Goal: Transaction & Acquisition: Purchase product/service

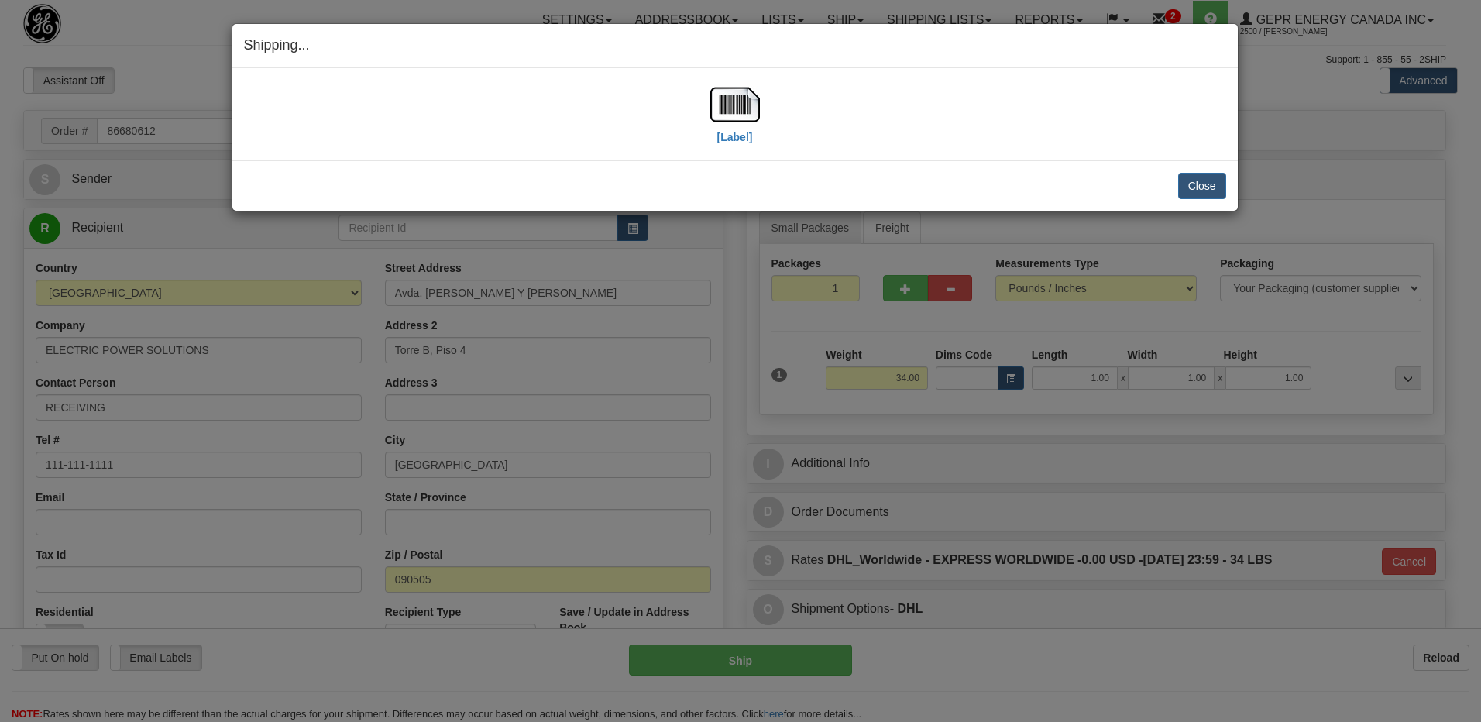
select select "0"
click at [1185, 186] on button "Close" at bounding box center [1202, 186] width 48 height 26
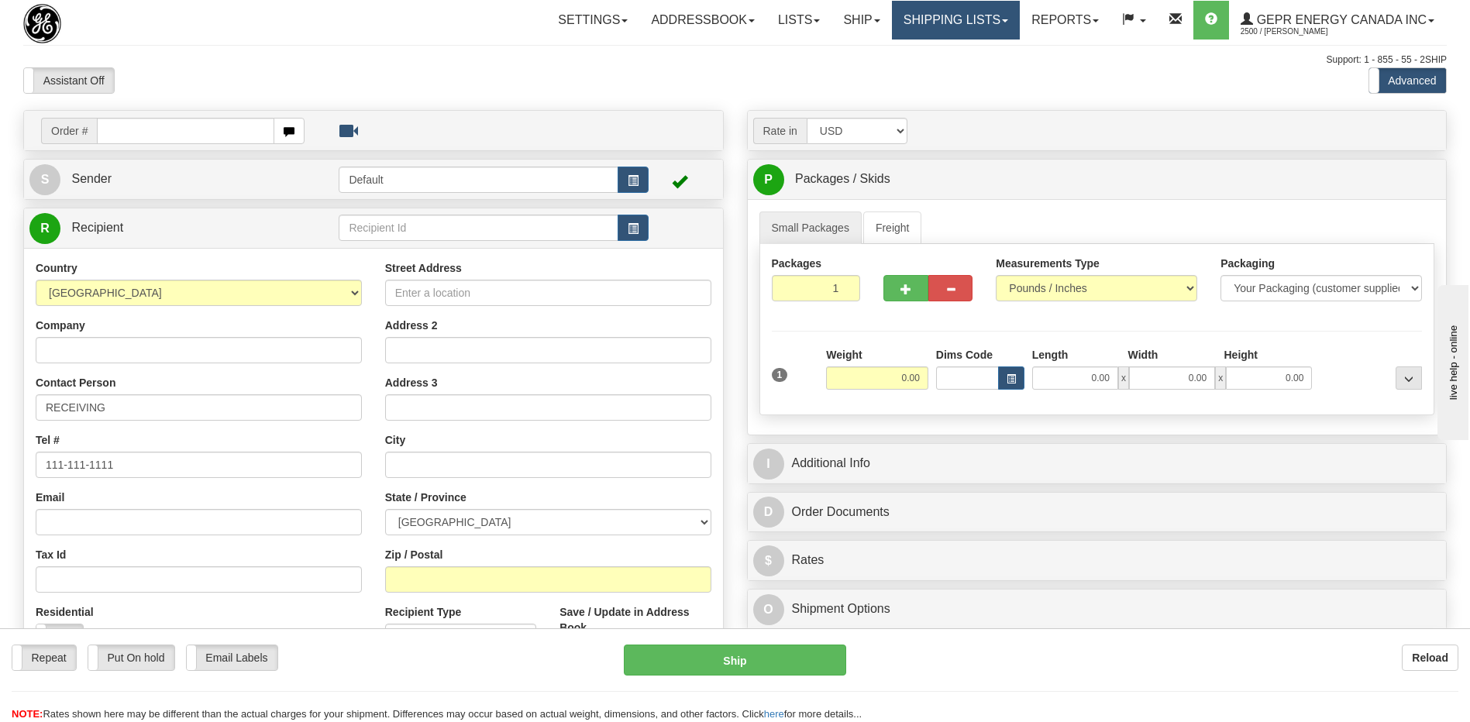
click at [927, 21] on link "Shipping lists" at bounding box center [956, 20] width 128 height 39
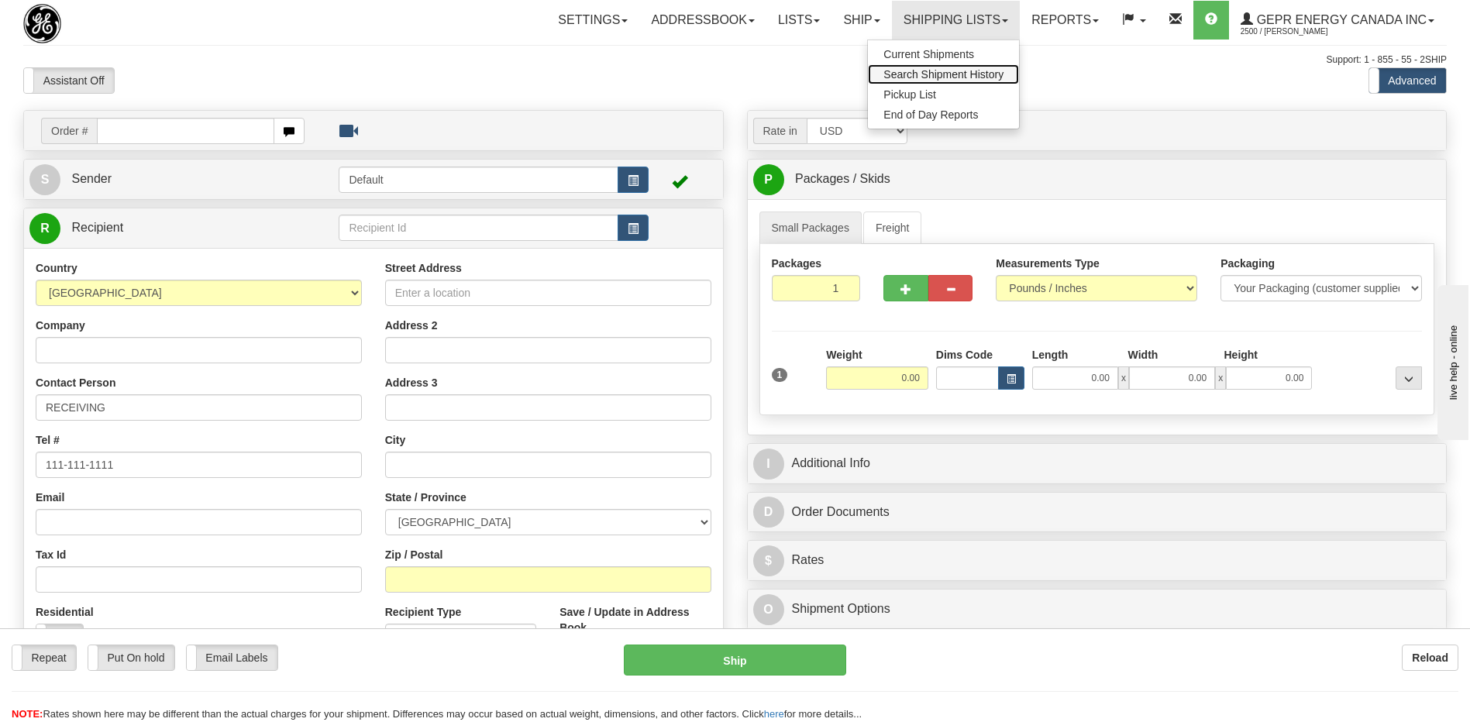
click at [922, 69] on span "Search Shipment History" at bounding box center [943, 74] width 120 height 12
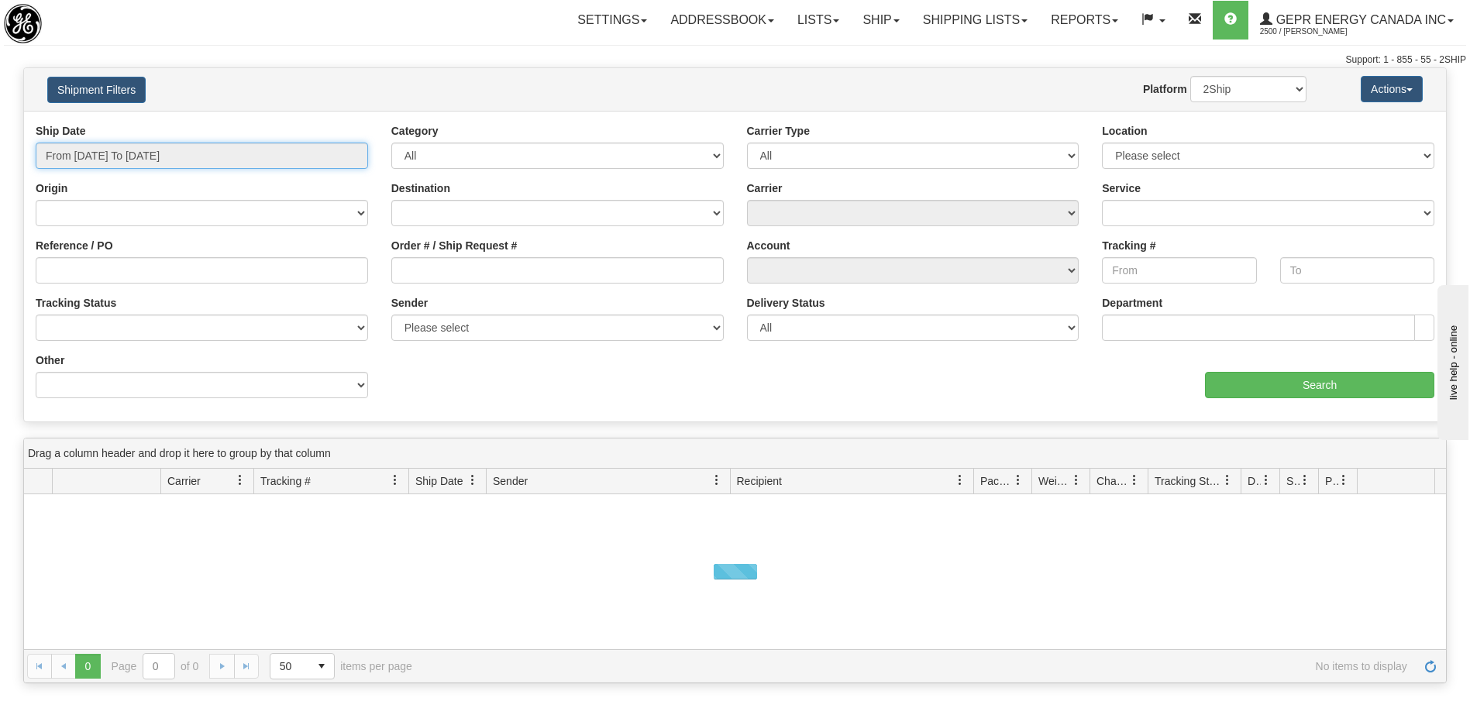
type input "[DATE]"
click at [157, 160] on input "From [DATE] To [DATE]" at bounding box center [202, 156] width 332 height 26
type input "[DATE]"
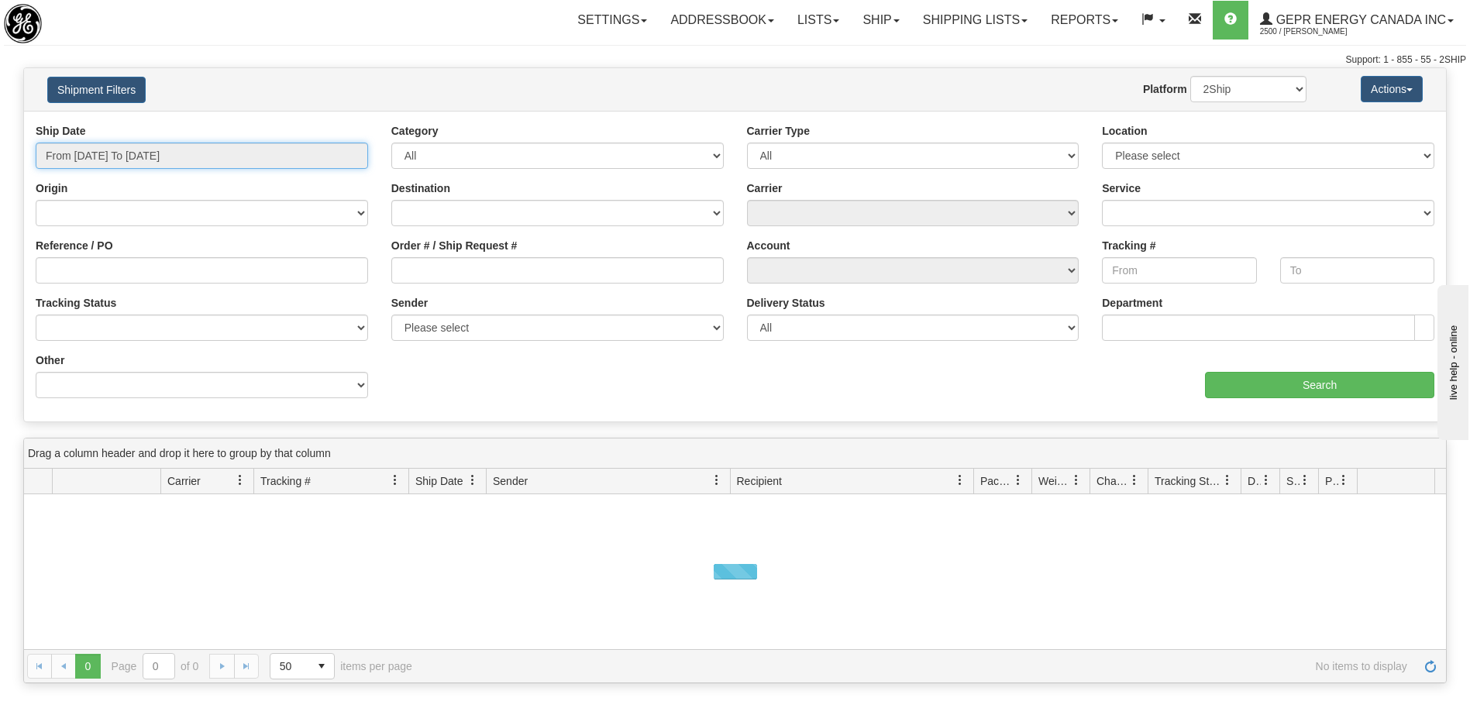
type input "[DATE]"
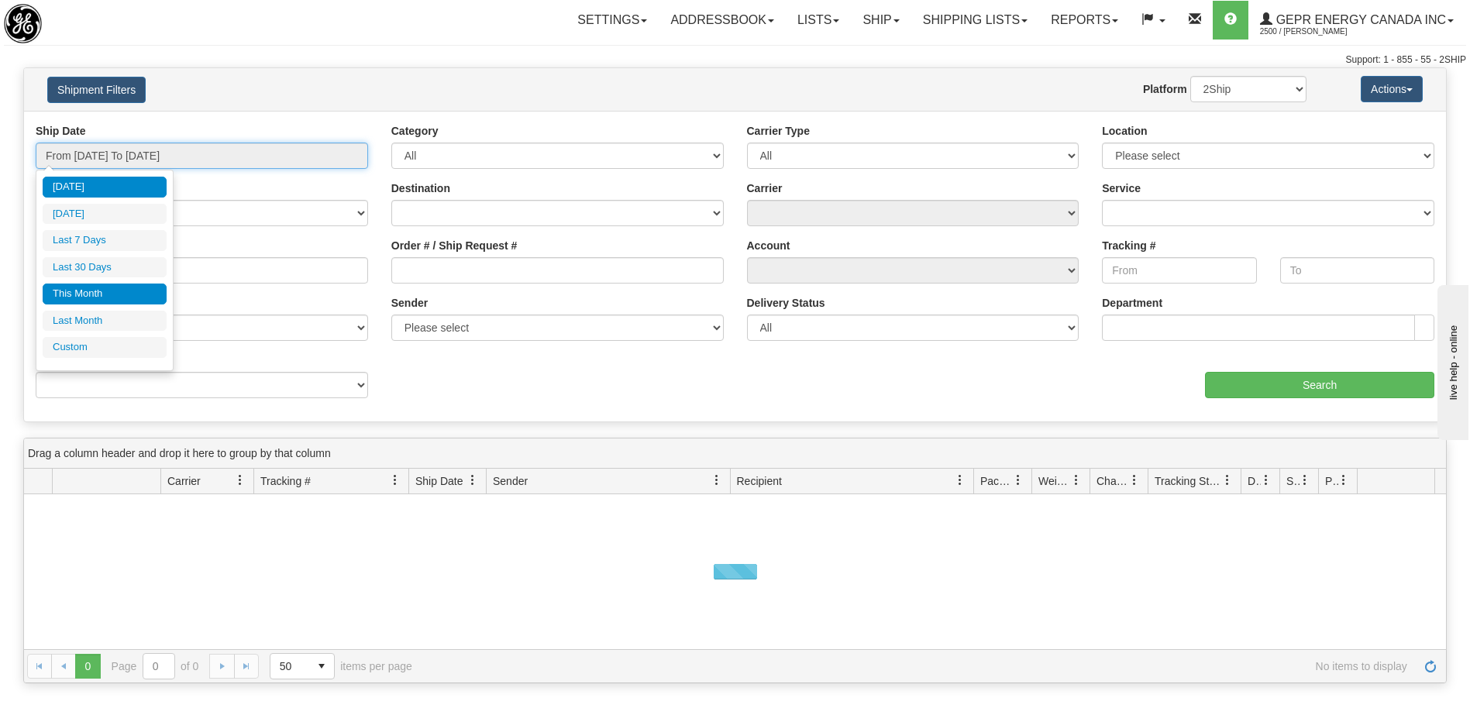
type input "[DATE]"
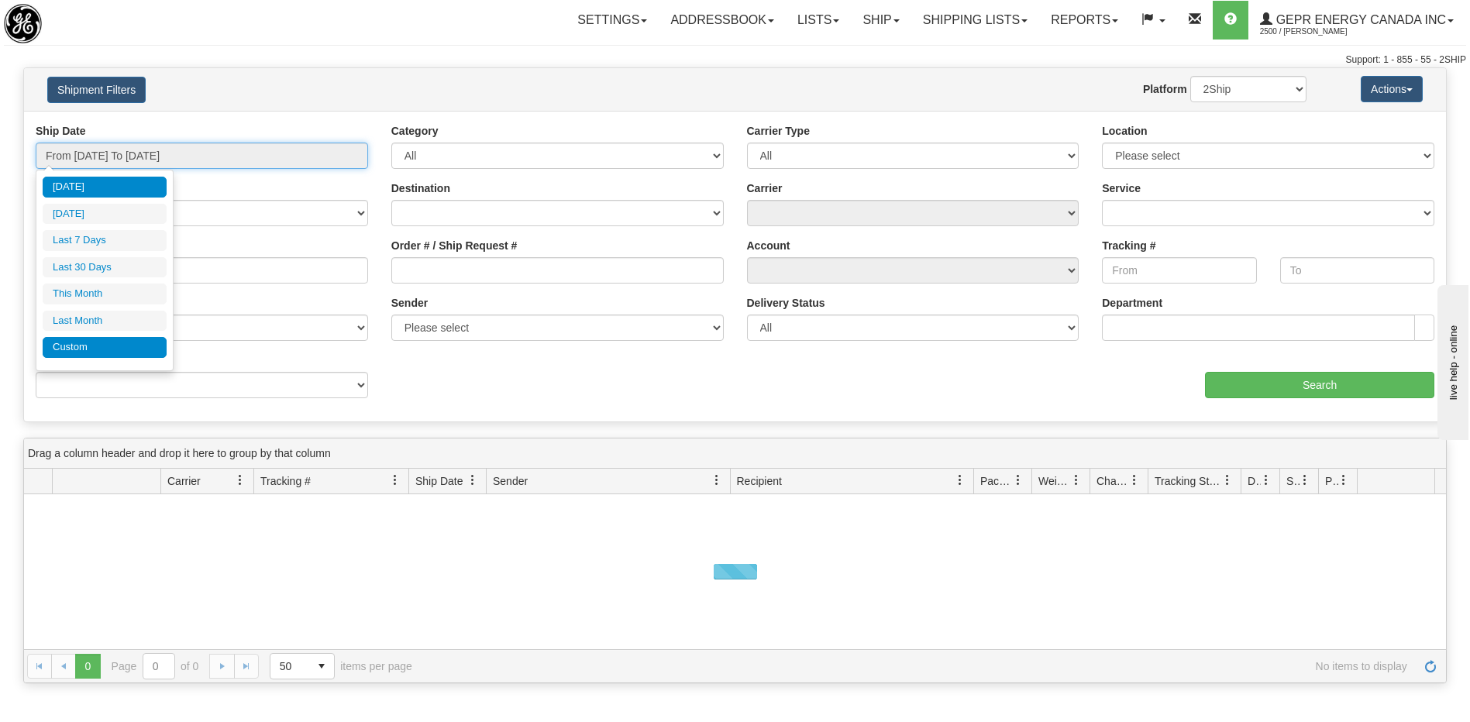
type input "[DATE]"
click at [119, 345] on li "Custom" at bounding box center [105, 347] width 124 height 21
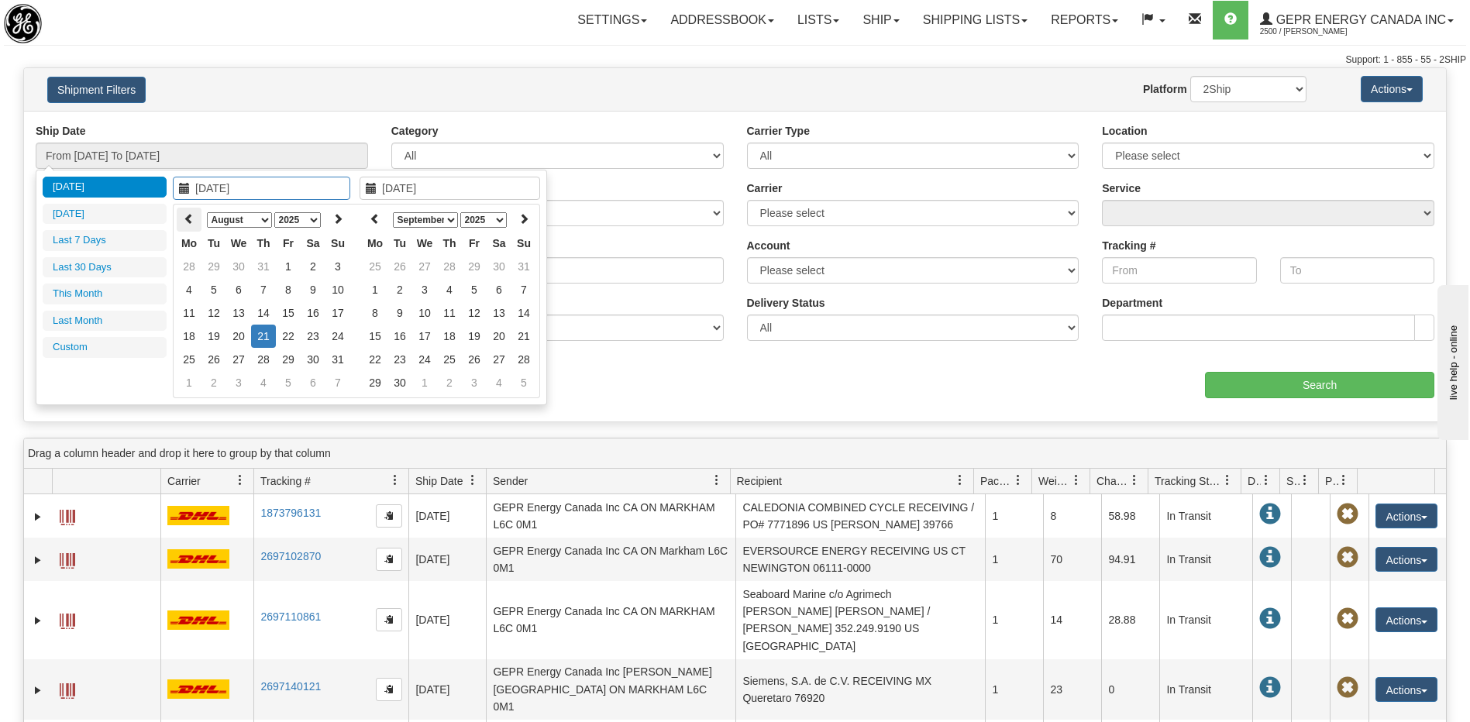
click at [191, 222] on icon at bounding box center [189, 218] width 11 height 11
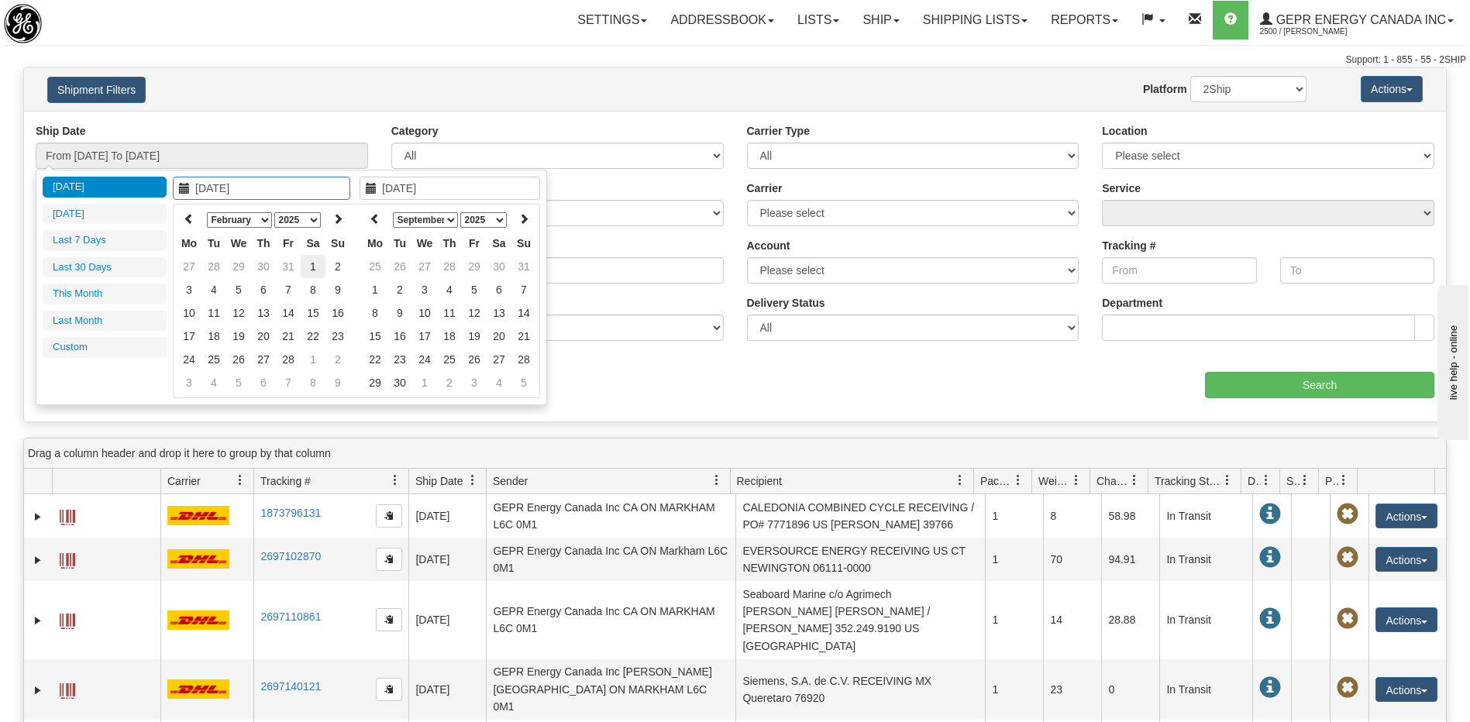
type input "[DATE]"
click at [310, 264] on td "1" at bounding box center [313, 266] width 25 height 23
click at [380, 214] on icon at bounding box center [375, 218] width 11 height 11
click at [518, 218] on th at bounding box center [523, 220] width 25 height 24
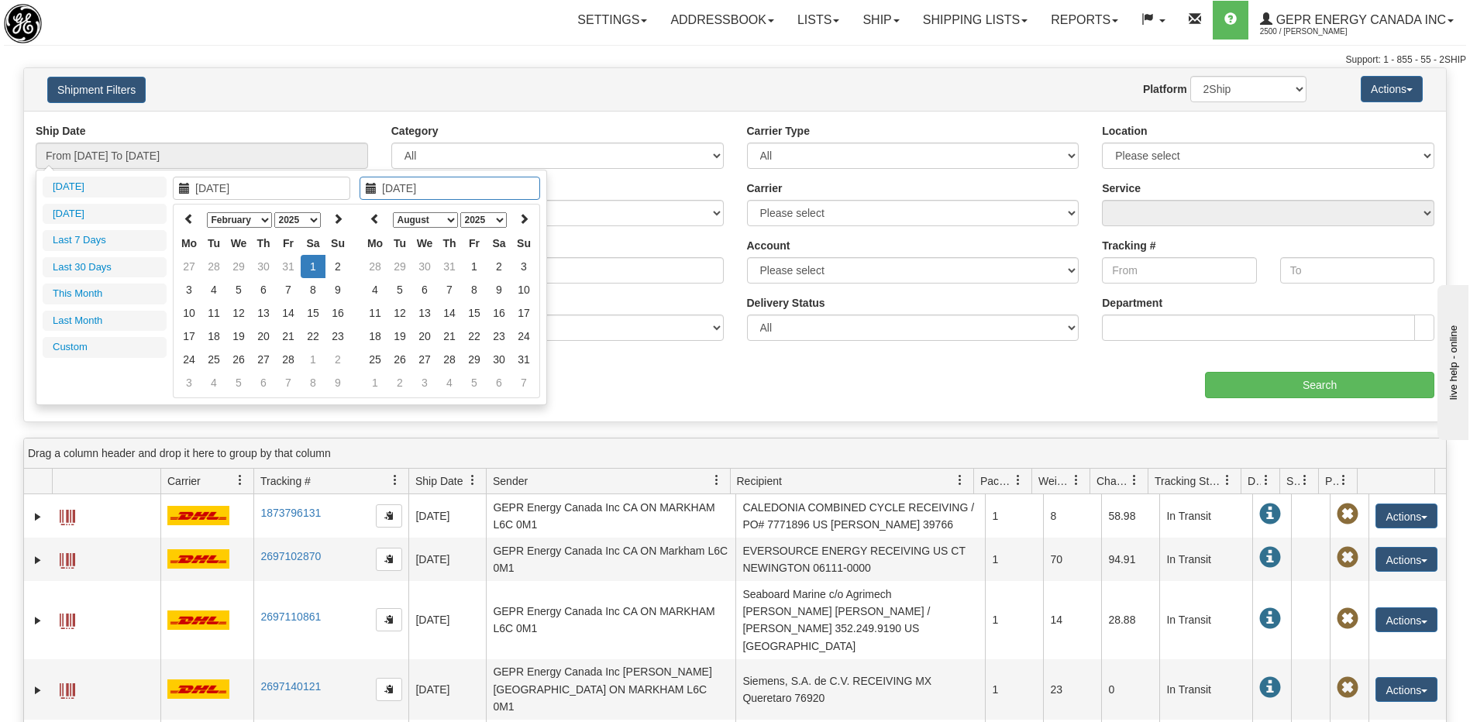
click at [518, 218] on icon at bounding box center [523, 218] width 11 height 11
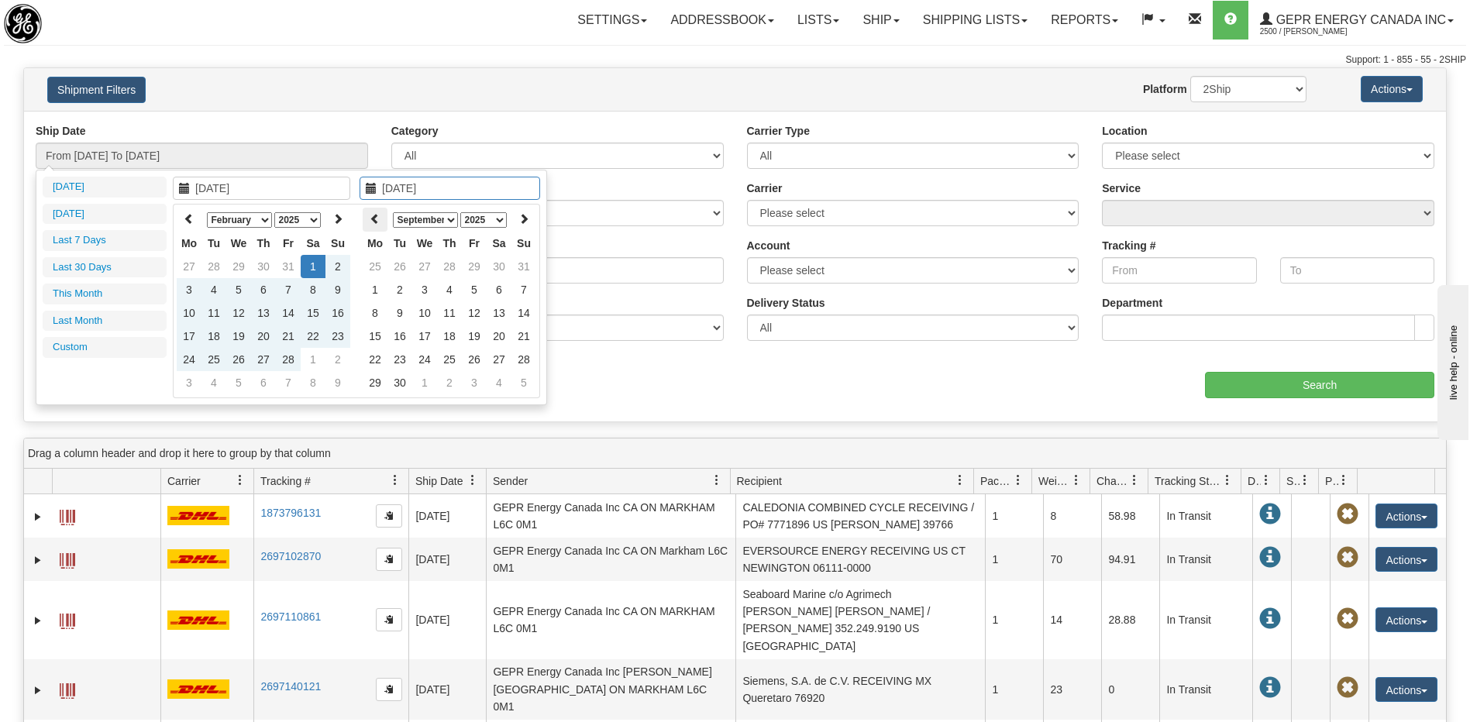
click at [383, 223] on th at bounding box center [375, 220] width 25 height 24
type input "[DATE]"
click at [475, 269] on td "1" at bounding box center [474, 266] width 25 height 23
type input "From 02/01/2025 To 08/01/2025"
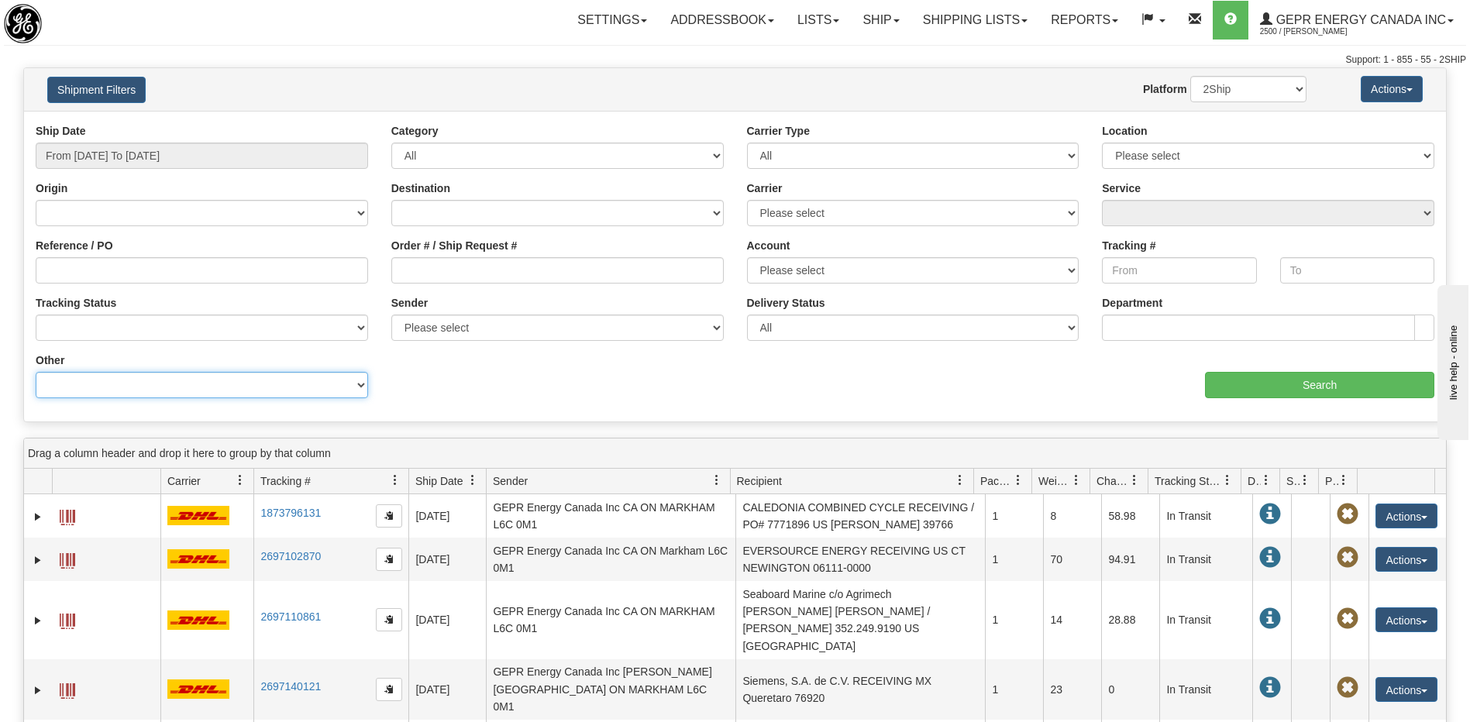
click at [225, 392] on select "Billing Account # Billing Type BOL # (LTL) Commodity Or Documents Consolidation…" at bounding box center [202, 385] width 332 height 26
select select "Recipient_ZIP"
click at [36, 372] on select "Billing Account # Billing Type BOL # (LTL) Commodity Or Documents Consolidation…" at bounding box center [202, 385] width 332 height 26
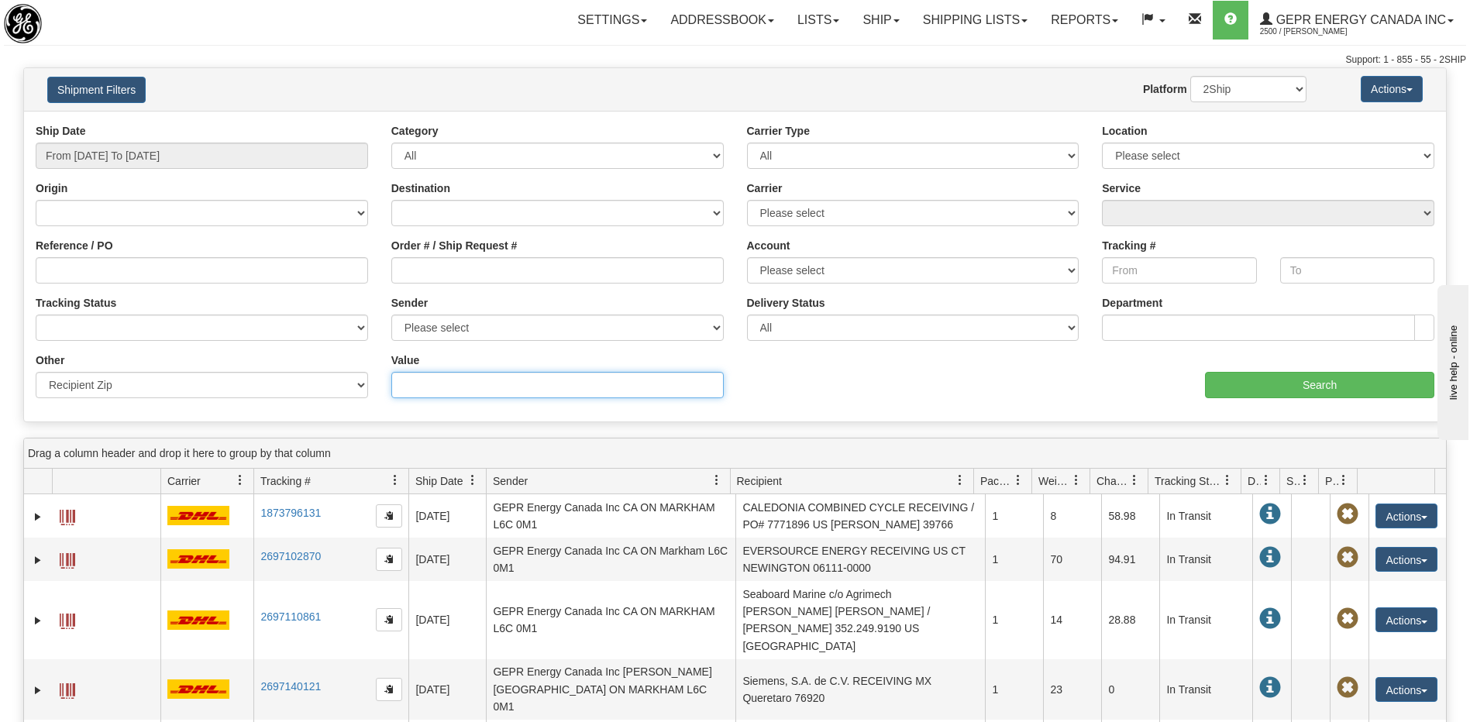
click at [448, 384] on input "Value" at bounding box center [557, 385] width 332 height 26
type input "34000"
click at [1250, 387] on input "Search" at bounding box center [1319, 385] width 229 height 26
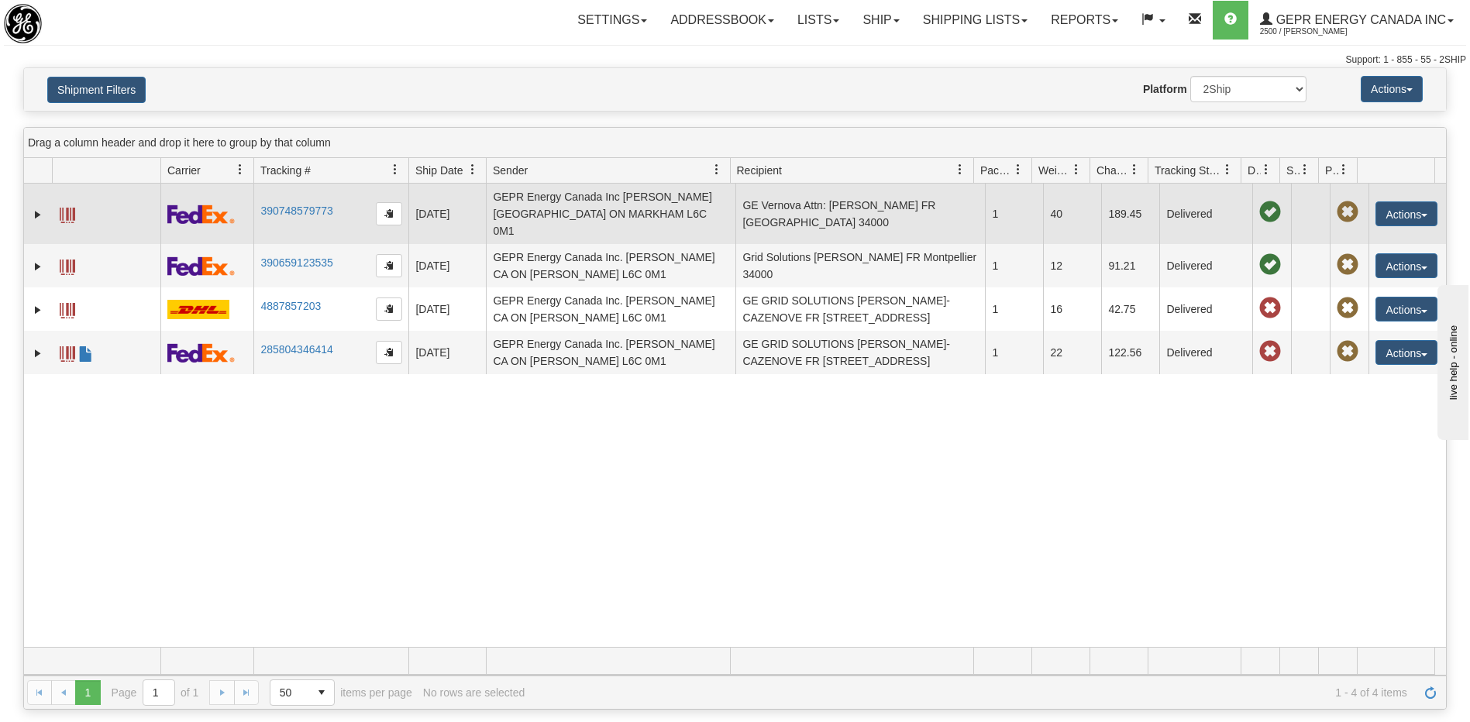
click at [891, 216] on td "GE Vernova Attn: Atef Sahli FR MONTPELLIER 34000" at bounding box center [859, 214] width 249 height 60
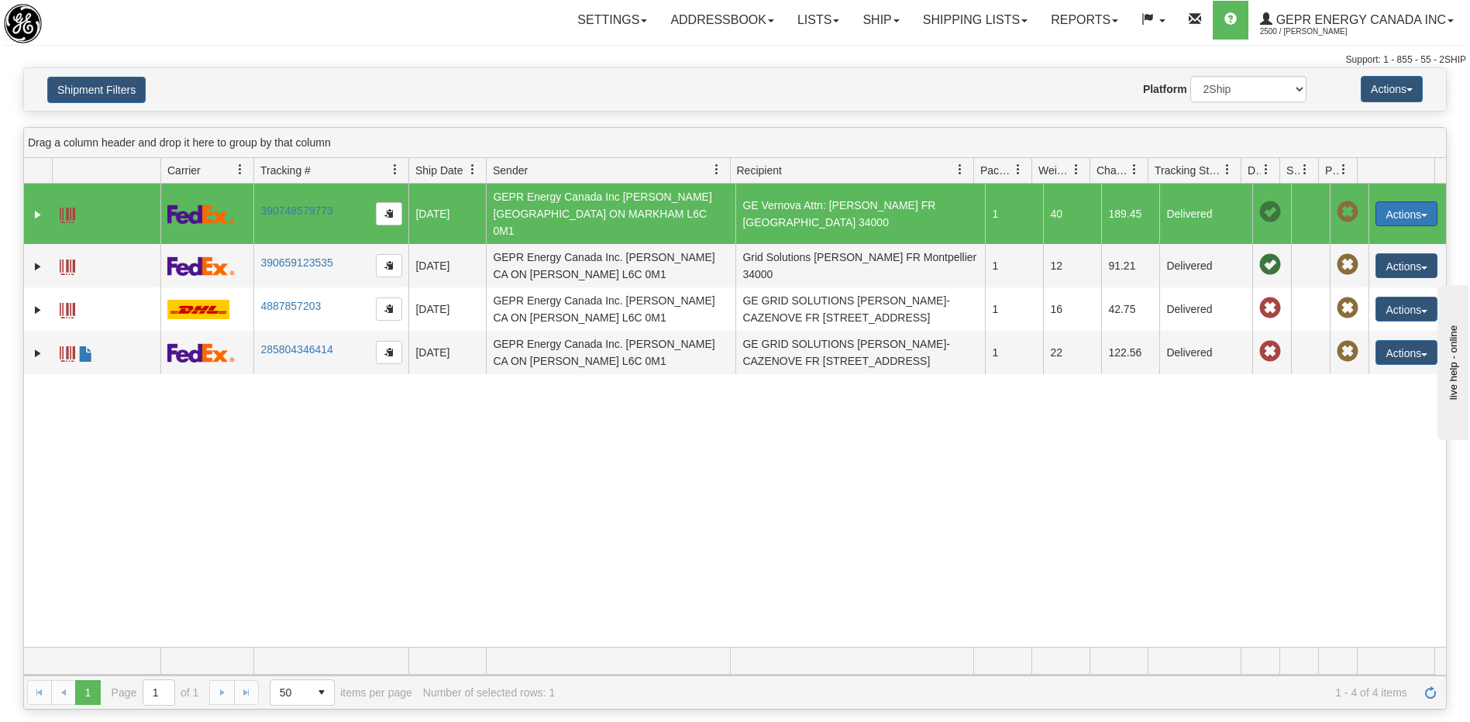
click at [1392, 212] on button "Actions" at bounding box center [1406, 213] width 62 height 25
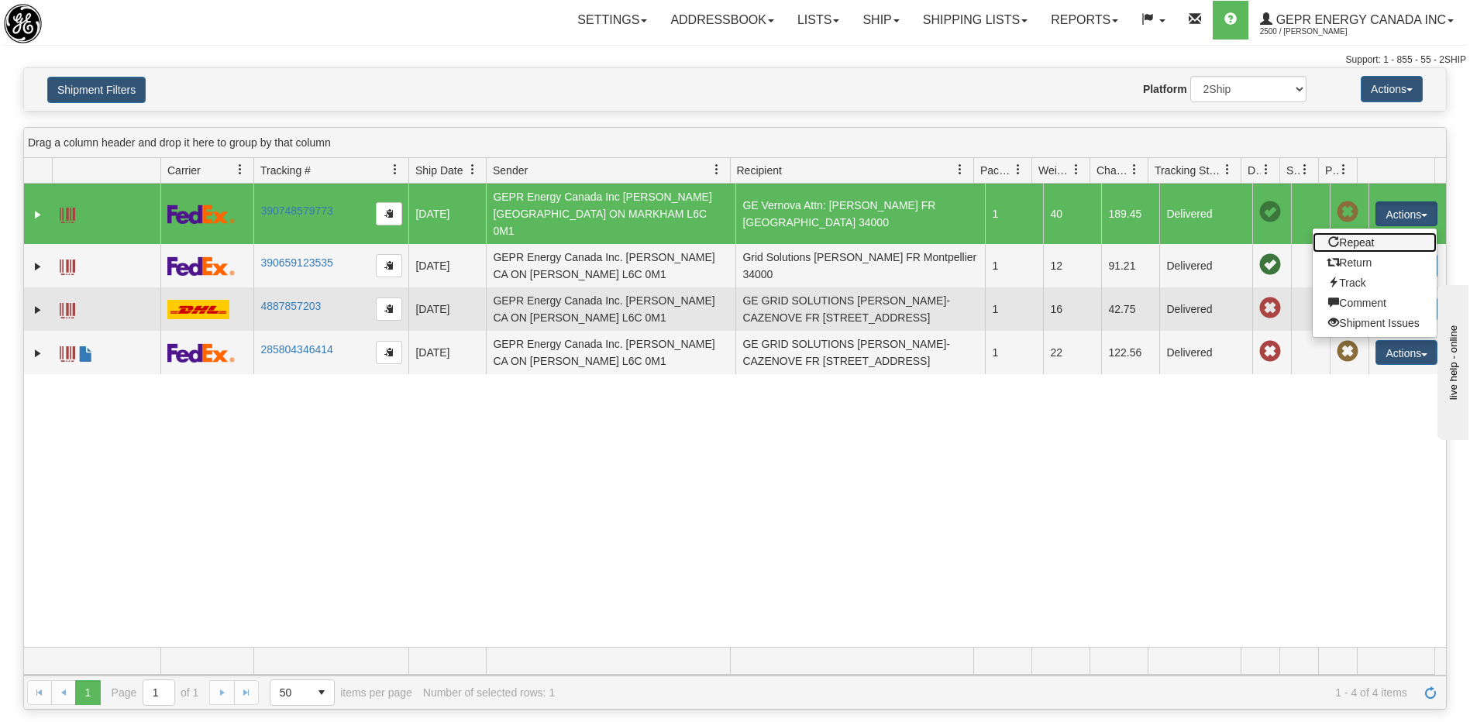
drag, startPoint x: 1363, startPoint y: 238, endPoint x: 1371, endPoint y: 276, distance: 38.9
click at [1363, 238] on link "Repeat" at bounding box center [1374, 242] width 124 height 20
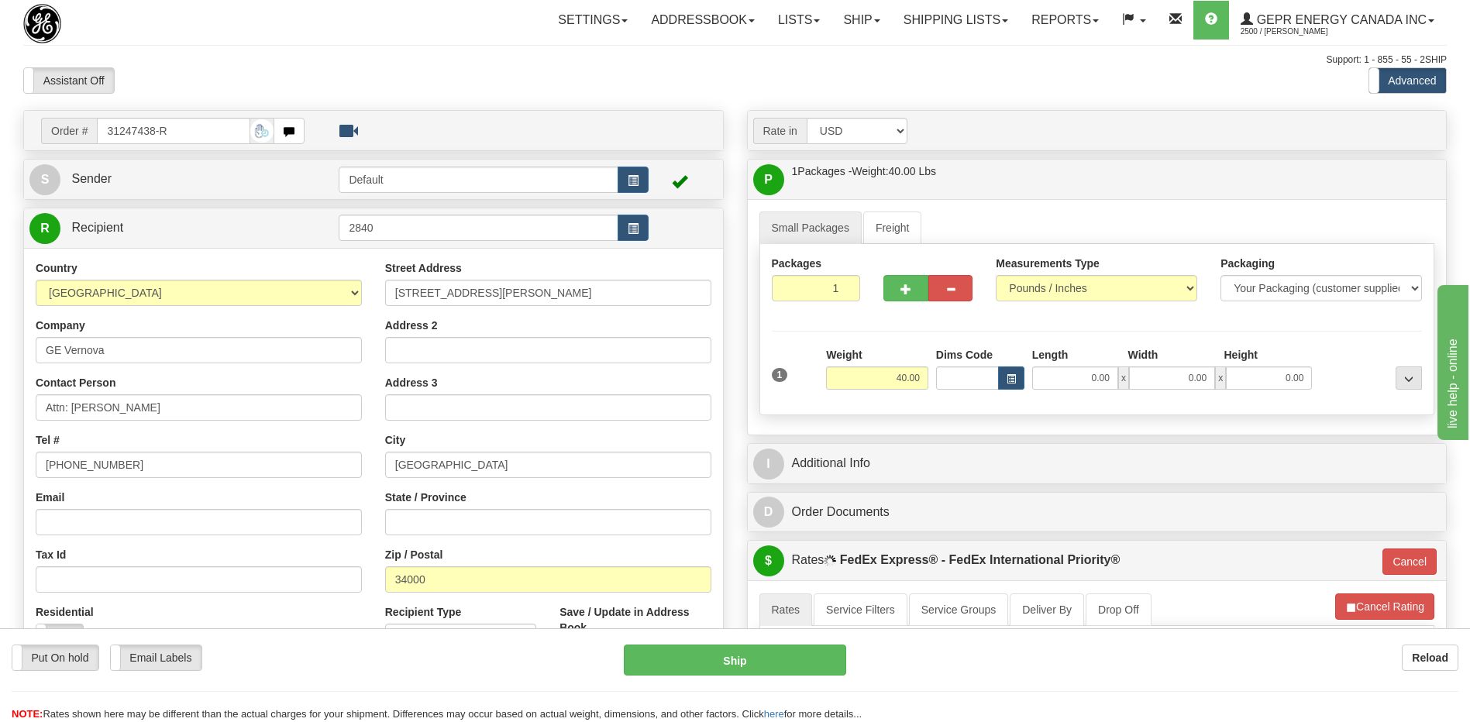
click at [225, 554] on div "Tax Id" at bounding box center [199, 570] width 326 height 46
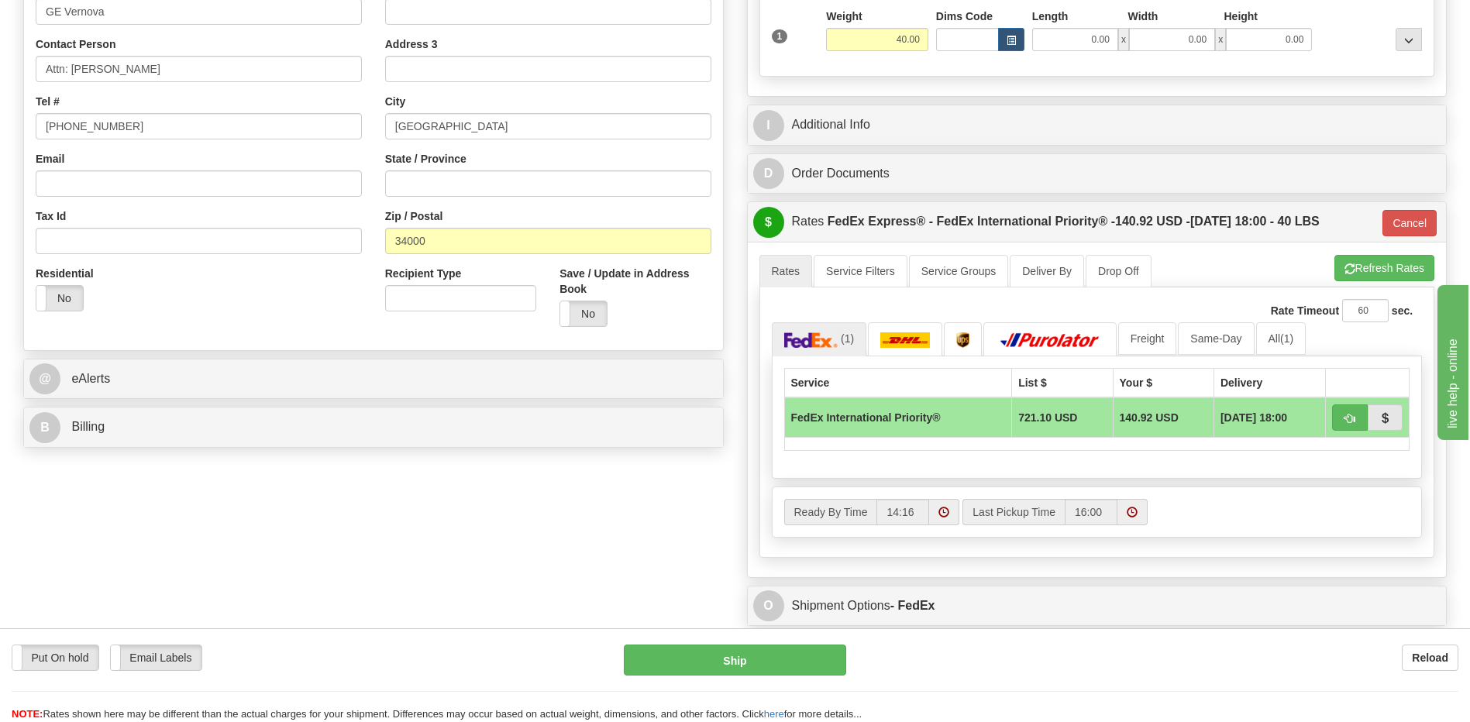
scroll to position [387, 0]
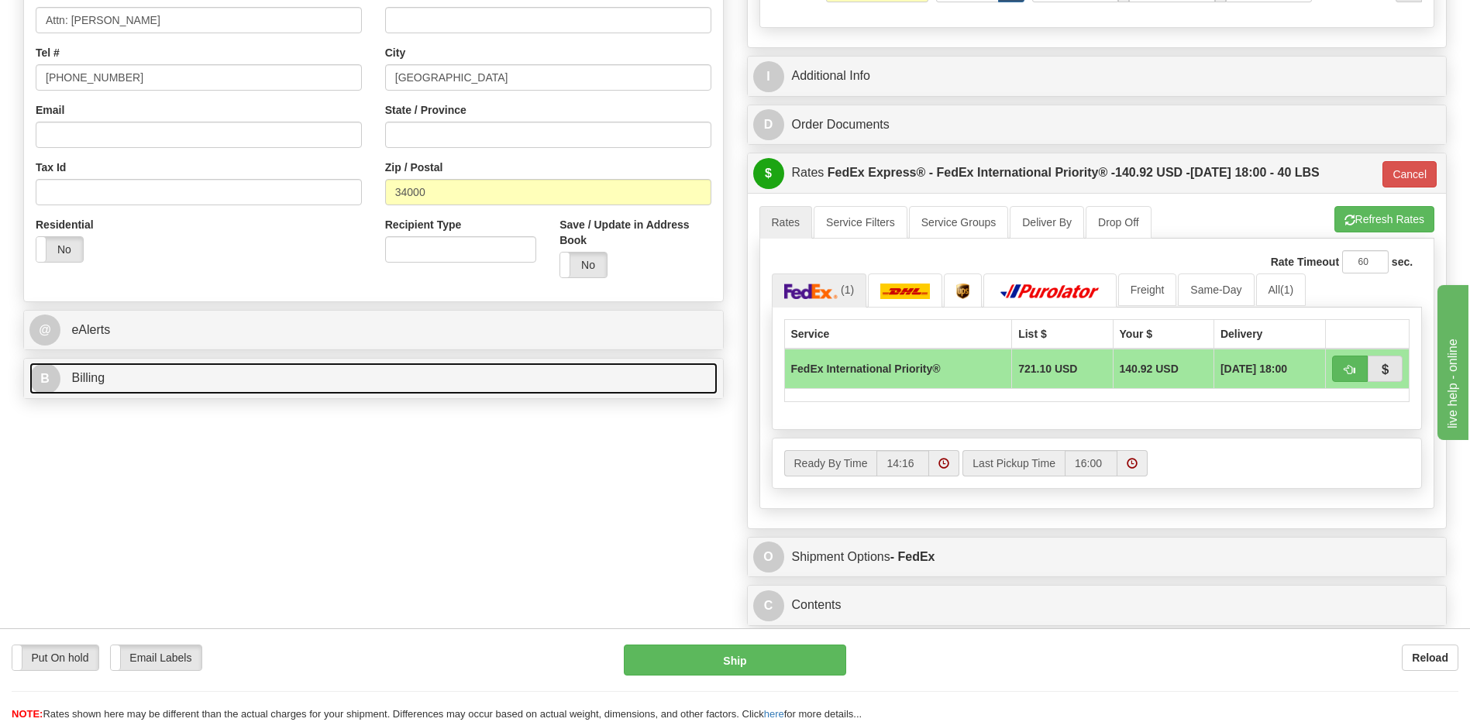
click at [325, 370] on link "B Billing" at bounding box center [373, 379] width 688 height 32
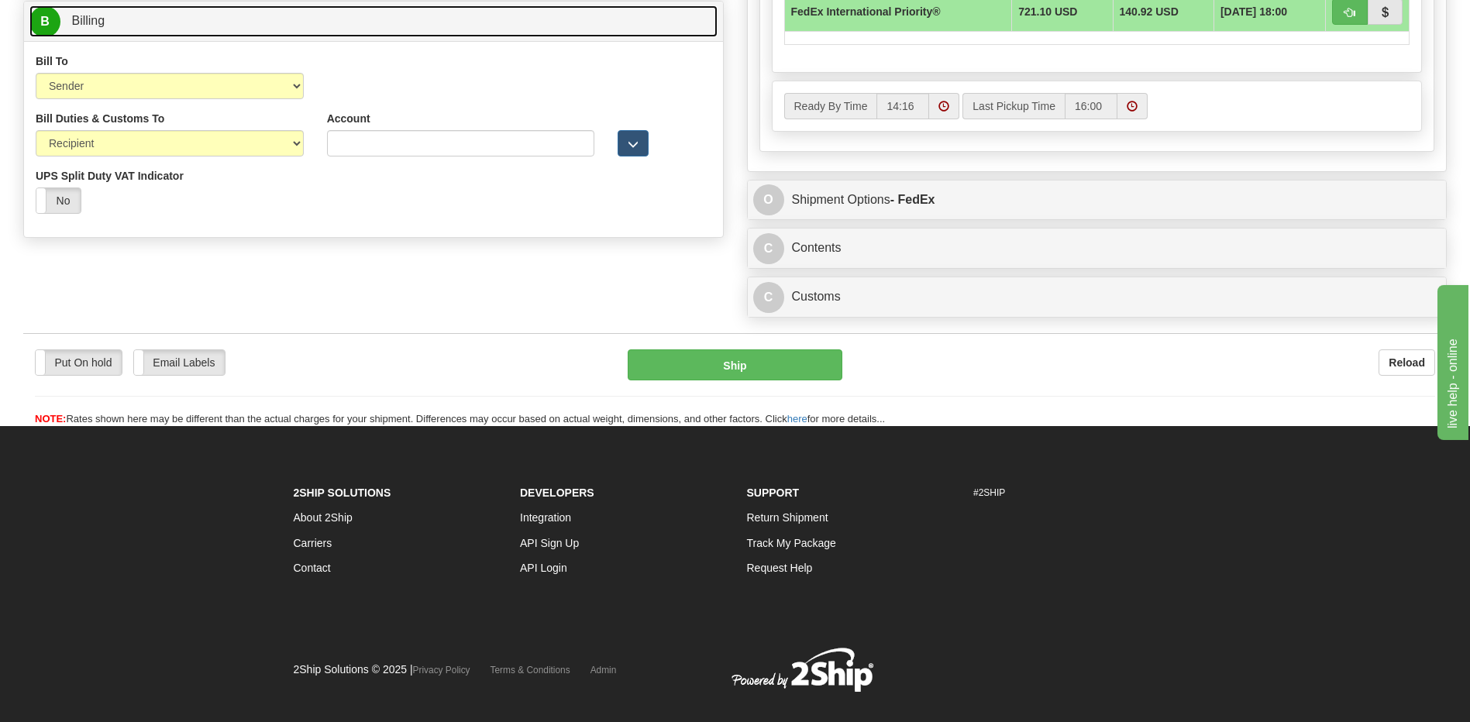
scroll to position [770, 0]
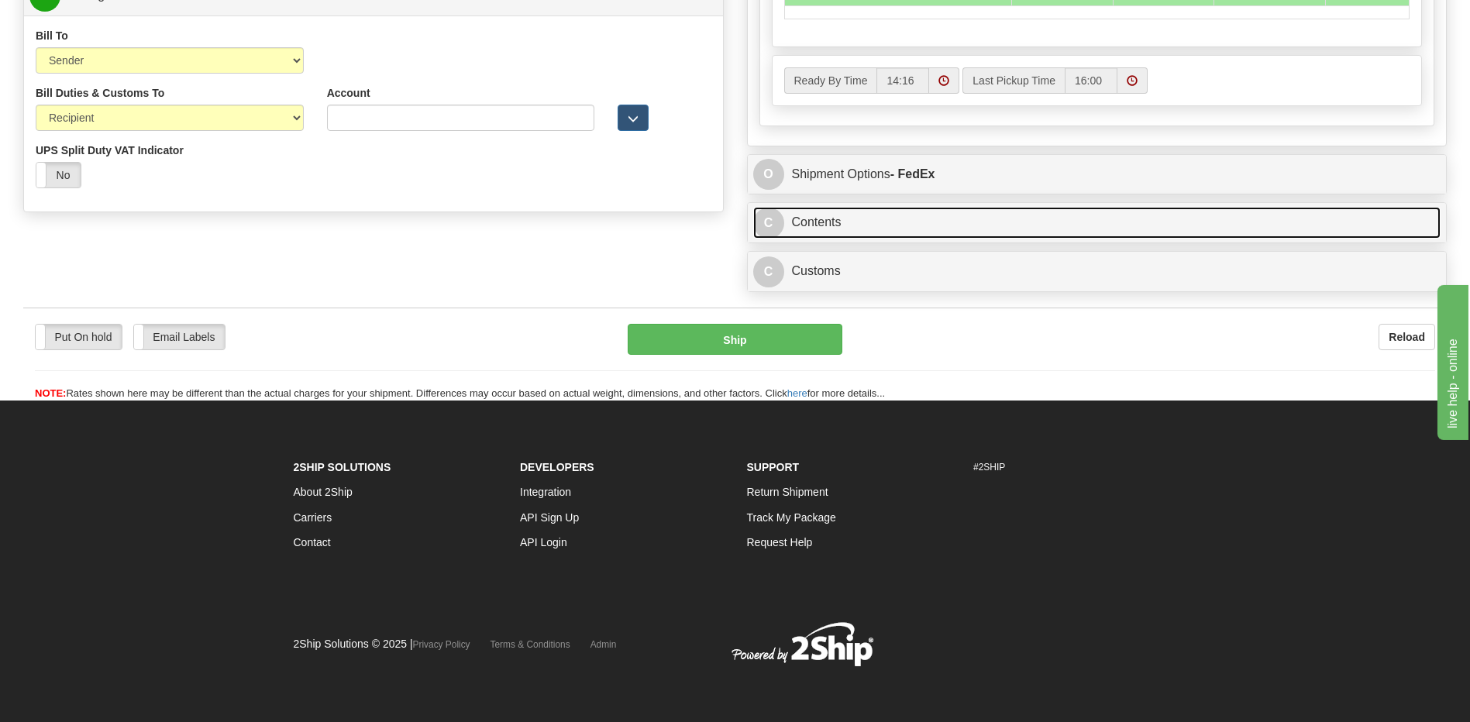
click at [922, 222] on link "C Contents" at bounding box center [1097, 223] width 688 height 32
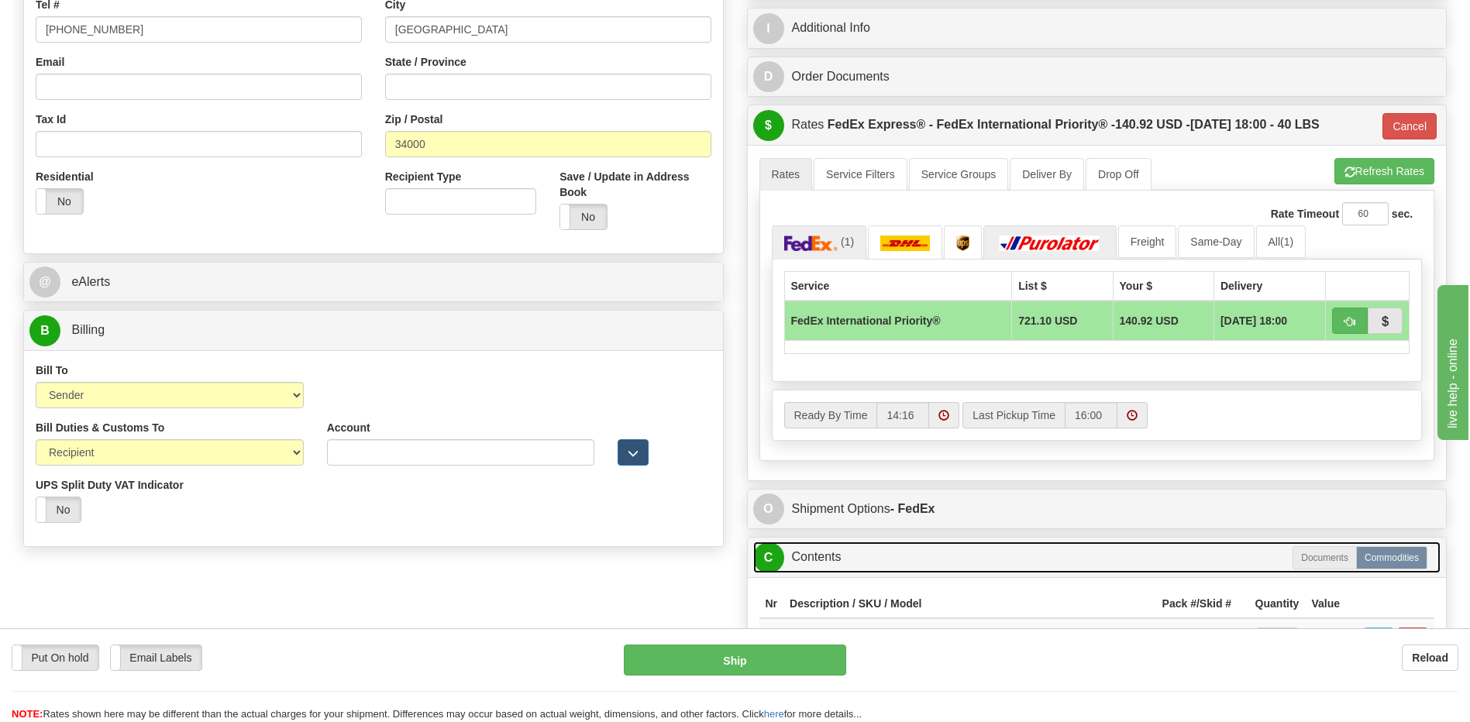
scroll to position [305, 0]
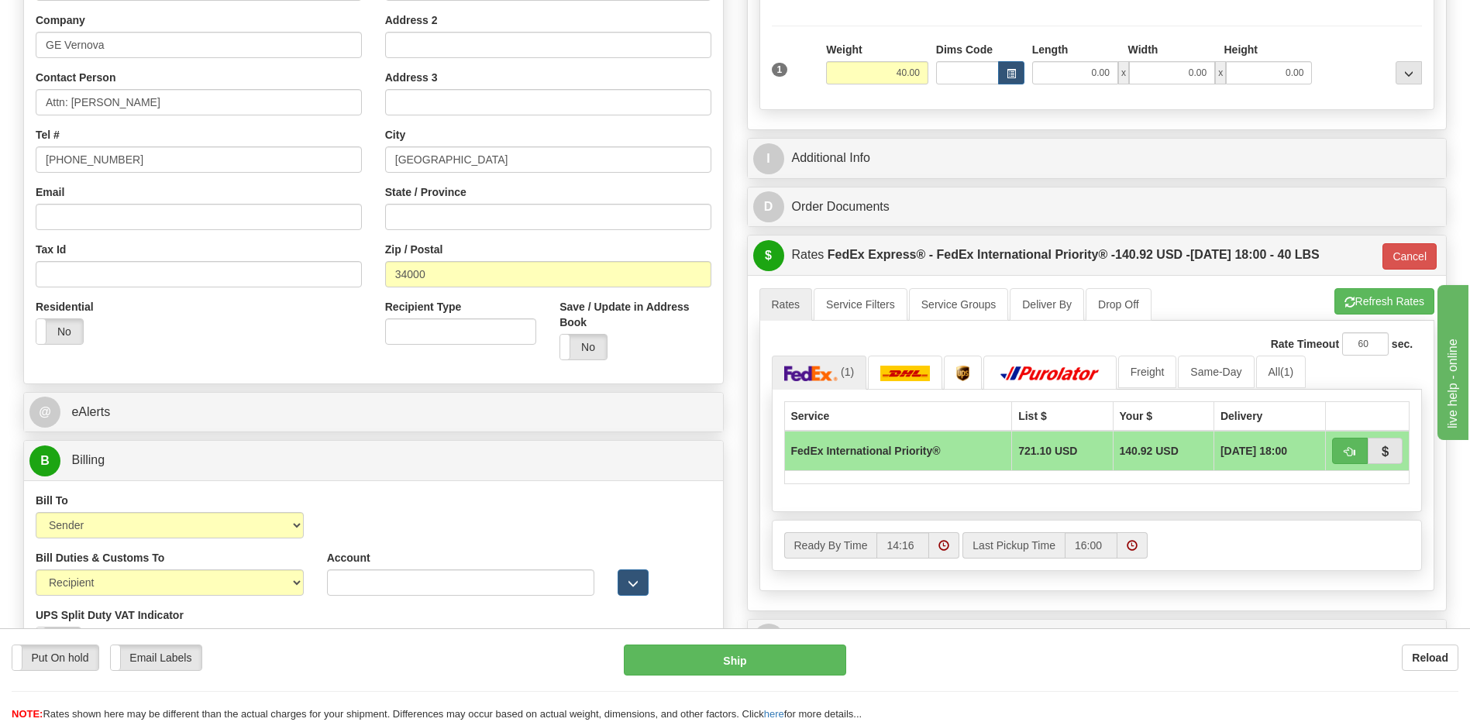
click at [866, 139] on div "I Additional Info" at bounding box center [1097, 159] width 699 height 40
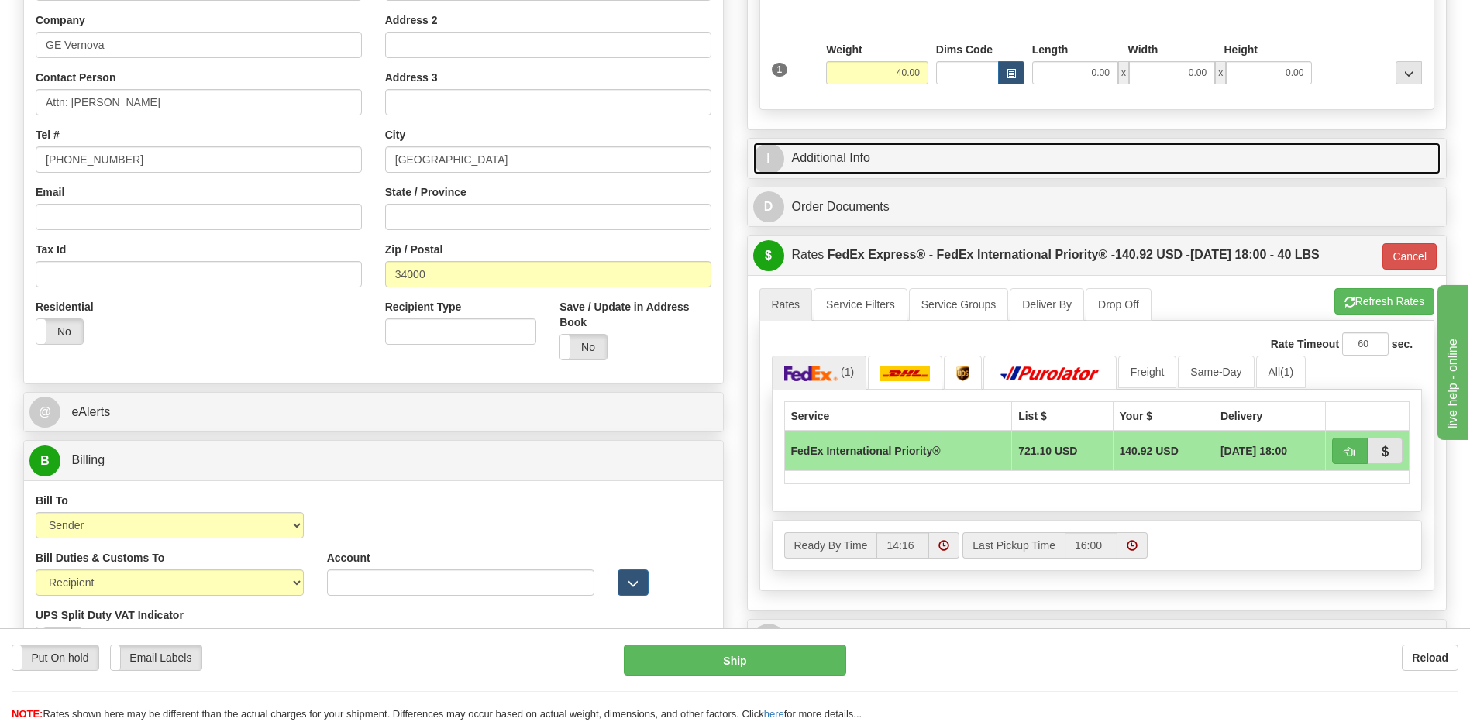
click at [867, 156] on link "I Additional Info" at bounding box center [1097, 159] width 688 height 32
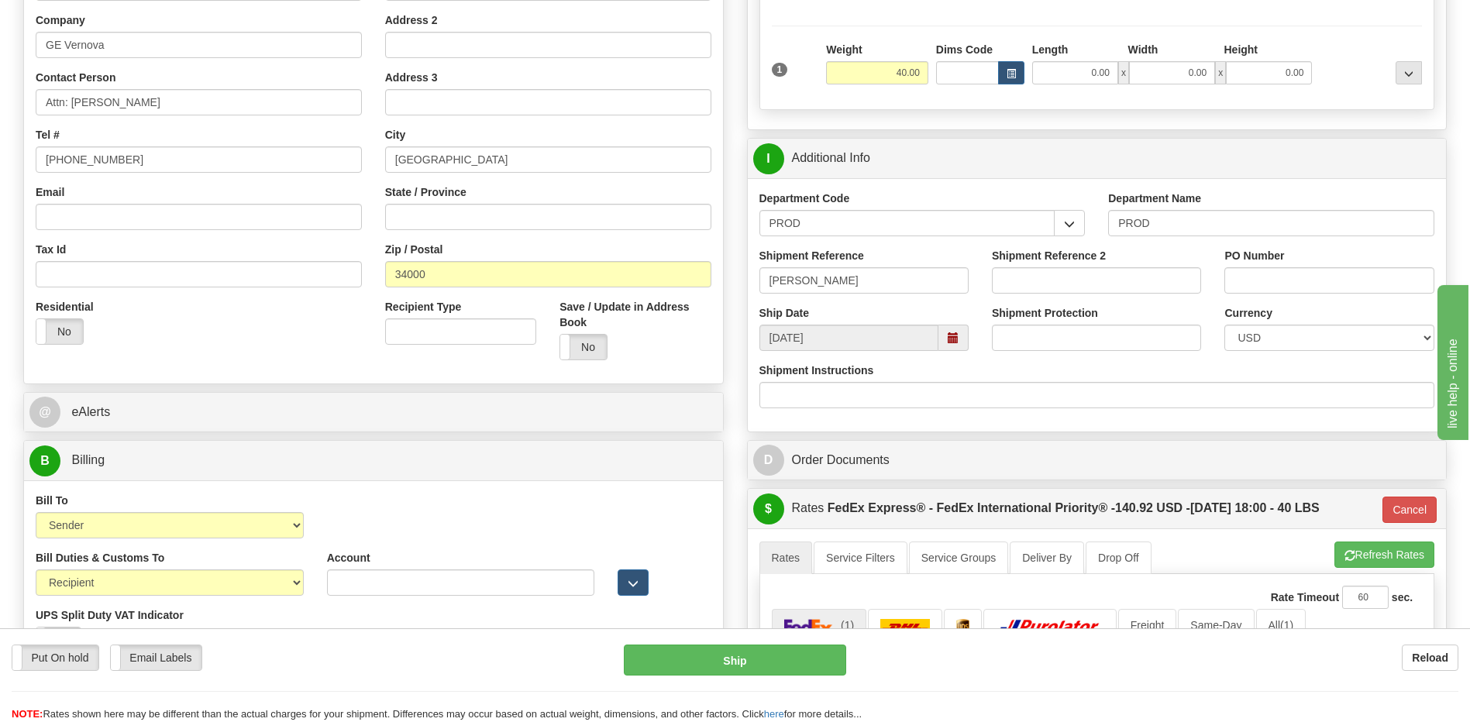
click at [238, 341] on div "Residential Yes No" at bounding box center [198, 327] width 349 height 57
drag, startPoint x: 139, startPoint y: 106, endPoint x: 71, endPoint y: 105, distance: 68.2
click at [71, 105] on input "Attn: Atef Sahli" at bounding box center [199, 102] width 326 height 26
type input "Attn: Cyril Bonnin"
drag, startPoint x: 146, startPoint y: 159, endPoint x: 118, endPoint y: 162, distance: 28.1
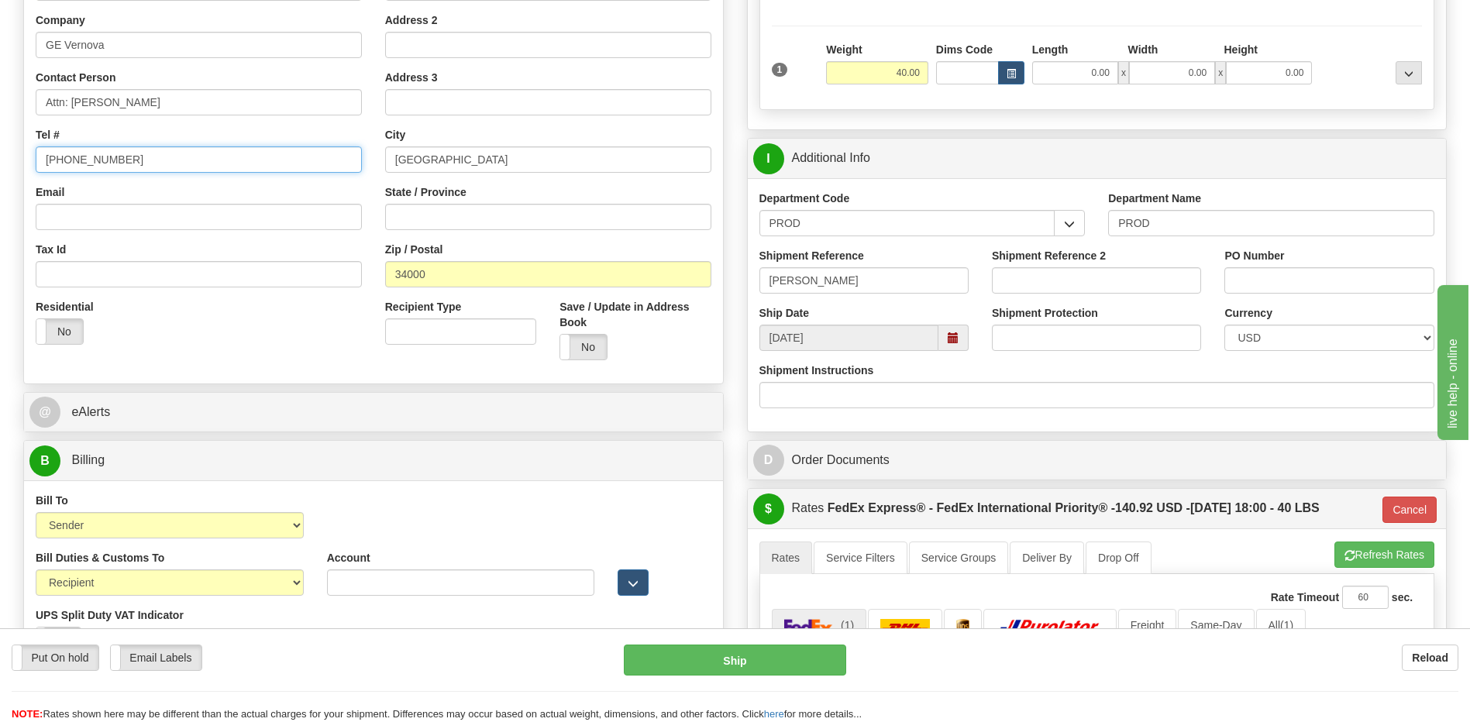
click at [118, 162] on input "+33 (4) 995-42182" at bounding box center [199, 159] width 326 height 26
type input "+33 (4) 995-42272"
click at [280, 332] on div "Residential Yes No" at bounding box center [198, 327] width 349 height 57
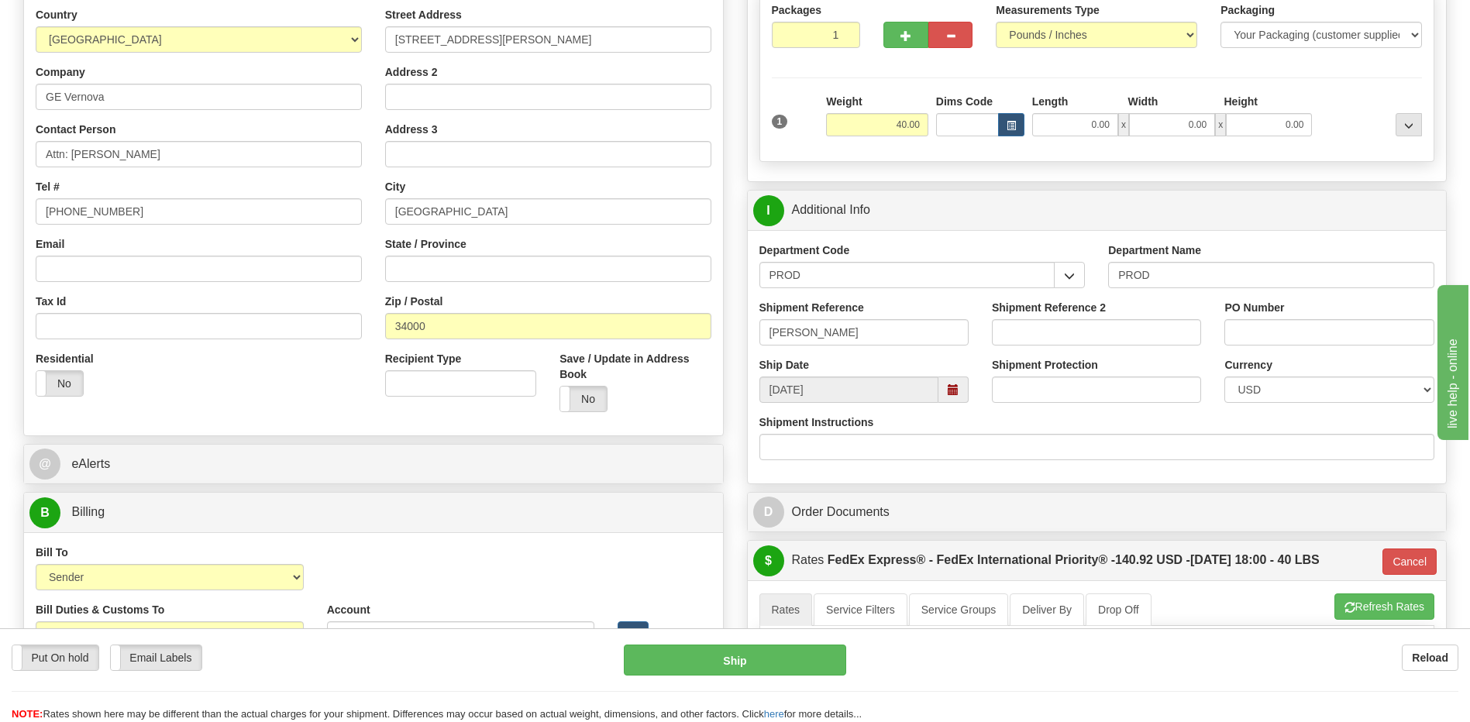
scroll to position [150, 0]
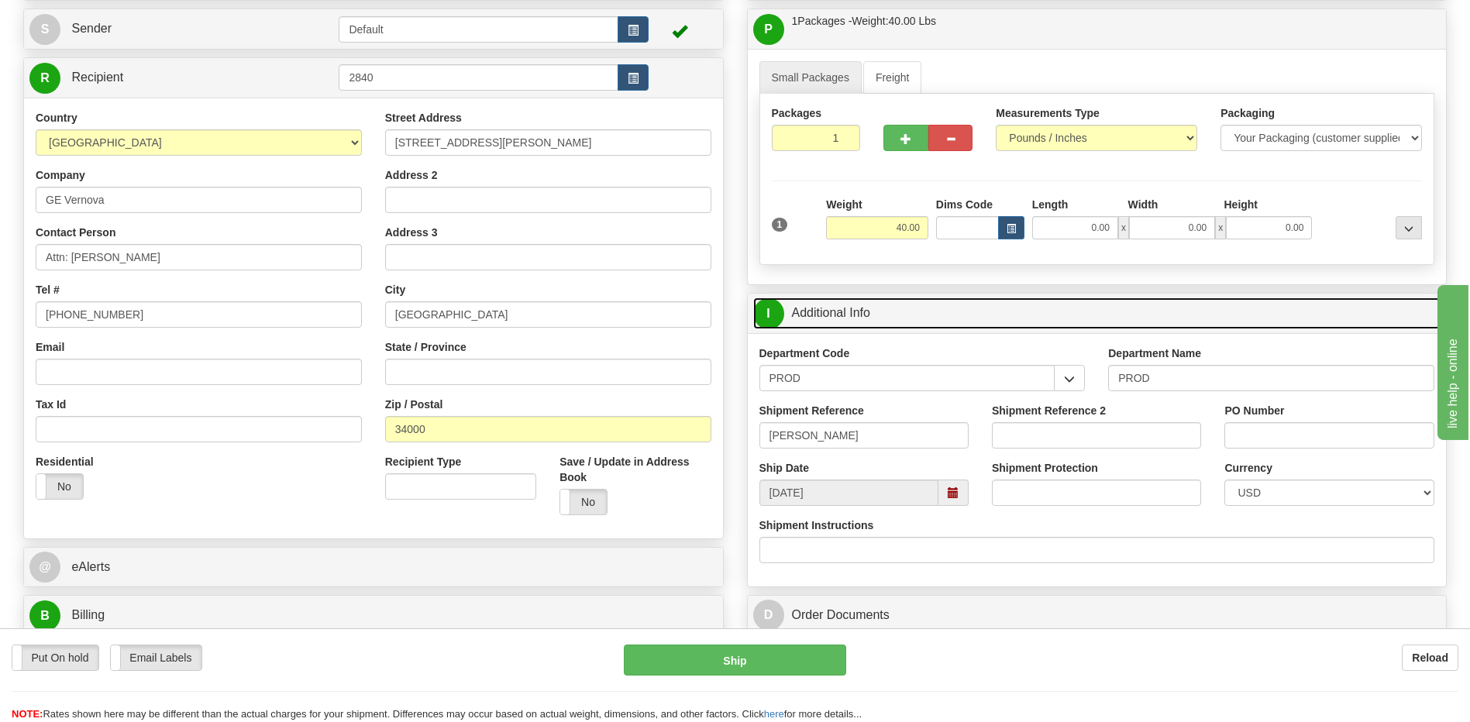
click at [900, 311] on link "I Additional Info" at bounding box center [1097, 314] width 688 height 32
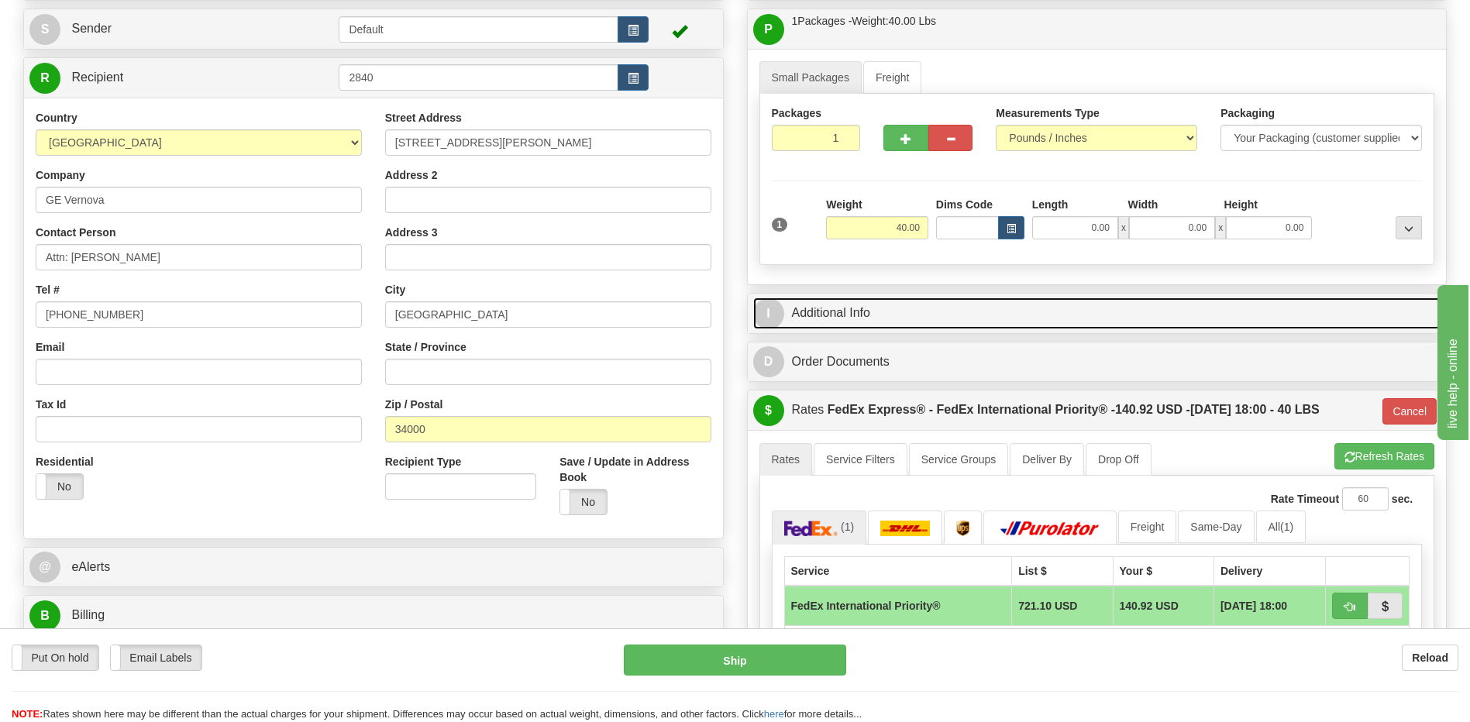
click at [900, 311] on link "I Additional Info" at bounding box center [1097, 314] width 688 height 32
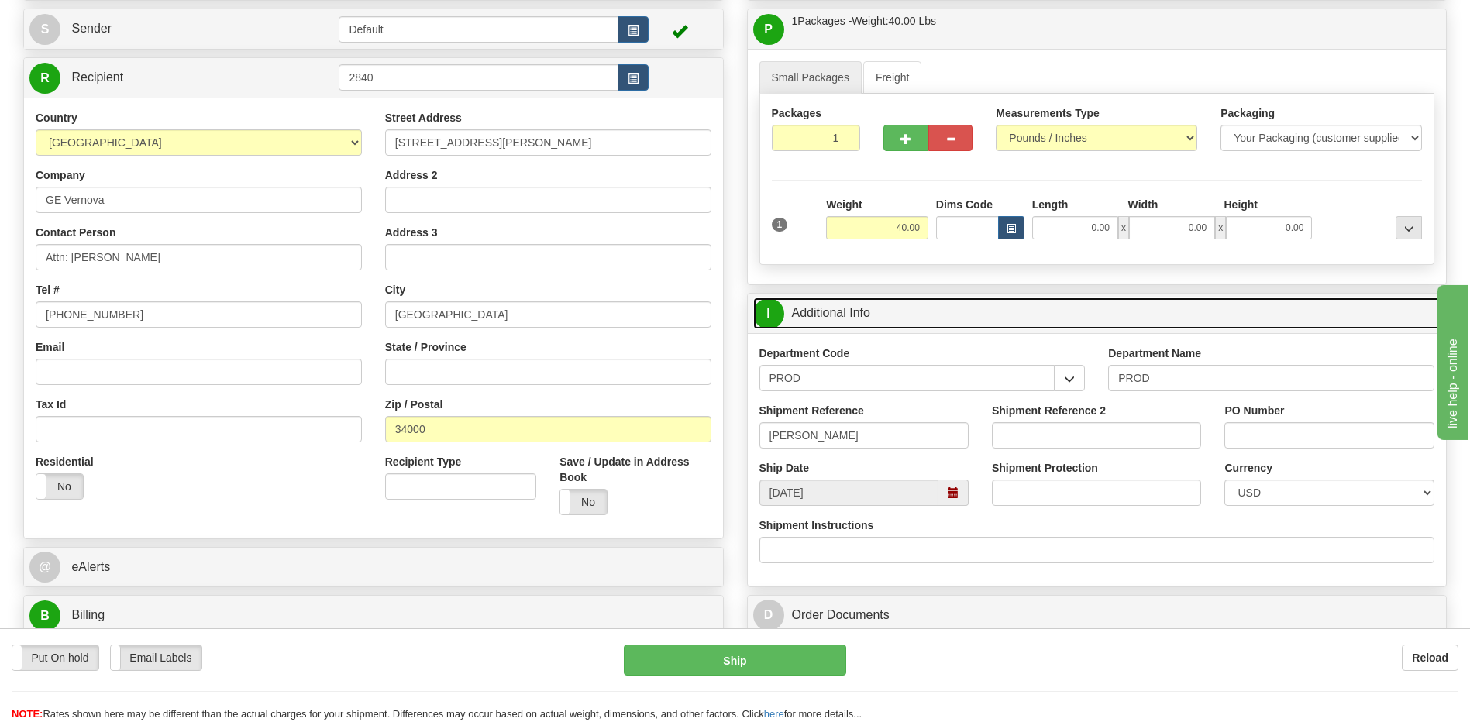
click at [900, 311] on link "I Additional Info" at bounding box center [1097, 314] width 688 height 32
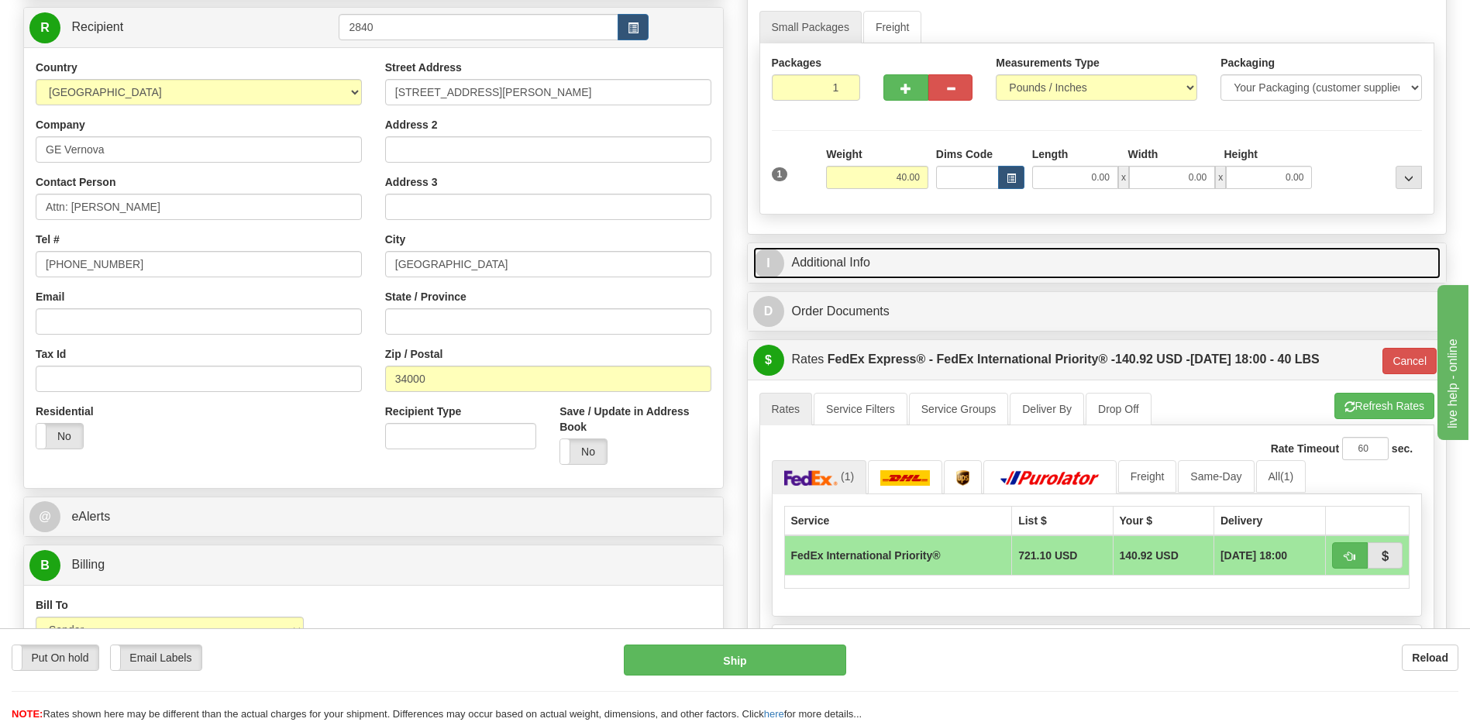
scroll to position [228, 0]
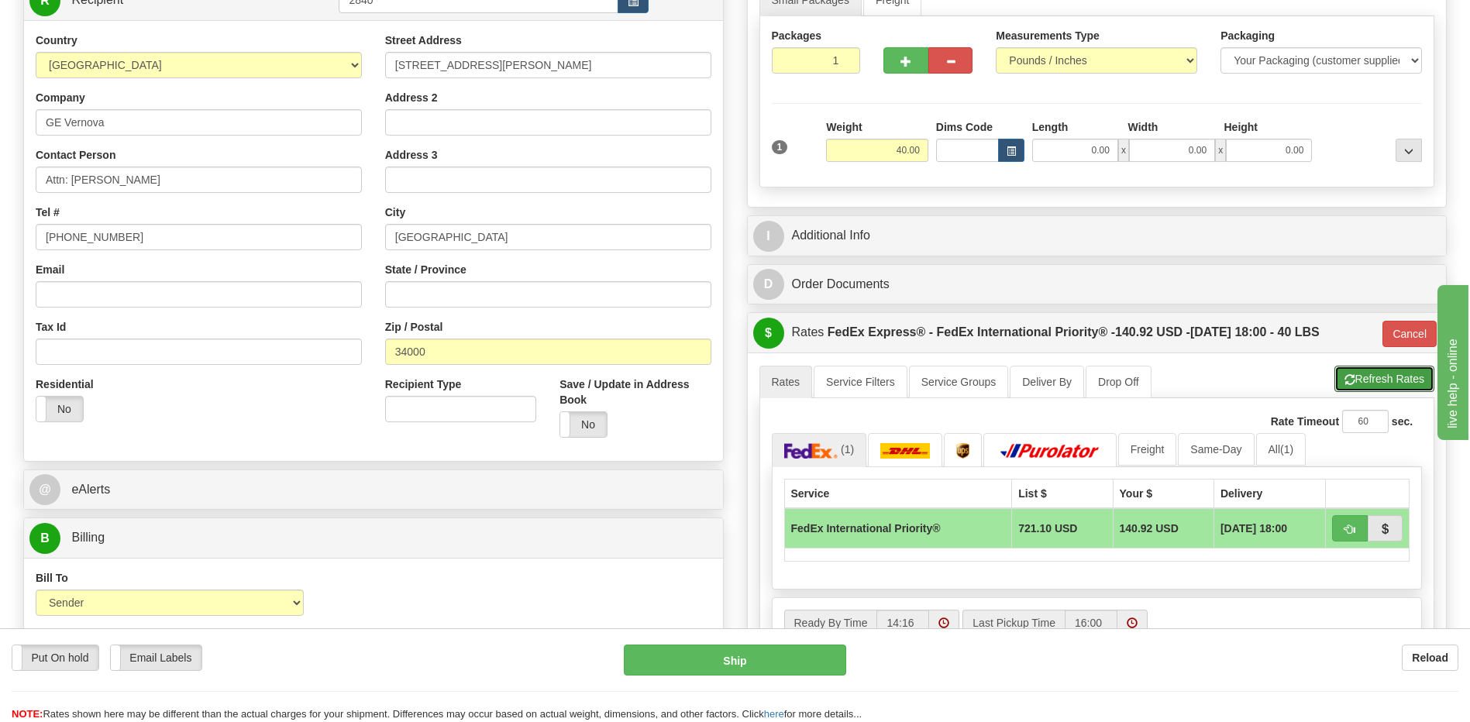
drag, startPoint x: 1349, startPoint y: 388, endPoint x: 1221, endPoint y: 352, distance: 132.9
click at [1349, 388] on button "Refresh Rates" at bounding box center [1384, 379] width 100 height 26
type input "01"
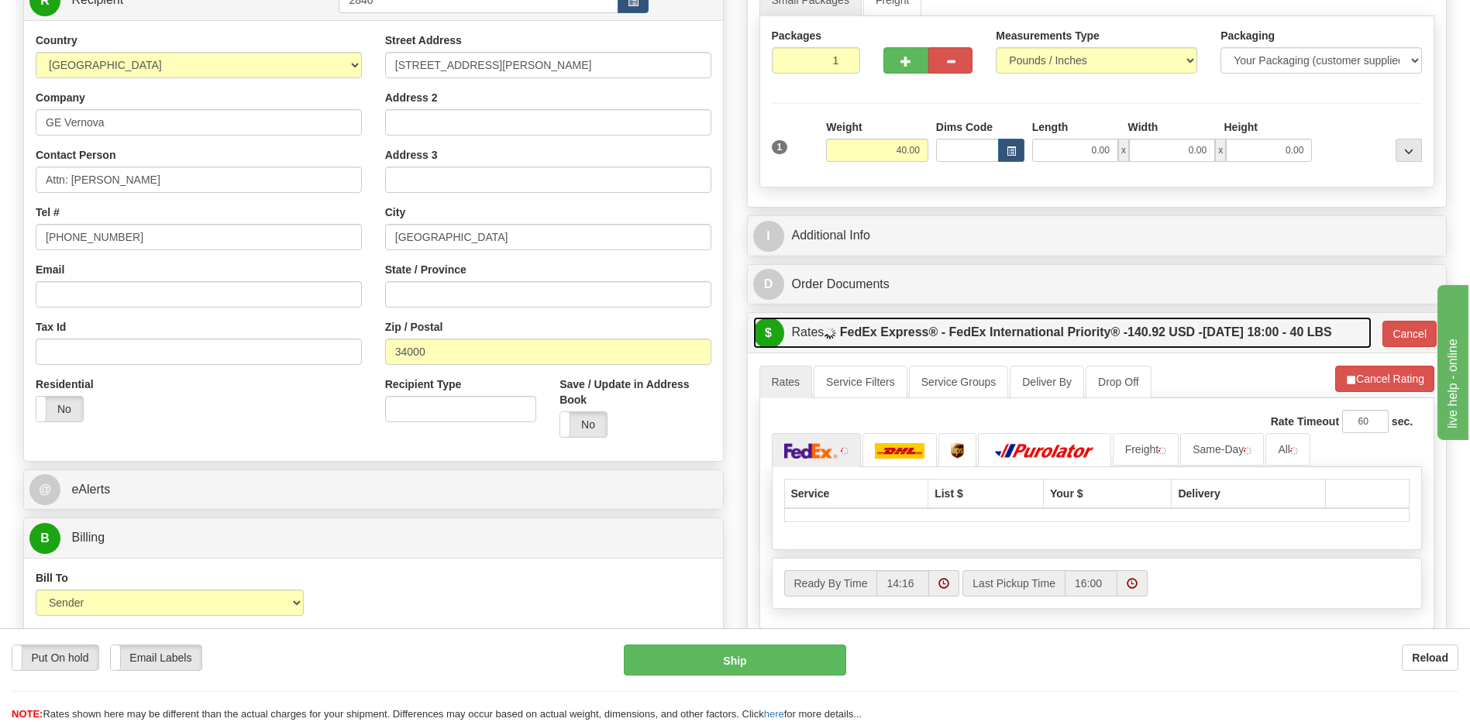
click at [1181, 336] on span "140.92 USD -" at bounding box center [1164, 331] width 75 height 13
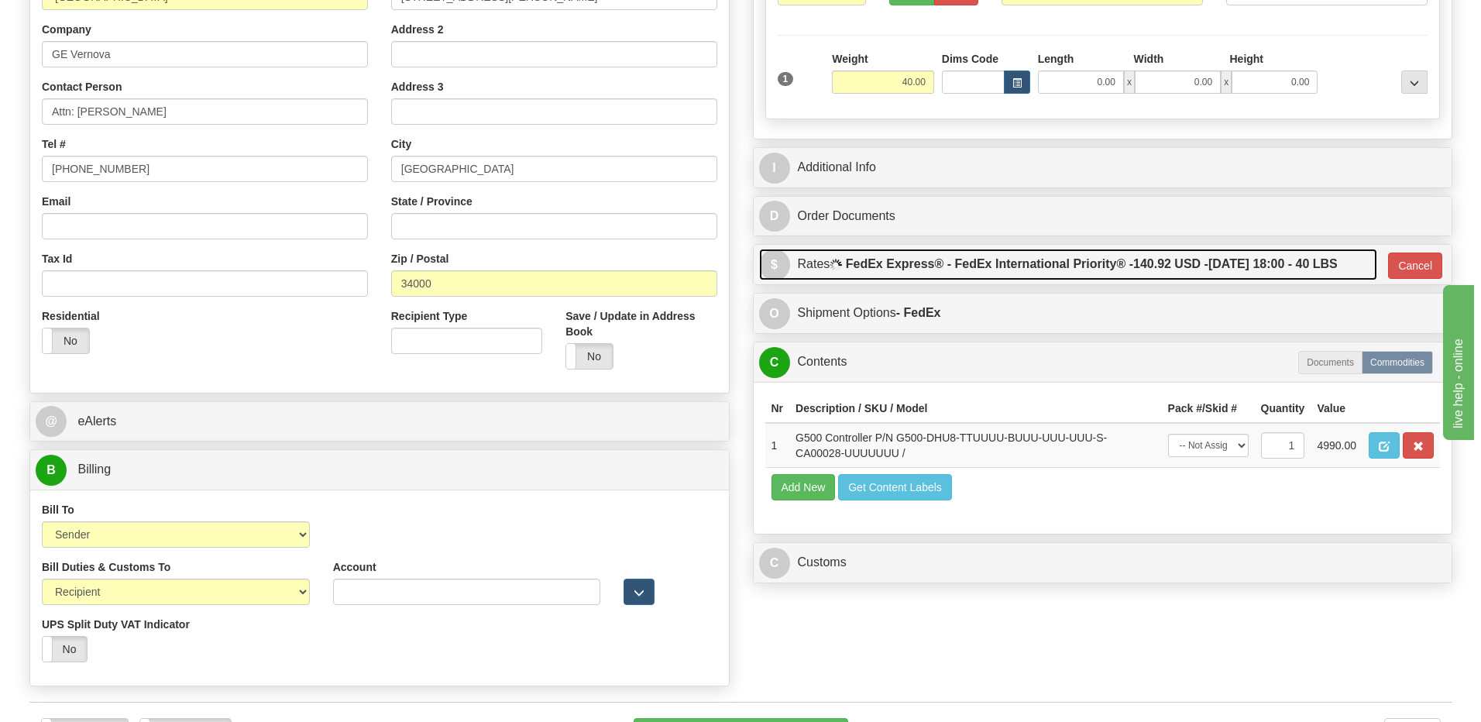
scroll to position [538, 0]
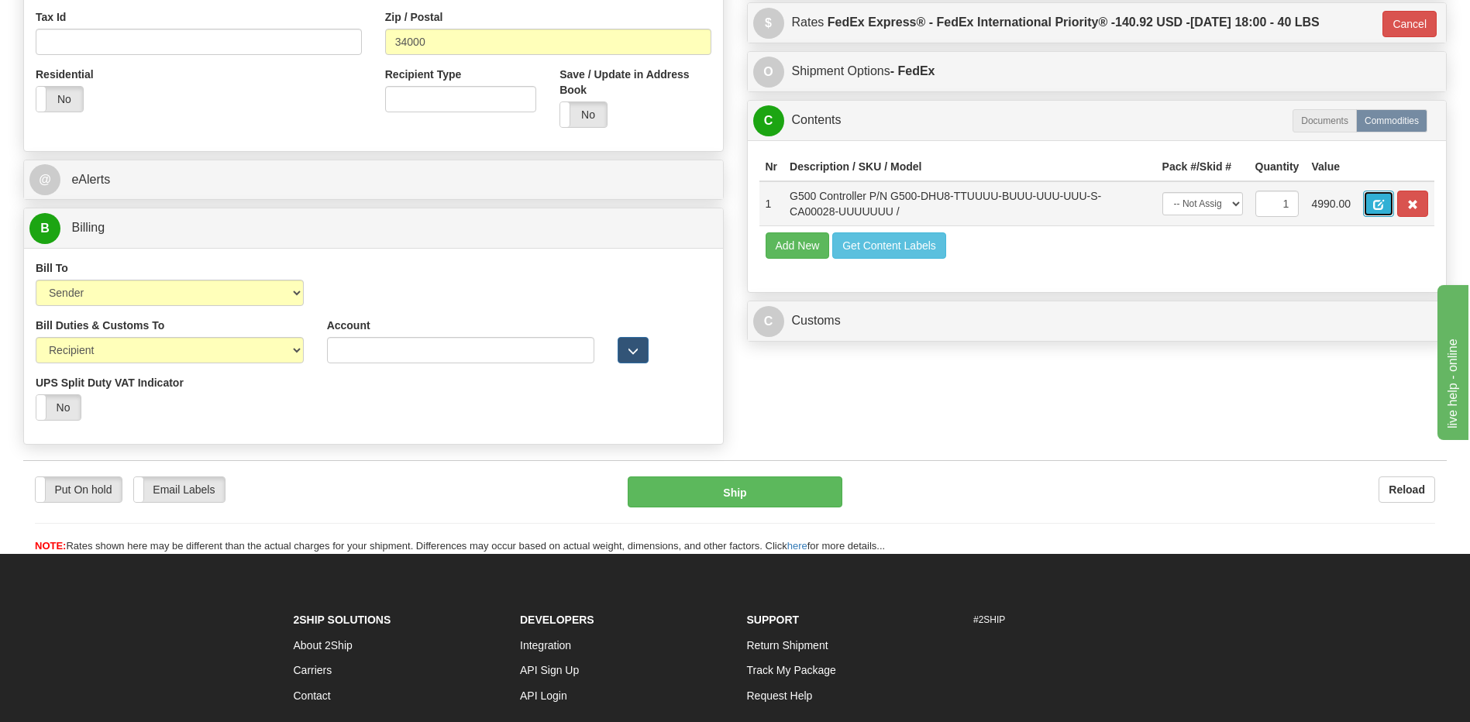
click at [1391, 202] on button "button" at bounding box center [1378, 204] width 31 height 26
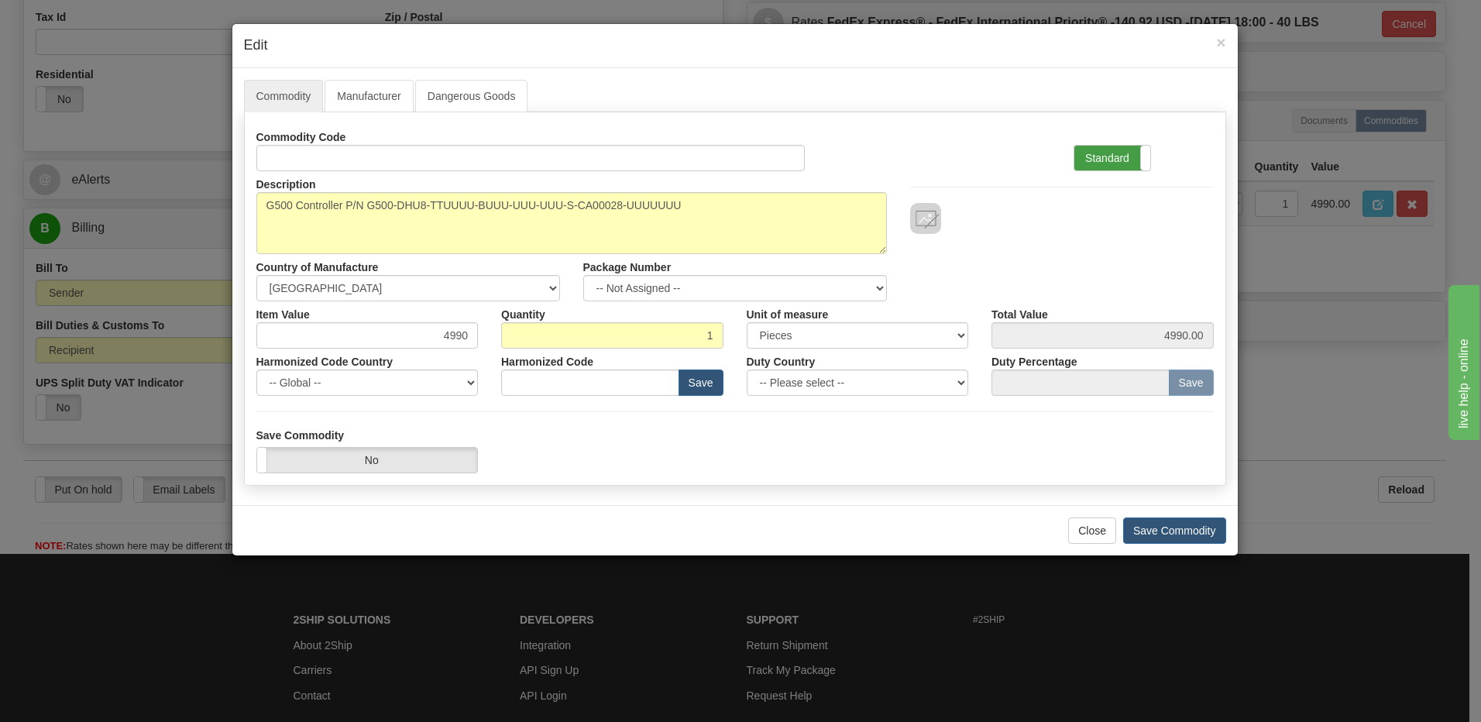
click at [1102, 157] on label "Standard" at bounding box center [1113, 158] width 76 height 25
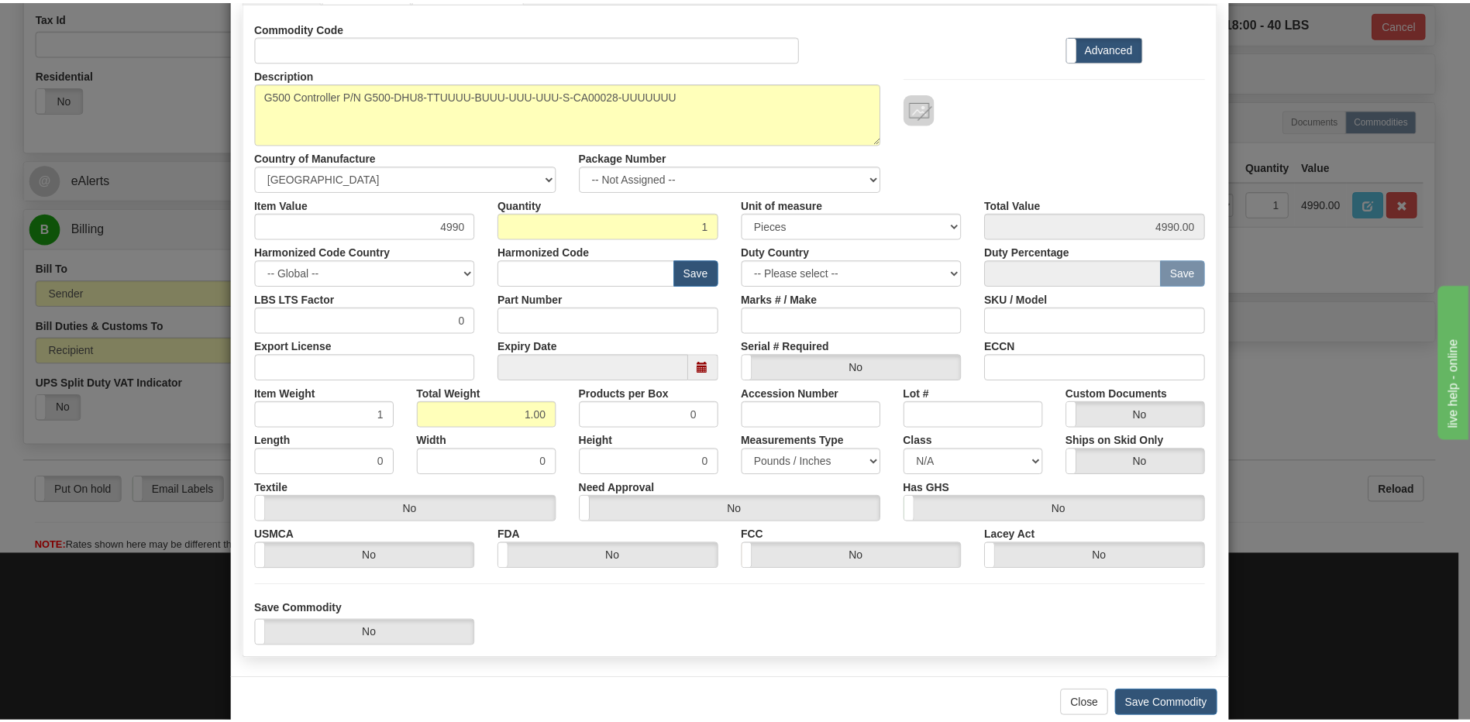
scroll to position [141, 0]
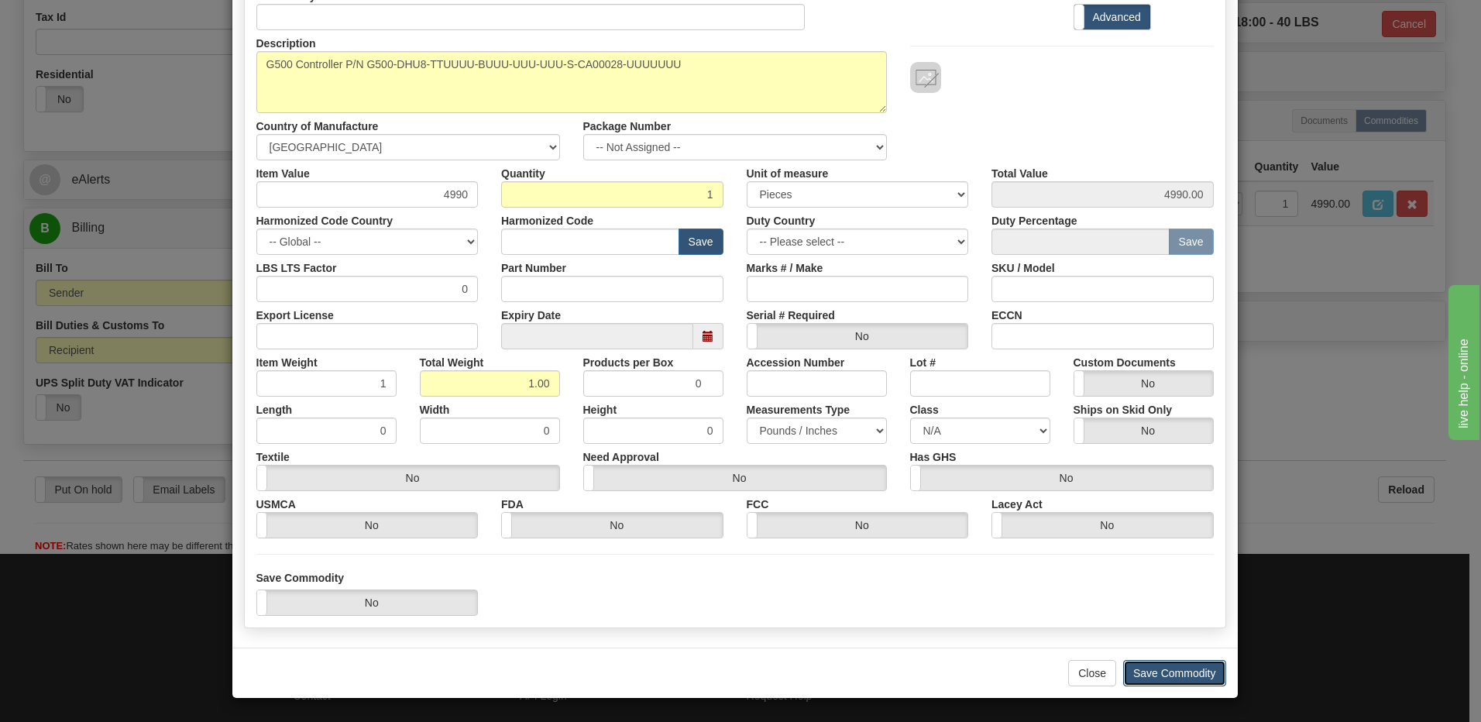
click at [1148, 675] on button "Save Commodity" at bounding box center [1174, 673] width 103 height 26
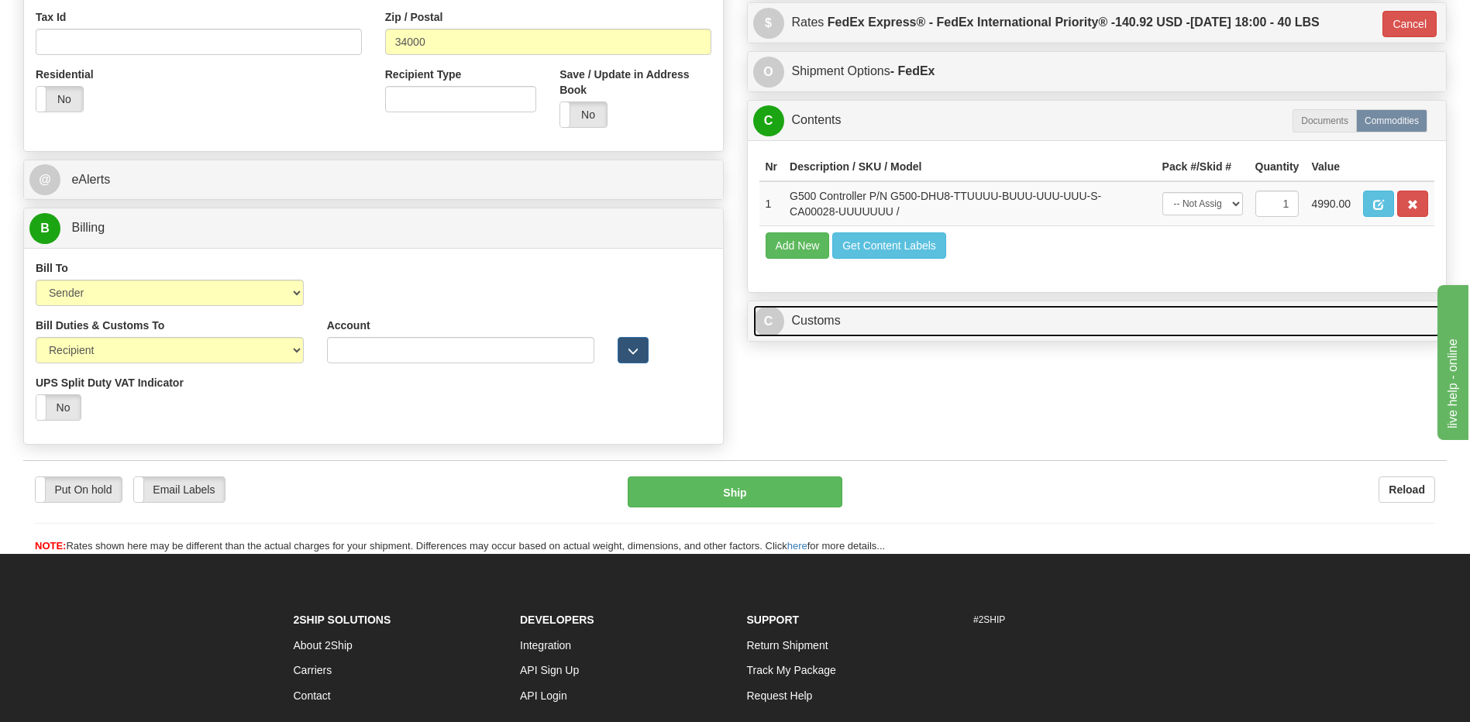
click at [857, 324] on link "C Customs" at bounding box center [1097, 321] width 688 height 32
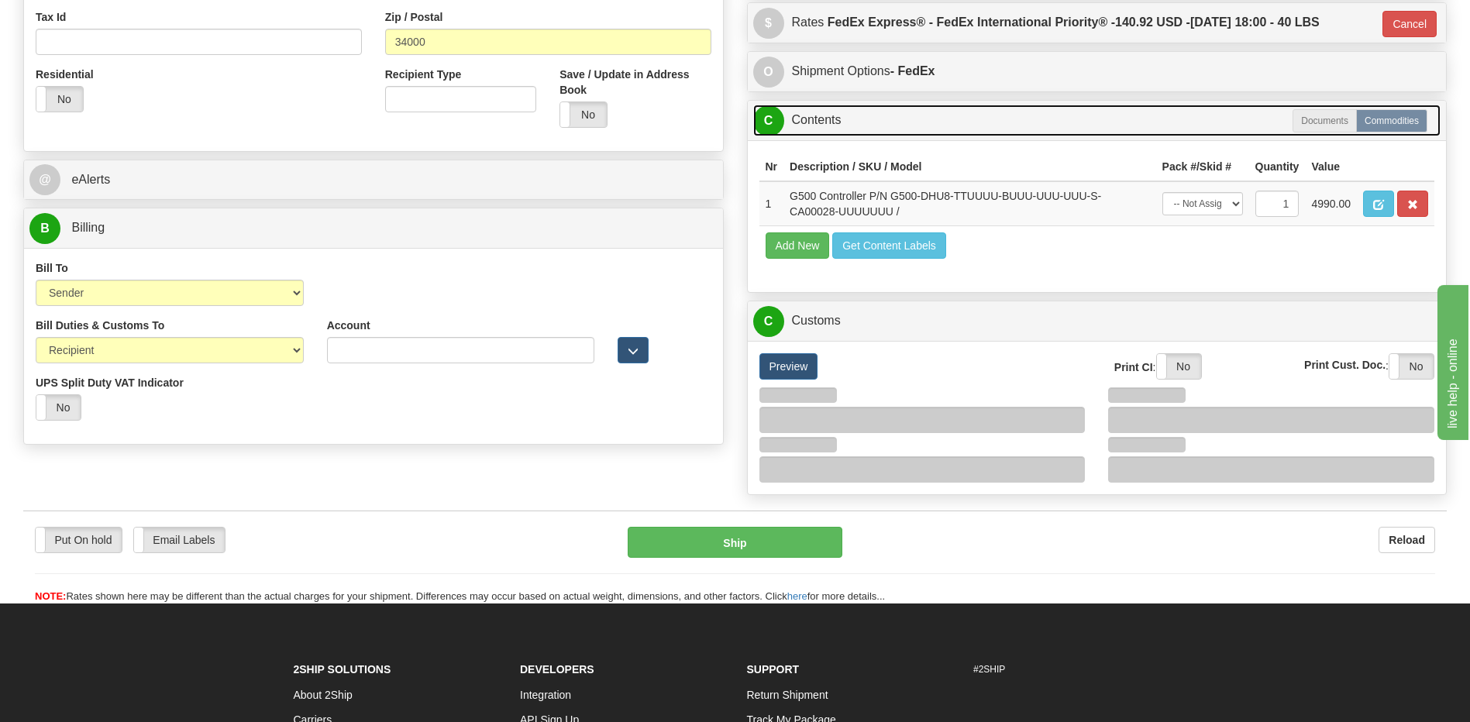
click at [848, 119] on link "C Contents" at bounding box center [1097, 121] width 688 height 32
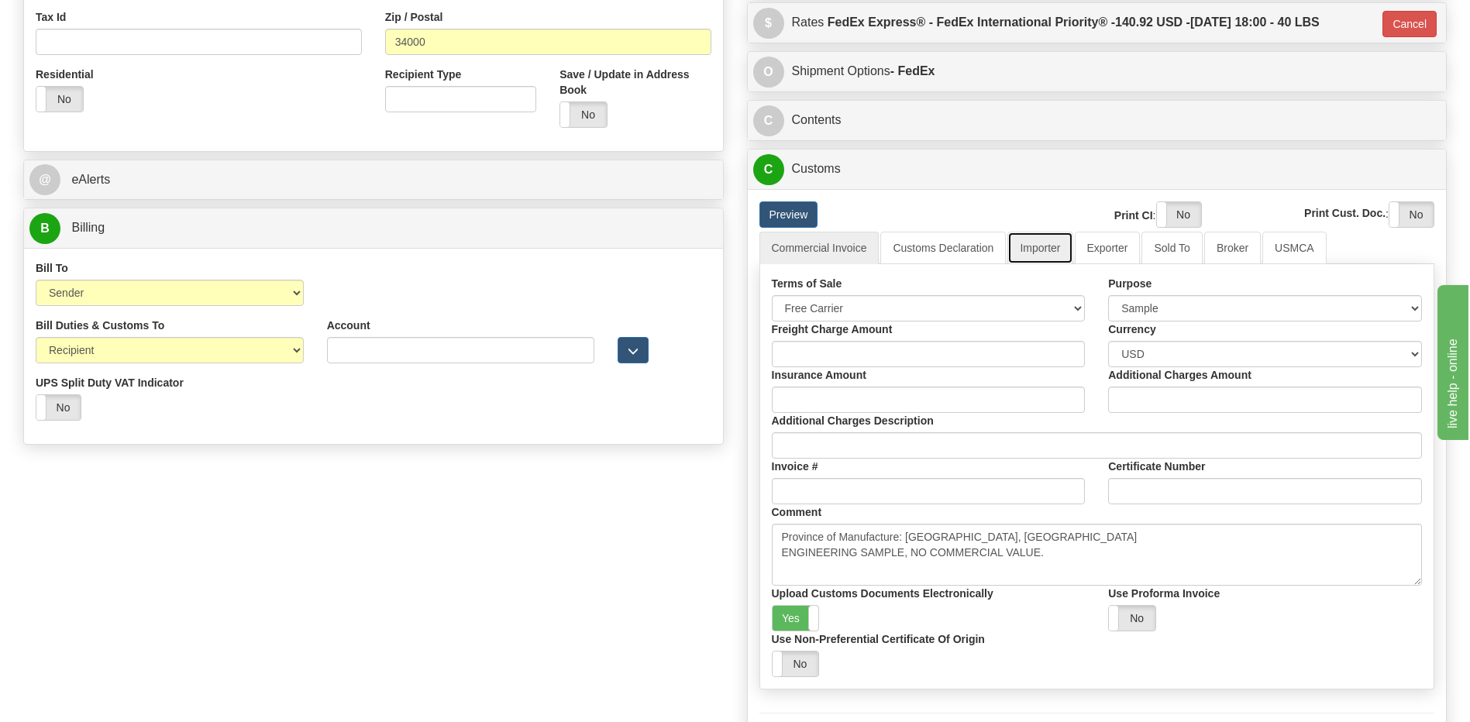
click at [1044, 253] on link "Importer" at bounding box center [1039, 248] width 65 height 33
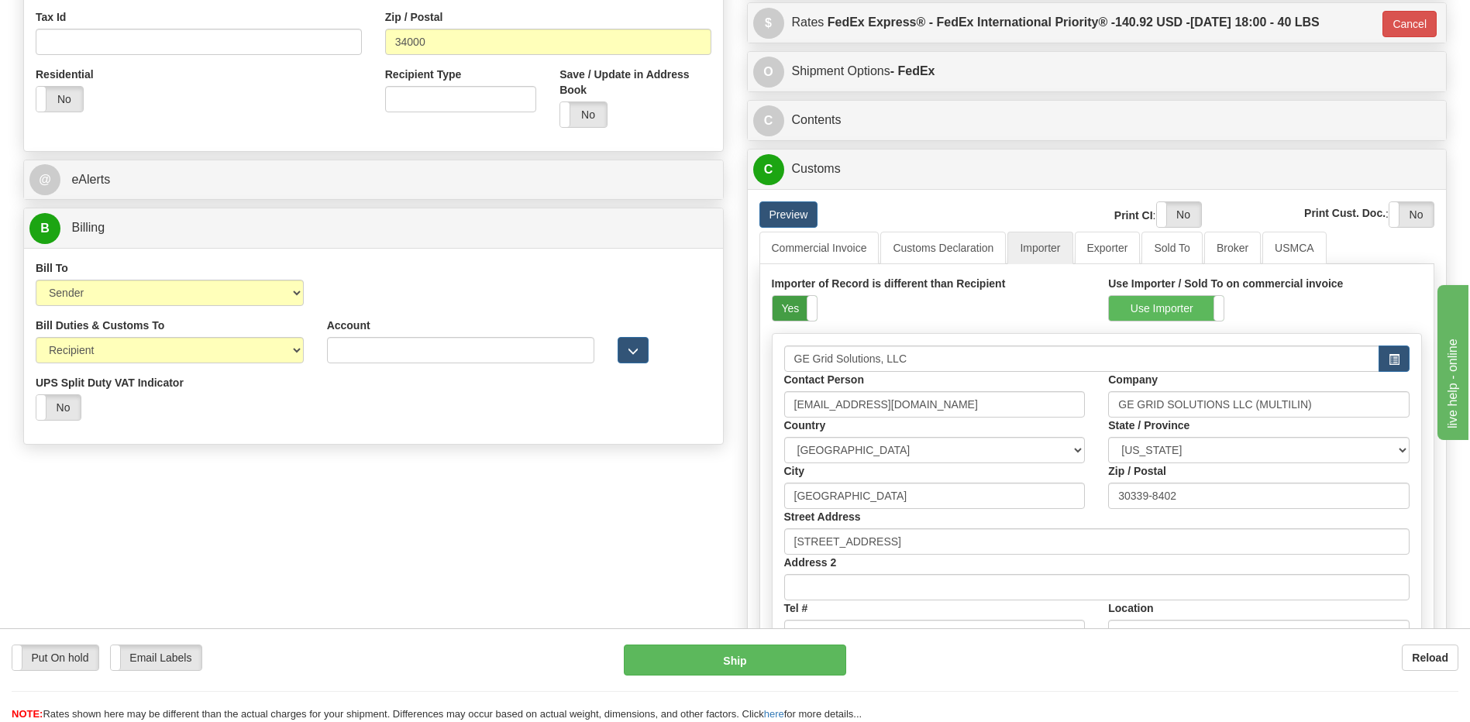
click at [785, 304] on label "Yes" at bounding box center [794, 308] width 44 height 25
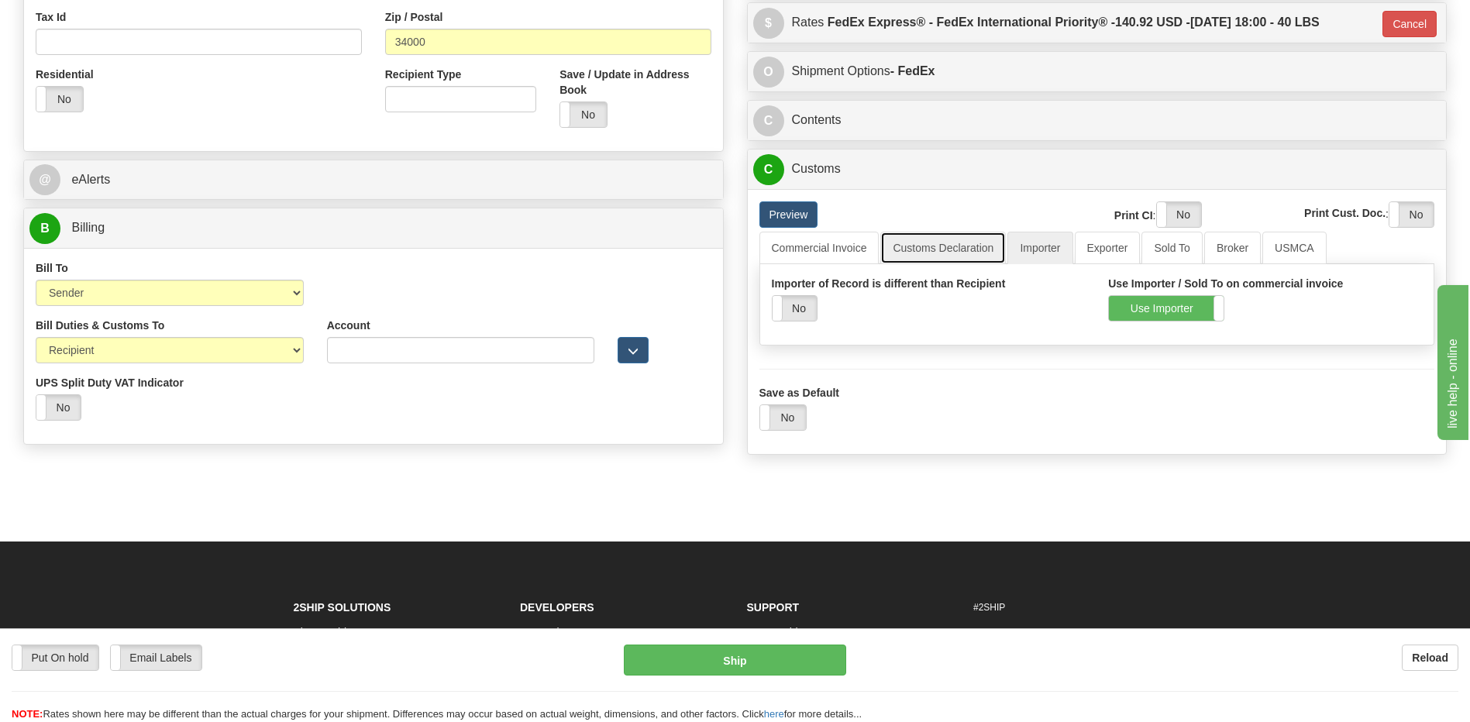
click at [929, 253] on link "Customs Declaration" at bounding box center [943, 248] width 126 height 33
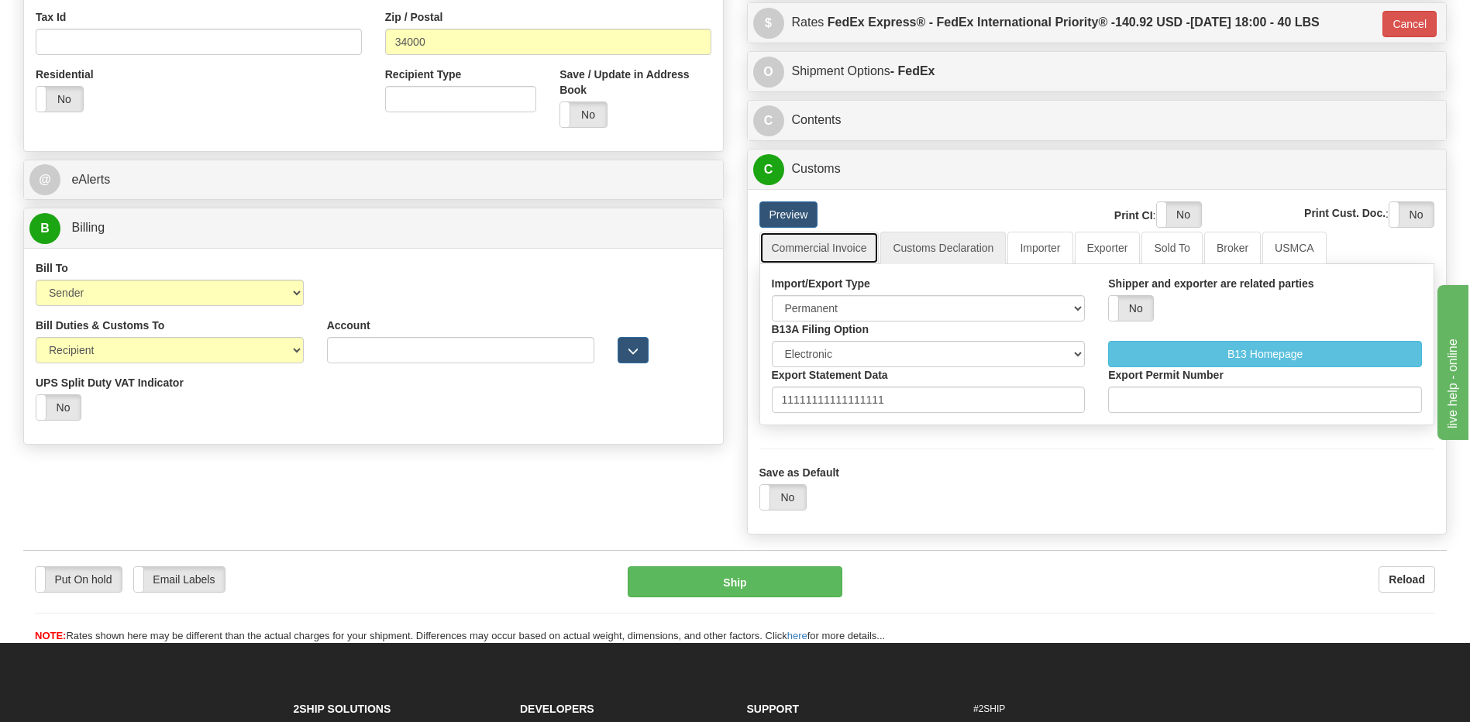
click at [828, 254] on link "Commercial Invoice" at bounding box center [819, 248] width 120 height 33
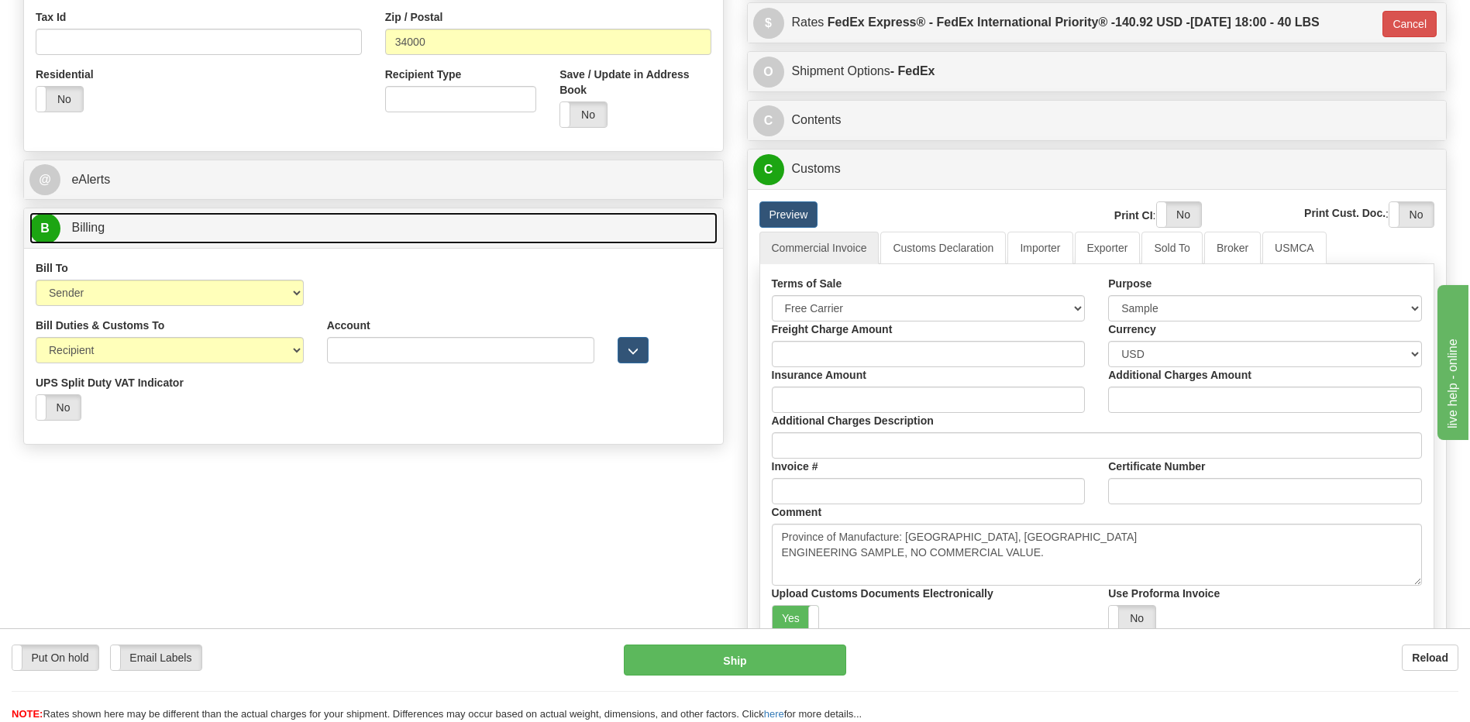
click at [213, 229] on link "B Billing" at bounding box center [373, 228] width 688 height 32
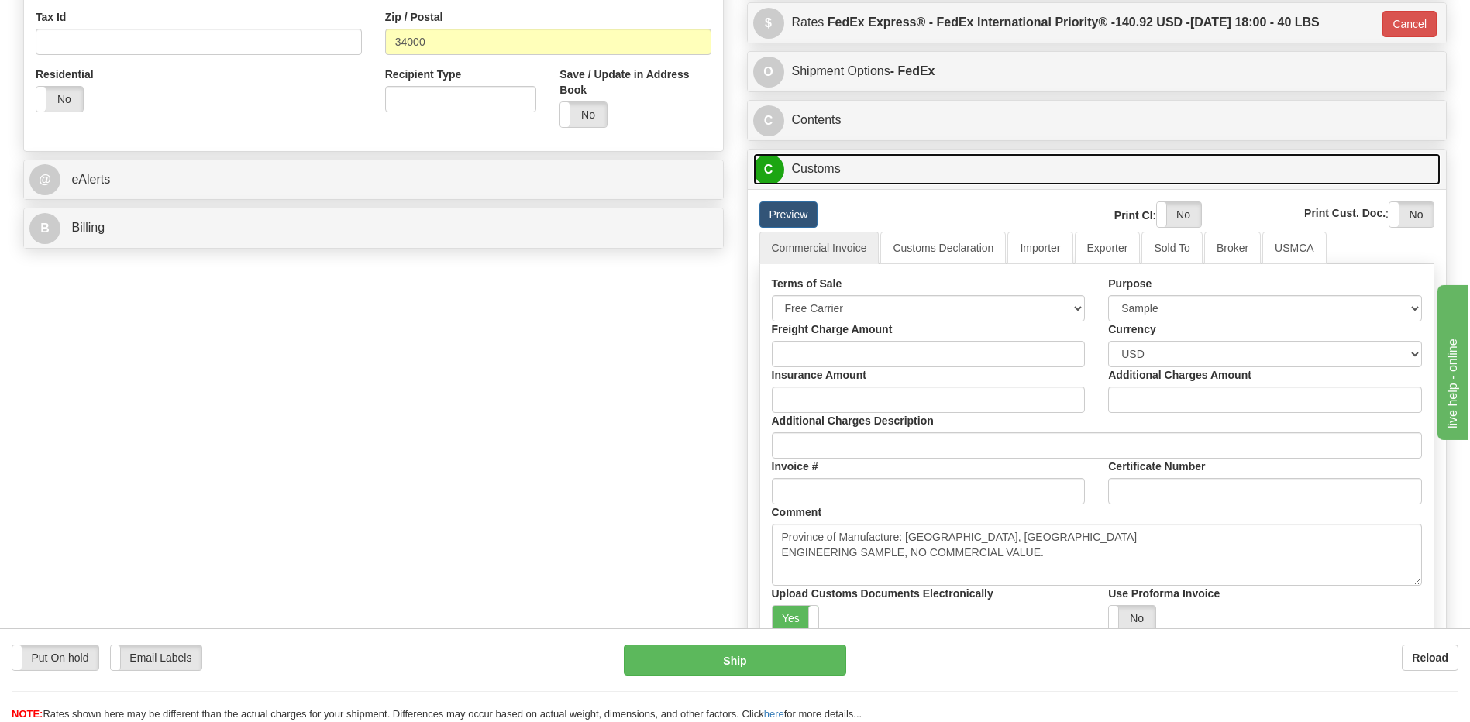
click at [828, 175] on link "C Customs" at bounding box center [1097, 169] width 688 height 32
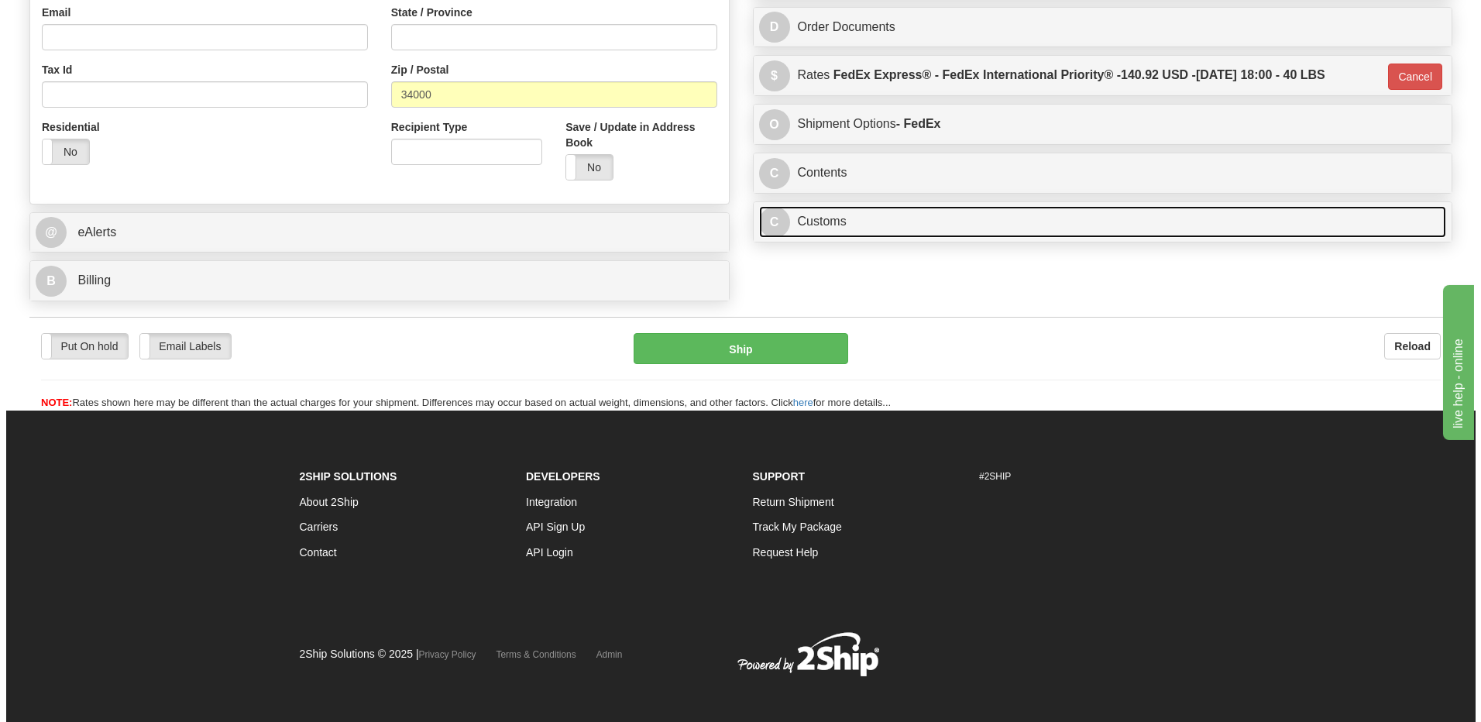
scroll to position [185, 0]
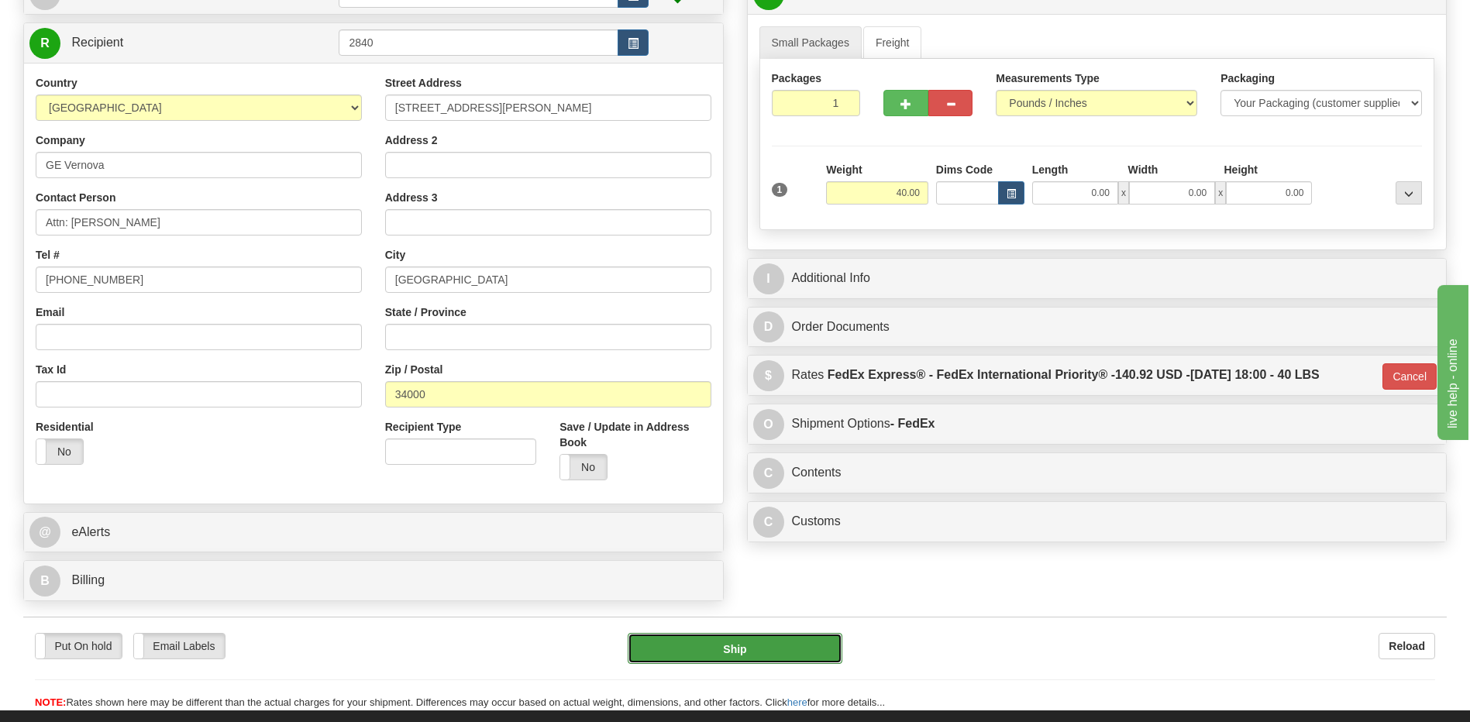
click at [675, 645] on button "Ship" at bounding box center [735, 648] width 214 height 31
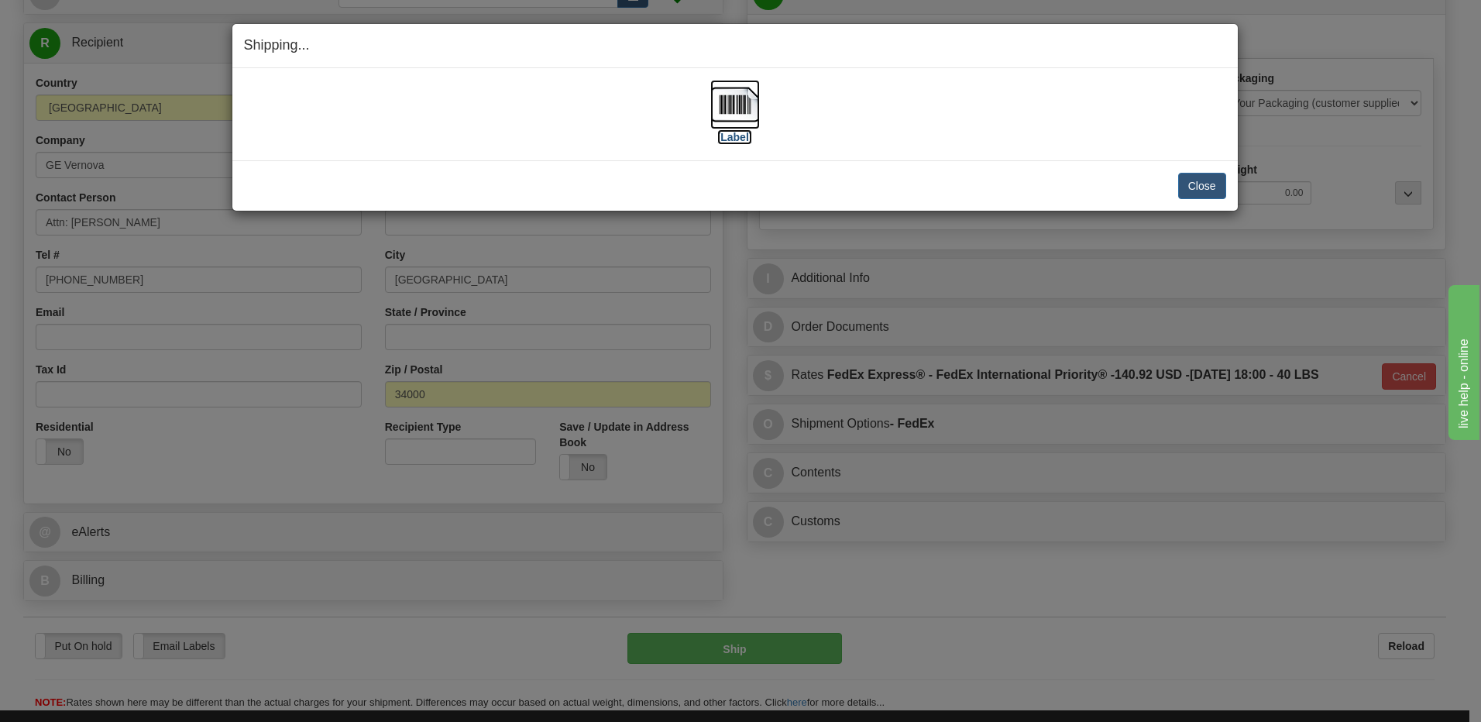
click at [734, 106] on img at bounding box center [735, 105] width 50 height 50
click at [1186, 181] on button "Close" at bounding box center [1202, 186] width 48 height 26
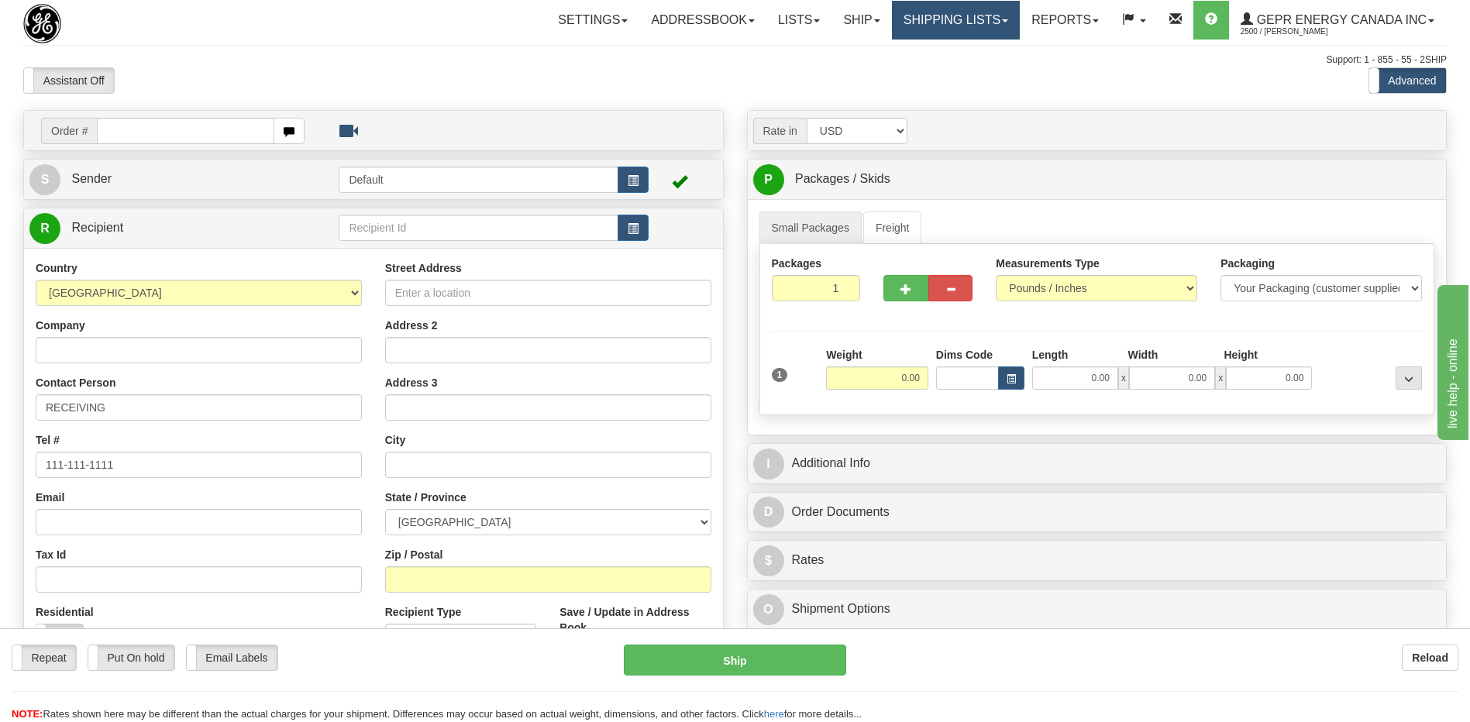
click at [915, 21] on link "Shipping lists" at bounding box center [956, 20] width 128 height 39
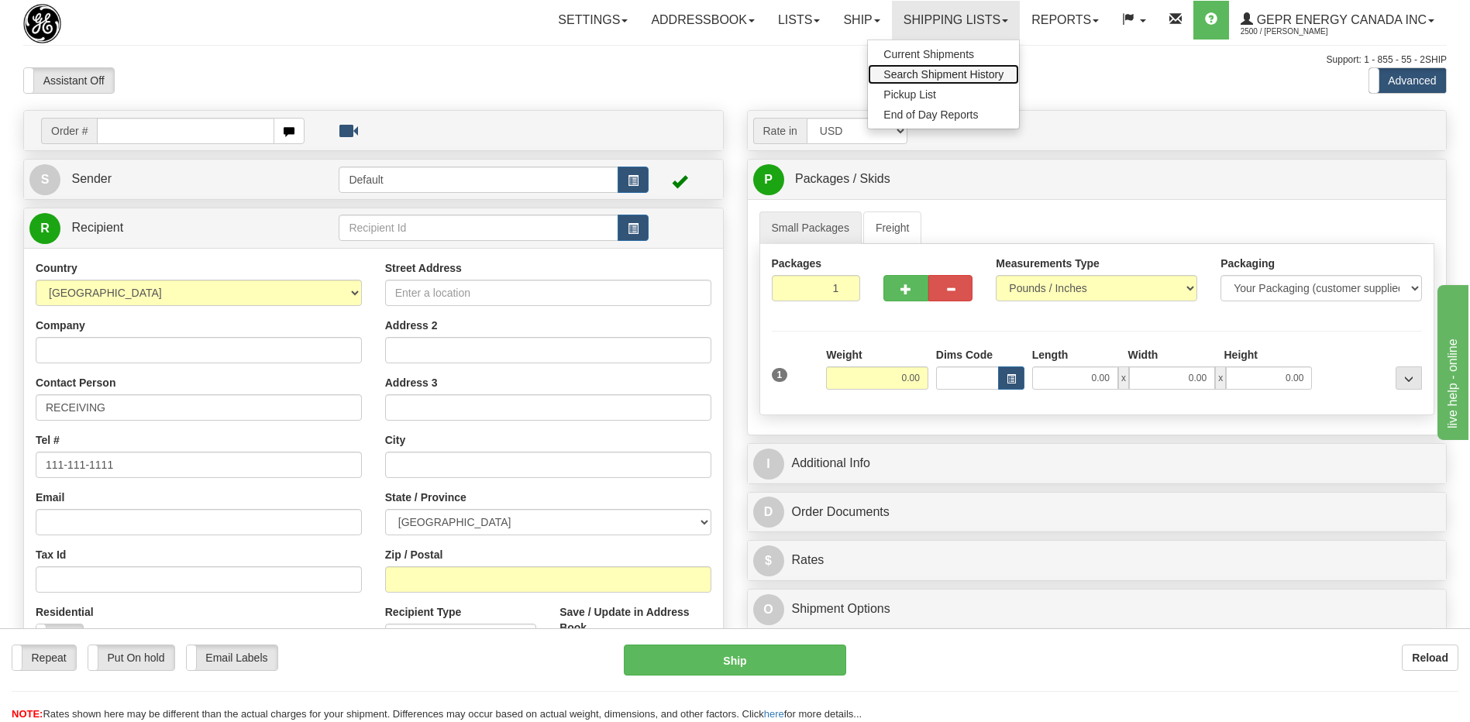
click at [921, 71] on span "Search Shipment History" at bounding box center [943, 74] width 120 height 12
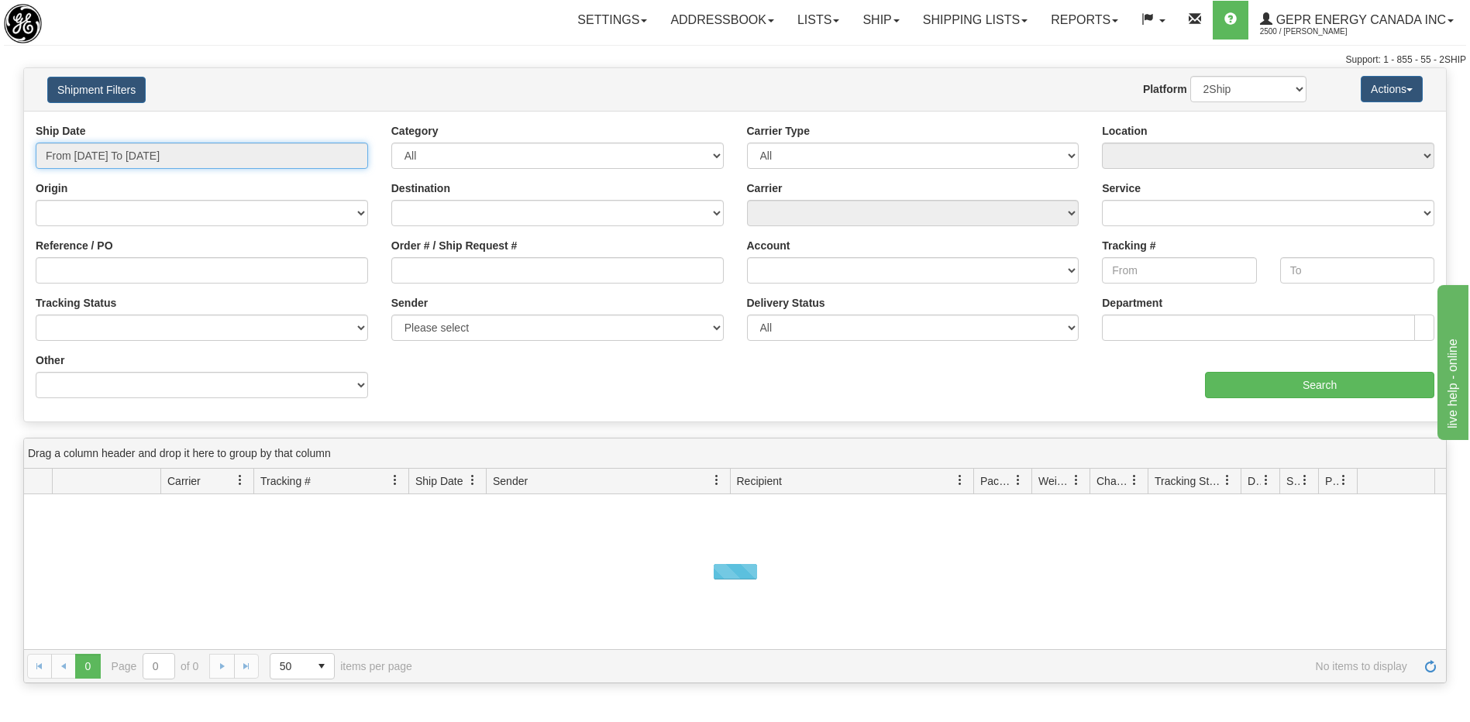
type input "[DATE]"
click at [153, 154] on input "From [DATE] To [DATE]" at bounding box center [202, 156] width 332 height 26
type input "[DATE]"
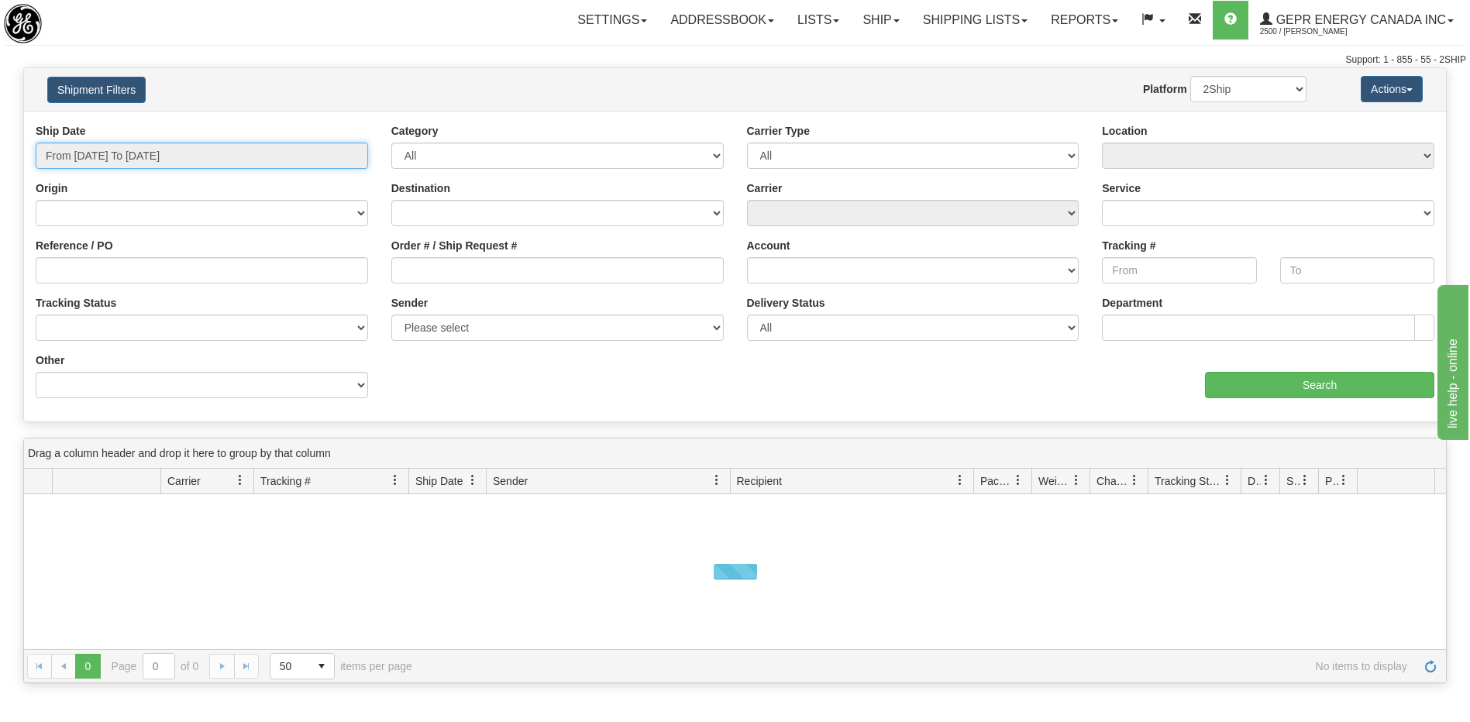
type input "[DATE]"
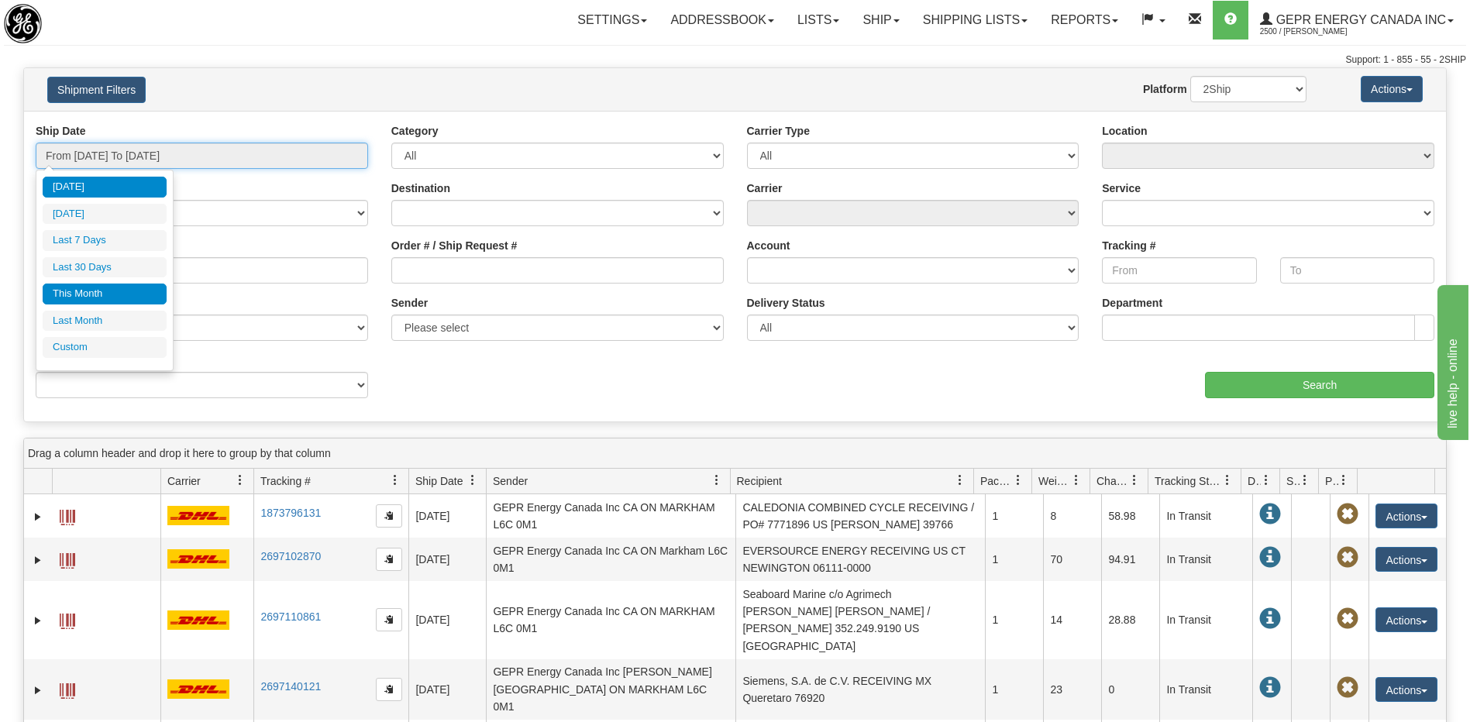
type input "[DATE]"
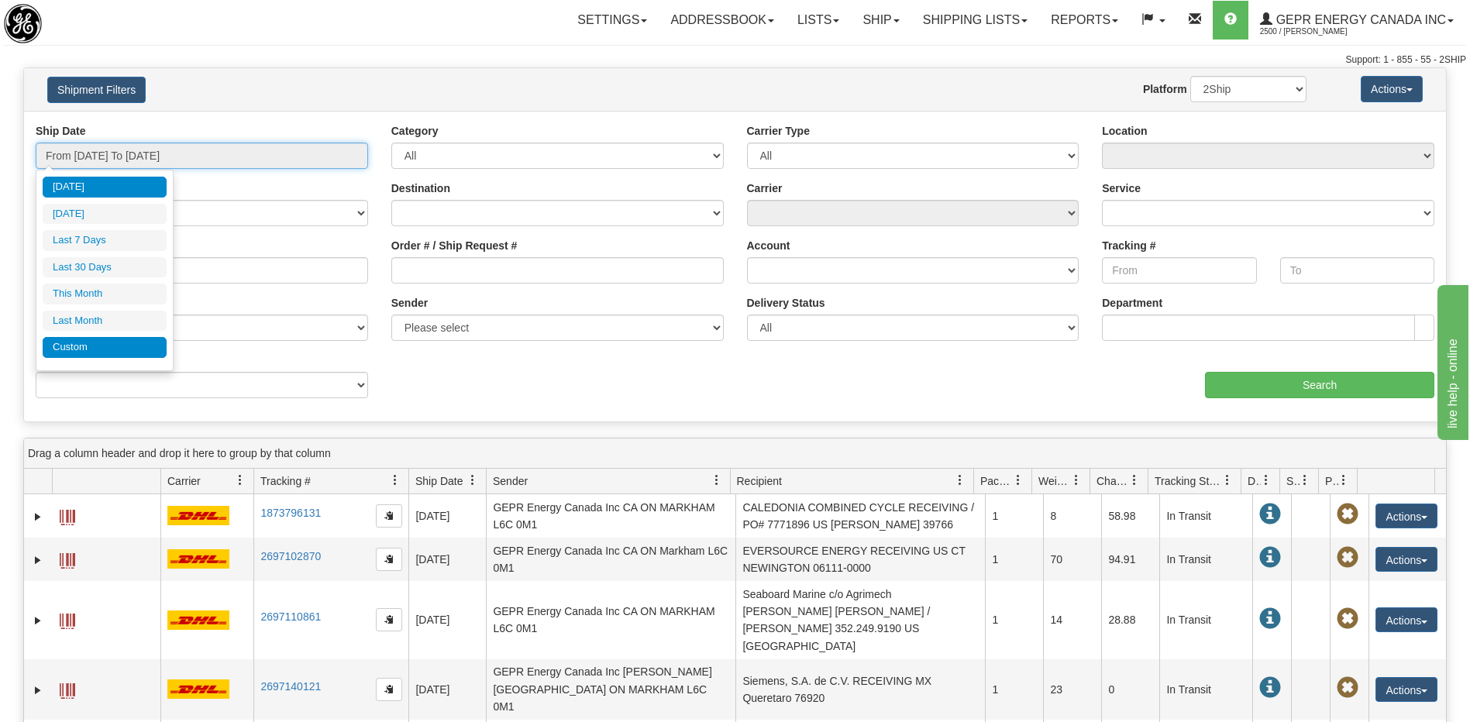
type input "[DATE]"
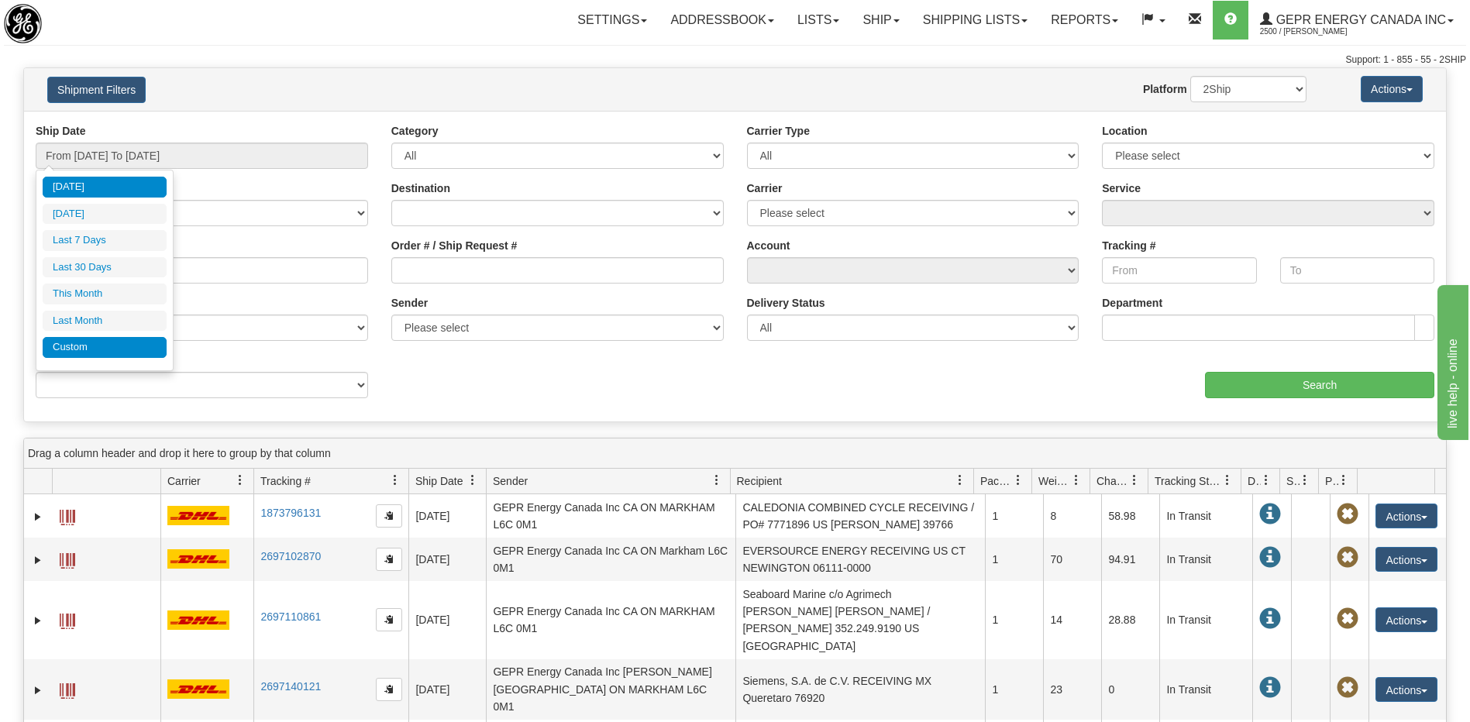
click at [115, 345] on li "Custom" at bounding box center [105, 347] width 124 height 21
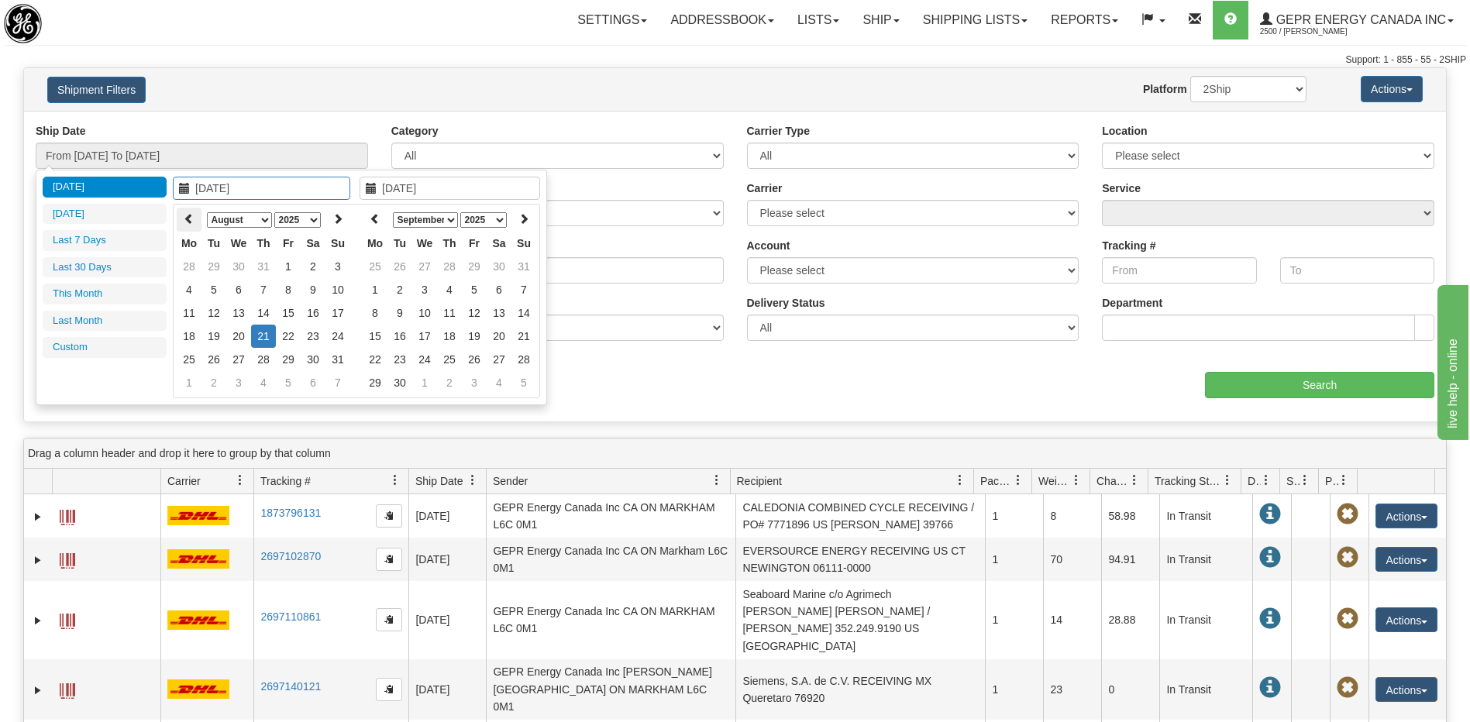
click at [192, 223] on icon at bounding box center [189, 218] width 11 height 11
type input "03/01/2025"
click at [317, 272] on td "1" at bounding box center [313, 266] width 25 height 23
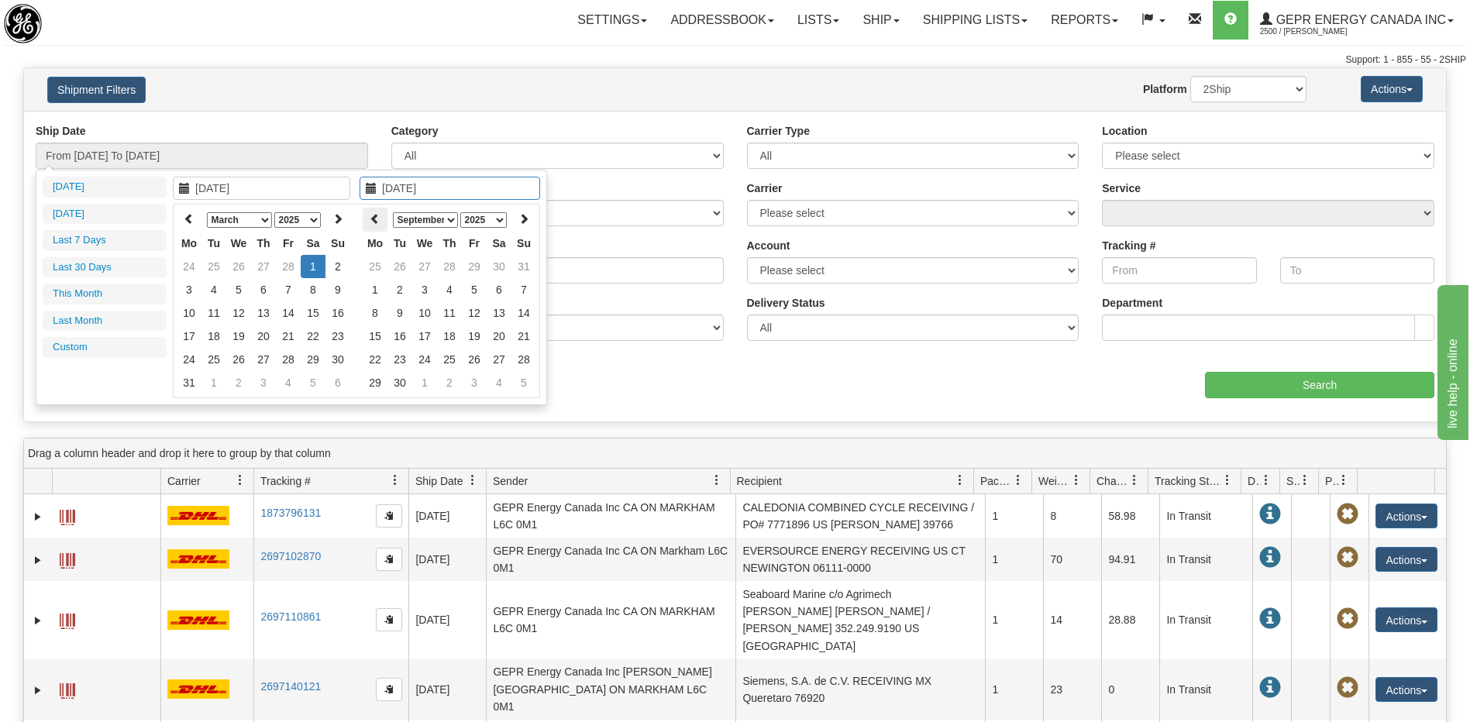
click at [366, 215] on th at bounding box center [375, 220] width 25 height 24
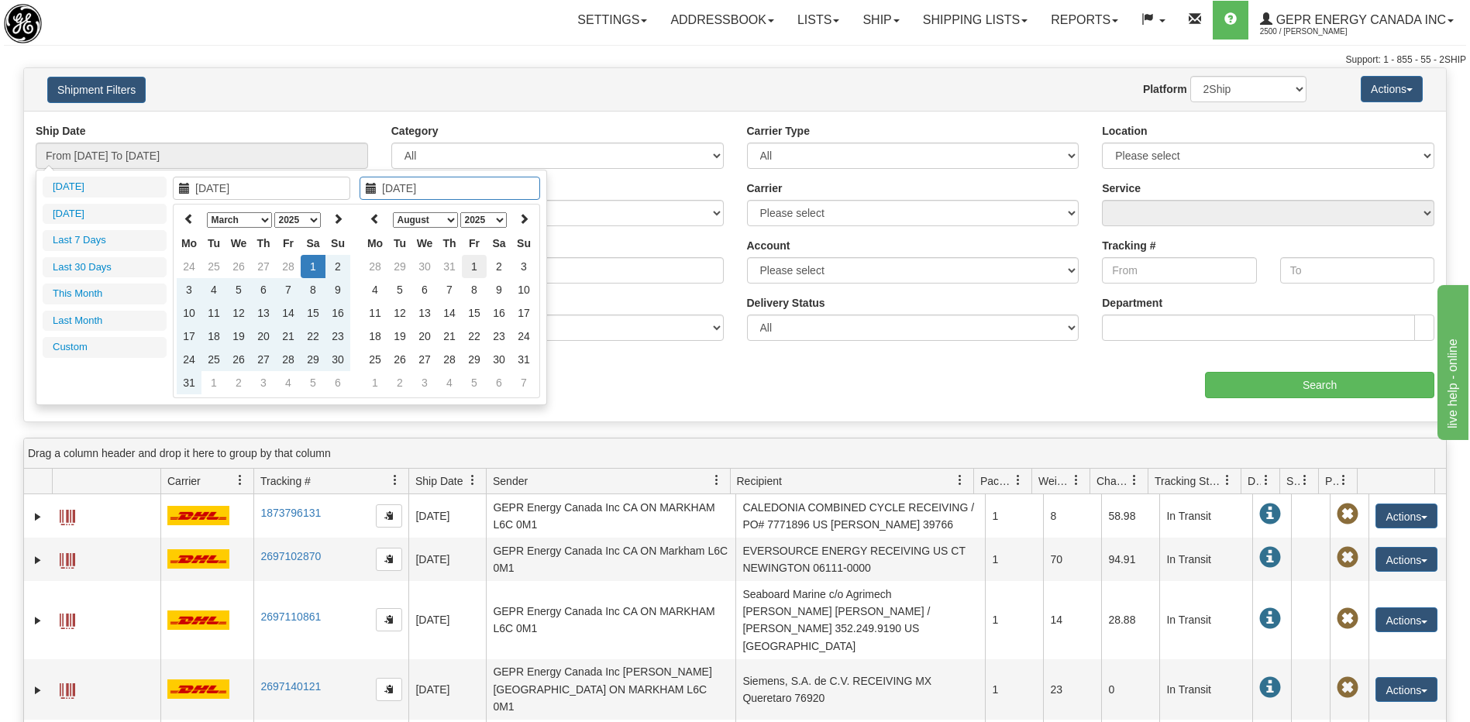
type input "08/01/2025"
click at [470, 273] on td "1" at bounding box center [474, 266] width 25 height 23
type input "From 03/01/2025 To 08/01/2025"
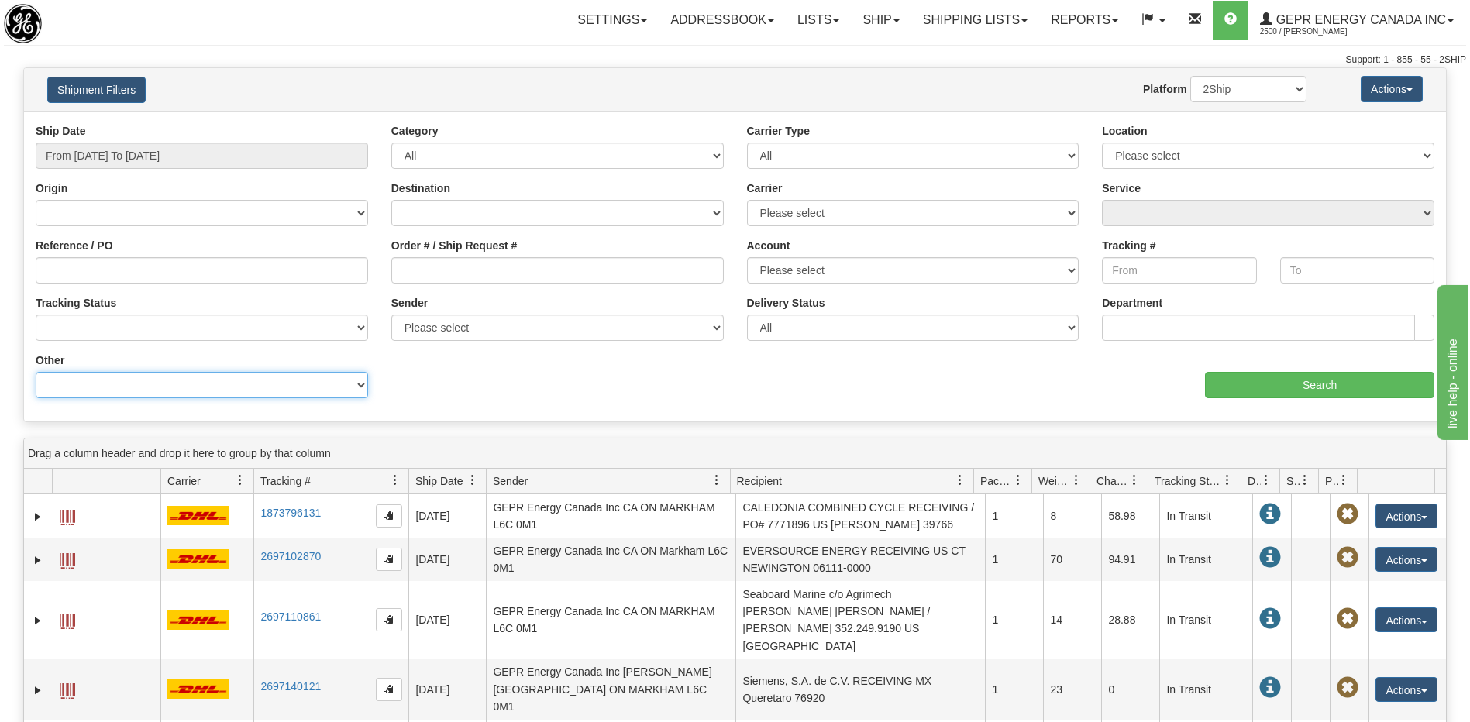
click at [236, 388] on select "Billing Account # Billing Type BOL # (LTL) Commodity Or Documents Consolidation…" at bounding box center [202, 385] width 332 height 26
select select "Recipient_ZIP"
click at [36, 372] on select "Billing Account # Billing Type BOL # (LTL) Commodity Or Documents Consolidation…" at bounding box center [202, 385] width 332 height 26
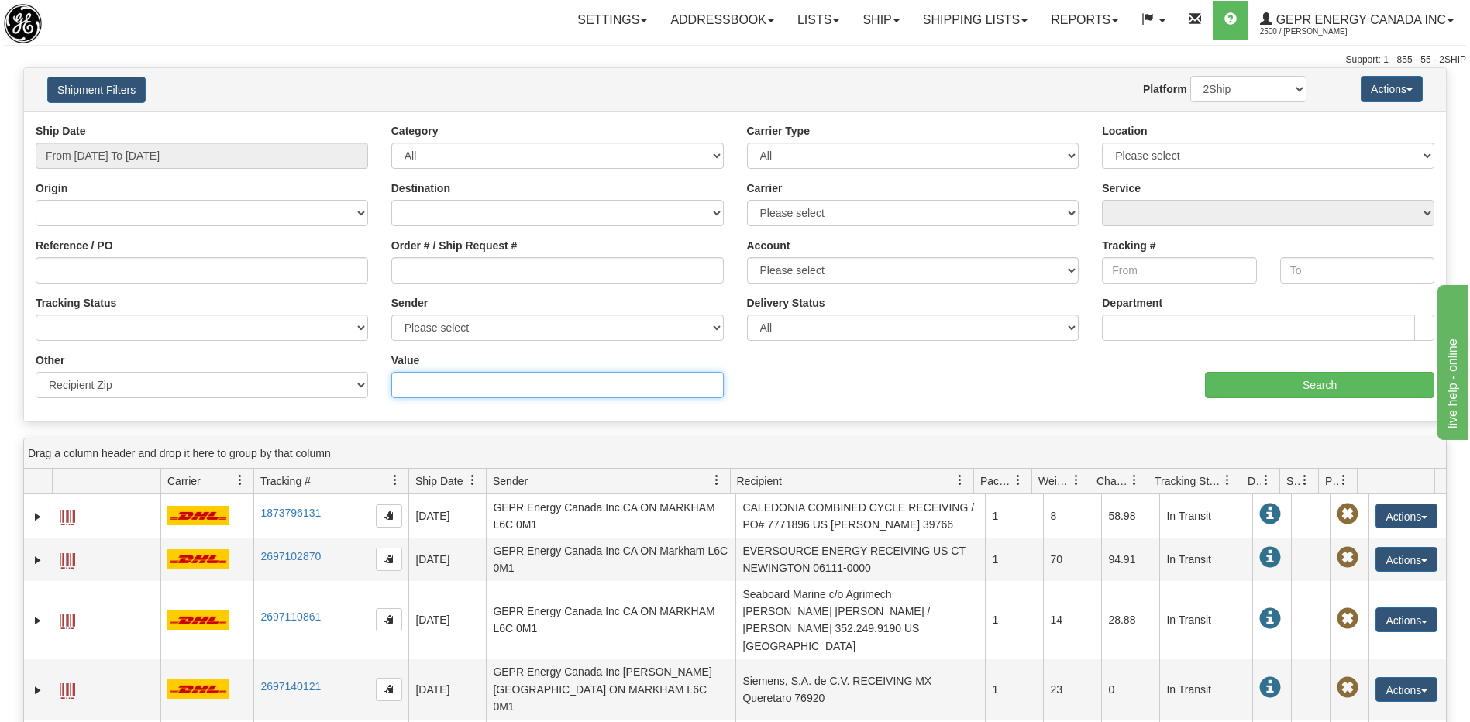
click at [438, 388] on input "Value" at bounding box center [557, 385] width 332 height 26
type input "ST16 1WT"
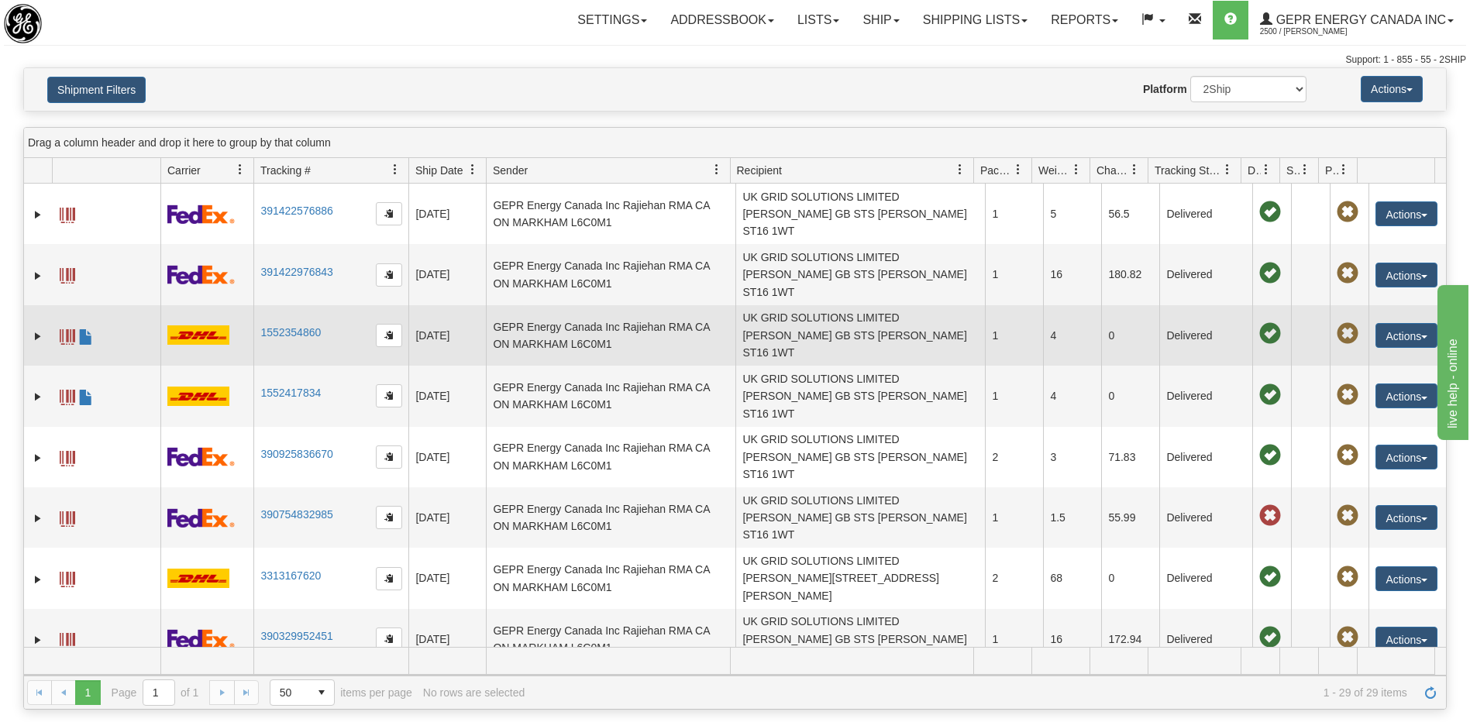
click at [802, 305] on td "UK GRID SOLUTIONS LIMITED Karen Alsopp GB STS STAFFORD ST16 1WT" at bounding box center [859, 335] width 249 height 60
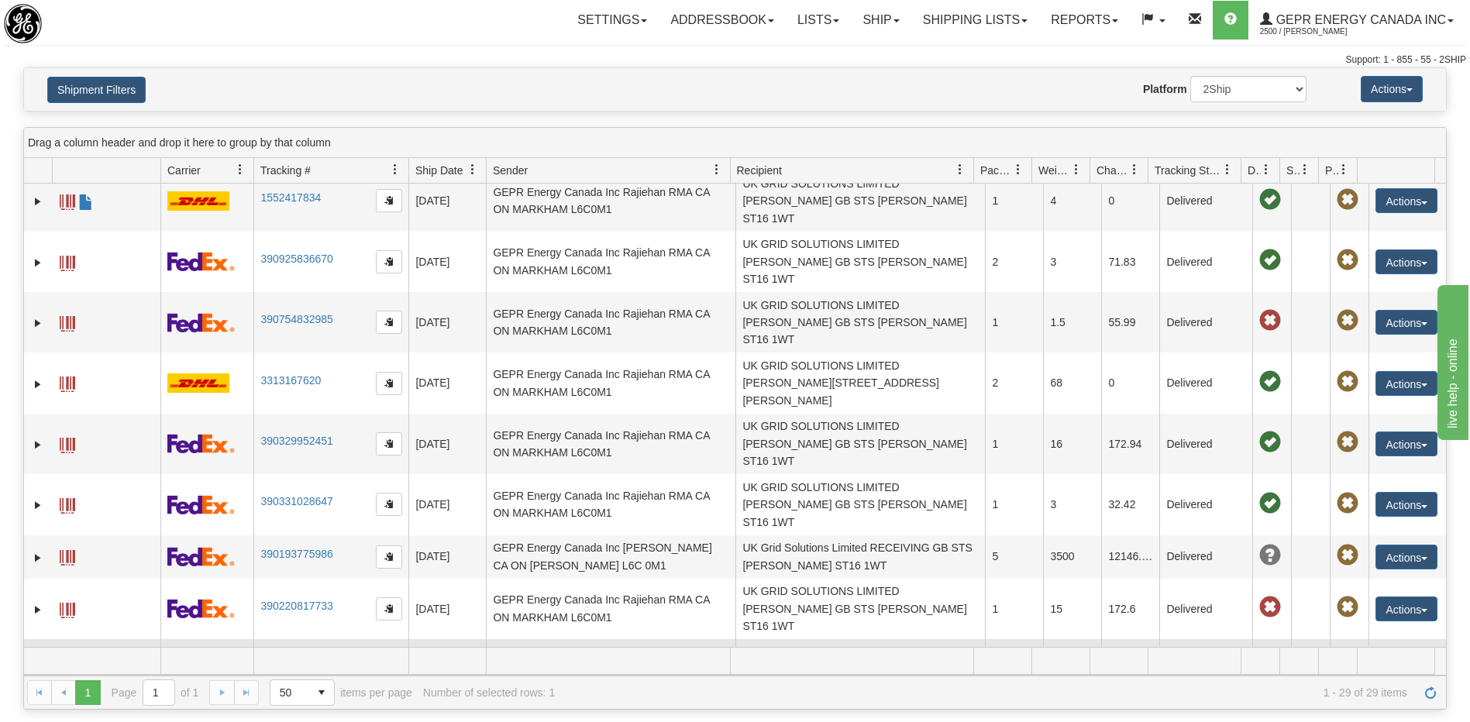
scroll to position [232, 0]
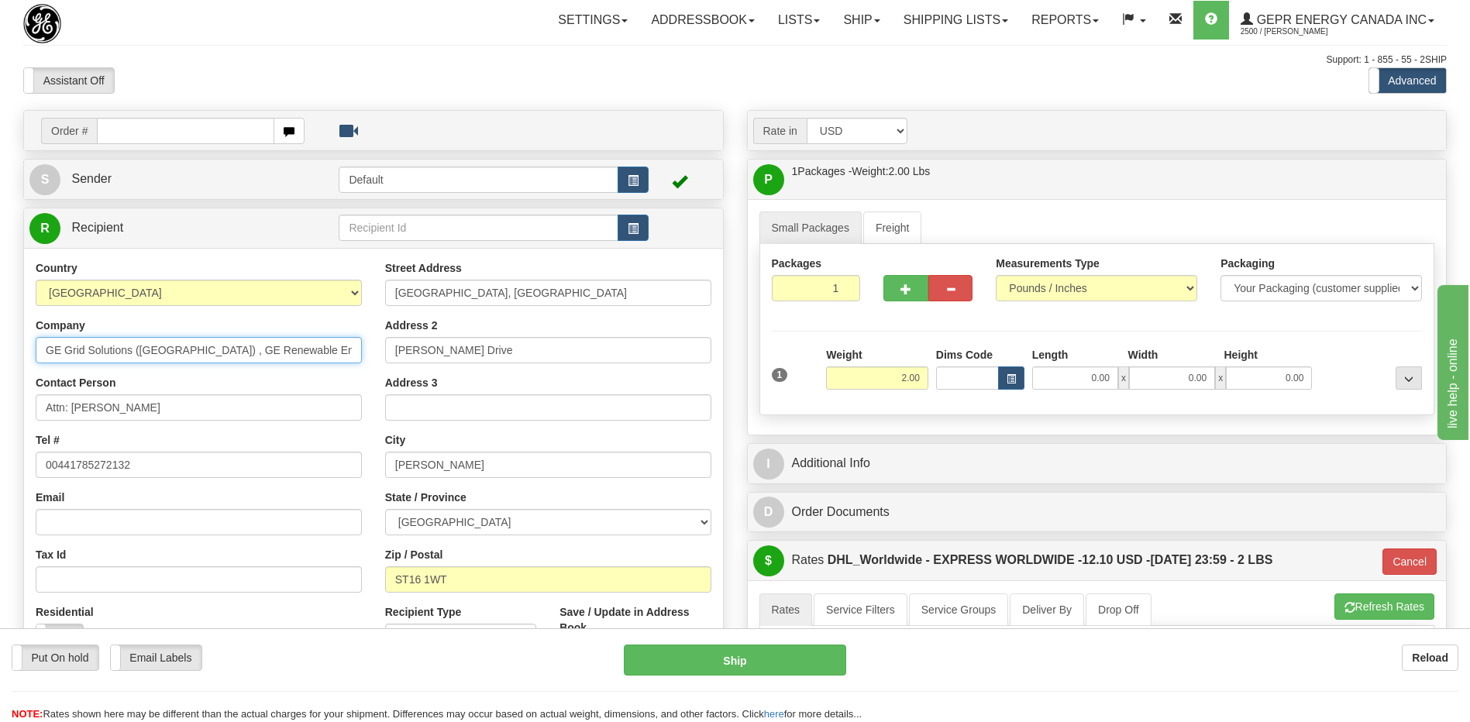
drag, startPoint x: 310, startPoint y: 349, endPoint x: 135, endPoint y: 354, distance: 175.2
click at [135, 354] on input "GE Grid Solutions ([GEOGRAPHIC_DATA]) , GE Renewable Energy" at bounding box center [199, 350] width 326 height 26
type input "GE Grid Solutions"
click at [60, 463] on input "00441785272132" at bounding box center [199, 465] width 326 height 26
drag, startPoint x: 156, startPoint y: 466, endPoint x: 10, endPoint y: 468, distance: 145.7
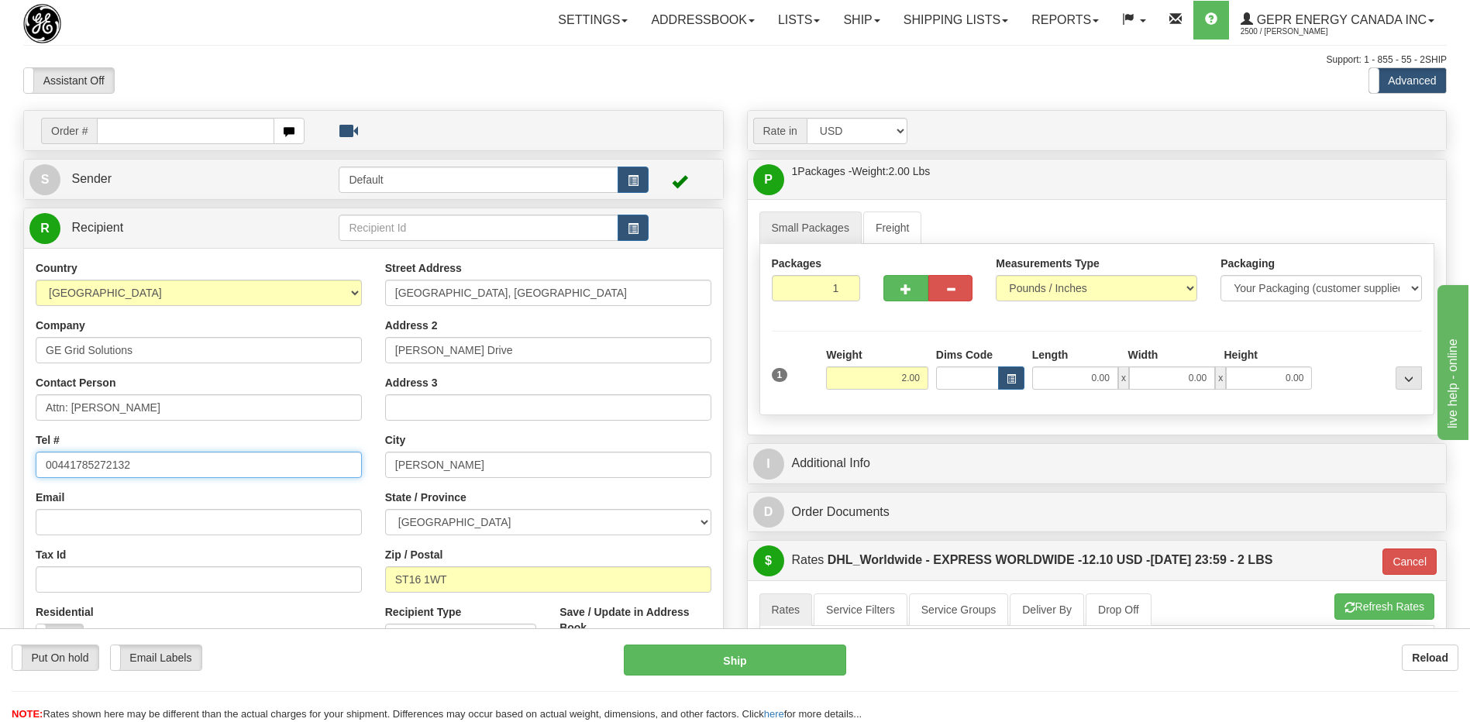
click at [10, 468] on div "Toggle navigation Settings Shipping Preferences Fields Preferences New" at bounding box center [735, 554] width 1470 height 1109
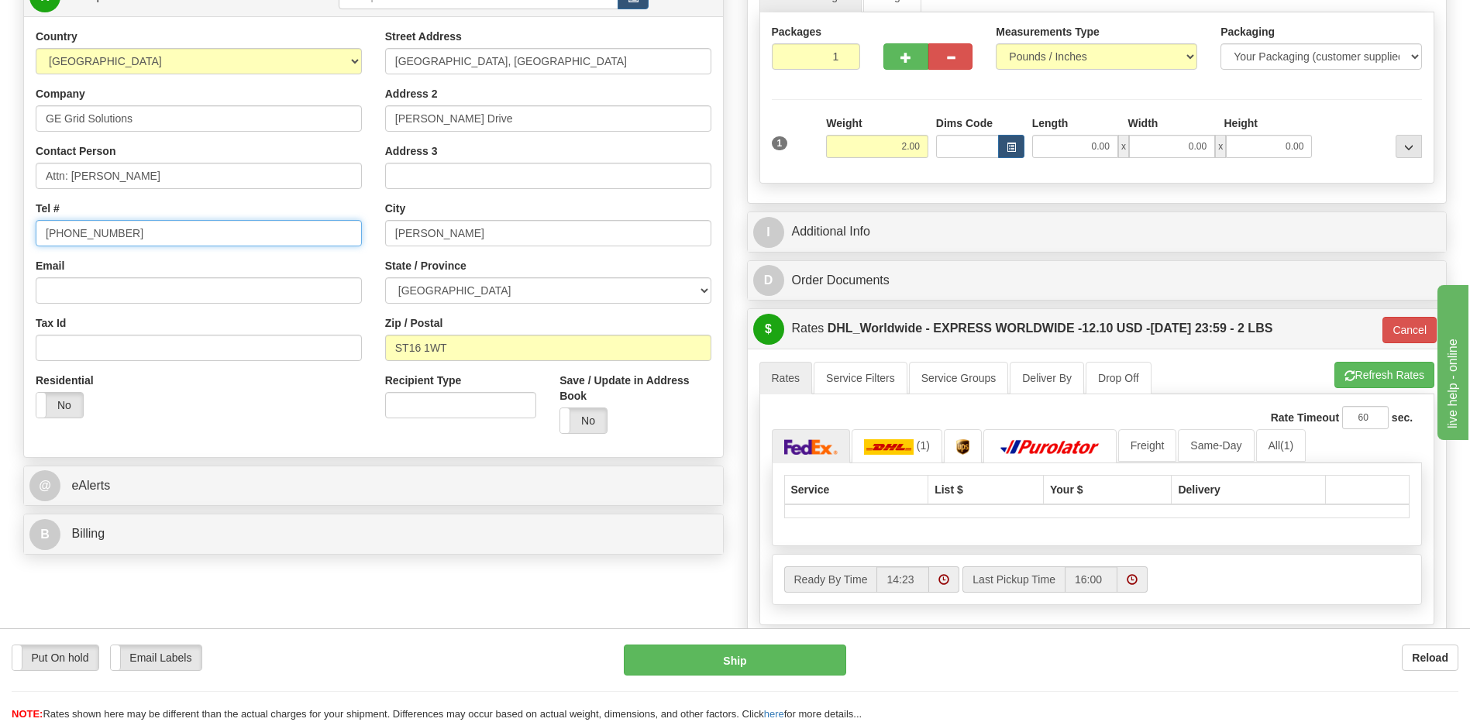
scroll to position [232, 0]
type input "+44 1785 786694"
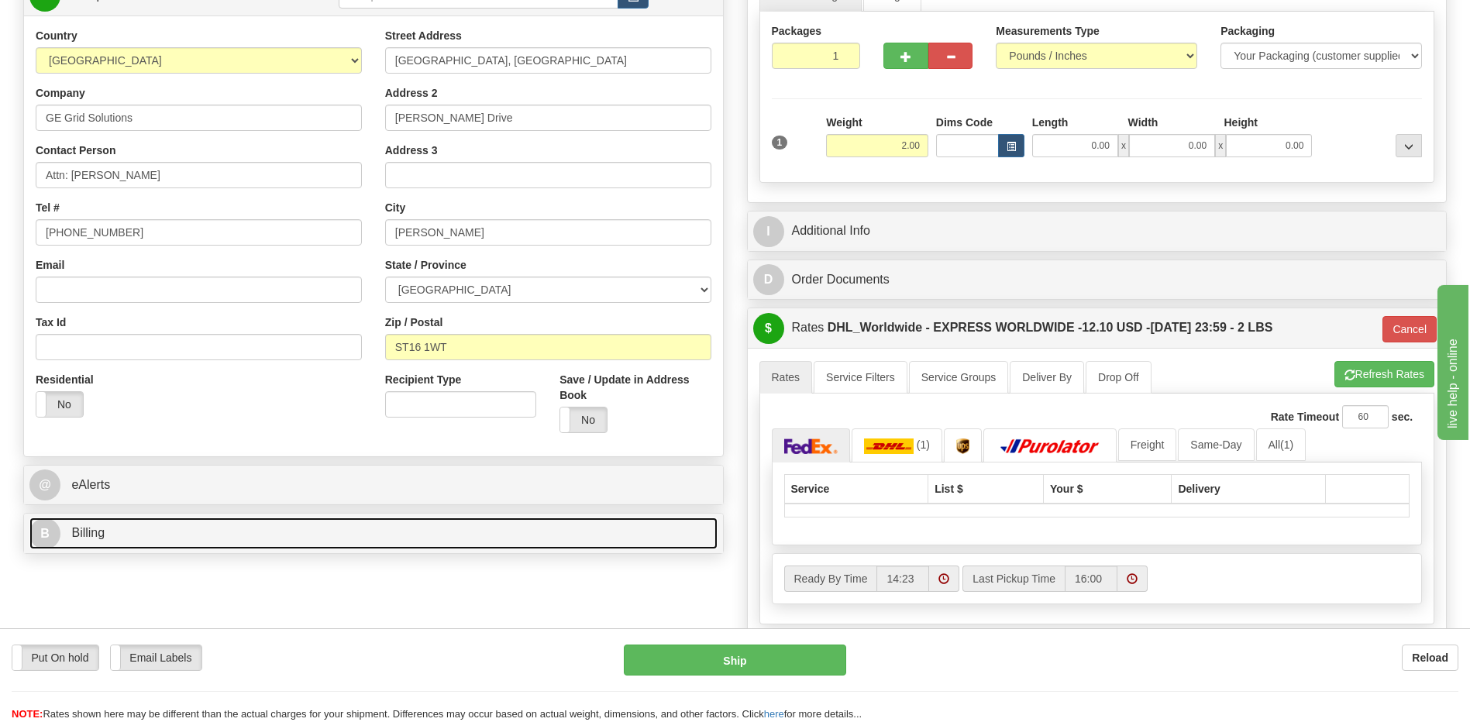
click at [296, 538] on link "B Billing" at bounding box center [373, 534] width 688 height 32
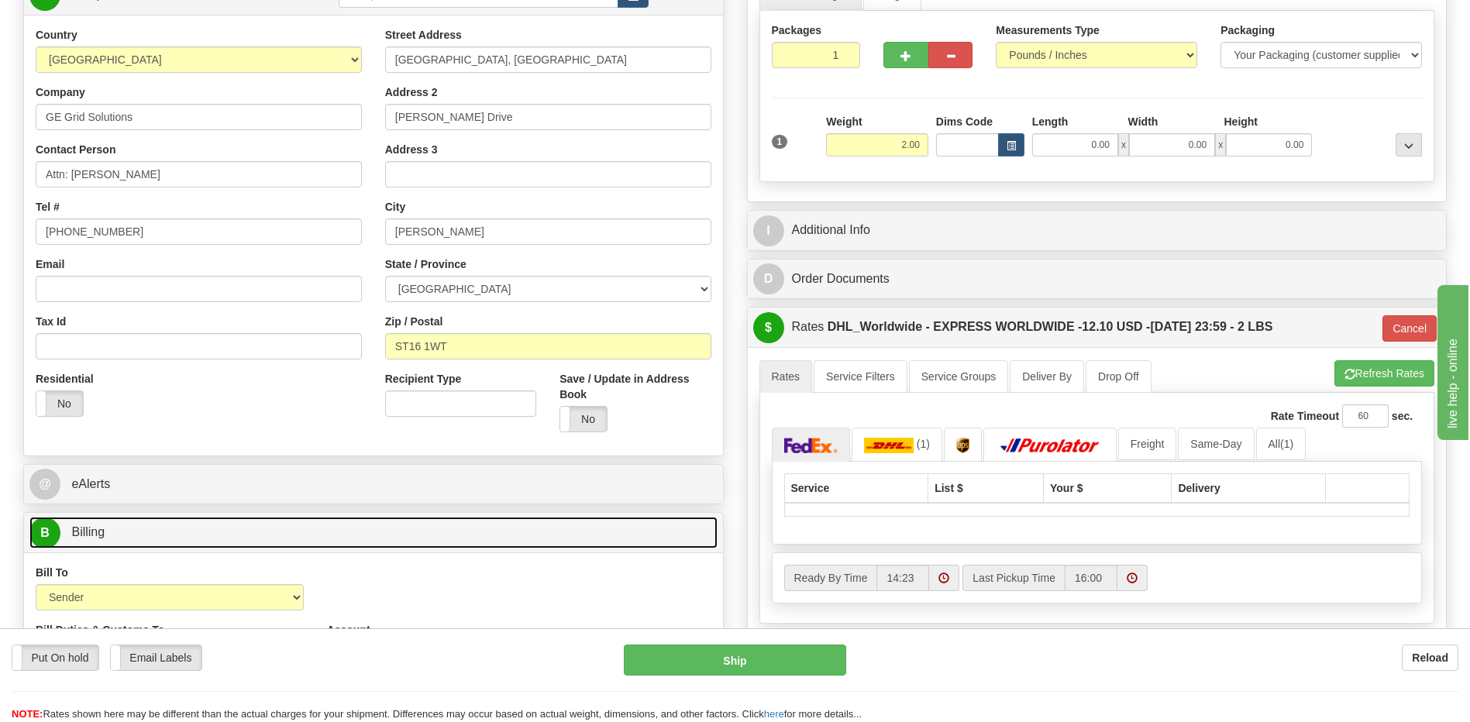
scroll to position [77, 0]
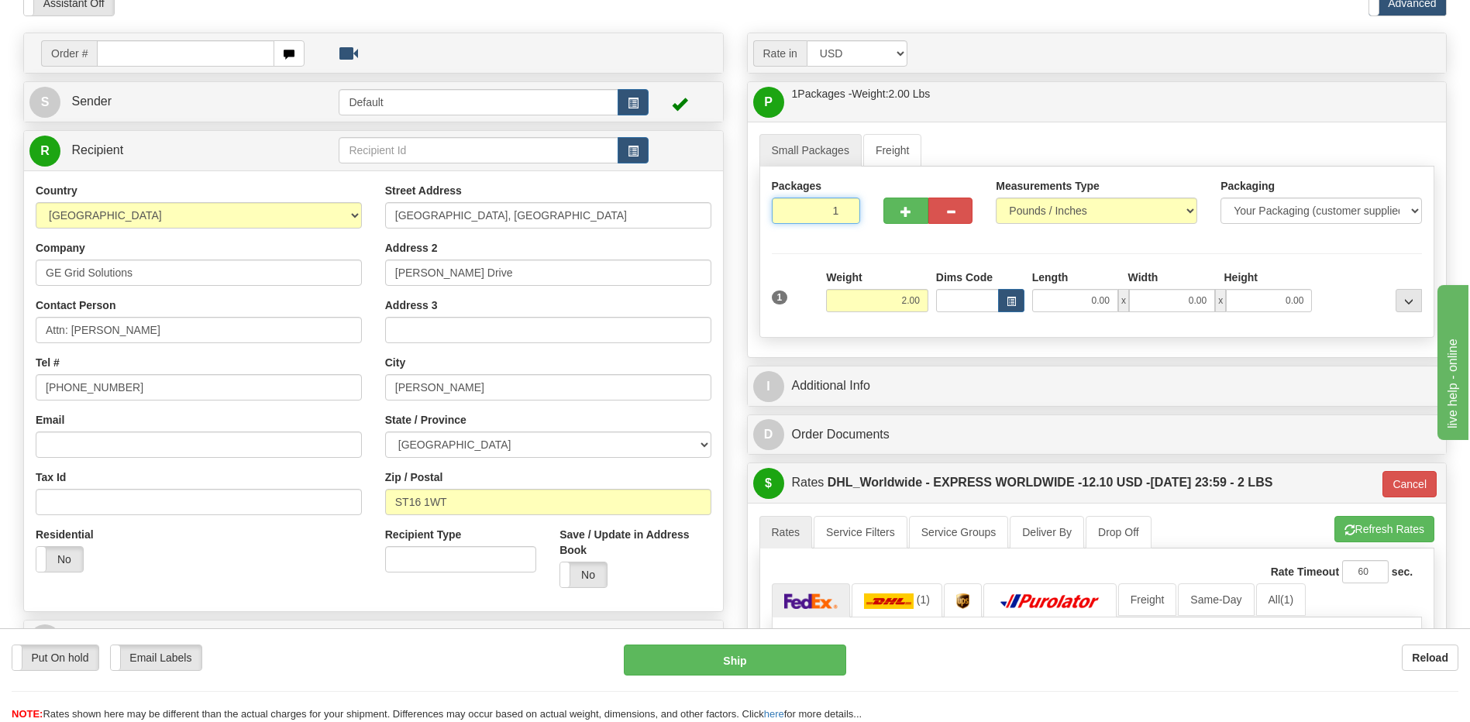
click at [803, 214] on input "1" at bounding box center [816, 211] width 89 height 26
type input "2"
click at [912, 301] on div "Packages 2 1 Measurements Type" at bounding box center [1097, 252] width 676 height 171
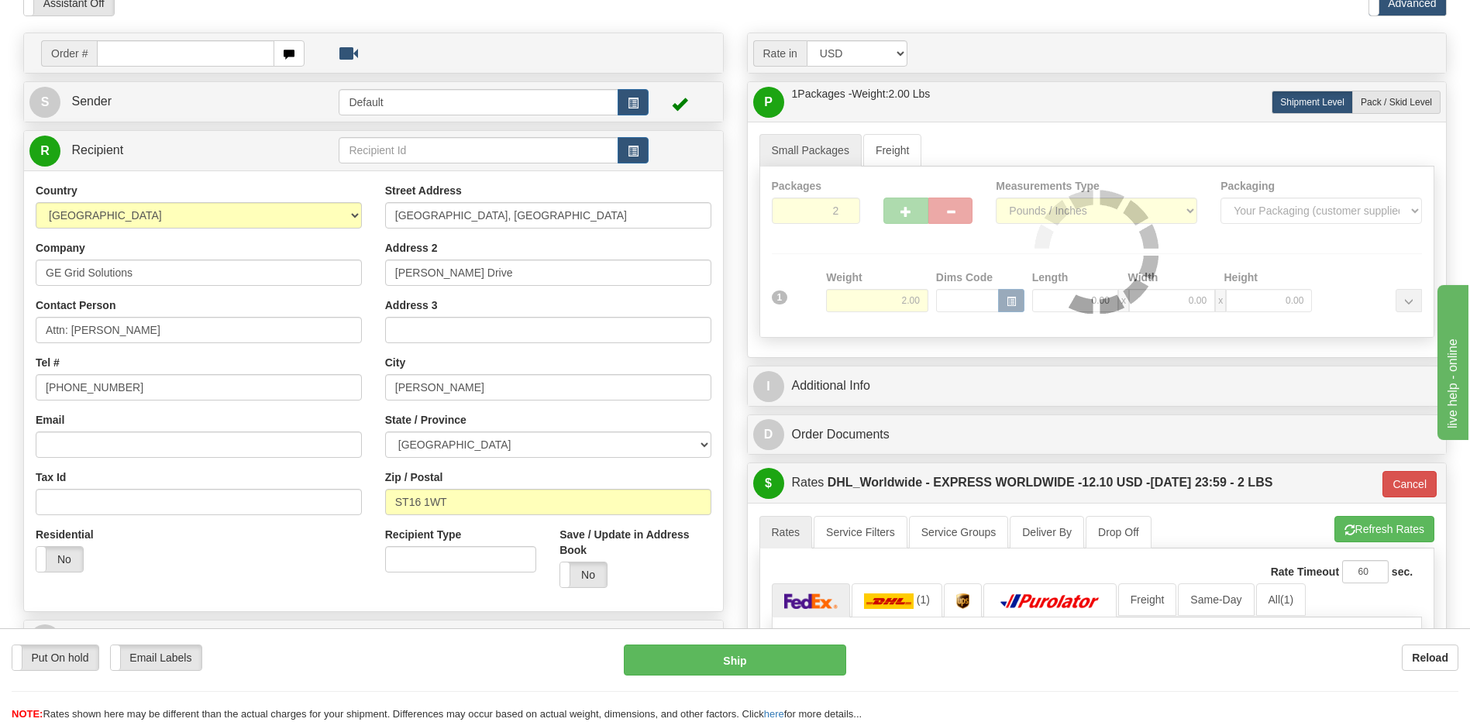
type input "P"
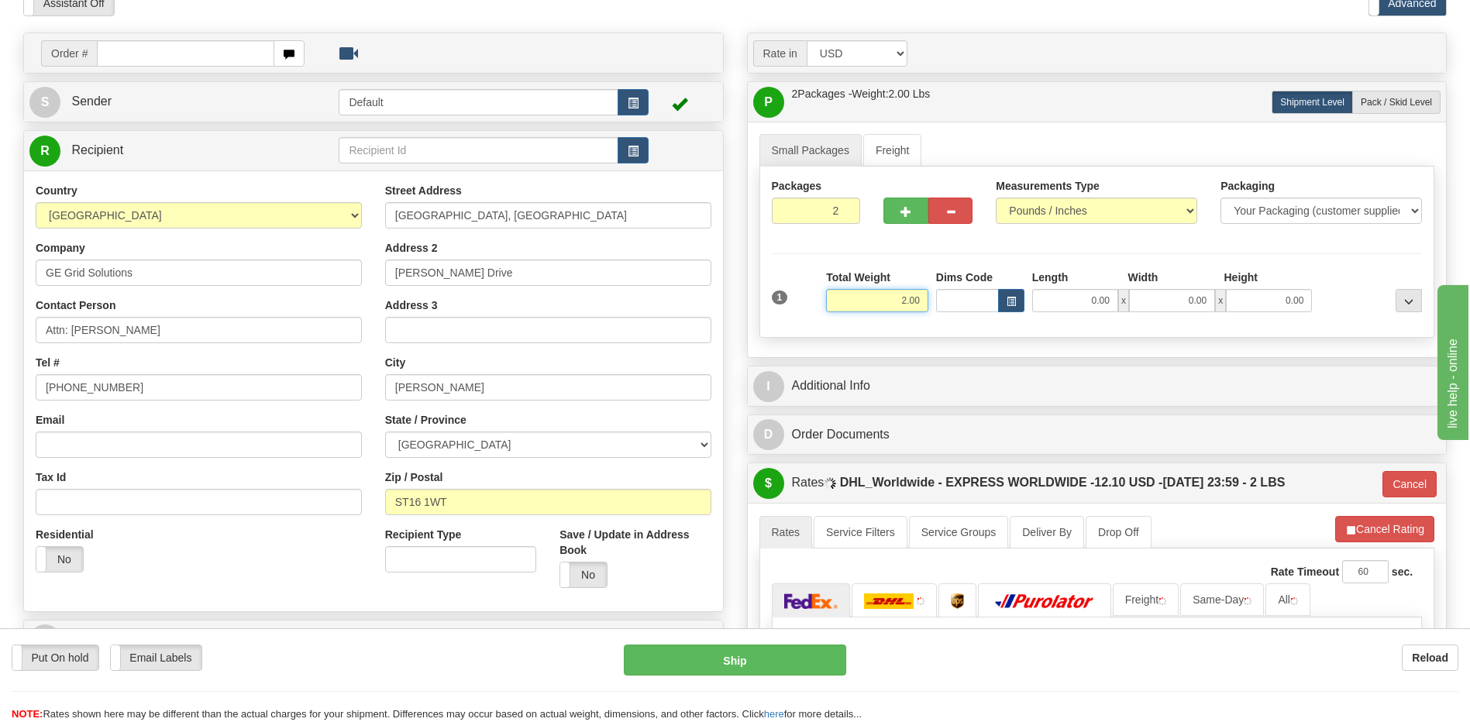
click at [912, 301] on input "2.00" at bounding box center [877, 300] width 102 height 23
type input "15"
type input "P"
type input "15.00"
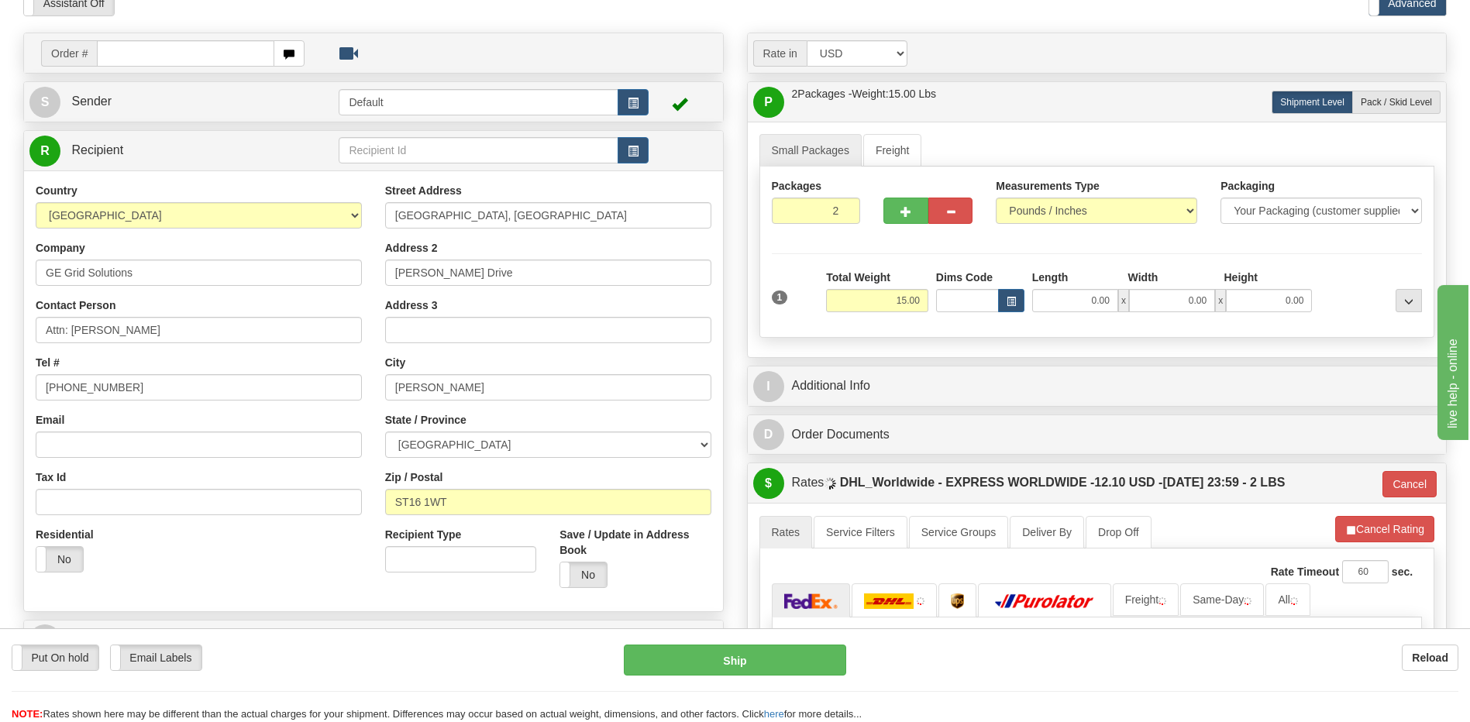
click at [520, 301] on div "Address 3" at bounding box center [548, 321] width 326 height 46
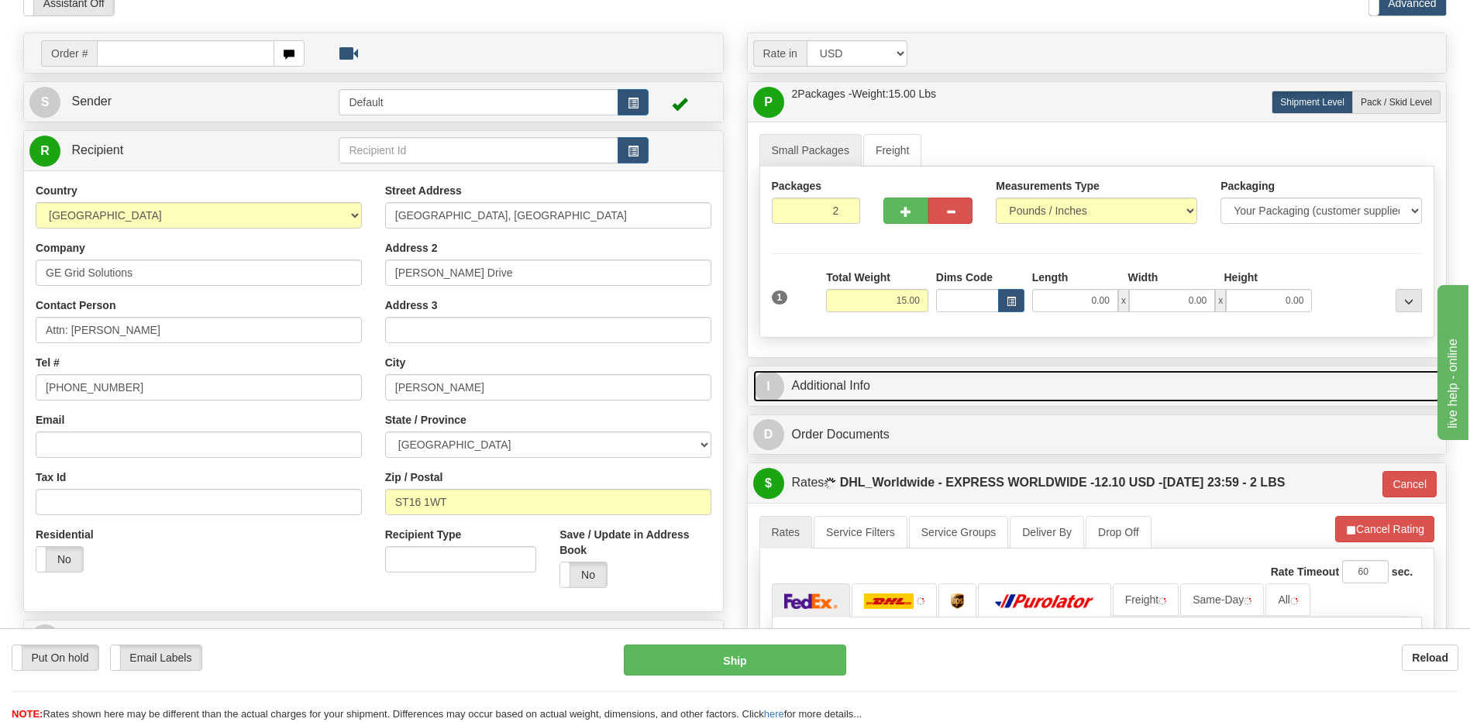
click at [865, 387] on link "I Additional Info" at bounding box center [1097, 386] width 688 height 32
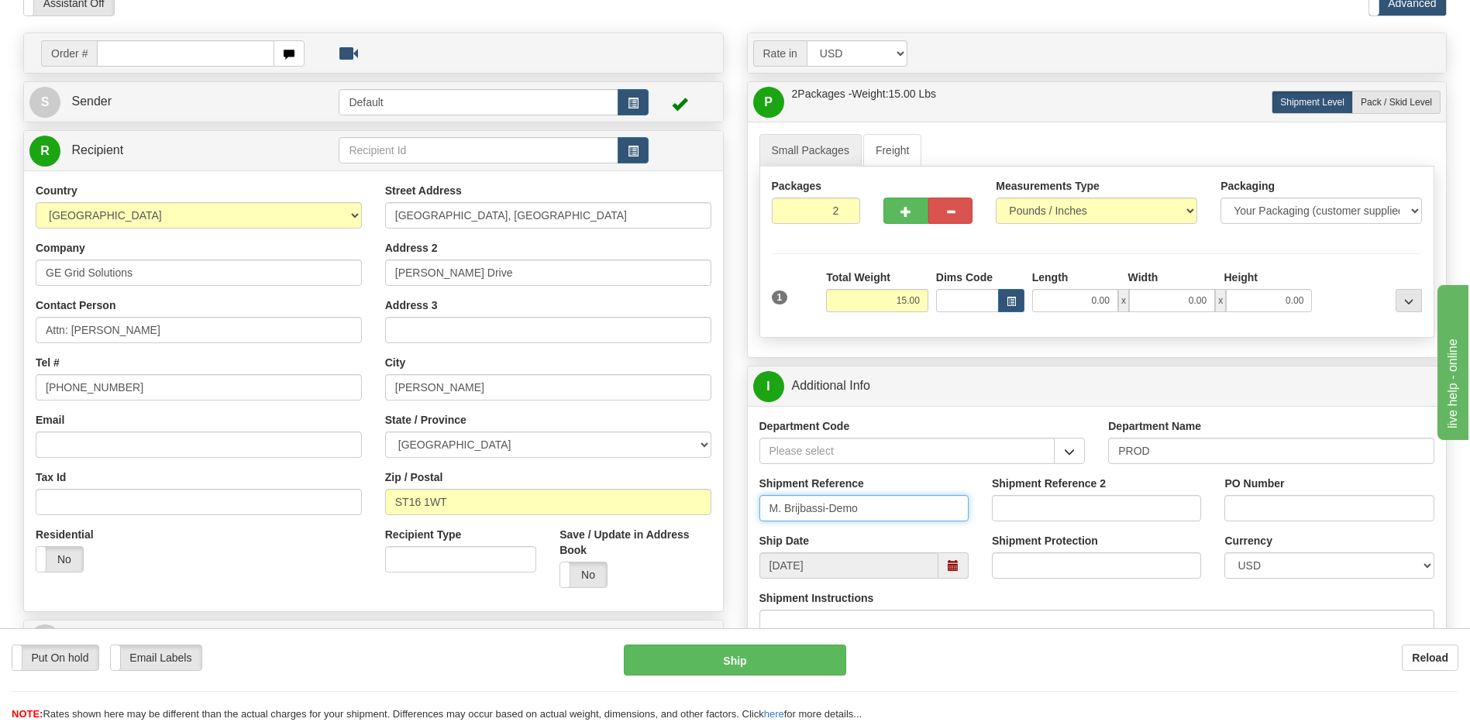
drag, startPoint x: 906, startPoint y: 504, endPoint x: 614, endPoint y: 511, distance: 292.2
click at [614, 33] on div "Order # S" at bounding box center [735, 33] width 1446 height 0
type input "QUDUS-Demo"
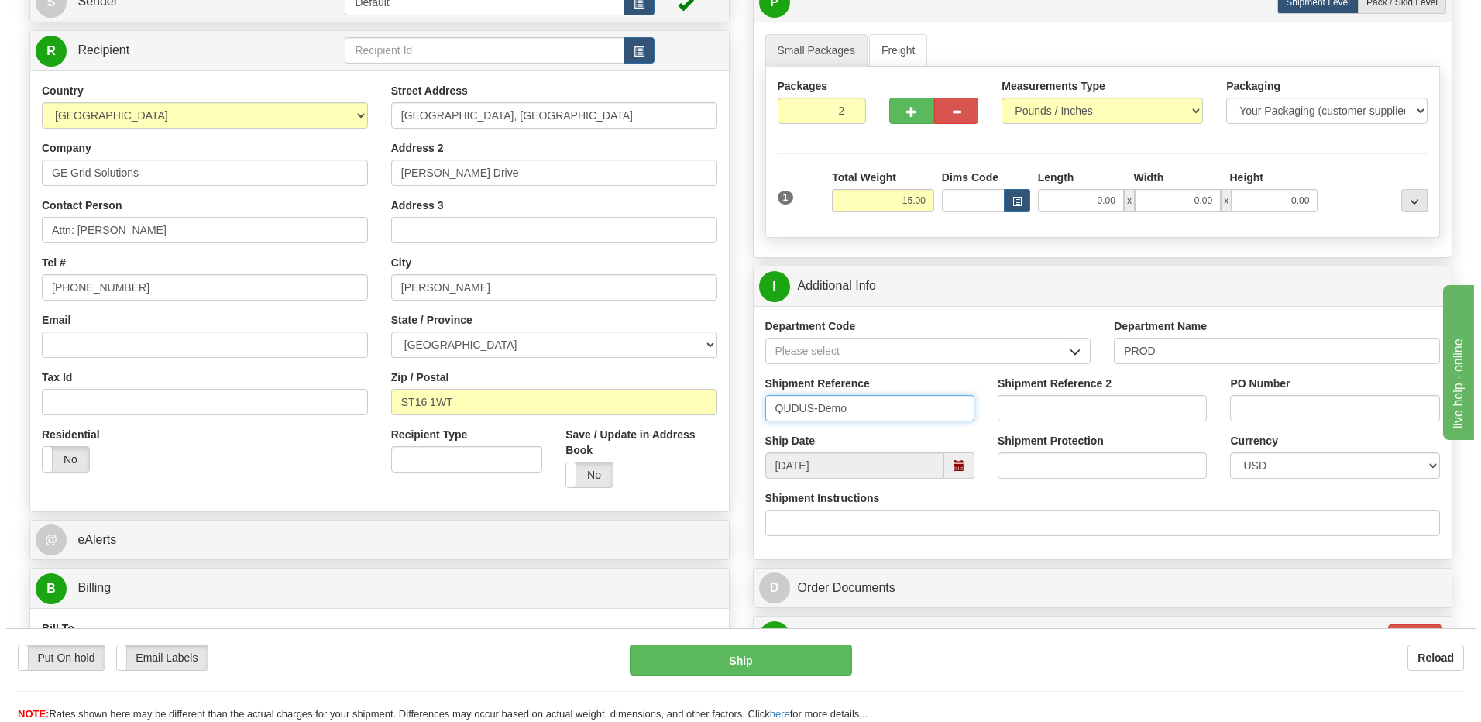
scroll to position [387, 0]
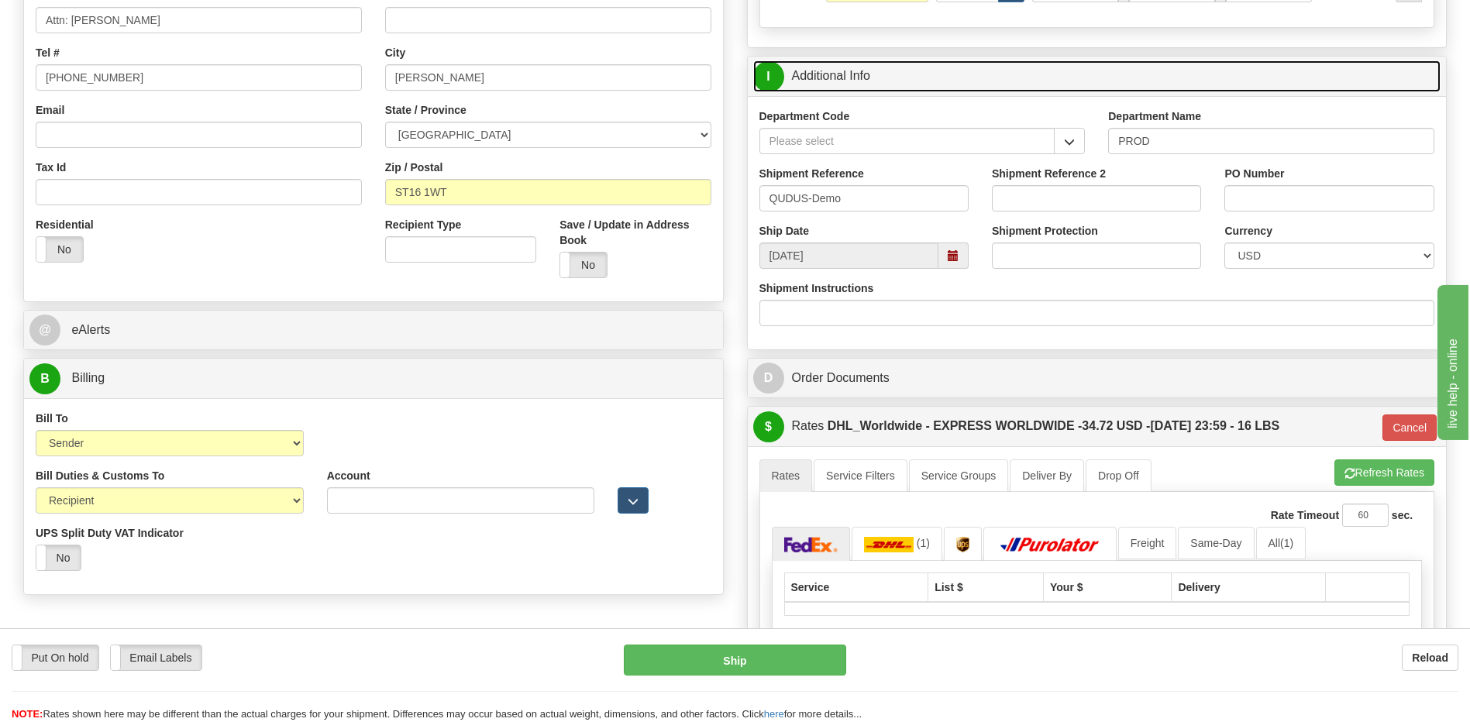
click at [835, 78] on link "I Additional Info" at bounding box center [1097, 76] width 688 height 32
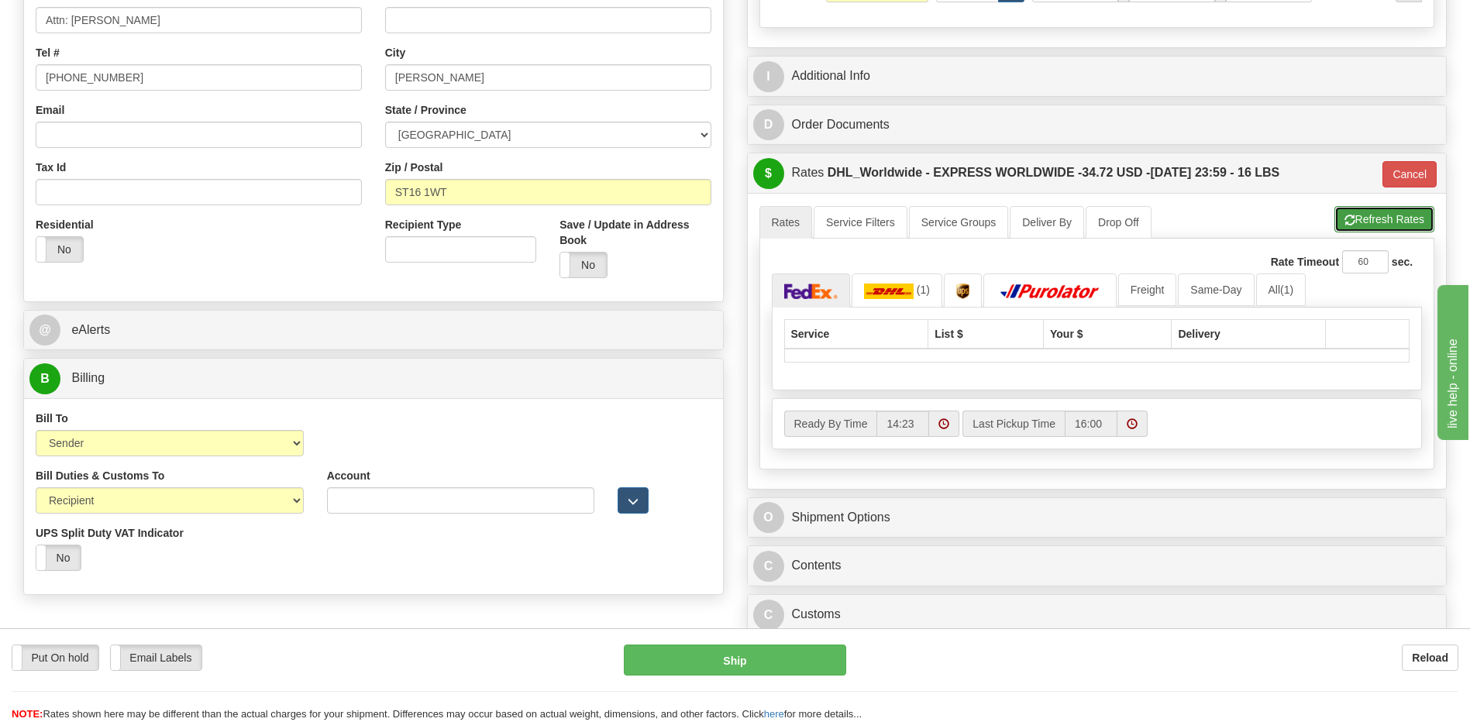
click at [1347, 215] on span "button" at bounding box center [1349, 220] width 11 height 10
type input "P"
click at [892, 287] on img at bounding box center [889, 291] width 50 height 15
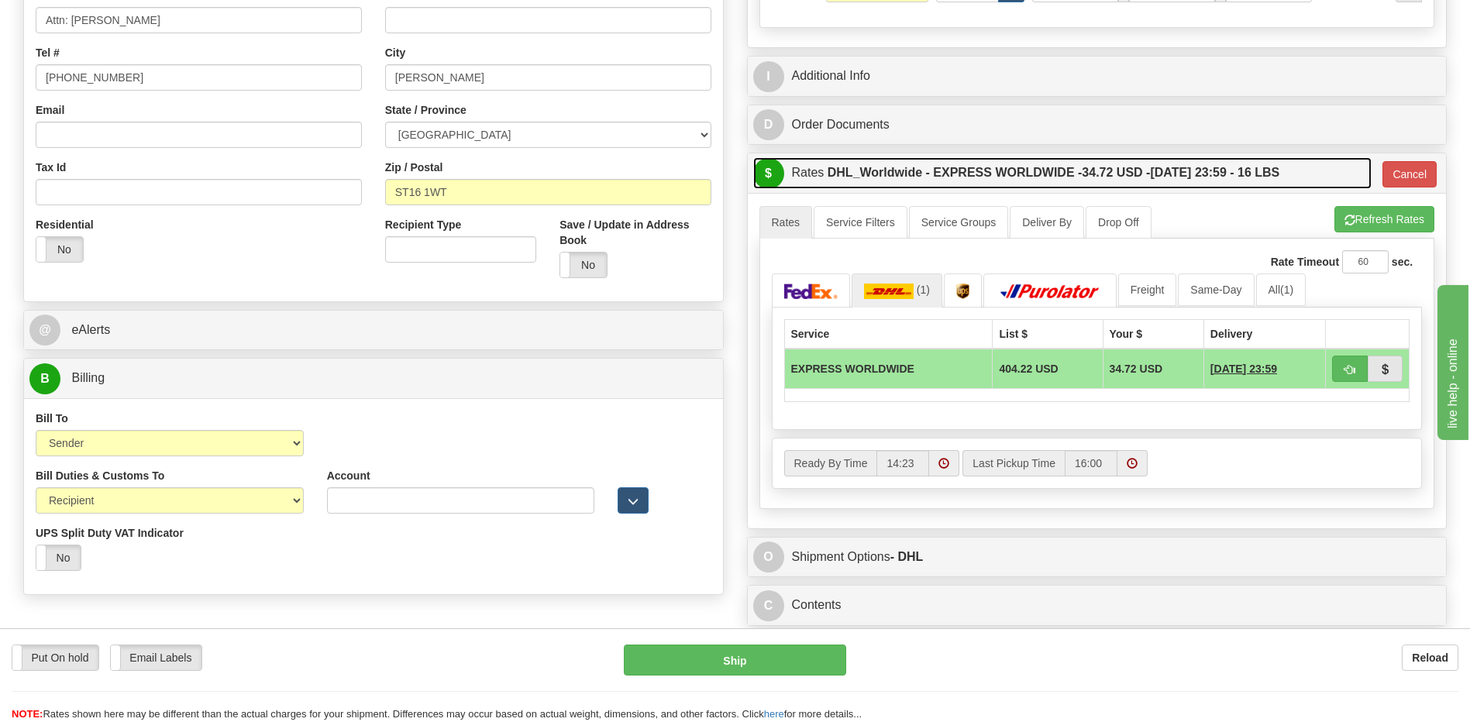
click at [1109, 181] on label "DHL_Worldwide - EXPRESS WORLDWIDE - 34.72 USD - [DATE] 23:59 - 16 LBS" at bounding box center [1053, 172] width 452 height 31
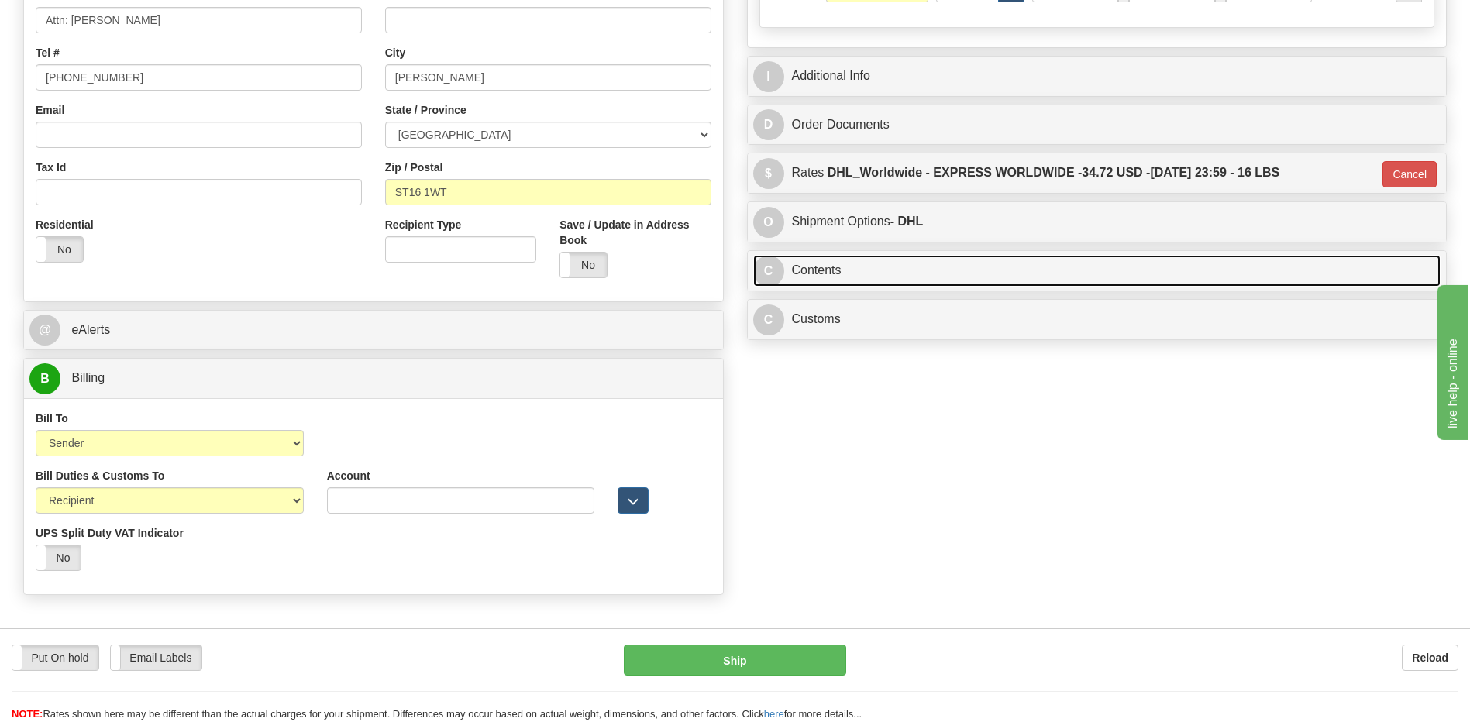
click at [972, 270] on link "C Contents" at bounding box center [1097, 271] width 688 height 32
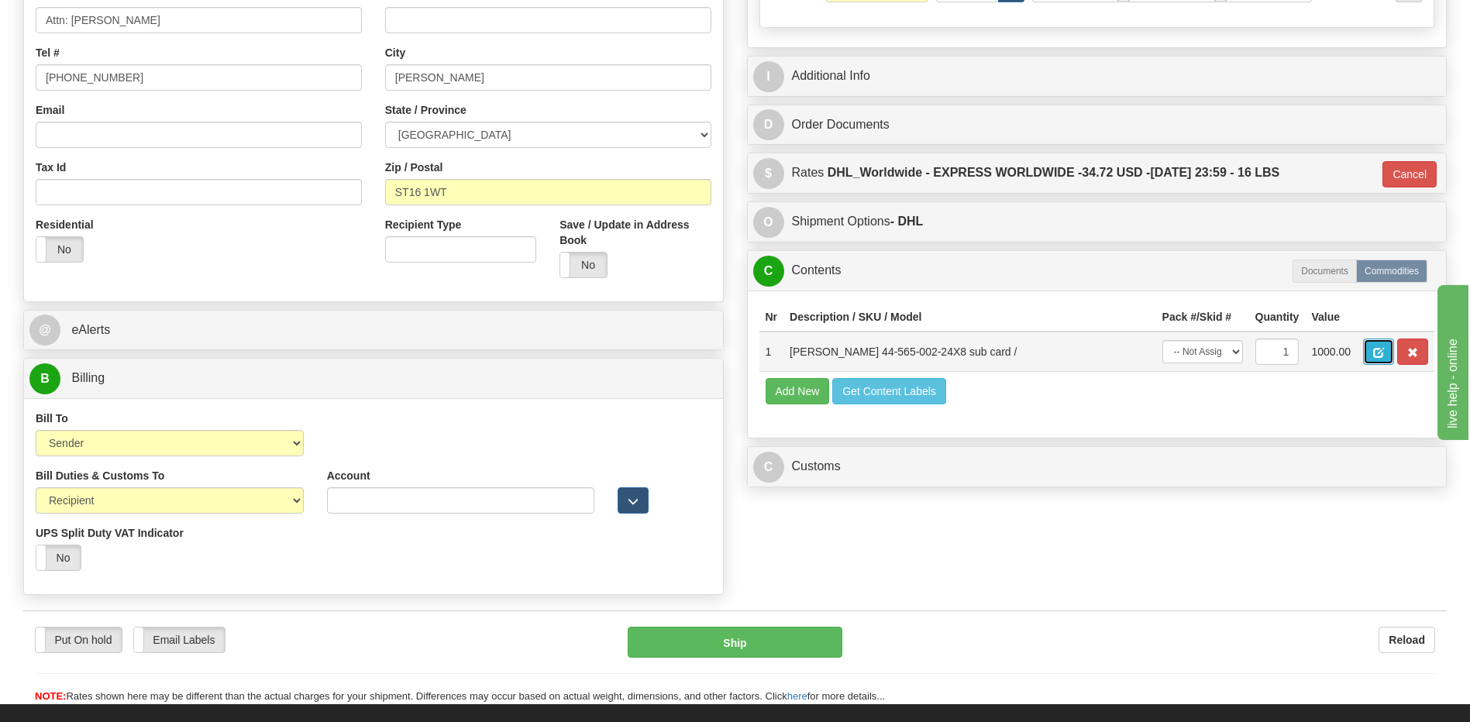
click at [1378, 359] on button "button" at bounding box center [1378, 352] width 31 height 26
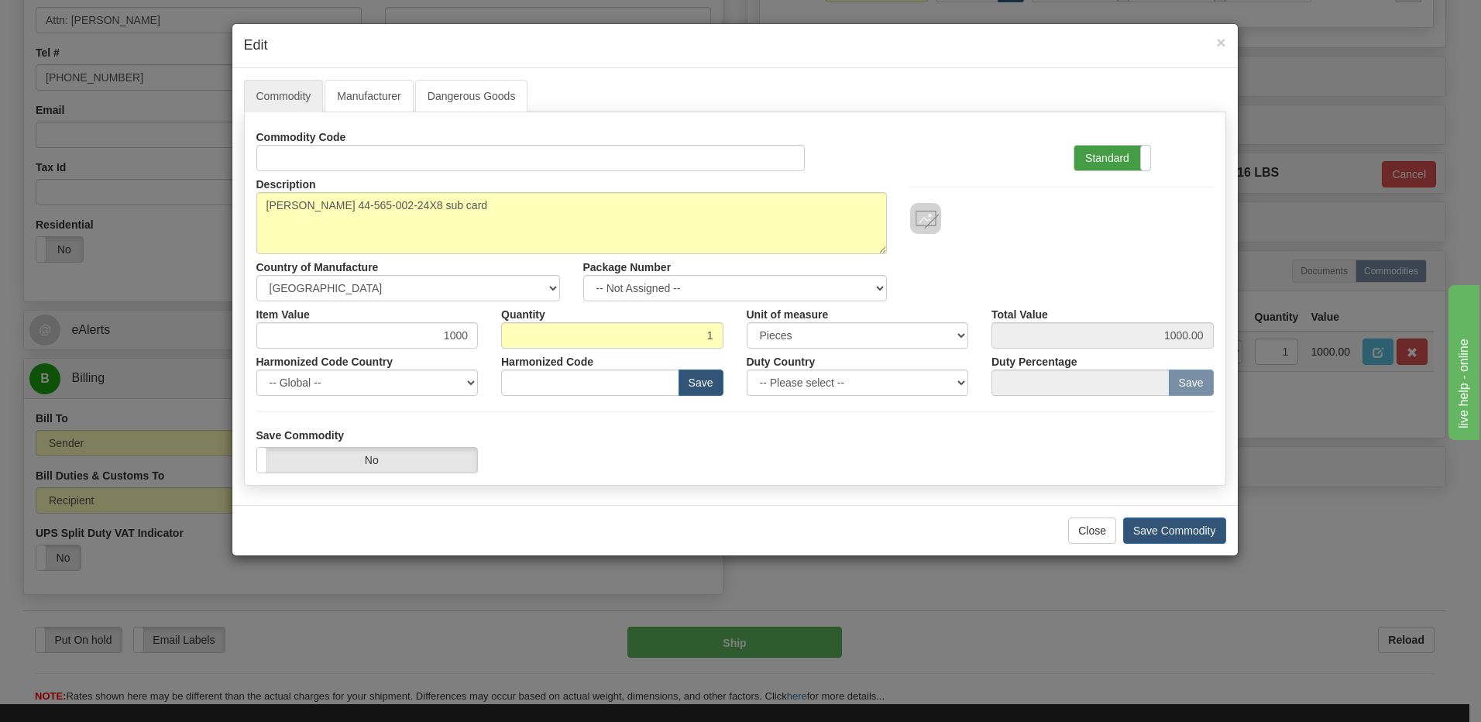
click at [1085, 153] on label "Standard" at bounding box center [1113, 158] width 76 height 25
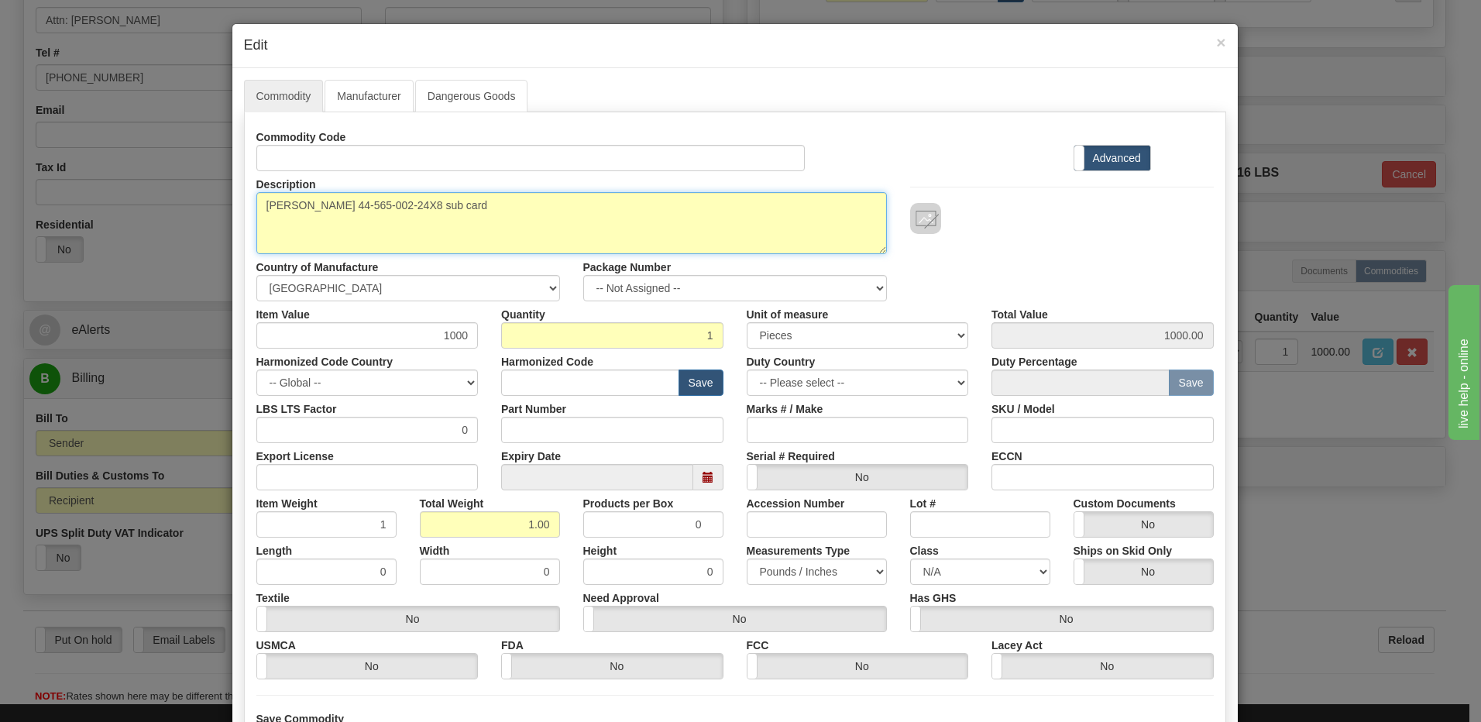
drag, startPoint x: 510, startPoint y: 218, endPoint x: 23, endPoint y: 204, distance: 486.8
click at [54, 198] on div "× Edit Commodity Manufacturer Dangerous Goods Commodity Code Standard Advanced …" at bounding box center [740, 361] width 1481 height 722
drag, startPoint x: 434, startPoint y: 205, endPoint x: 291, endPoint y: 212, distance: 143.5
click at [249, 205] on div "Description Pickering 44-565-002-24X8 sub card" at bounding box center [572, 212] width 654 height 83
click at [541, 212] on textarea "Pickering 44-565-002-24X8 sub card" at bounding box center [571, 223] width 631 height 62
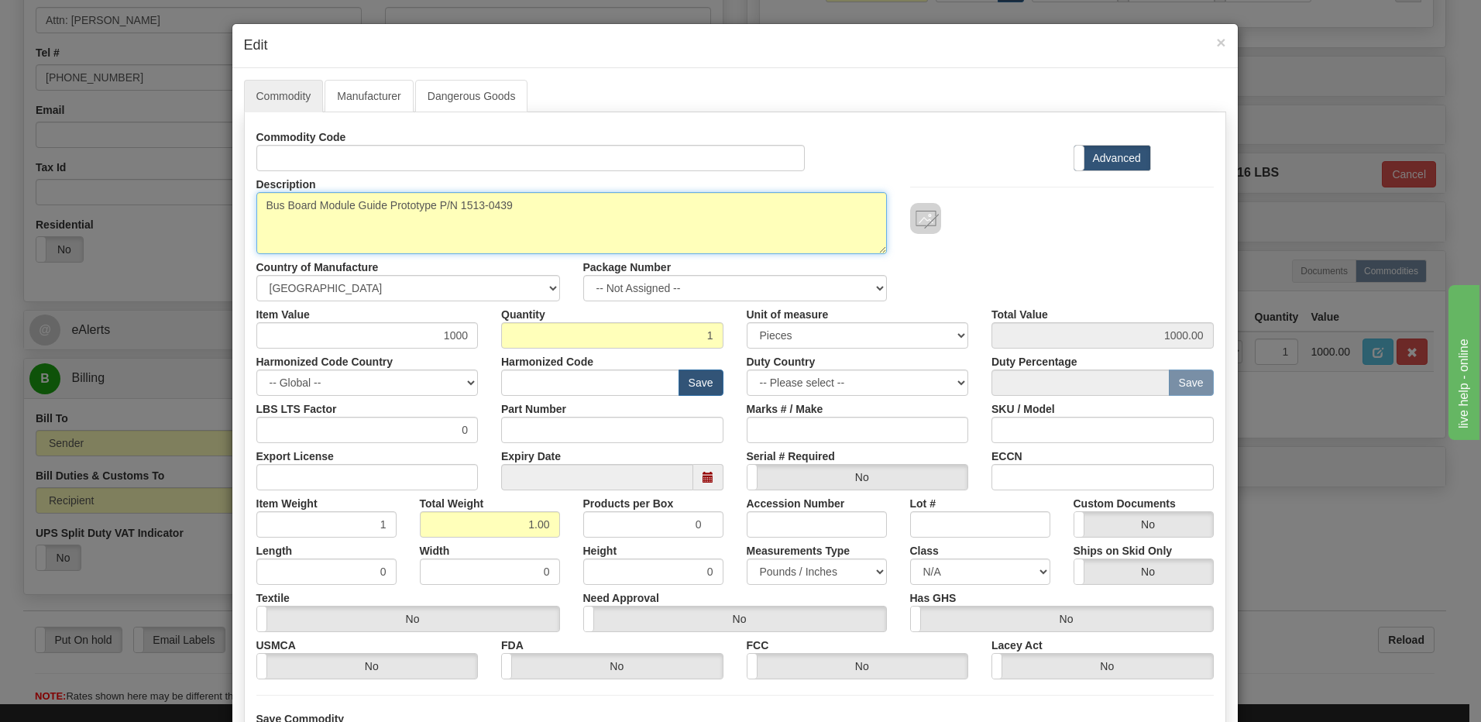
type textarea "Bus Board Module Guide Prototype P/N 1513-0439"
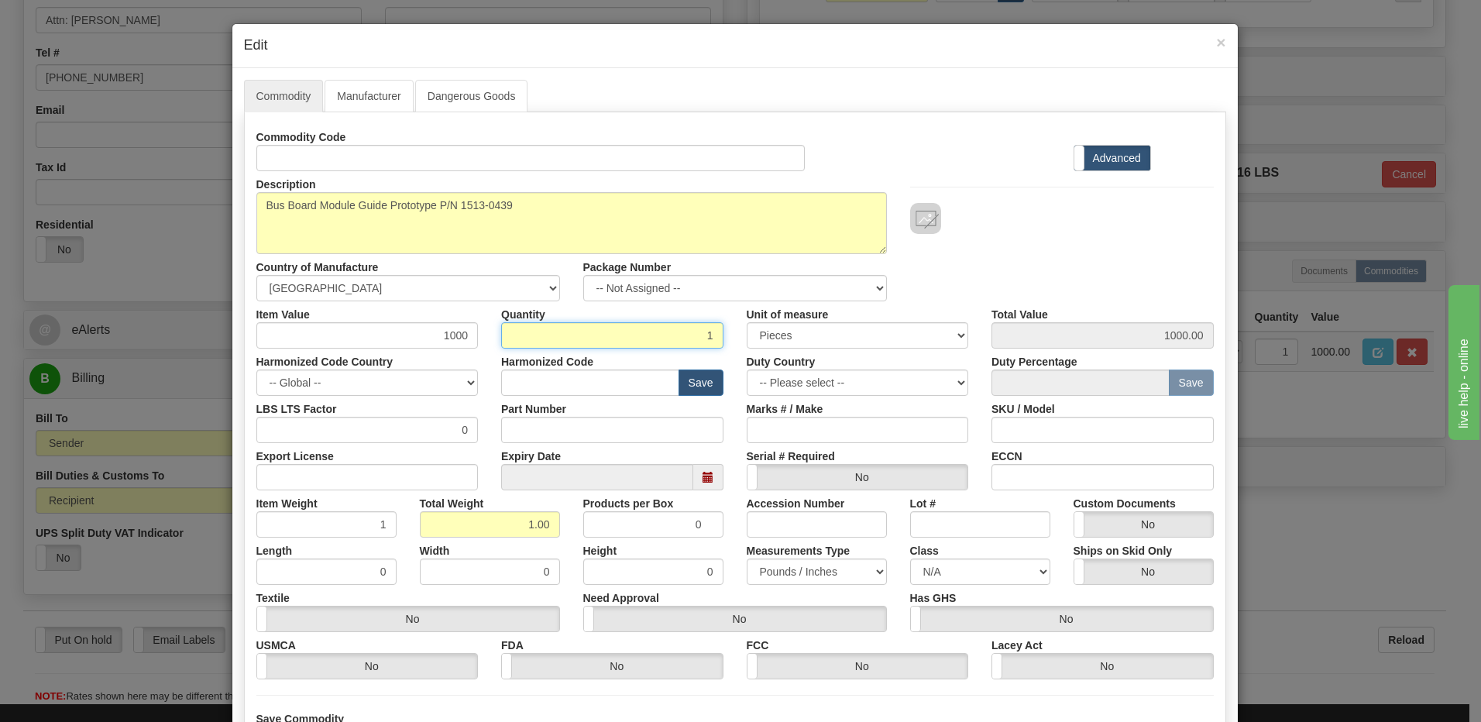
click at [683, 332] on input "1" at bounding box center [612, 335] width 222 height 26
type input "140"
type input "140000.00"
click at [444, 522] on input "140.00" at bounding box center [490, 524] width 140 height 26
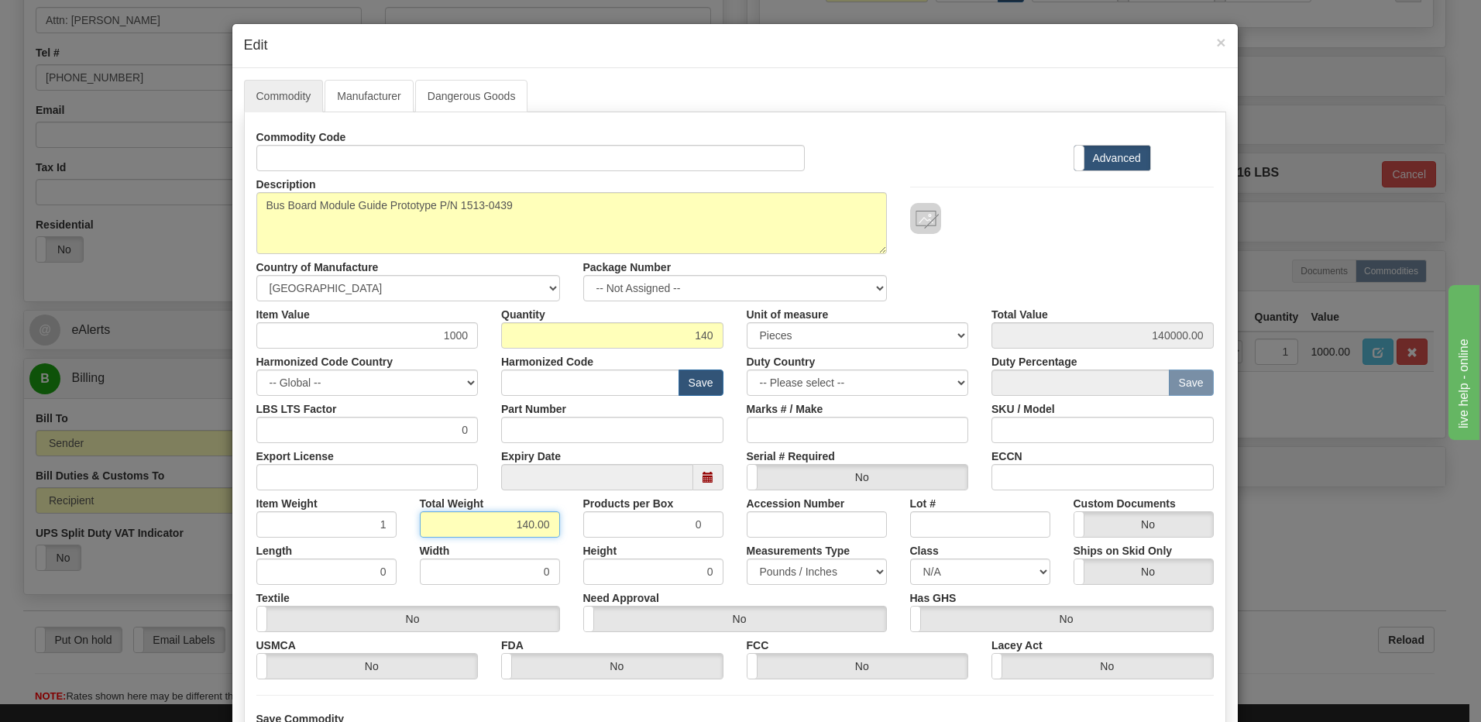
drag, startPoint x: 476, startPoint y: 525, endPoint x: 653, endPoint y: 525, distance: 176.6
click at [652, 525] on div "Item Weight 1 Total Weight 140.00 Products per Box 0 Accession Number Lot # Cus…" at bounding box center [735, 513] width 981 height 47
type input "1"
type input "0.0071"
click at [345, 523] on input "0.0071" at bounding box center [326, 524] width 140 height 26
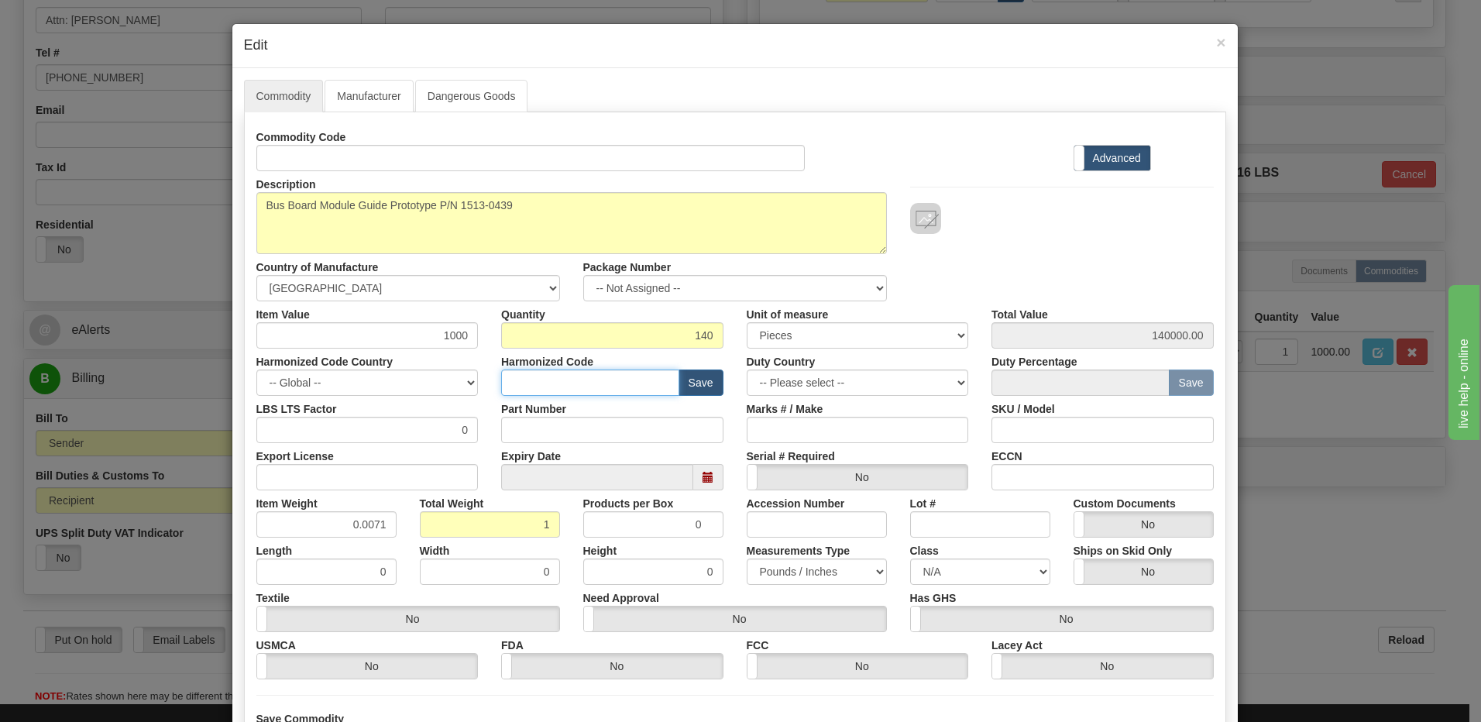
click at [574, 385] on input "text" at bounding box center [590, 383] width 178 height 26
type input "8538.90.00"
drag, startPoint x: 417, startPoint y: 338, endPoint x: 520, endPoint y: 336, distance: 103.1
click at [520, 336] on div "Item Value 1000 Quantity 140 Unit of measure 3 Thousand Square Inches Adjustmen…" at bounding box center [735, 324] width 981 height 47
type input "0.49"
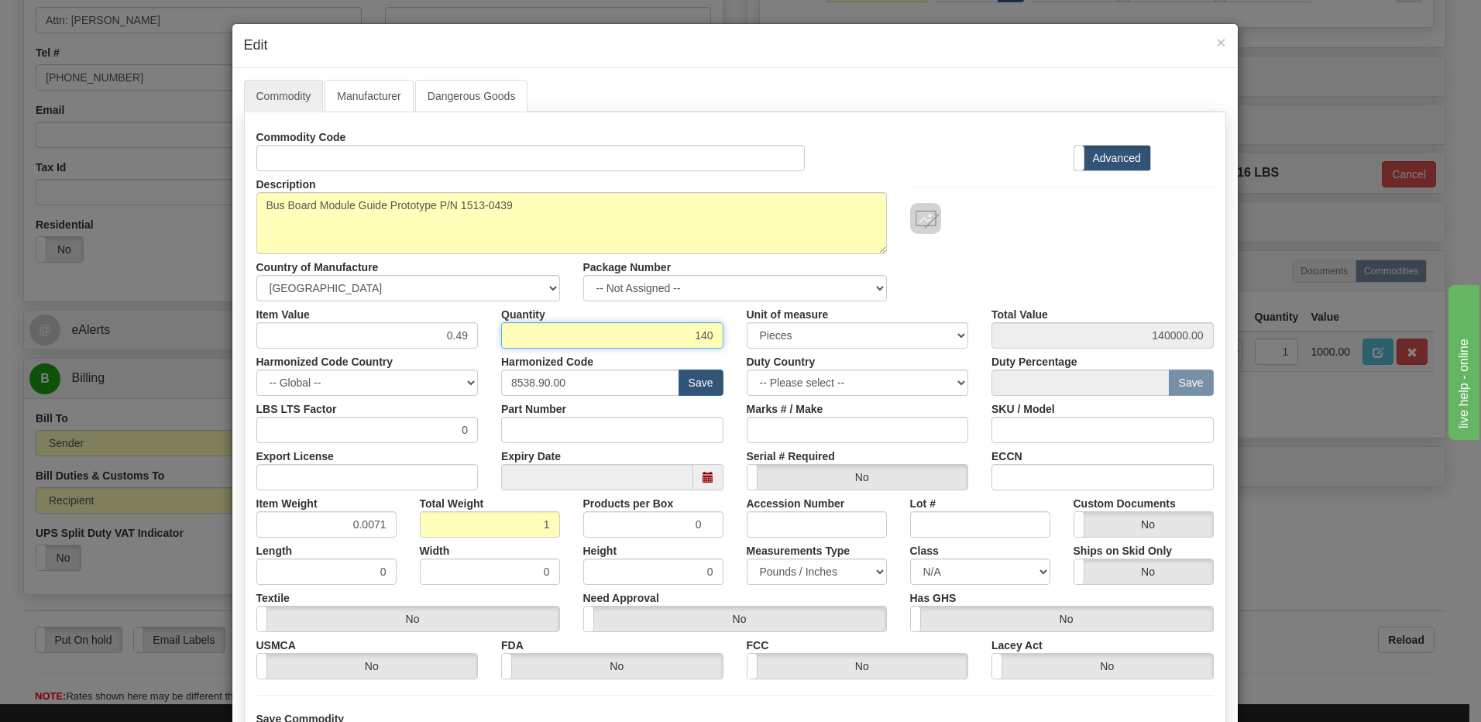
type input "68.60"
click at [602, 341] on input "140" at bounding box center [612, 335] width 222 height 26
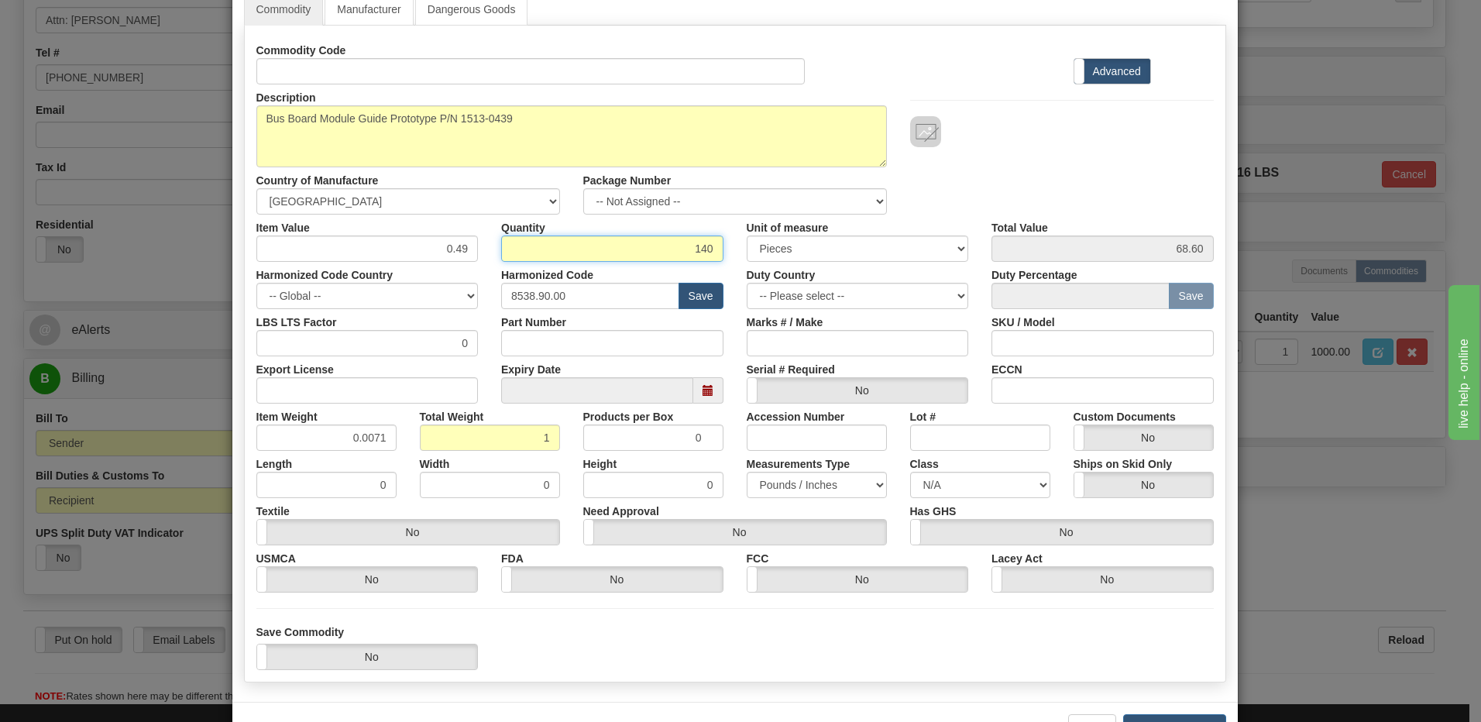
scroll to position [141, 0]
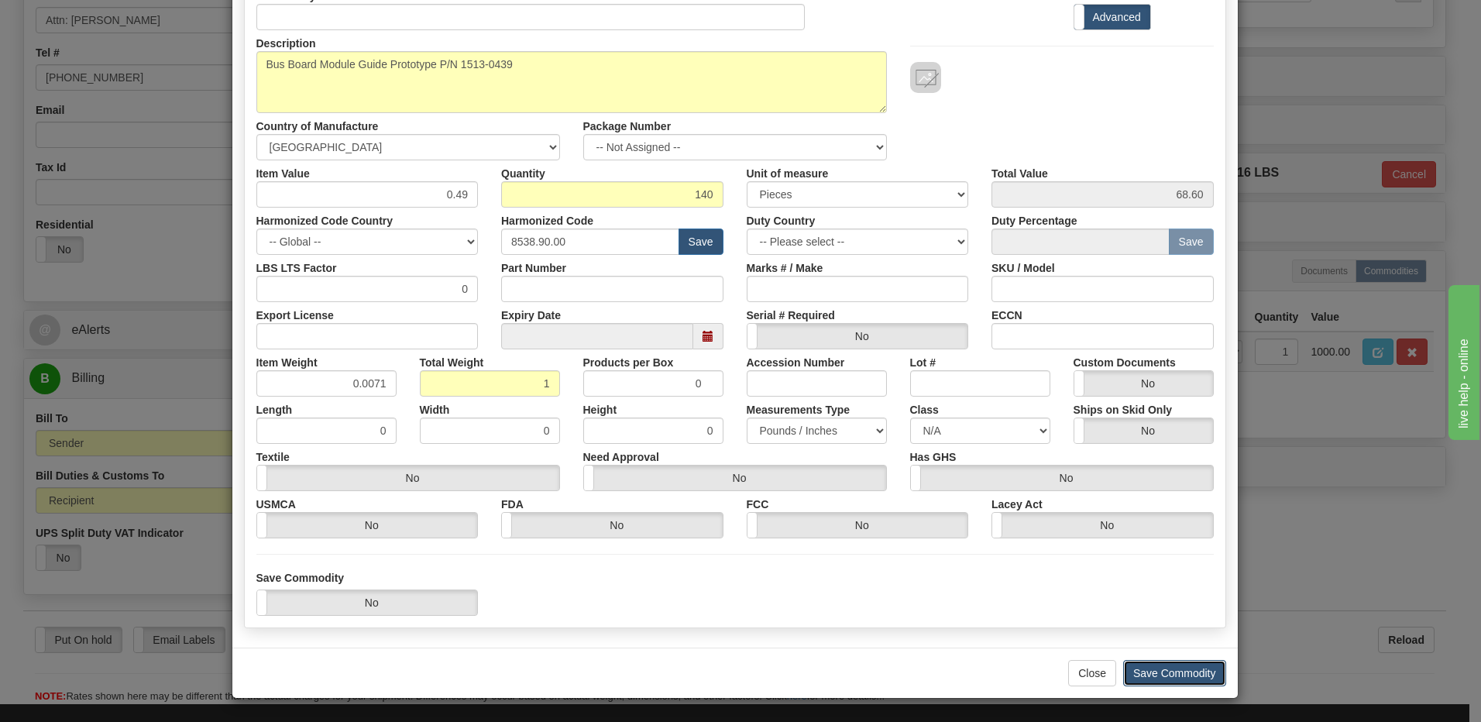
click at [1178, 672] on button "Save Commodity" at bounding box center [1174, 673] width 103 height 26
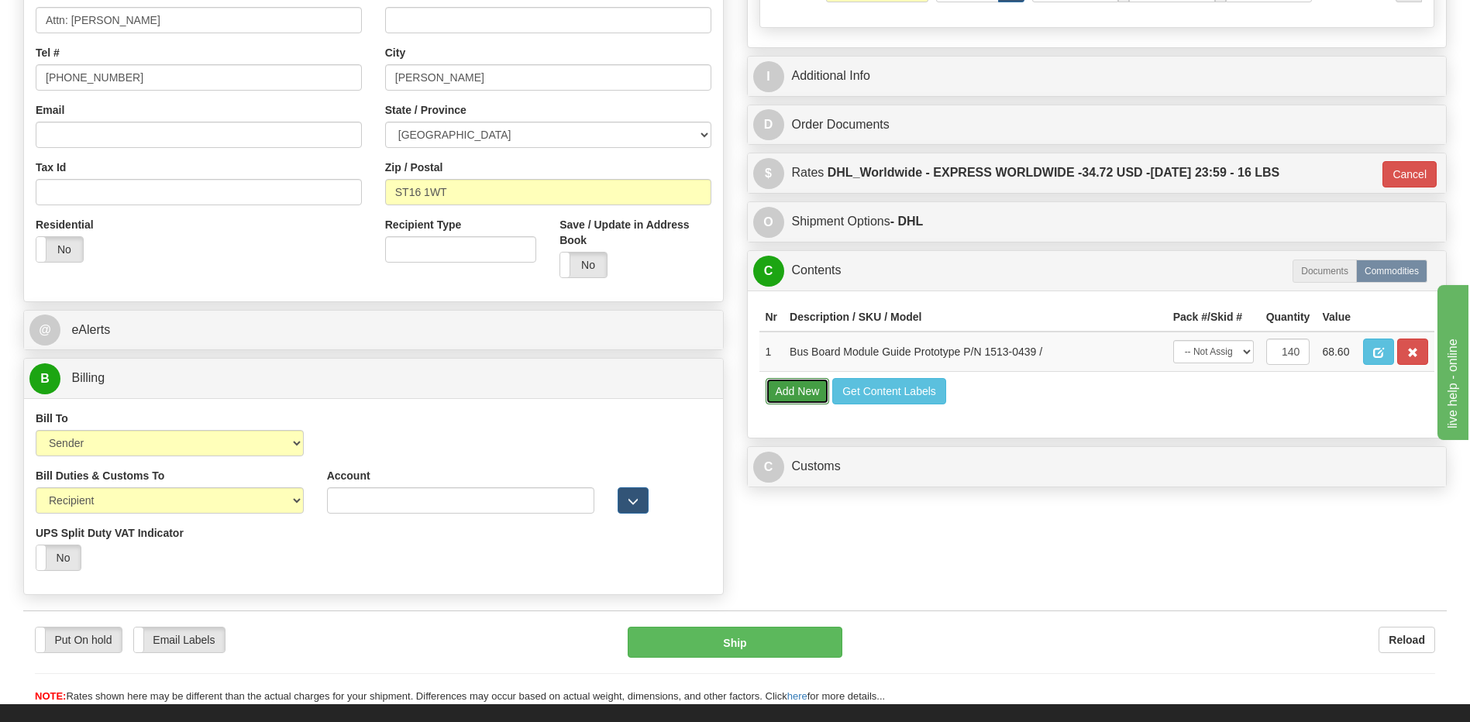
click at [800, 401] on button "Add New" at bounding box center [797, 391] width 64 height 26
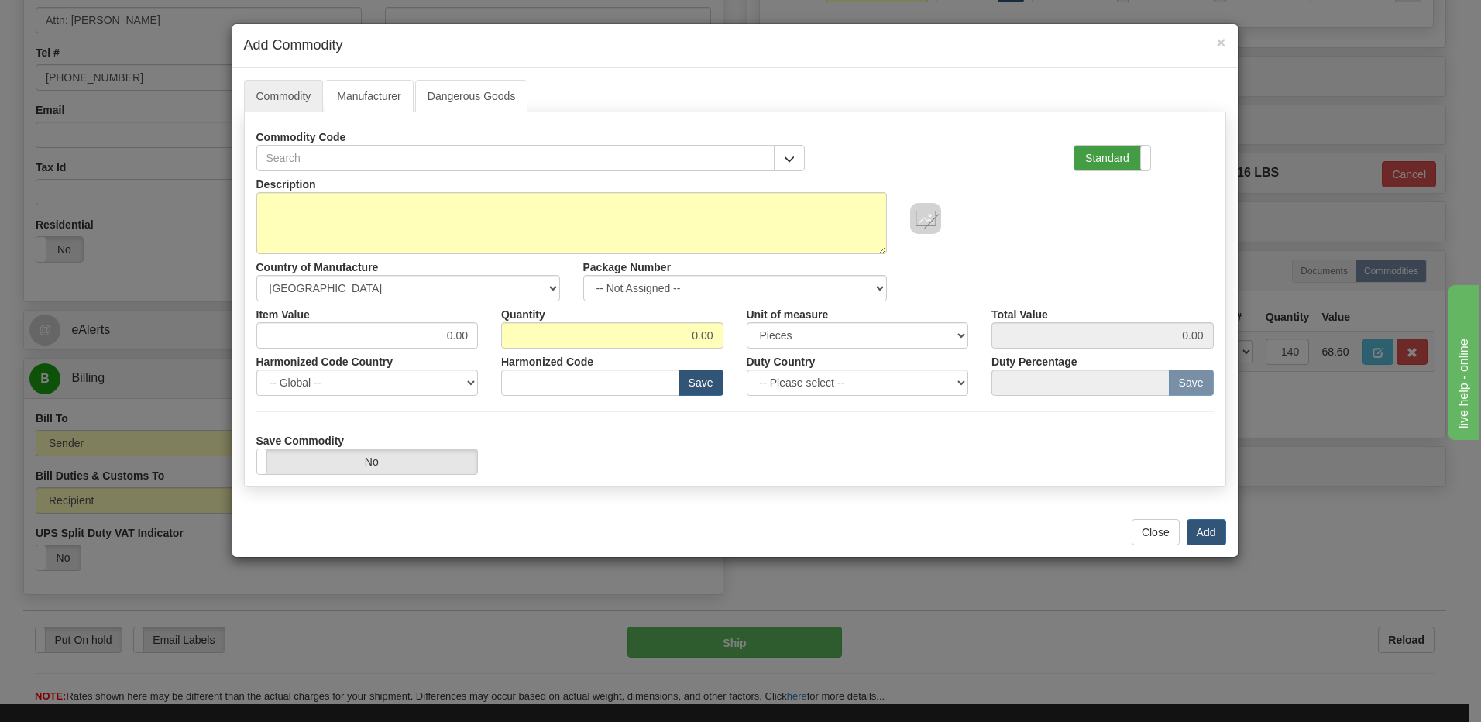
click at [1088, 156] on label "Standard" at bounding box center [1113, 158] width 76 height 25
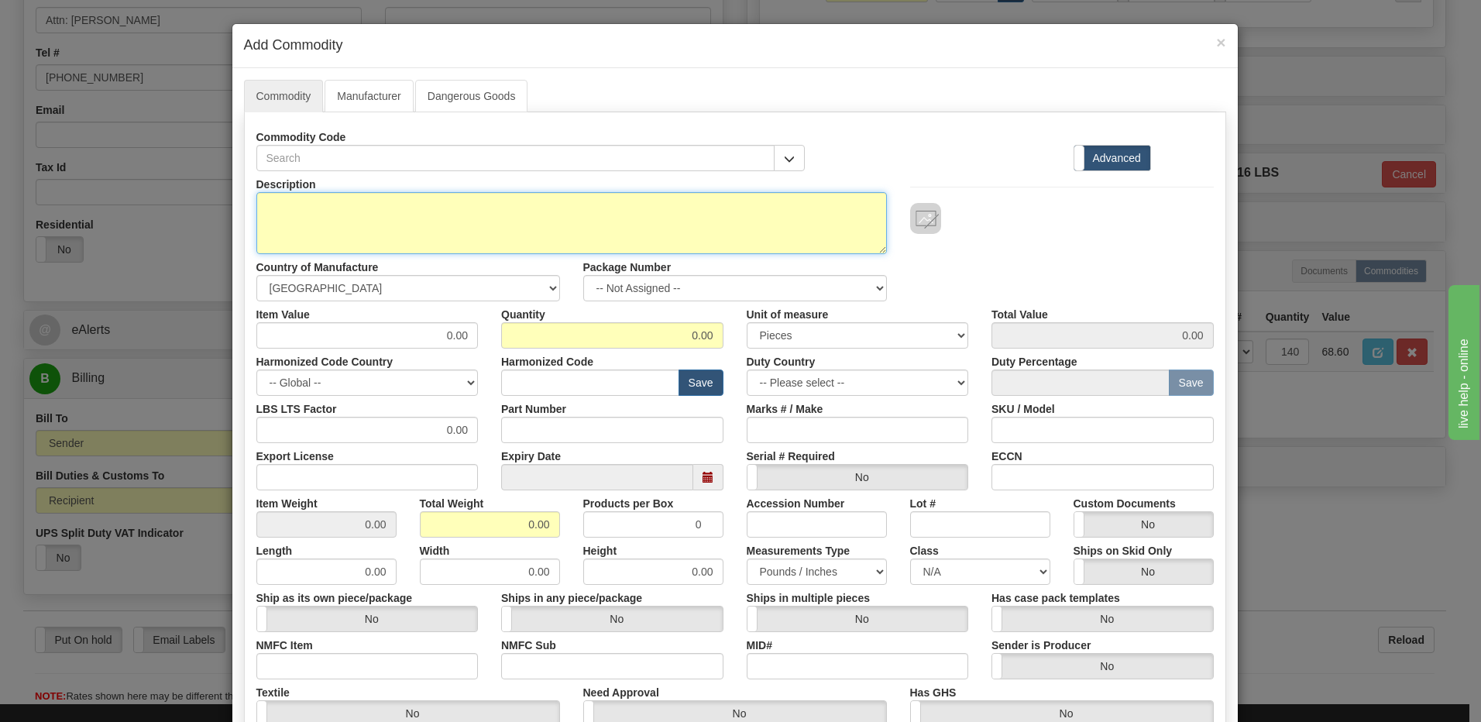
click at [430, 231] on textarea "Description" at bounding box center [571, 223] width 631 height 62
paste textarea "Bus Board Module Guide Prototype"
type textarea "Bus Board Module Guide Prototype P/N 1513-0440"
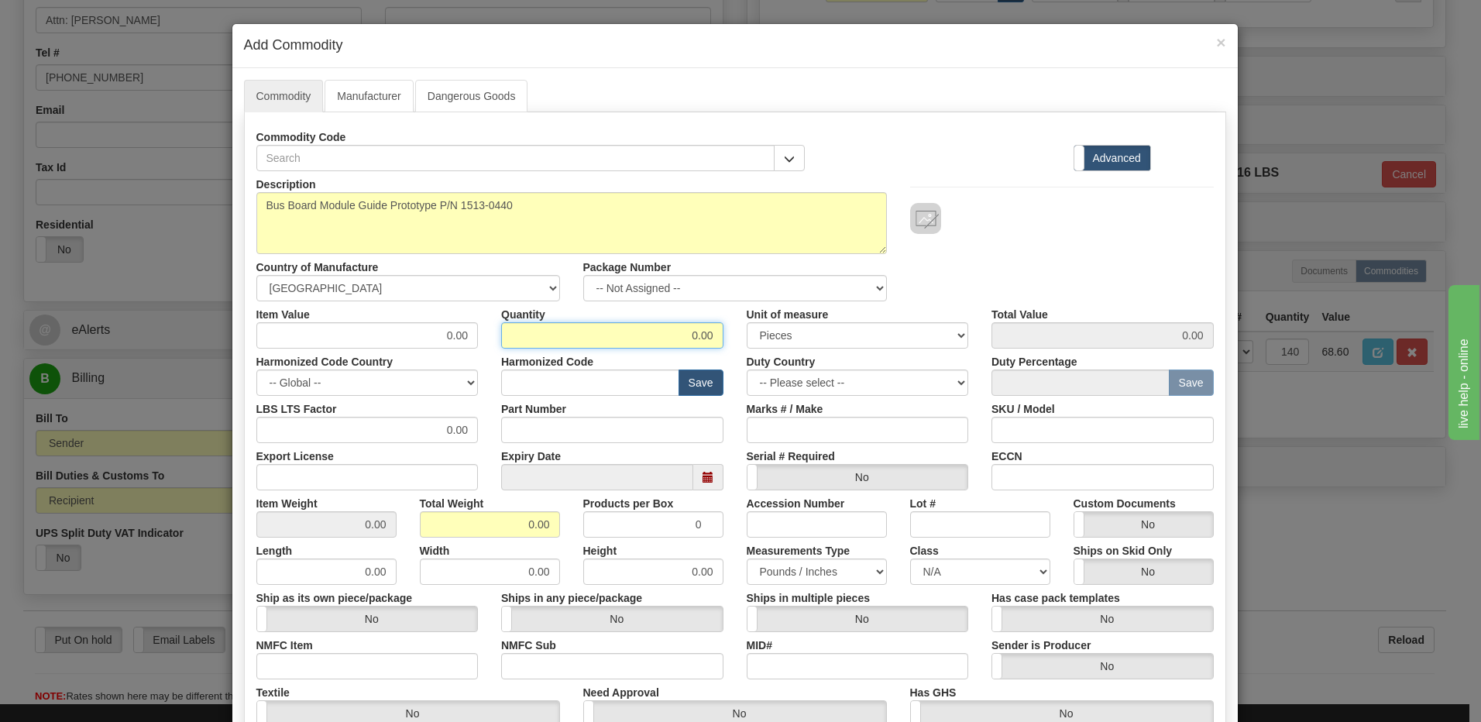
drag, startPoint x: 679, startPoint y: 337, endPoint x: 745, endPoint y: 332, distance: 66.1
click at [745, 332] on div "Item Value 0.00 Quantity 0.00 Unit of measure 3 Thousand Square Inches Adjustme…" at bounding box center [735, 324] width 981 height 47
type input "140"
drag, startPoint x: 505, startPoint y: 529, endPoint x: 587, endPoint y: 527, distance: 82.2
click at [587, 527] on div "Item Weight 0.00 Total Weight 0.00 Products per Box 0 Accession Number Lot # Cu…" at bounding box center [735, 513] width 981 height 47
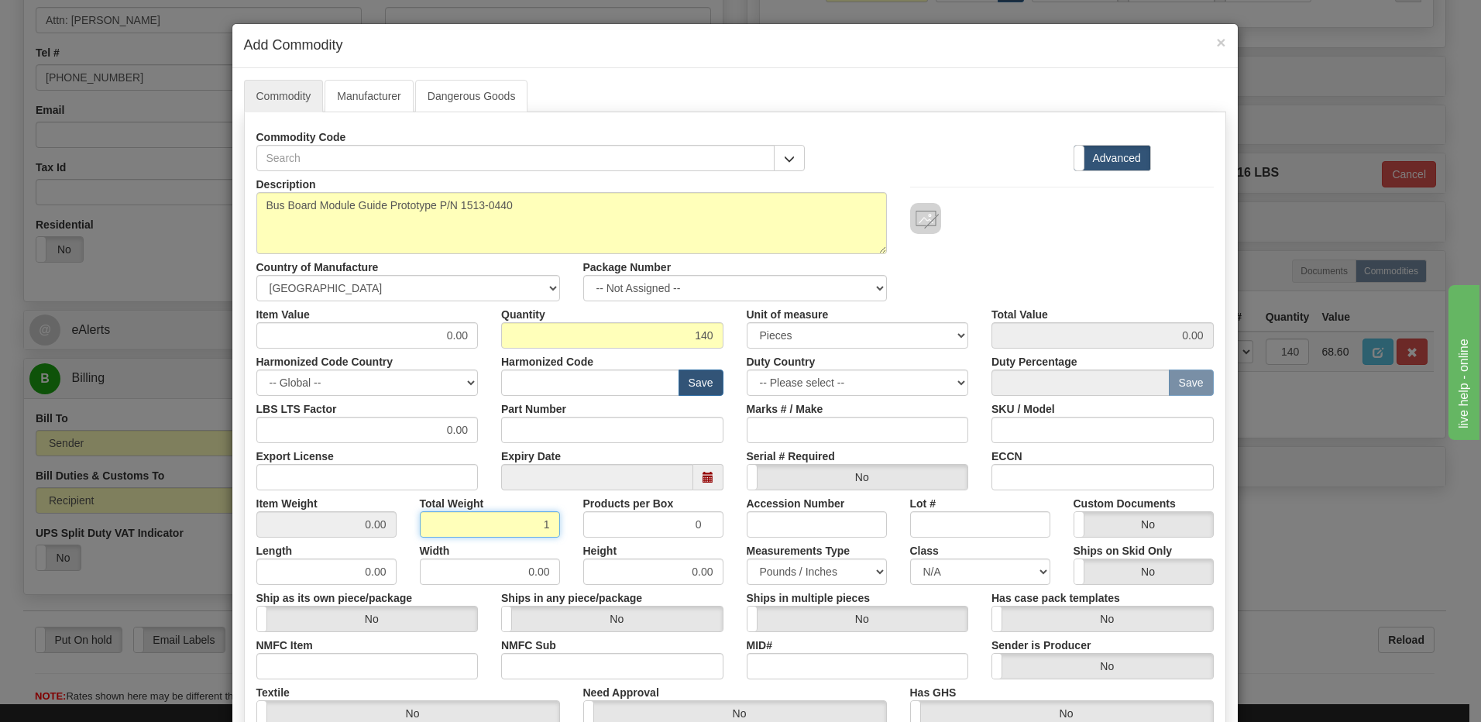
type input "1"
type input "0.0071"
click at [299, 519] on input "0.0071" at bounding box center [326, 524] width 140 height 26
click at [569, 373] on input "text" at bounding box center [590, 383] width 178 height 26
type input "8538.90.00"
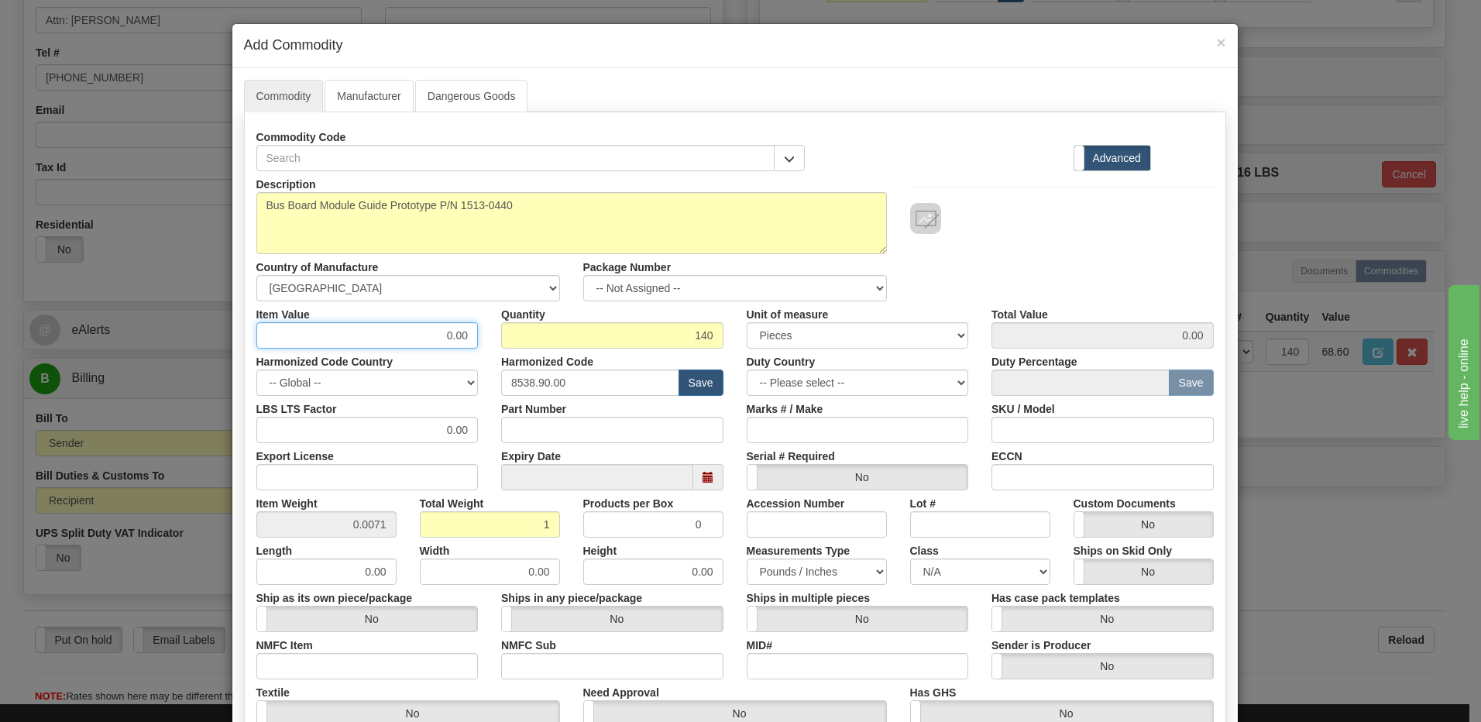
drag, startPoint x: 430, startPoint y: 339, endPoint x: 493, endPoint y: 332, distance: 63.1
click at [493, 332] on div "Item Value 0.00 Quantity 140 Unit of measure 3 Thousand Square Inches Adjustmen…" at bounding box center [735, 324] width 981 height 47
type input "0.83"
type input "116.20"
click at [542, 341] on input "140" at bounding box center [612, 335] width 222 height 26
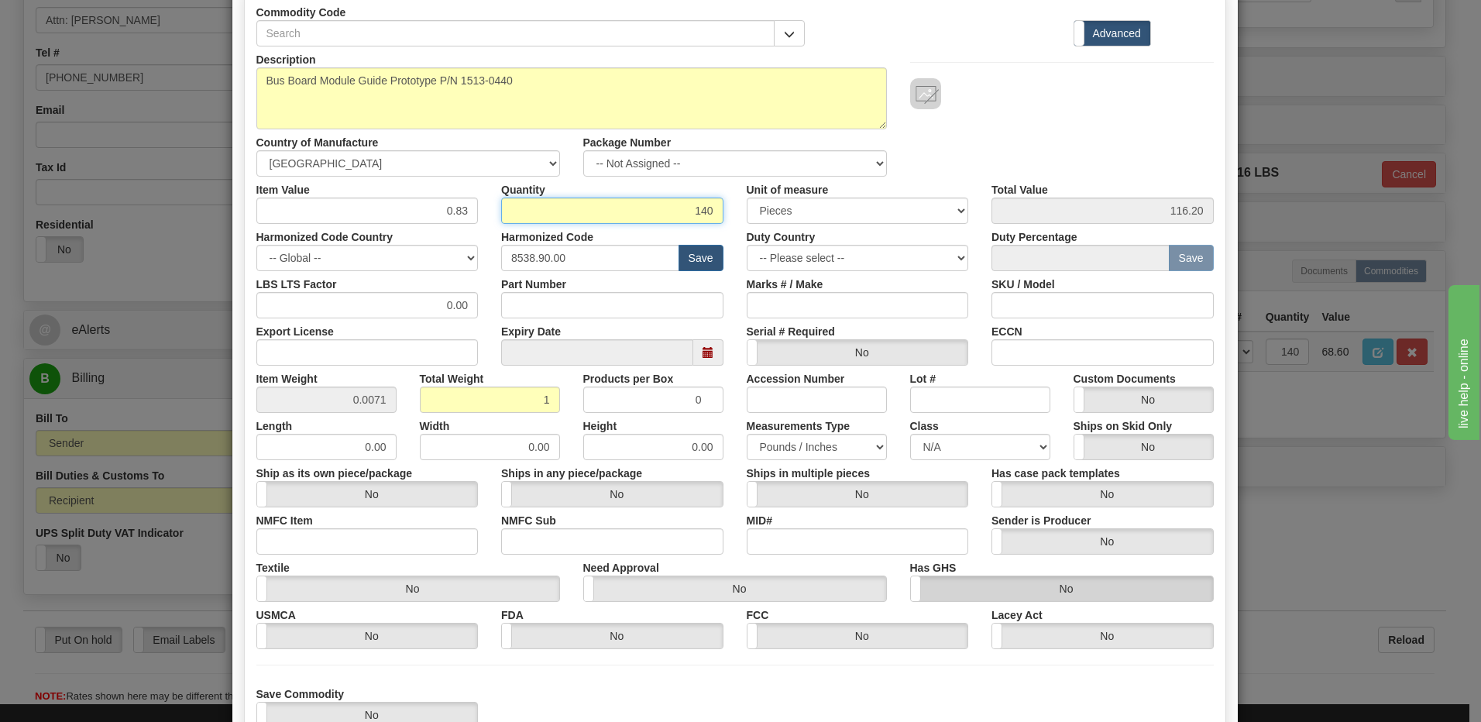
scroll to position [237, 0]
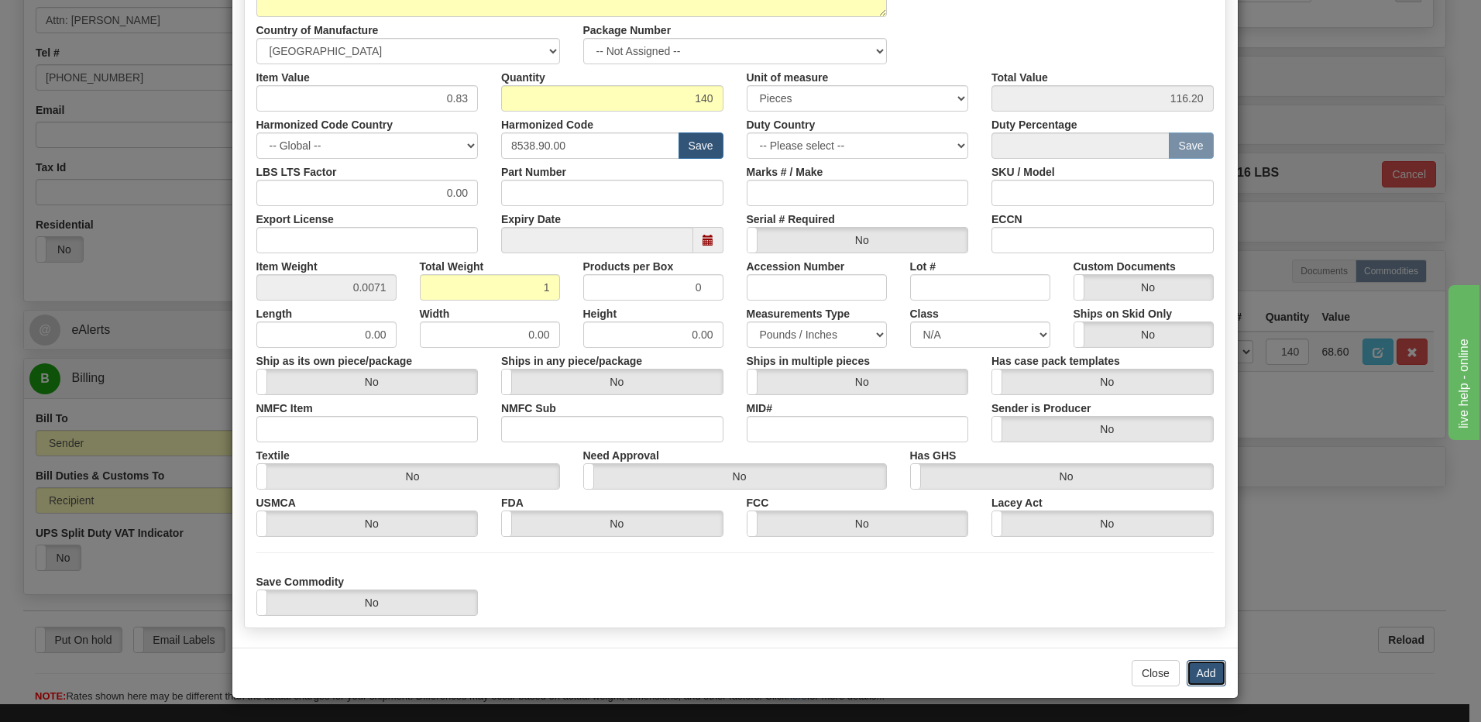
click at [1193, 670] on button "Add" at bounding box center [1207, 673] width 40 height 26
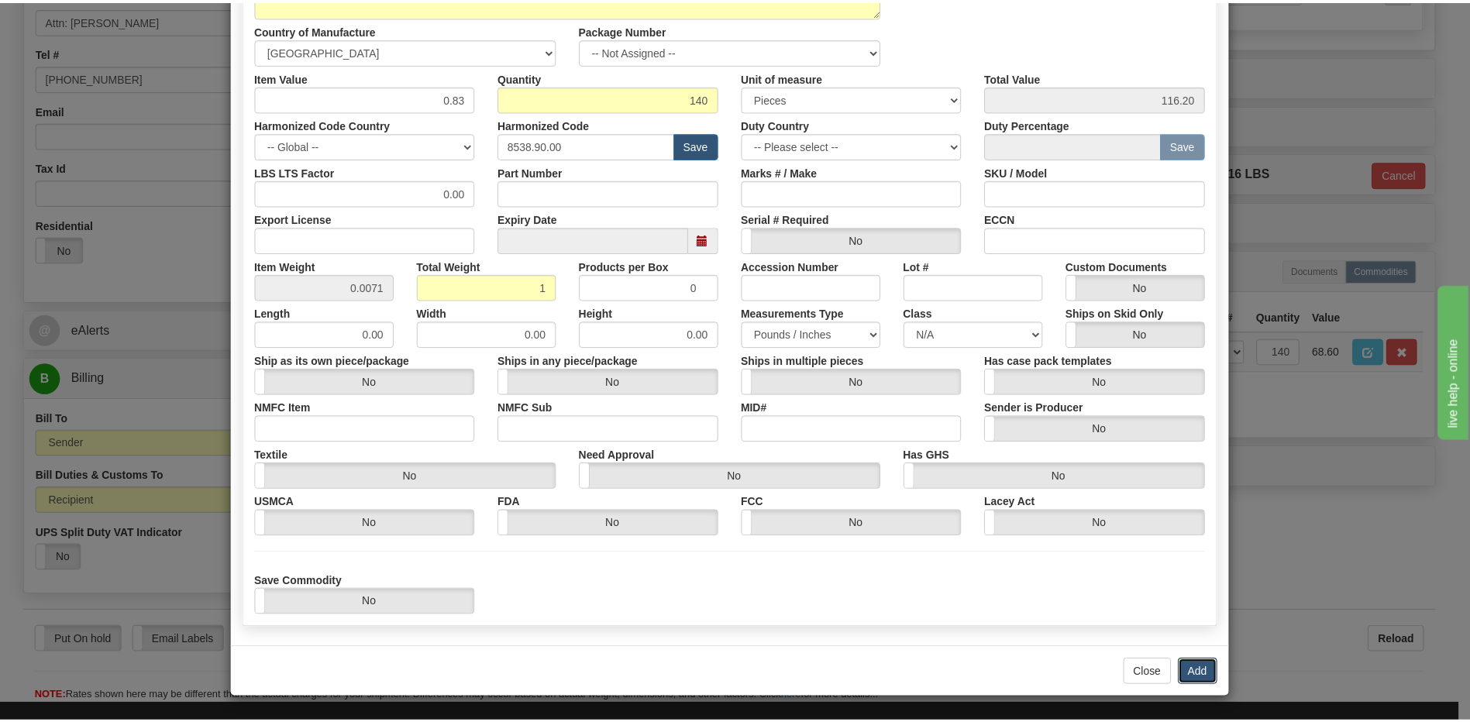
scroll to position [0, 0]
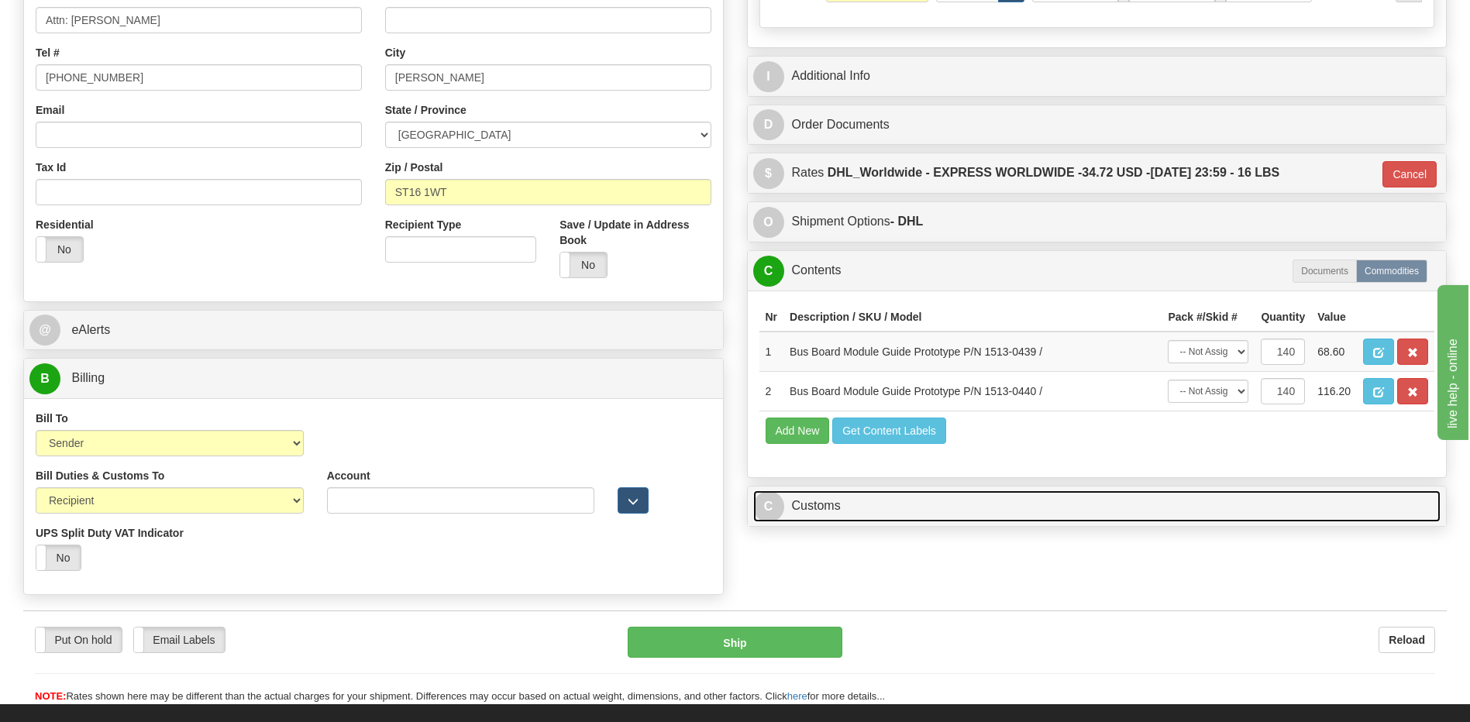
click at [858, 516] on link "C Customs" at bounding box center [1097, 506] width 688 height 32
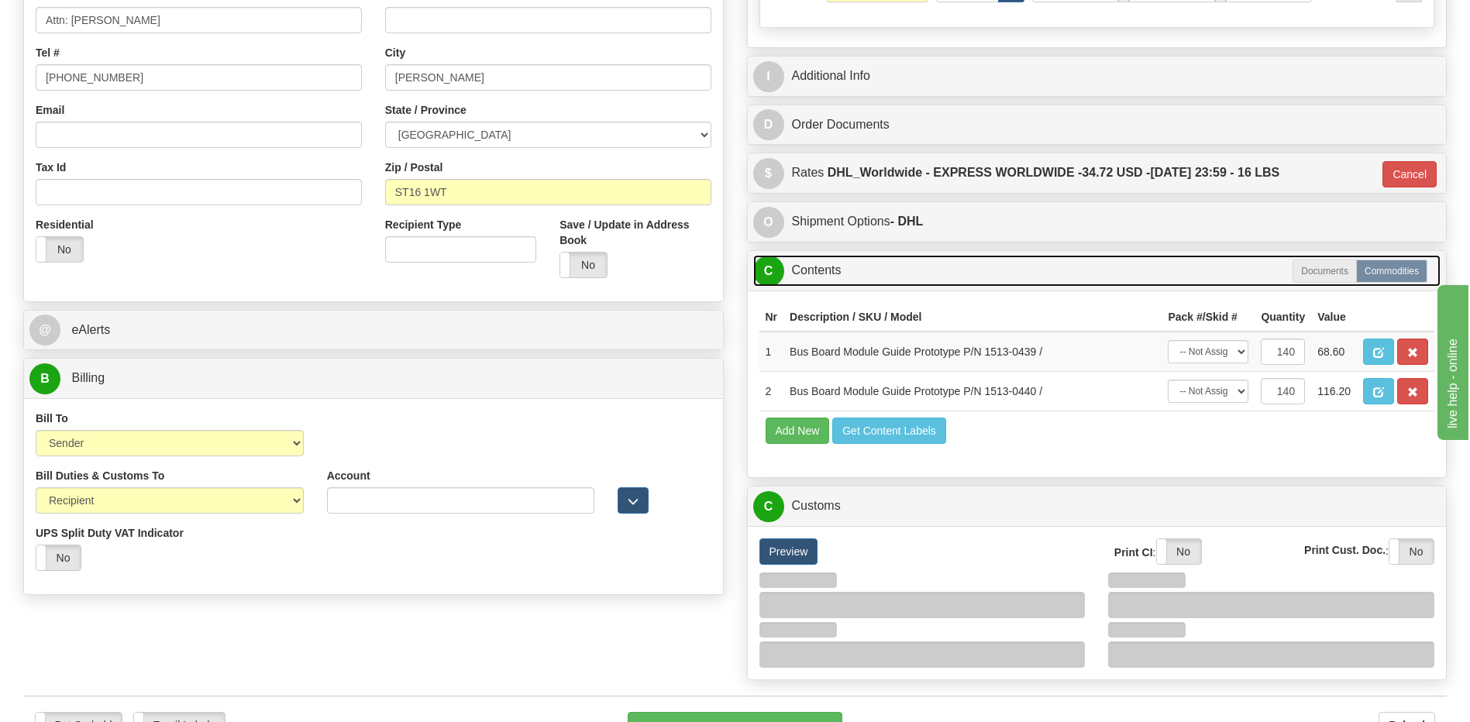
click at [845, 264] on link "C Contents" at bounding box center [1097, 271] width 688 height 32
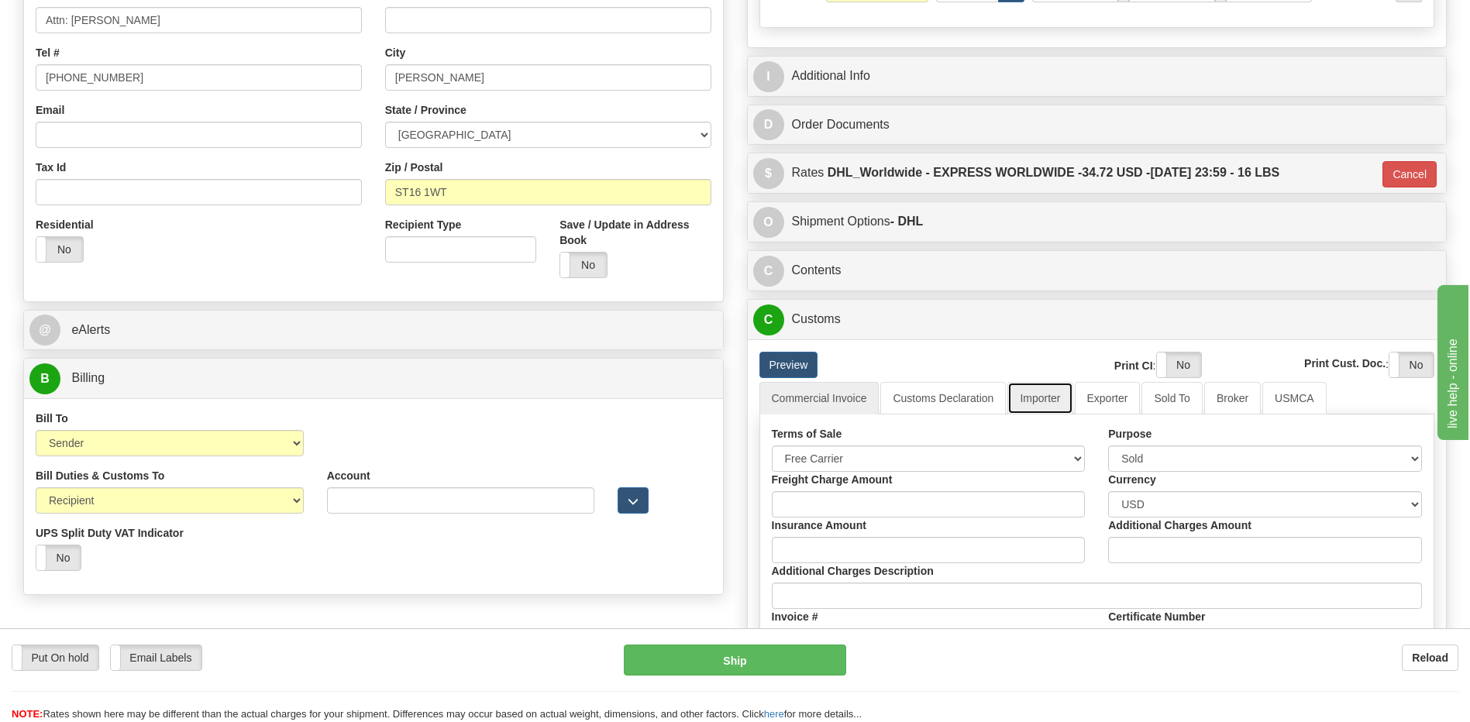
click at [1041, 393] on link "Importer" at bounding box center [1039, 398] width 65 height 33
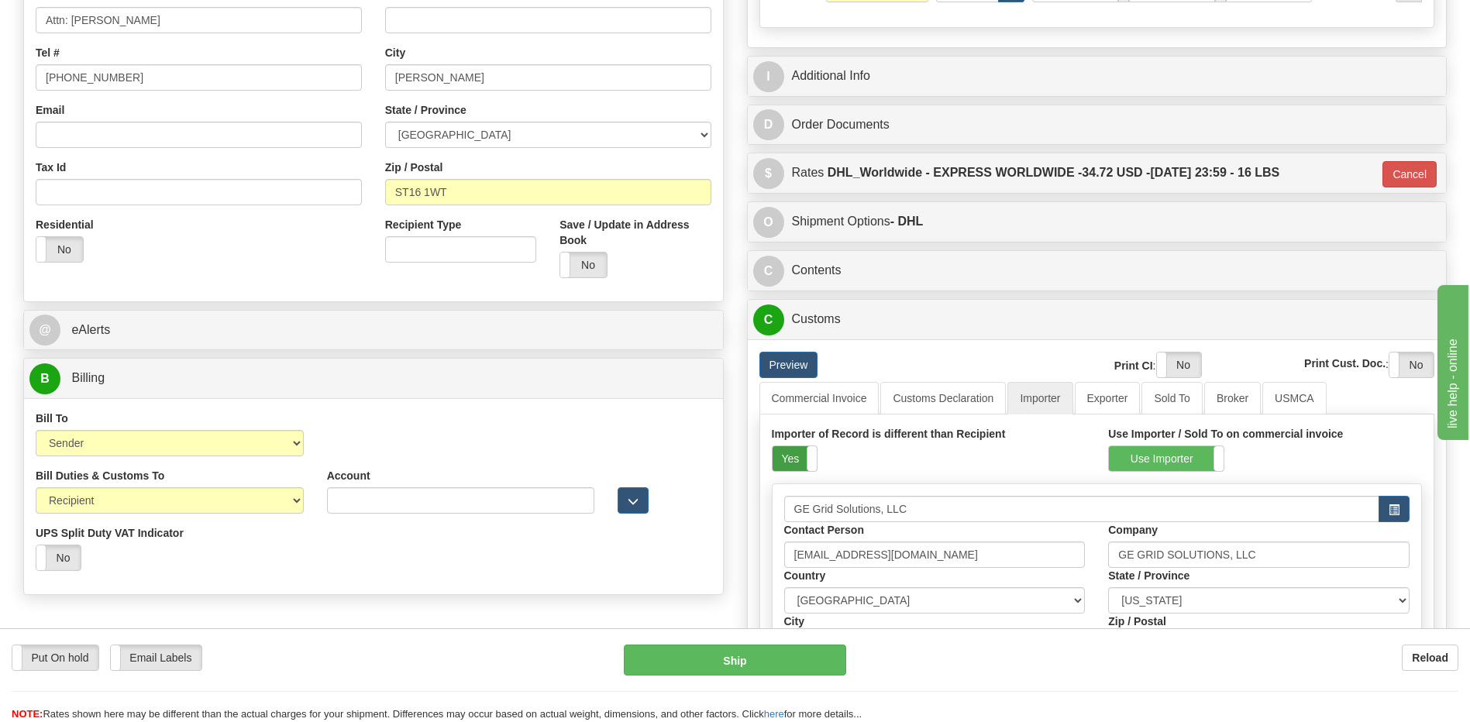
click at [798, 463] on label "Yes" at bounding box center [794, 458] width 44 height 25
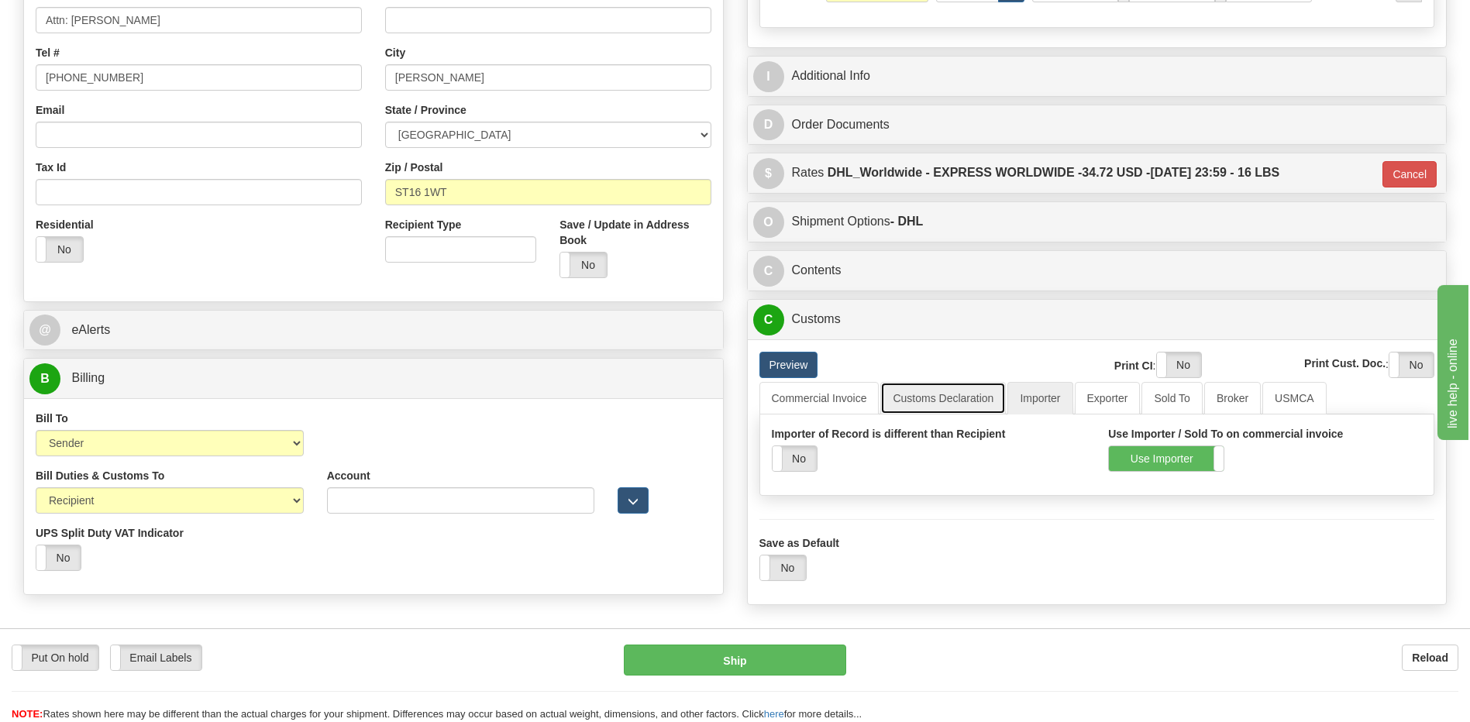
click at [912, 398] on link "Customs Declaration" at bounding box center [943, 398] width 126 height 33
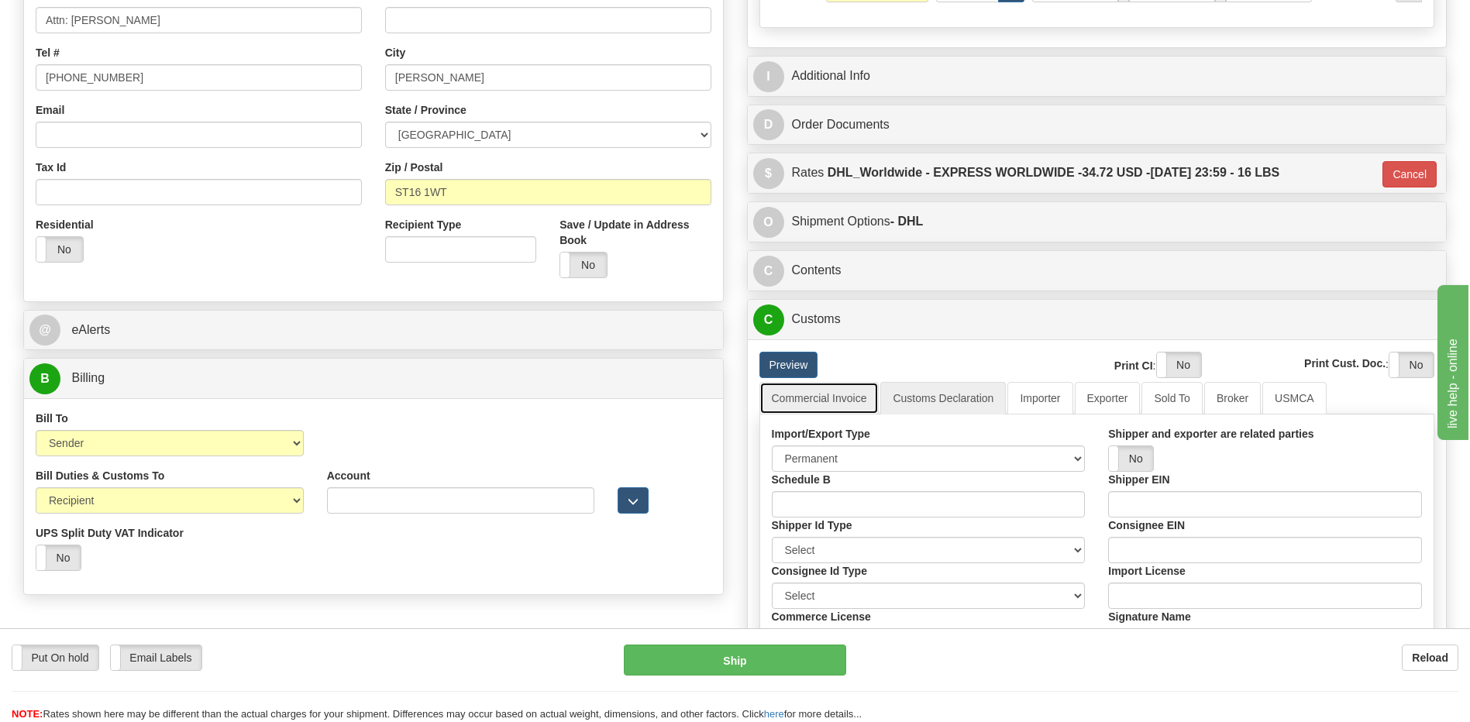
click at [846, 399] on link "Commercial Invoice" at bounding box center [819, 398] width 120 height 33
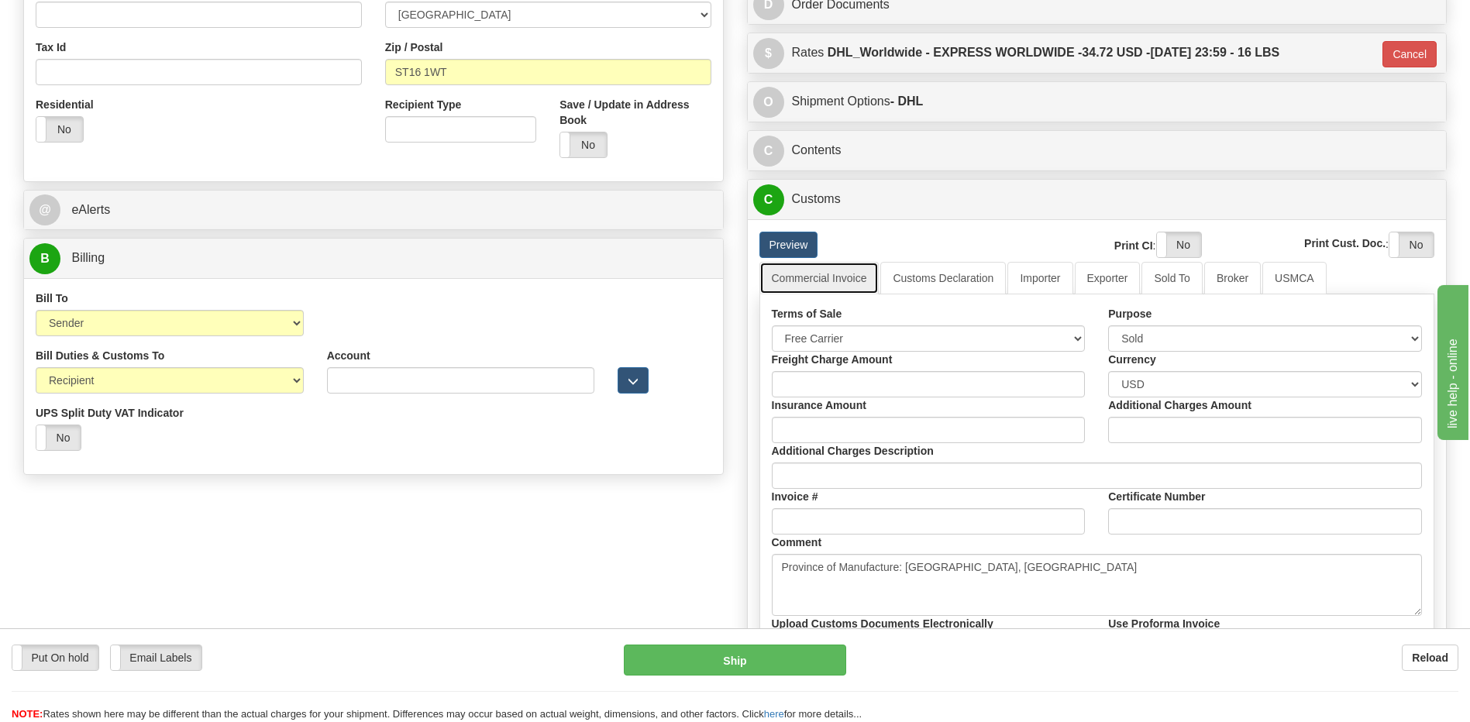
scroll to position [775, 0]
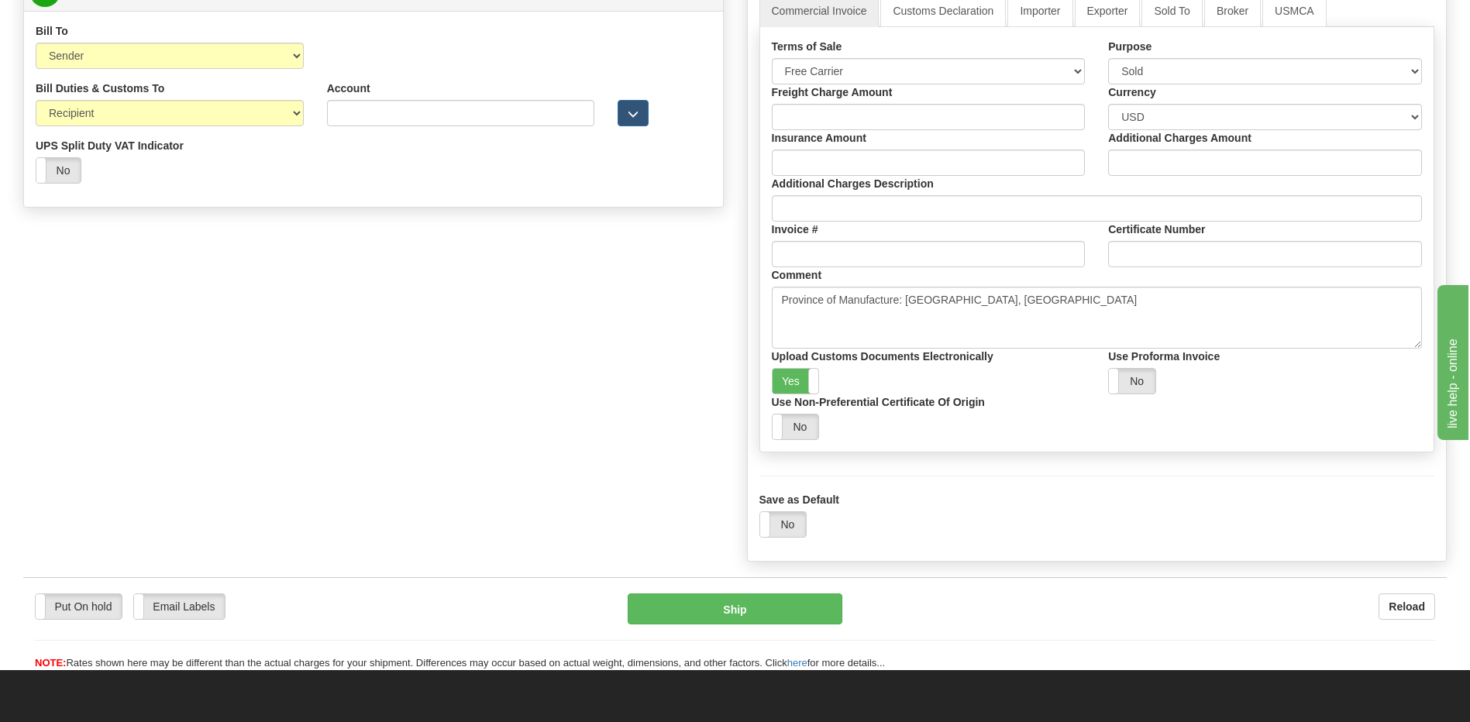
click at [1182, 57] on div "Purpose Sold Not Sold Gift Sample Repair and Return Personal Effects Merchandis…" at bounding box center [1264, 62] width 337 height 46
click at [1173, 75] on select "Sold Not Sold Gift Sample Repair and Return Personal Effects Merchandise Danger…" at bounding box center [1265, 71] width 314 height 26
select select "2"
click at [1108, 58] on select "Sold Not Sold Gift Sample Repair and Return Personal Effects Merchandise Danger…" at bounding box center [1265, 71] width 314 height 26
click at [1171, 494] on div "Save as Default Yes No" at bounding box center [1097, 515] width 676 height 46
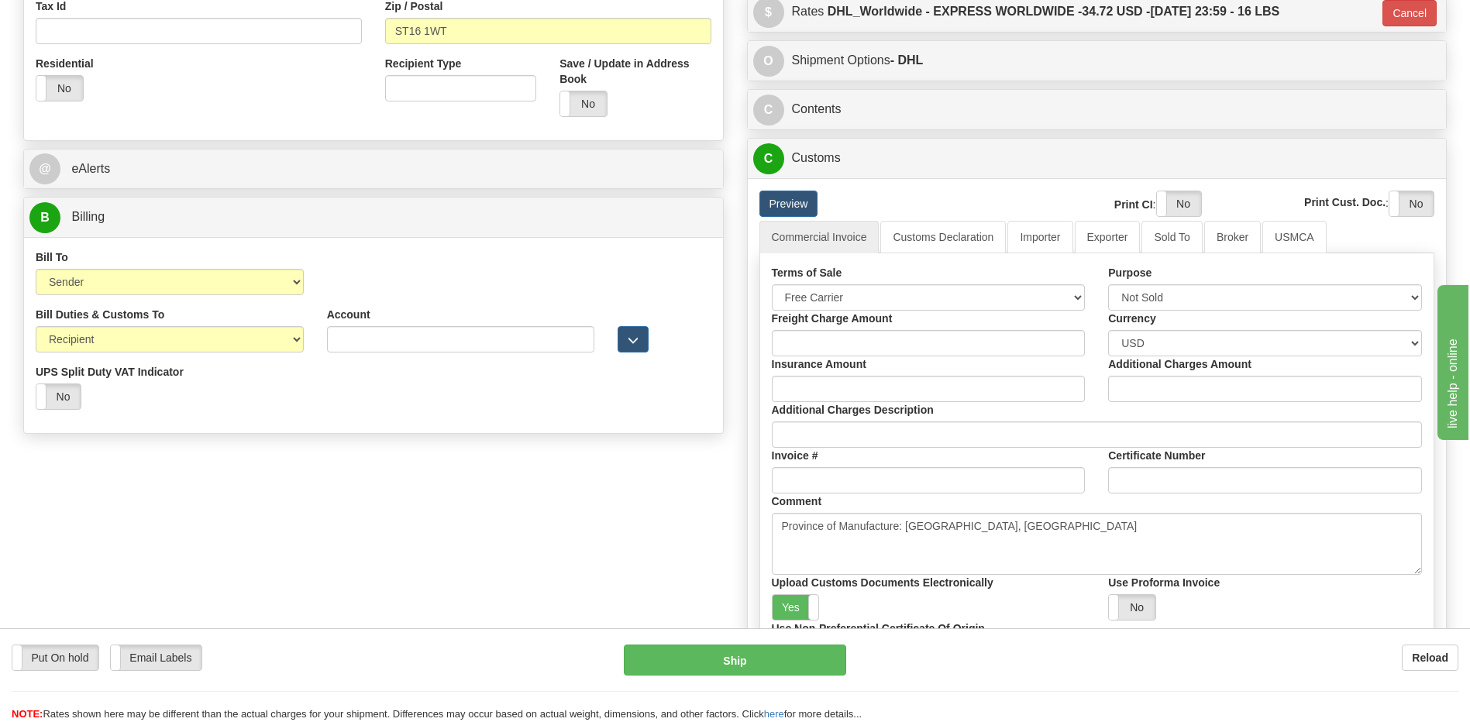
scroll to position [542, 0]
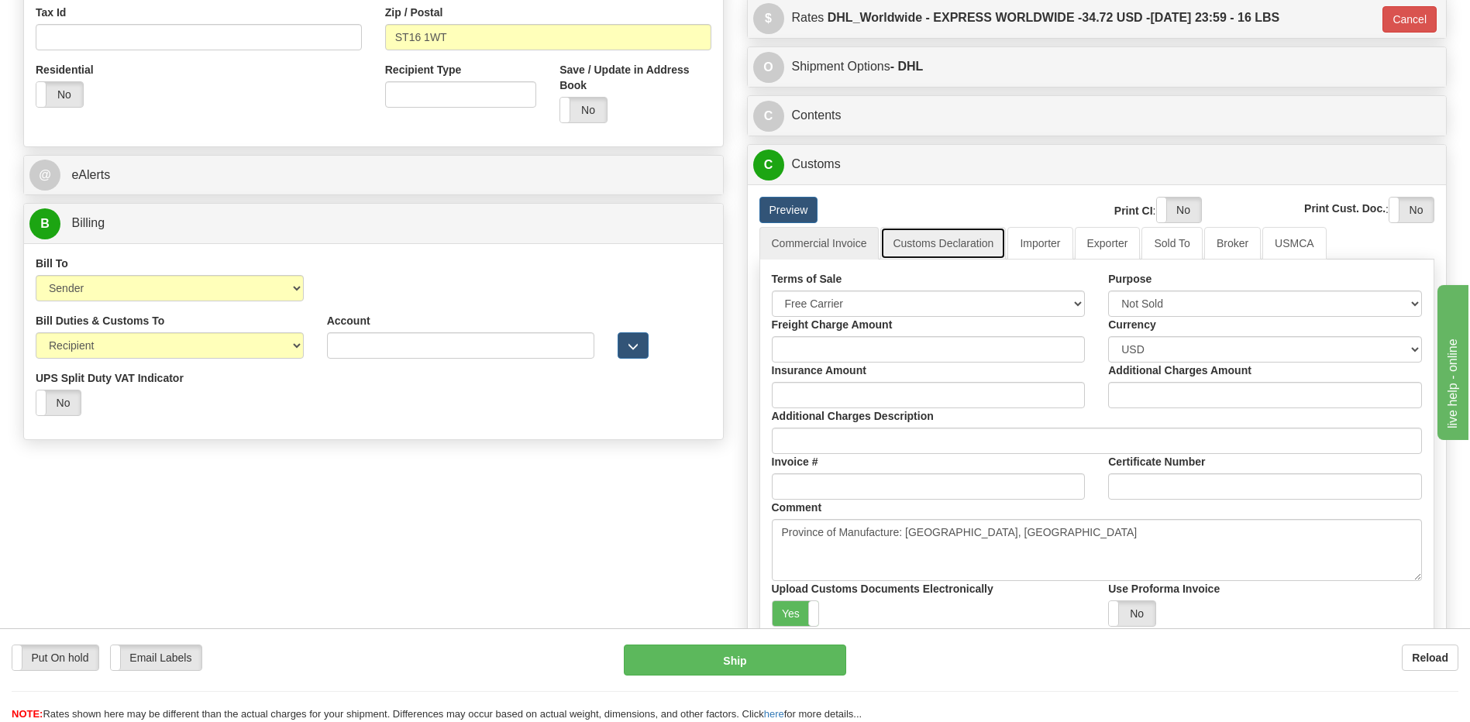
click at [974, 239] on link "Customs Declaration" at bounding box center [943, 243] width 126 height 33
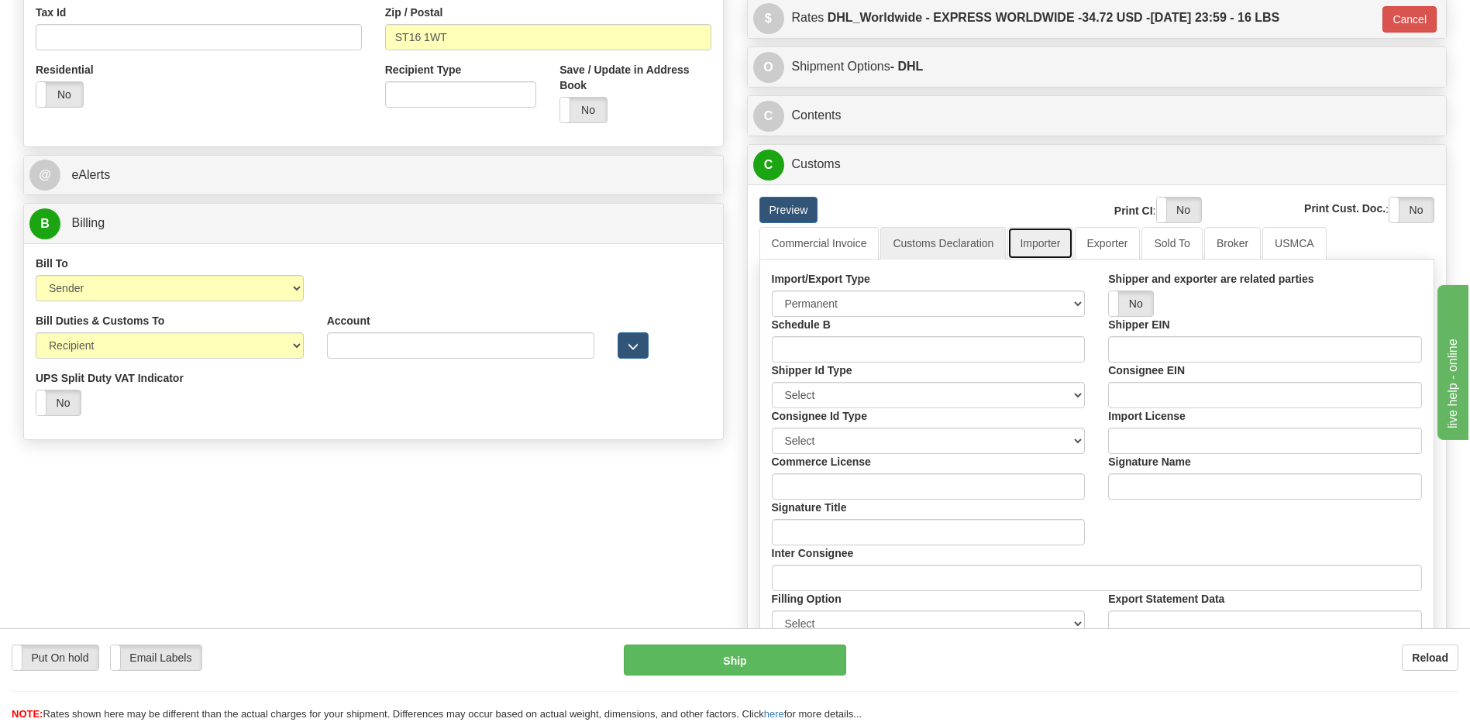
click at [1033, 242] on link "Importer" at bounding box center [1039, 243] width 65 height 33
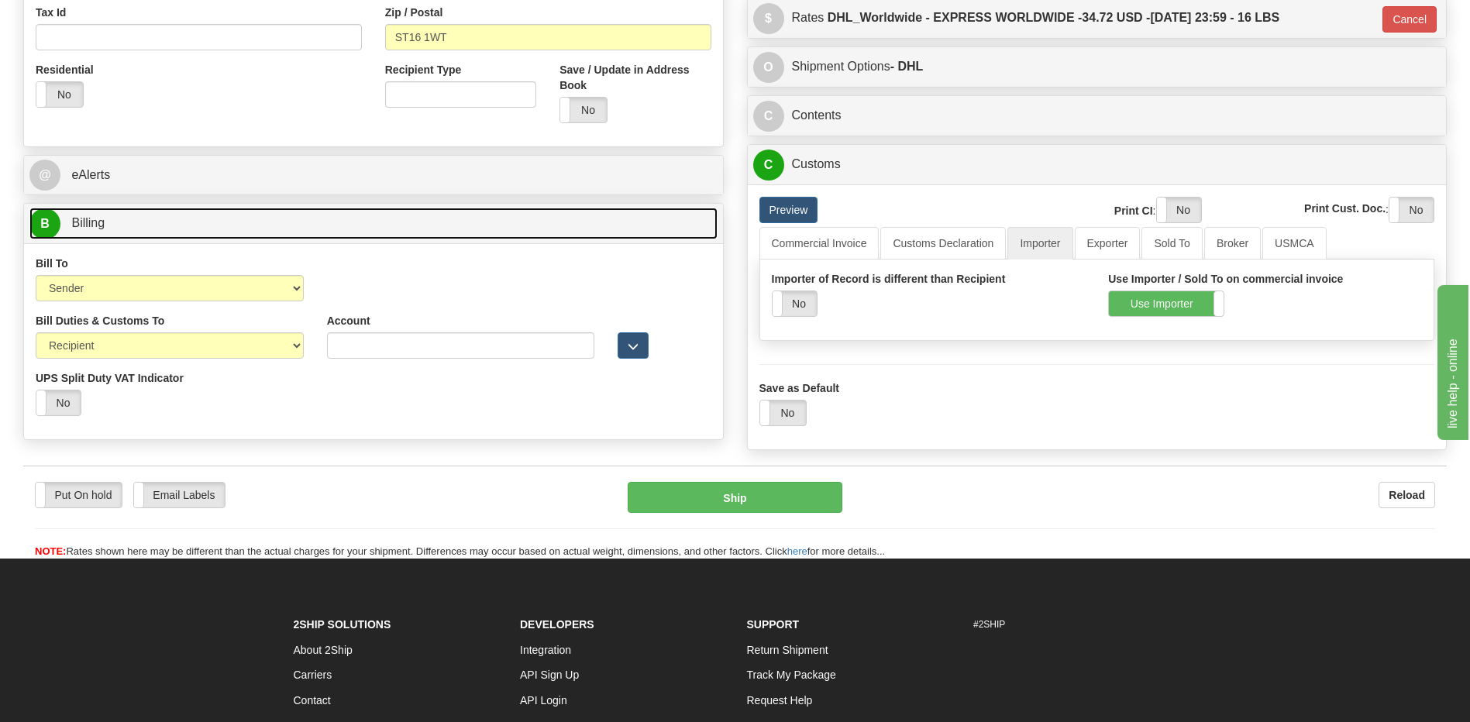
click at [600, 236] on link "B Billing" at bounding box center [373, 224] width 688 height 32
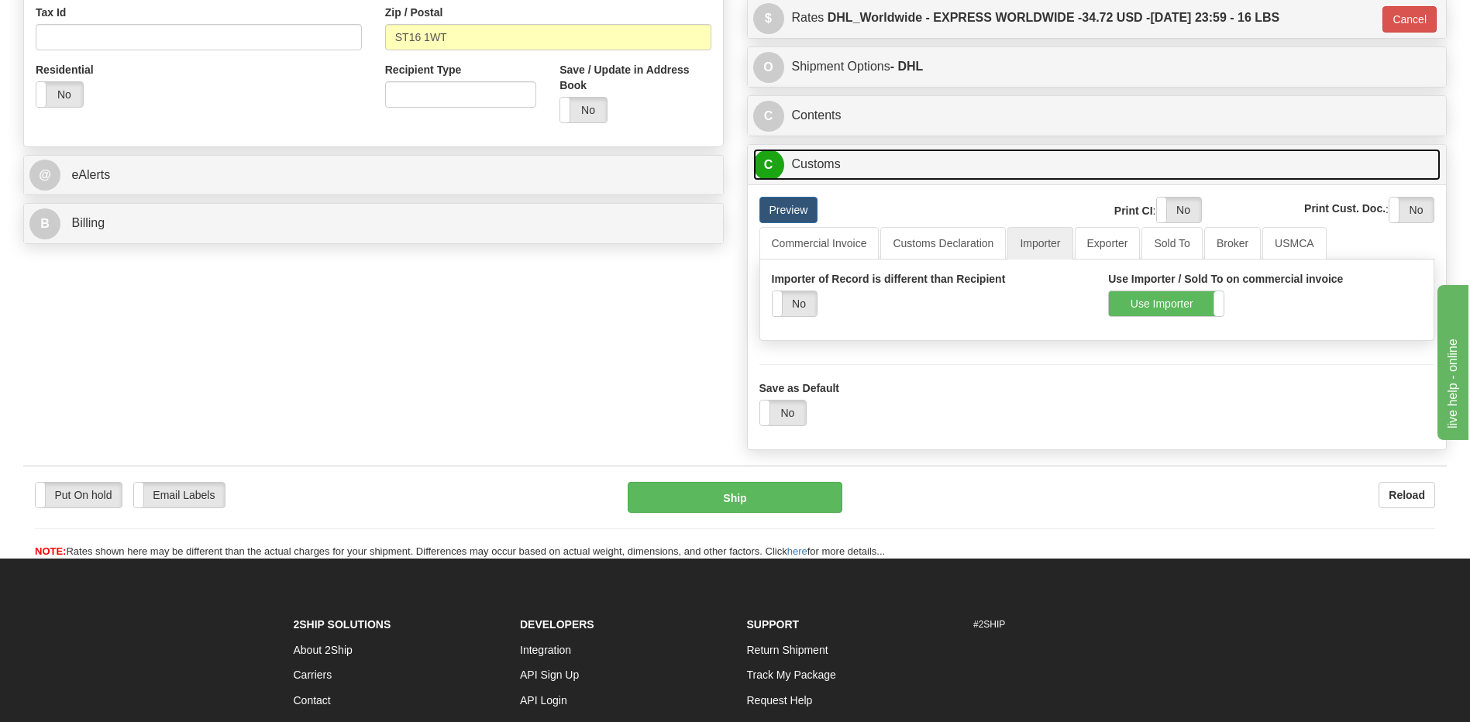
click at [811, 167] on link "C Customs" at bounding box center [1097, 165] width 688 height 32
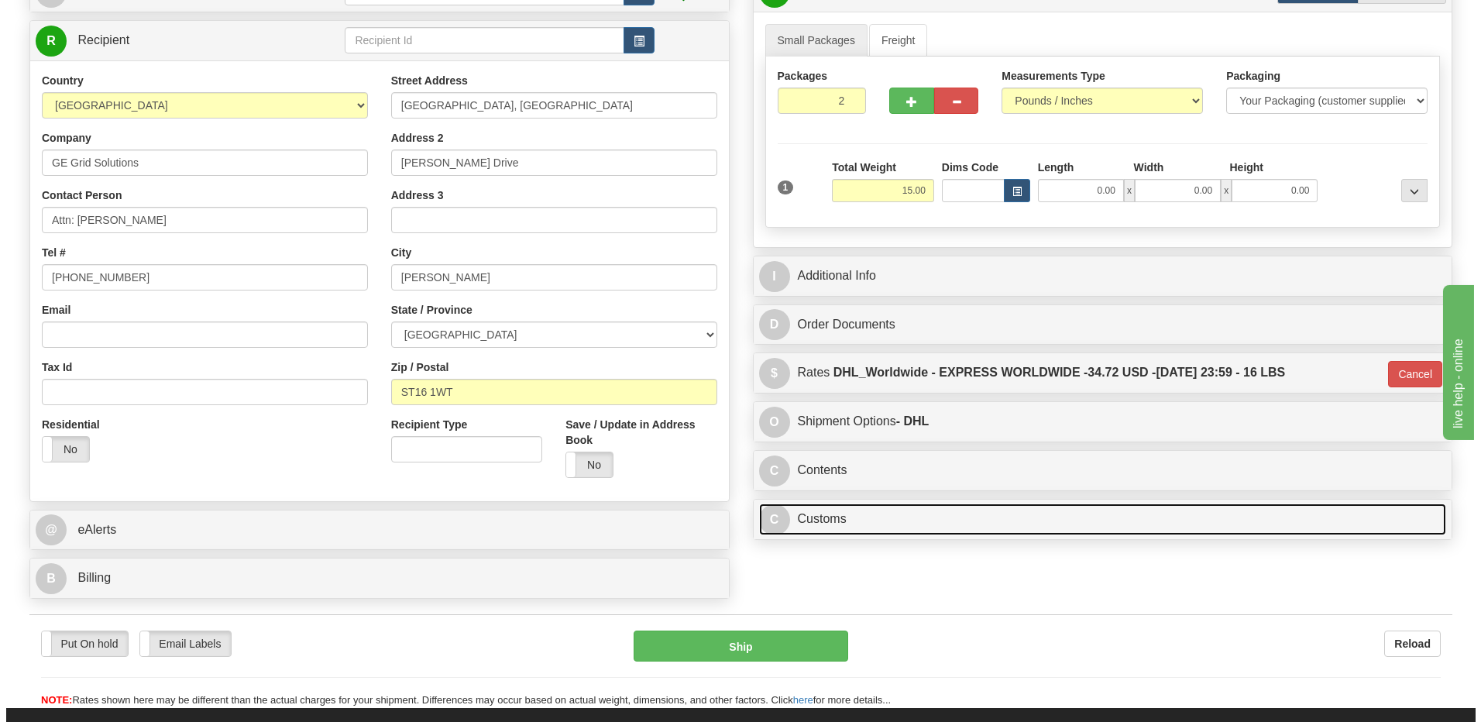
scroll to position [185, 0]
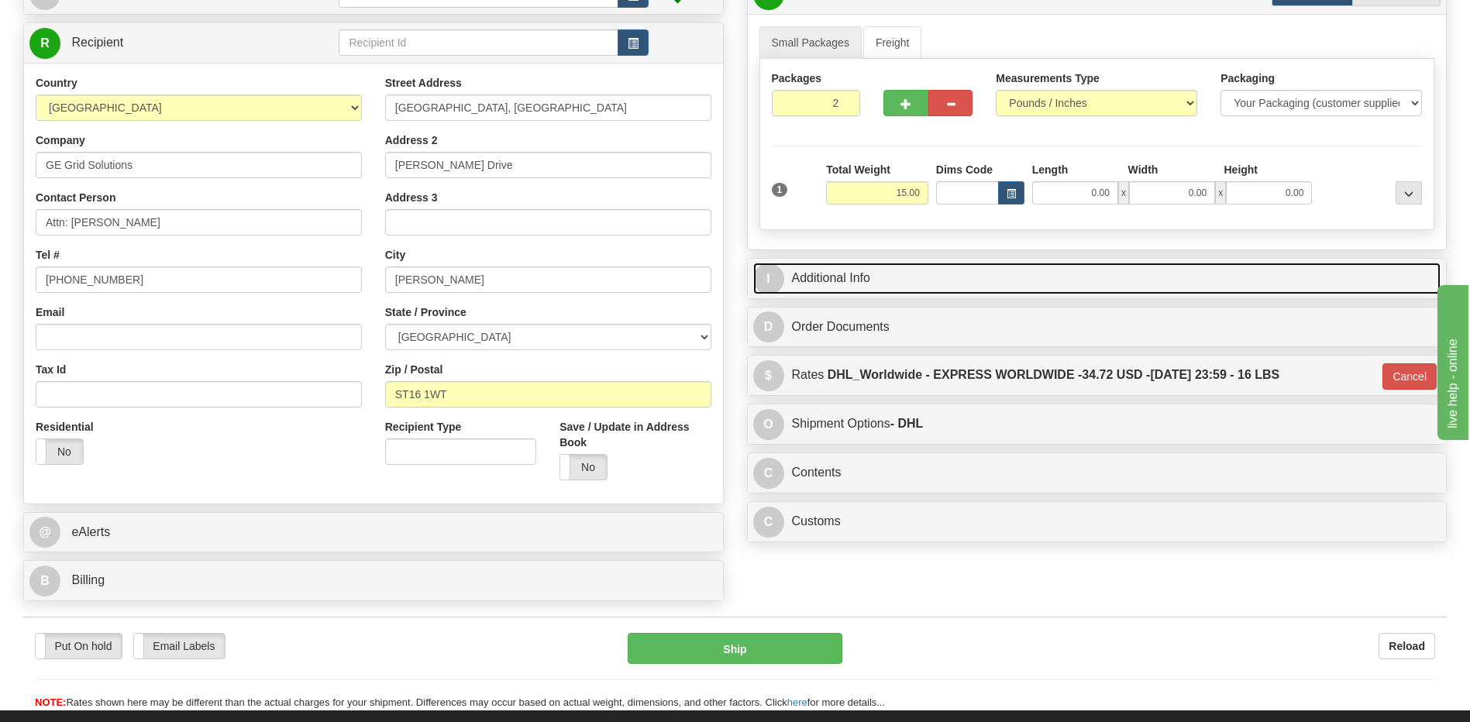
click at [855, 284] on link "I Additional Info" at bounding box center [1097, 279] width 688 height 32
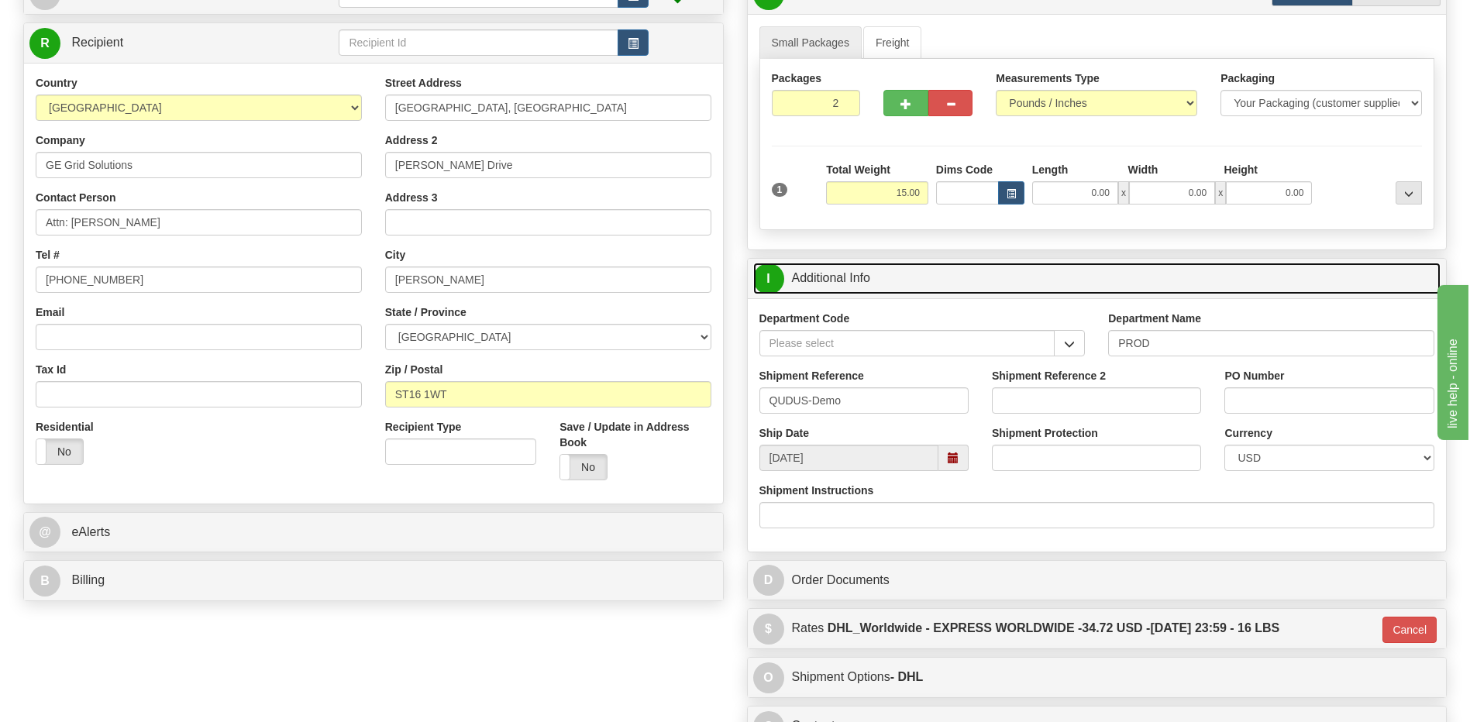
click at [855, 284] on link "I Additional Info" at bounding box center [1097, 279] width 688 height 32
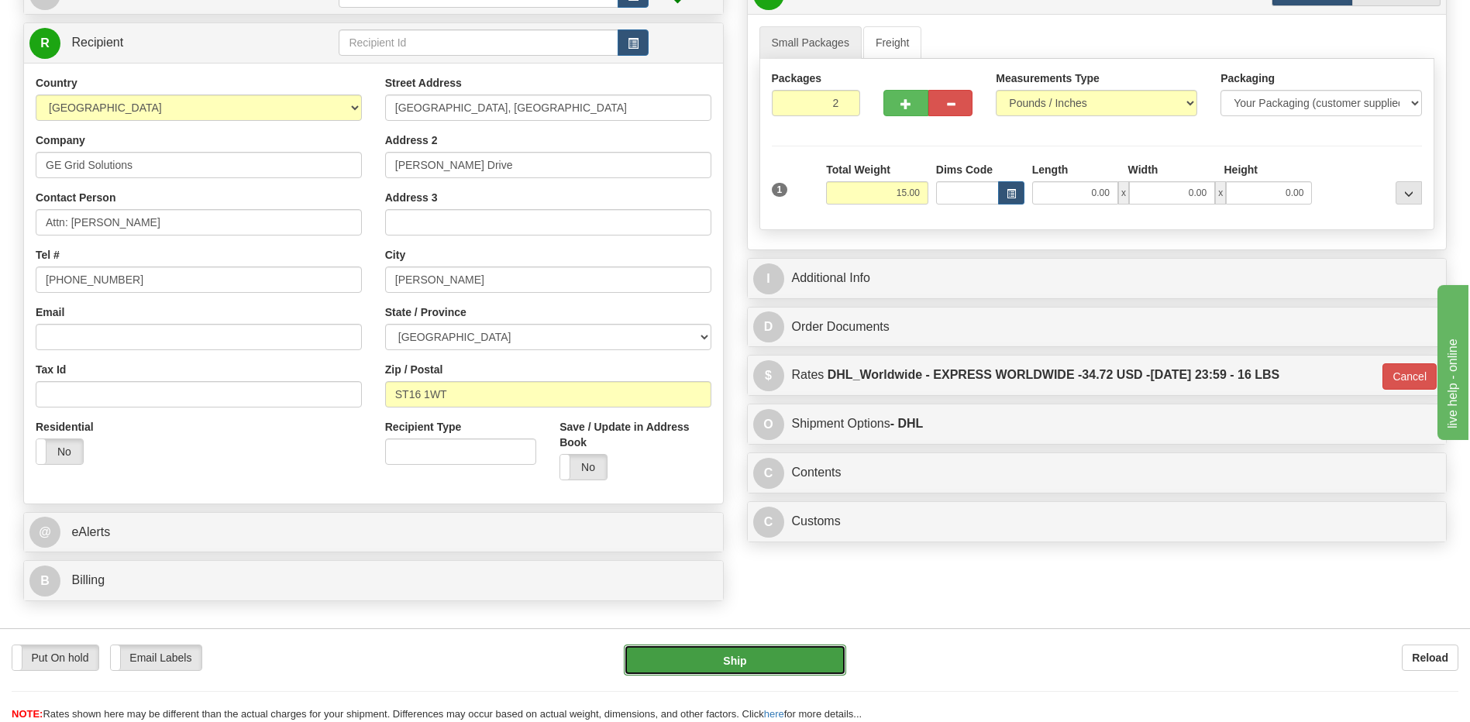
click at [712, 665] on button "Ship" at bounding box center [735, 660] width 222 height 31
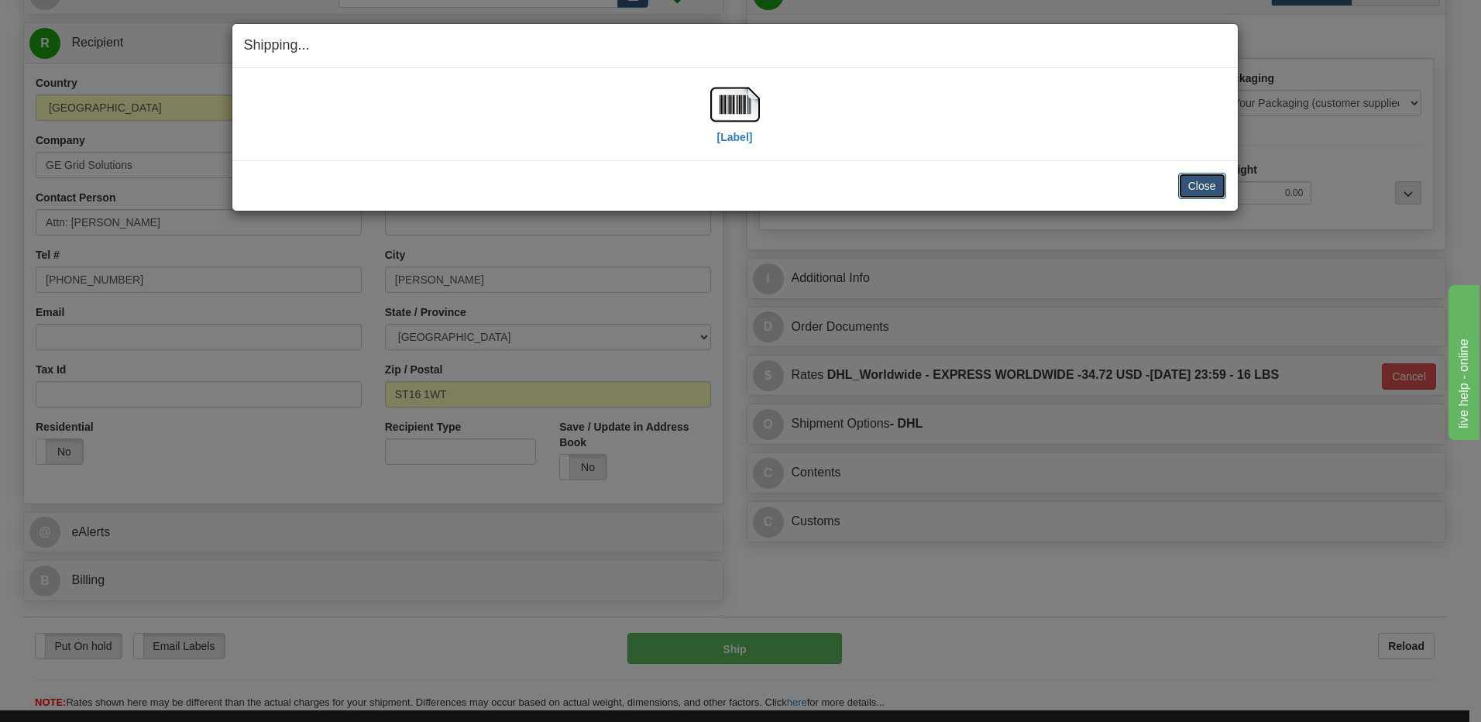
click at [1192, 181] on button "Close" at bounding box center [1202, 186] width 48 height 26
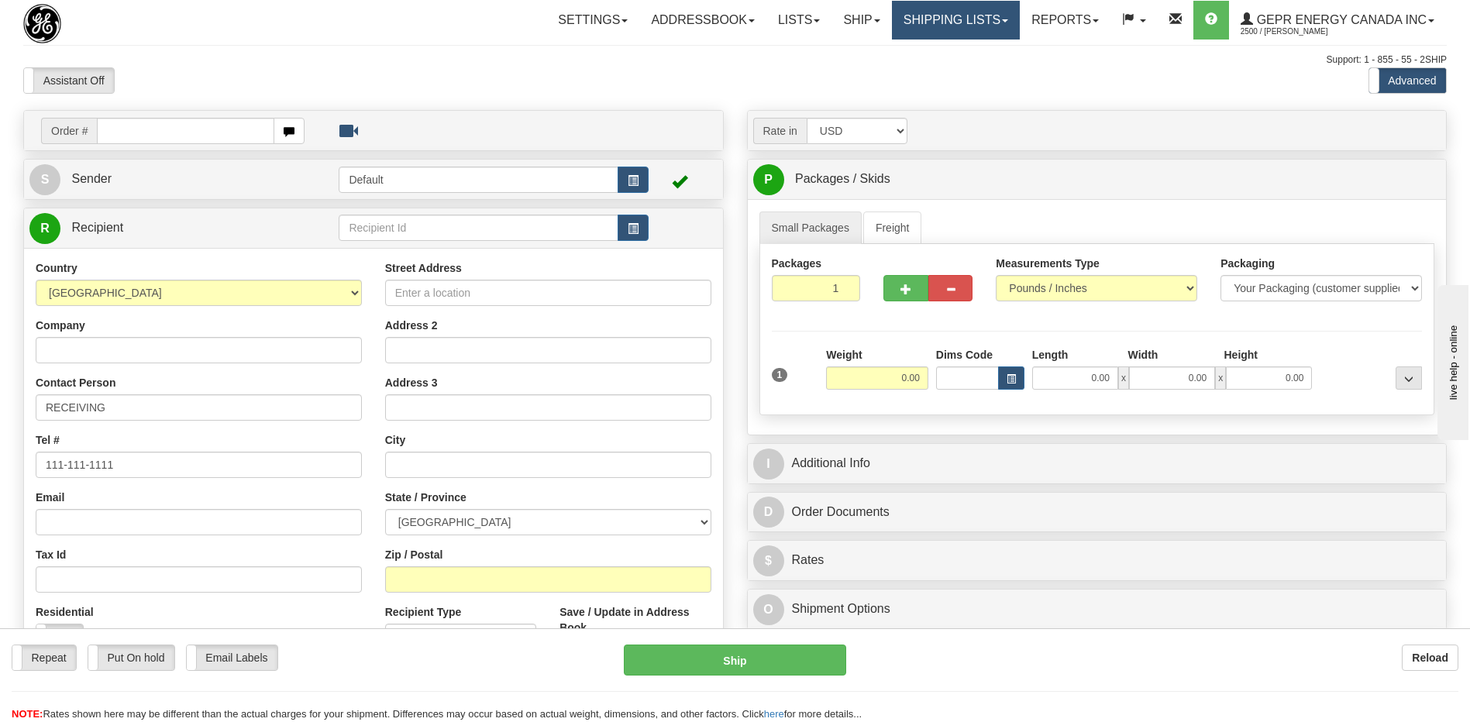
click at [951, 27] on link "Shipping lists" at bounding box center [956, 20] width 128 height 39
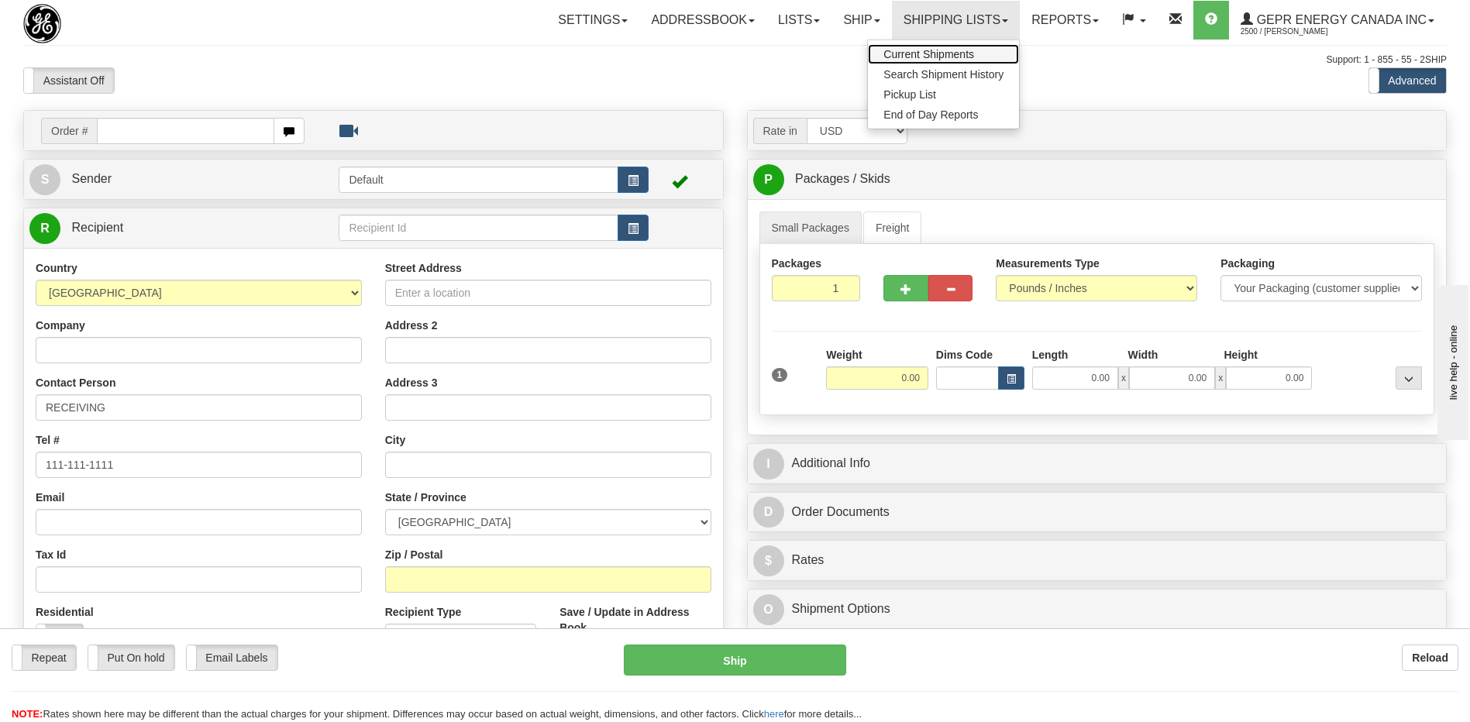
click at [940, 55] on span "Current Shipments" at bounding box center [928, 54] width 91 height 12
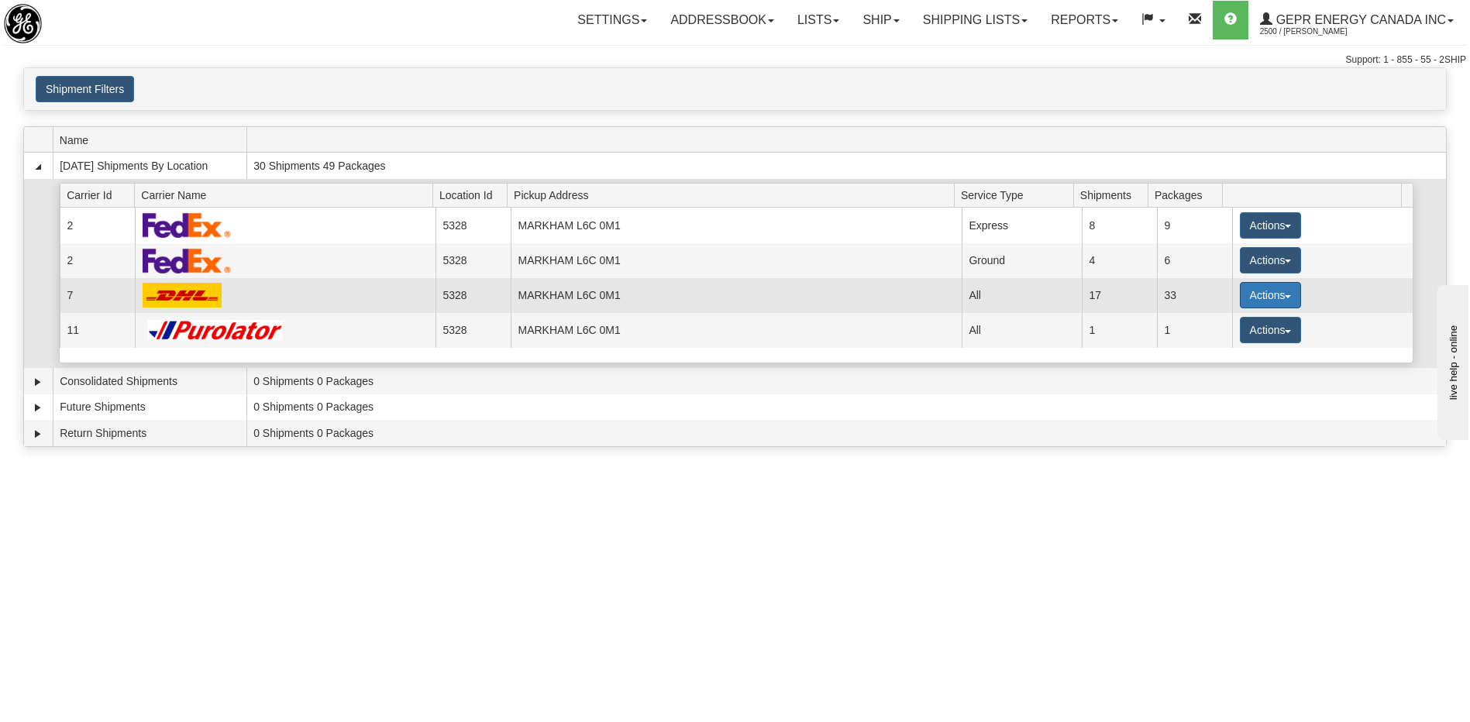
click at [1270, 295] on button "Actions" at bounding box center [1271, 295] width 62 height 26
click at [1216, 326] on span "Details" at bounding box center [1213, 323] width 42 height 11
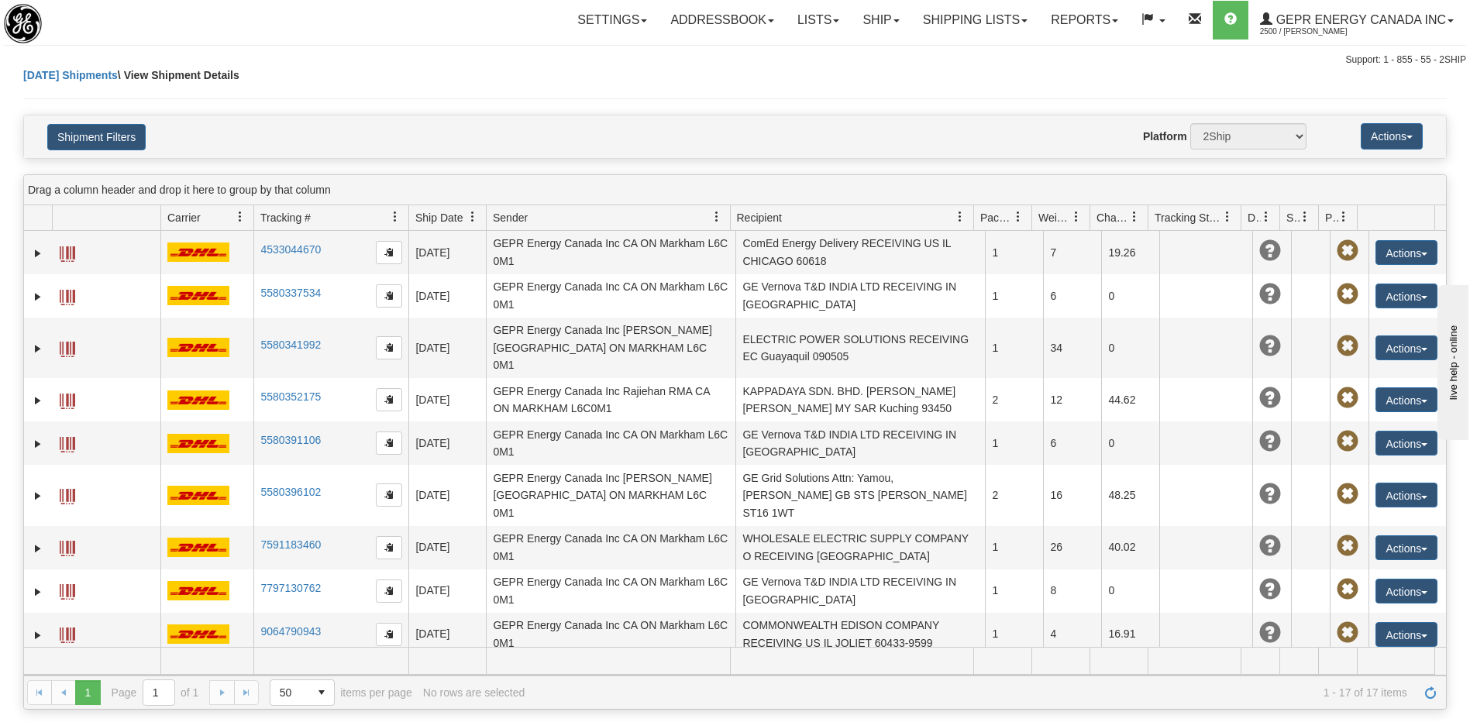
scroll to position [310, 0]
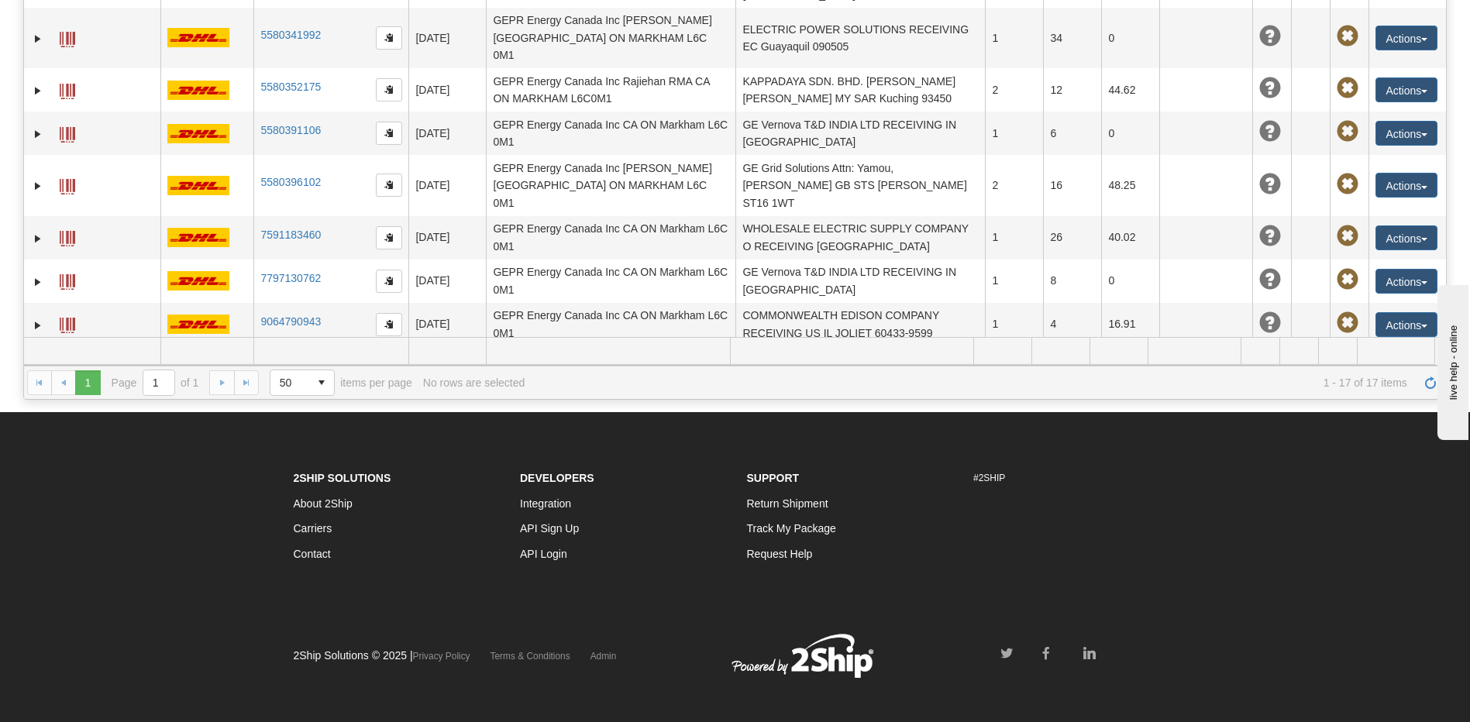
click at [884, 346] on td "CATERPILLAR SWITCHGEAR AMERICAS LLC RECEIVING US GA ALPHARETTA 30005-8894" at bounding box center [859, 367] width 249 height 43
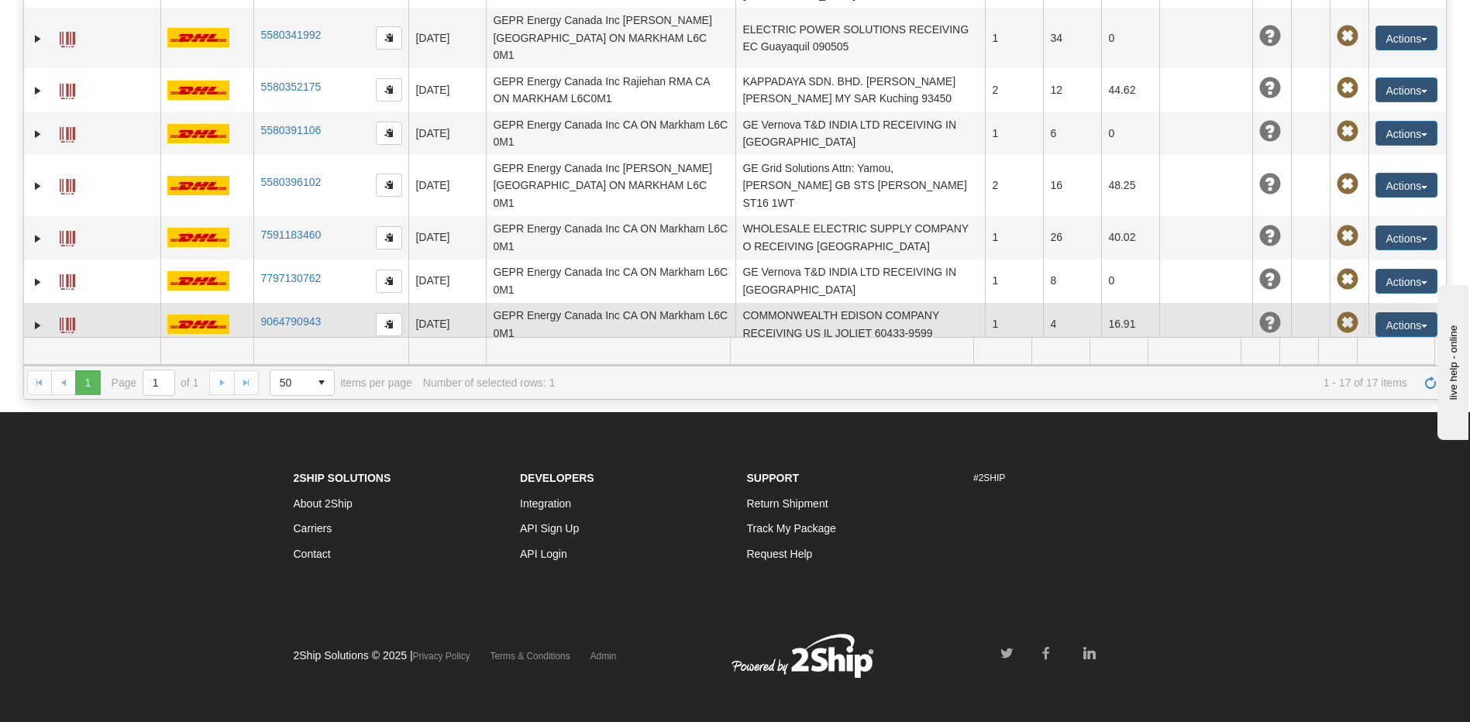
click at [859, 303] on td "COMMONWEALTH EDISON COMPANY RECEIVING US IL JOLIET 60433-9599" at bounding box center [859, 324] width 249 height 43
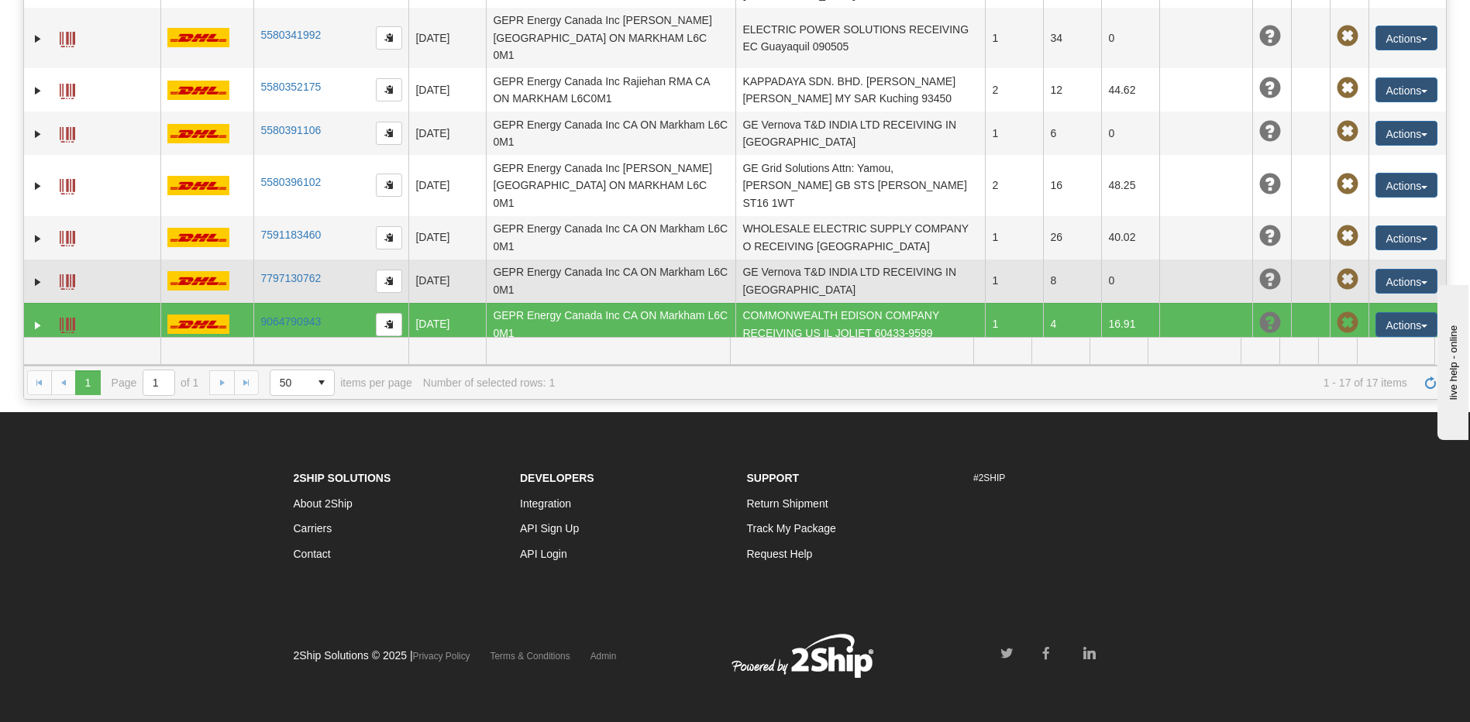
click at [835, 260] on td "GE Vernova T&D INDIA LTD RECEIVING IN CHENNAI 600043" at bounding box center [859, 281] width 249 height 43
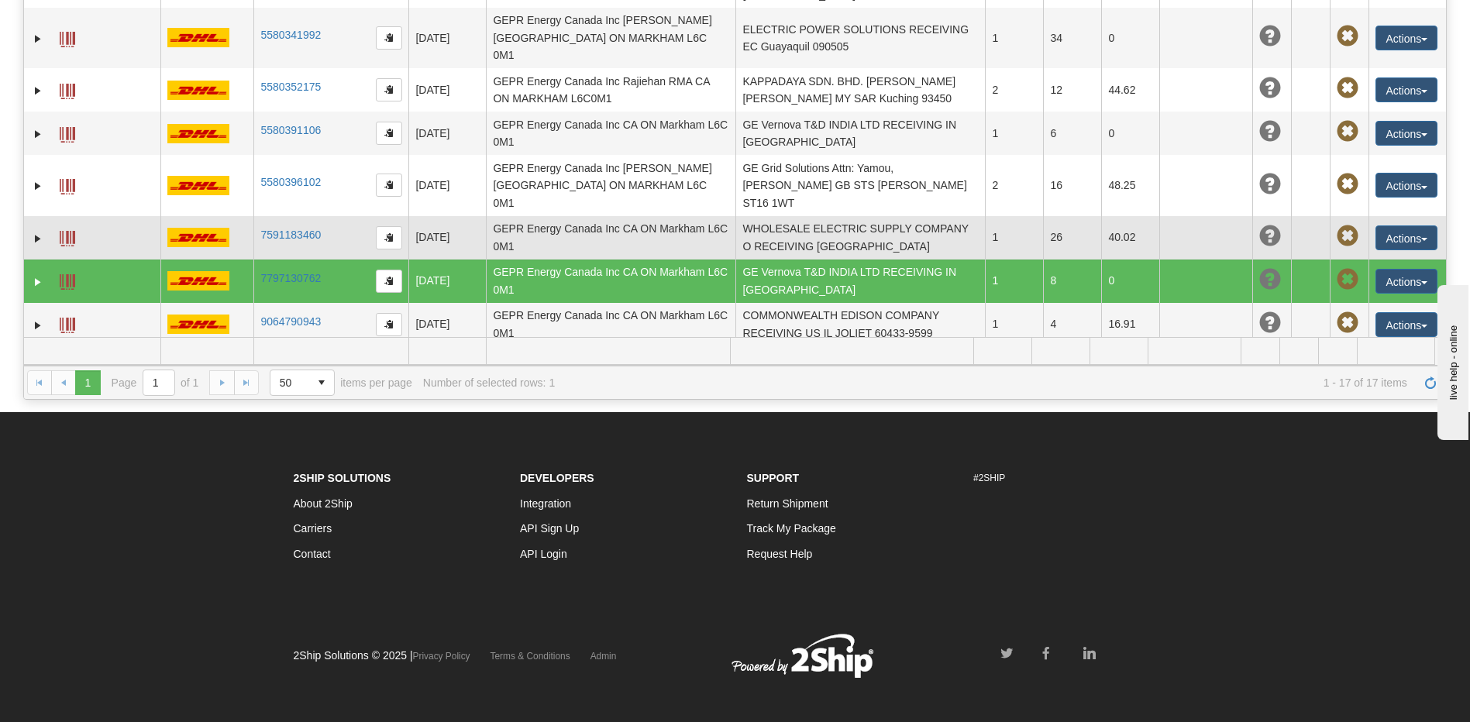
click at [815, 216] on td "WHOLESALE ELECTRIC SUPPLY COMPANY O RECEIVING US TX HOUSTON 77004" at bounding box center [859, 237] width 249 height 43
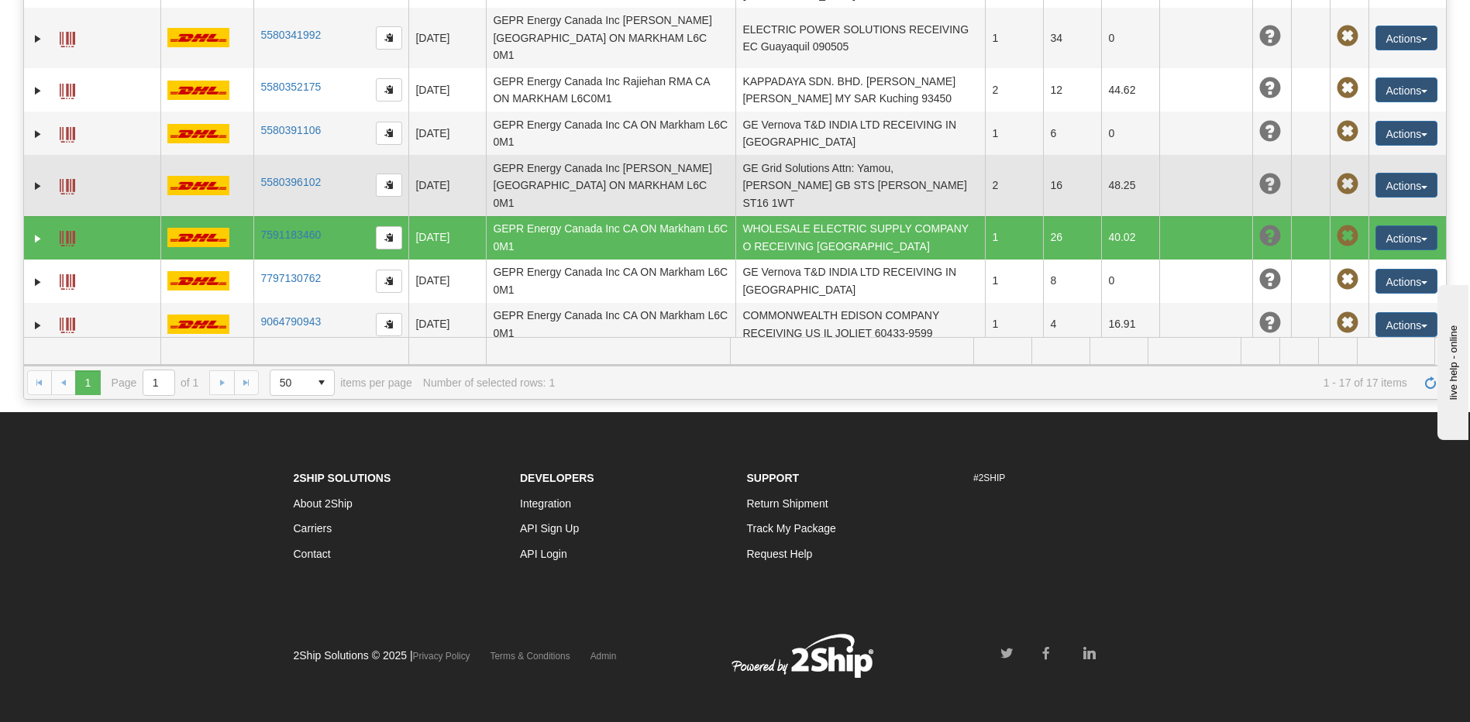
click at [807, 155] on td "GE Grid Solutions Attn: Yamou, Eric GB STS Stafford ST16 1WT" at bounding box center [859, 185] width 249 height 60
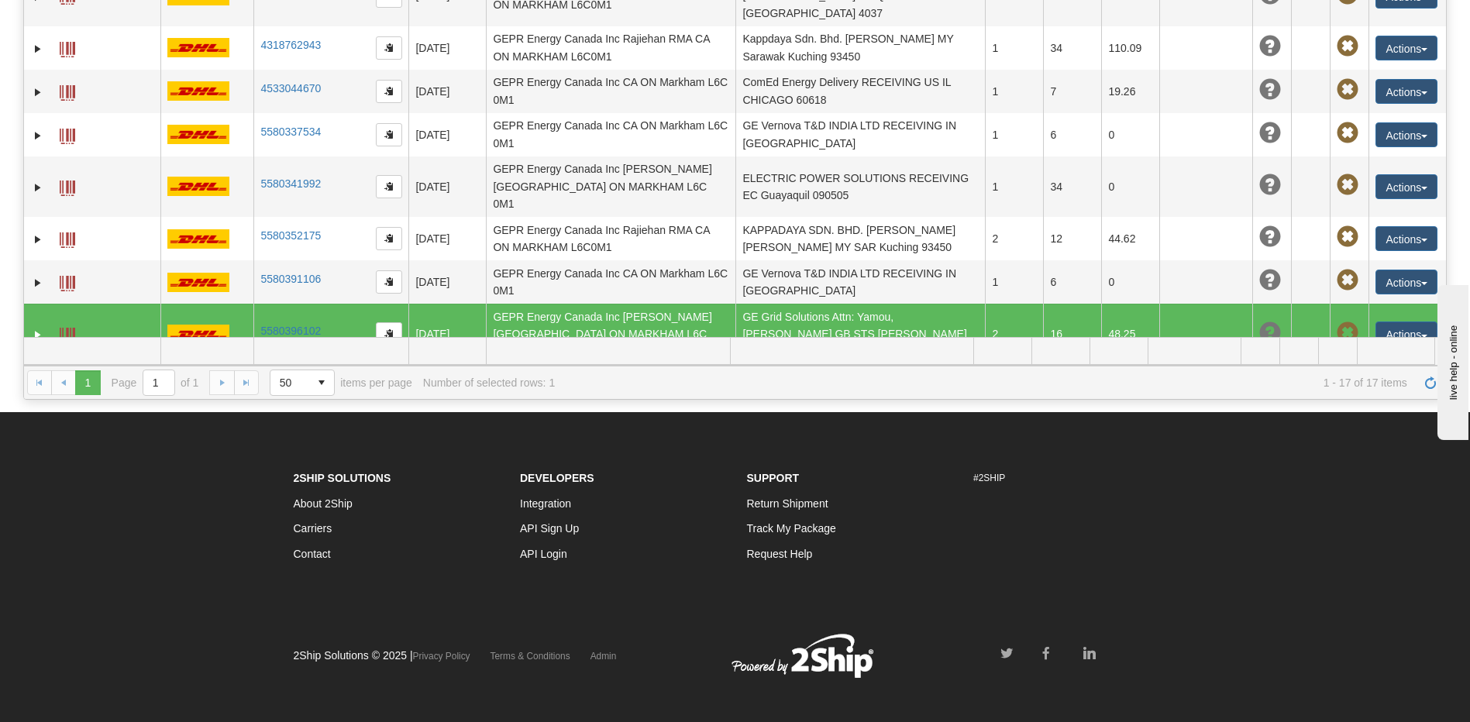
scroll to position [184, 0]
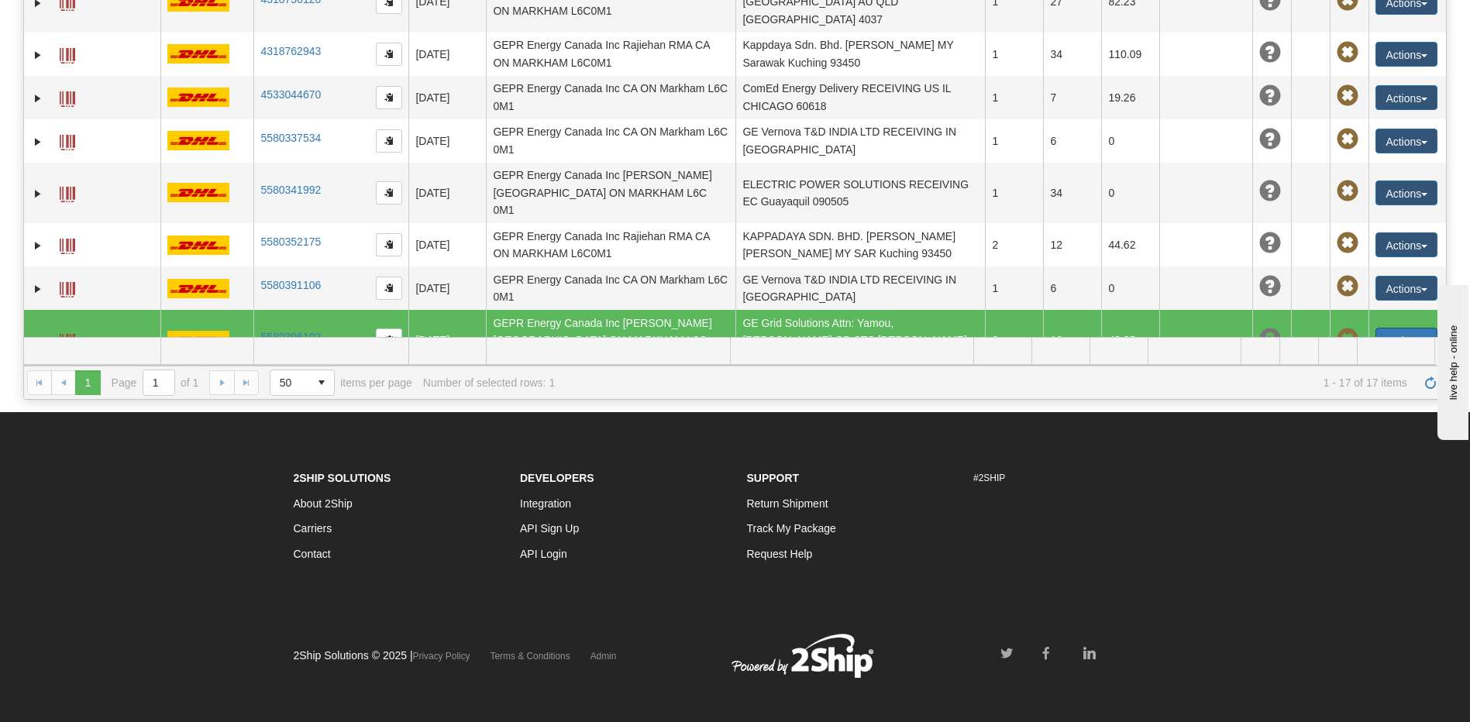
click at [1375, 328] on button "Actions" at bounding box center [1406, 340] width 62 height 25
click at [1343, 359] on link "Edit" at bounding box center [1374, 369] width 124 height 20
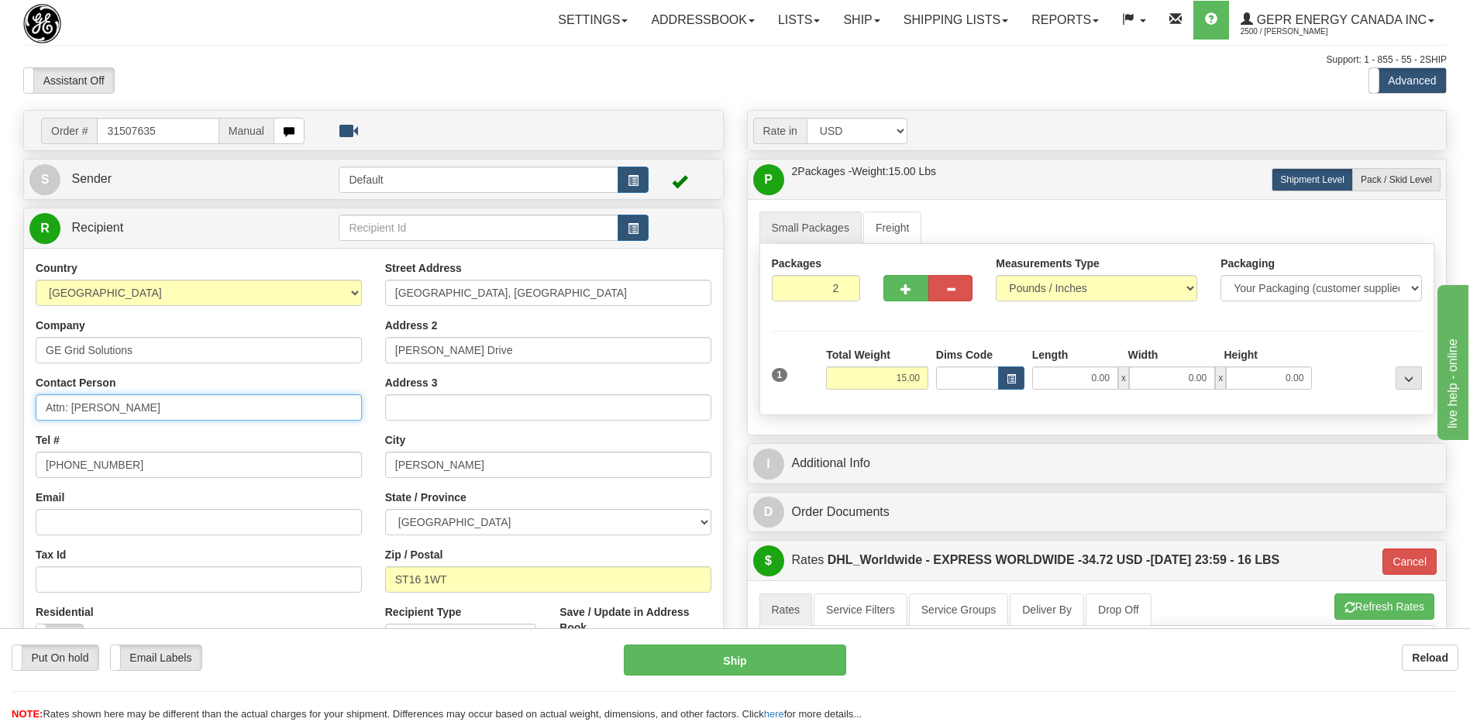
drag, startPoint x: 164, startPoint y: 410, endPoint x: 71, endPoint y: 411, distance: 93.8
click at [71, 411] on input "Attn: [PERSON_NAME]" at bounding box center [199, 407] width 326 height 26
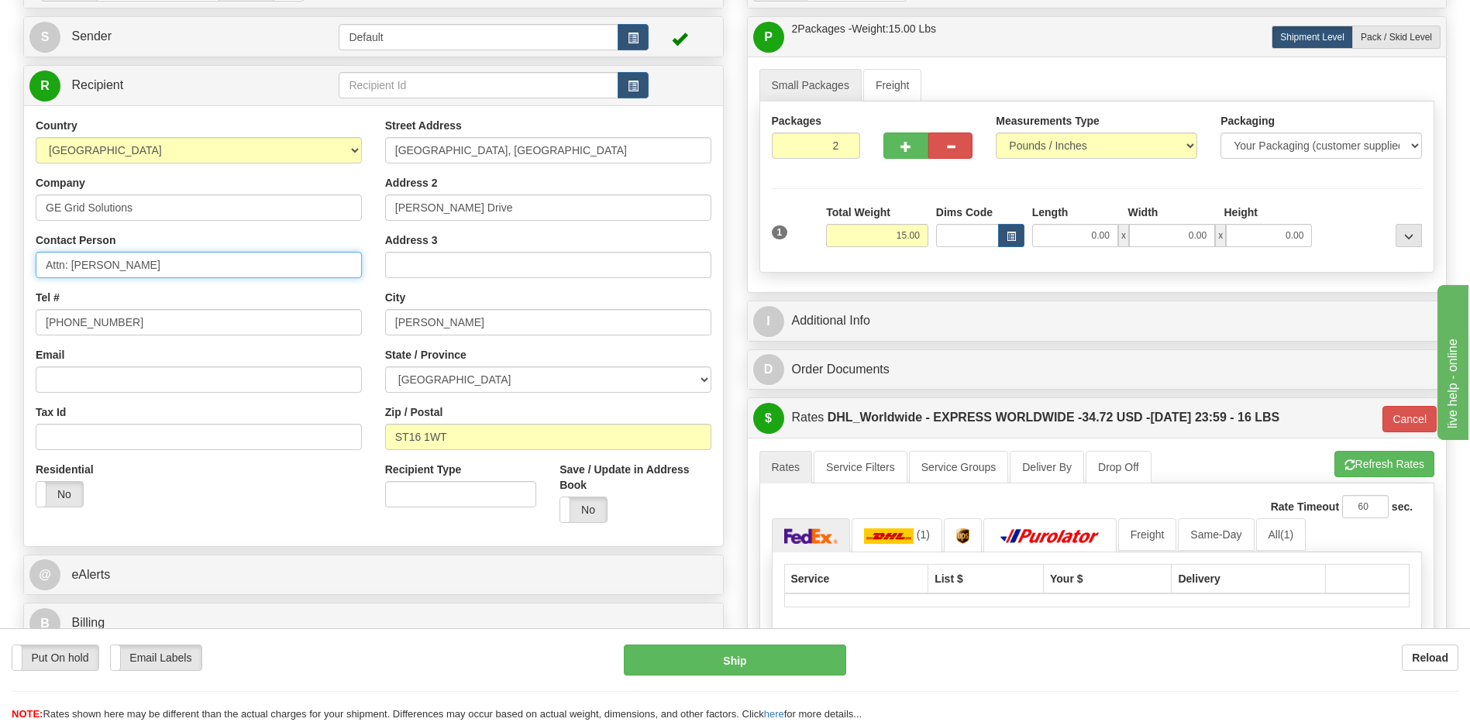
scroll to position [310, 0]
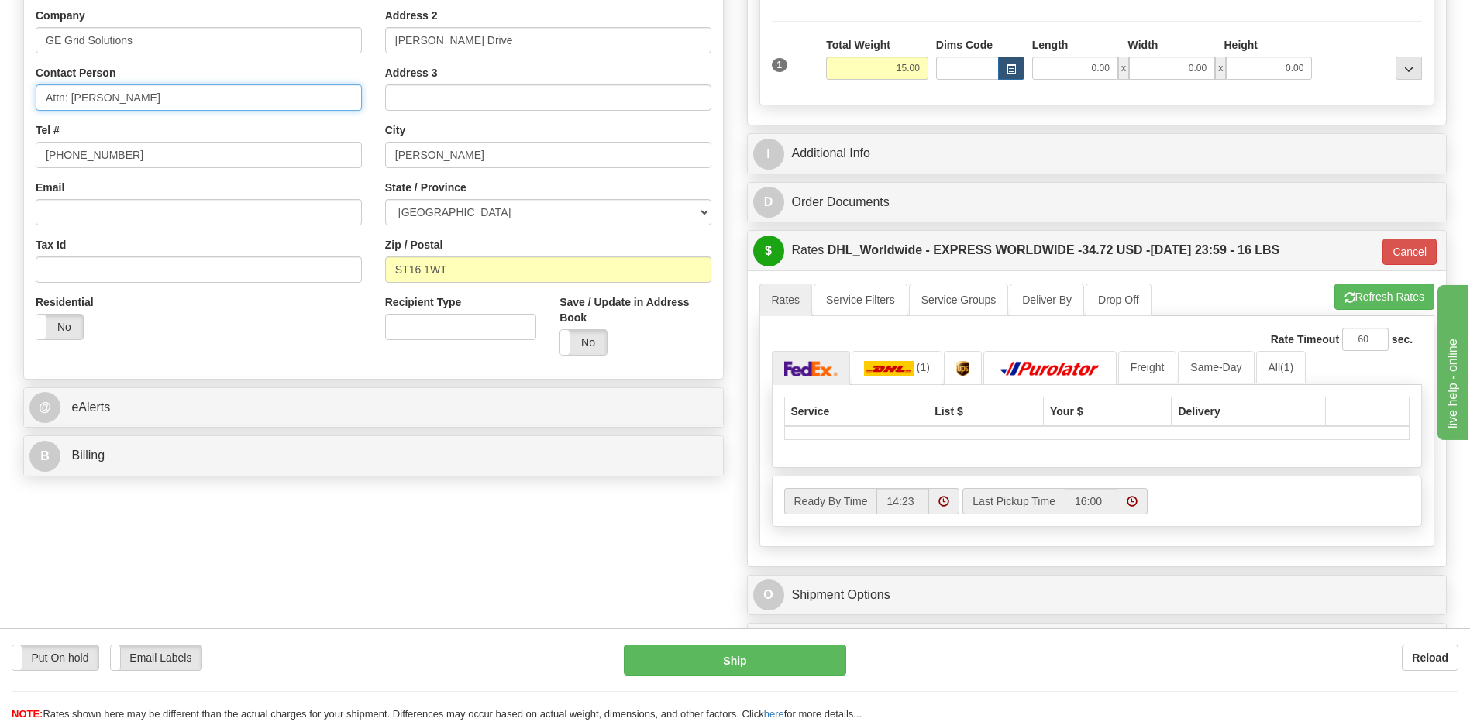
type input "Attn: [PERSON_NAME]"
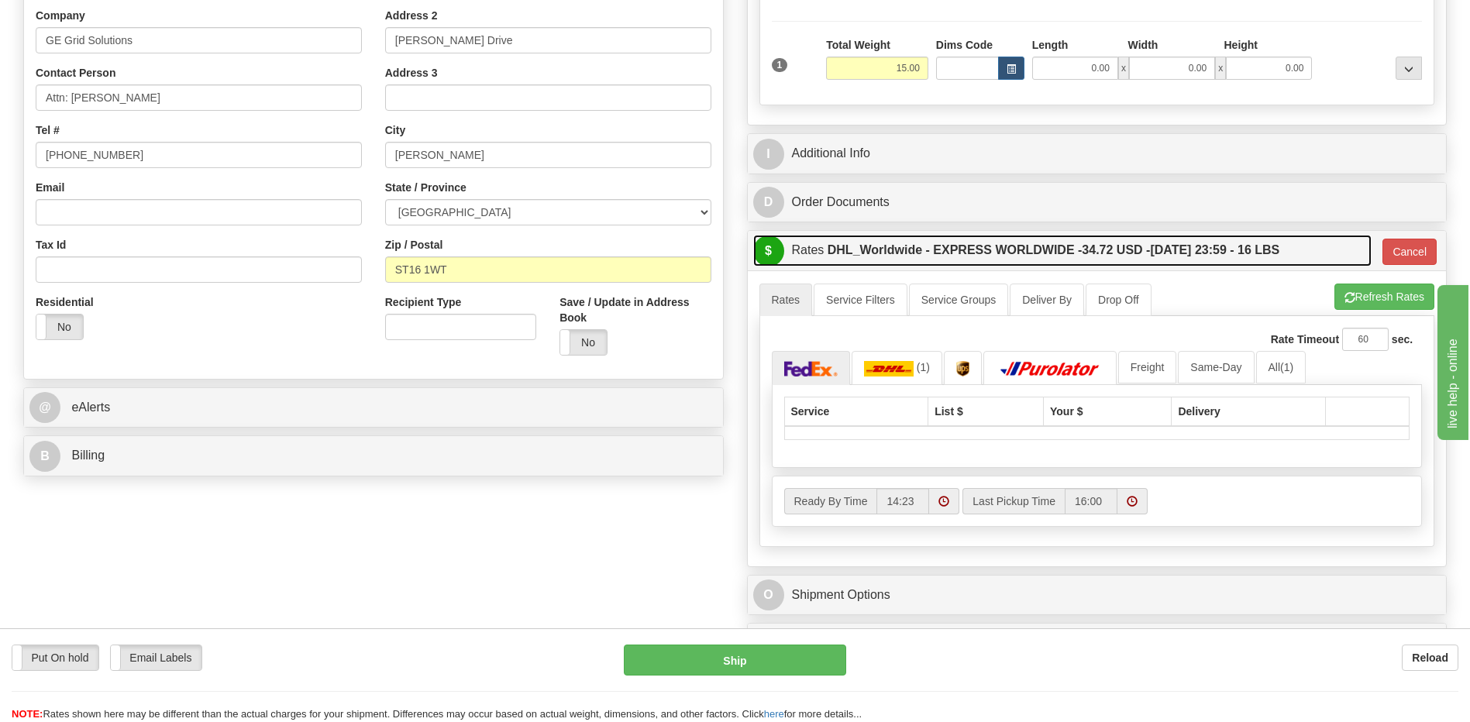
click at [887, 246] on label "DHL_Worldwide - EXPRESS WORLDWIDE - 34.72 USD - 08/26/2025 23:59 - 16 LBS" at bounding box center [1053, 250] width 452 height 31
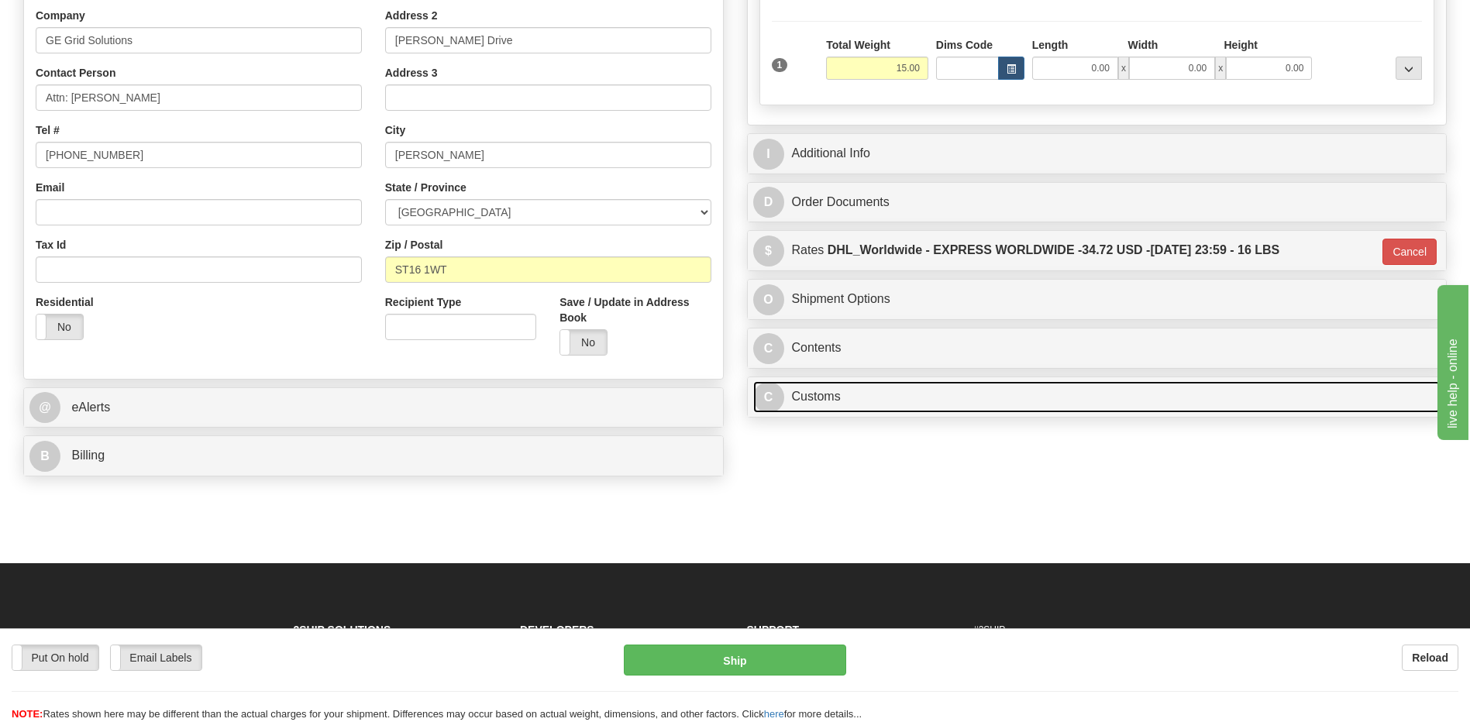
click at [913, 397] on link "C Customs" at bounding box center [1097, 397] width 688 height 32
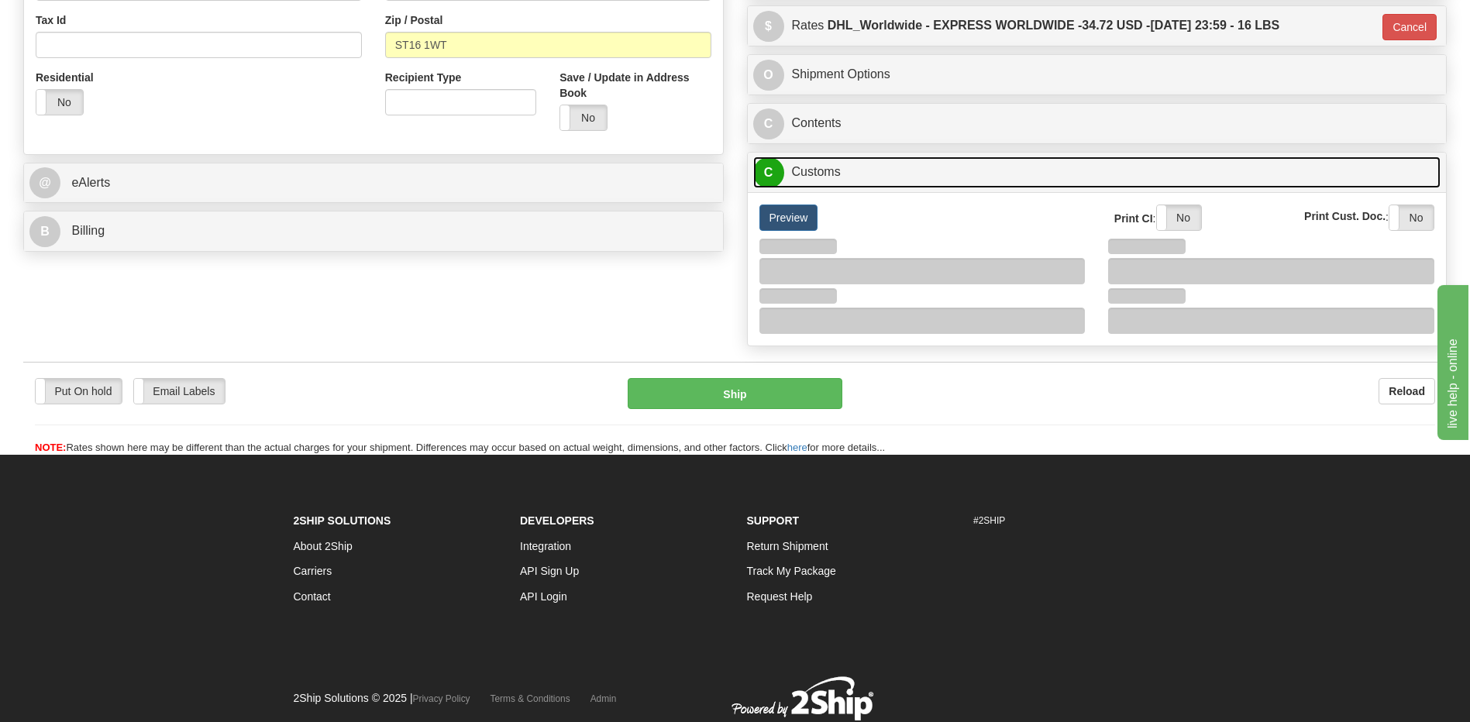
scroll to position [542, 0]
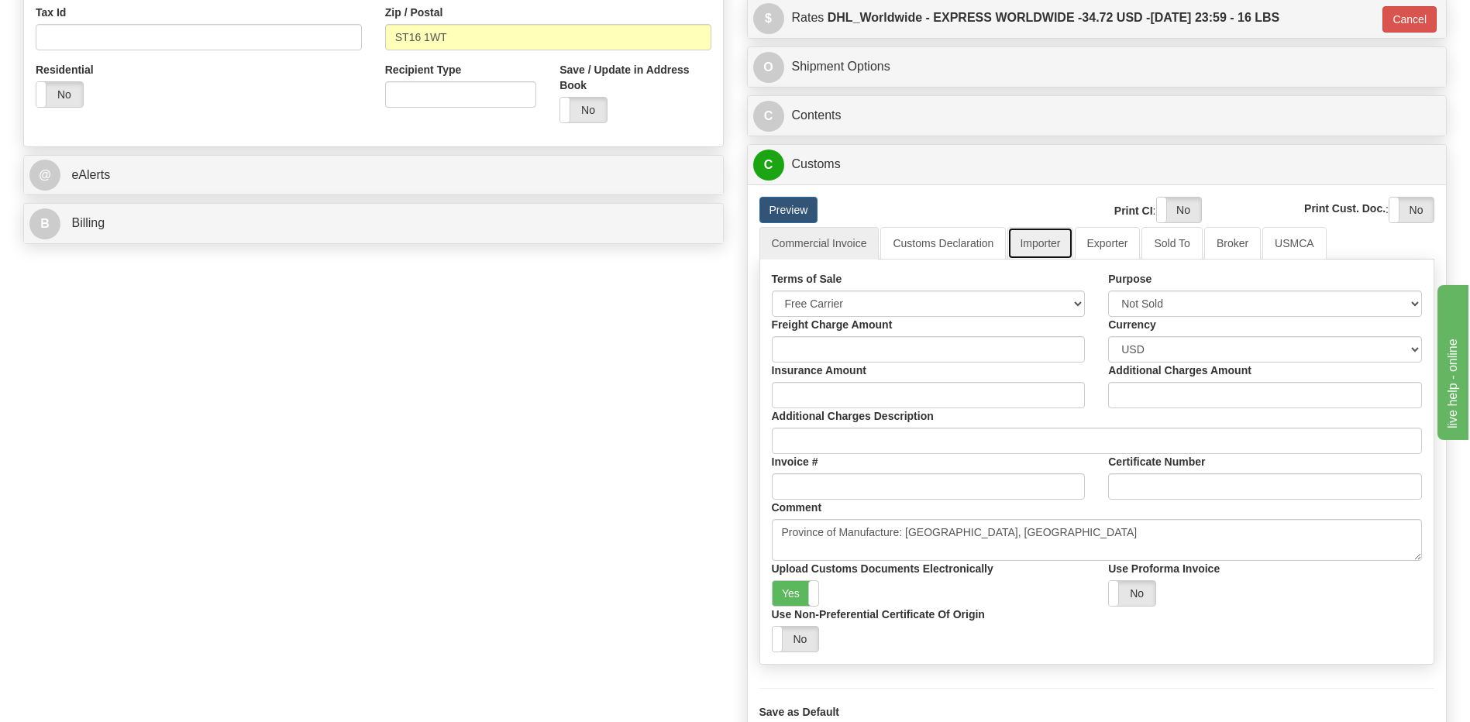
click at [1051, 253] on link "Importer" at bounding box center [1039, 243] width 65 height 33
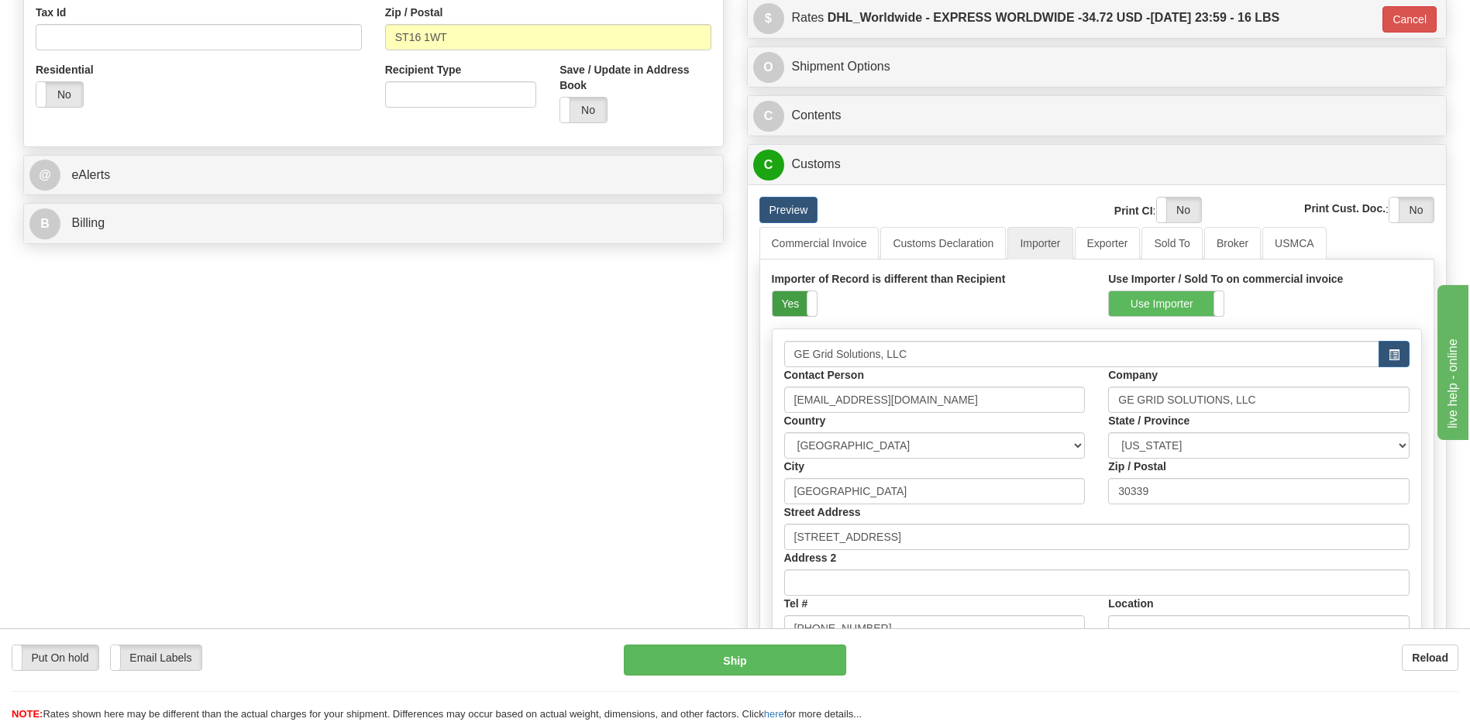
click at [801, 304] on label "Yes" at bounding box center [794, 303] width 44 height 25
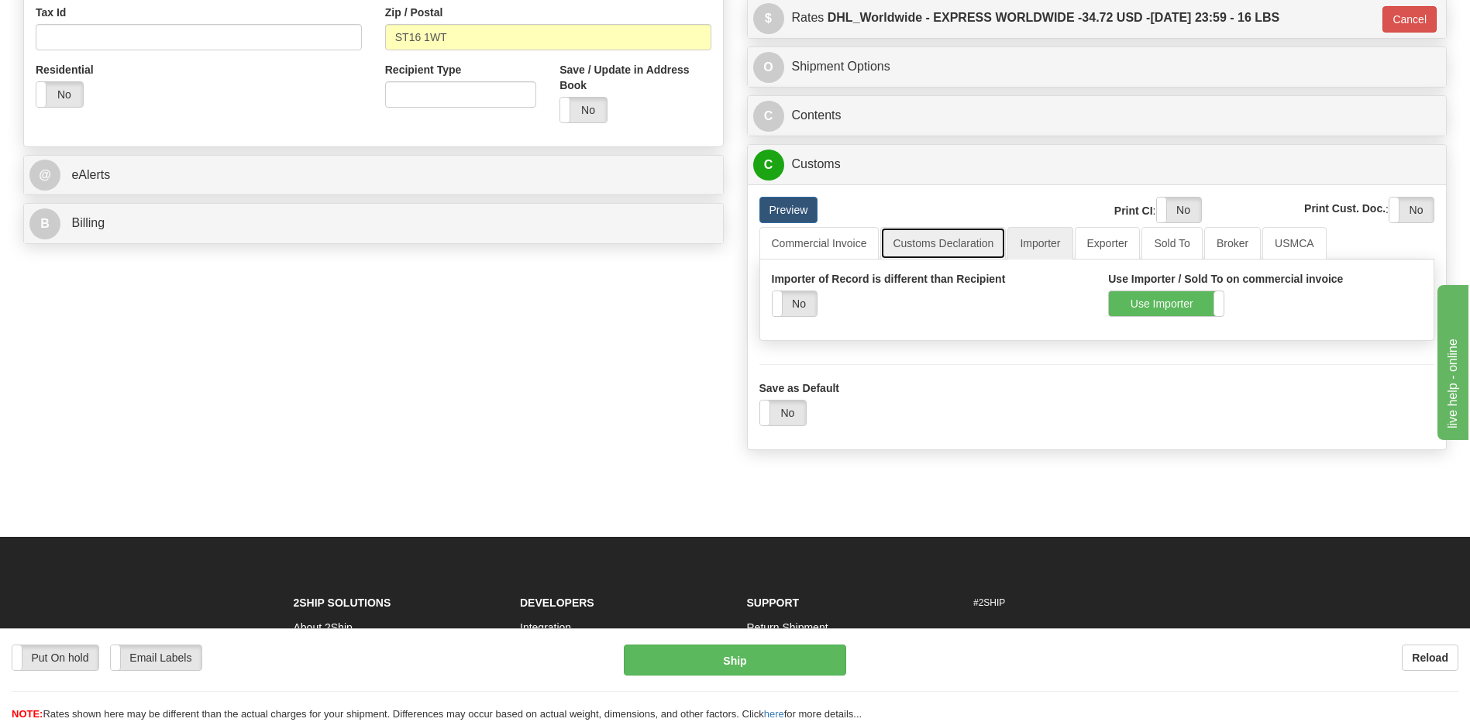
click at [901, 243] on link "Customs Declaration" at bounding box center [943, 243] width 126 height 33
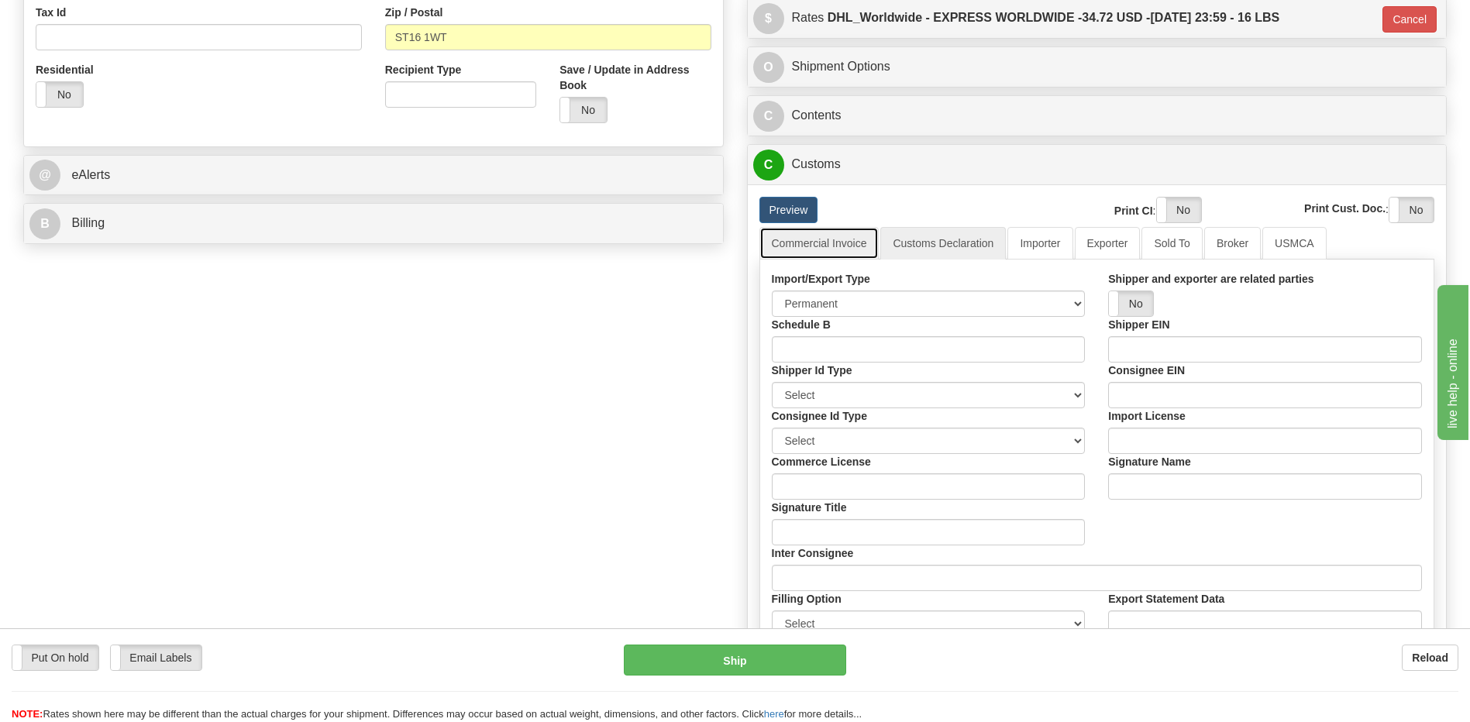
click at [832, 252] on link "Commercial Invoice" at bounding box center [819, 243] width 120 height 33
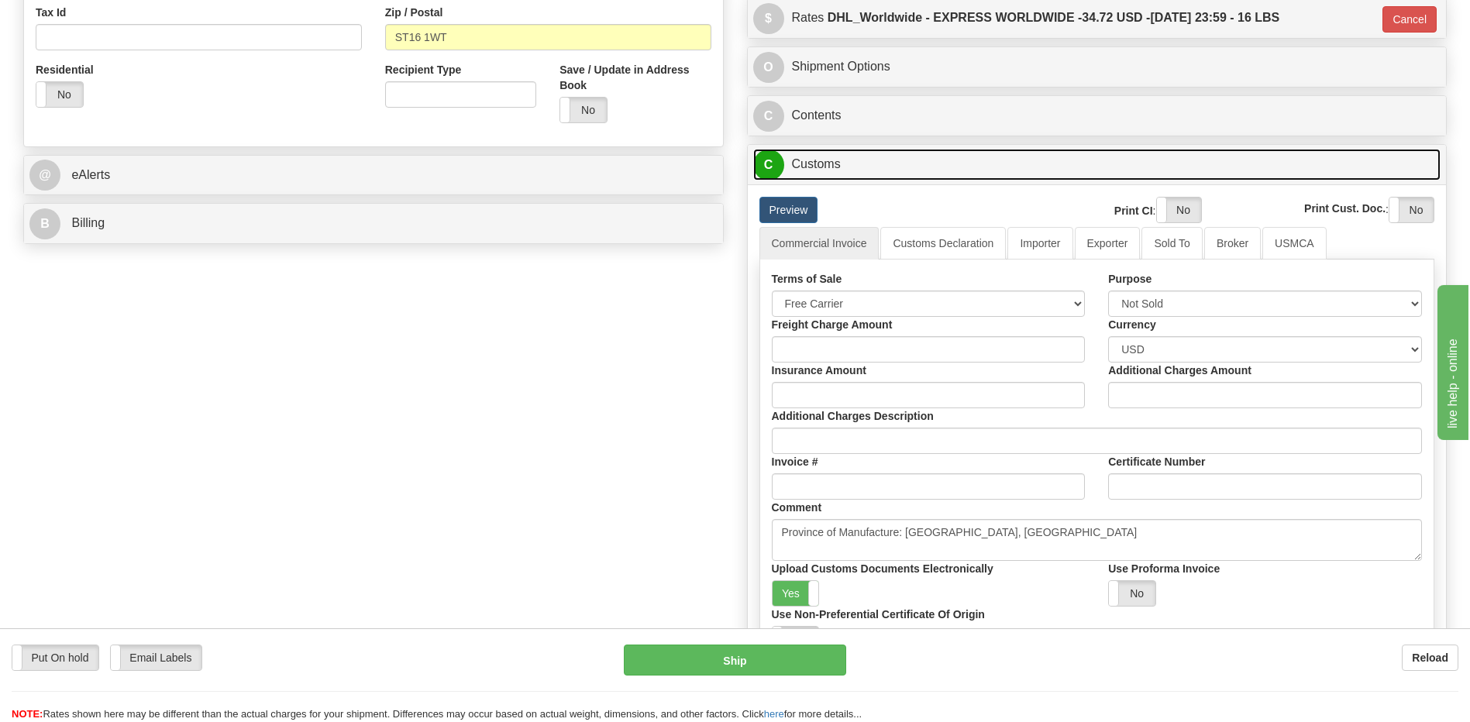
click at [823, 171] on link "C Customs" at bounding box center [1097, 165] width 688 height 32
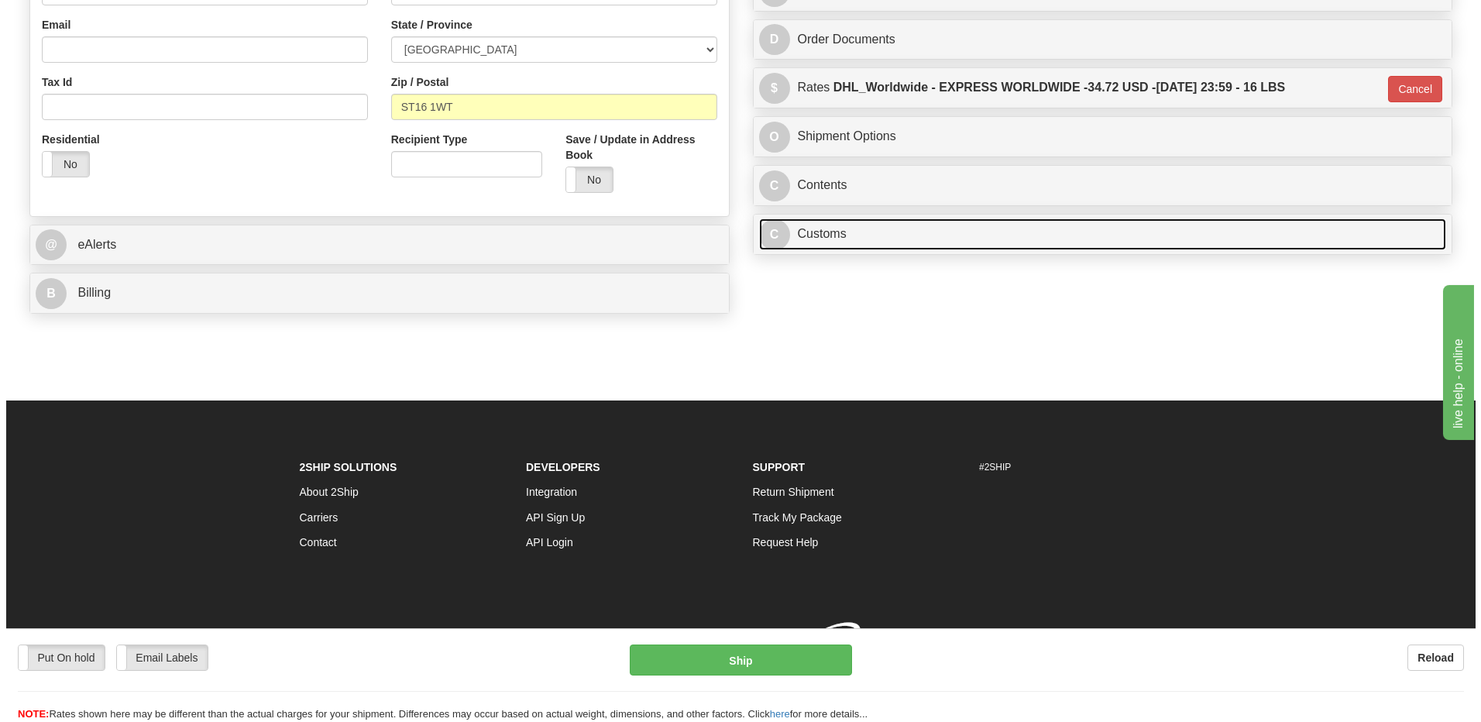
scroll to position [495, 0]
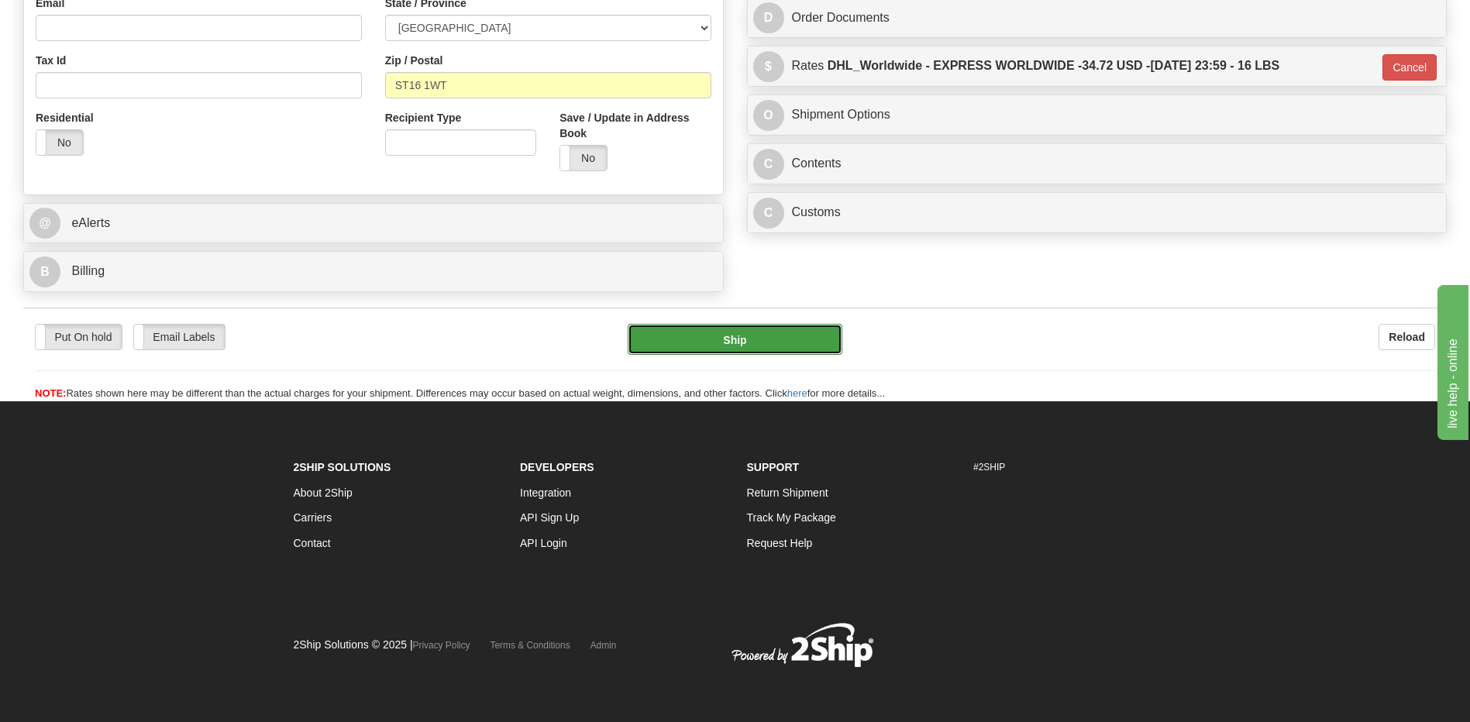
click at [724, 346] on button "Ship" at bounding box center [735, 339] width 214 height 31
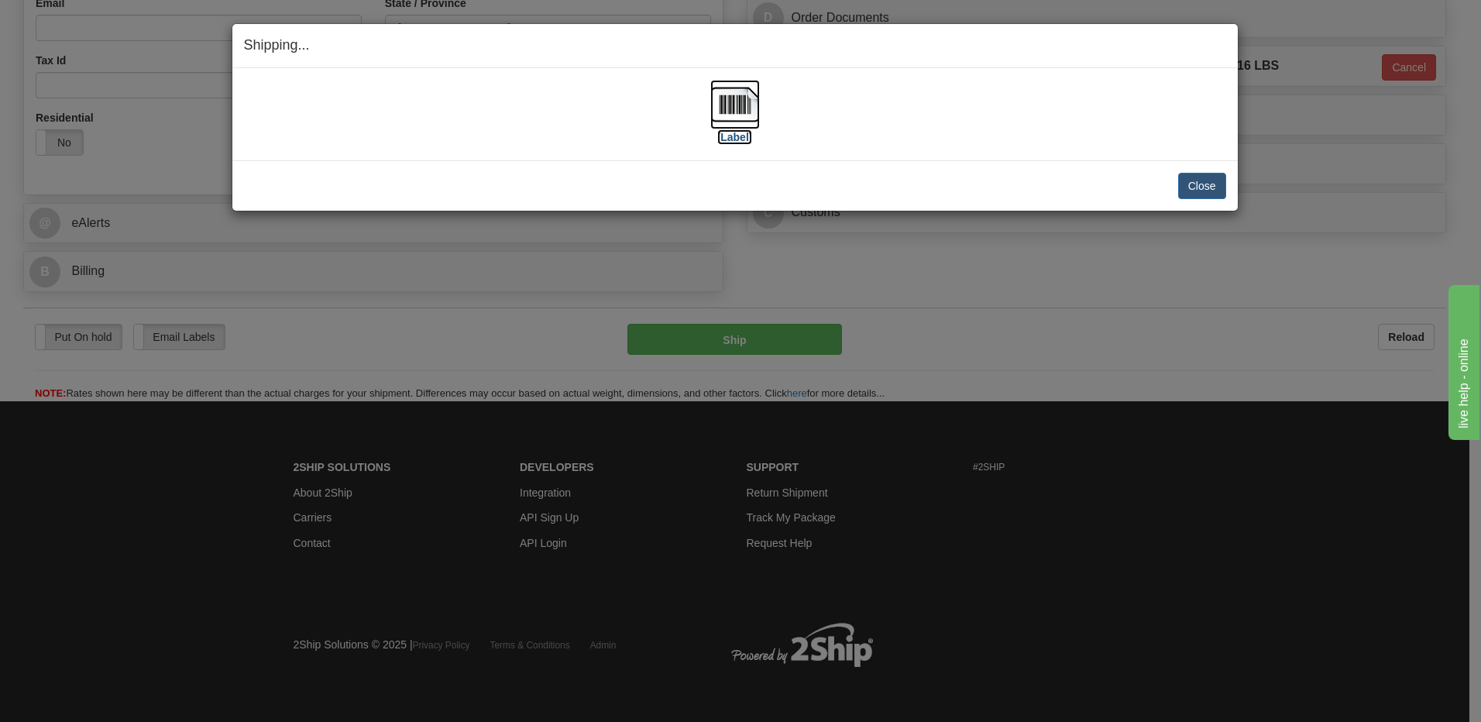
click at [740, 108] on img at bounding box center [735, 105] width 50 height 50
click at [1199, 193] on button "Close" at bounding box center [1202, 186] width 48 height 26
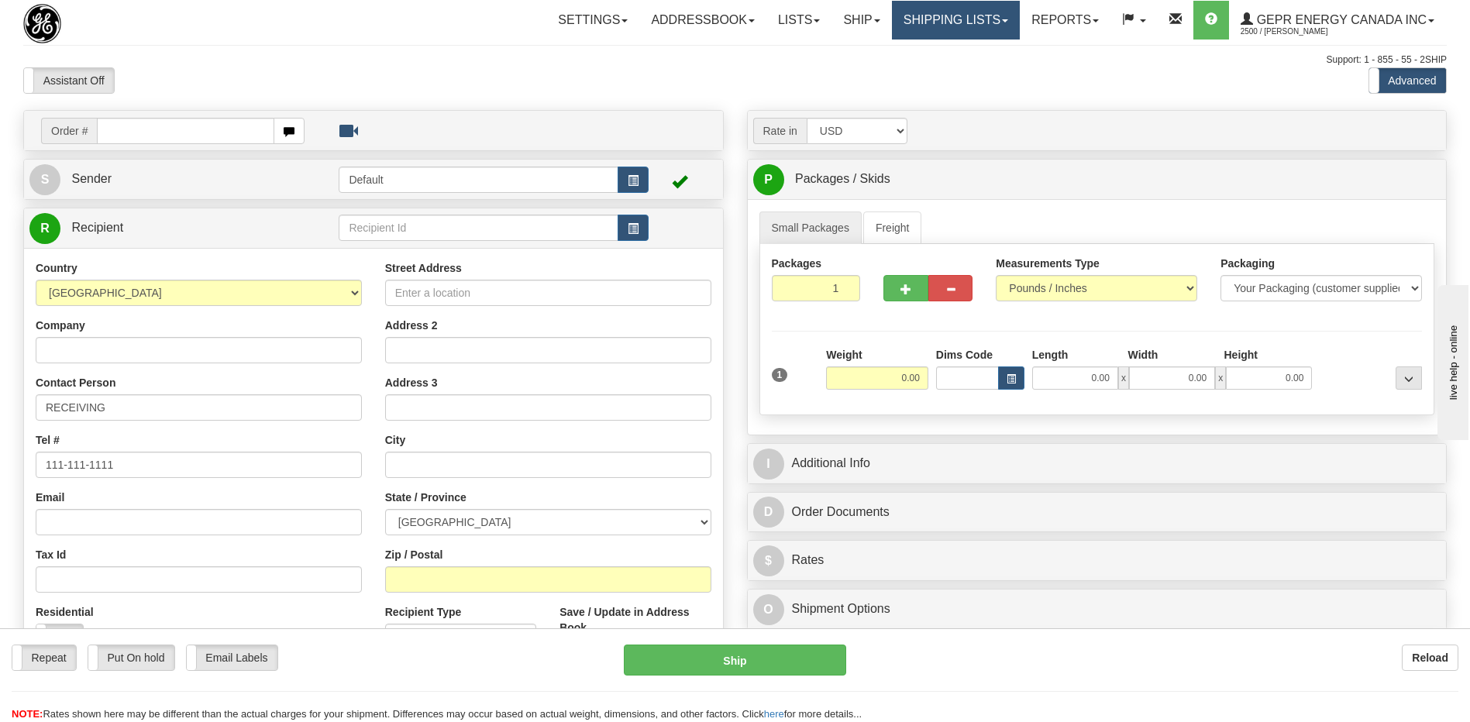
click at [933, 22] on link "Shipping lists" at bounding box center [956, 20] width 128 height 39
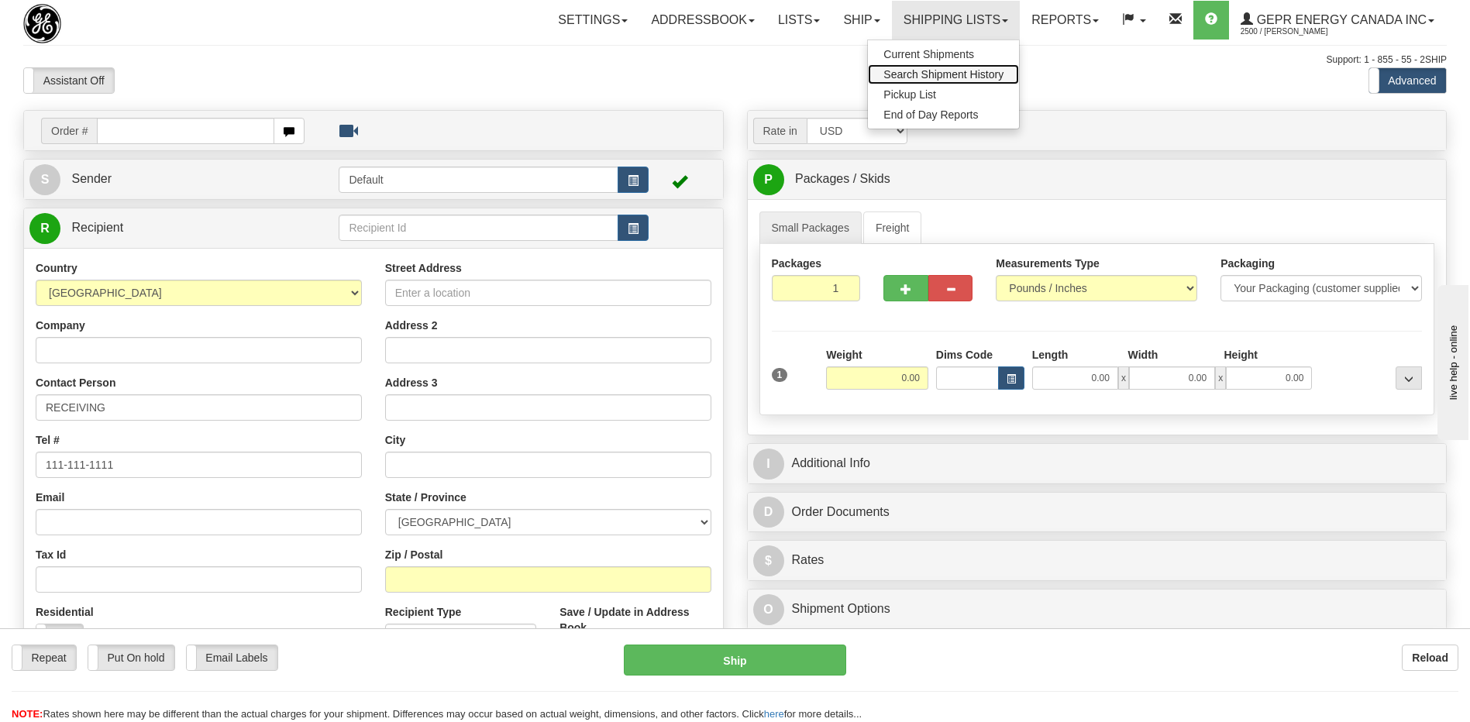
click at [927, 74] on span "Search Shipment History" at bounding box center [943, 74] width 120 height 12
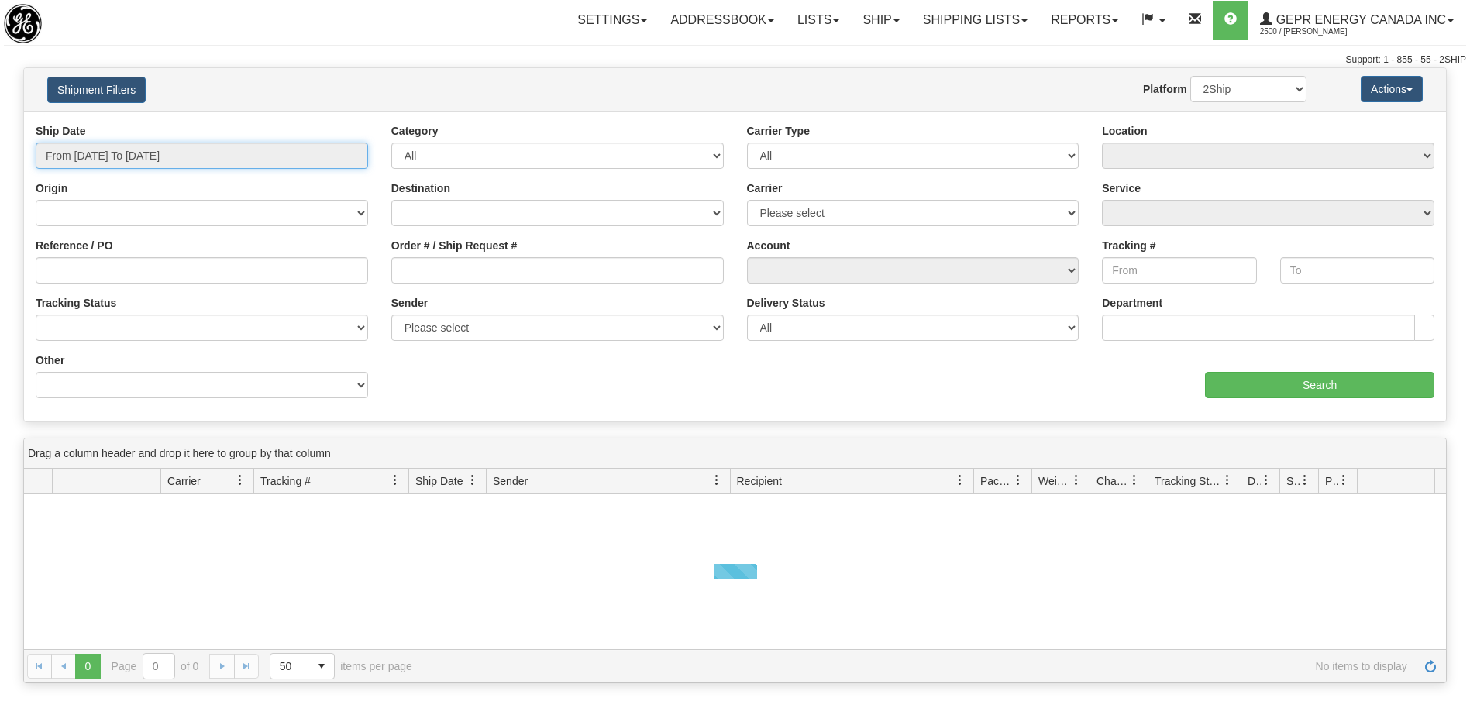
type input "[DATE]"
click at [178, 158] on input "From [DATE] To [DATE]" at bounding box center [202, 156] width 332 height 26
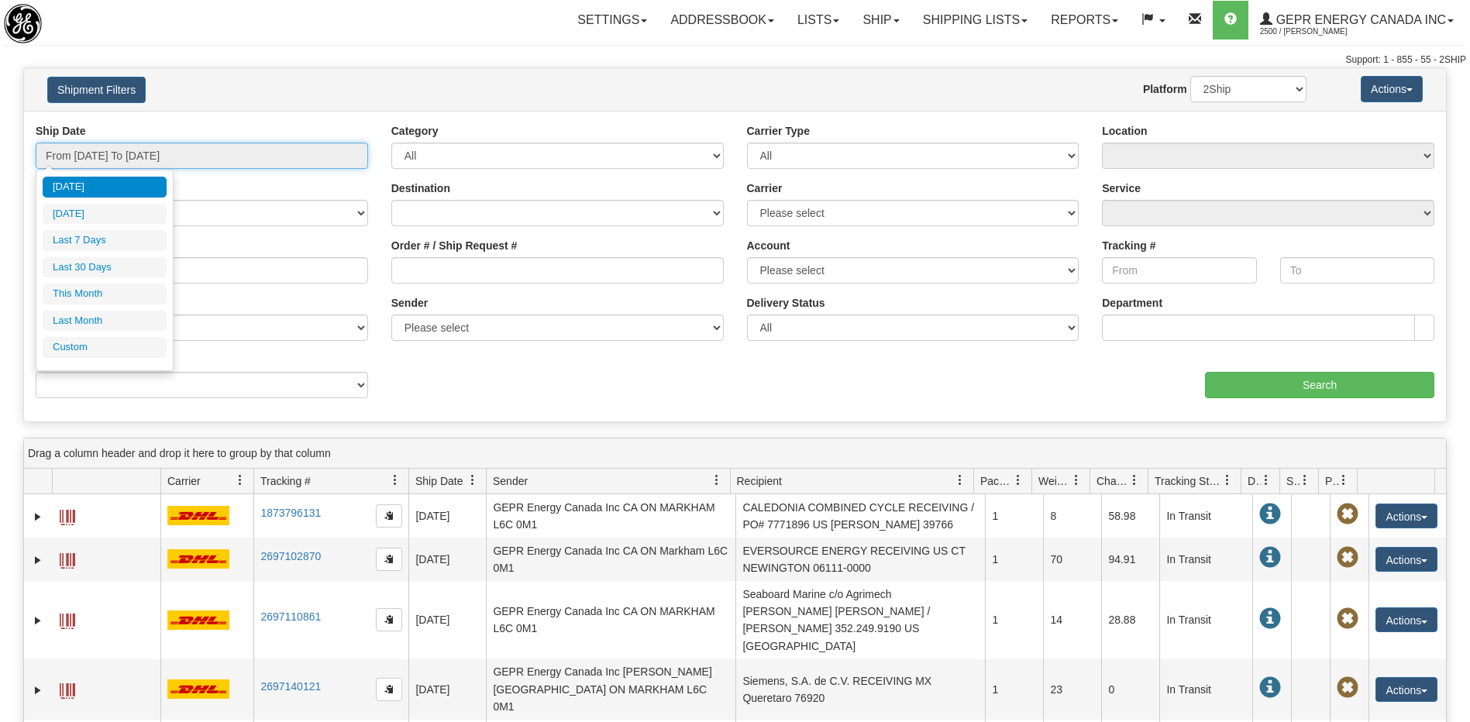
type input "[DATE]"
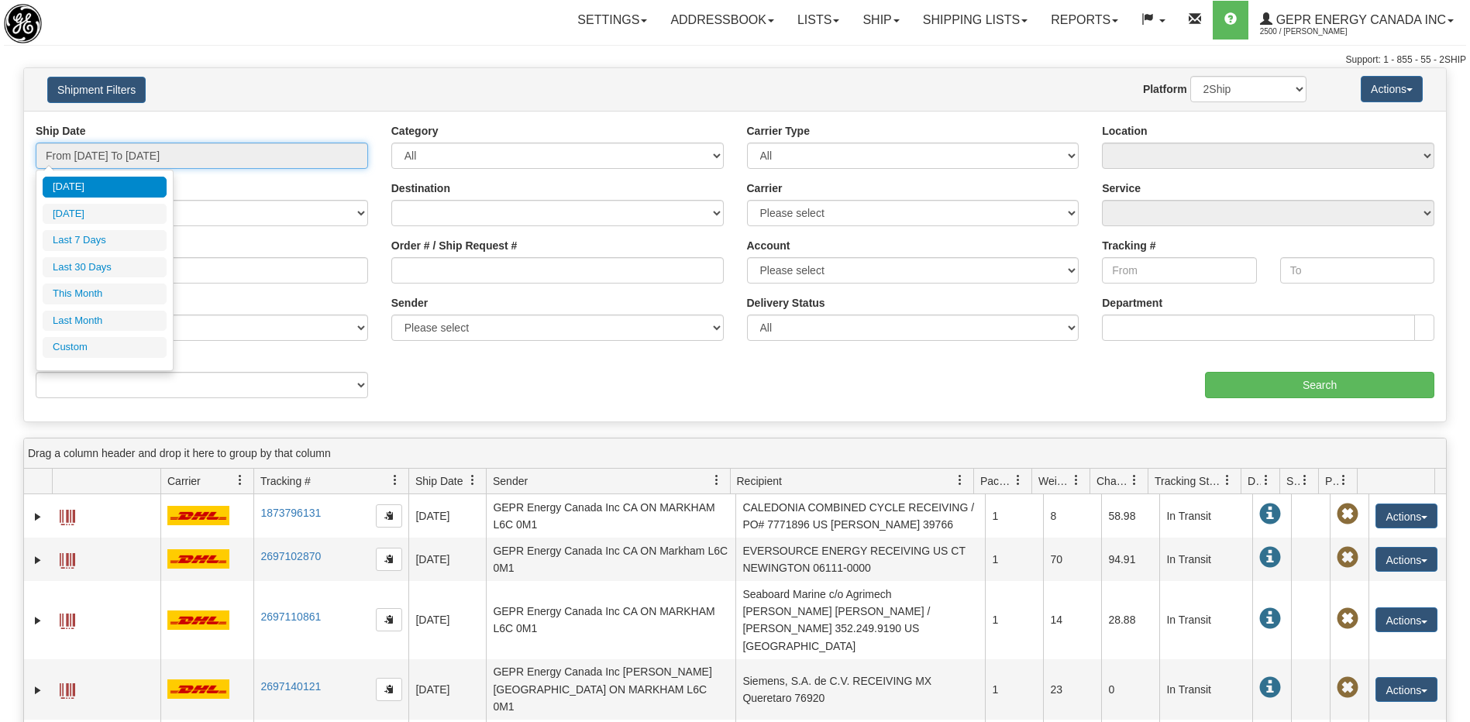
type input "[DATE]"
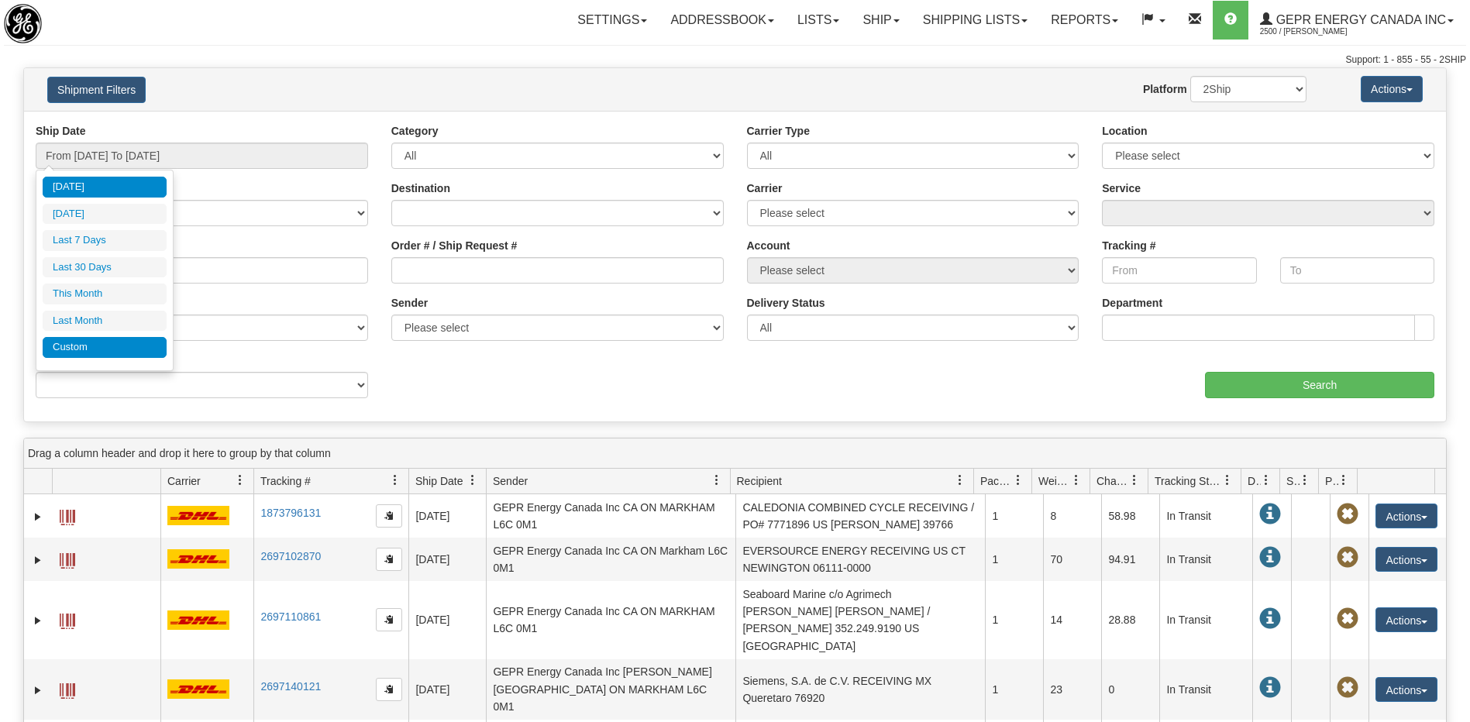
click at [112, 351] on li "Custom" at bounding box center [105, 347] width 124 height 21
type input "[DATE]"
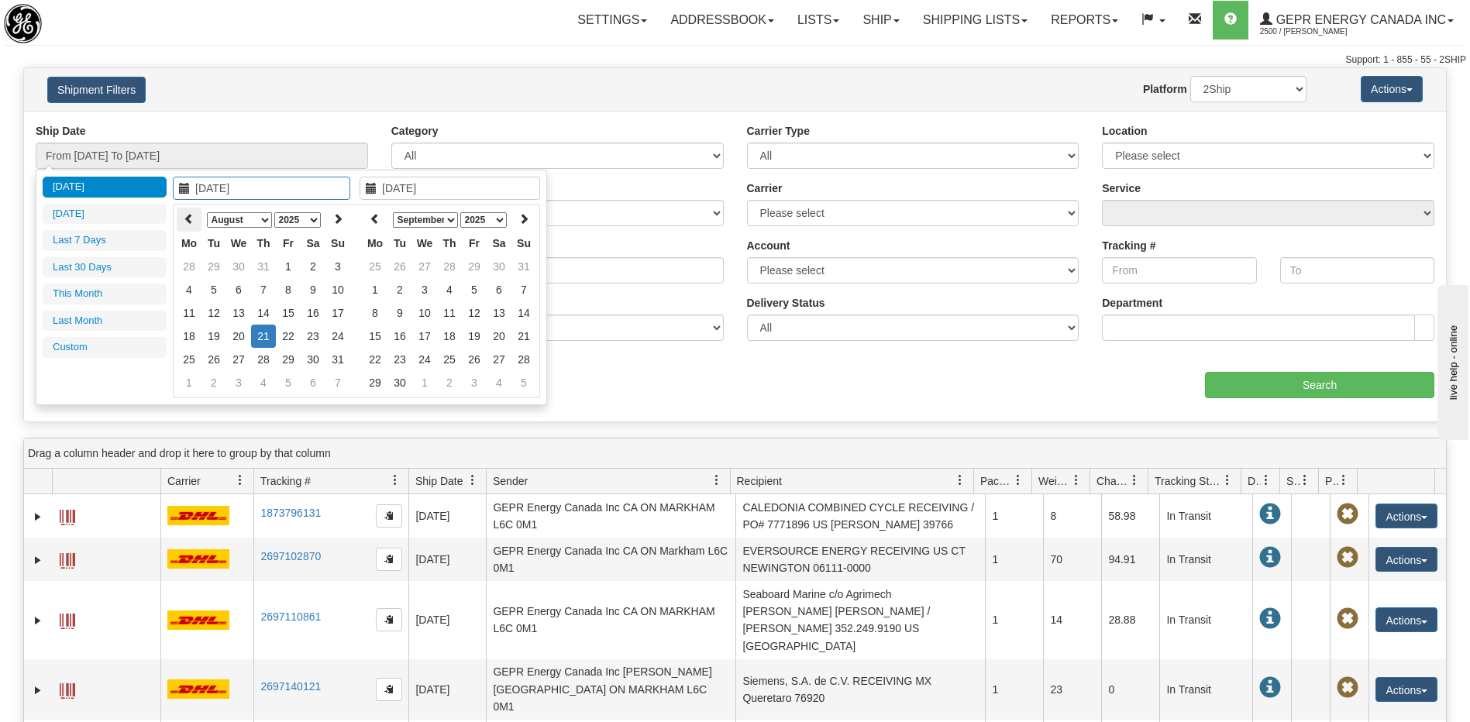
click at [185, 221] on icon at bounding box center [189, 218] width 11 height 11
type input "04/01/2025"
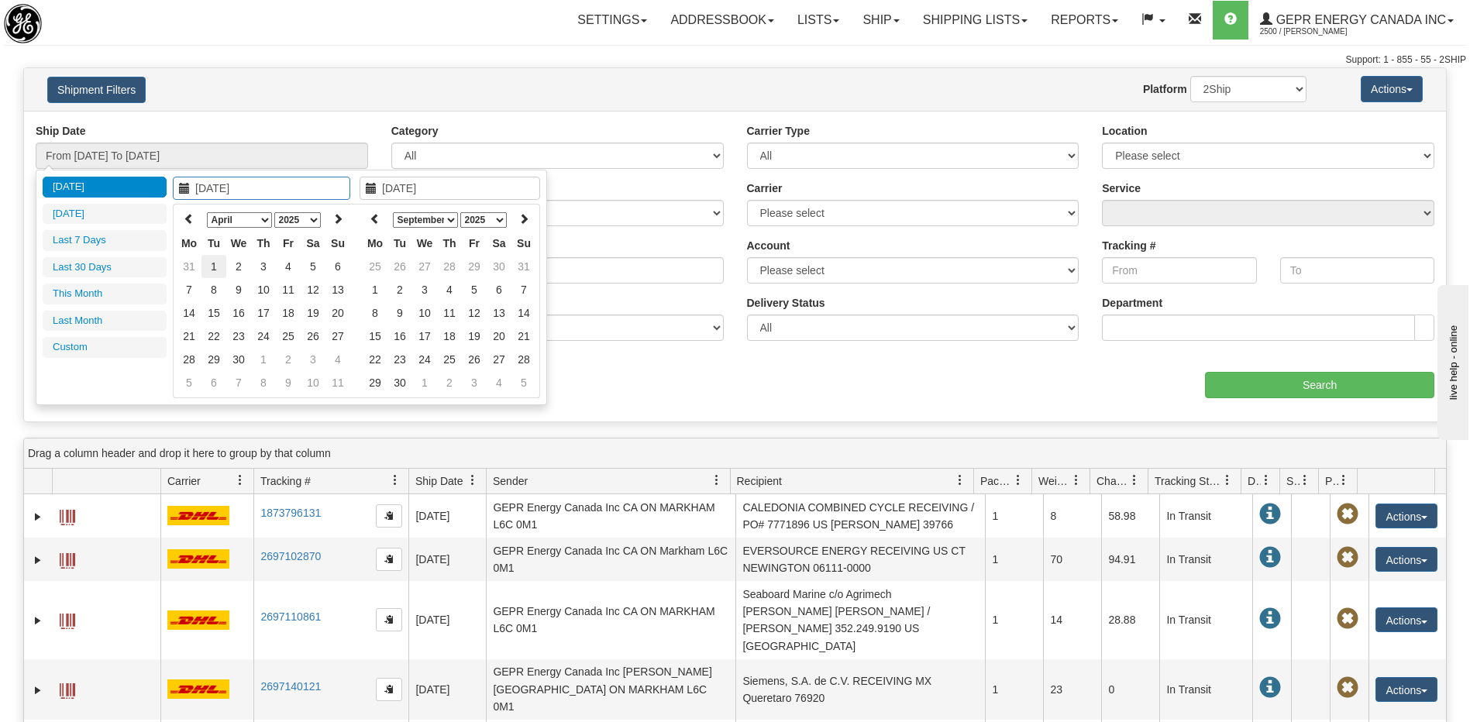
click at [218, 269] on td "1" at bounding box center [213, 266] width 25 height 23
click at [373, 222] on icon at bounding box center [375, 218] width 11 height 11
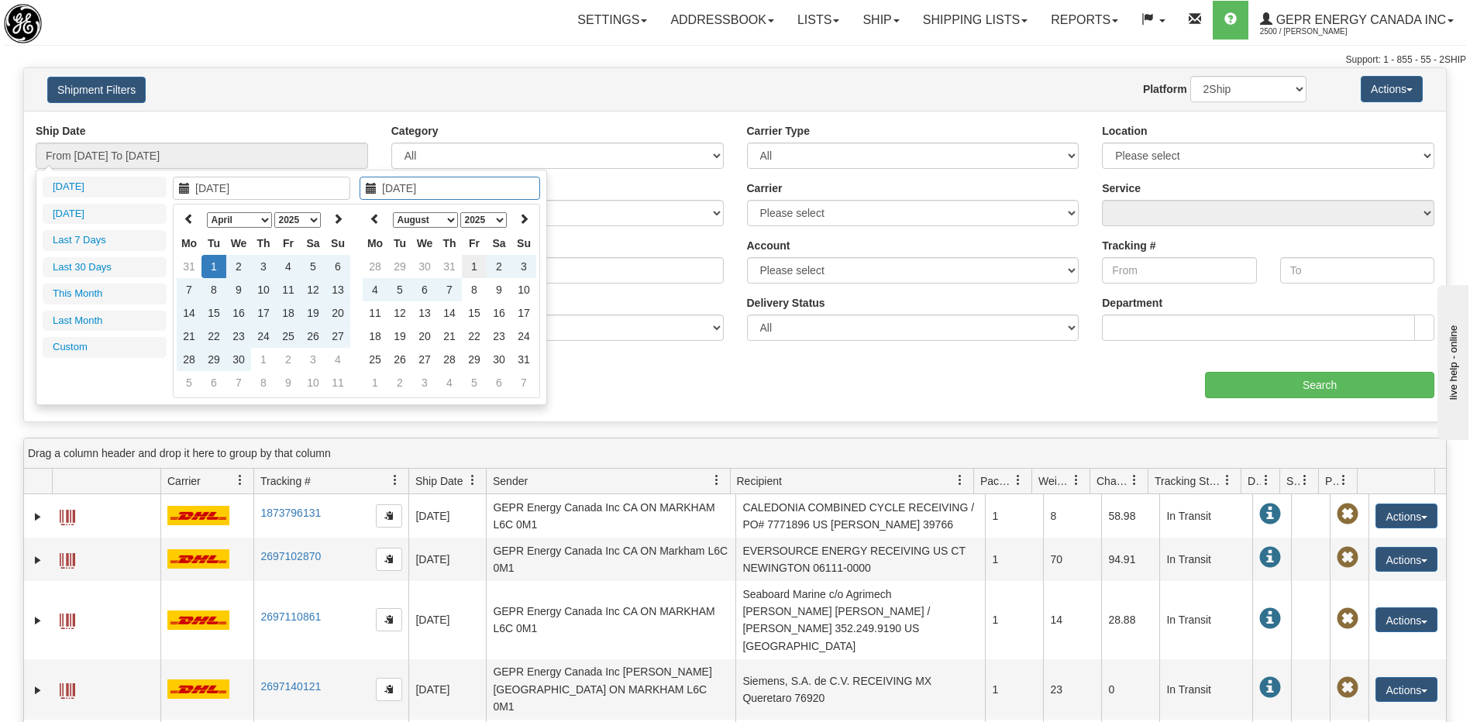
type input "08/01/2025"
click at [478, 273] on td "1" at bounding box center [474, 266] width 25 height 23
type input "From 04/01/2025 To 08/01/2025"
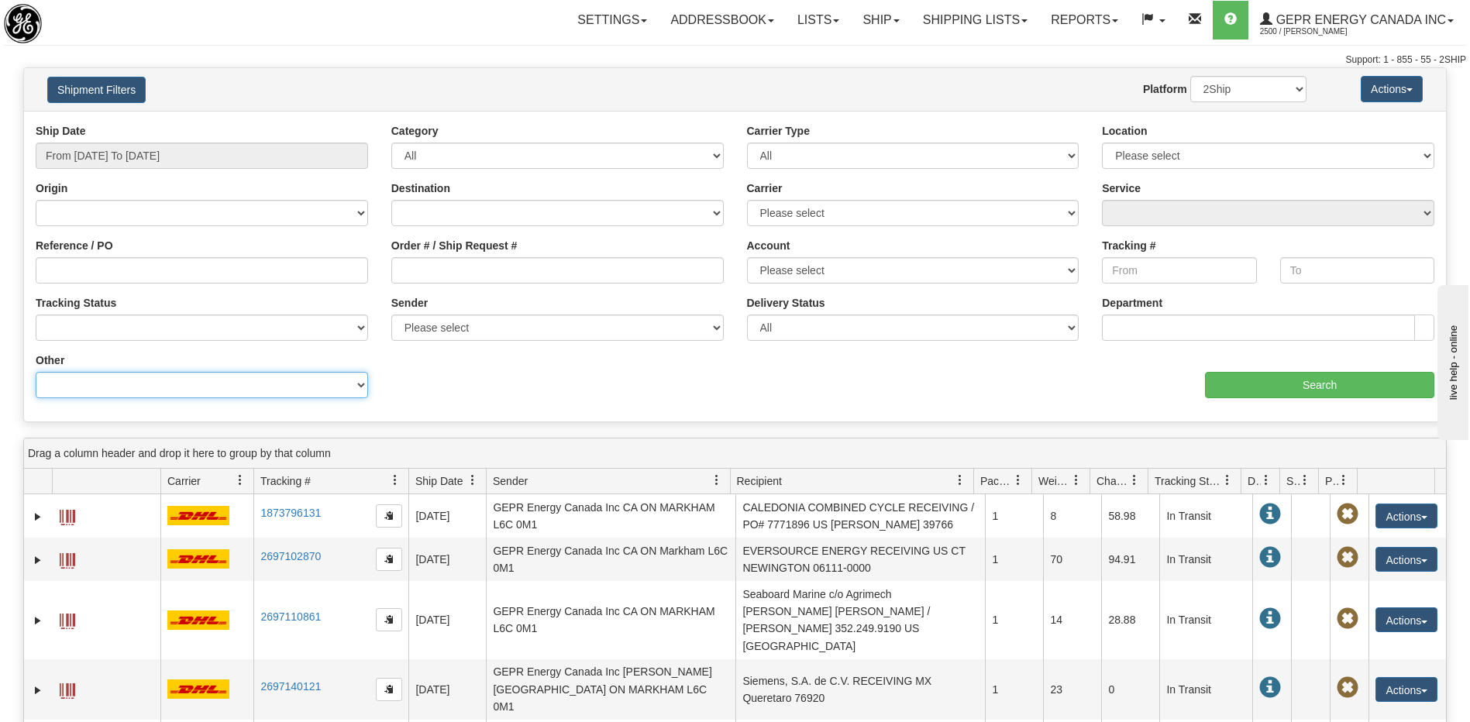
click at [194, 383] on select "Billing Account # Billing Type BOL # (LTL) Commodity Or Documents Consolidation…" at bounding box center [202, 385] width 332 height 26
select select "Recipient_ZIP"
click at [36, 372] on select "Billing Account # Billing Type BOL # (LTL) Commodity Or Documents Consolidation…" at bounding box center [202, 385] width 332 height 26
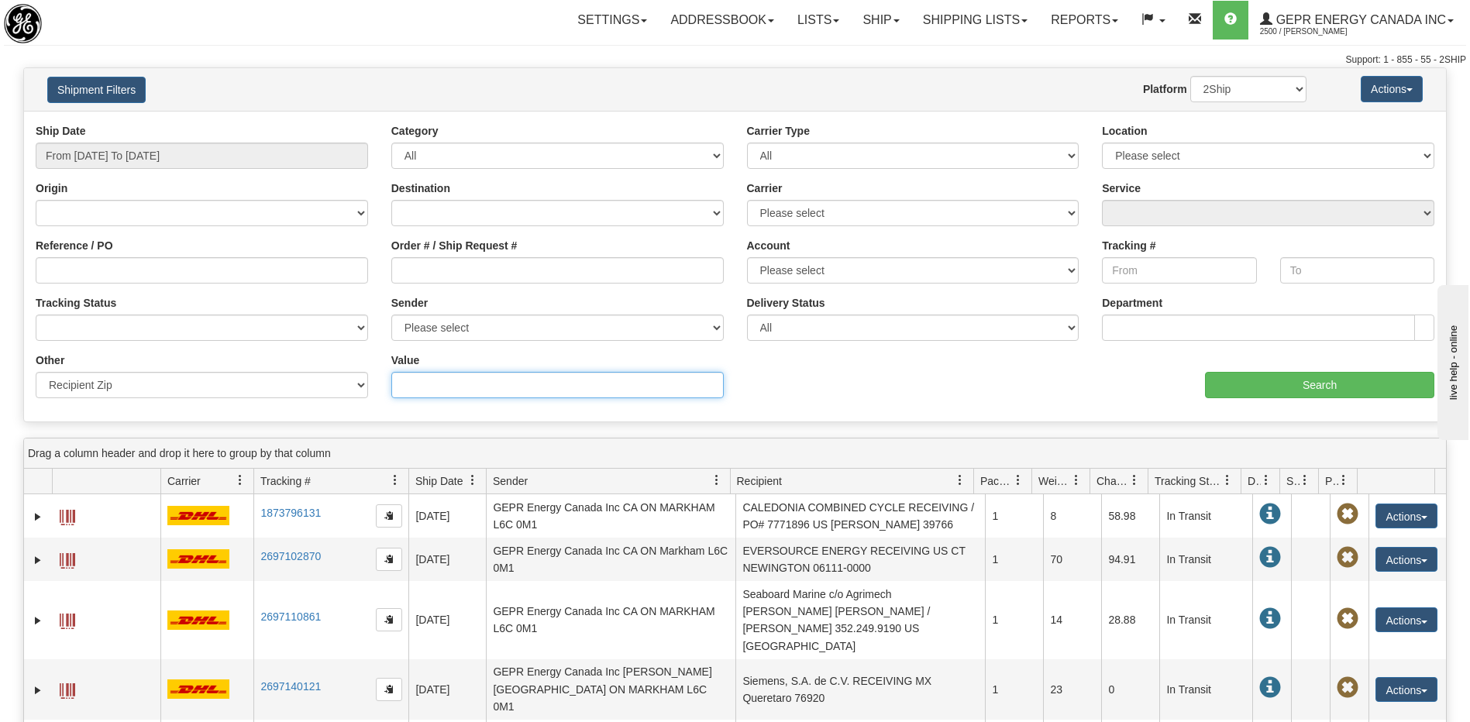
click at [420, 388] on input "Value" at bounding box center [557, 385] width 332 height 26
type input "V3N 4S9"
click at [1288, 384] on input "Search" at bounding box center [1319, 385] width 229 height 26
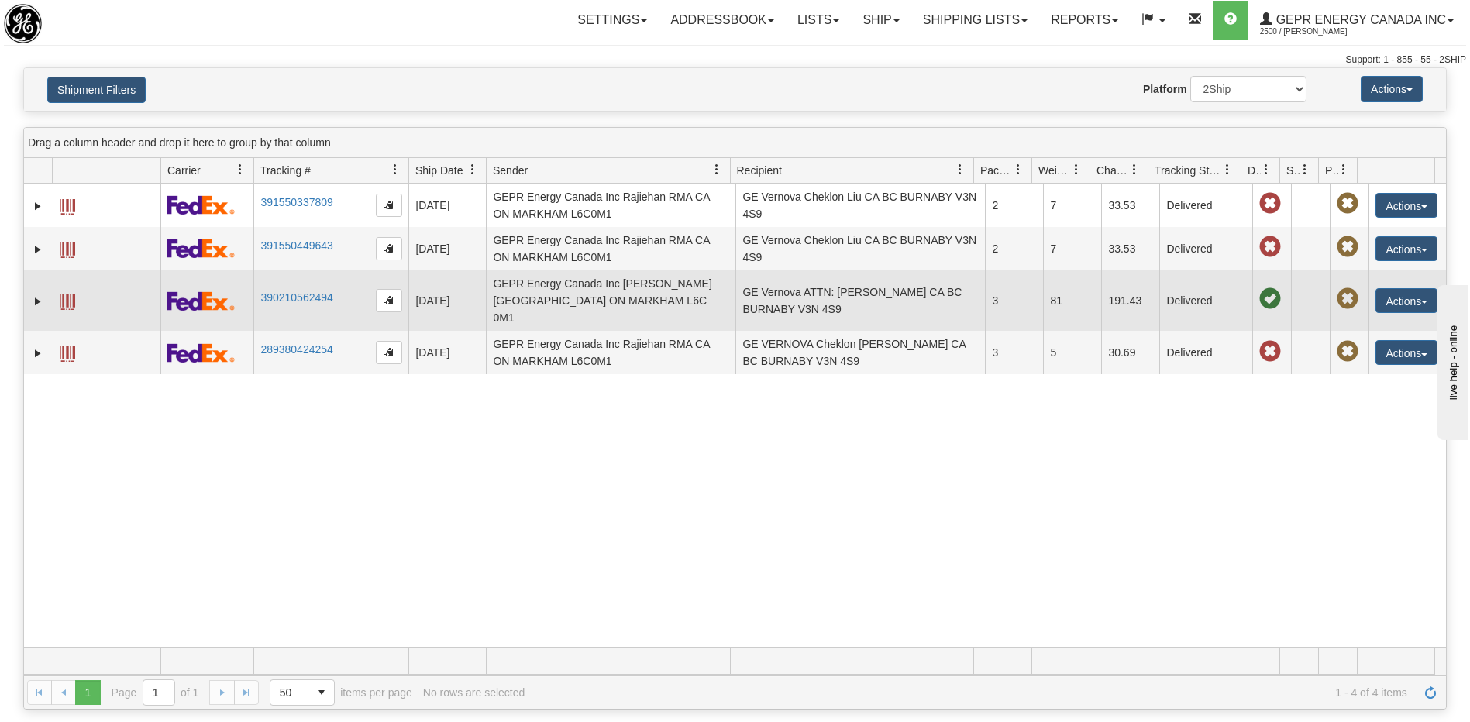
click at [829, 293] on td "GE Vernova ATTN: Alex Gunther CA BC BURNABY V3N 4S9" at bounding box center [859, 300] width 249 height 60
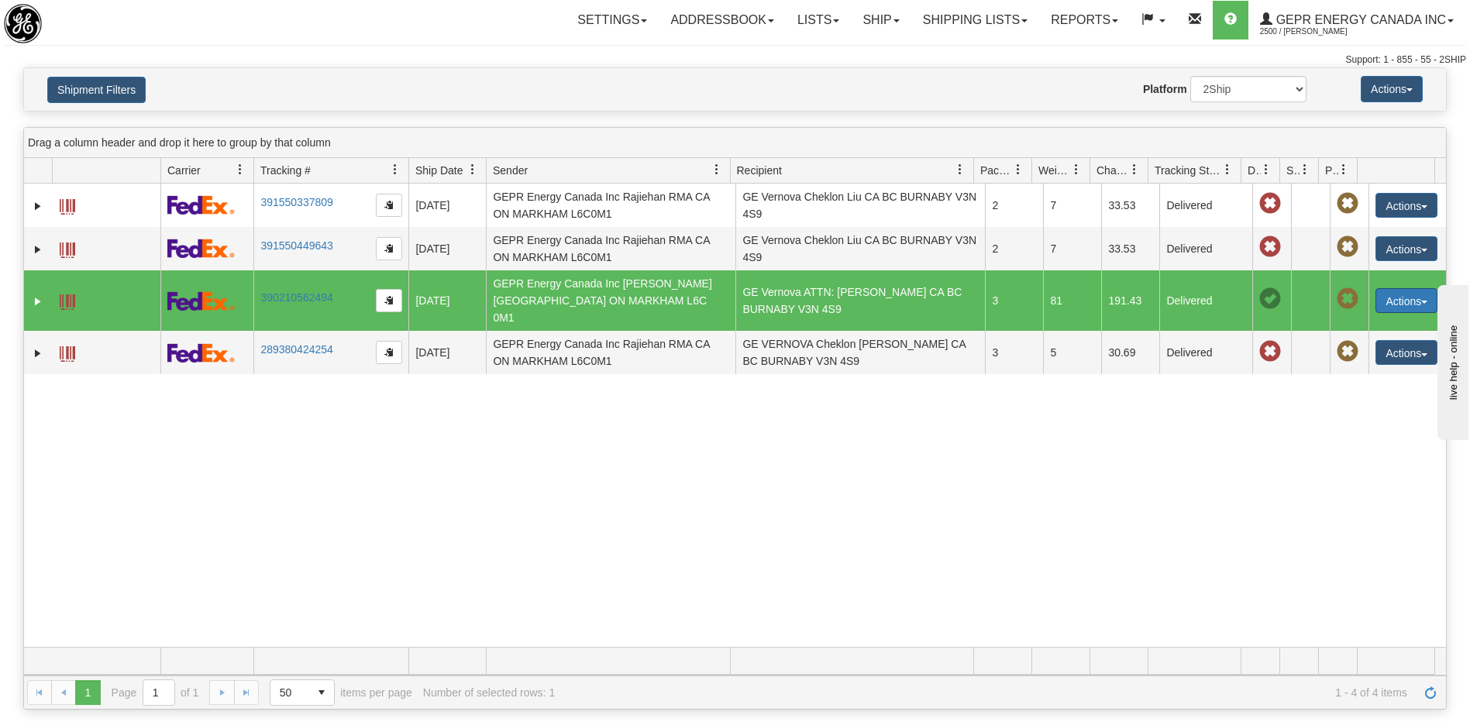
click at [1407, 297] on button "Actions" at bounding box center [1406, 300] width 62 height 25
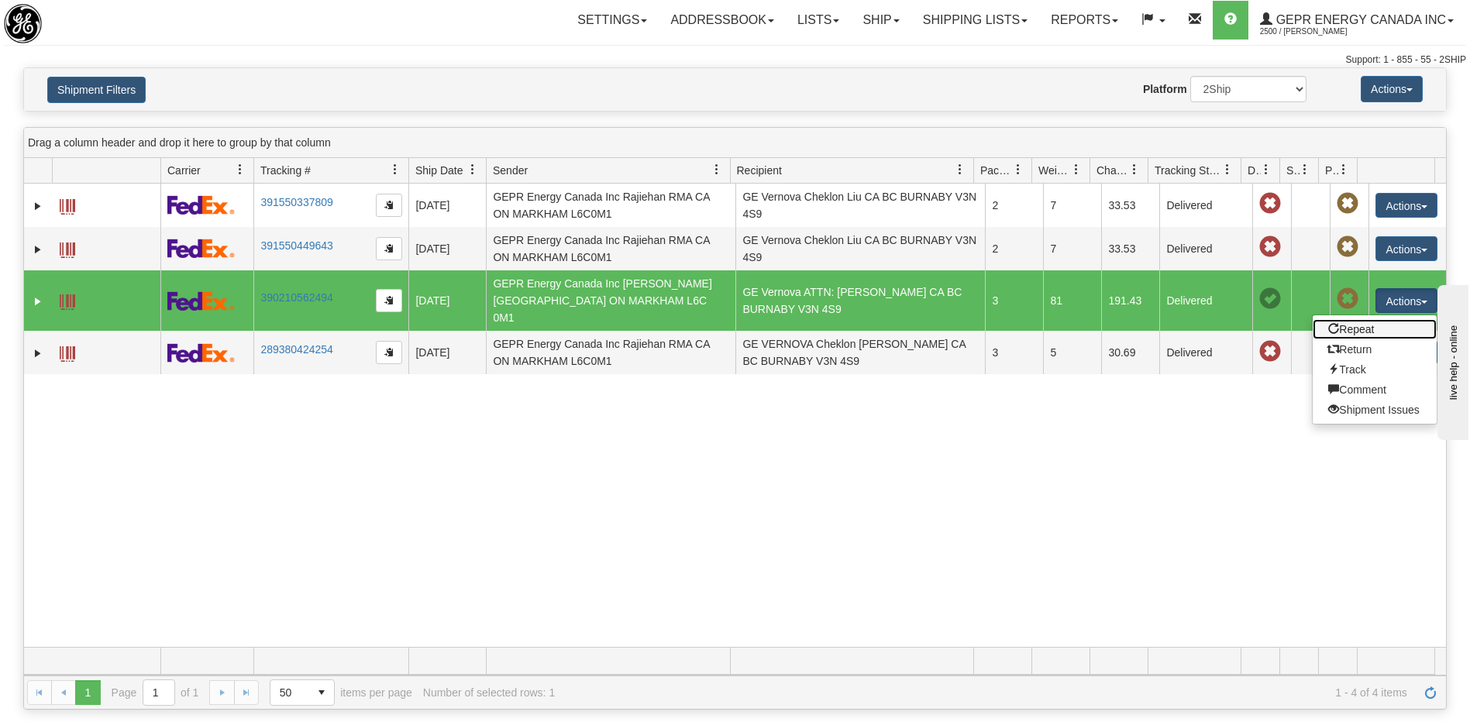
click at [1349, 319] on link "Repeat" at bounding box center [1374, 329] width 124 height 20
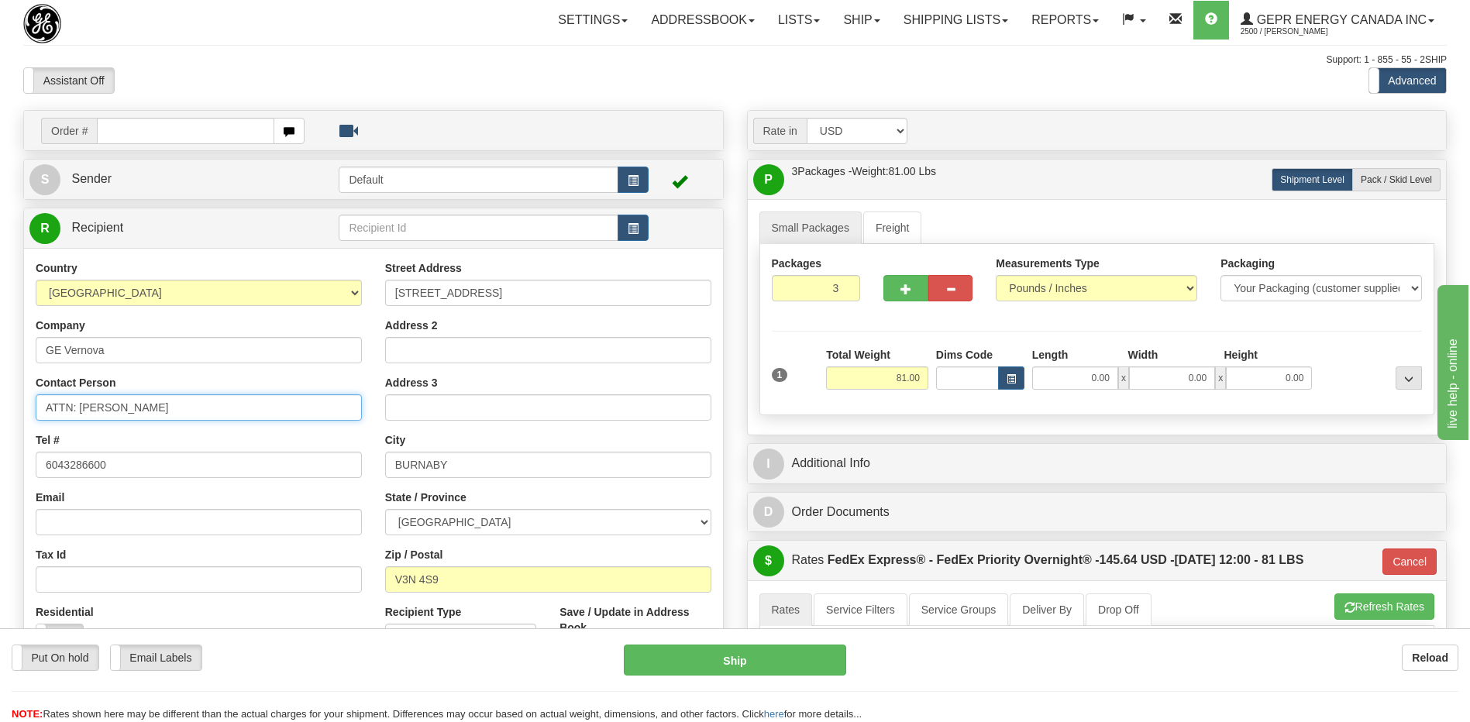
drag, startPoint x: 192, startPoint y: 408, endPoint x: 56, endPoint y: 411, distance: 136.4
click at [56, 411] on input "ATTN: [PERSON_NAME]" at bounding box center [199, 407] width 326 height 26
type input "Attn: [PERSON_NAME]"
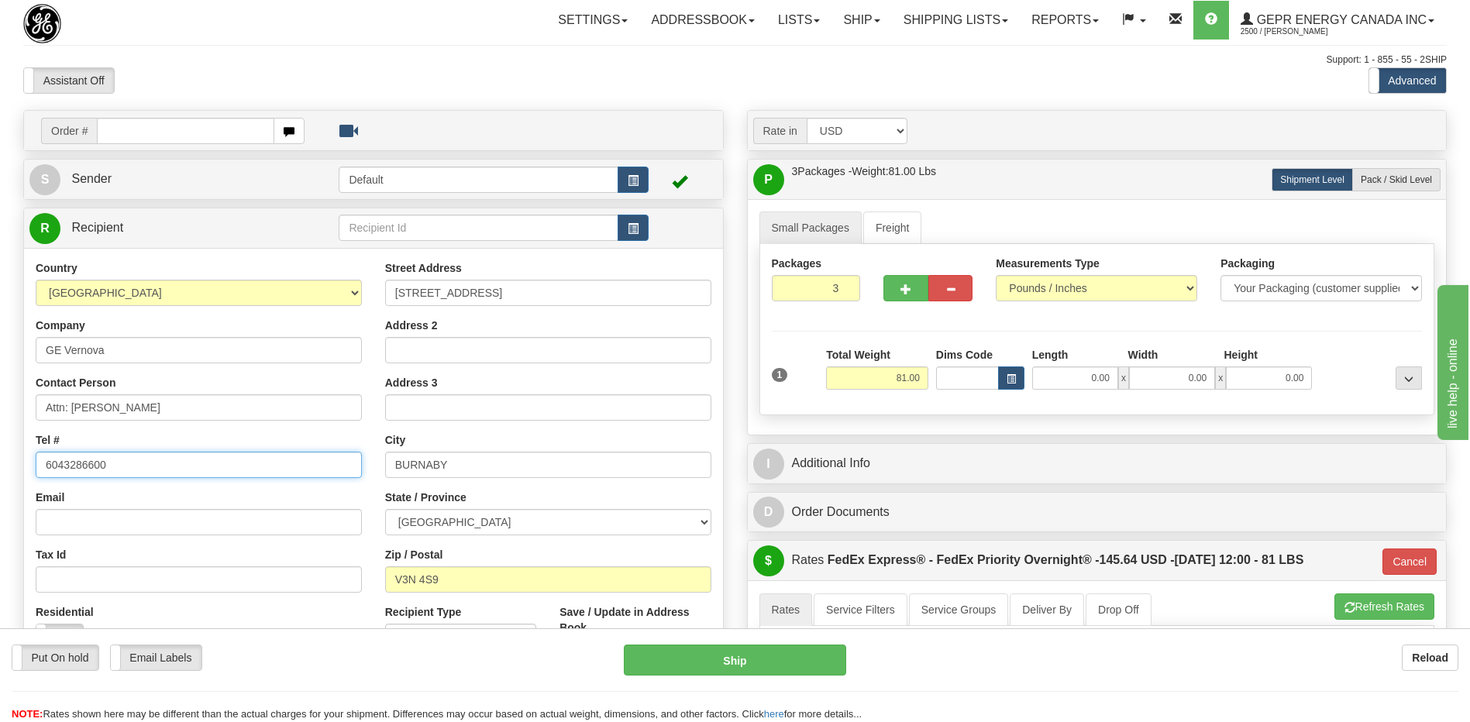
drag, startPoint x: 132, startPoint y: 470, endPoint x: 0, endPoint y: 467, distance: 132.5
click at [2, 470] on div "Toggle navigation Settings Shipping Preferences Fields Preferences New" at bounding box center [735, 550] width 1470 height 1100
type input "6044218609"
click at [373, 74] on div "Assistant On Assistant Off Do a return Do a return" at bounding box center [313, 80] width 603 height 26
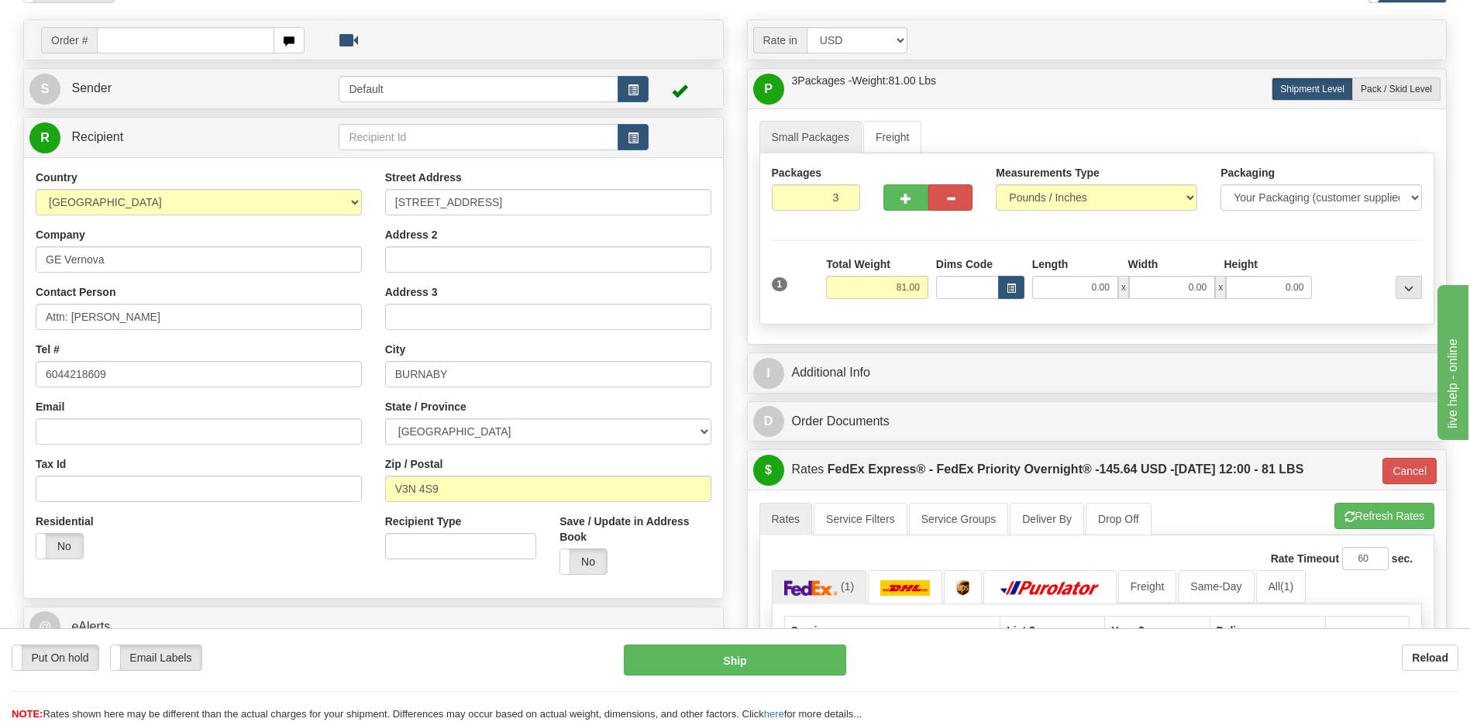
scroll to position [232, 0]
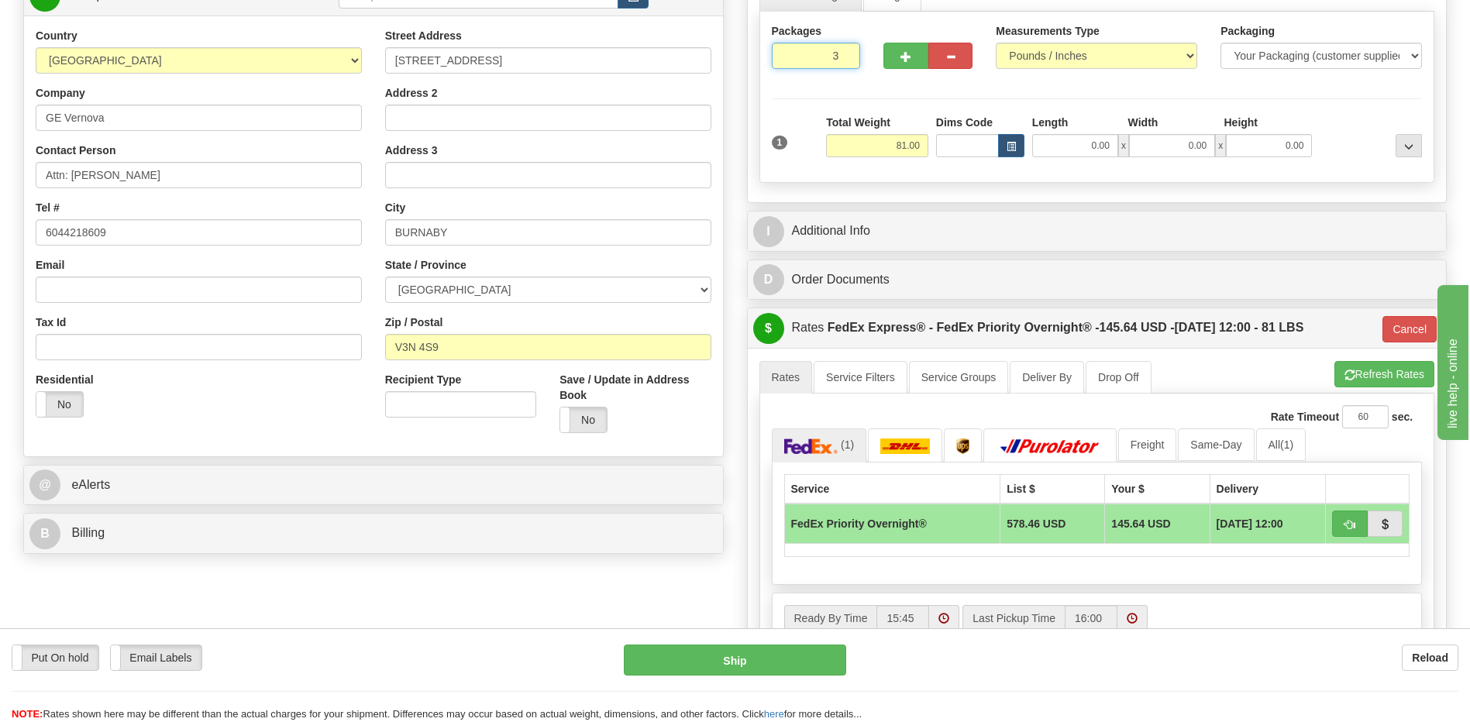
click at [812, 57] on input "3" at bounding box center [816, 56] width 89 height 26
type input "1"
click at [912, 146] on div "Packages 1 1 Measurements Type" at bounding box center [1097, 97] width 676 height 171
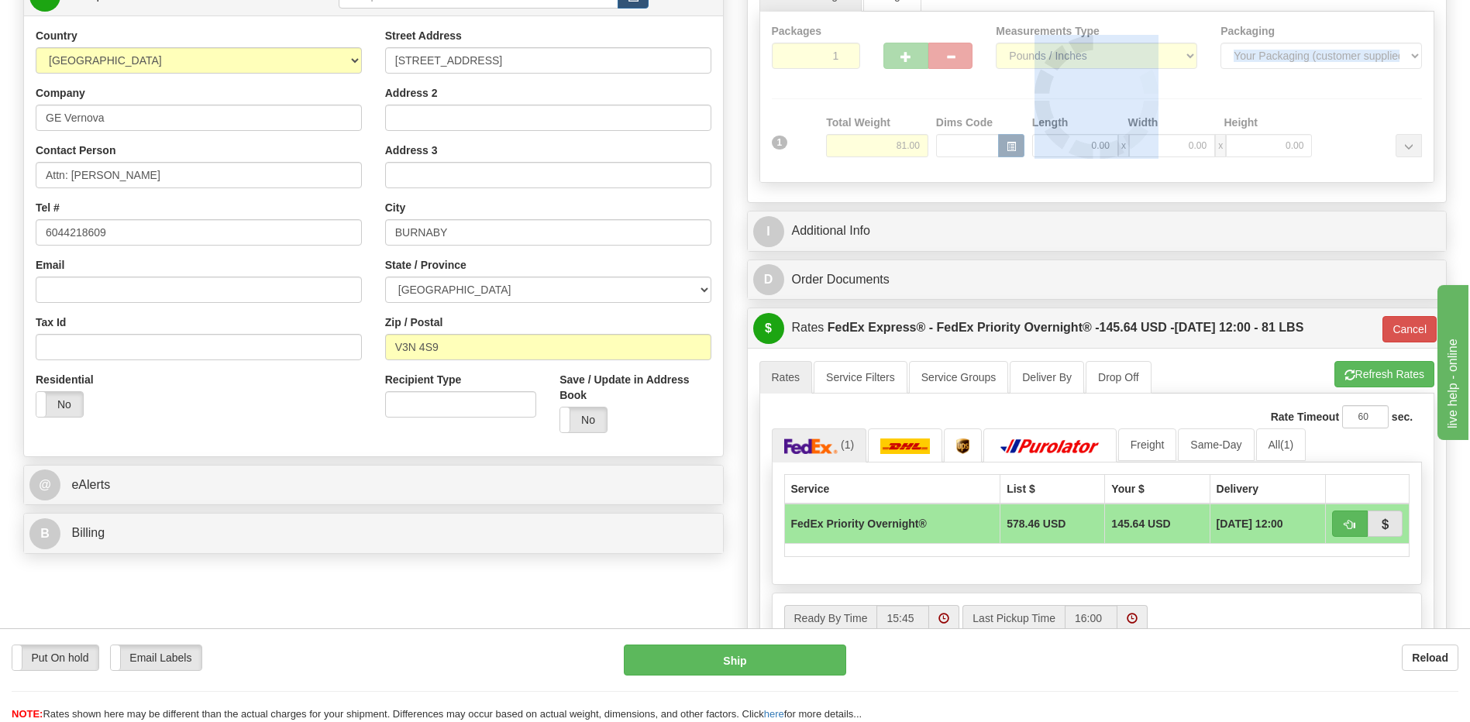
click at [912, 146] on div at bounding box center [1097, 97] width 674 height 170
type input "01"
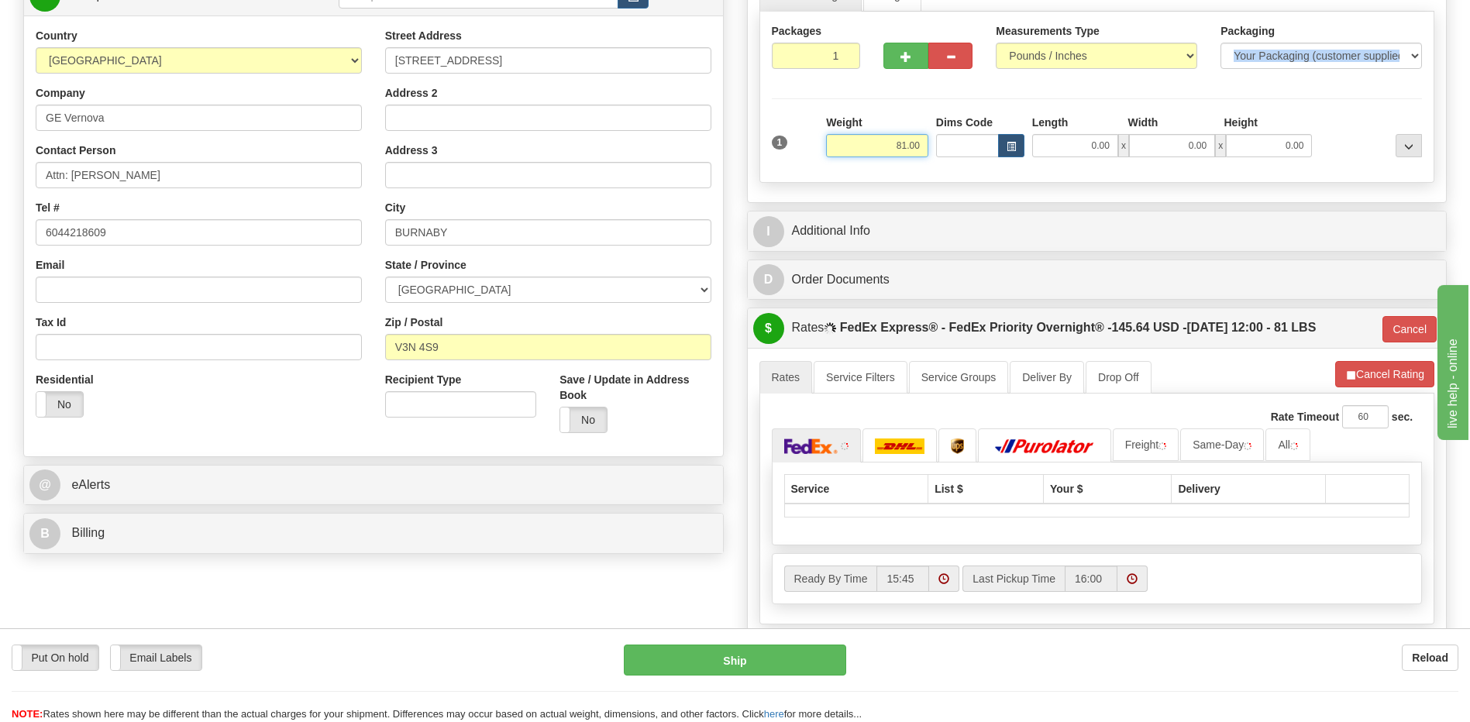
click at [909, 146] on input "81.00" at bounding box center [877, 145] width 102 height 23
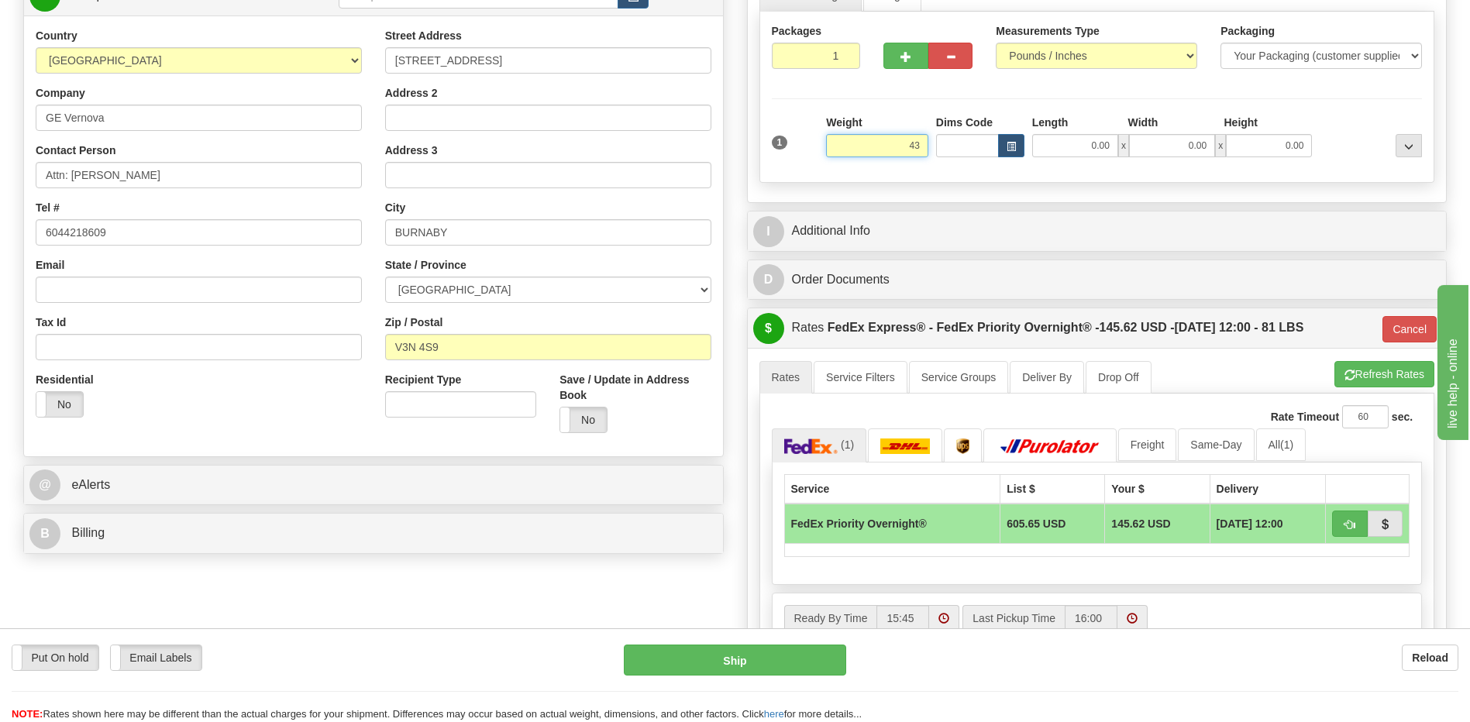
type input "43"
type input "01"
type input "43.00"
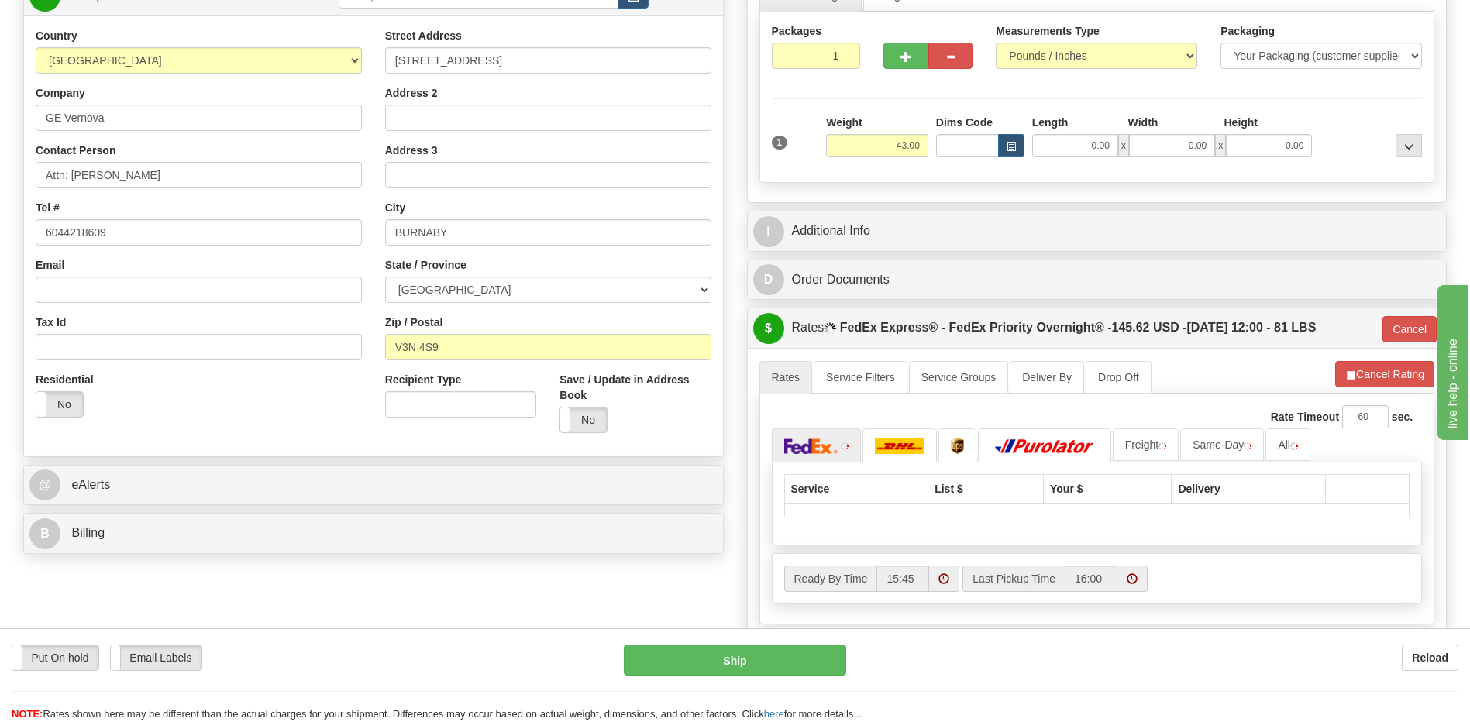
click at [323, 445] on div "Country AFGHANISTAN ALAND ISLANDS ALBANIA ALGERIA AMERICAN SAMOA ANDORRA ANGOLA…" at bounding box center [373, 235] width 699 height 441
click at [968, 214] on div "I Additional Info" at bounding box center [1097, 232] width 699 height 40
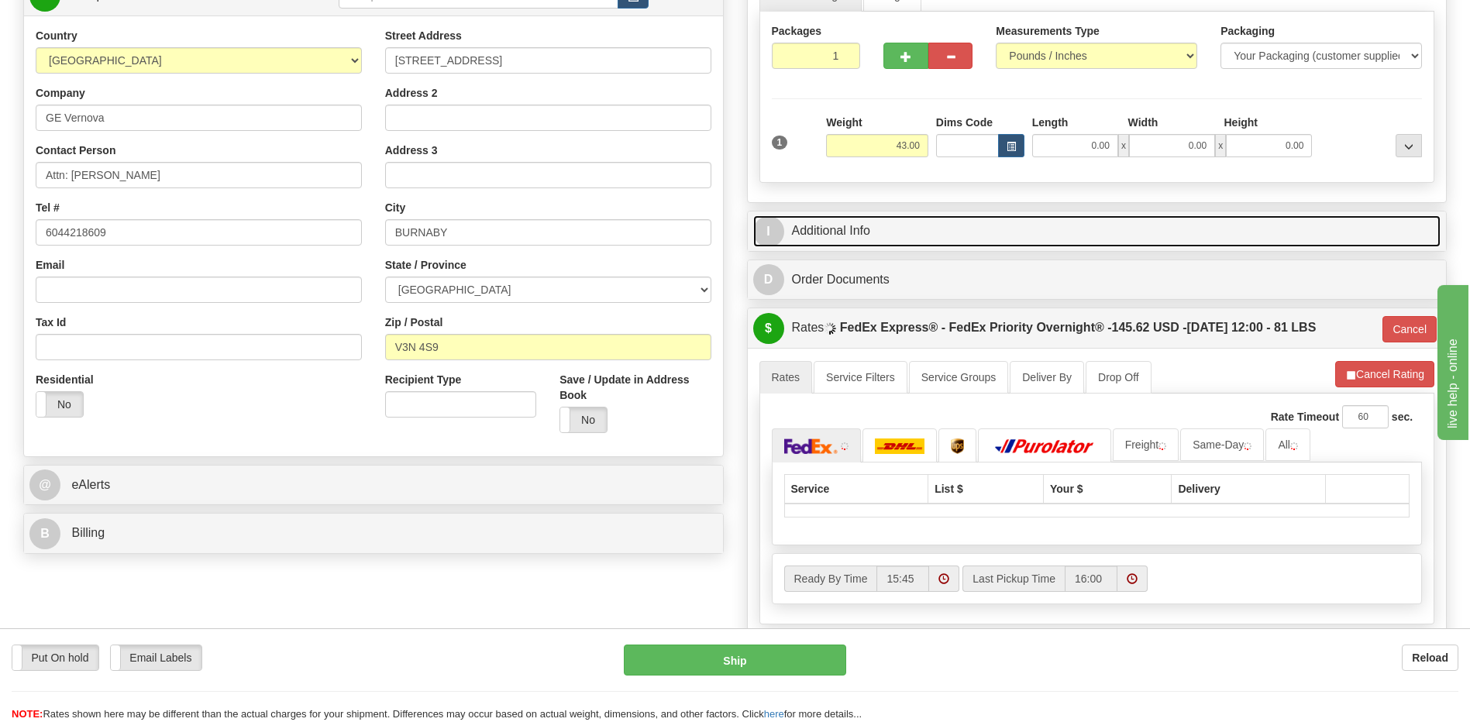
click at [985, 232] on link "I Additional Info" at bounding box center [1097, 231] width 688 height 32
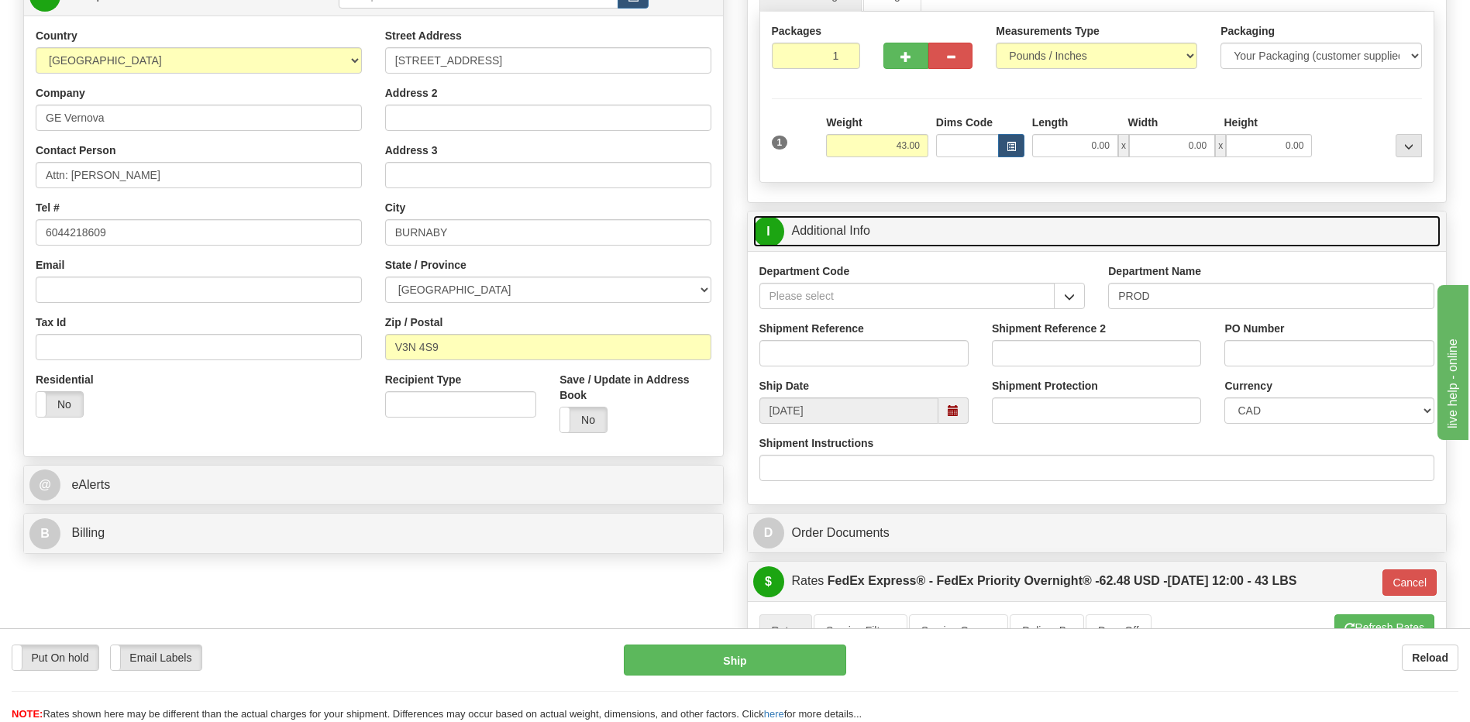
click at [911, 246] on link "I Additional Info" at bounding box center [1097, 231] width 688 height 32
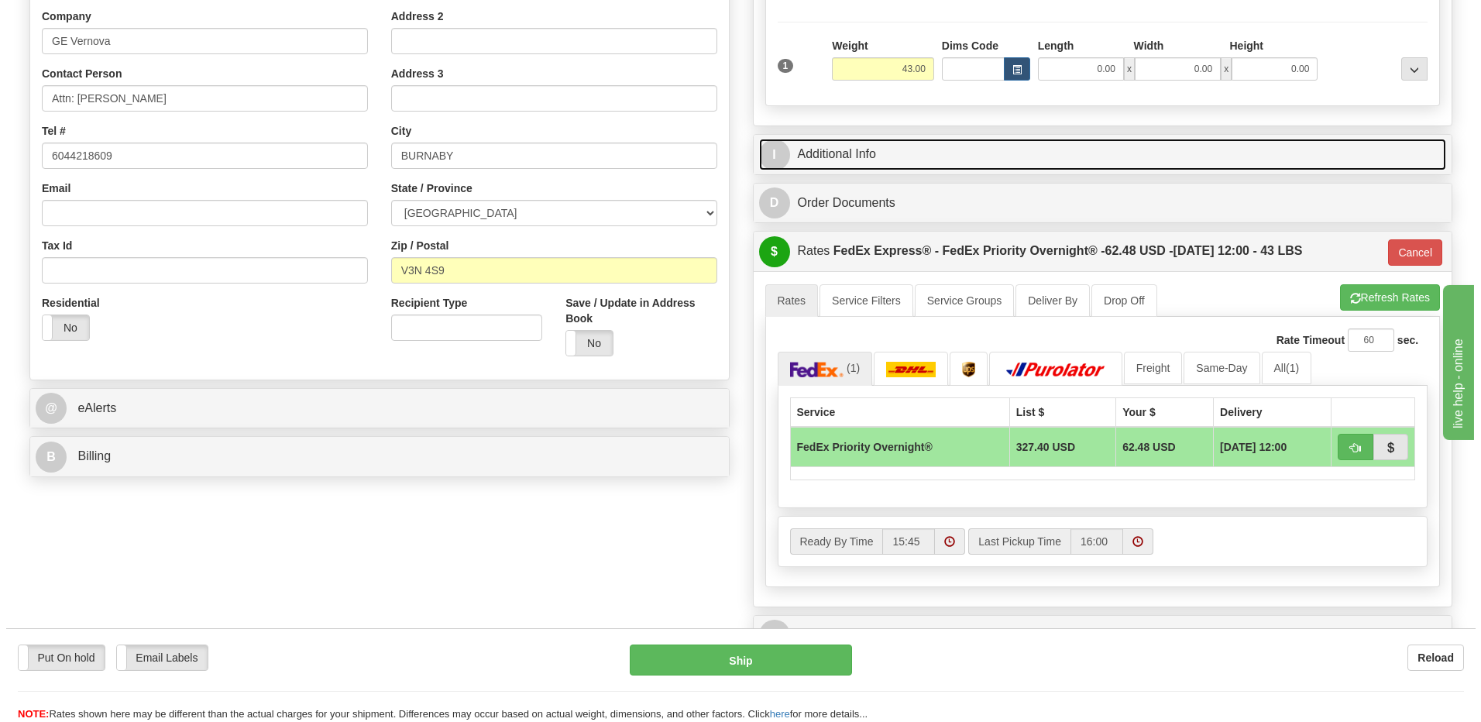
scroll to position [310, 0]
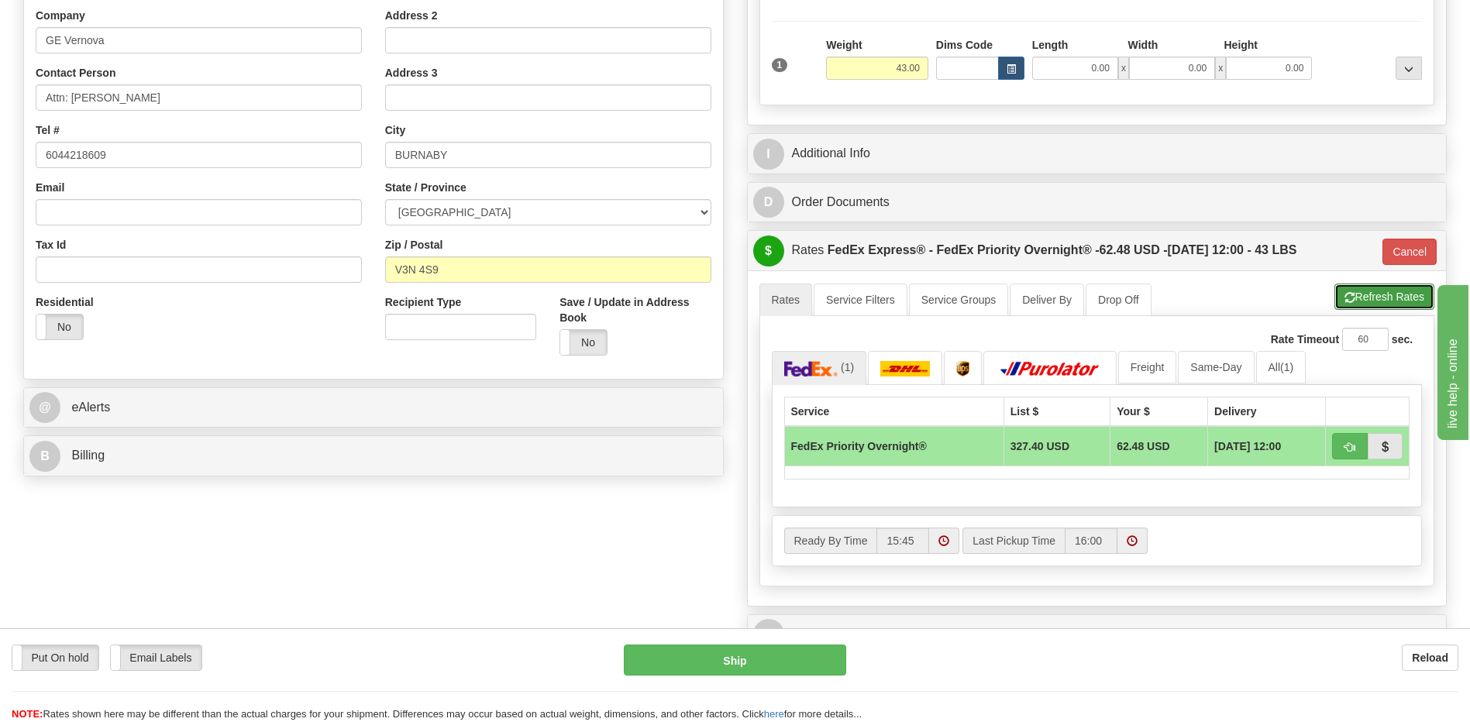
click at [1357, 291] on button "Refresh Rates" at bounding box center [1384, 297] width 100 height 26
type input "01"
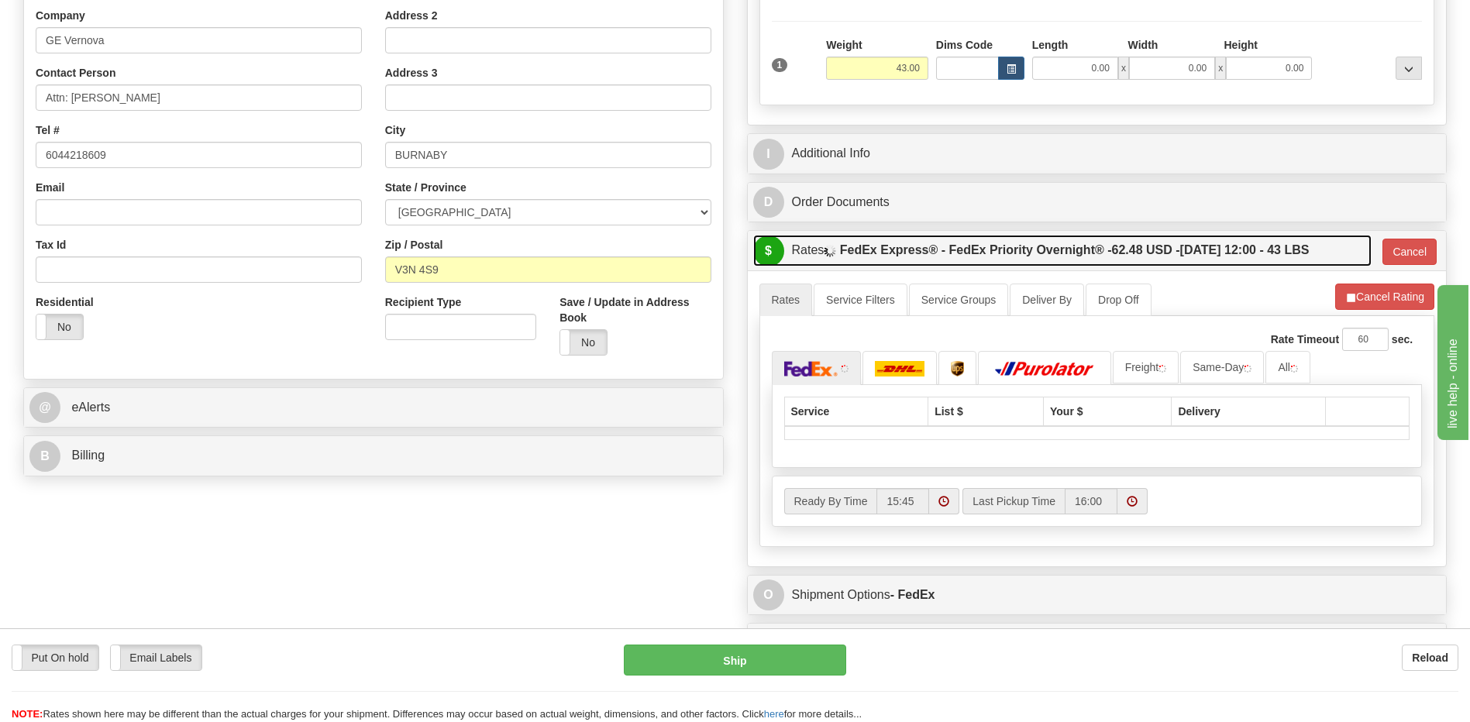
click at [1143, 245] on span "62.48 USD -" at bounding box center [1146, 249] width 68 height 13
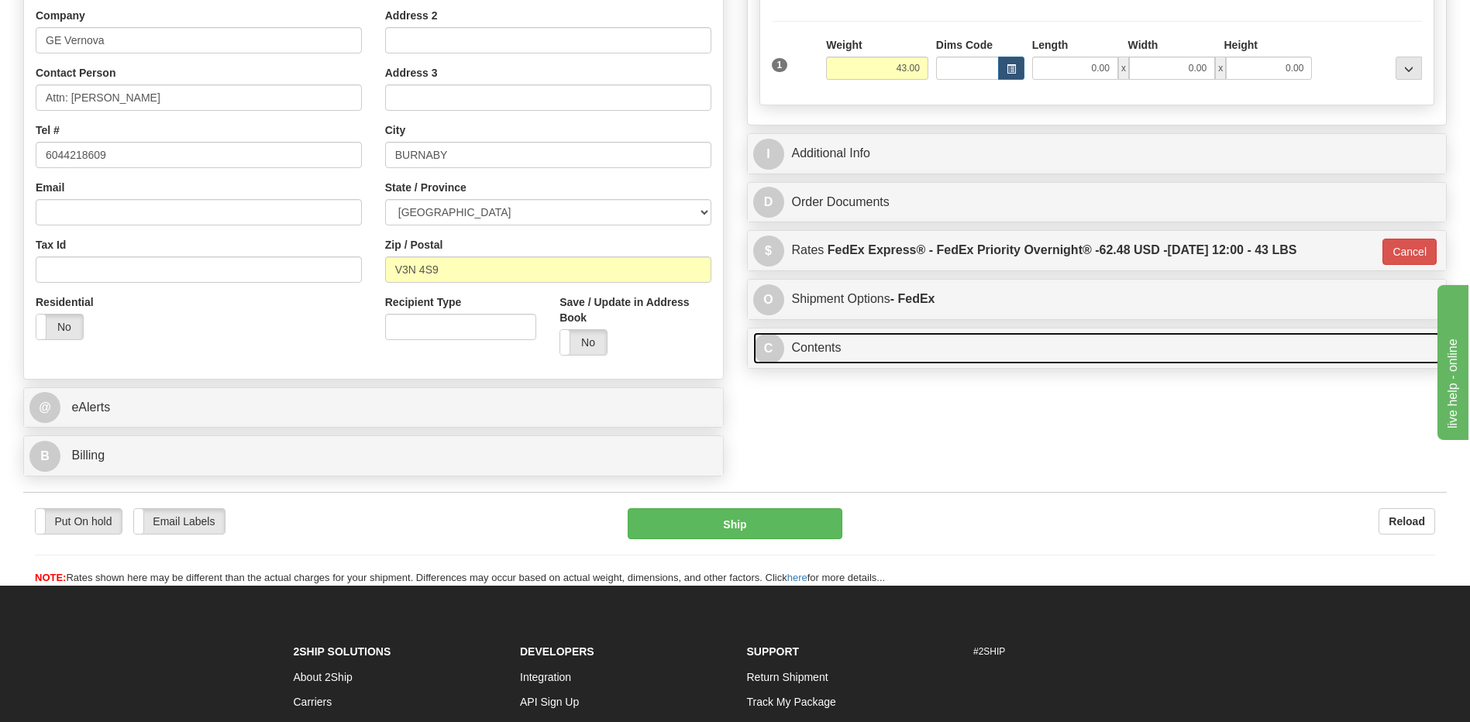
click at [840, 355] on link "C Contents" at bounding box center [1097, 348] width 688 height 32
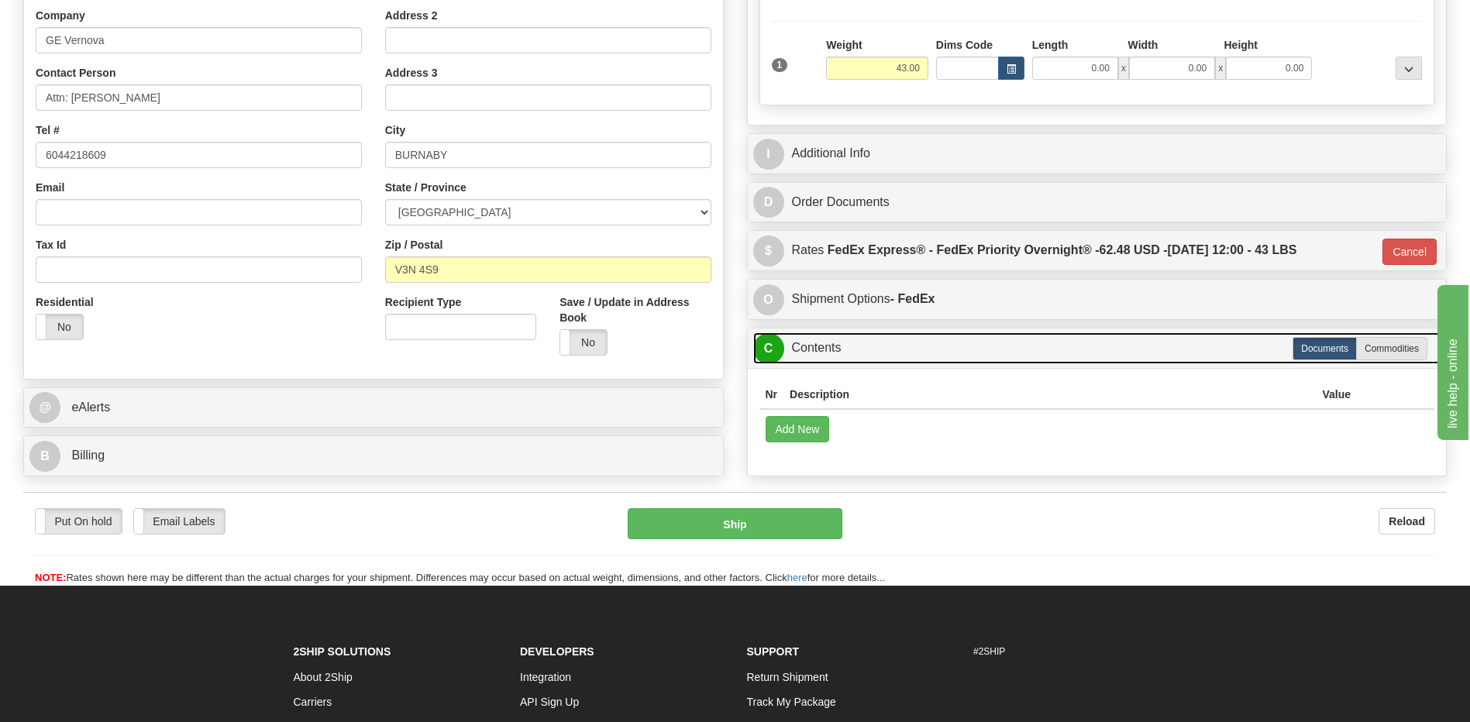
click at [857, 341] on link "C Contents" at bounding box center [1097, 348] width 688 height 32
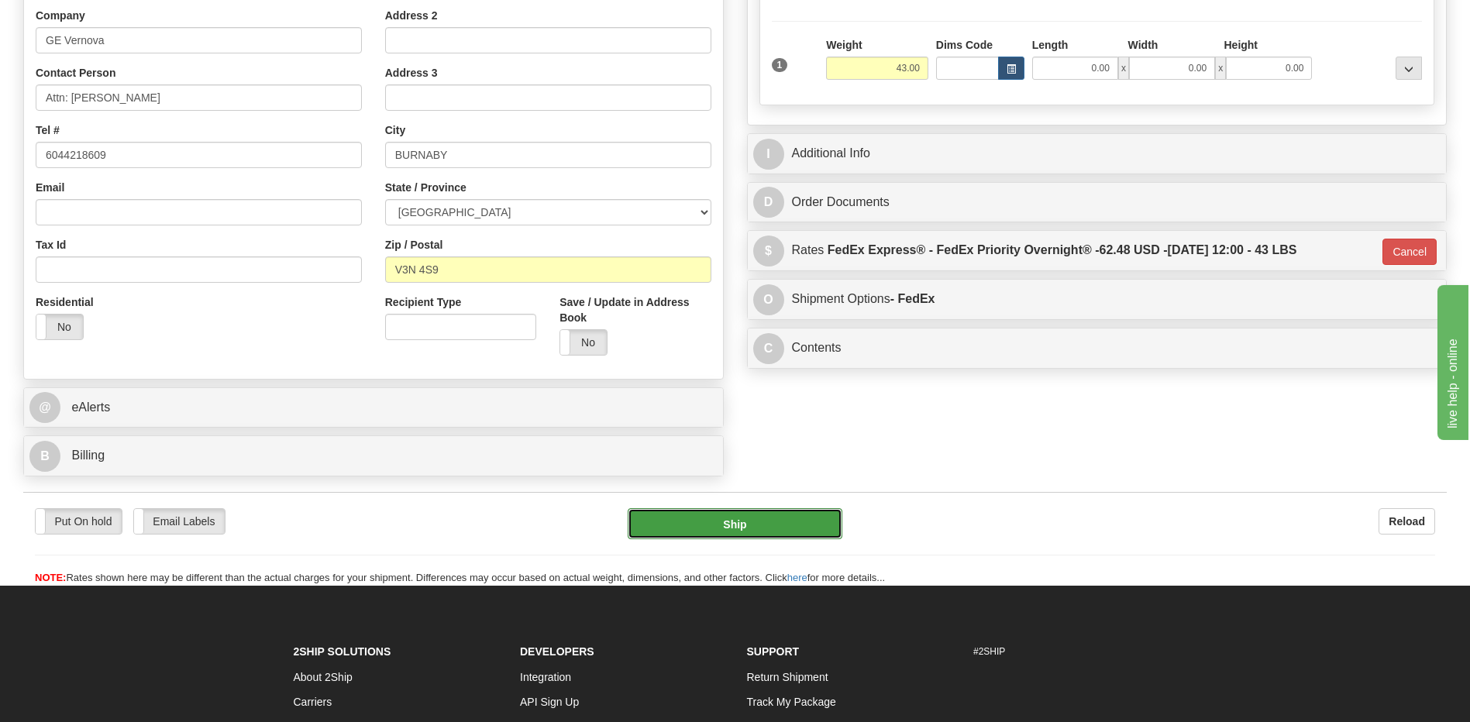
click at [798, 509] on button "Ship" at bounding box center [735, 523] width 214 height 31
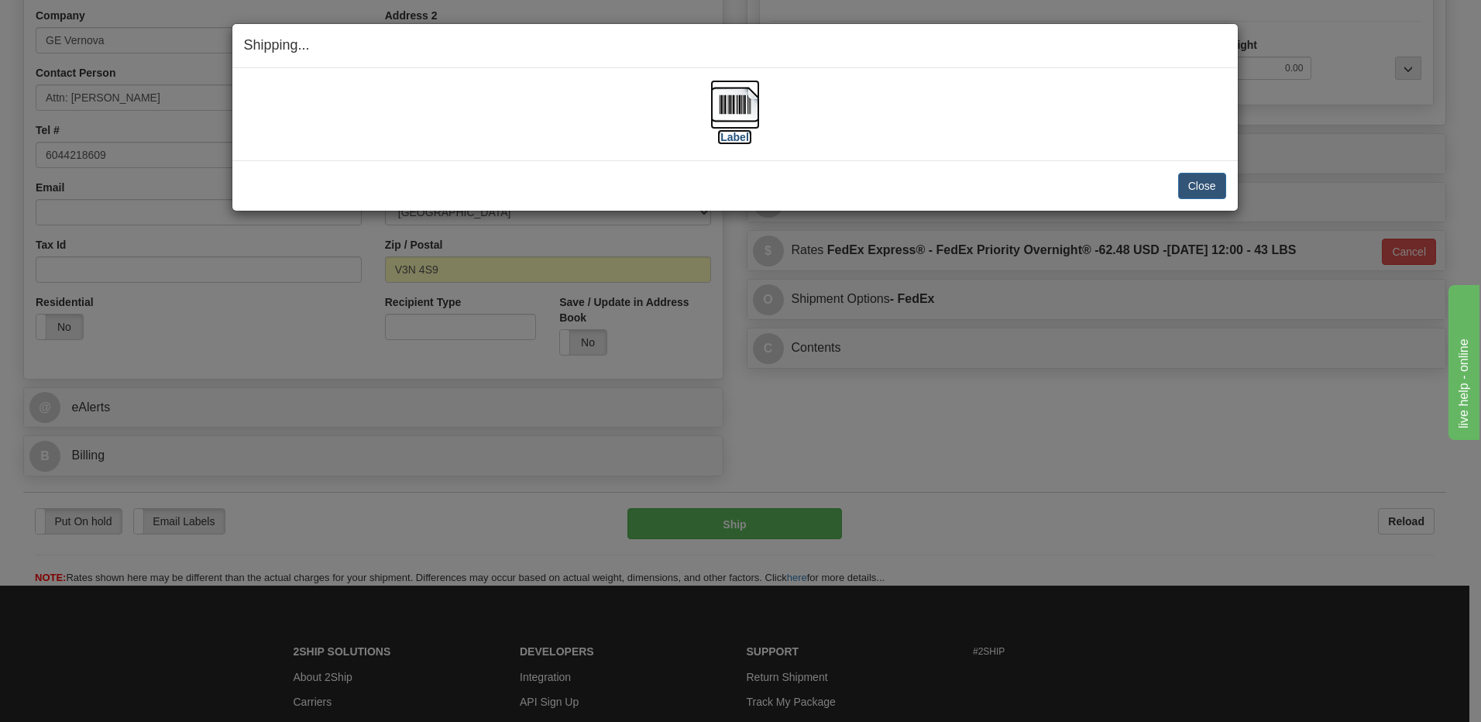
click at [745, 114] on img at bounding box center [735, 105] width 50 height 50
click at [1202, 190] on button "Close" at bounding box center [1202, 186] width 48 height 26
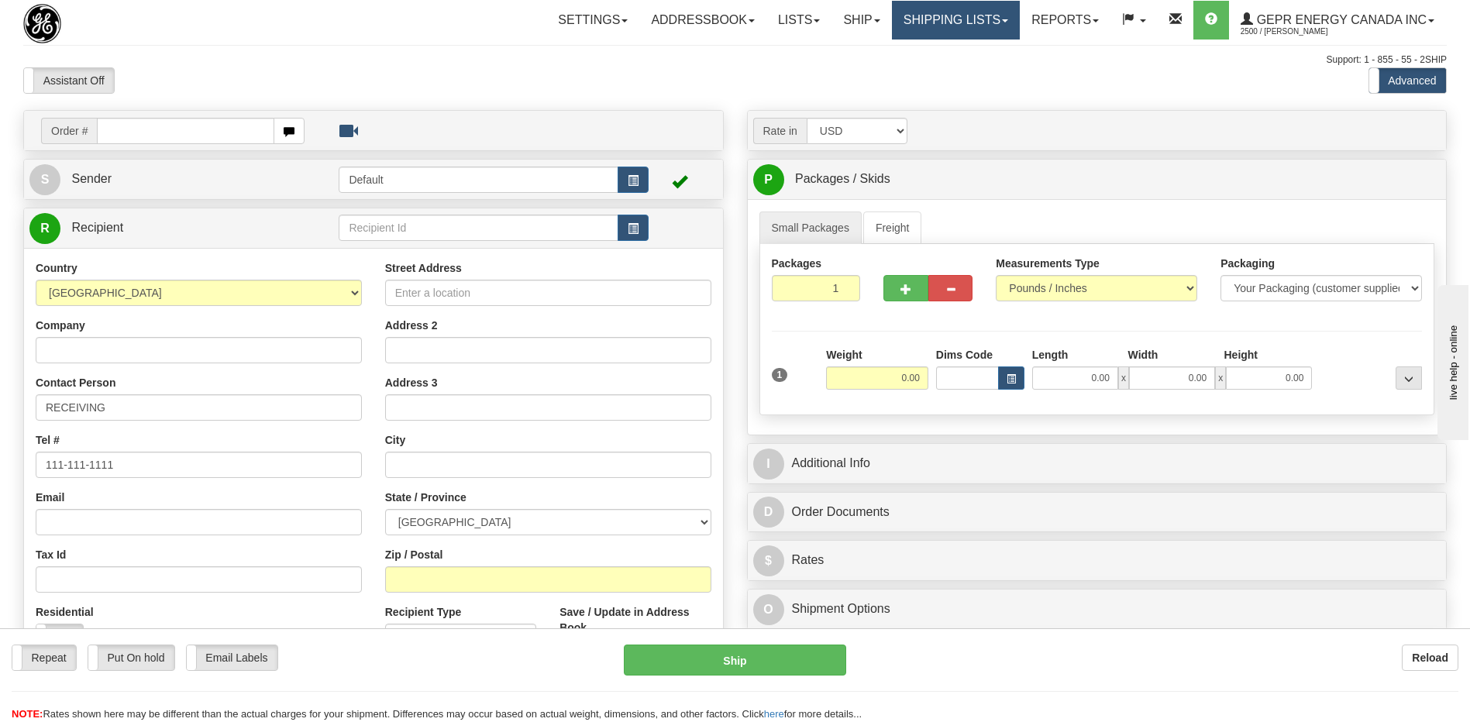
click at [955, 31] on link "Shipping lists" at bounding box center [956, 20] width 128 height 39
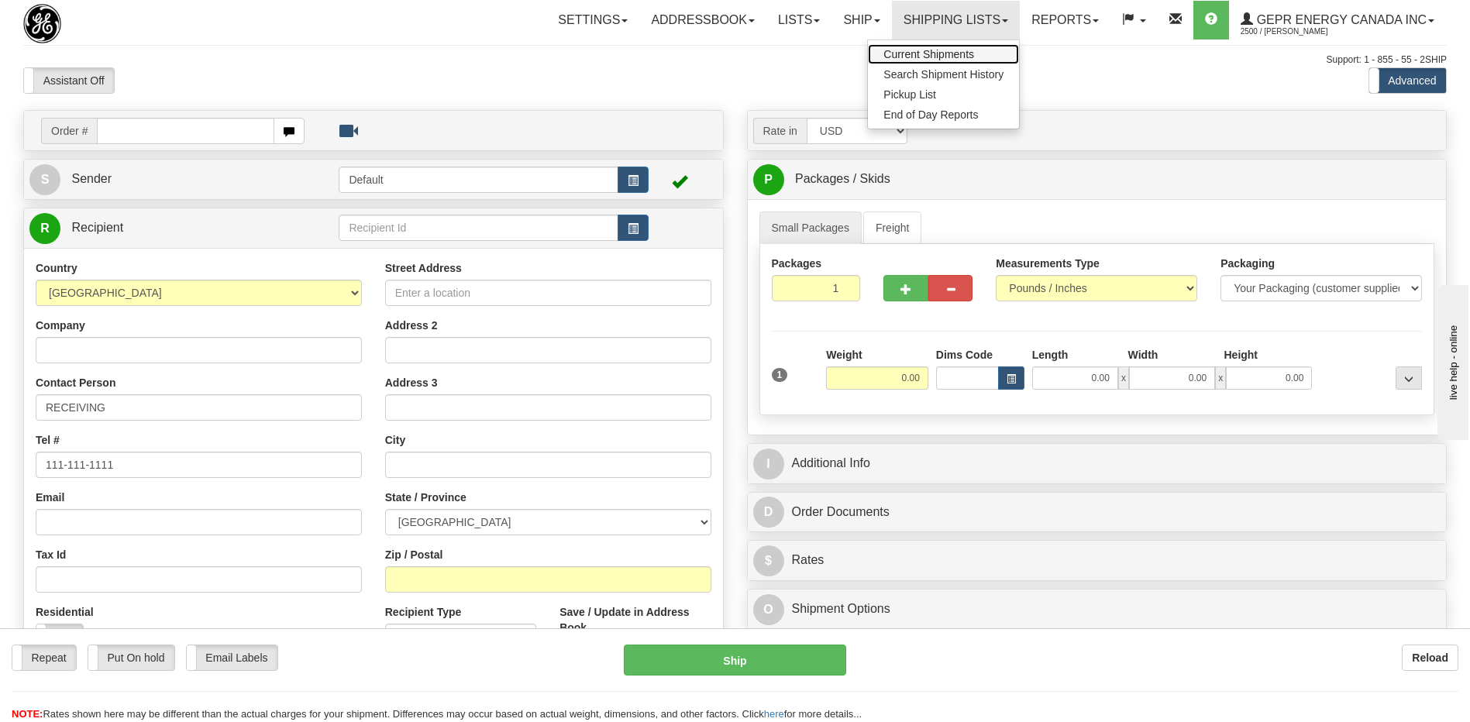
click at [917, 59] on span "Current Shipments" at bounding box center [928, 54] width 91 height 12
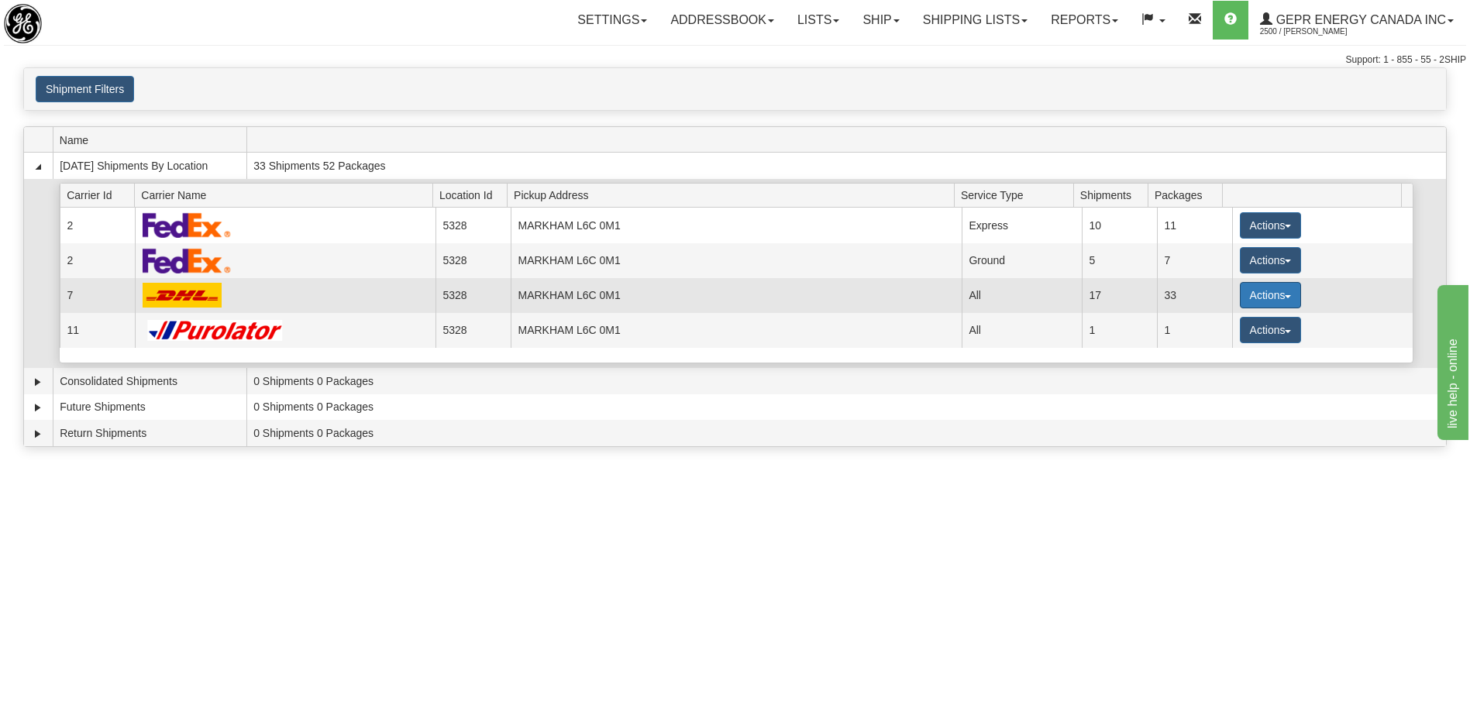
click at [1256, 289] on button "Actions" at bounding box center [1271, 295] width 62 height 26
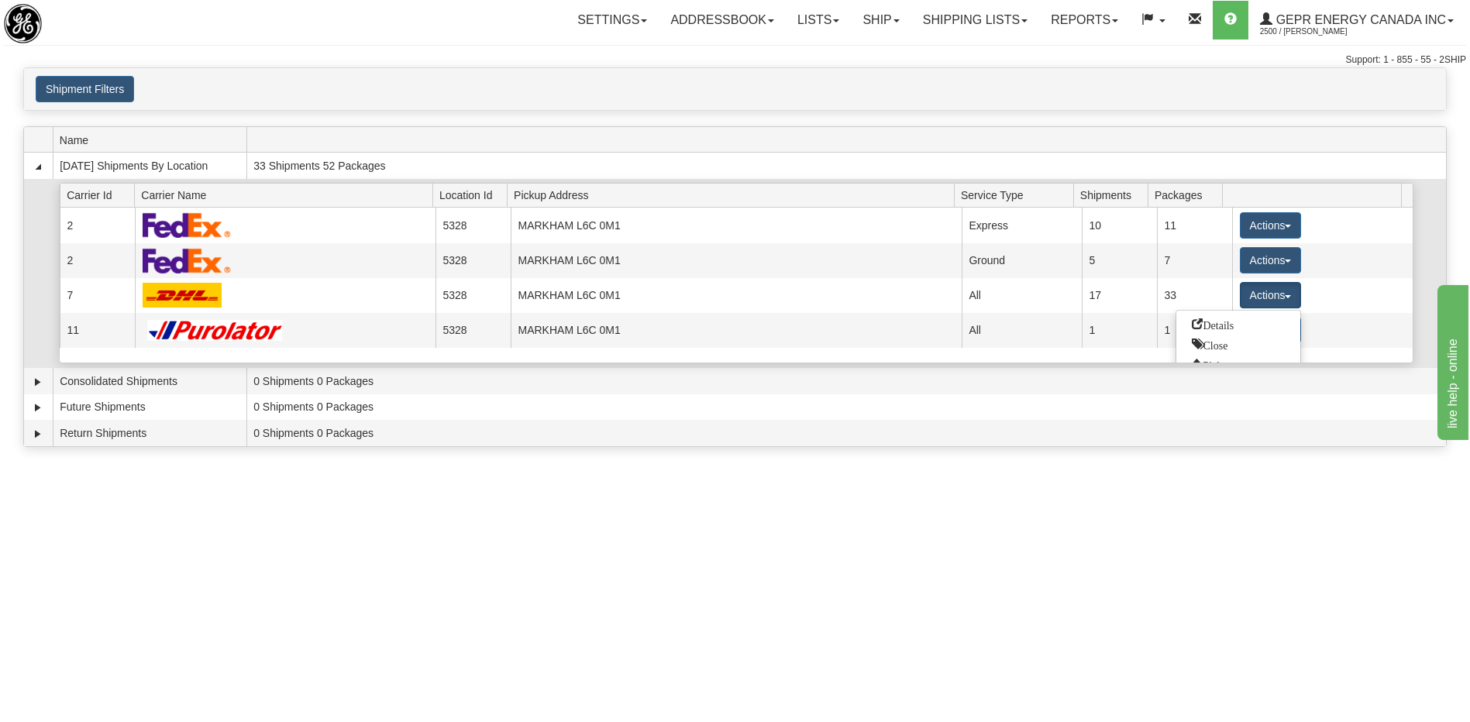
drag, startPoint x: 1218, startPoint y: 322, endPoint x: 1233, endPoint y: 357, distance: 38.6
click at [1218, 322] on span "Details" at bounding box center [1213, 323] width 42 height 11
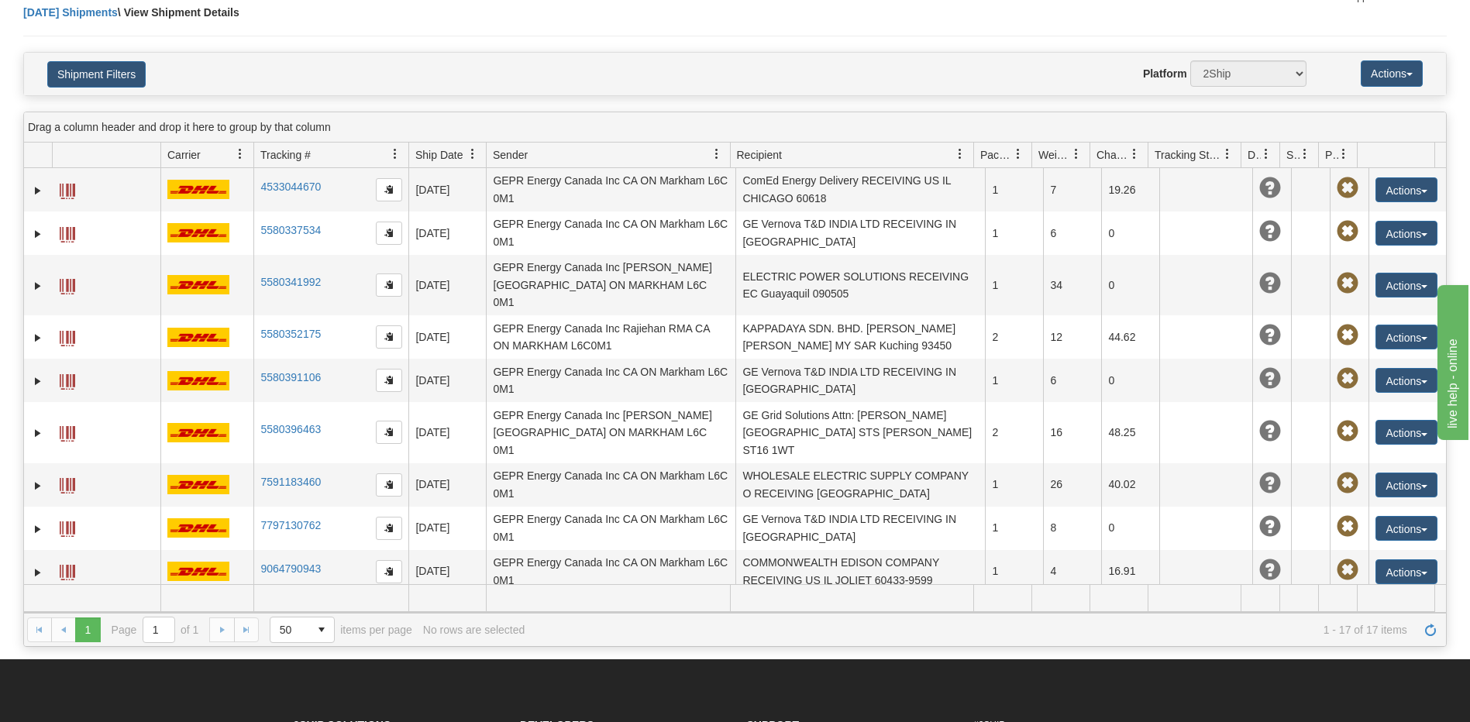
scroll to position [232, 0]
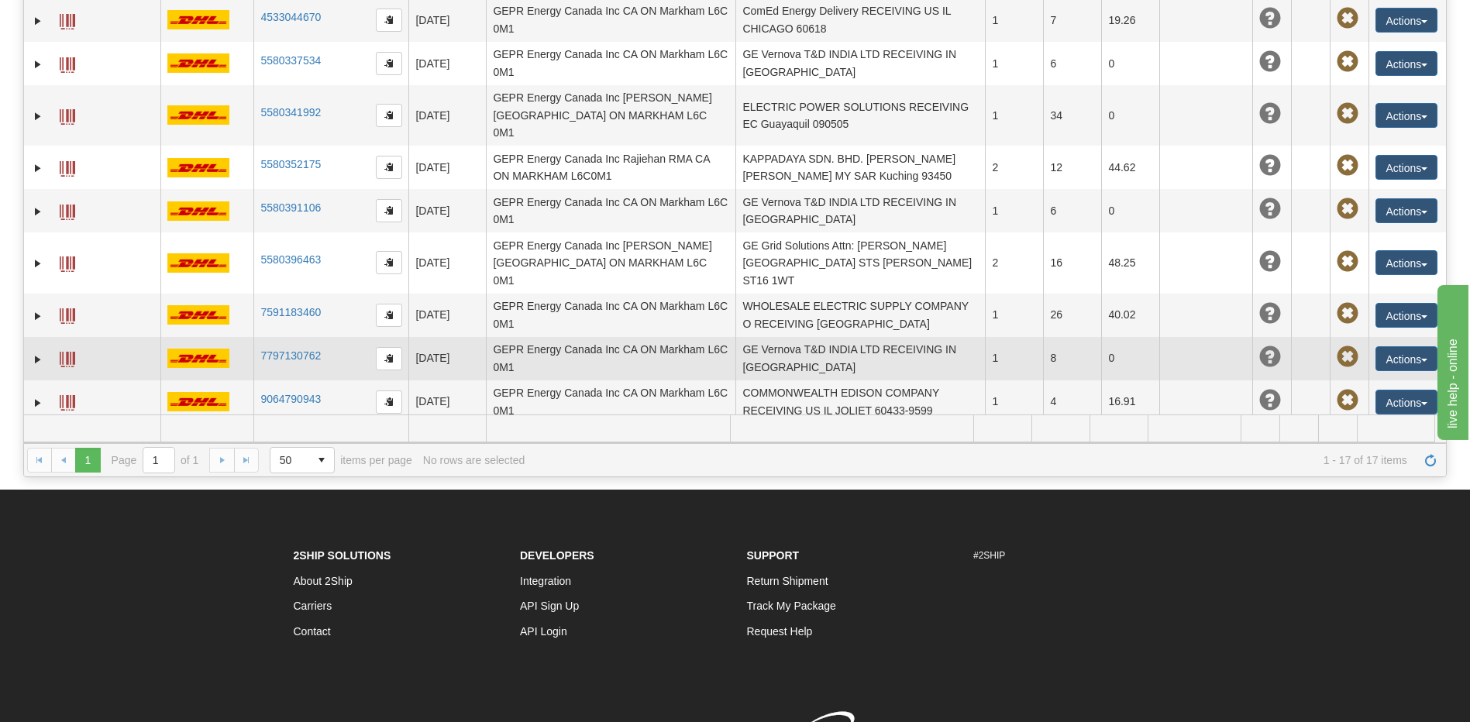
click at [843, 337] on td "GE Vernova T&D INDIA LTD RECEIVING IN [GEOGRAPHIC_DATA]" at bounding box center [859, 358] width 249 height 43
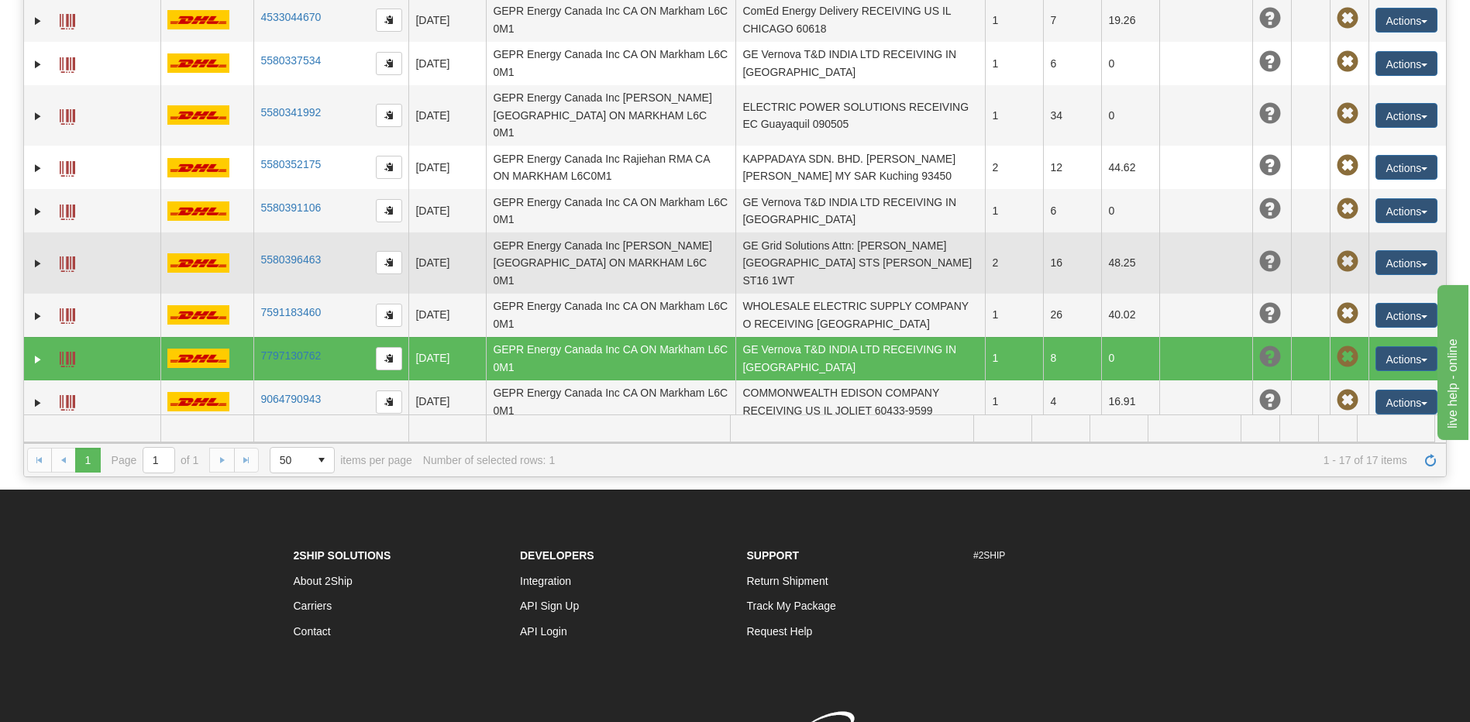
click at [824, 232] on td "GE Grid Solutions Attn: [PERSON_NAME] [GEOGRAPHIC_DATA] STS [PERSON_NAME] ST16 …" at bounding box center [859, 262] width 249 height 60
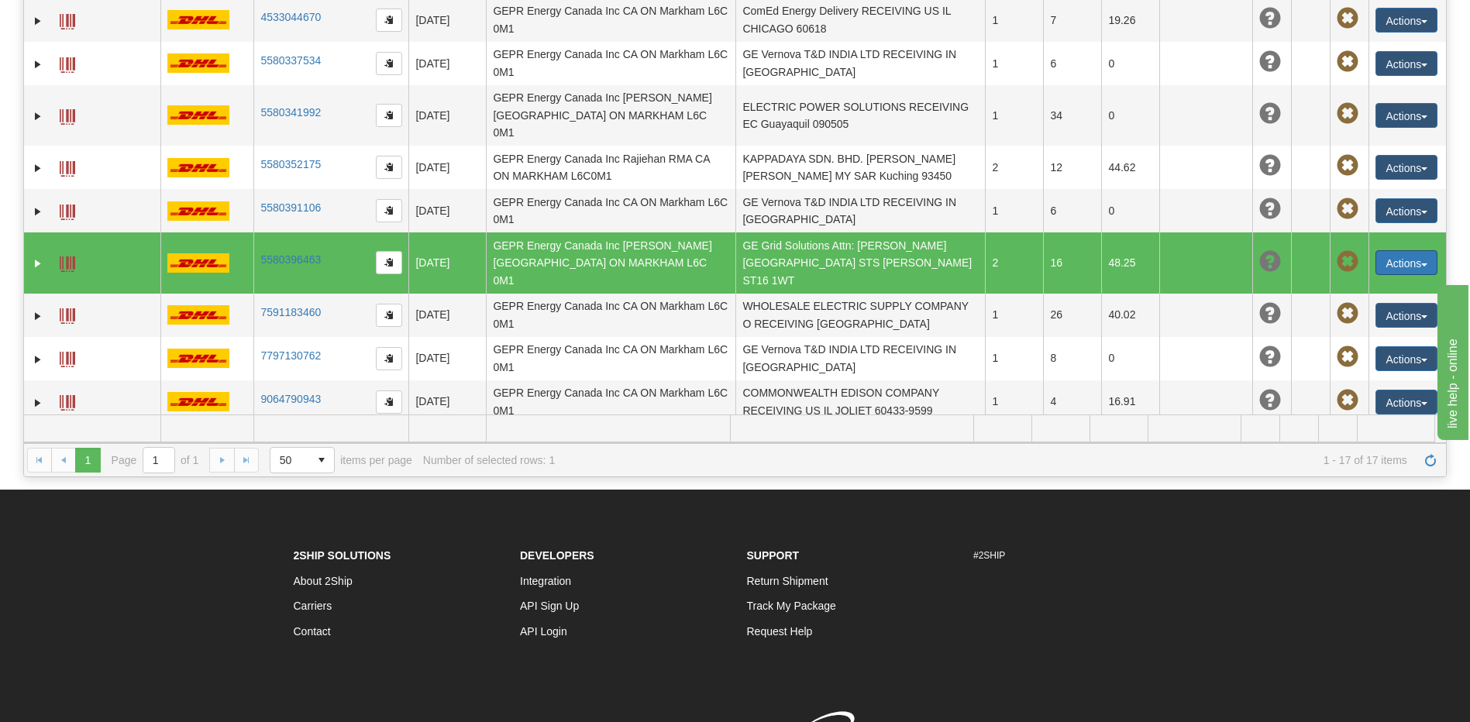
click at [1406, 250] on button "Actions" at bounding box center [1406, 262] width 62 height 25
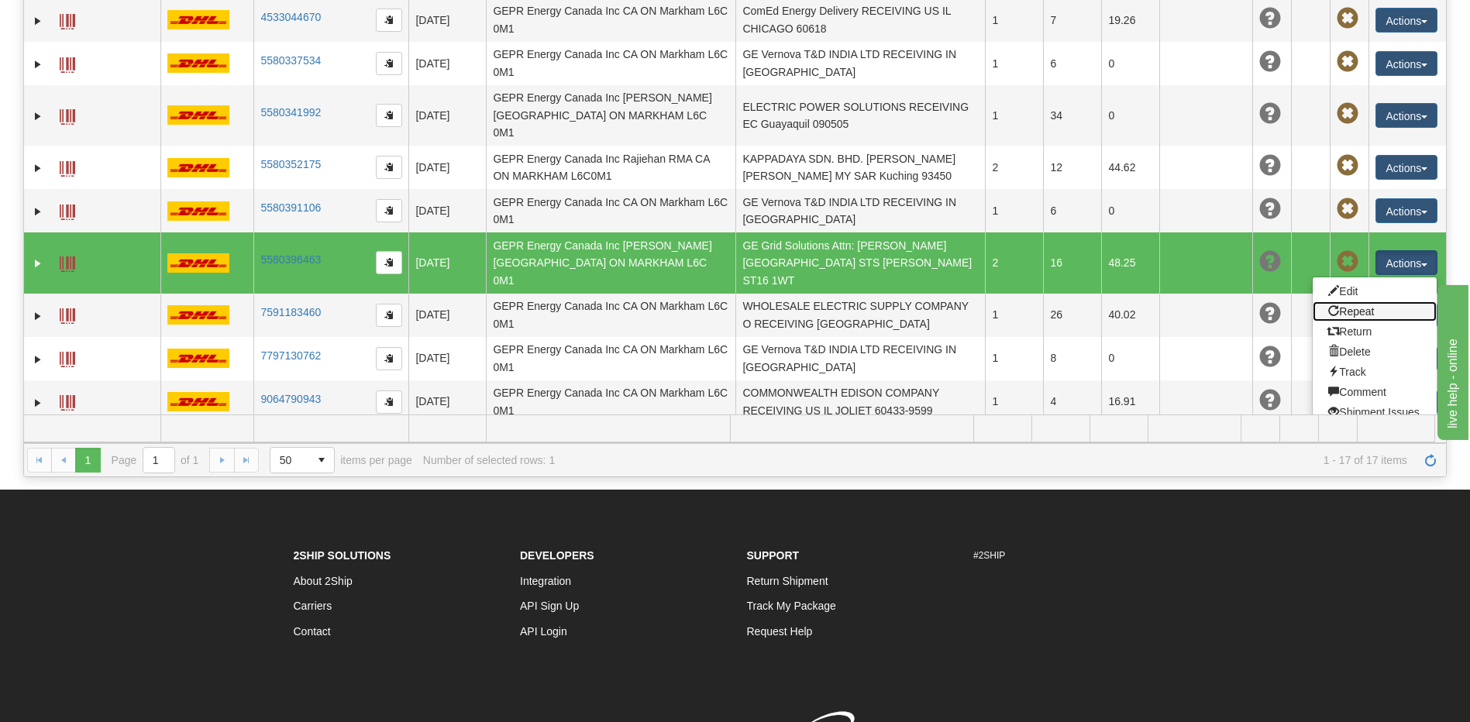
click at [1347, 301] on link "Repeat" at bounding box center [1374, 311] width 124 height 20
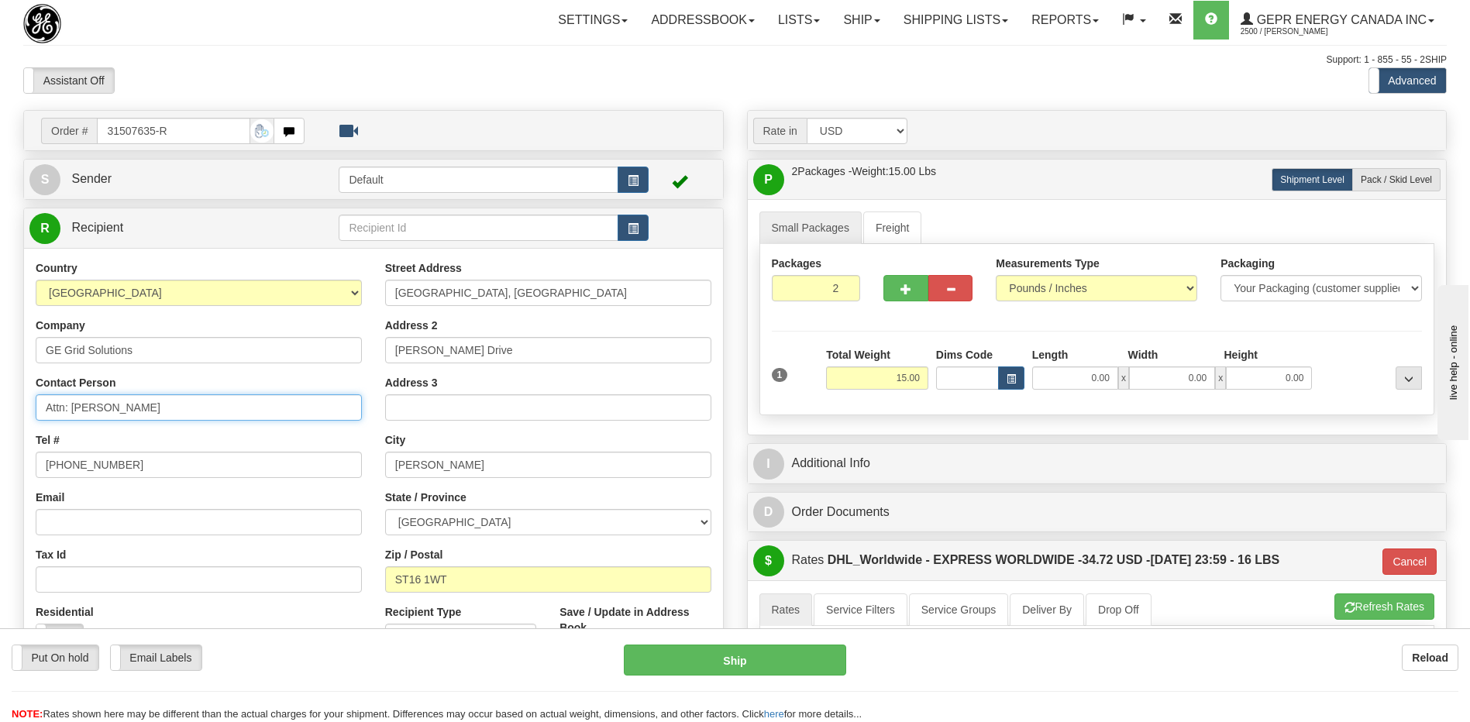
drag, startPoint x: 158, startPoint y: 411, endPoint x: 72, endPoint y: 411, distance: 86.0
click at [72, 411] on input "Attn: [PERSON_NAME]" at bounding box center [199, 407] width 326 height 26
type input "Attn: Dorin Donea"
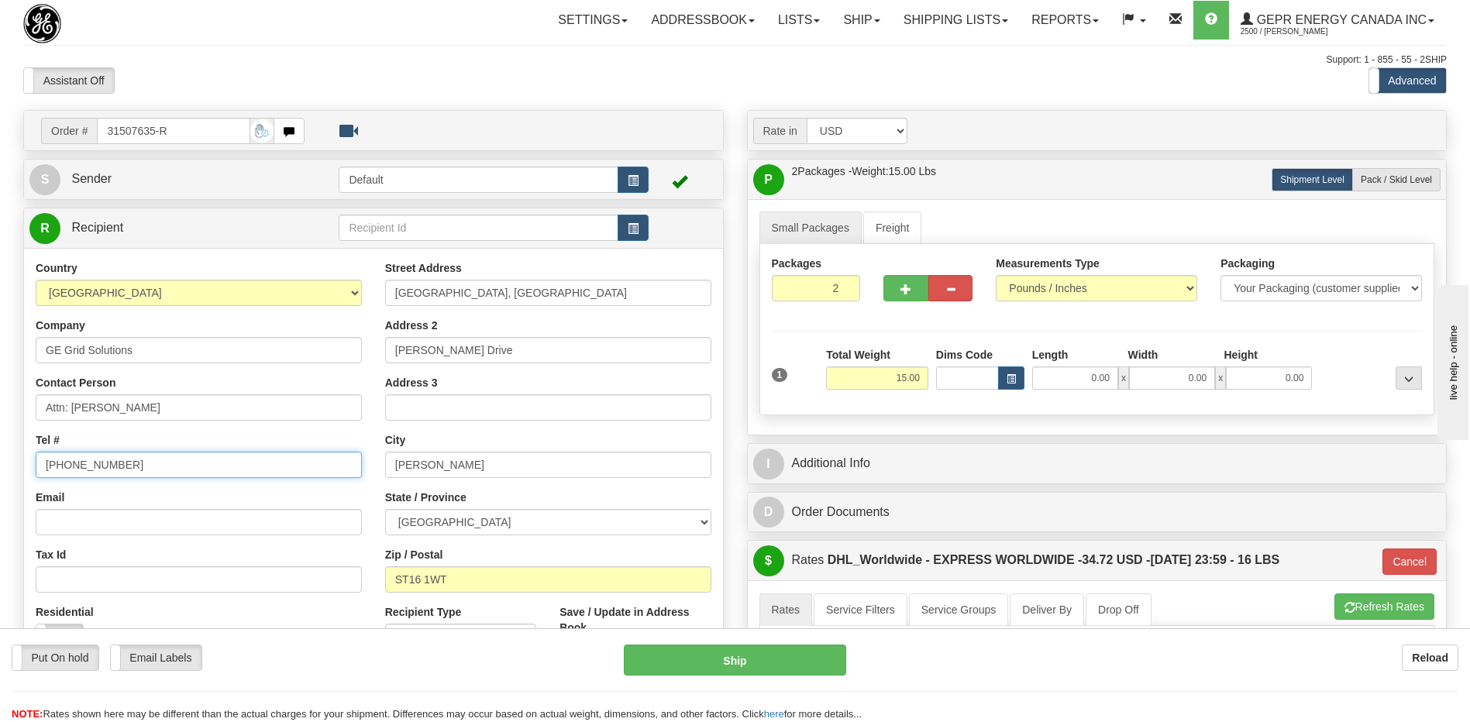
drag, startPoint x: 160, startPoint y: 465, endPoint x: 119, endPoint y: 468, distance: 40.4
click at [57, 469] on input "+44 1785 786694" at bounding box center [199, 465] width 326 height 26
click at [298, 473] on input "+44 1785 786694" at bounding box center [199, 465] width 326 height 26
click at [87, 465] on input "+44 1785 786694" at bounding box center [199, 465] width 326 height 26
click at [101, 466] on input "+44 178 5 786694" at bounding box center [199, 465] width 326 height 26
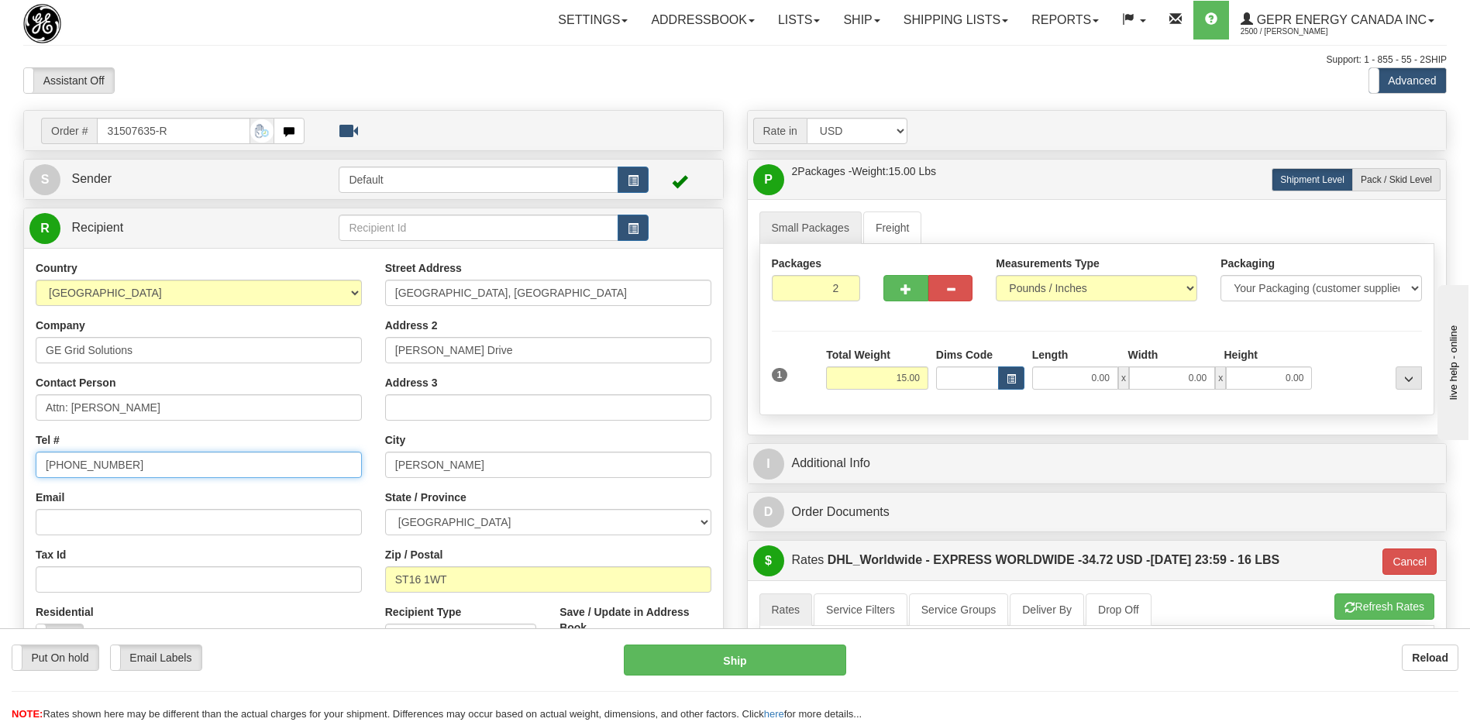
click at [108, 472] on input "+44 178 5786694" at bounding box center [199, 465] width 326 height 26
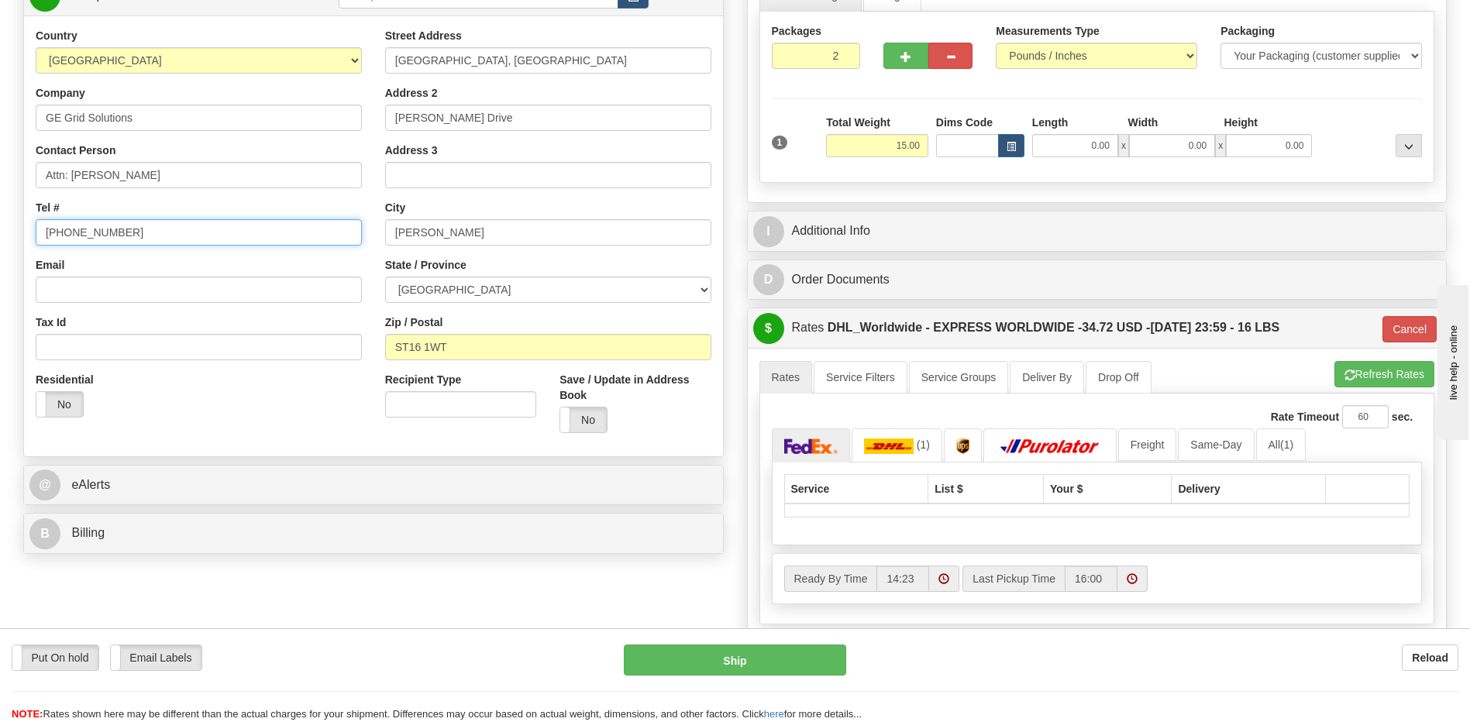
type input "+44 178 578 6694"
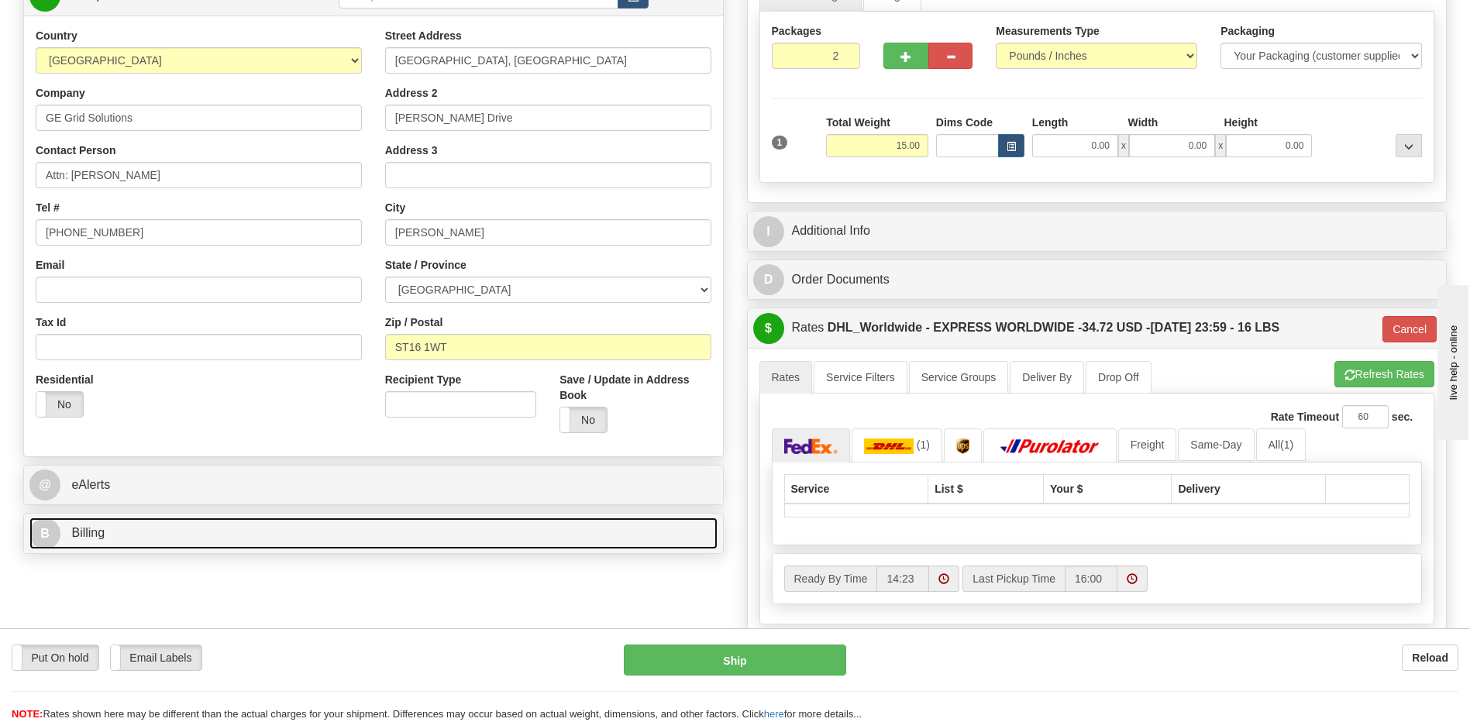
click at [129, 541] on link "B Billing" at bounding box center [373, 534] width 688 height 32
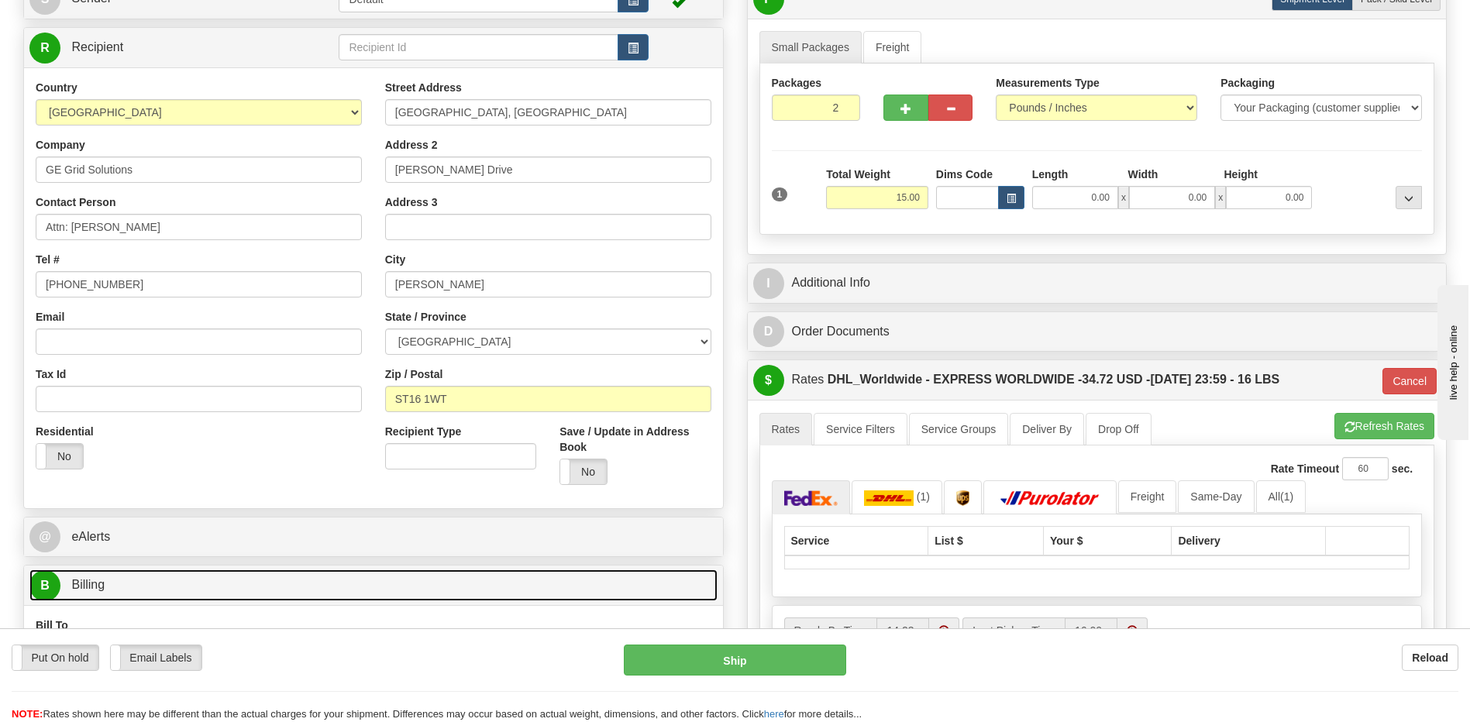
scroll to position [155, 0]
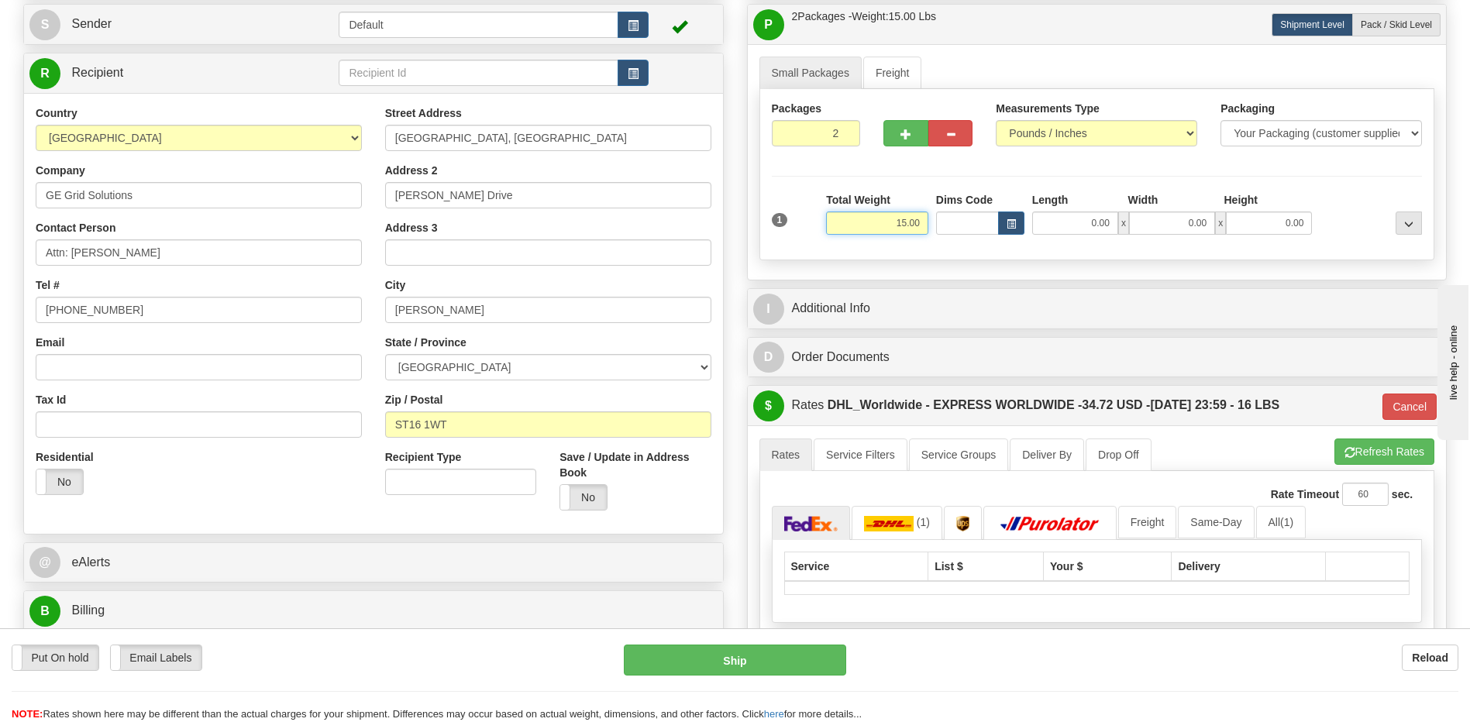
click at [909, 227] on input "15.00" at bounding box center [877, 223] width 102 height 23
type input "4.00"
type input "P"
click at [832, 132] on input "2" at bounding box center [816, 133] width 89 height 26
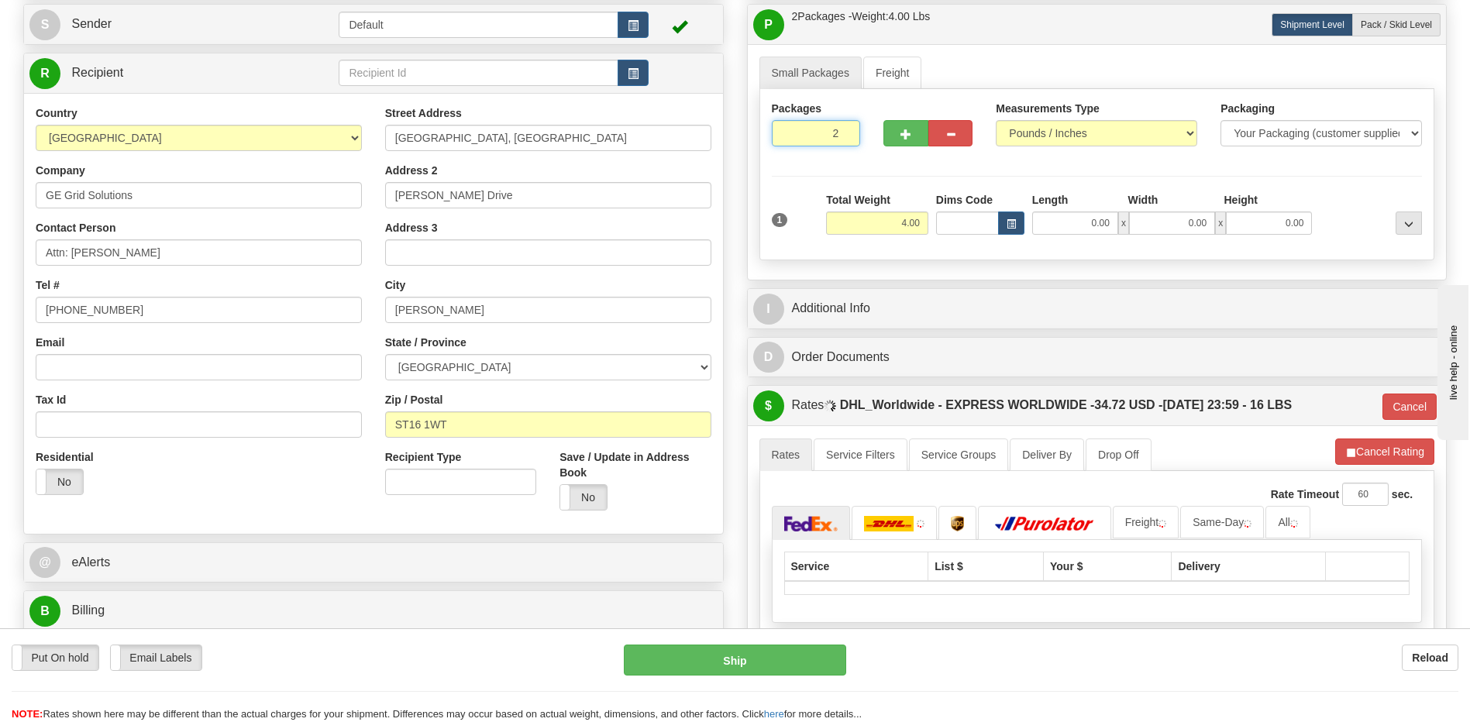
click at [832, 132] on input "2" at bounding box center [816, 133] width 89 height 26
type input "1"
click at [219, 497] on div "Residential Yes No" at bounding box center [198, 477] width 349 height 57
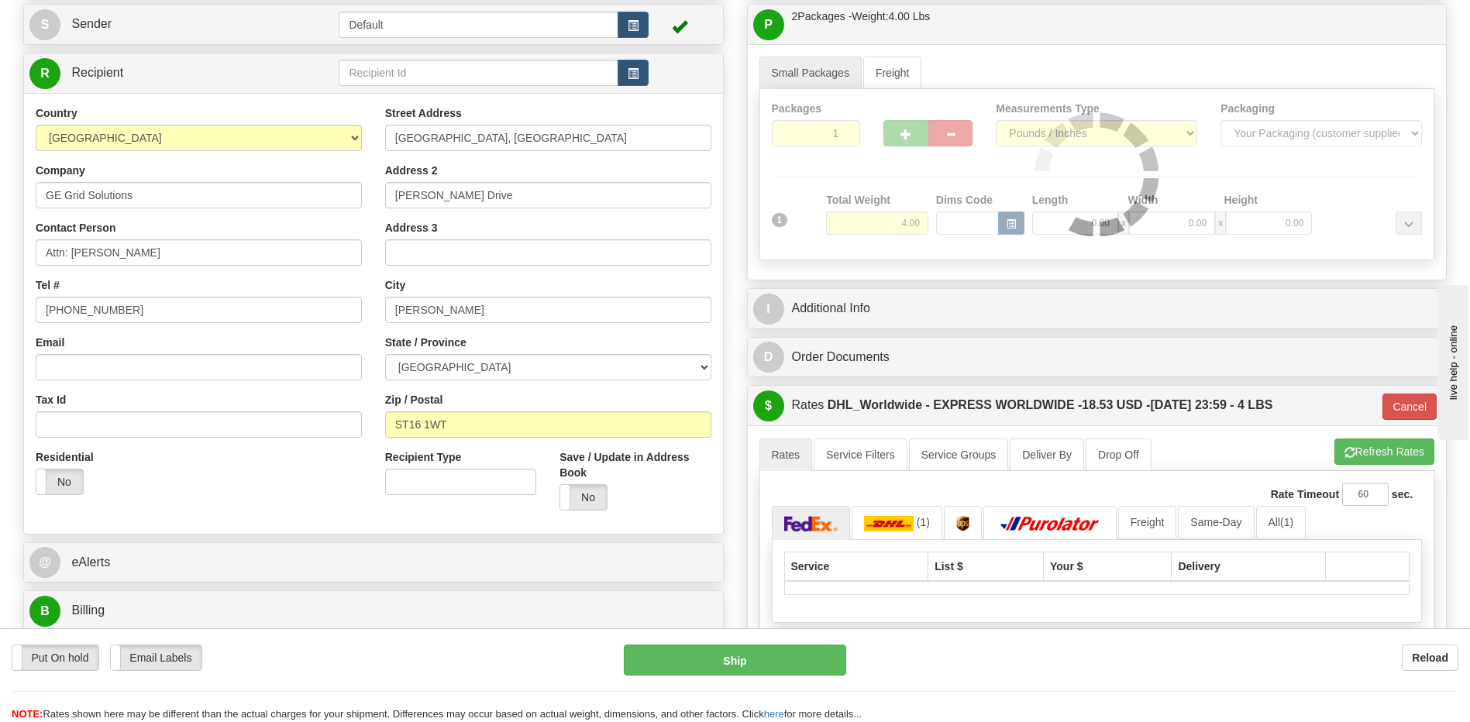
type input "P"
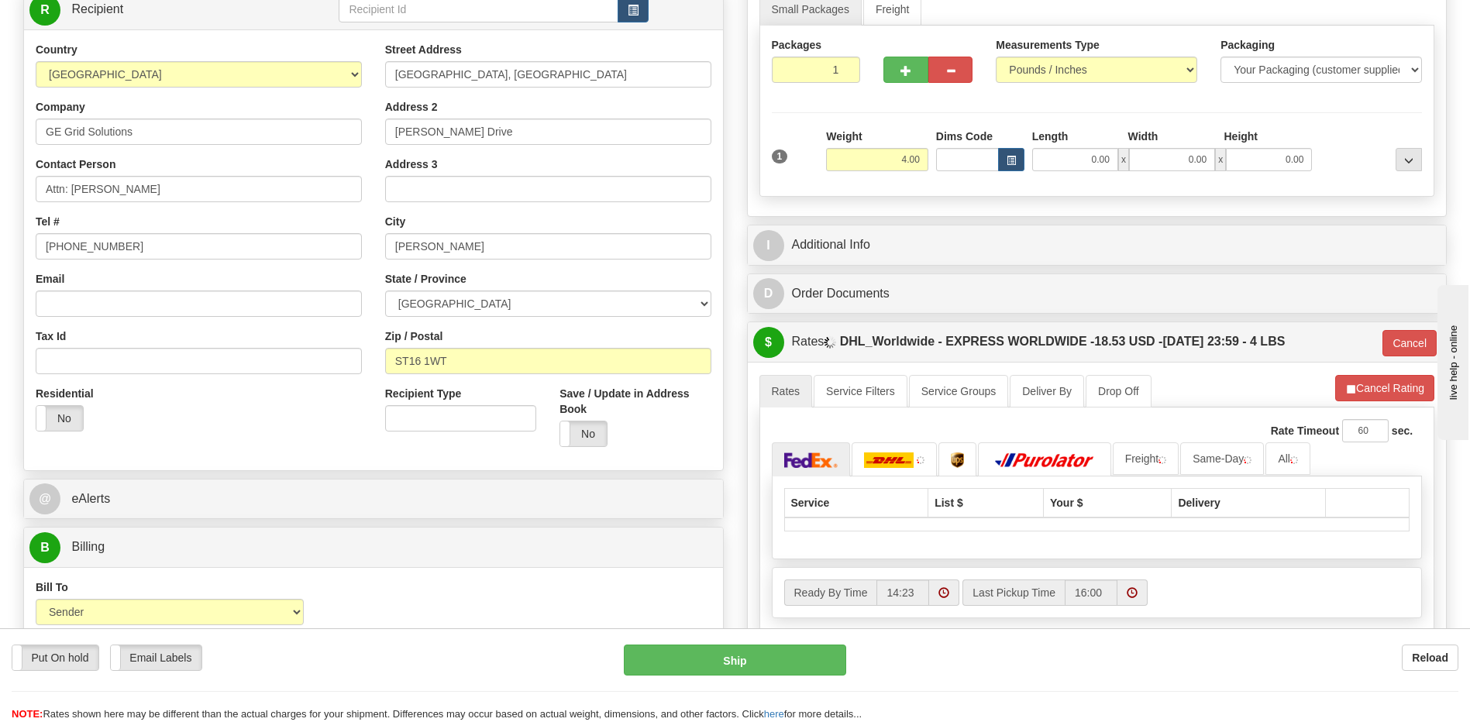
scroll to position [310, 0]
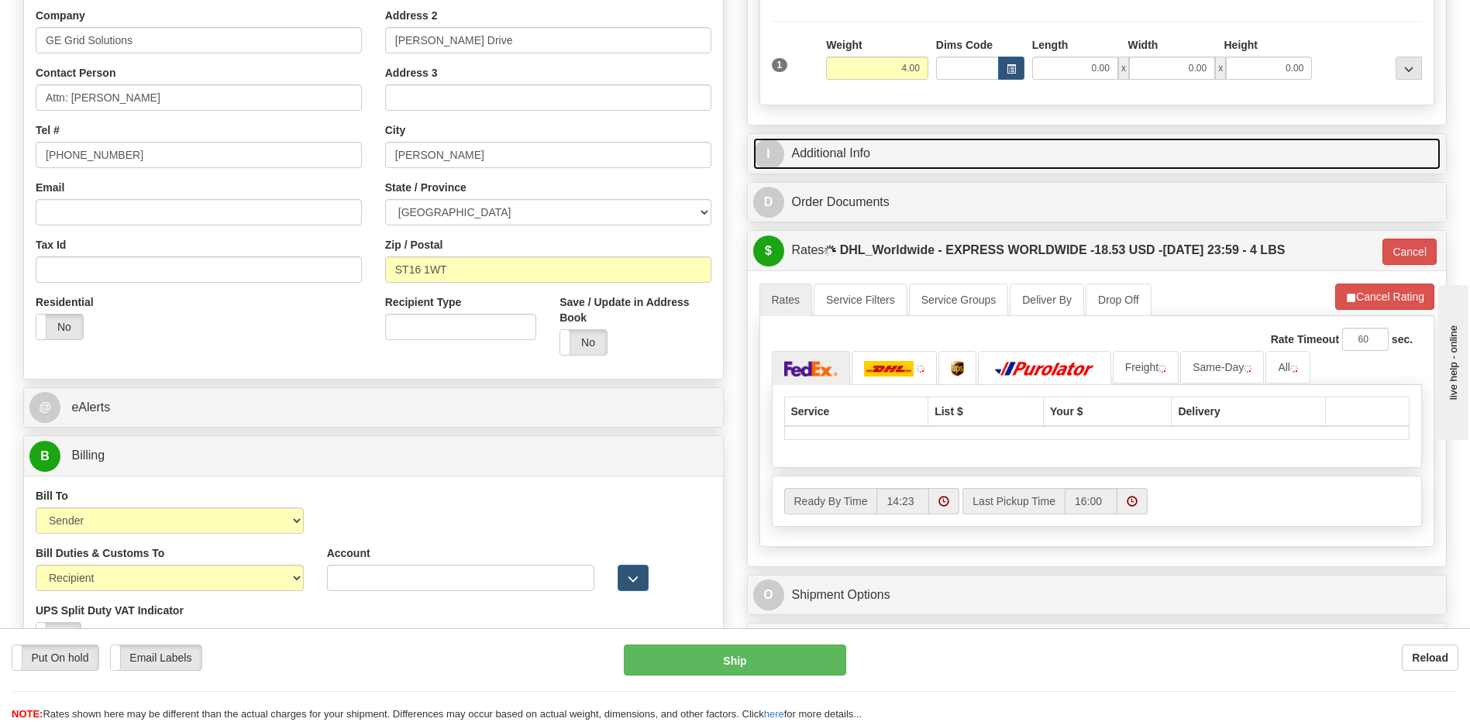
click at [863, 147] on link "I Additional Info" at bounding box center [1097, 154] width 688 height 32
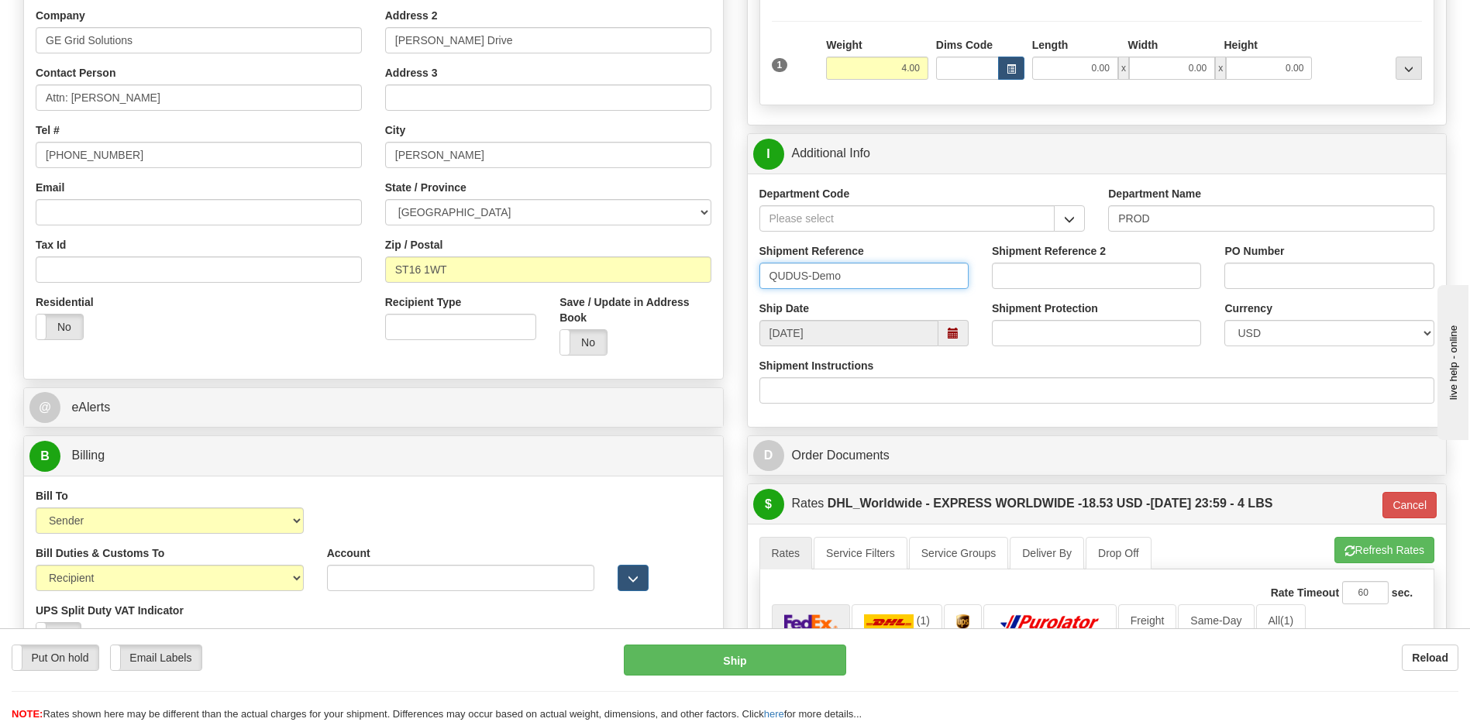
drag, startPoint x: 896, startPoint y: 278, endPoint x: 530, endPoint y: 284, distance: 365.7
type input "Karen Liney"
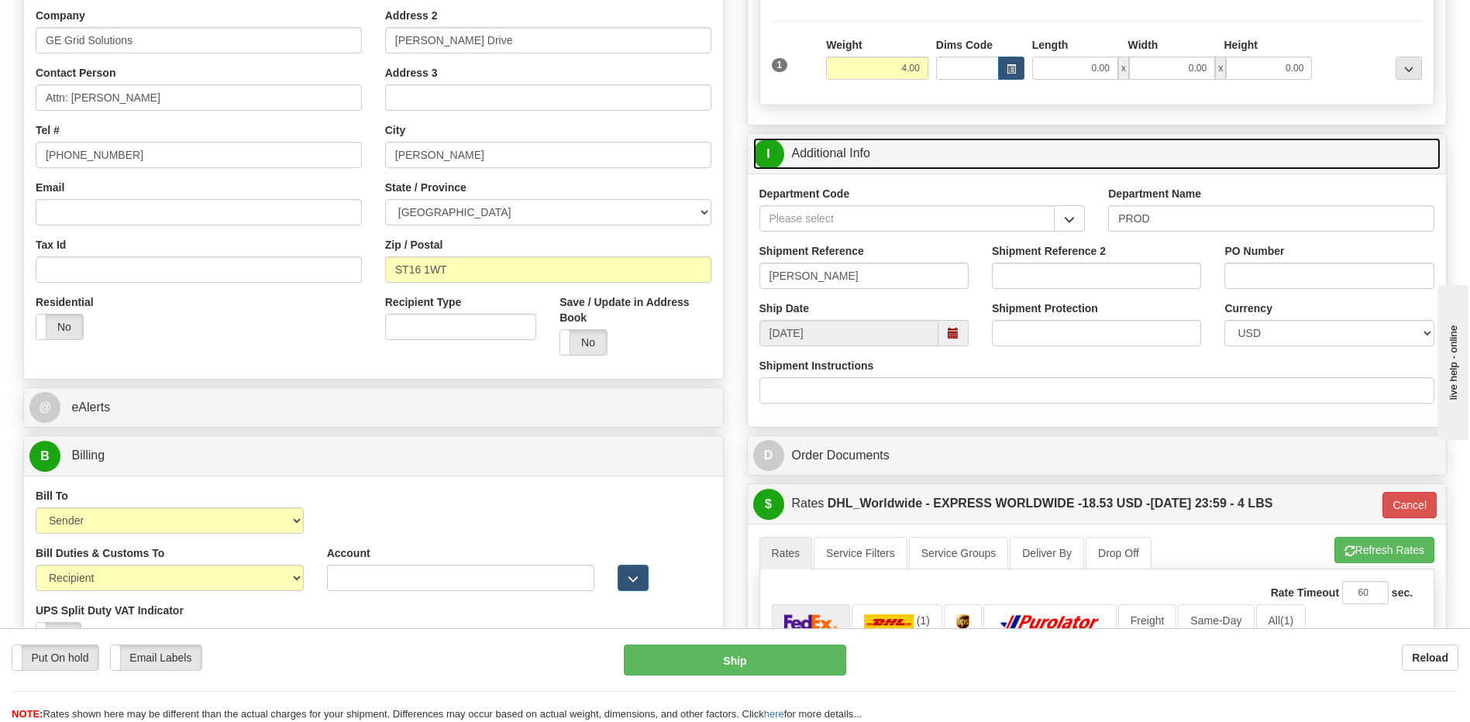
click at [799, 156] on link "I Additional Info" at bounding box center [1097, 154] width 688 height 32
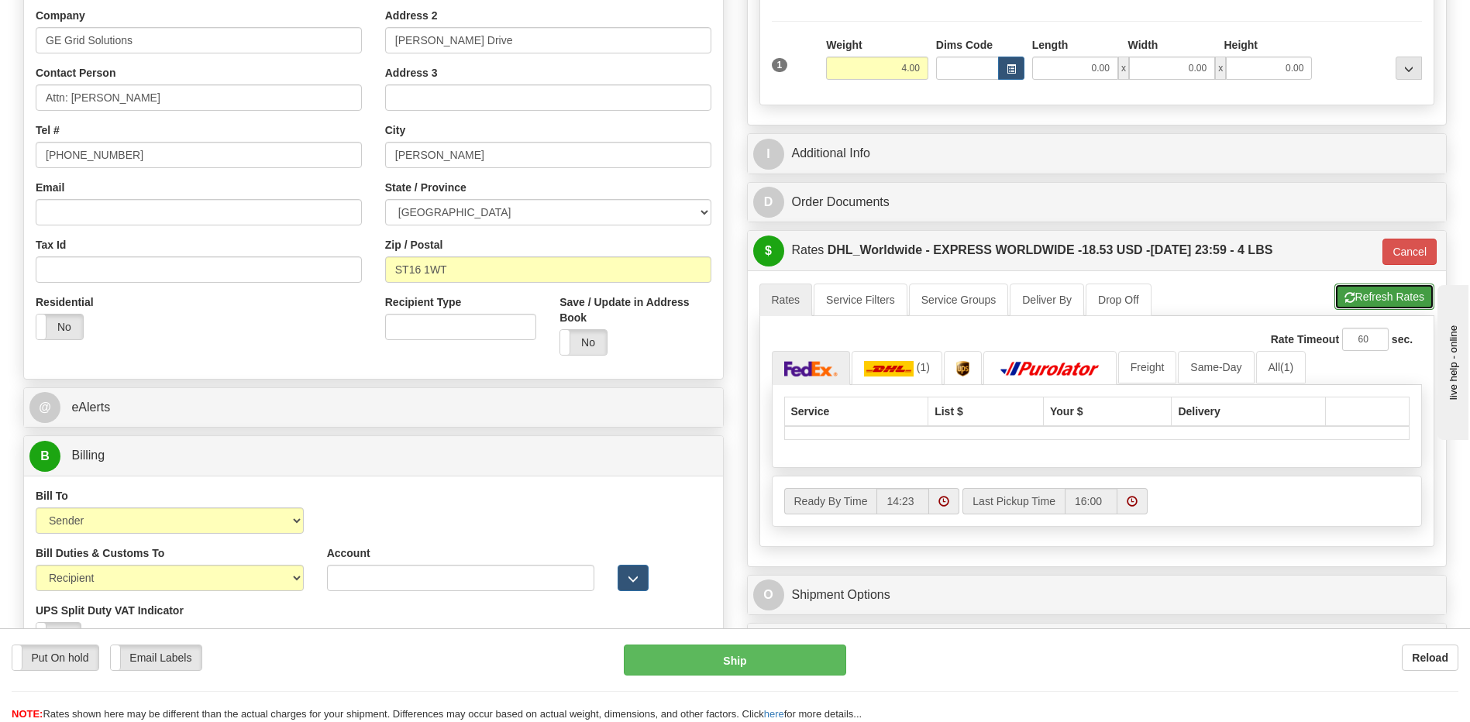
click at [1352, 307] on button "Refresh Rates" at bounding box center [1384, 297] width 100 height 26
type input "P"
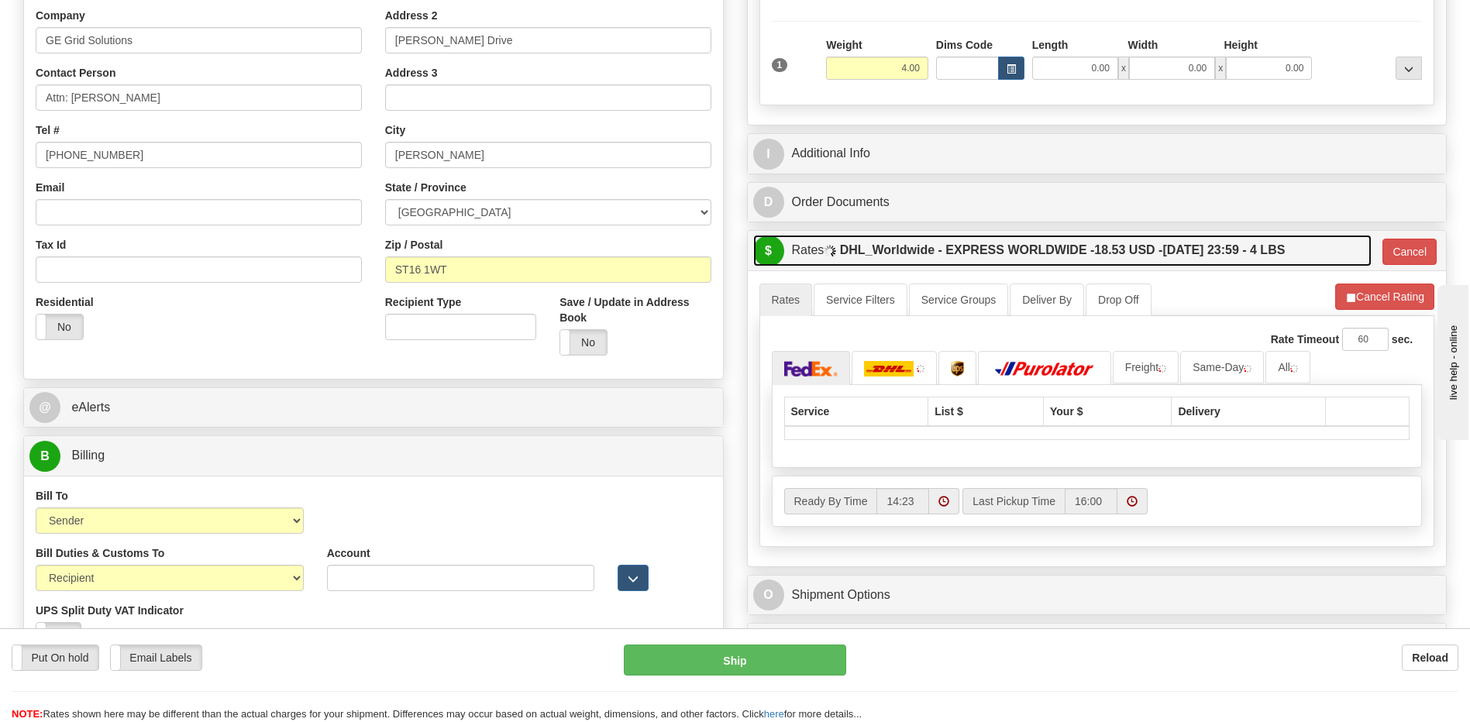
click at [1164, 263] on label "DHL_Worldwide - EXPRESS WORLDWIDE - 18.53 USD - 08/26/2025 23:59 - 4 LBS" at bounding box center [1062, 250] width 445 height 31
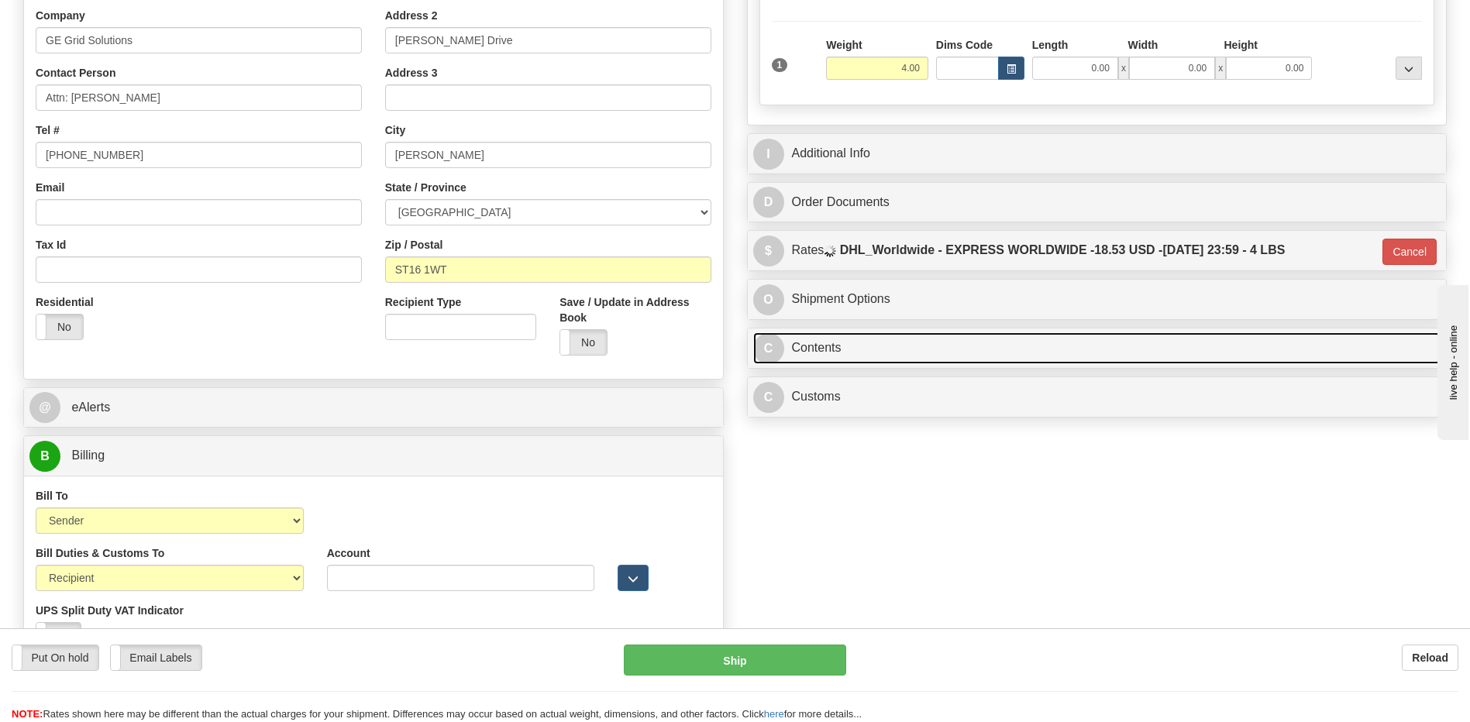
click at [848, 364] on link "C Contents" at bounding box center [1097, 348] width 688 height 32
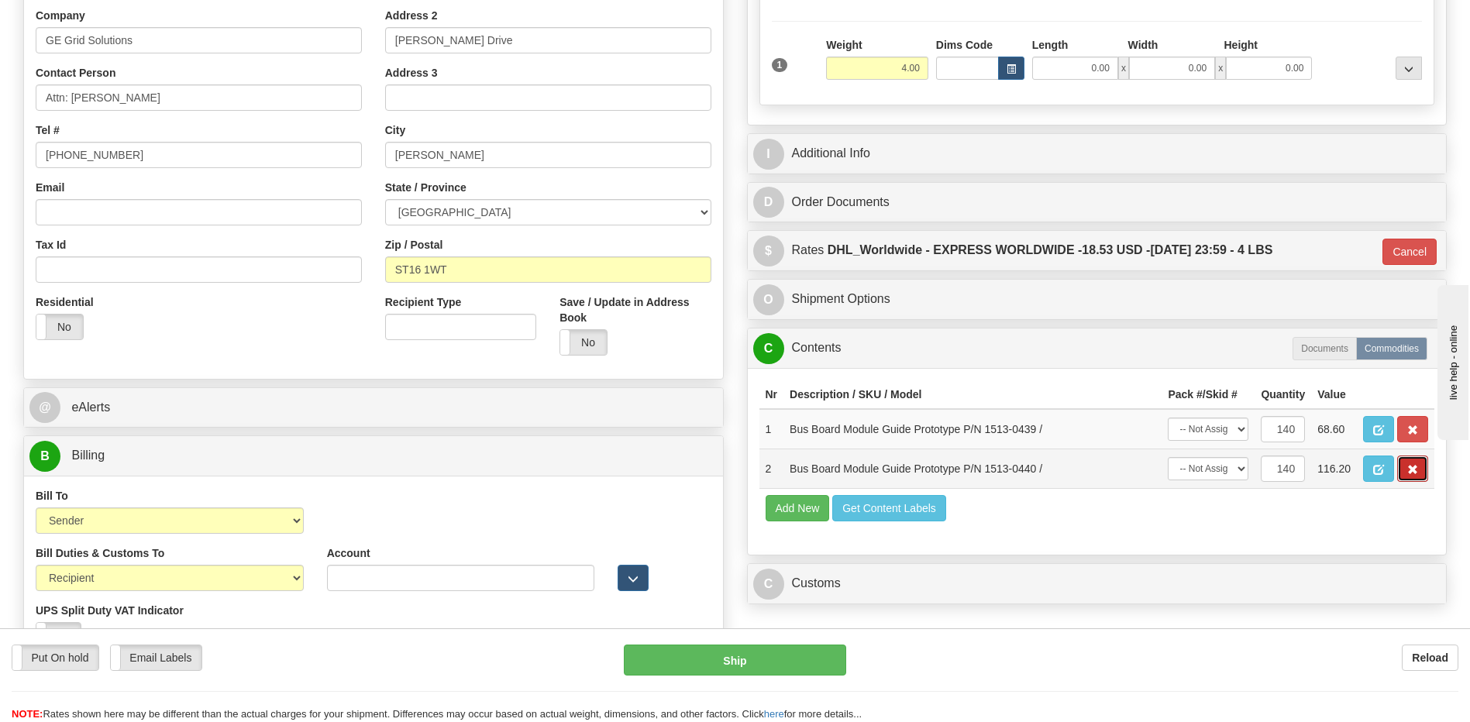
click at [1419, 480] on button "button" at bounding box center [1412, 469] width 31 height 26
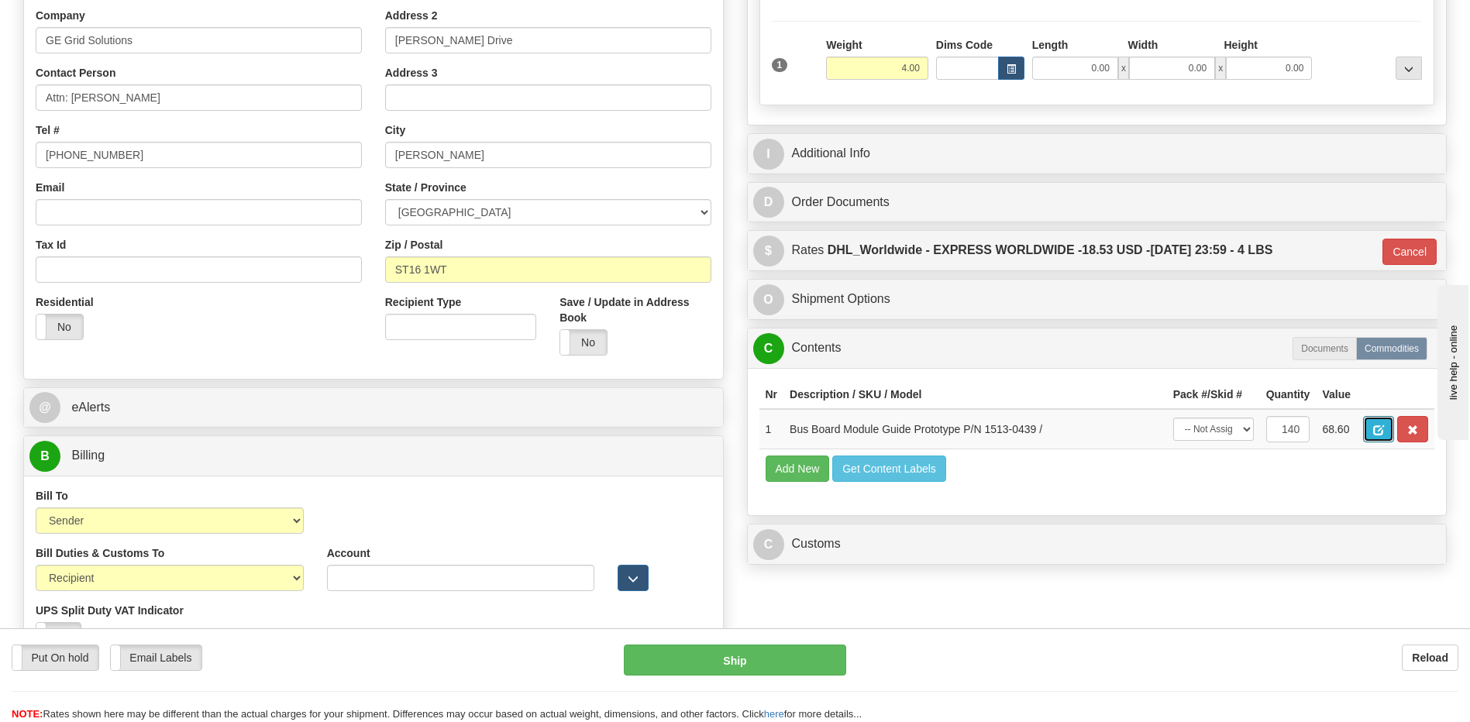
click at [1385, 432] on button "button" at bounding box center [1378, 429] width 31 height 26
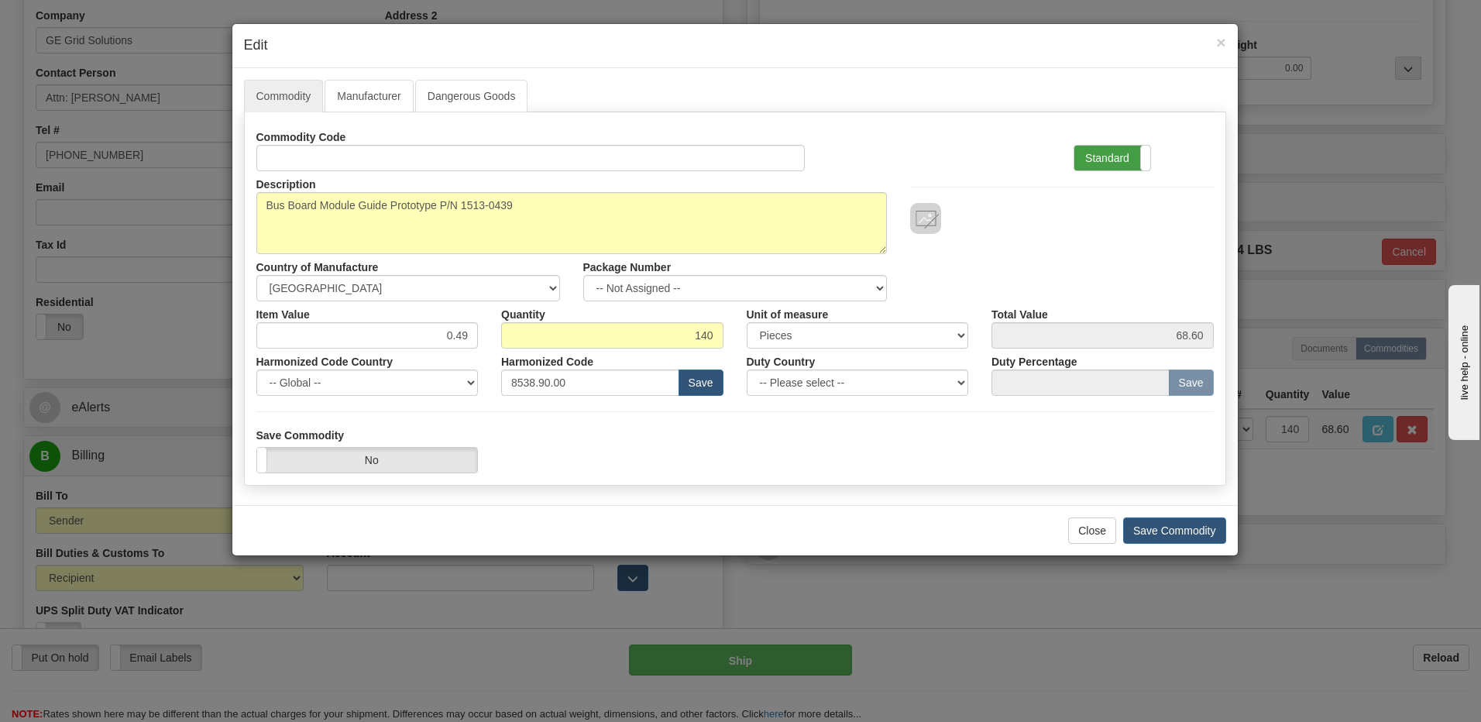
click at [1107, 163] on label "Standard" at bounding box center [1113, 158] width 76 height 25
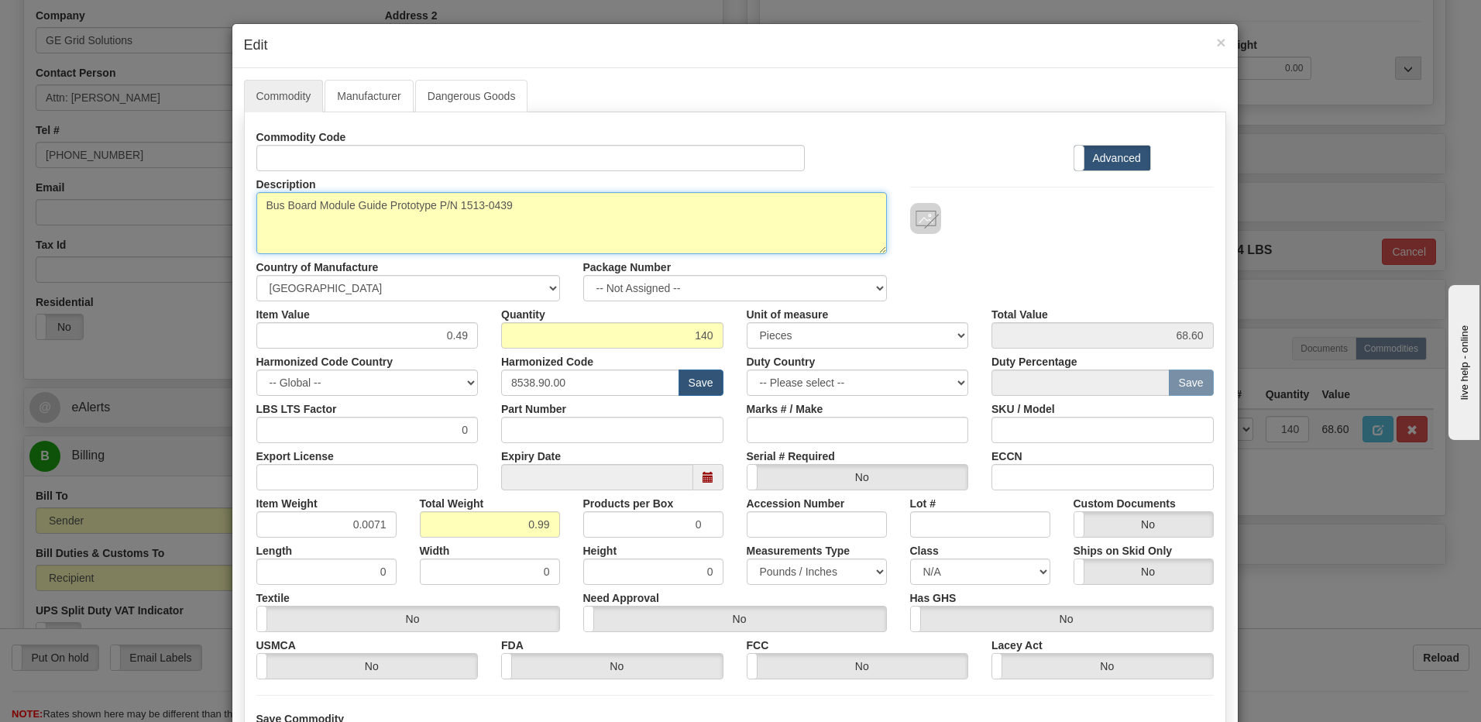
drag, startPoint x: 527, startPoint y: 207, endPoint x: 117, endPoint y: 198, distance: 410.0
click at [117, 198] on div "× Edit Commodity Manufacturer Dangerous Goods Commodity Code Standard Advanced …" at bounding box center [740, 361] width 1481 height 722
type textarea "469869 WIRING FINAL ASSEMBLY P/N E18J0-0066"
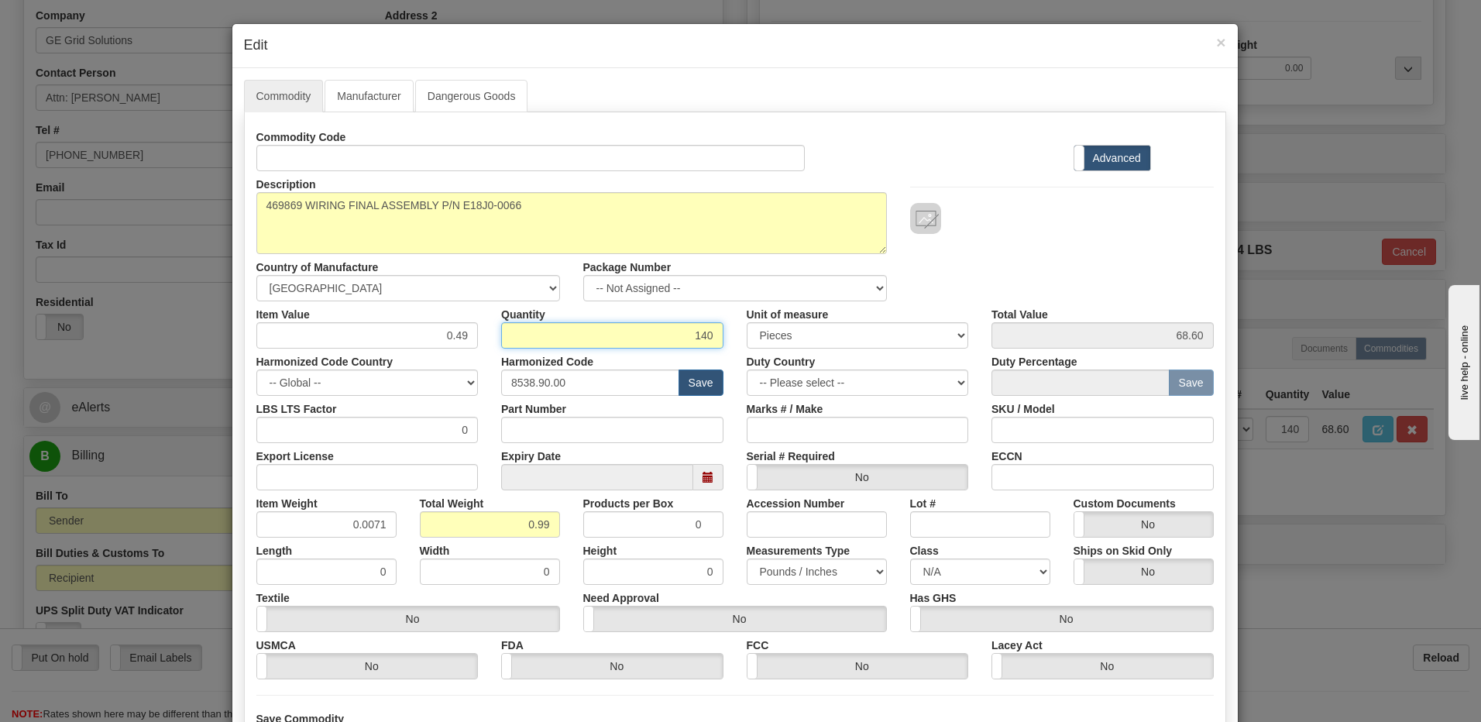
drag, startPoint x: 652, startPoint y: 344, endPoint x: 779, endPoint y: 342, distance: 127.1
click at [779, 342] on div "Item Value 0.49 Quantity 140 Unit of measure 3 Thousand Square Inches Adjustmen…" at bounding box center [735, 324] width 981 height 47
type input "1"
type input "0.49"
click at [428, 530] on input "0.01" at bounding box center [490, 524] width 140 height 26
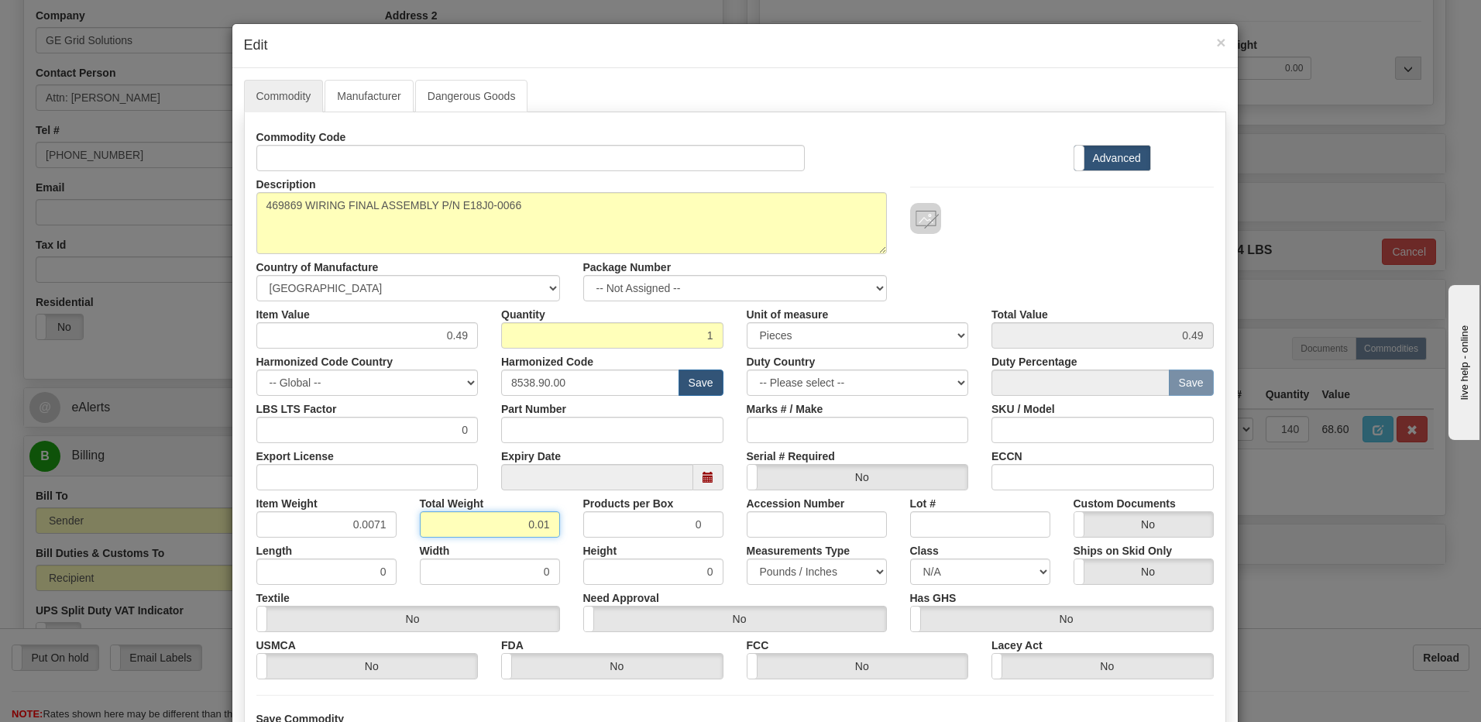
drag, startPoint x: 456, startPoint y: 521, endPoint x: 642, endPoint y: 535, distance: 186.5
click at [642, 535] on div "Item Weight 0.0071 Total Weight 0.01 Products per Box 0 Accession Number Lot # …" at bounding box center [735, 513] width 981 height 47
type input "1"
type input "1.0000"
click at [261, 342] on input "0.49" at bounding box center [367, 335] width 222 height 26
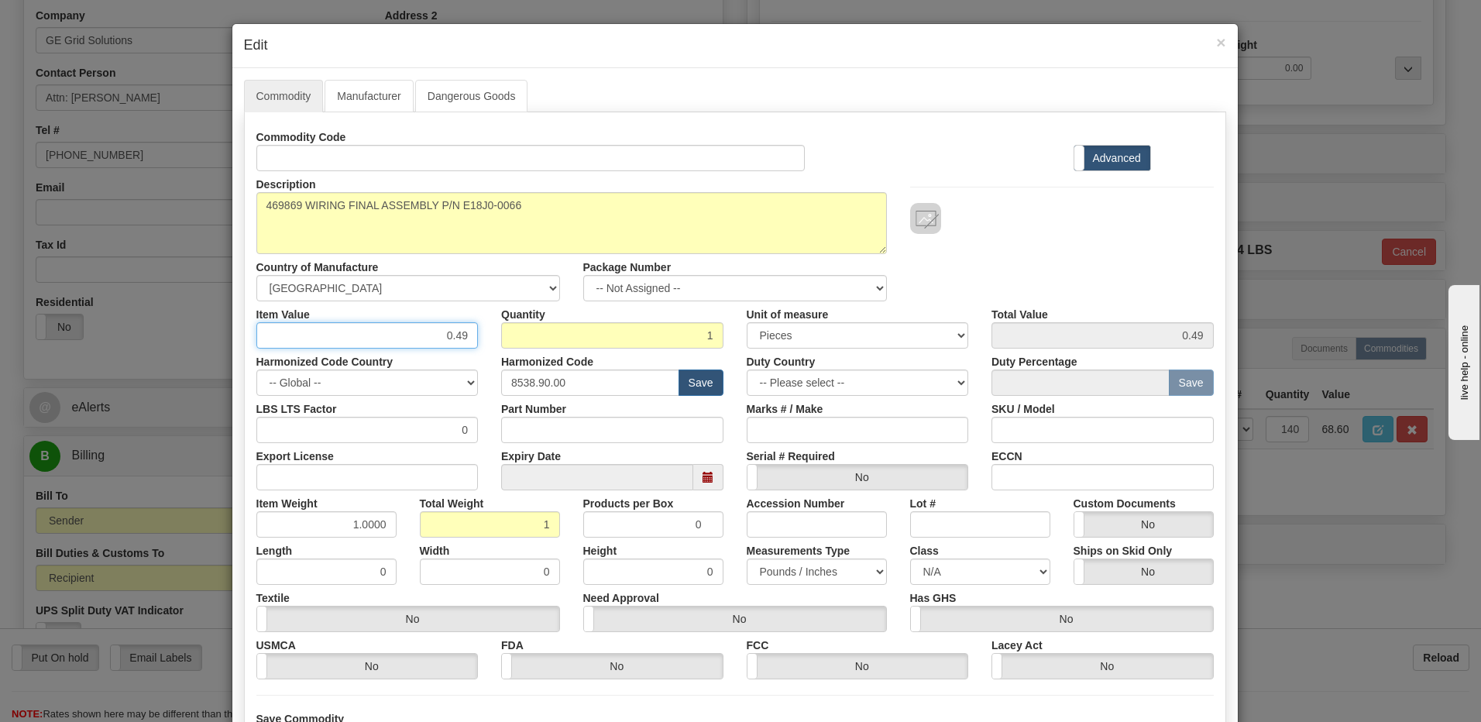
click at [686, 339] on div "Item Value 0.49 Quantity 1 Unit of measure 3 Thousand Square Inches Adjustments…" at bounding box center [735, 324] width 981 height 47
type input "419.37"
drag, startPoint x: 684, startPoint y: 333, endPoint x: 845, endPoint y: 453, distance: 201.0
click at [684, 333] on input "1" at bounding box center [612, 335] width 222 height 26
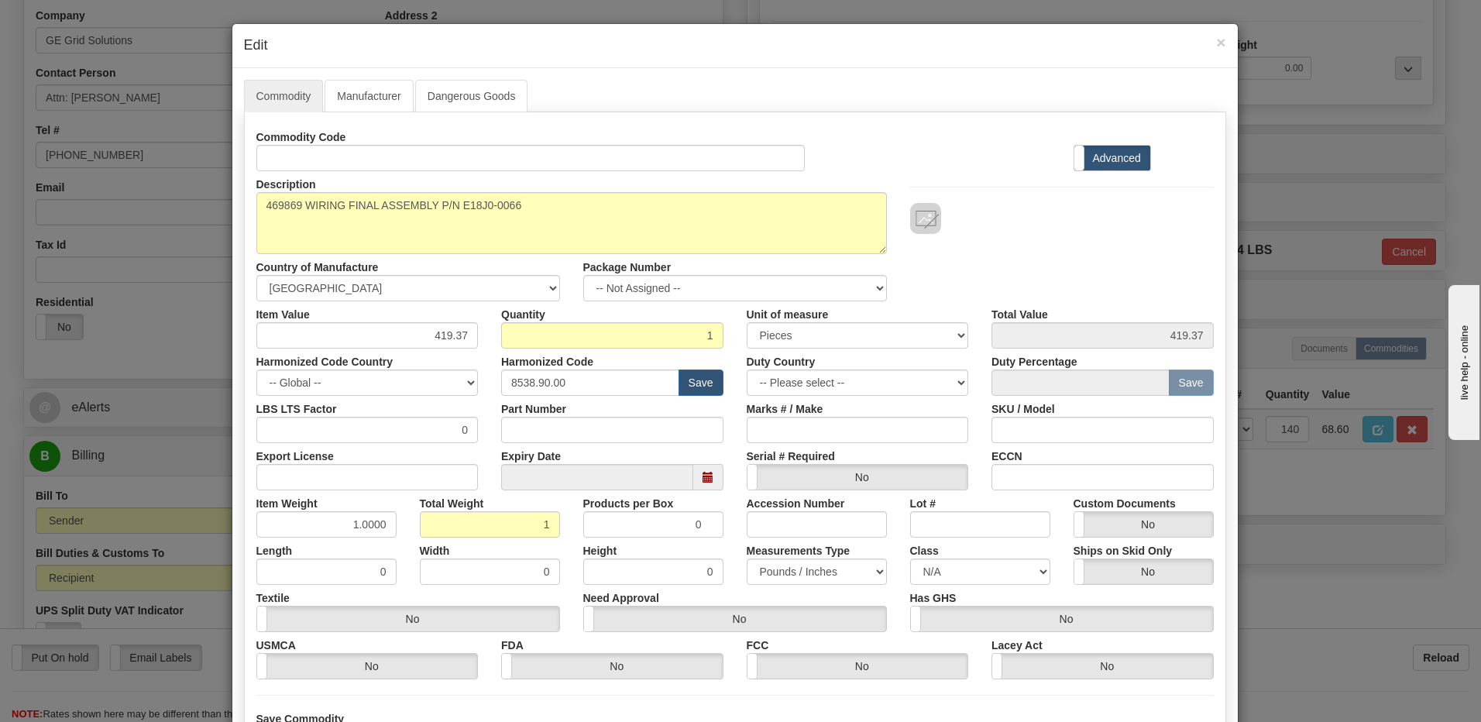
click at [1163, 258] on div "Description Bus Board Module Guide Prototype P/N 1513-0439 Country of Manufactu…" at bounding box center [735, 236] width 981 height 130
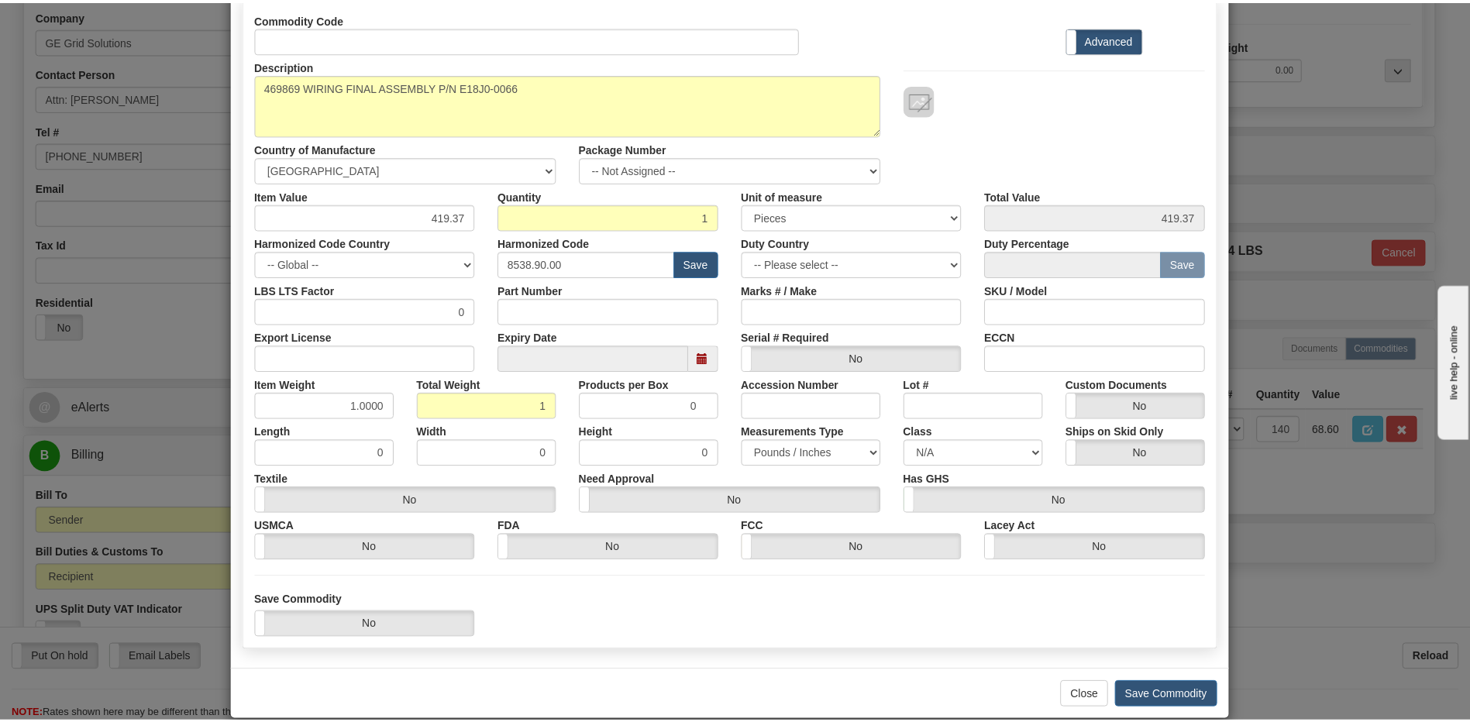
scroll to position [141, 0]
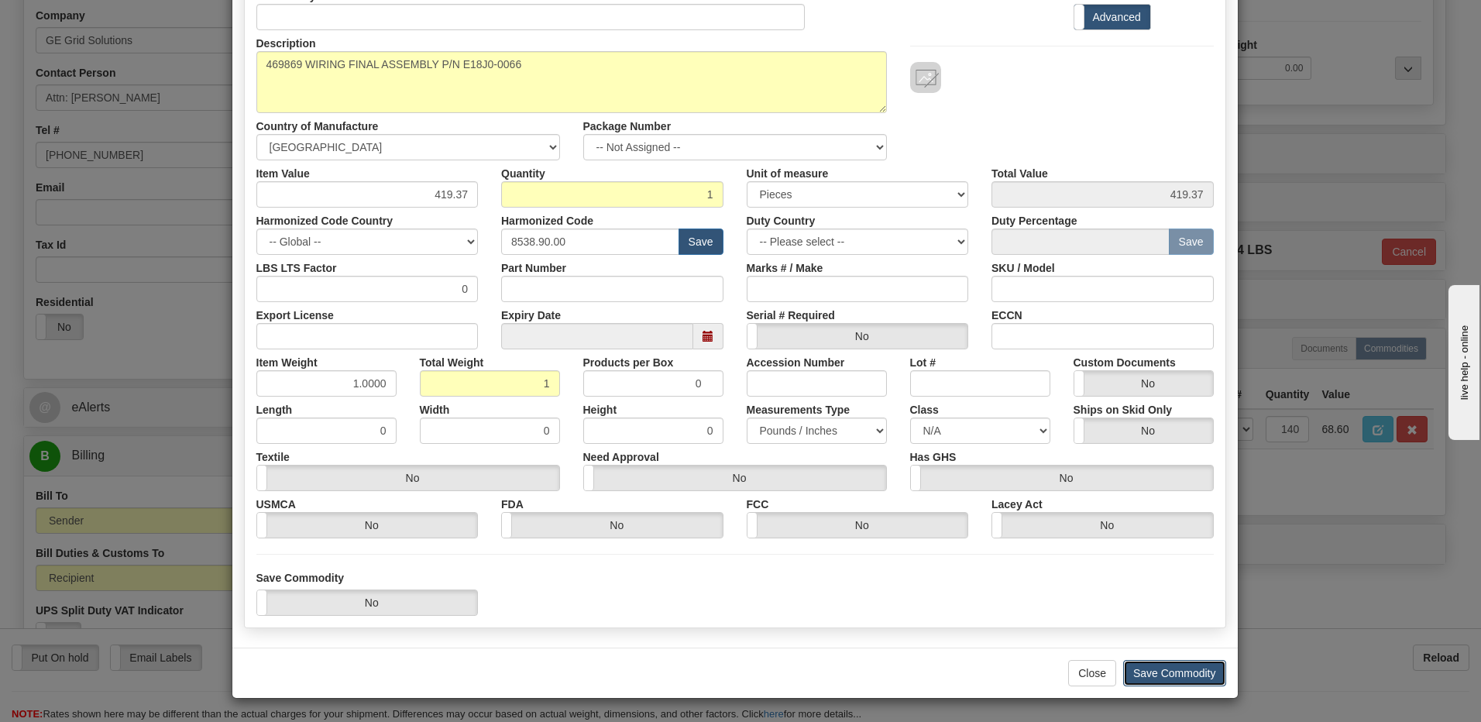
click at [1187, 675] on button "Save Commodity" at bounding box center [1174, 673] width 103 height 26
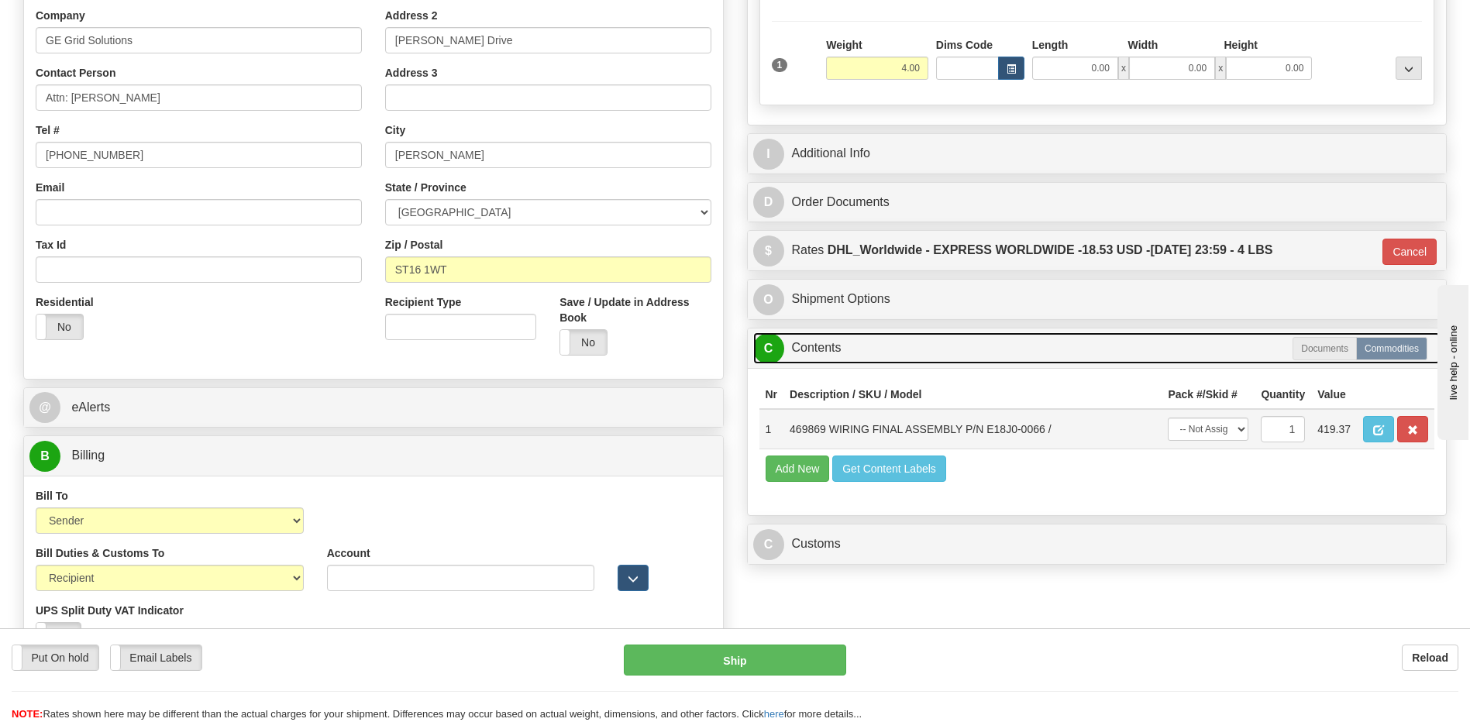
drag, startPoint x: 838, startPoint y: 346, endPoint x: 847, endPoint y: 422, distance: 76.5
click at [838, 346] on link "C Contents" at bounding box center [1097, 348] width 688 height 32
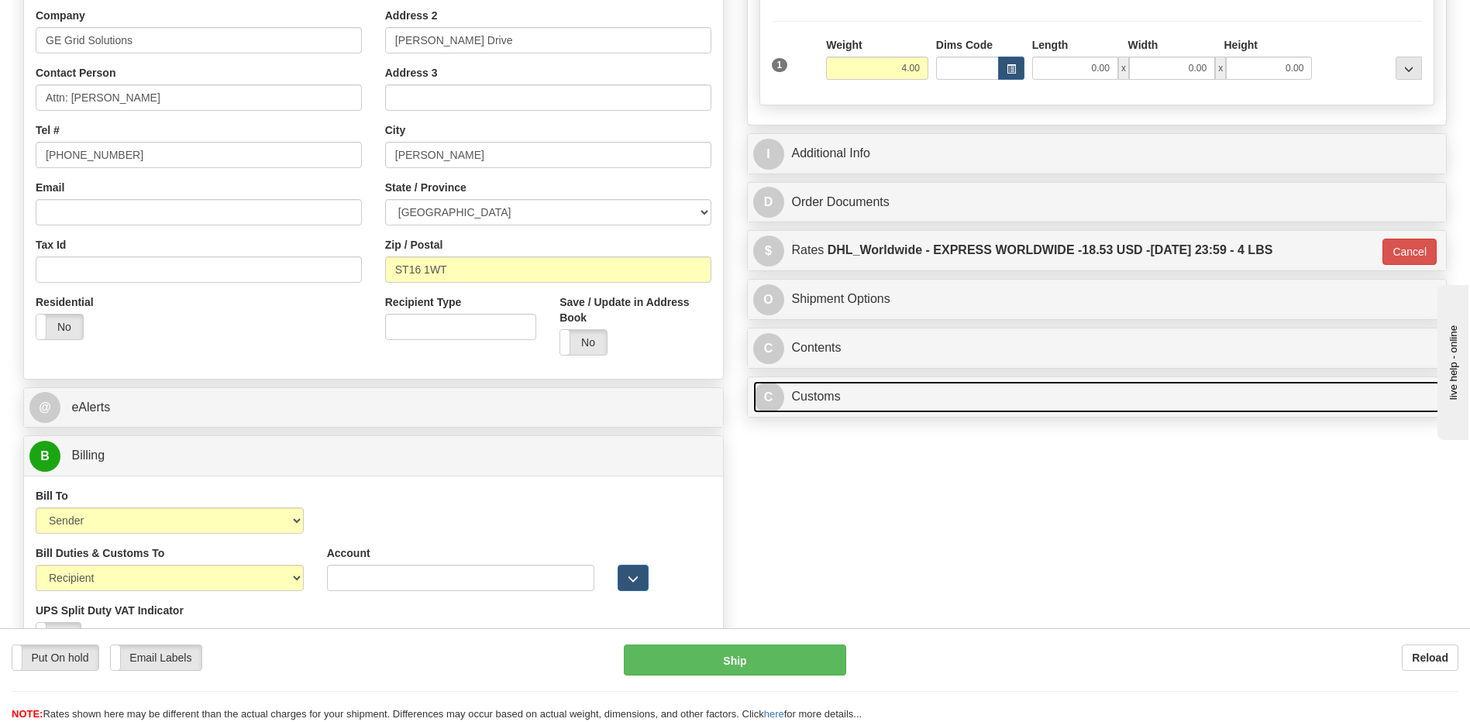
click at [845, 394] on link "C Customs" at bounding box center [1097, 397] width 688 height 32
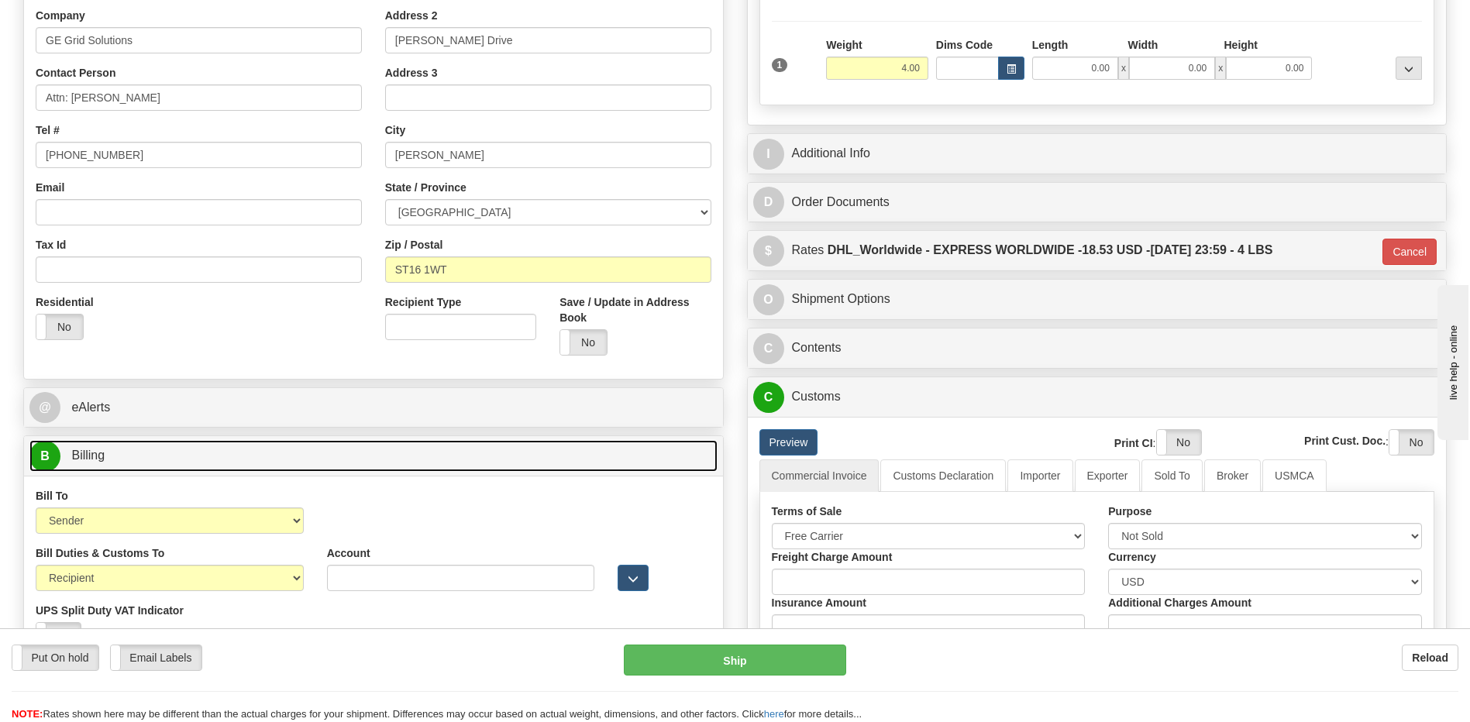
click at [415, 455] on link "B Billing" at bounding box center [373, 456] width 688 height 32
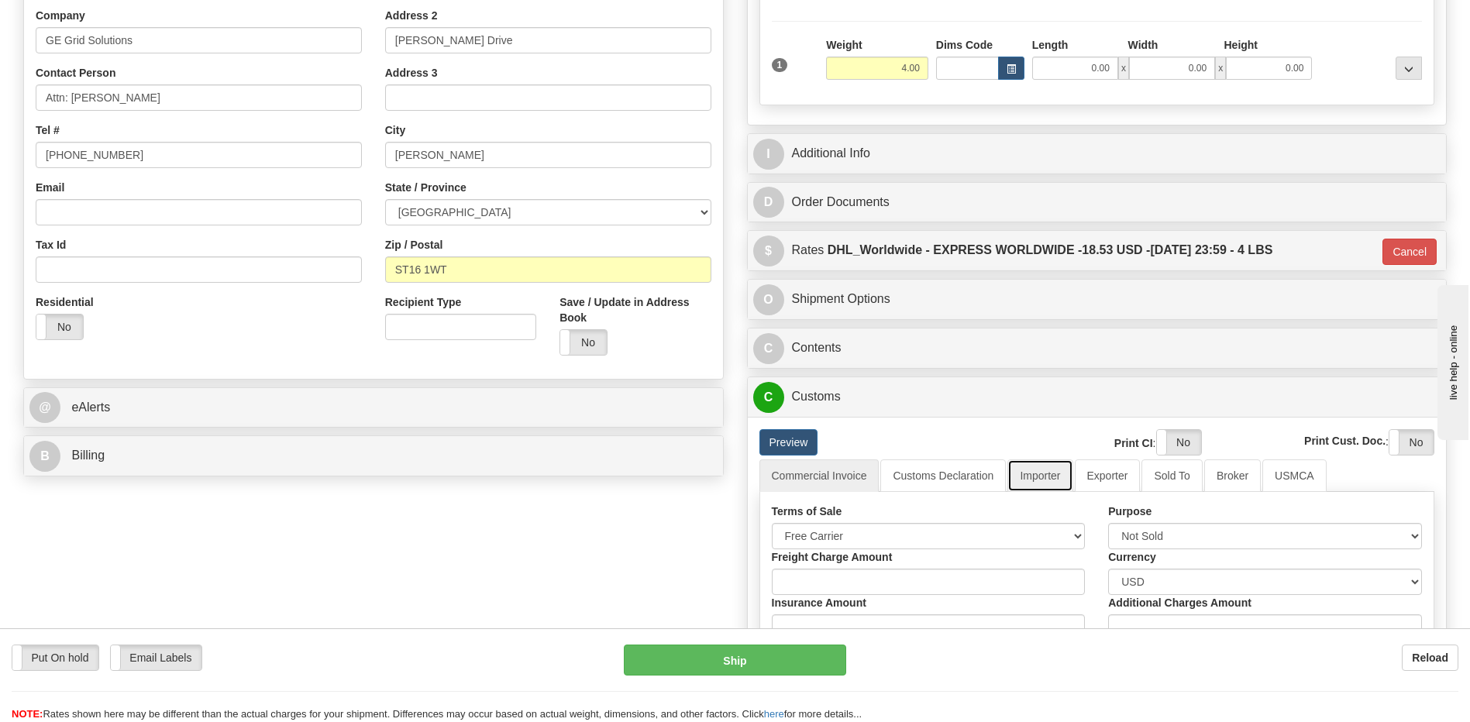
click at [1023, 470] on link "Importer" at bounding box center [1039, 475] width 65 height 33
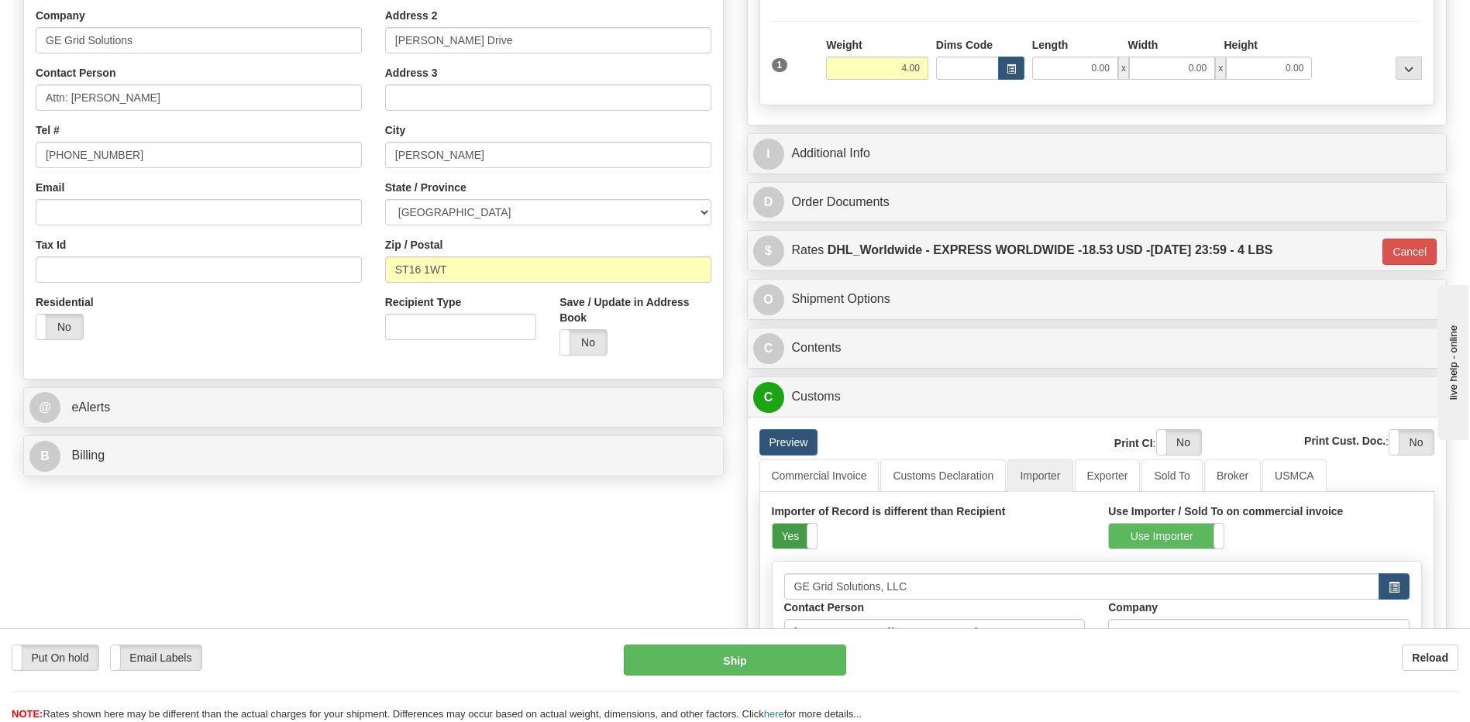
click at [790, 535] on label "Yes" at bounding box center [794, 536] width 44 height 25
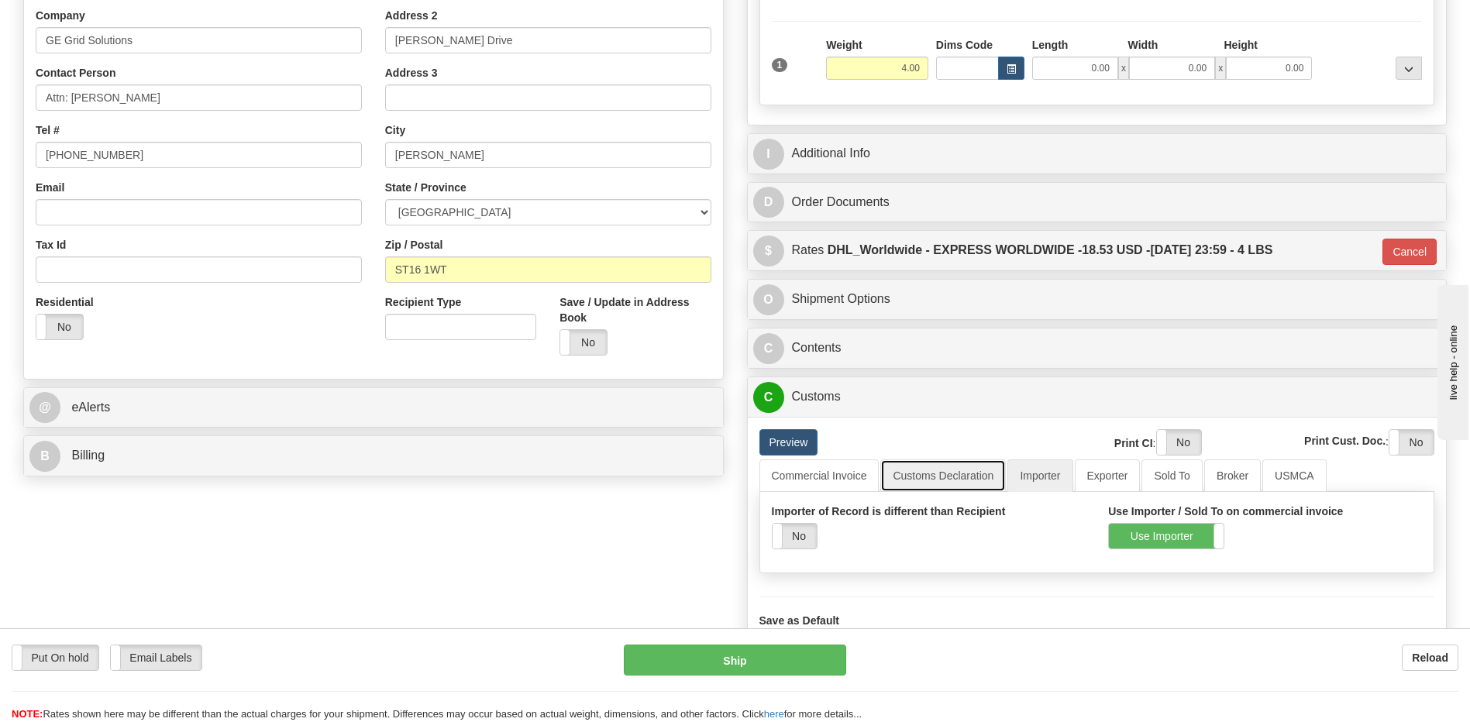
click at [903, 475] on link "Customs Declaration" at bounding box center [943, 475] width 126 height 33
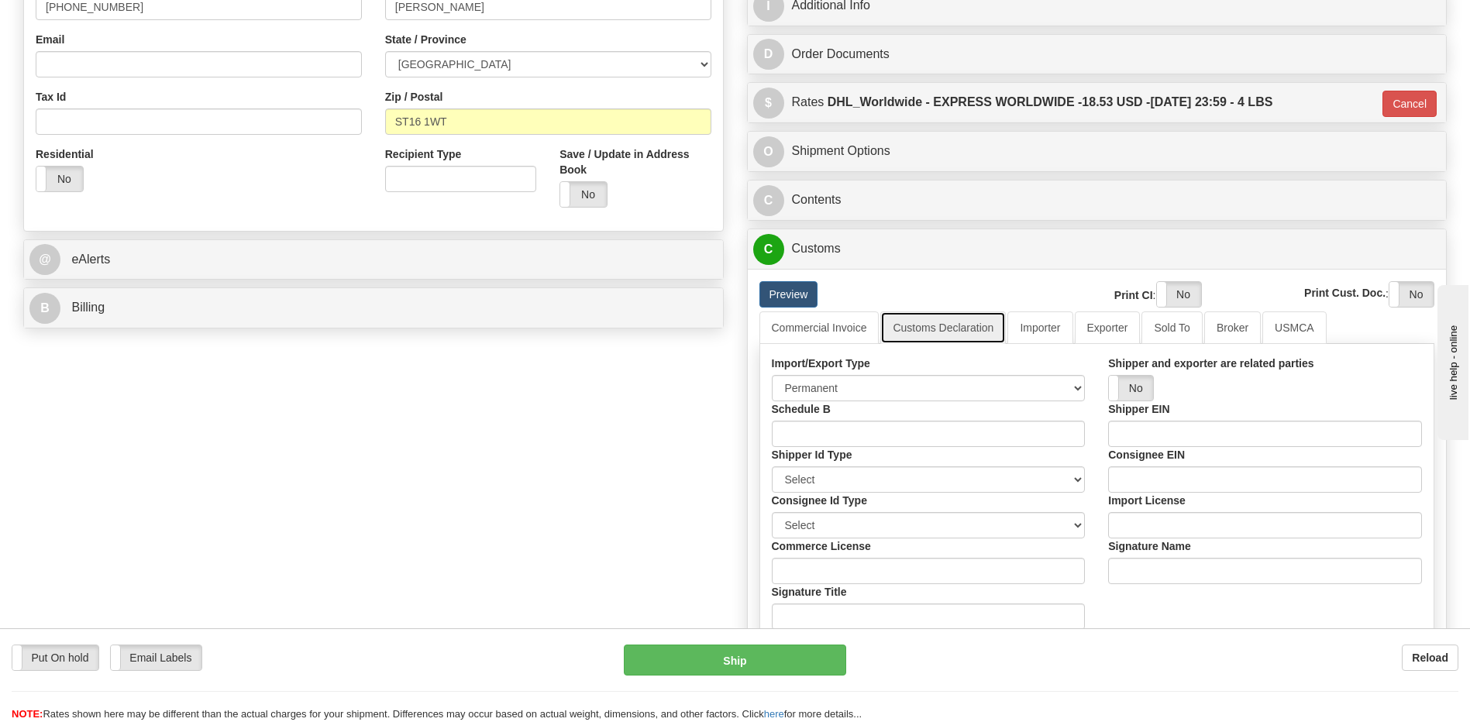
scroll to position [542, 0]
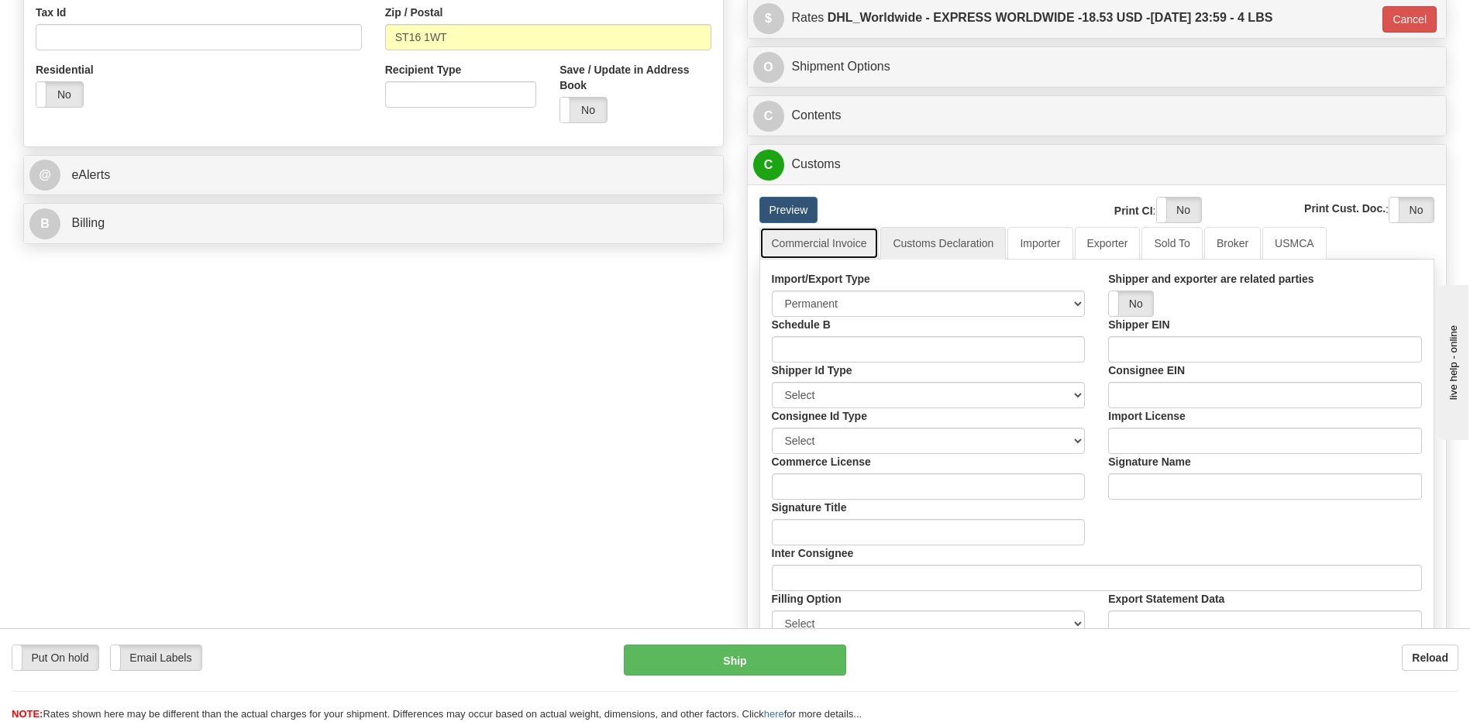
click at [836, 238] on link "Commercial Invoice" at bounding box center [819, 243] width 120 height 33
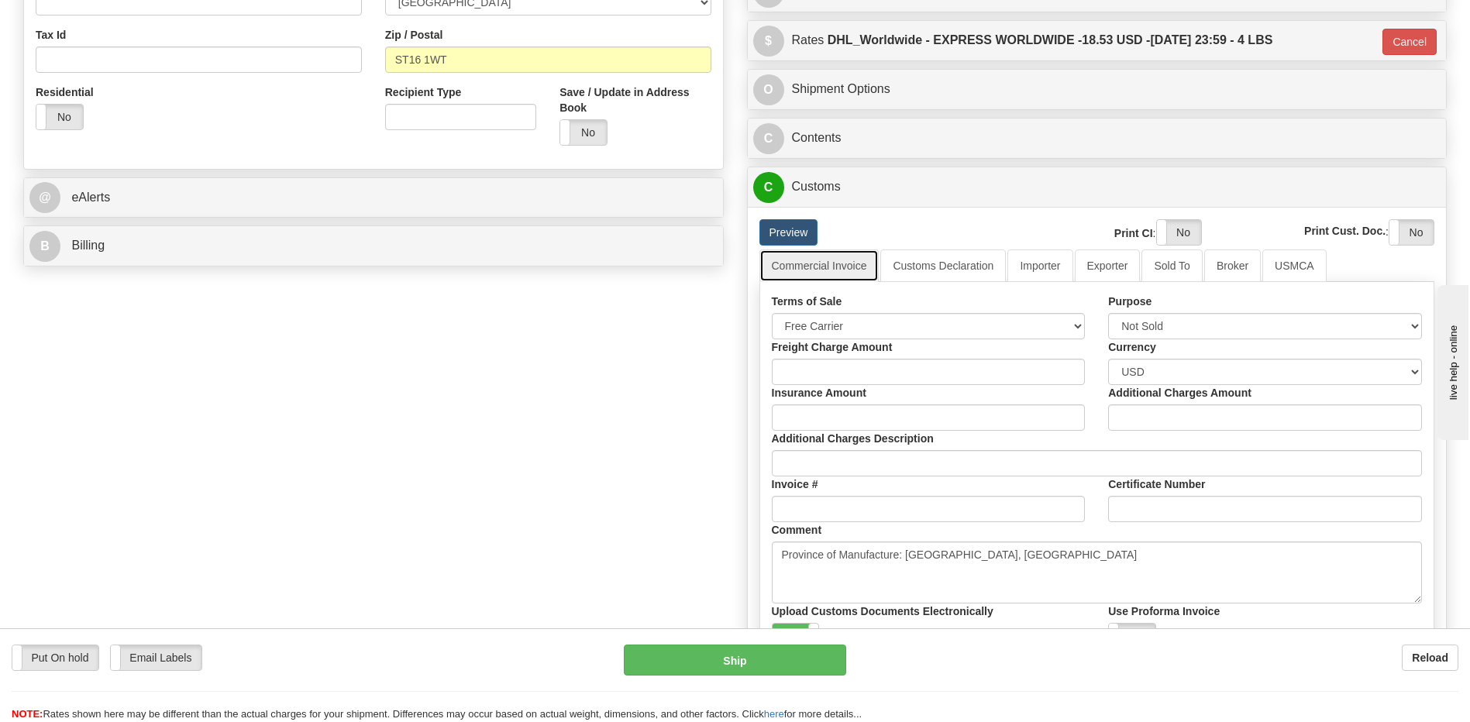
scroll to position [387, 0]
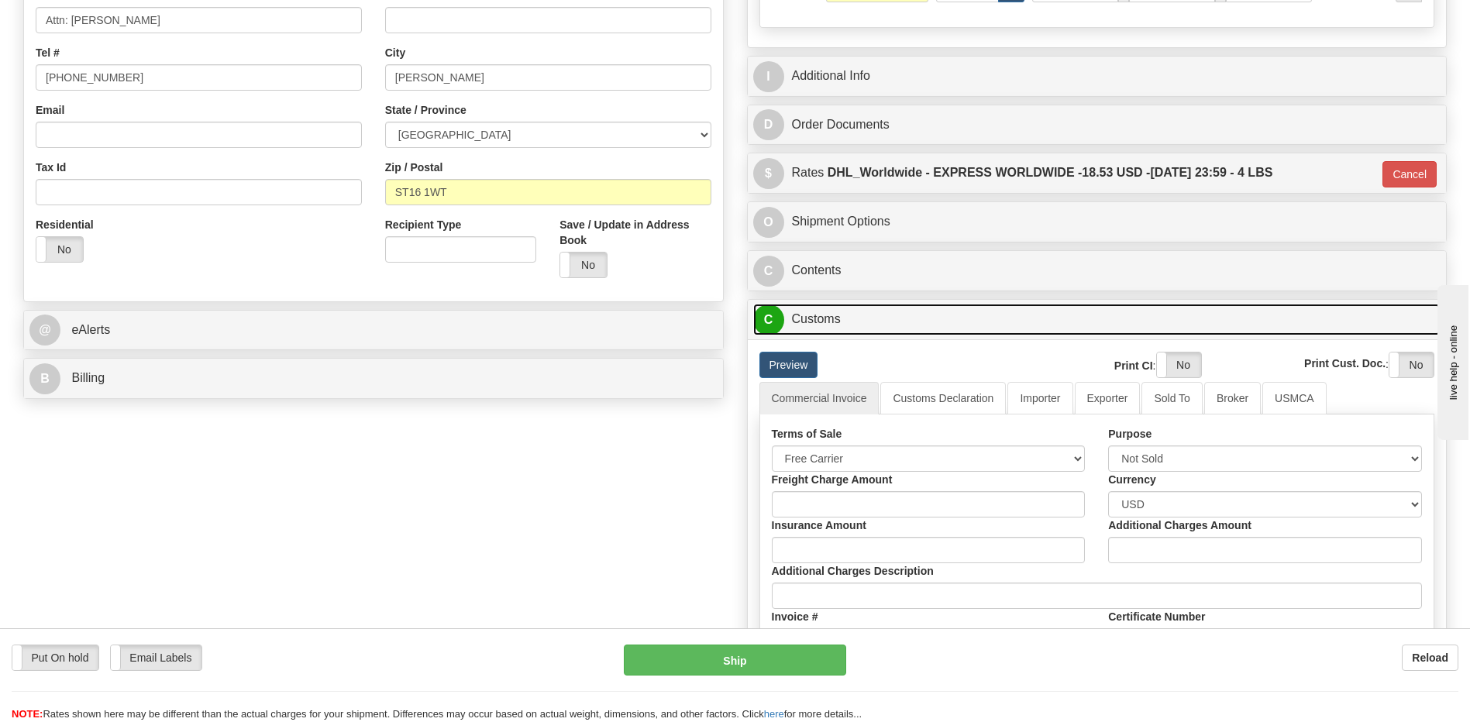
click at [826, 322] on link "C Customs" at bounding box center [1097, 320] width 688 height 32
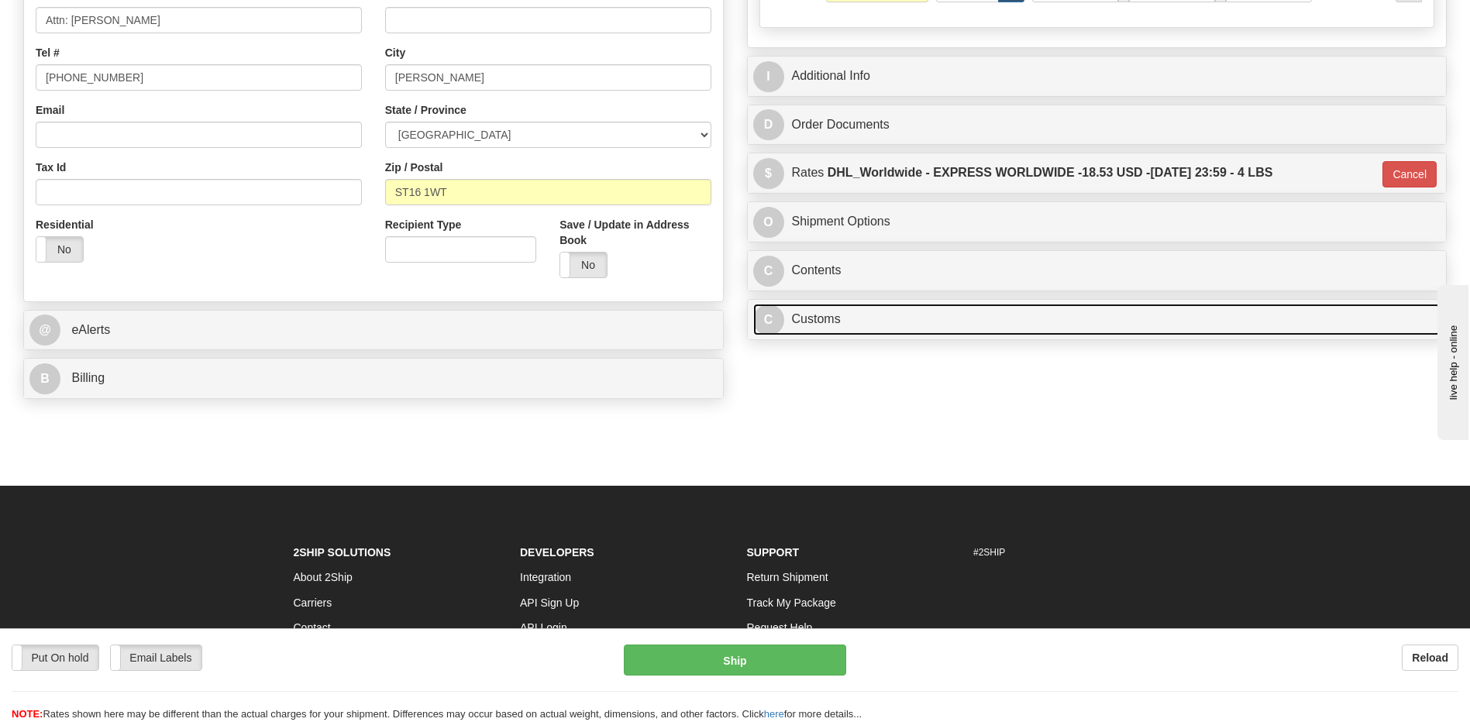
click at [805, 315] on link "C Customs" at bounding box center [1097, 320] width 688 height 32
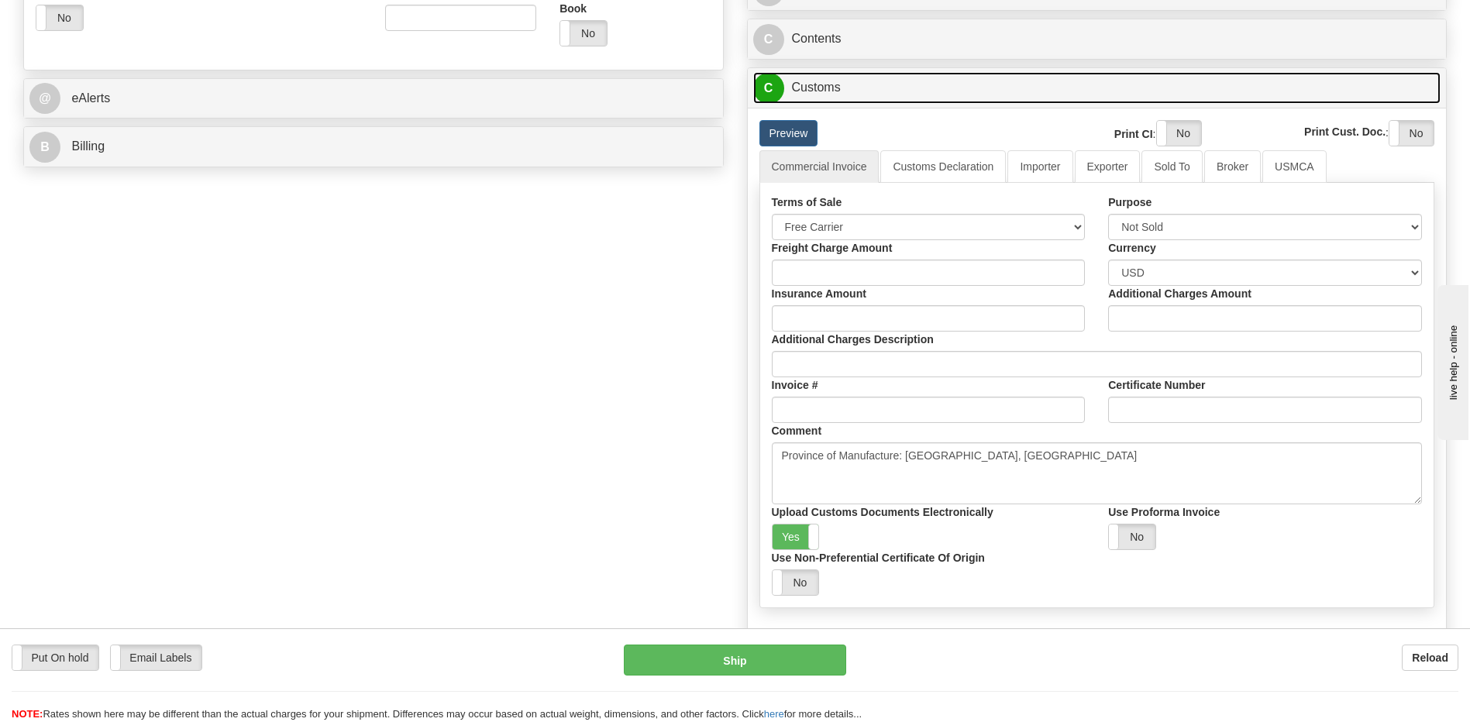
scroll to position [620, 0]
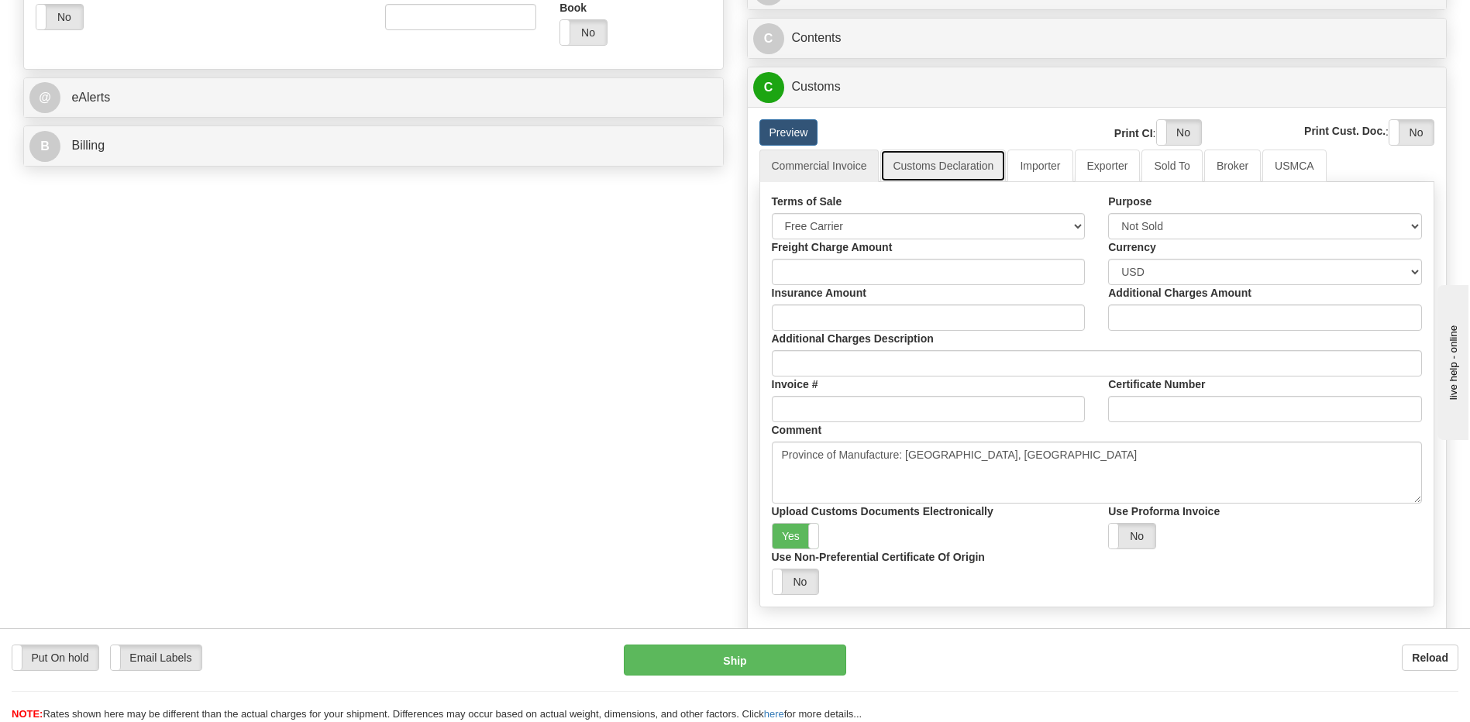
click at [938, 174] on link "Customs Declaration" at bounding box center [943, 166] width 126 height 33
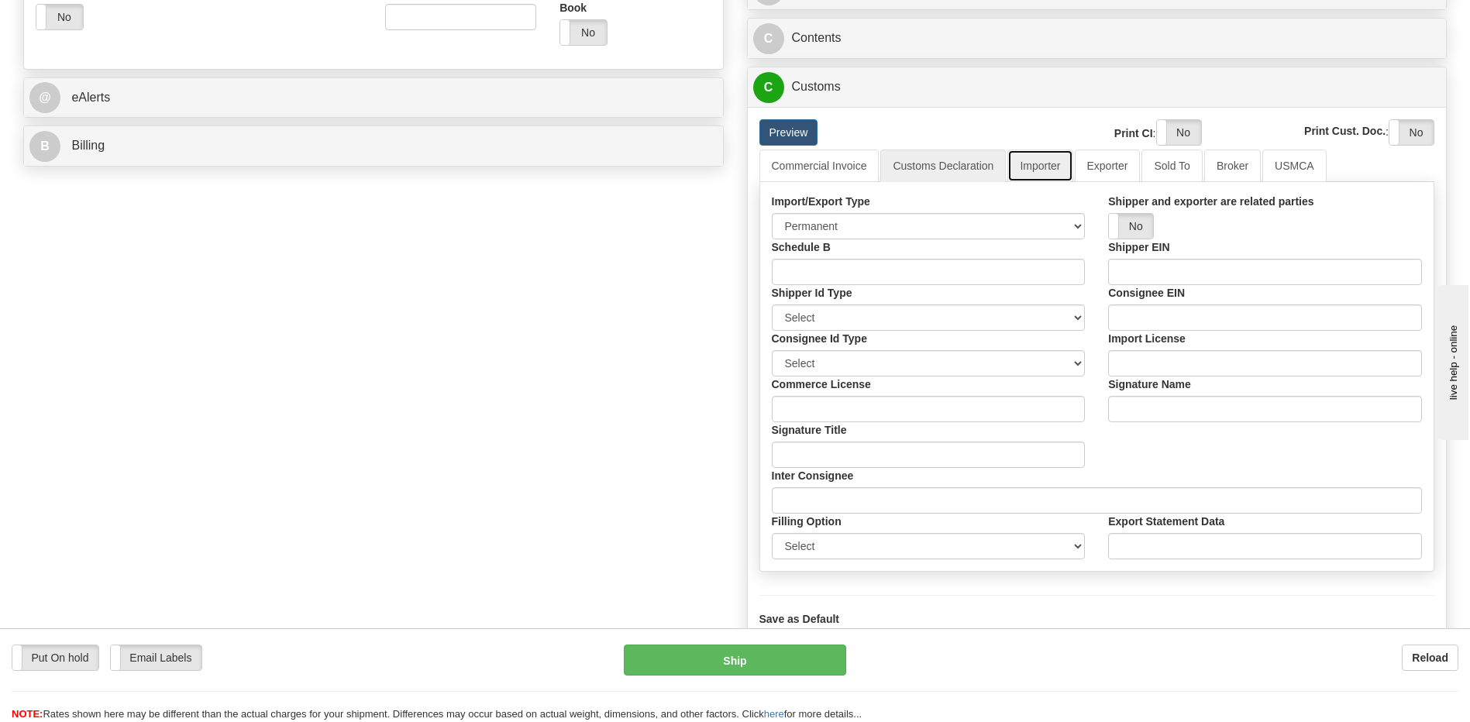
click at [1025, 171] on link "Importer" at bounding box center [1039, 166] width 65 height 33
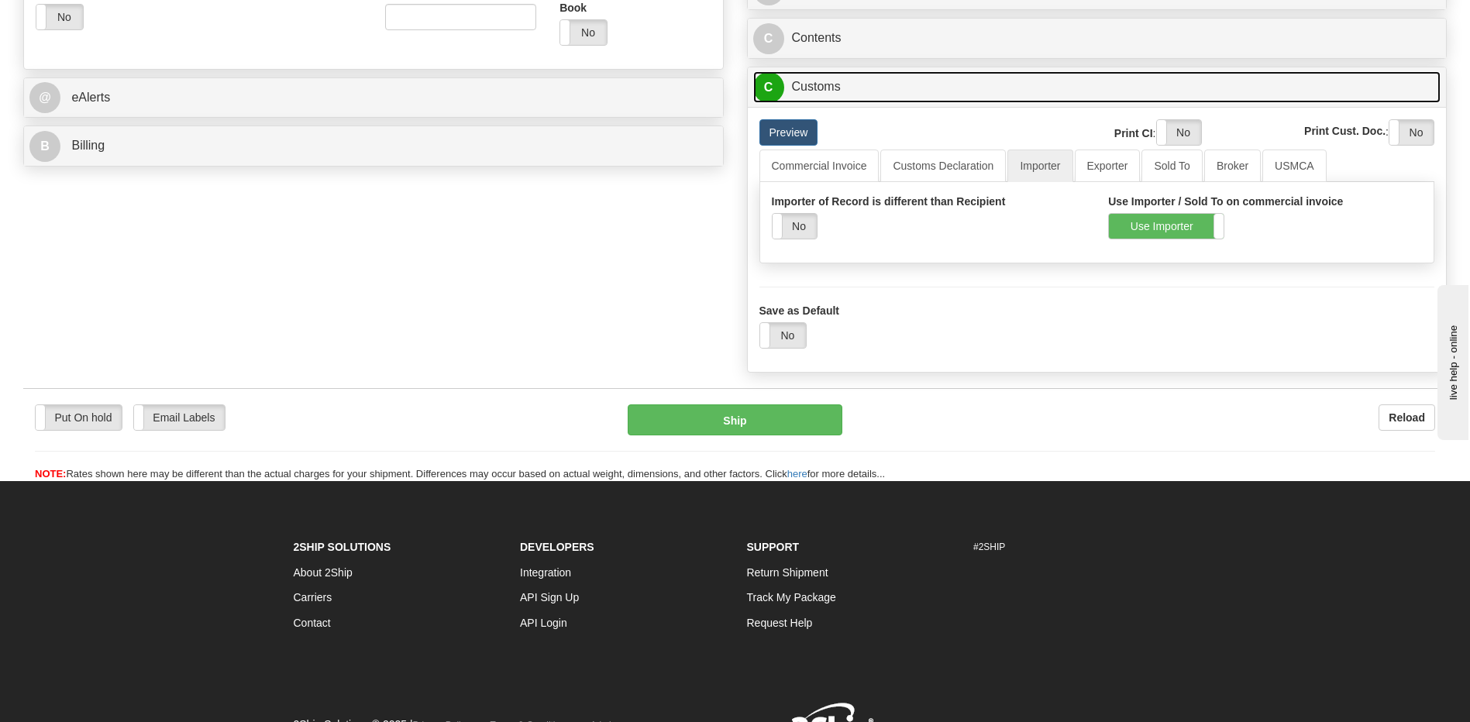
click at [855, 91] on link "C Customs" at bounding box center [1097, 87] width 688 height 32
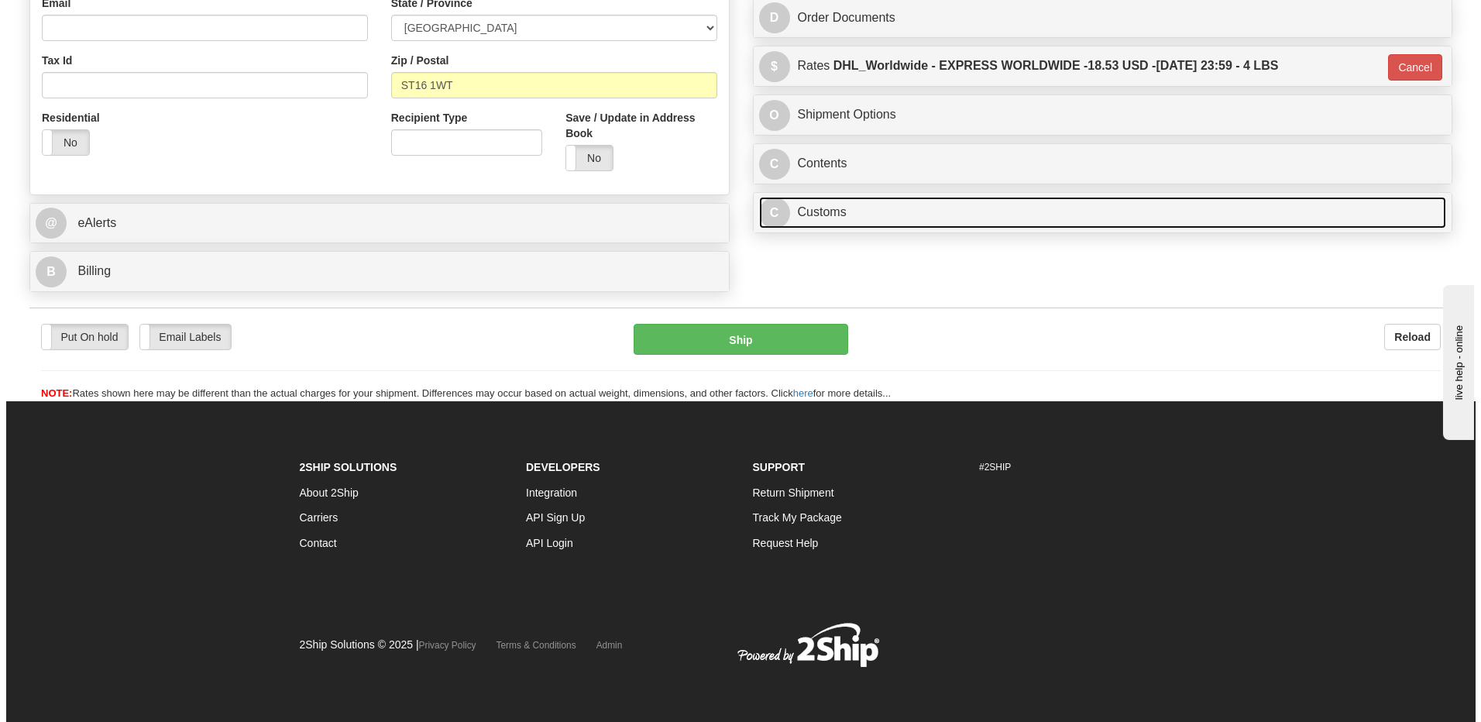
scroll to position [495, 0]
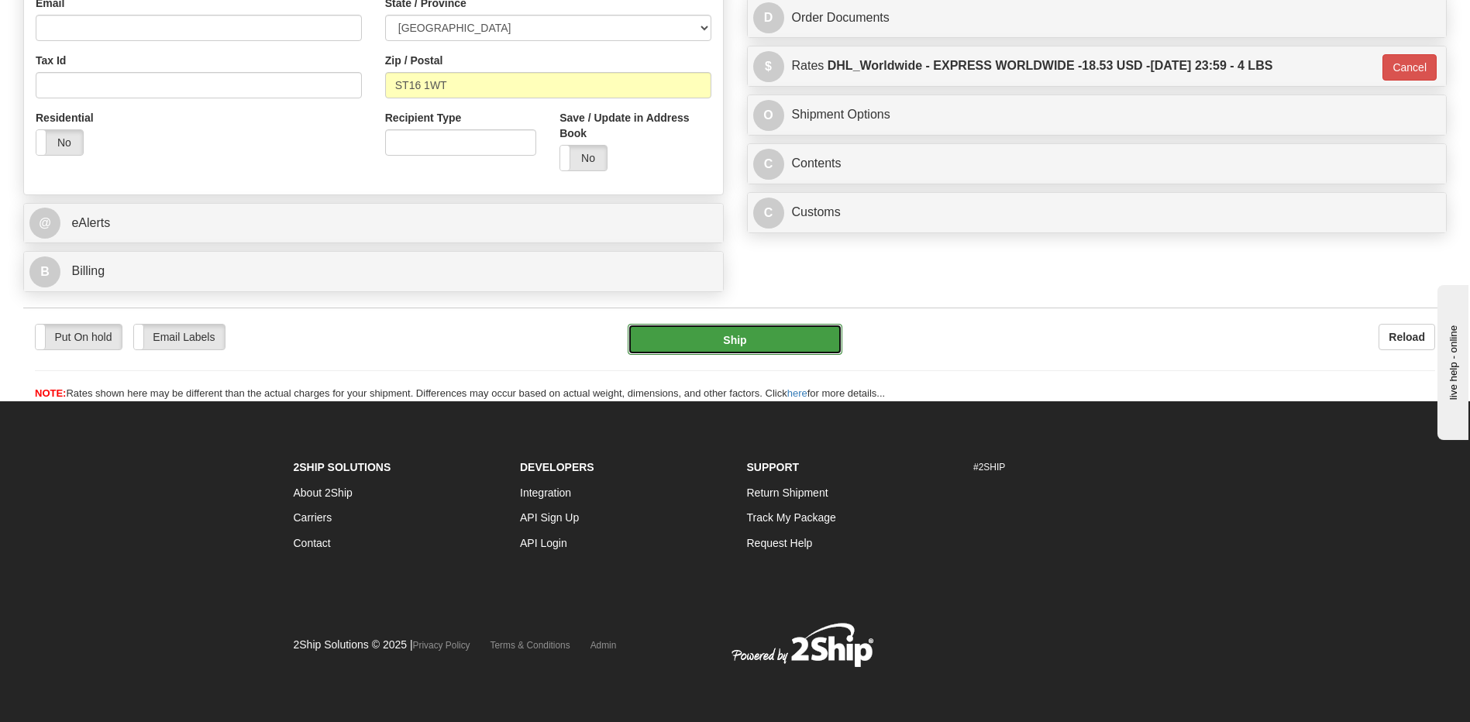
click at [784, 338] on button "Ship" at bounding box center [735, 339] width 214 height 31
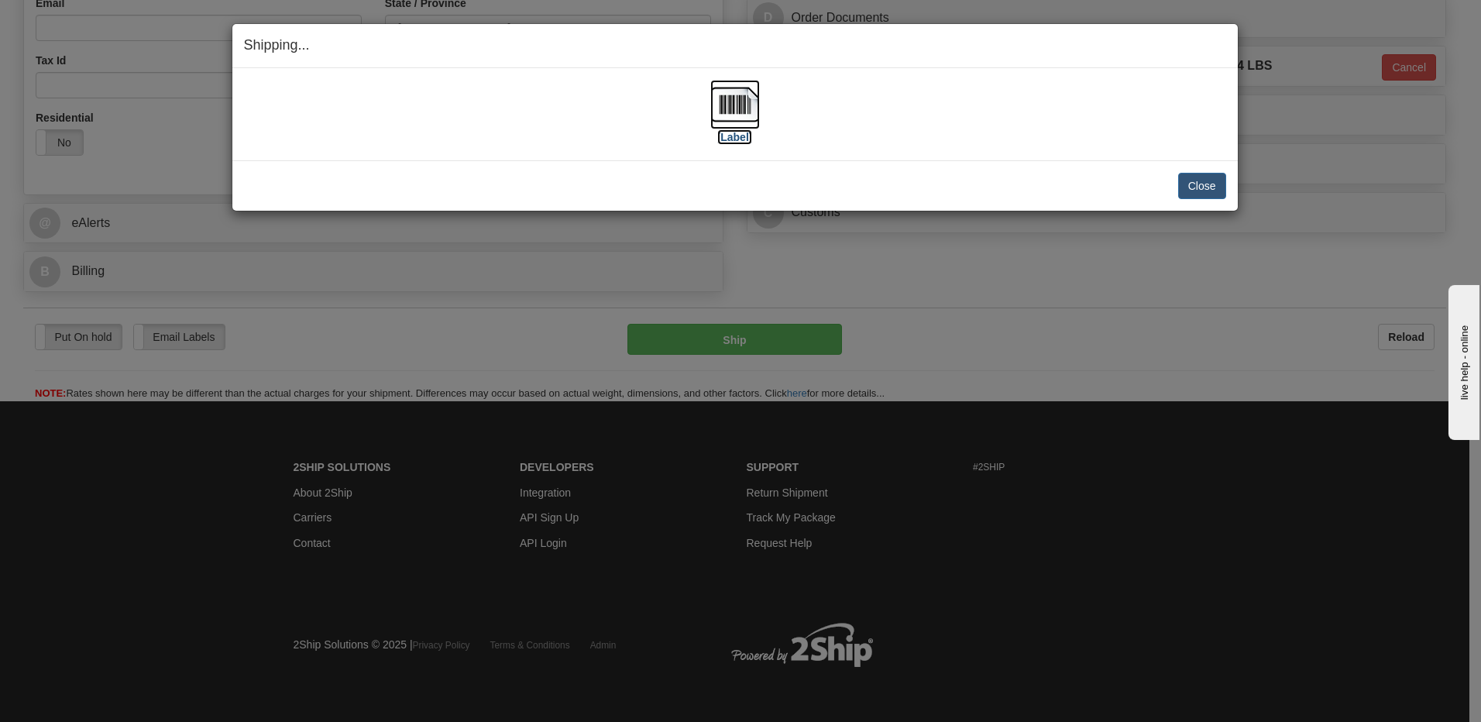
click at [739, 102] on img at bounding box center [735, 105] width 50 height 50
click at [1190, 180] on button "Close" at bounding box center [1202, 186] width 48 height 26
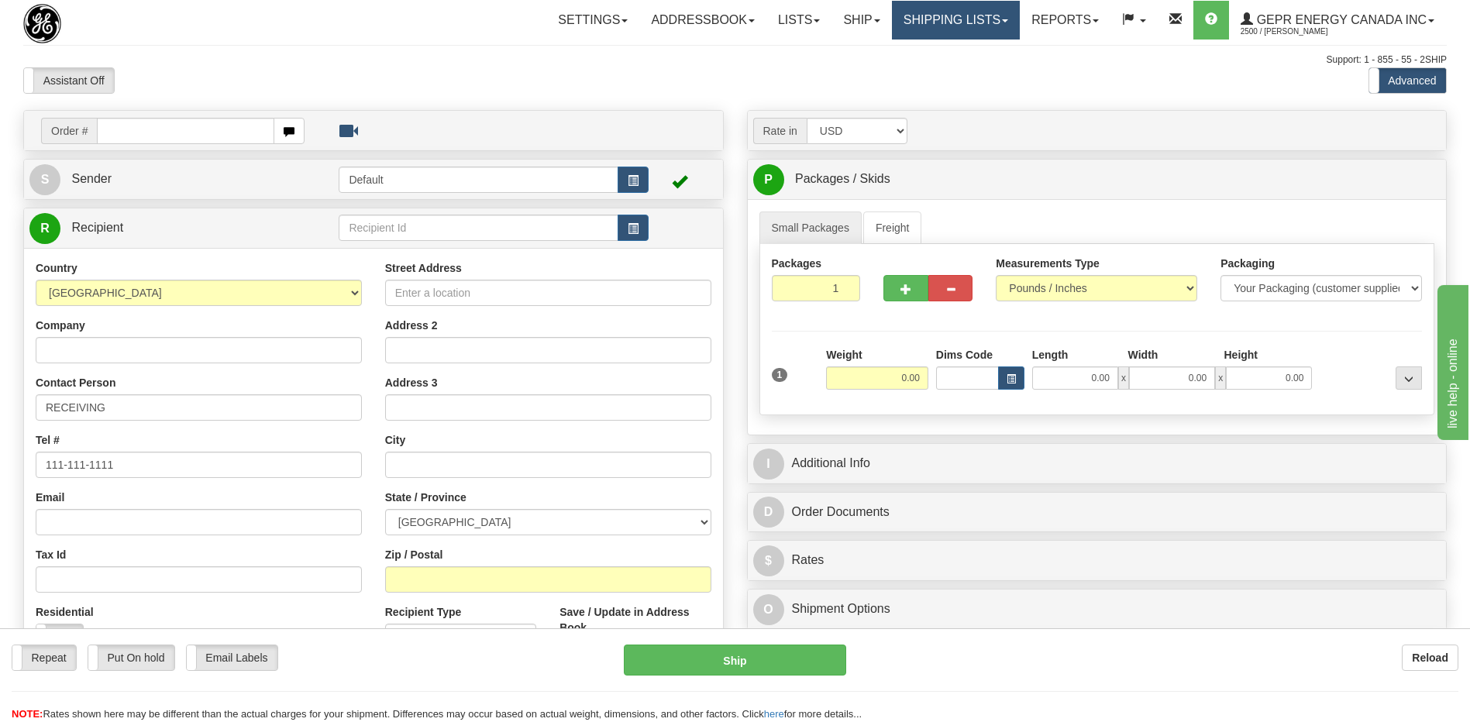
click at [942, 21] on link "Shipping lists" at bounding box center [956, 20] width 128 height 39
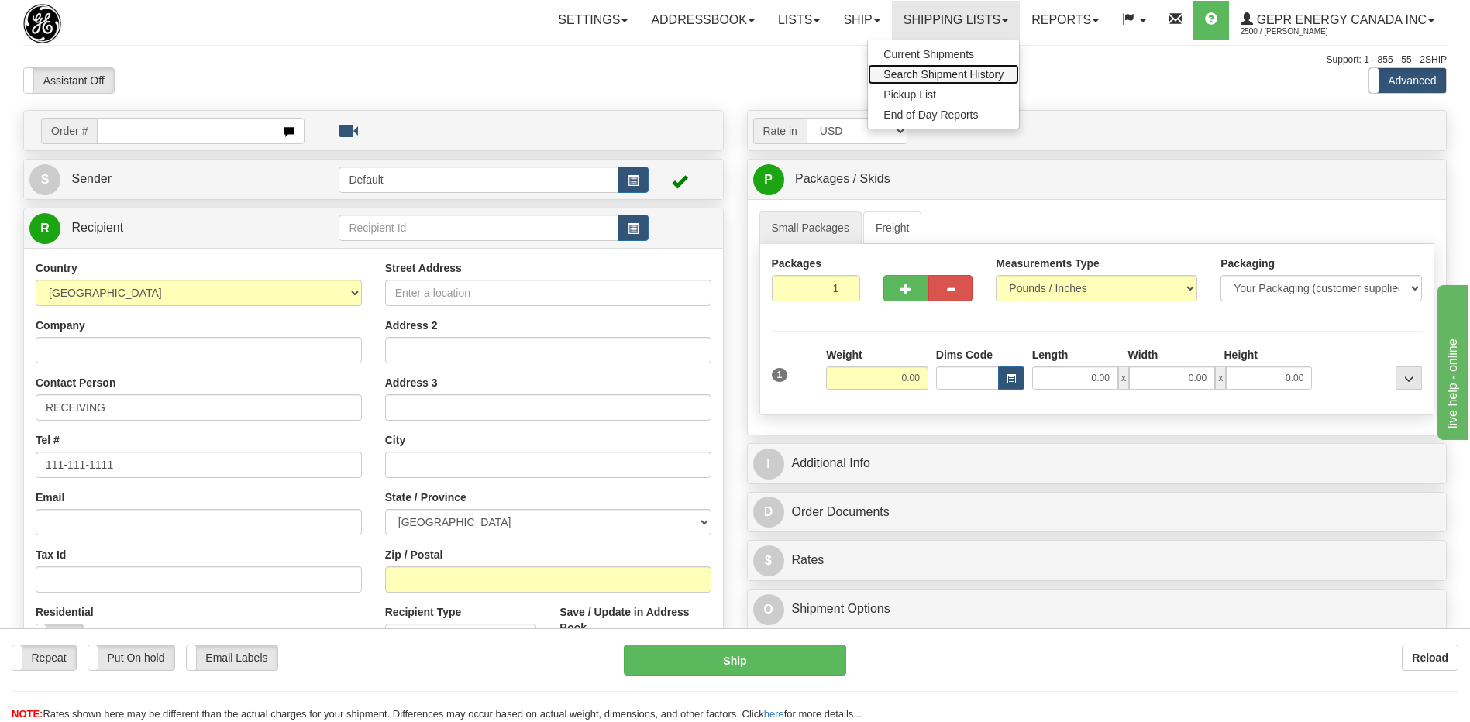
click at [933, 74] on span "Search Shipment History" at bounding box center [943, 74] width 120 height 12
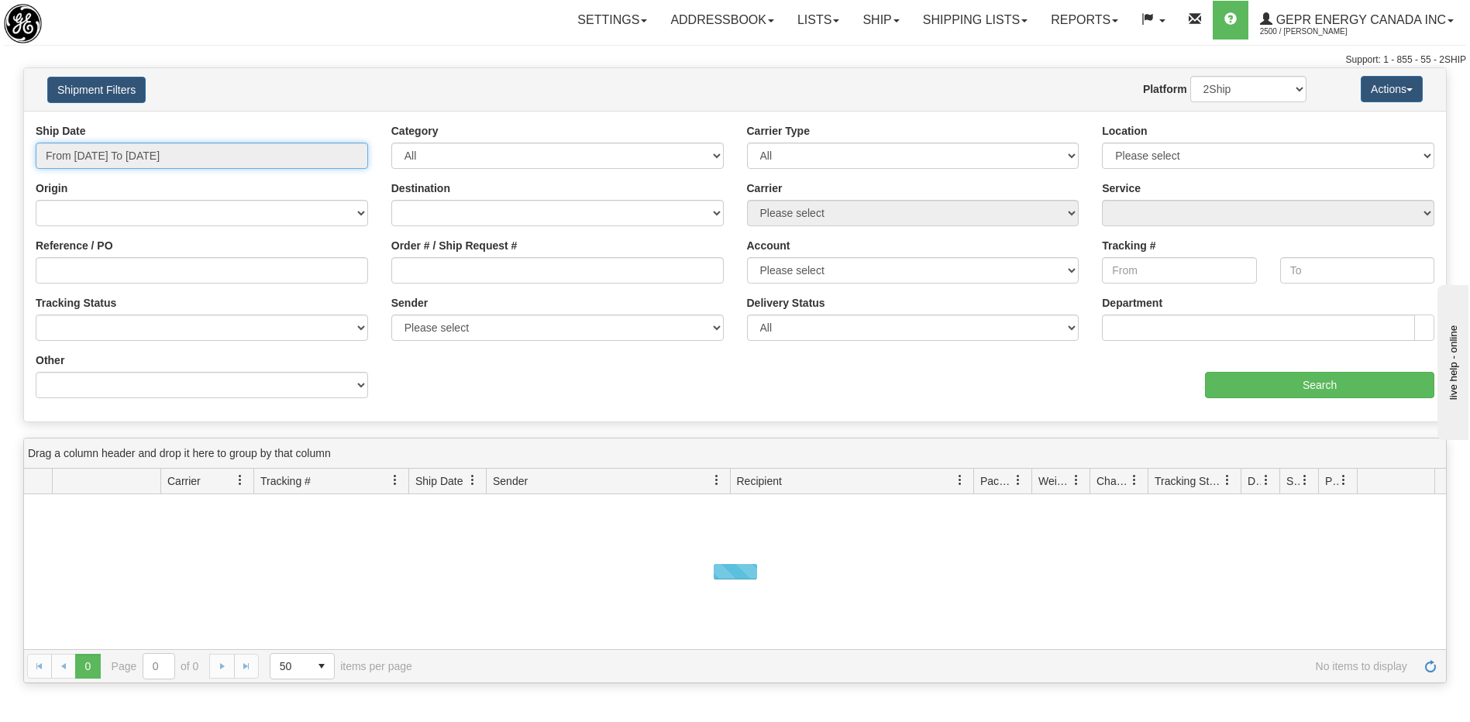
type input "[DATE]"
click at [145, 150] on input "From [DATE] To [DATE]" at bounding box center [202, 156] width 332 height 26
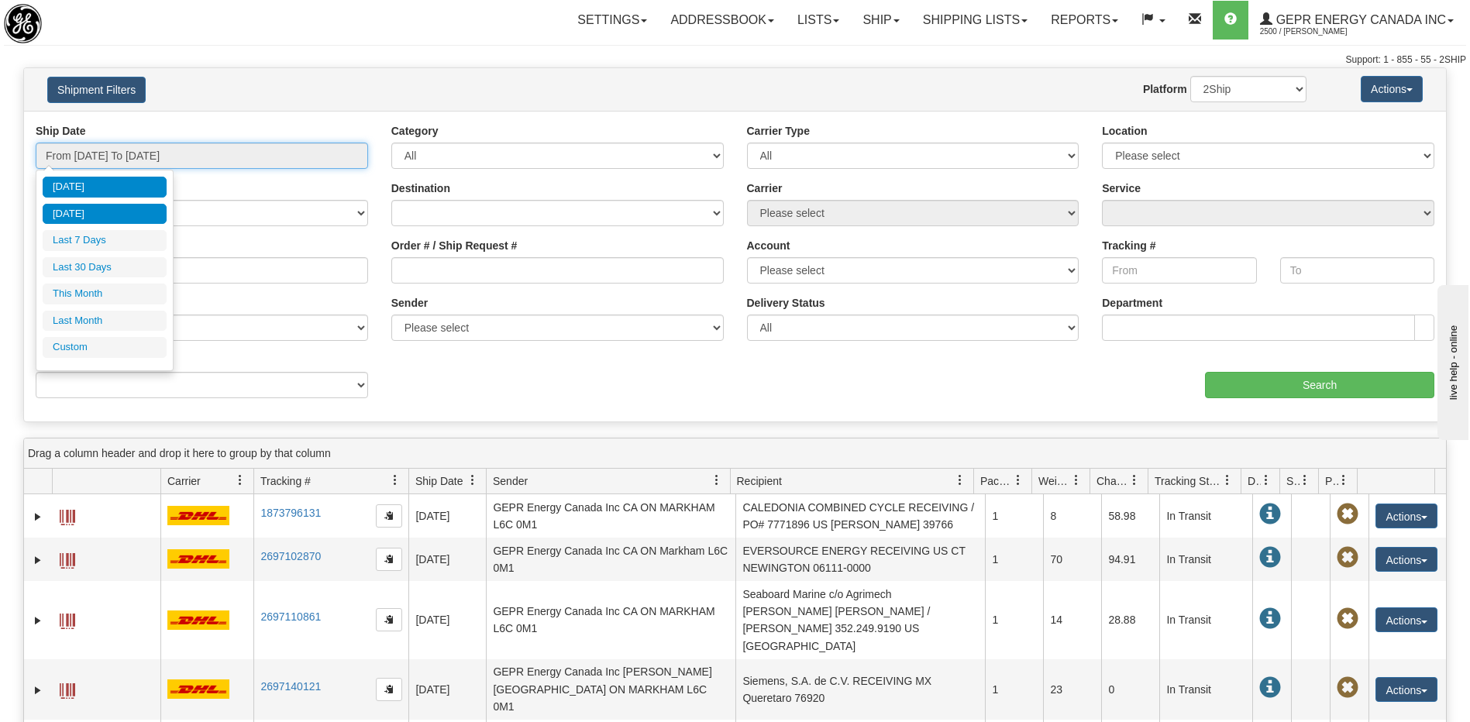
type input "[DATE]"
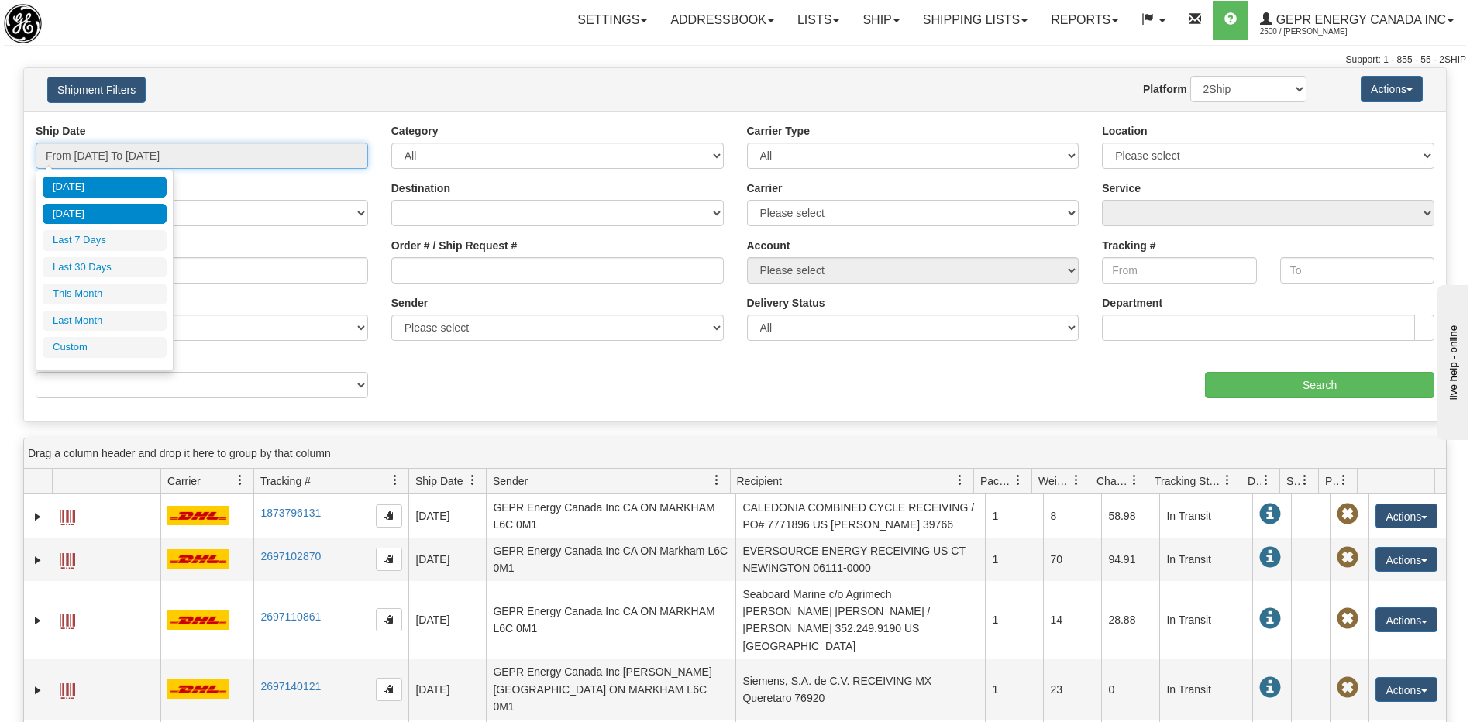
type input "[DATE]"
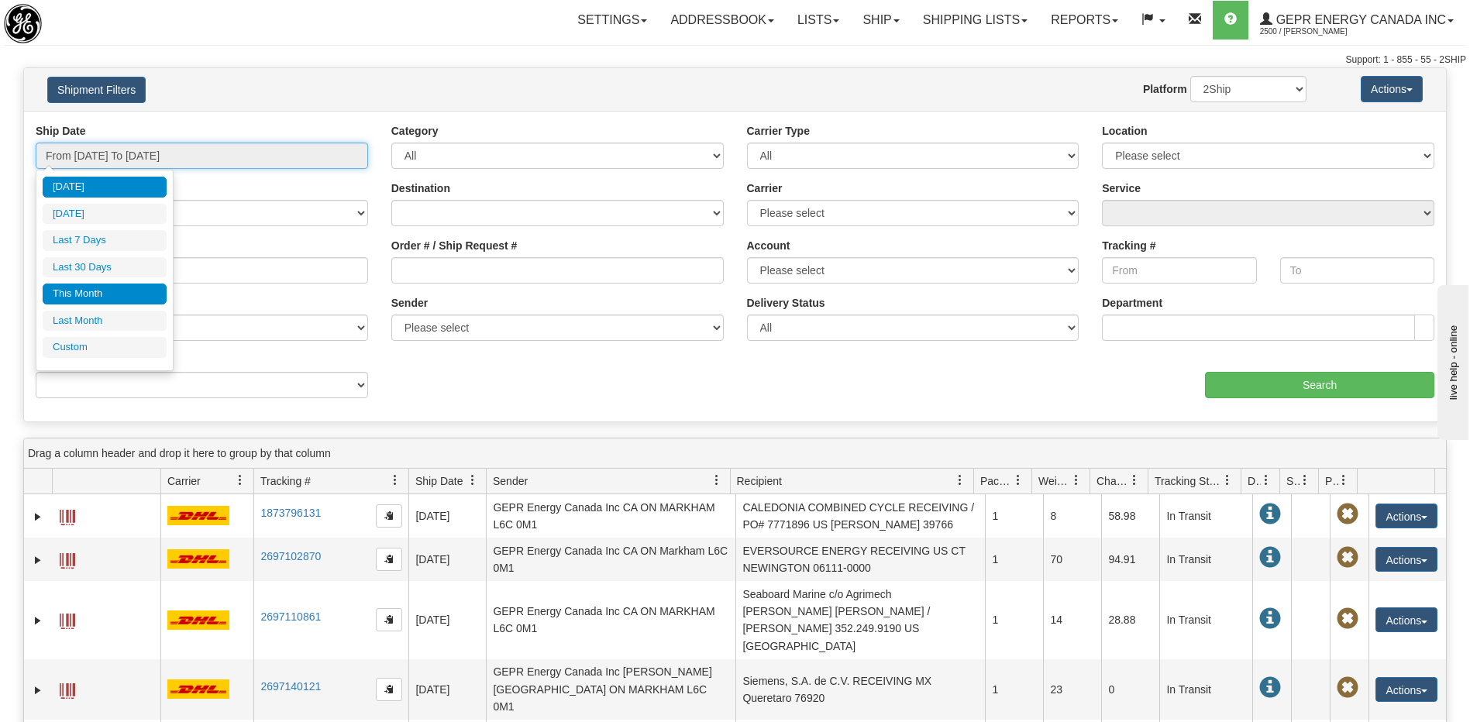
type input "[DATE]"
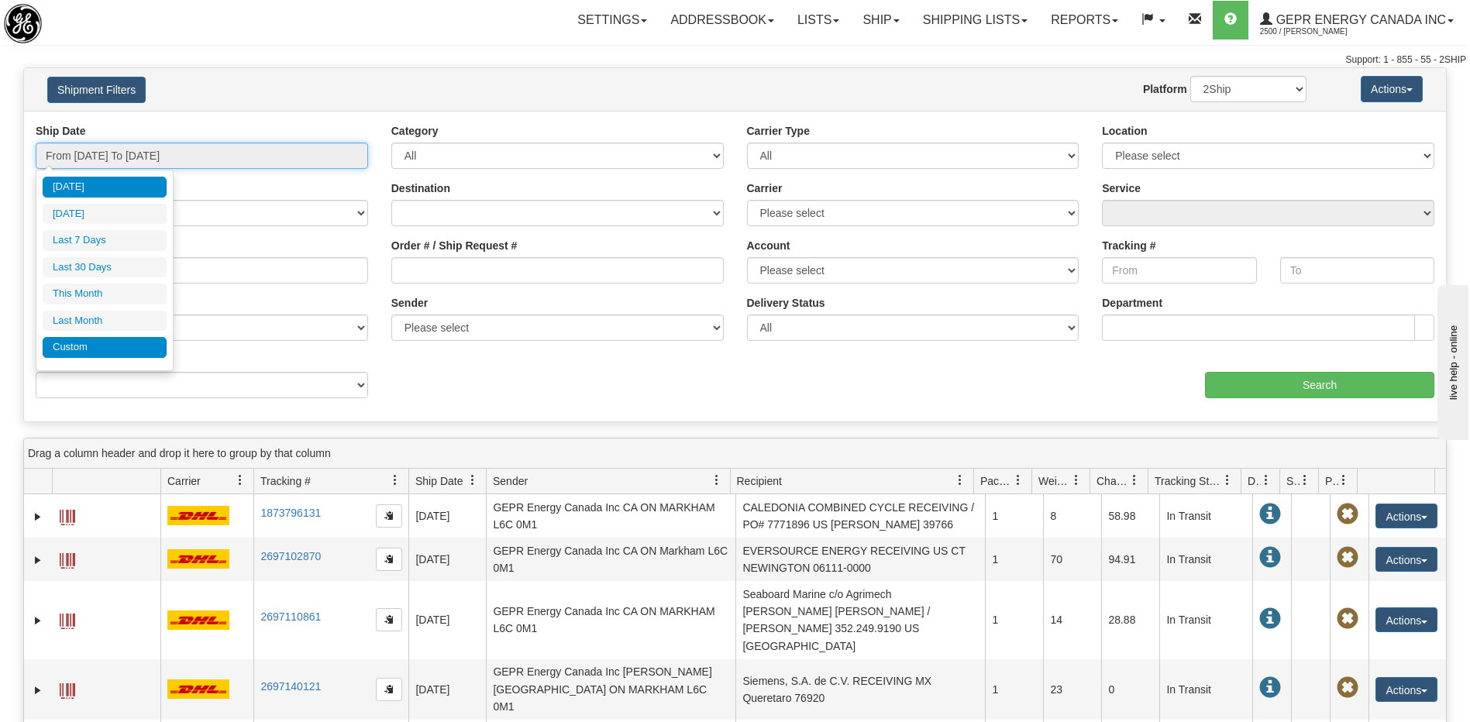
type input "[DATE]"
drag, startPoint x: 107, startPoint y: 349, endPoint x: 185, endPoint y: 358, distance: 78.8
click at [108, 349] on li "Custom" at bounding box center [105, 347] width 124 height 21
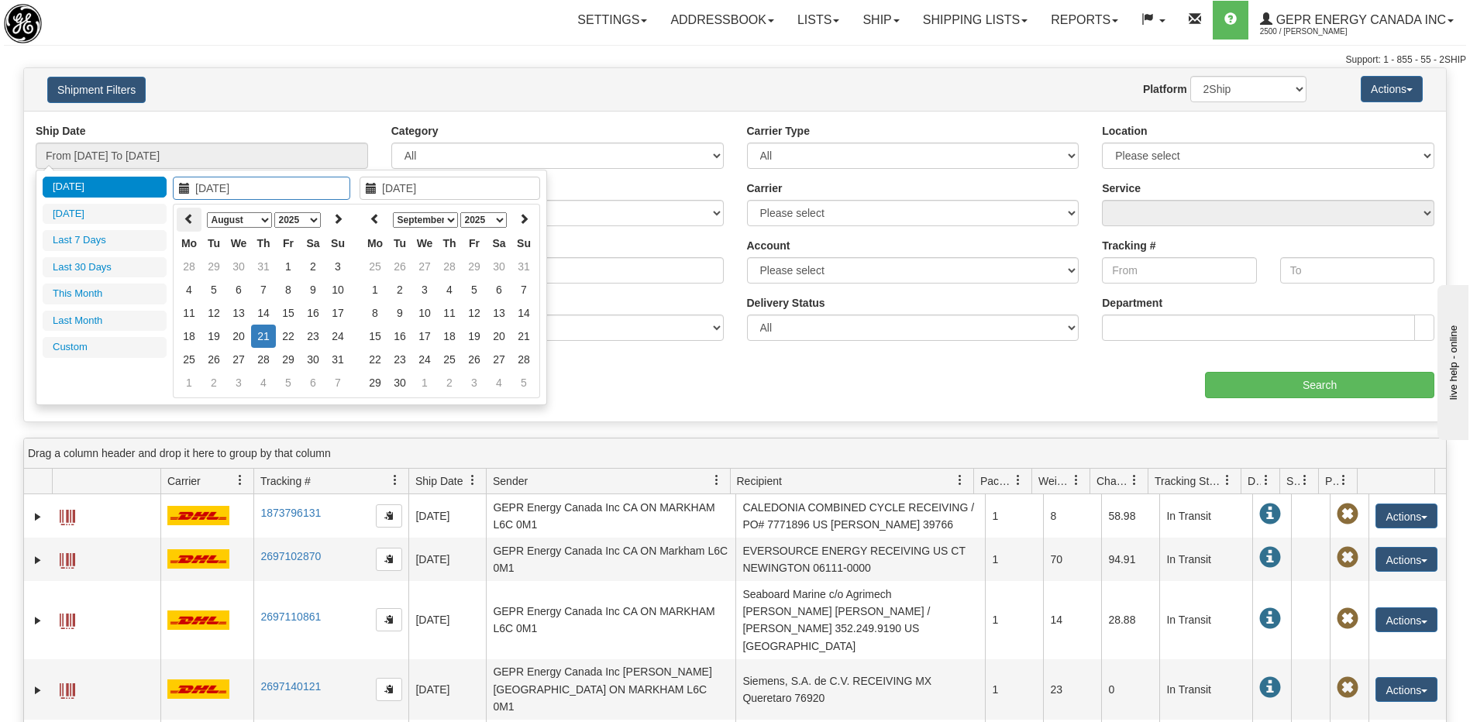
click at [187, 219] on icon at bounding box center [189, 218] width 11 height 11
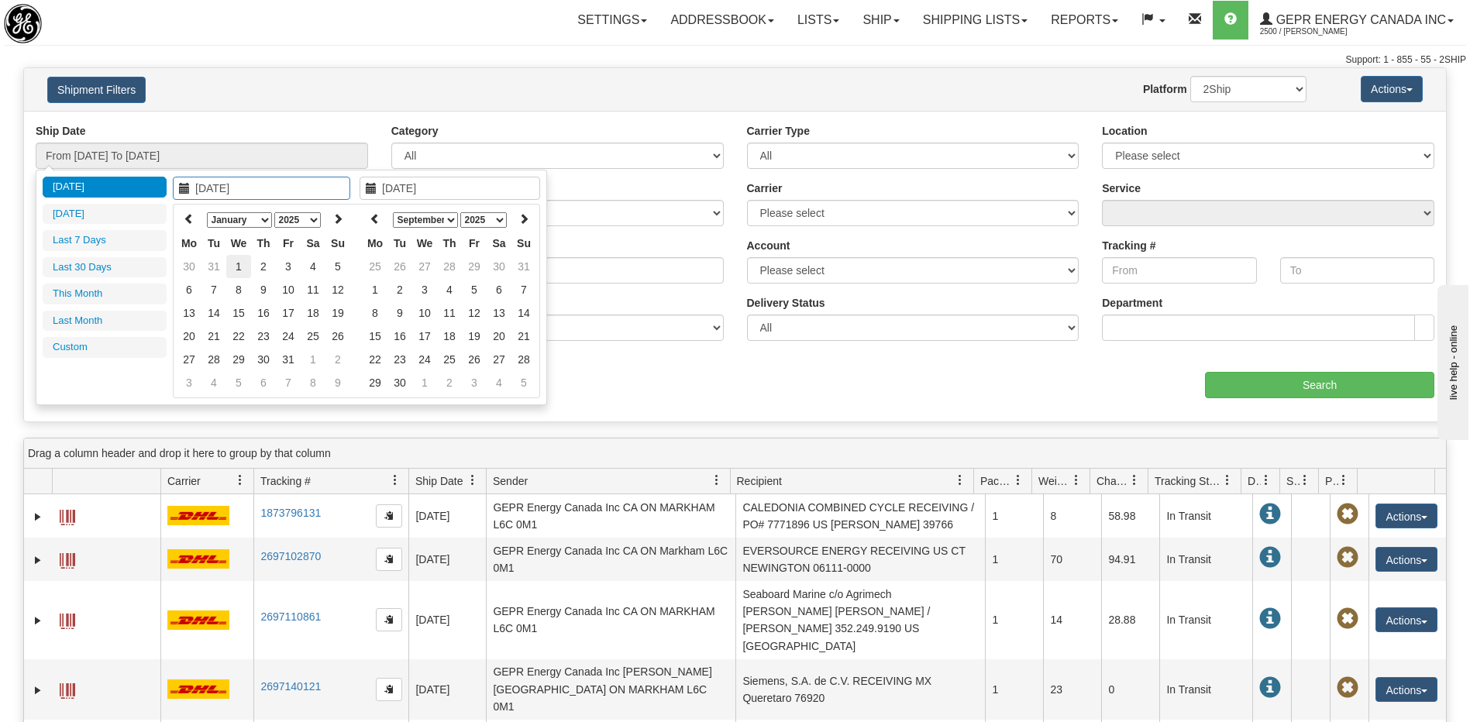
type input "[DATE]"
click at [239, 268] on td "1" at bounding box center [238, 266] width 25 height 23
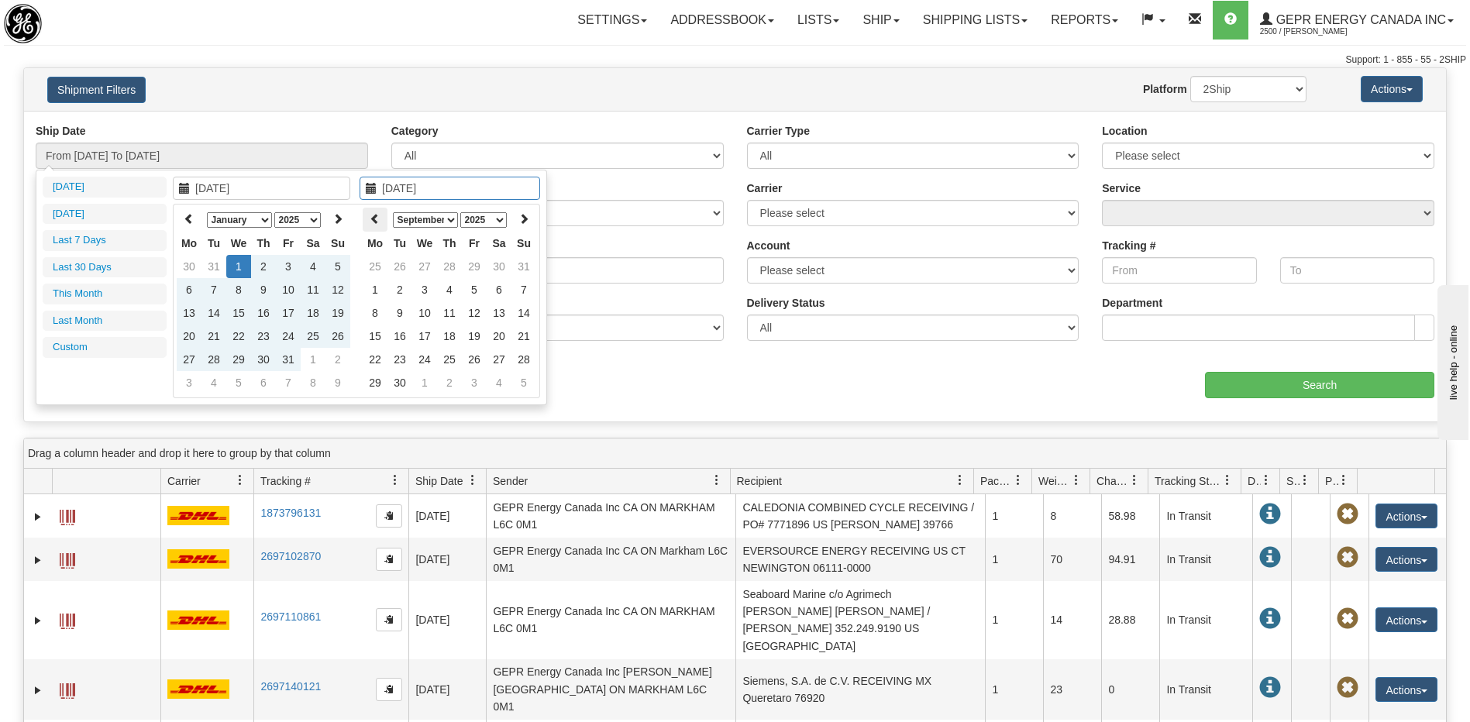
click at [379, 228] on th at bounding box center [375, 220] width 25 height 24
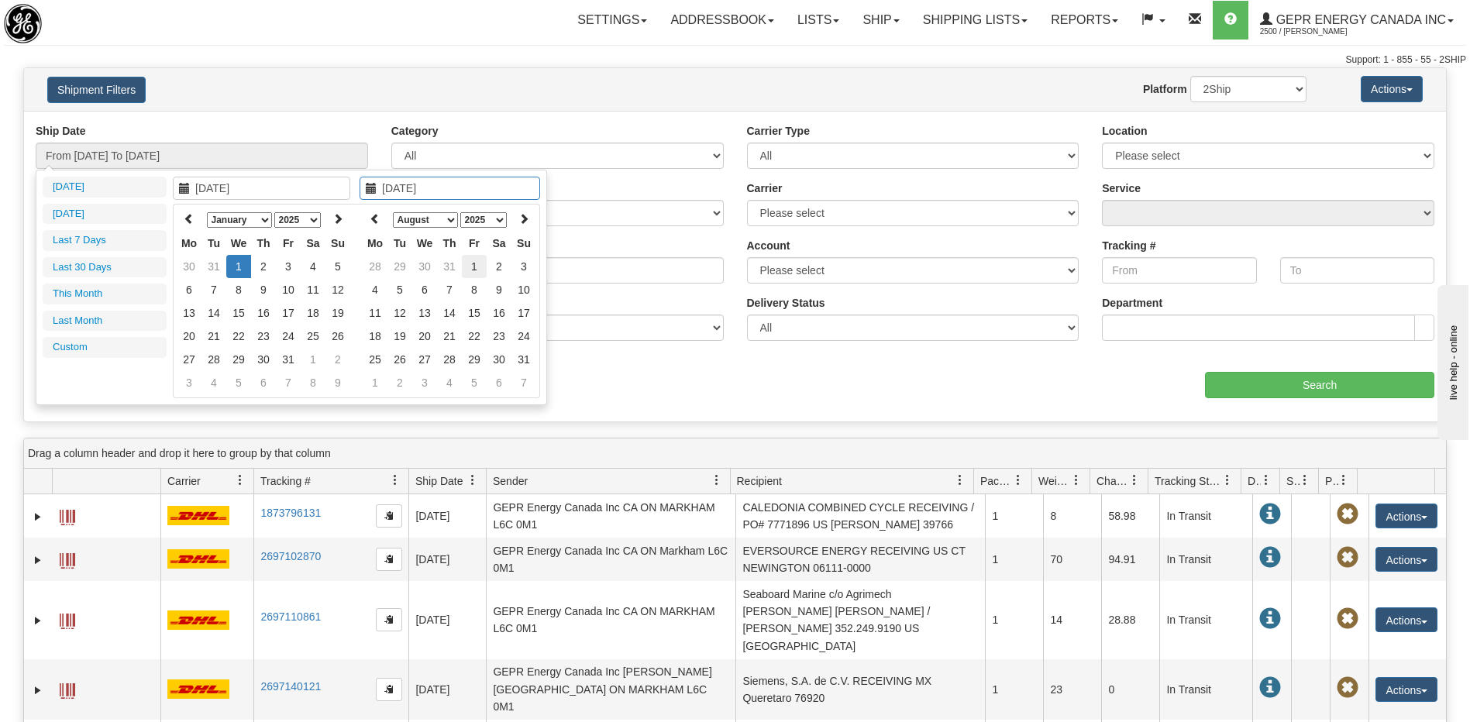
type input "[DATE]"
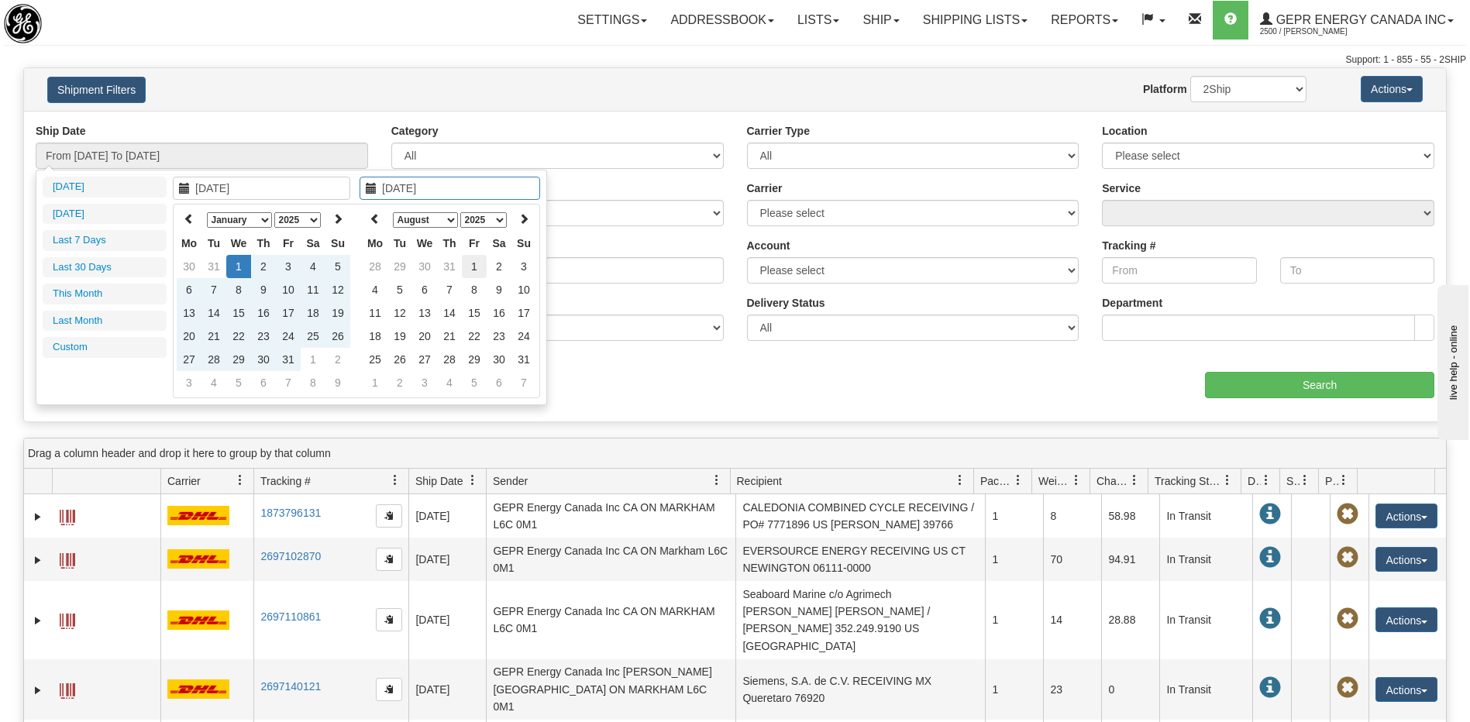
click at [476, 267] on td "1" at bounding box center [474, 266] width 25 height 23
type input "From [DATE] To [DATE]"
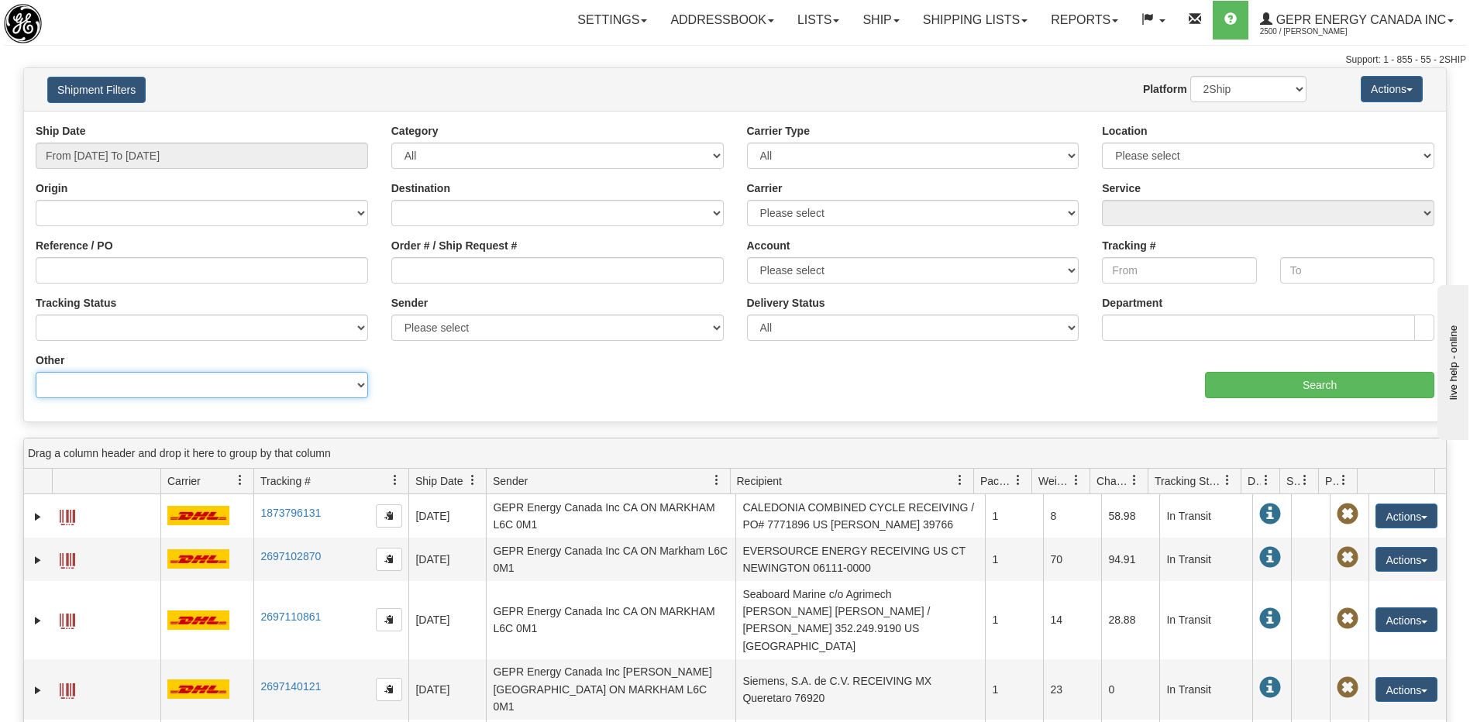
click at [212, 388] on select "Billing Account # Billing Type BOL # (LTL) Commodity Or Documents Consolidation…" at bounding box center [202, 385] width 332 height 26
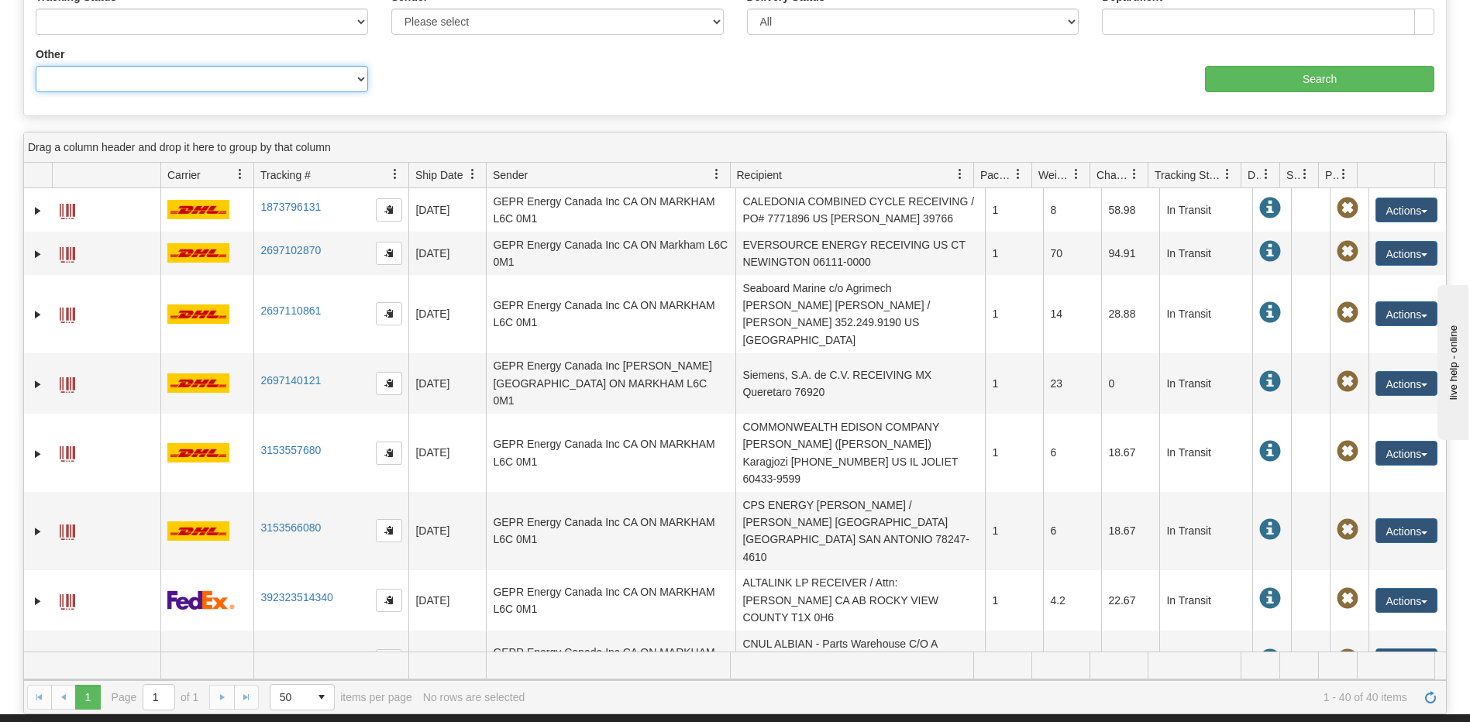
scroll to position [77, 0]
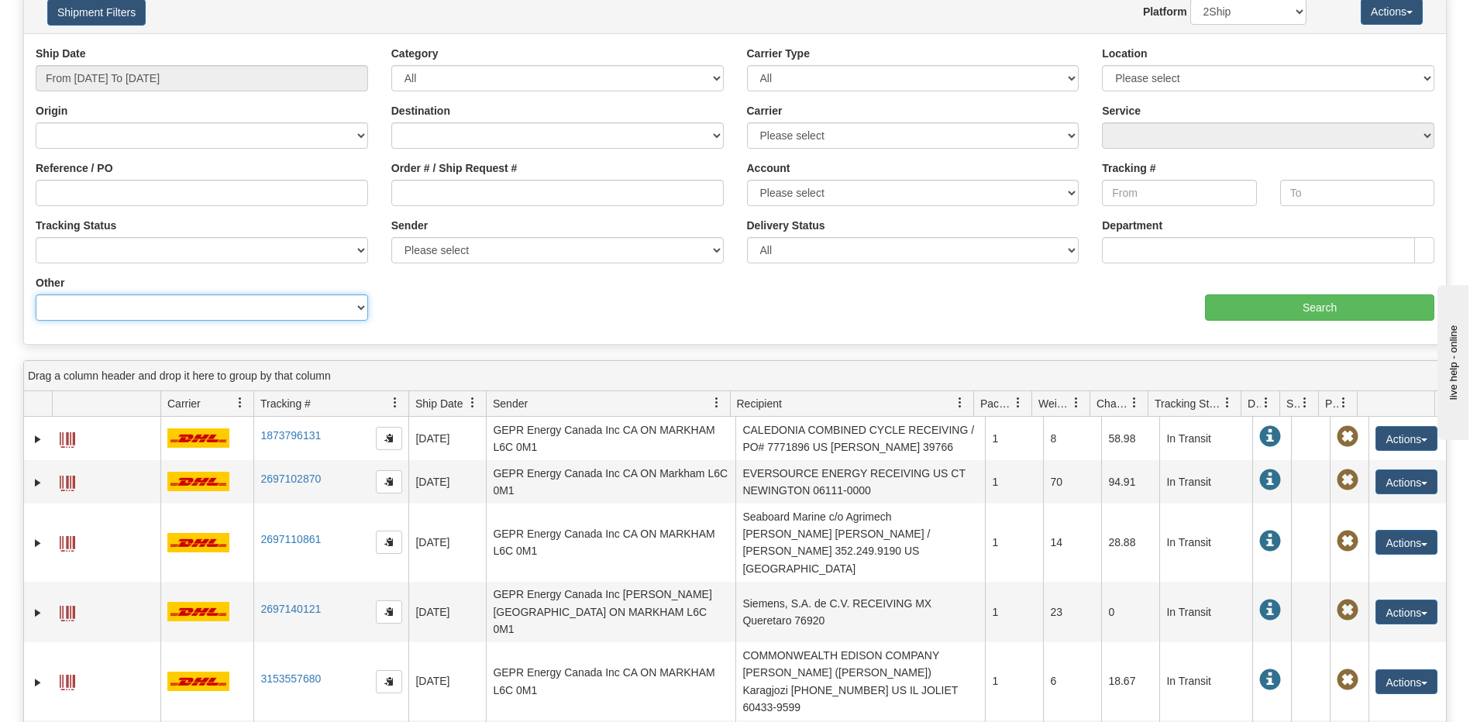
click at [192, 311] on select "Billing Account # Billing Type BOL # (LTL) Commodity Or Documents Consolidation…" at bounding box center [202, 307] width 332 height 26
select select "Recipient_ZIP"
click at [36, 294] on select "Billing Account # Billing Type BOL # (LTL) Commodity Or Documents Consolidation…" at bounding box center [202, 307] width 332 height 26
click at [415, 311] on input "Value" at bounding box center [557, 307] width 332 height 26
paste input "[PERSON_NAME]"
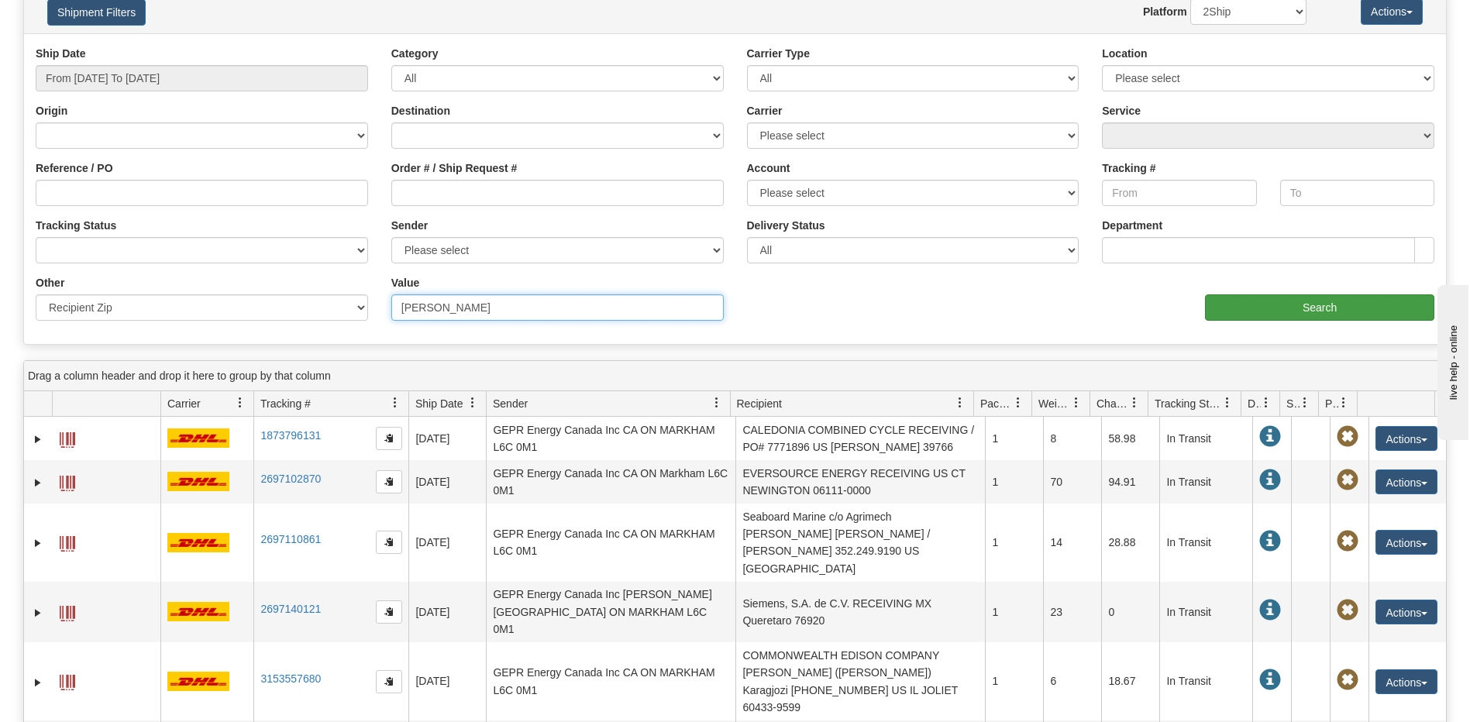
type input "[PERSON_NAME]"
click at [1224, 301] on input "Search" at bounding box center [1319, 307] width 229 height 26
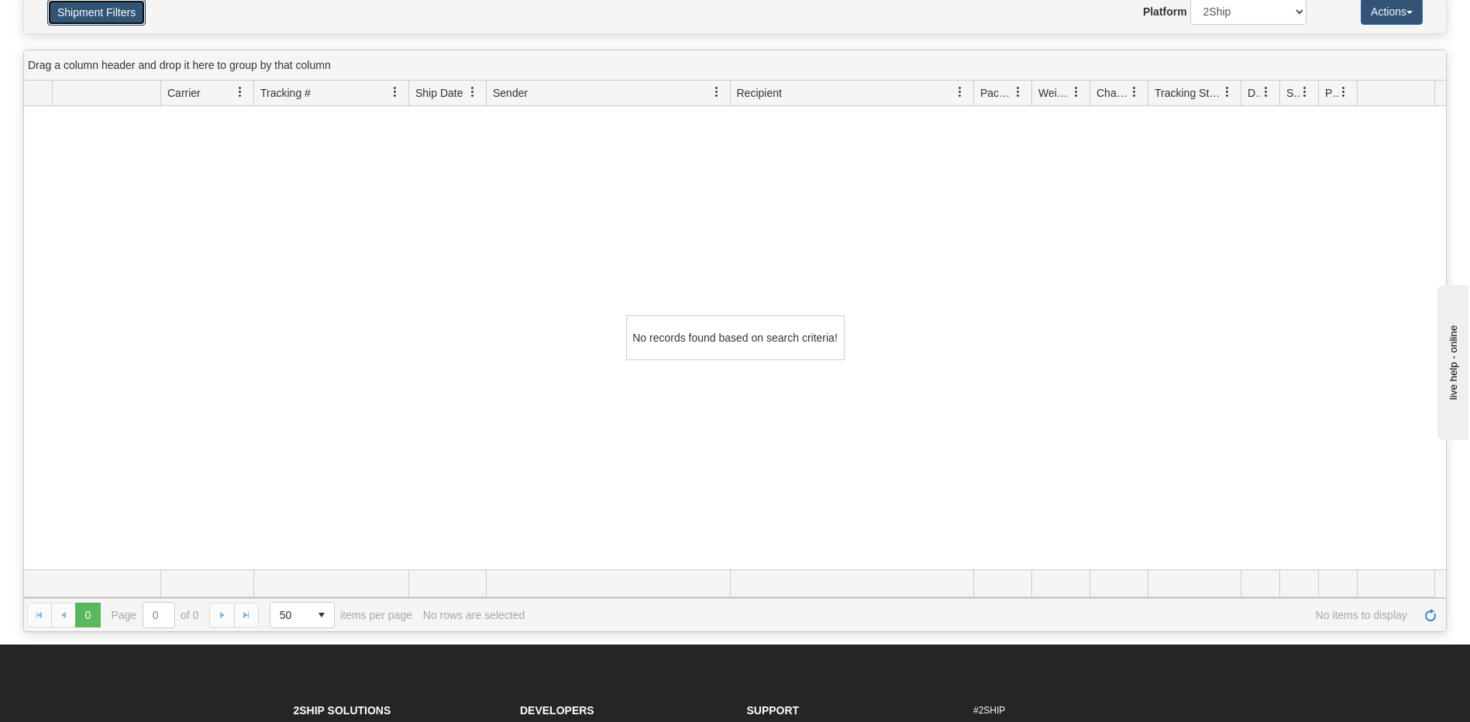
click at [69, 12] on button "Shipment Filters" at bounding box center [96, 12] width 98 height 26
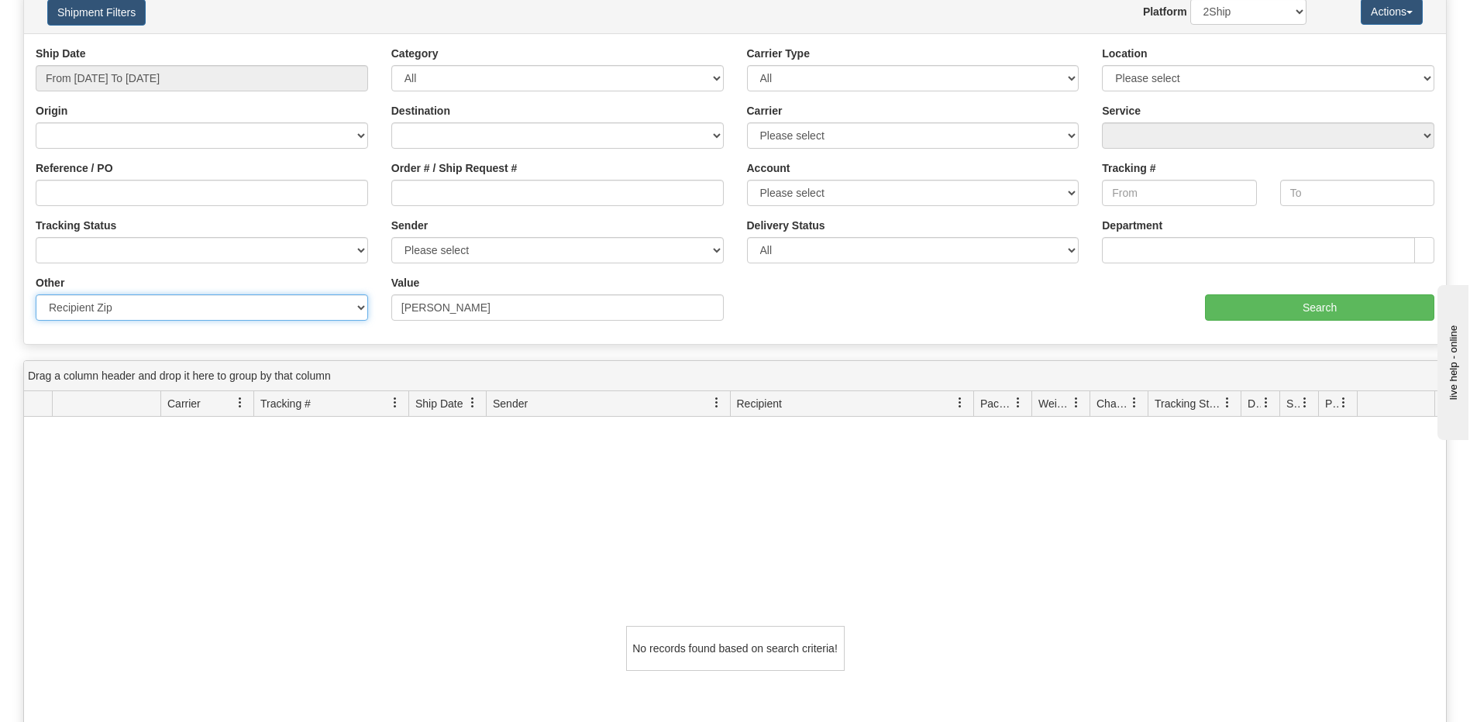
click at [154, 307] on select "Billing Account # Billing Type BOL # (LTL) Commodity Or Documents Consolidation…" at bounding box center [202, 307] width 332 height 26
select select "Recipient_City"
click at [36, 294] on select "Billing Account # Billing Type BOL # (LTL) Commodity Or Documents Consolidation…" at bounding box center [202, 307] width 332 height 26
click at [431, 305] on input "Value" at bounding box center [557, 307] width 332 height 26
paste input "[PERSON_NAME]"
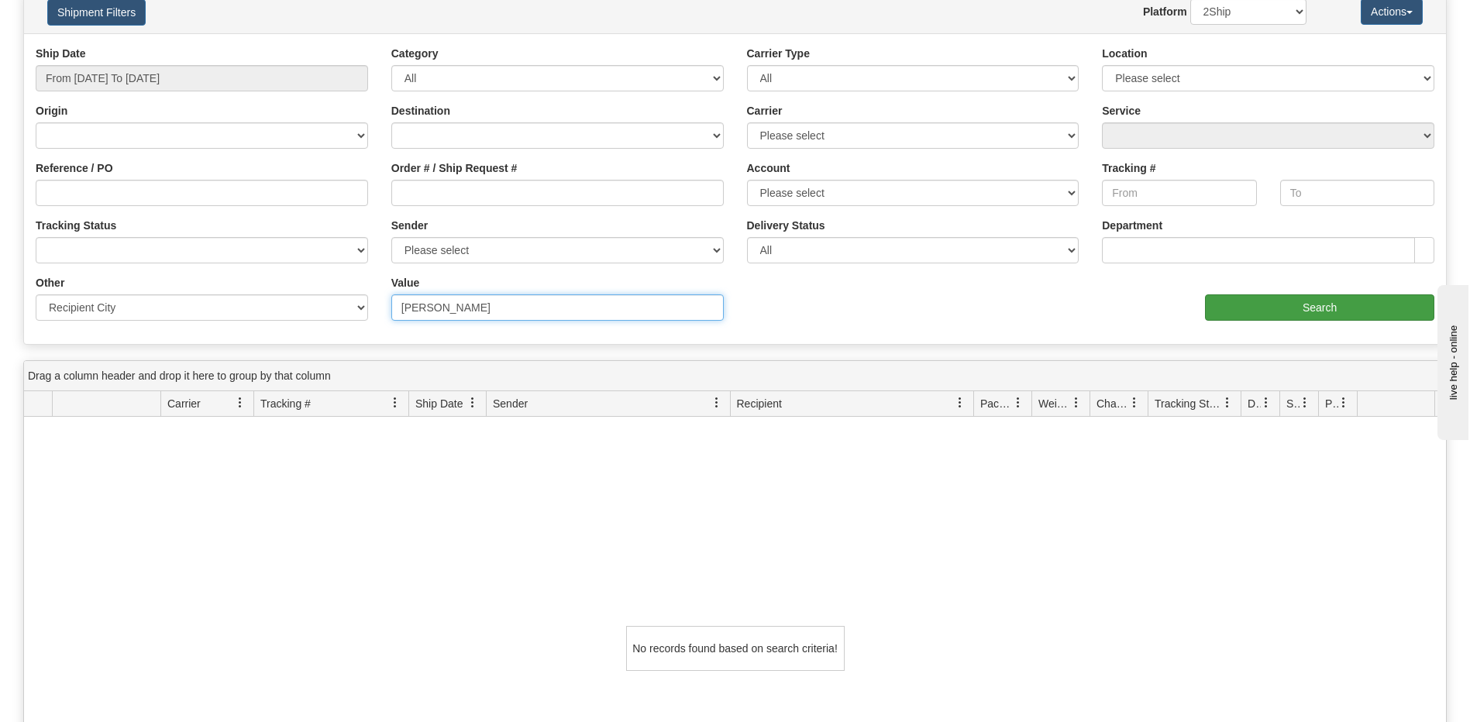
type input "[PERSON_NAME]"
click at [1254, 309] on input "Search" at bounding box center [1319, 307] width 229 height 26
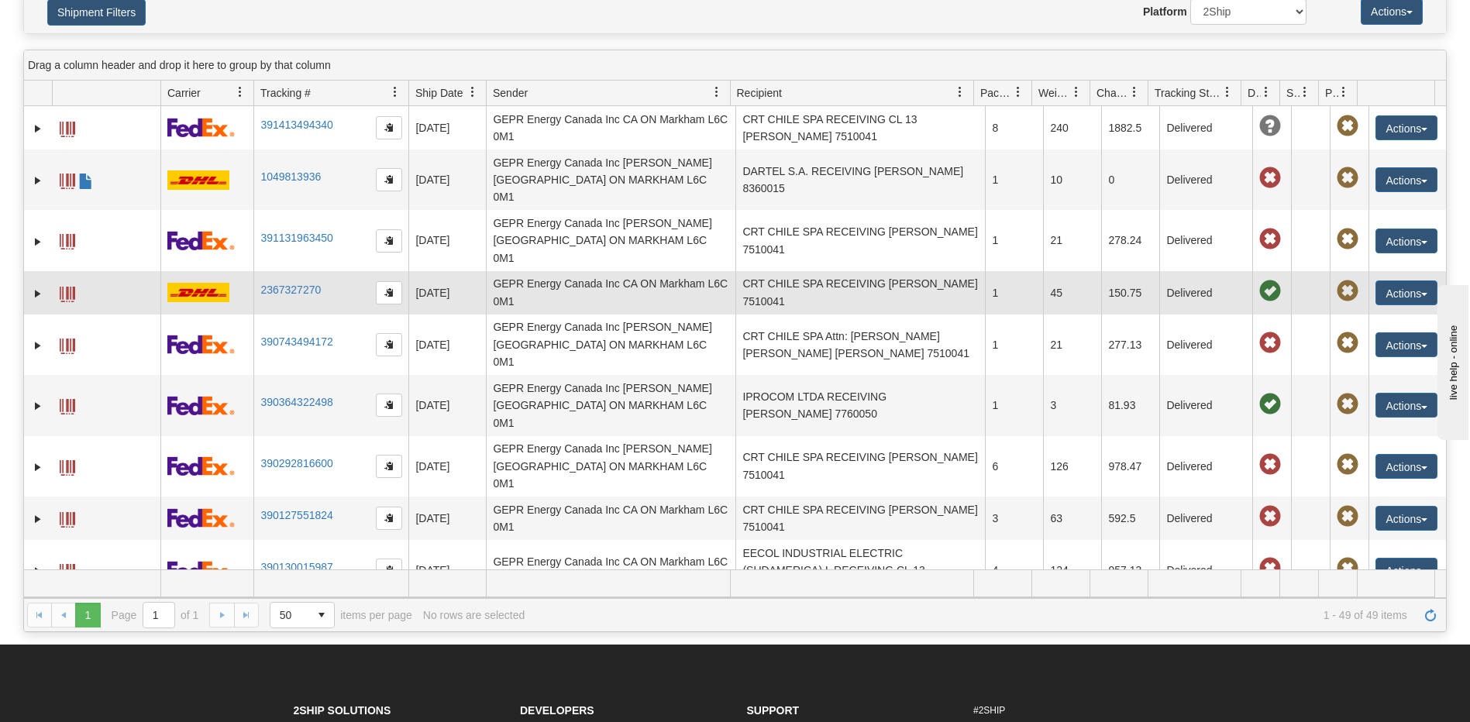
click at [580, 271] on td "GEPR Energy Canada Inc CA ON Markham L6C 0M1" at bounding box center [610, 292] width 249 height 43
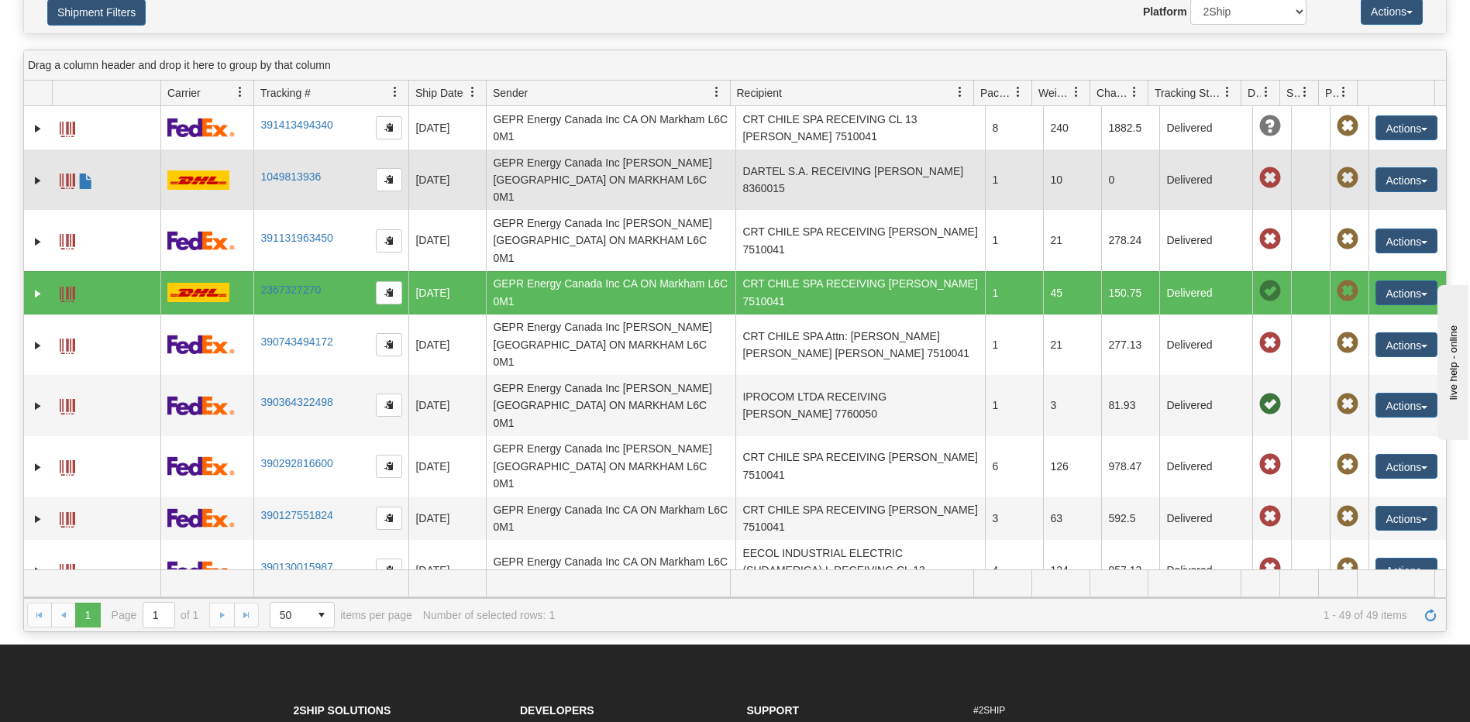
click at [806, 172] on td "DARTEL S.A. RECEIVING CL SANTIAGO 8360015" at bounding box center [859, 180] width 249 height 60
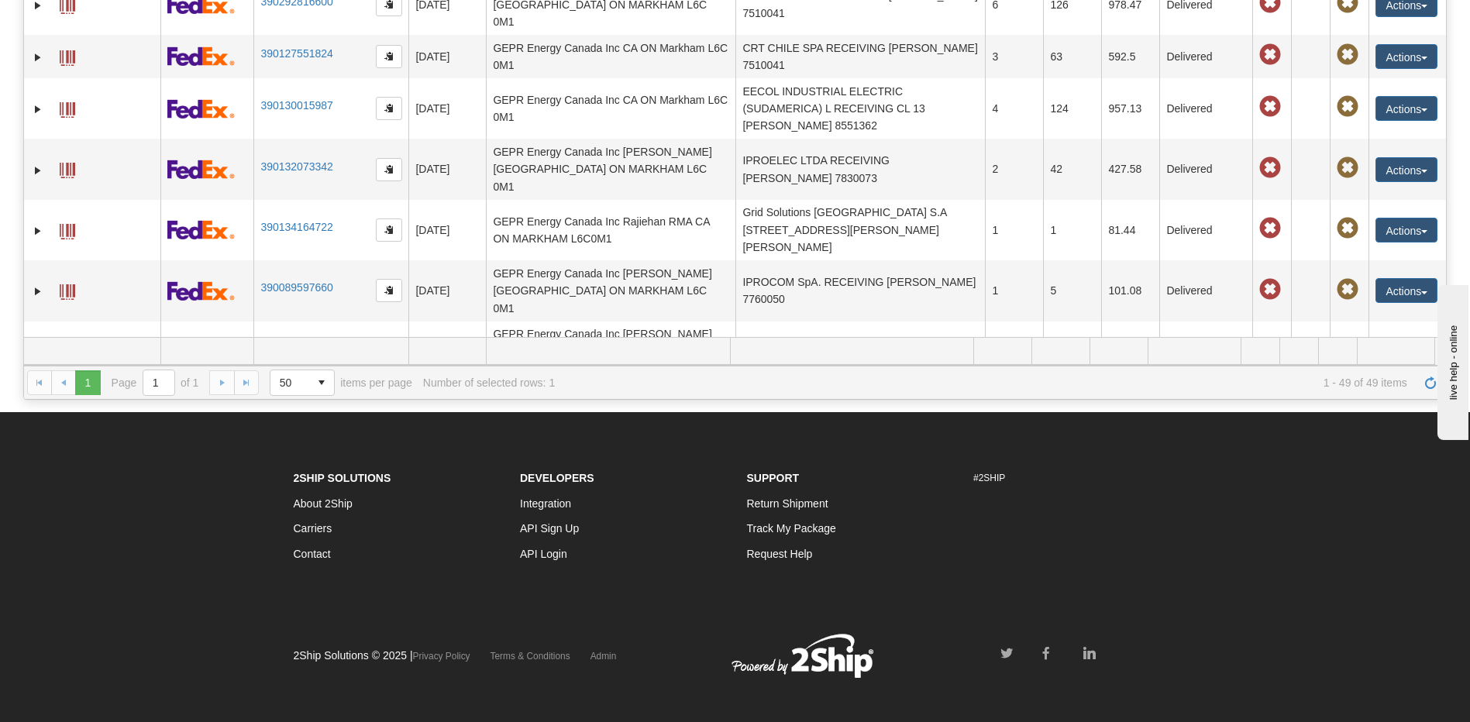
scroll to position [310, 0]
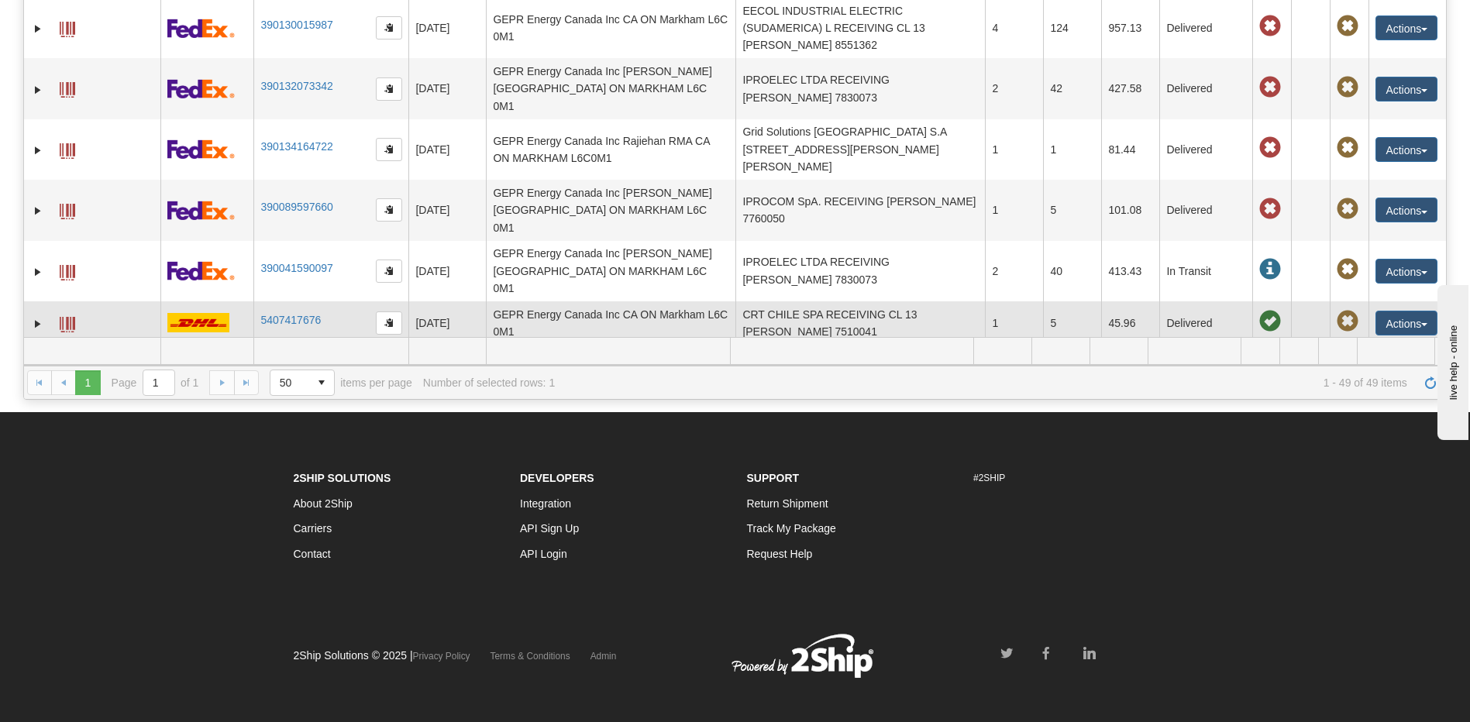
click at [840, 301] on td "CRT CHILE SPA RECEIVING CL 13 SANTIAGO 7510041" at bounding box center [859, 322] width 249 height 43
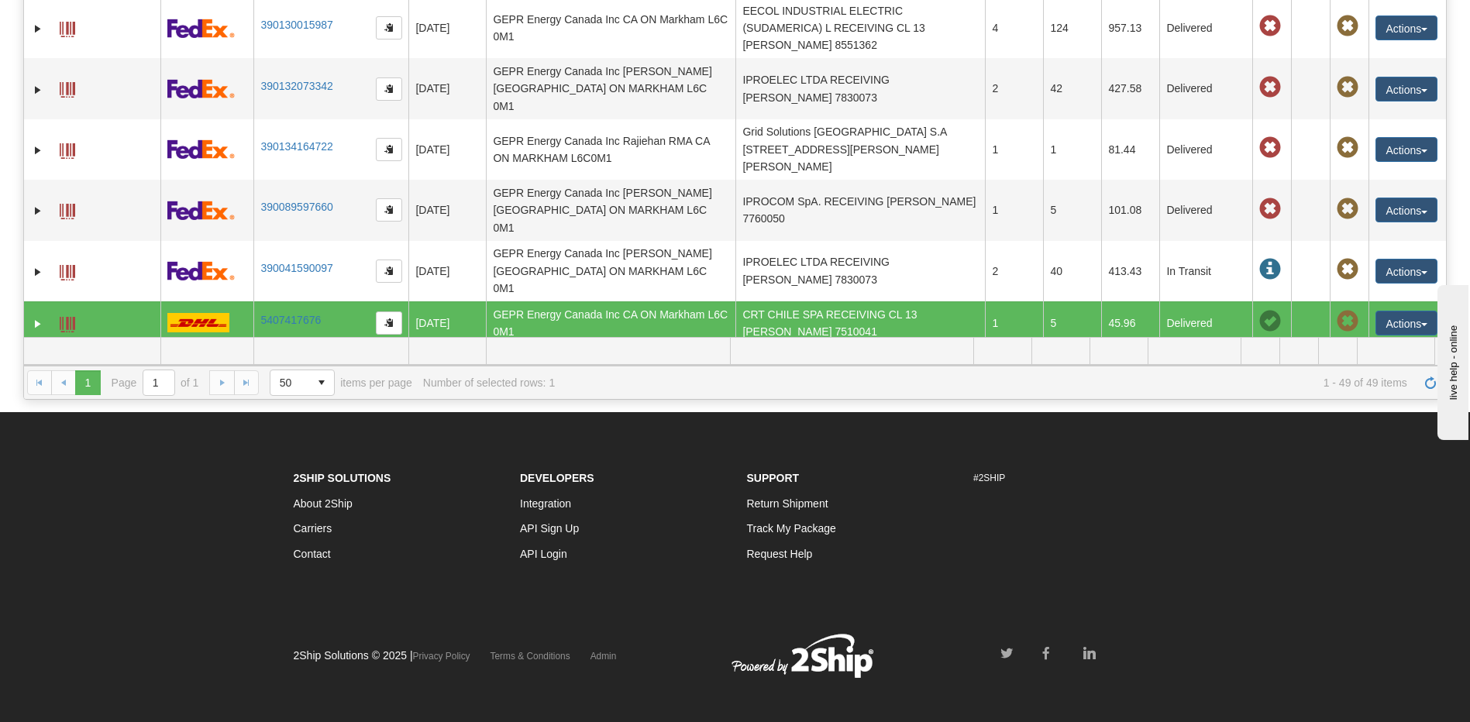
click at [841, 405] on td "CRT CHILE SPA RECEIVING CL SANTIAGO 7510041" at bounding box center [859, 435] width 249 height 60
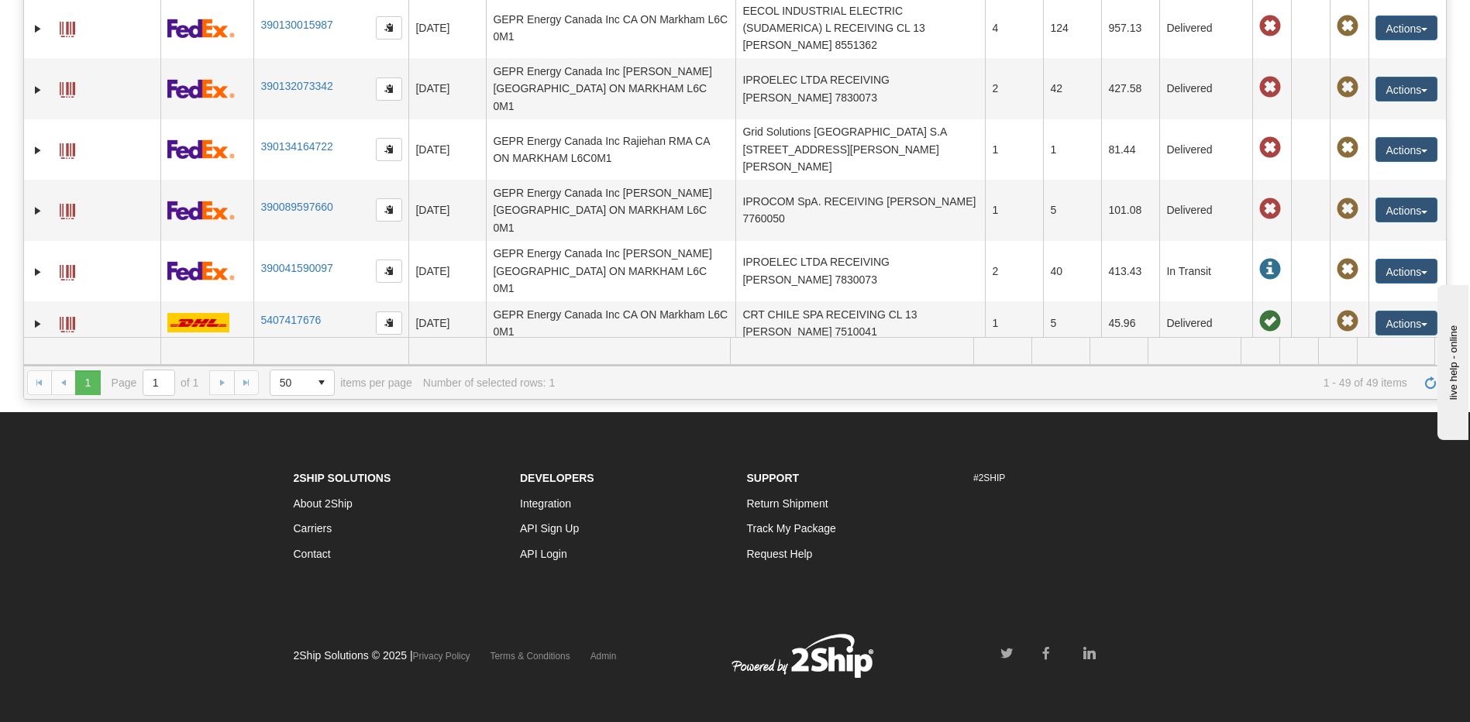
click at [1385, 424] on button "Actions" at bounding box center [1406, 436] width 62 height 25
click at [1353, 455] on link "Repeat" at bounding box center [1374, 465] width 124 height 20
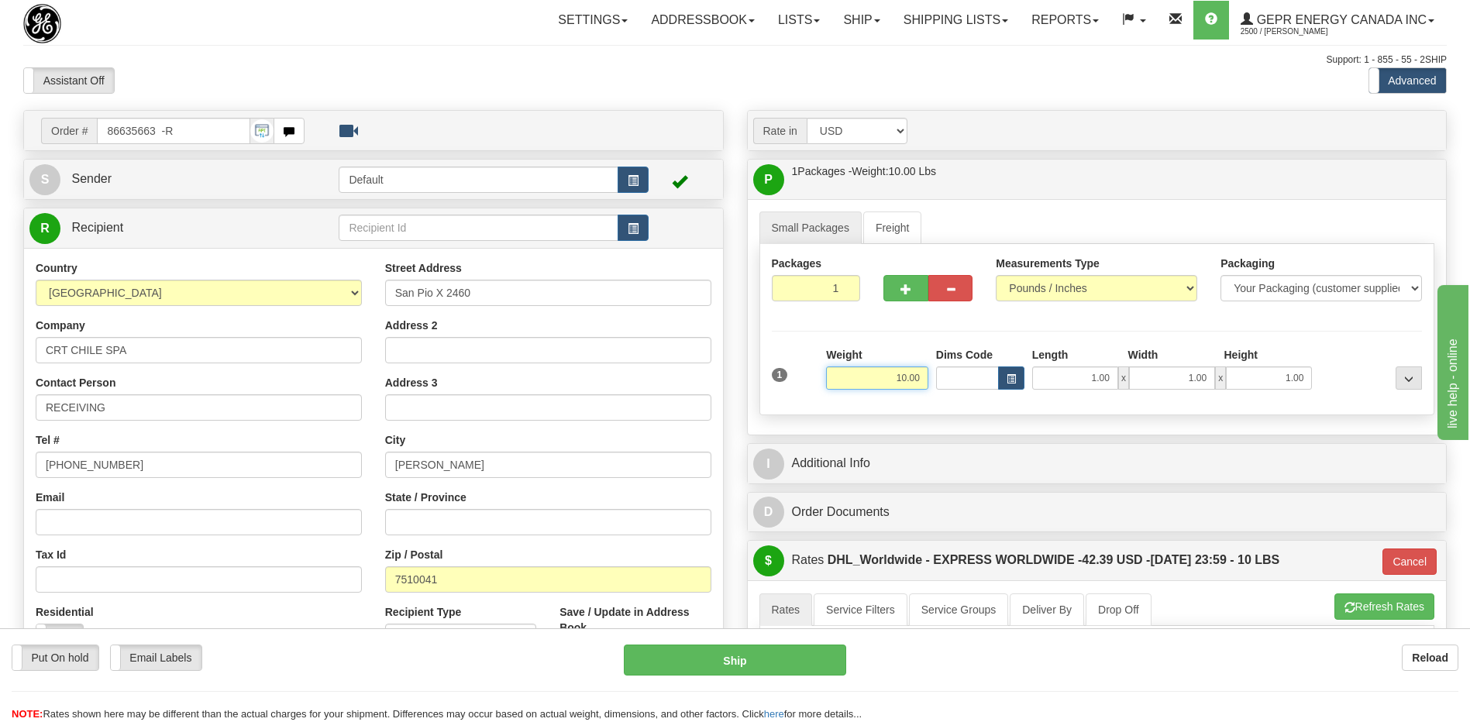
click at [916, 383] on input "10.00" at bounding box center [877, 377] width 102 height 23
type input "22.00"
type input "P"
click at [587, 77] on div "Assistant On Assistant Off Do a return Do a return" at bounding box center [313, 80] width 603 height 26
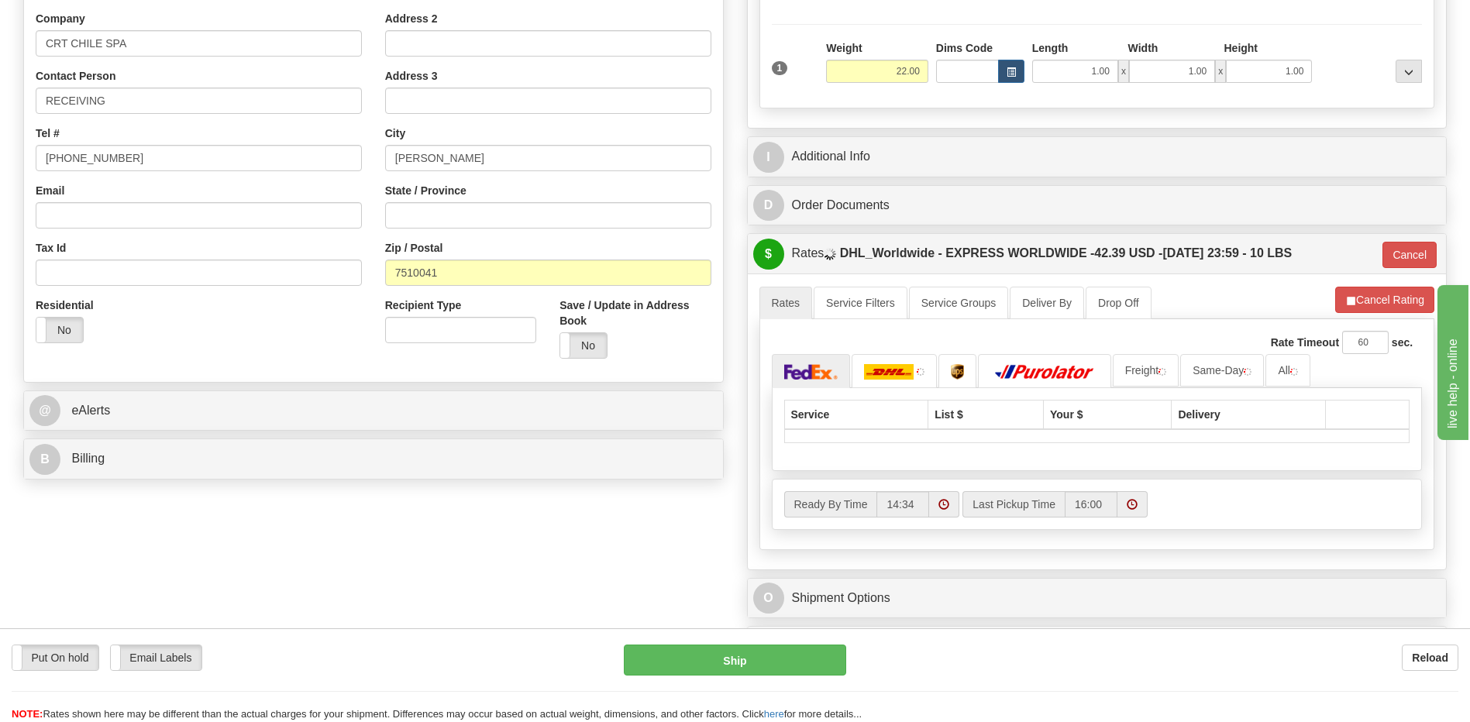
scroll to position [310, 0]
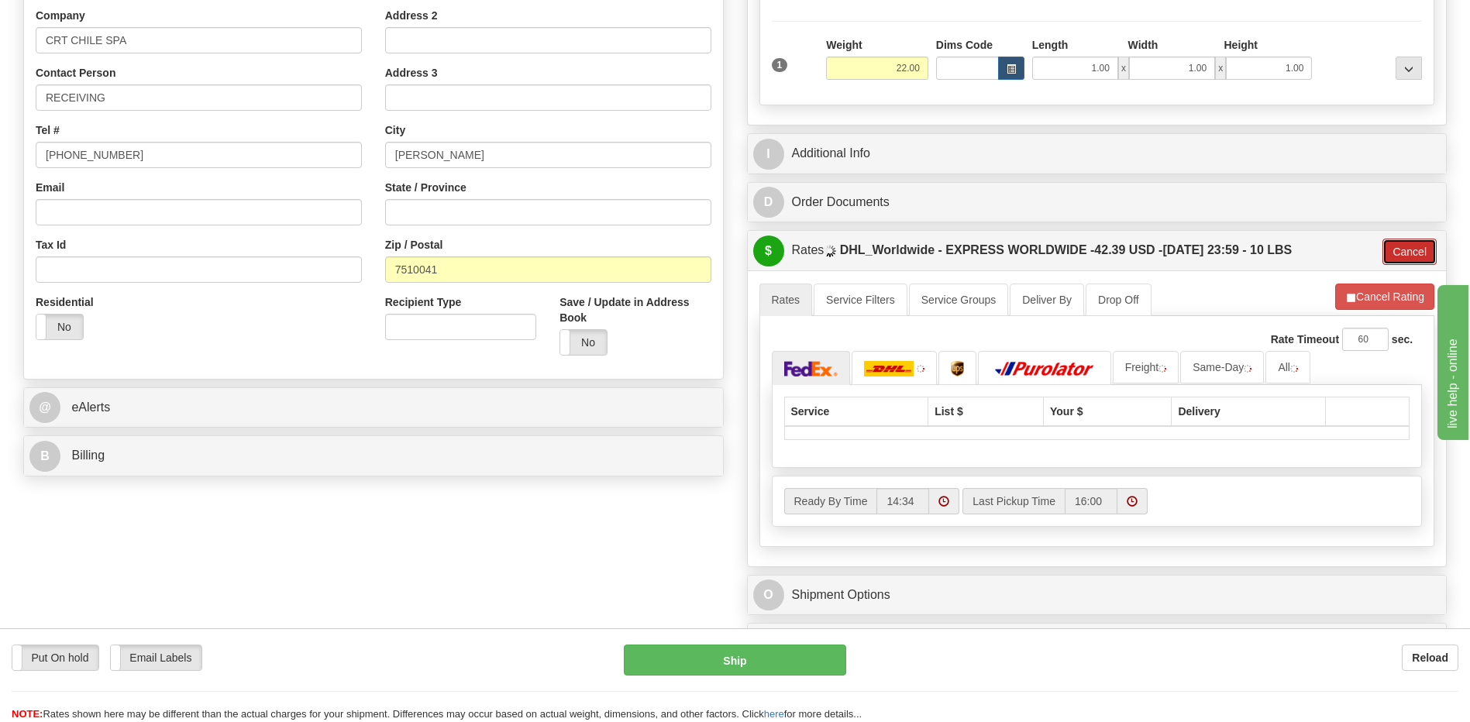
click at [1408, 254] on button "Cancel" at bounding box center [1409, 252] width 54 height 26
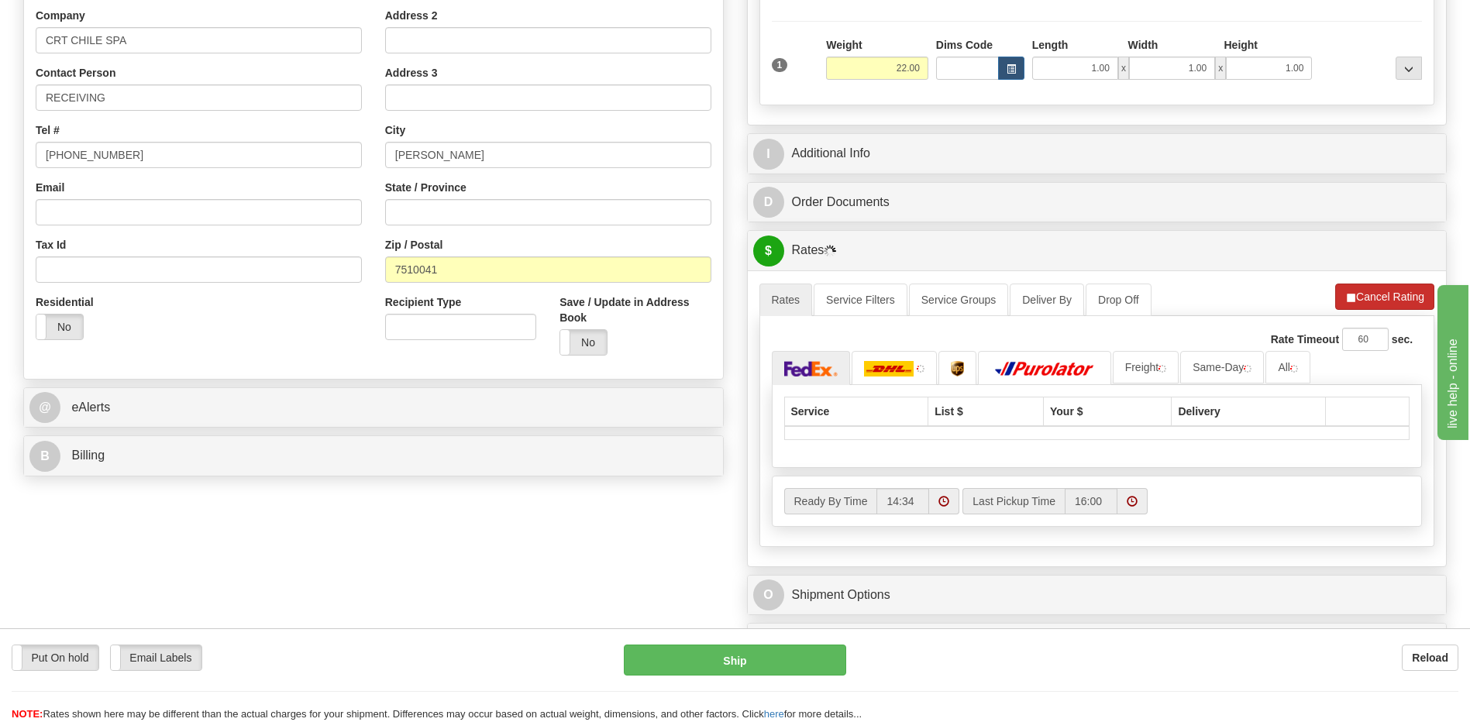
click at [0, 0] on button "Refresh Rates" at bounding box center [0, 0] width 0 height 0
click at [1393, 302] on button "Cancel Rating" at bounding box center [1384, 297] width 99 height 26
click at [1397, 294] on button "Refresh Rates" at bounding box center [1384, 297] width 100 height 26
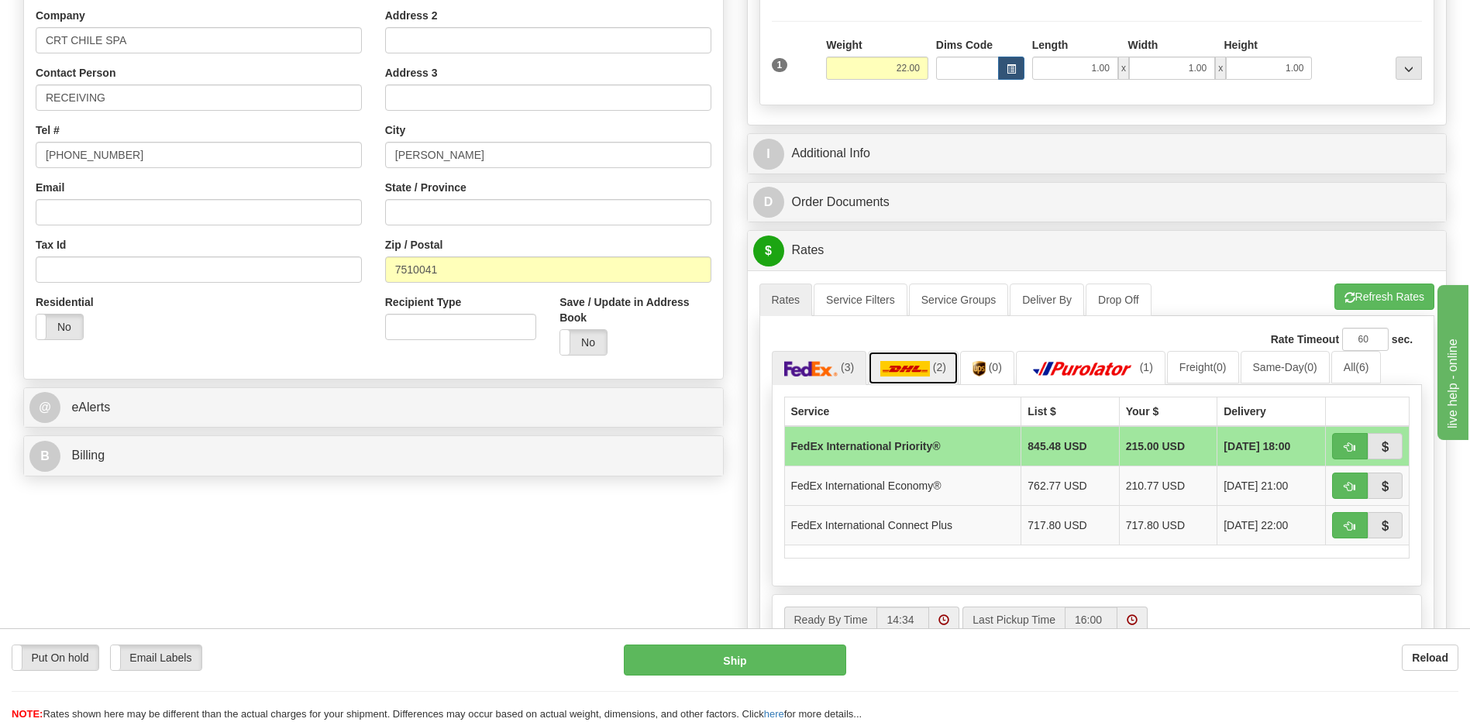
click at [937, 373] on span "(2)" at bounding box center [939, 367] width 13 height 12
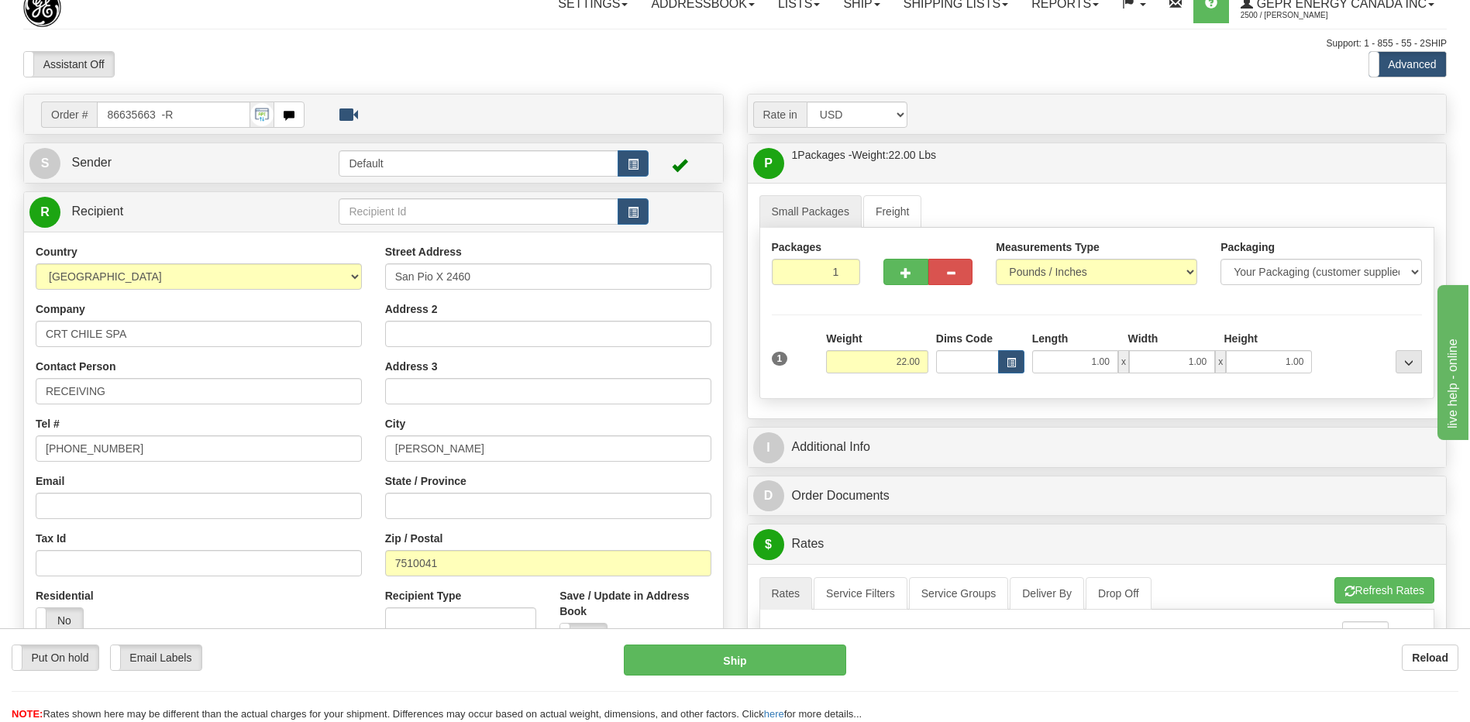
scroll to position [0, 0]
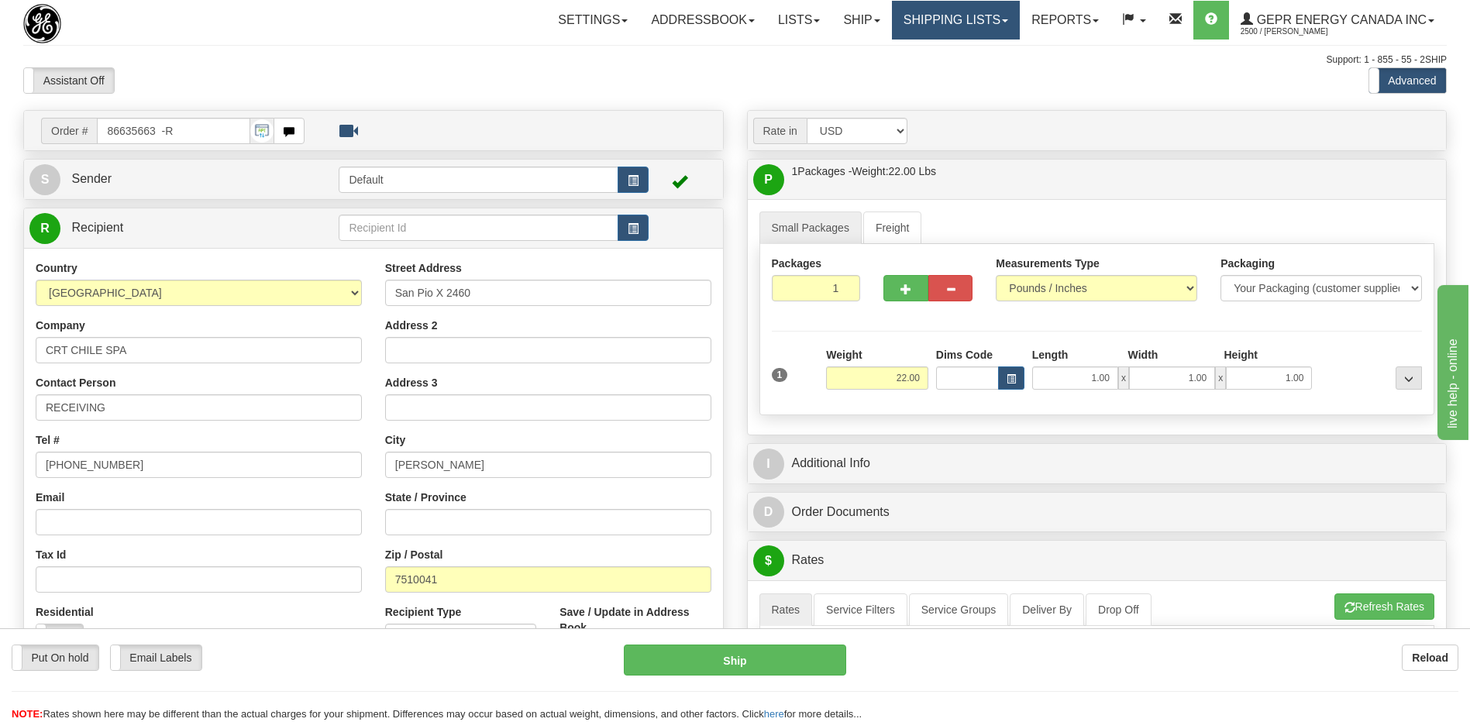
click at [932, 28] on link "Shipping lists" at bounding box center [956, 20] width 128 height 39
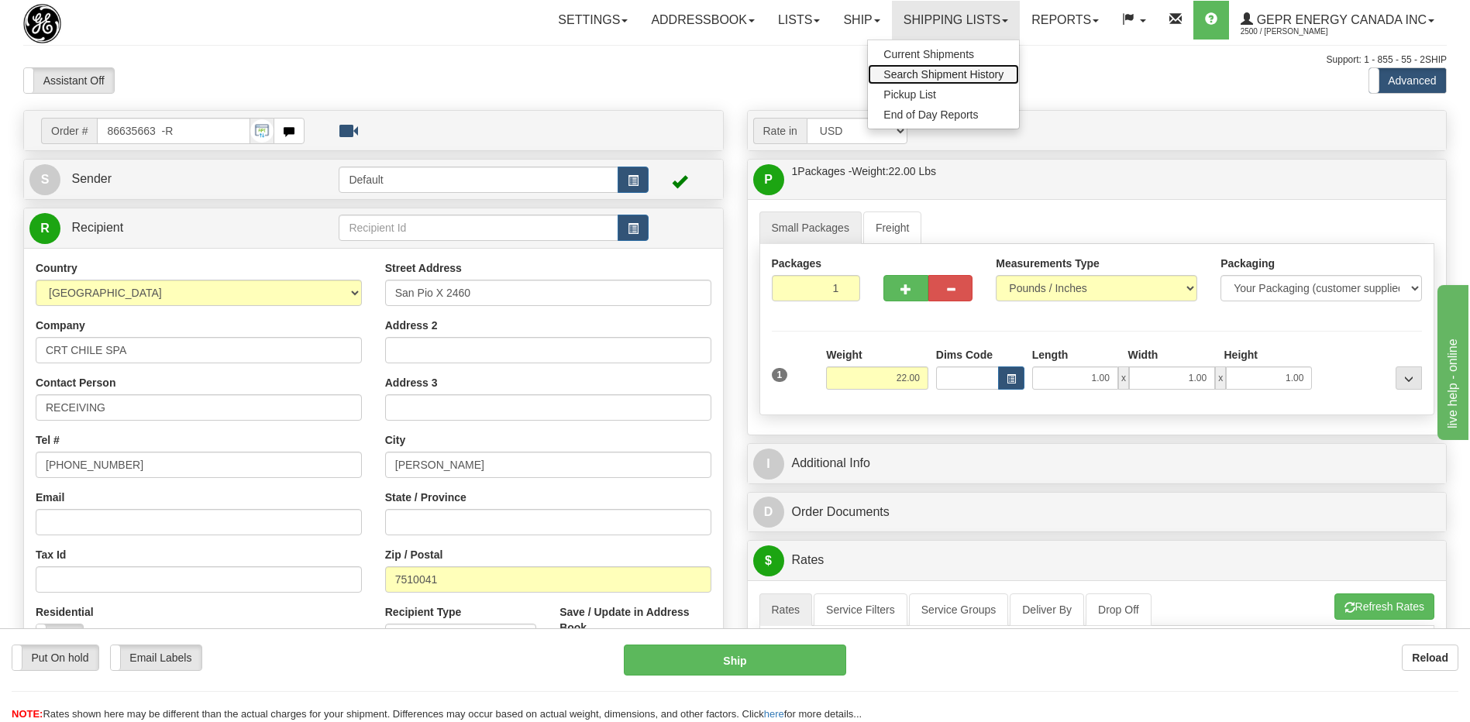
click at [924, 74] on span "Search Shipment History" at bounding box center [943, 74] width 120 height 12
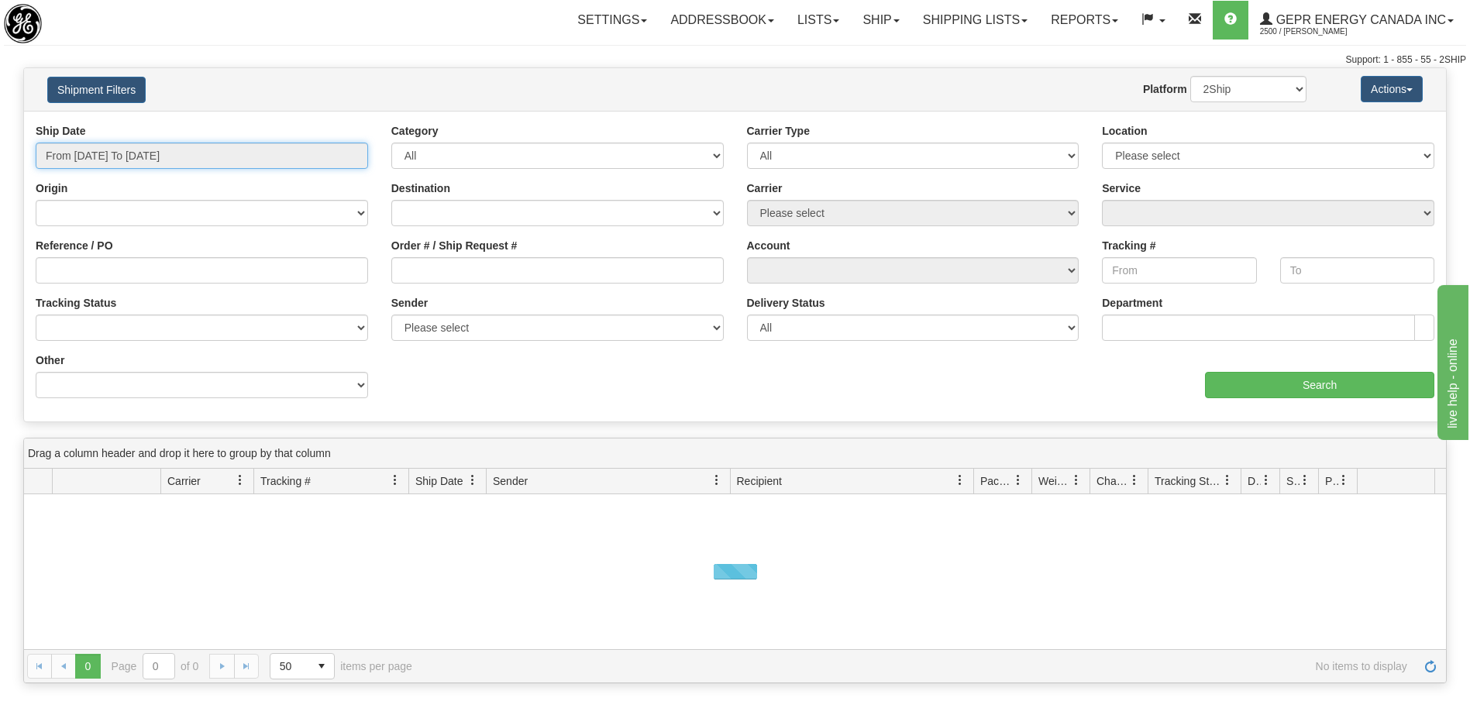
type input "[DATE]"
click at [132, 154] on input "From [DATE] To [DATE]" at bounding box center [202, 156] width 332 height 26
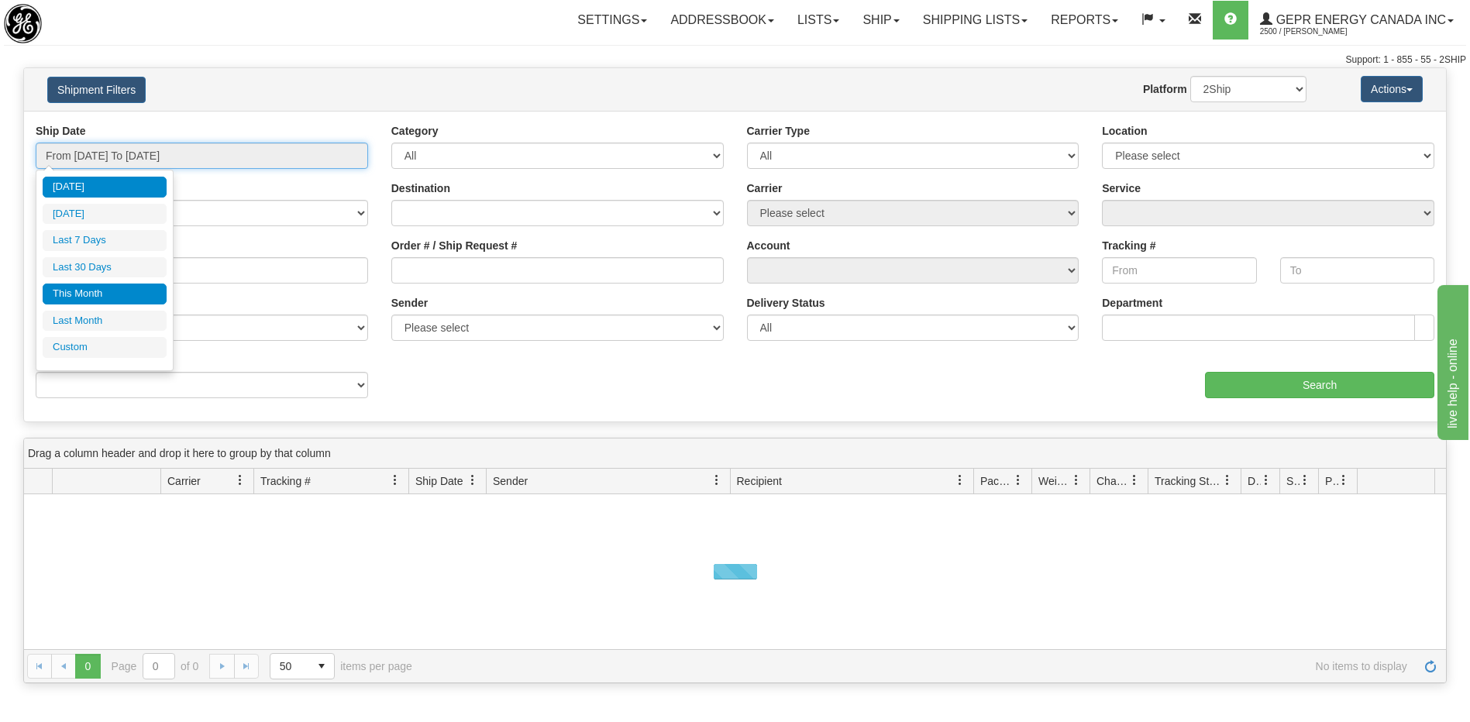
type input "[DATE]"
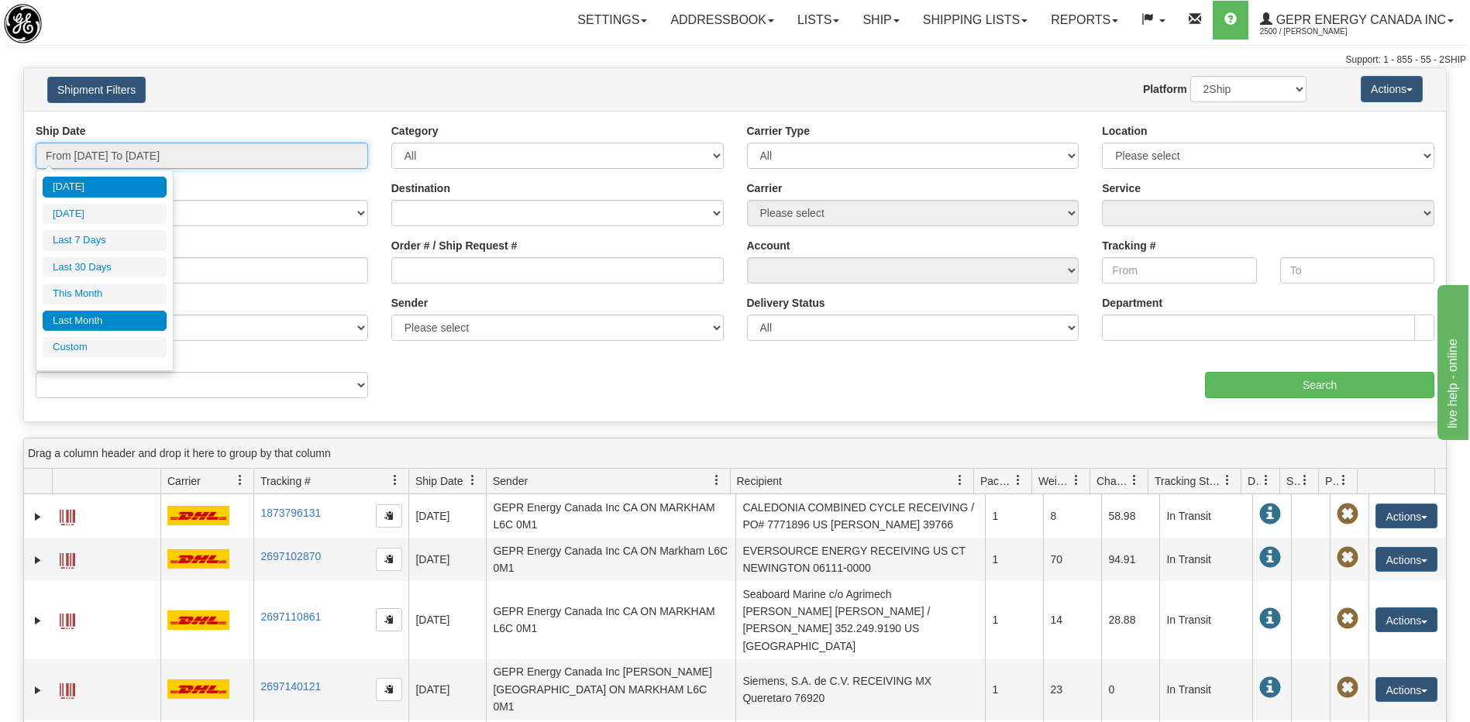
type input "[DATE]"
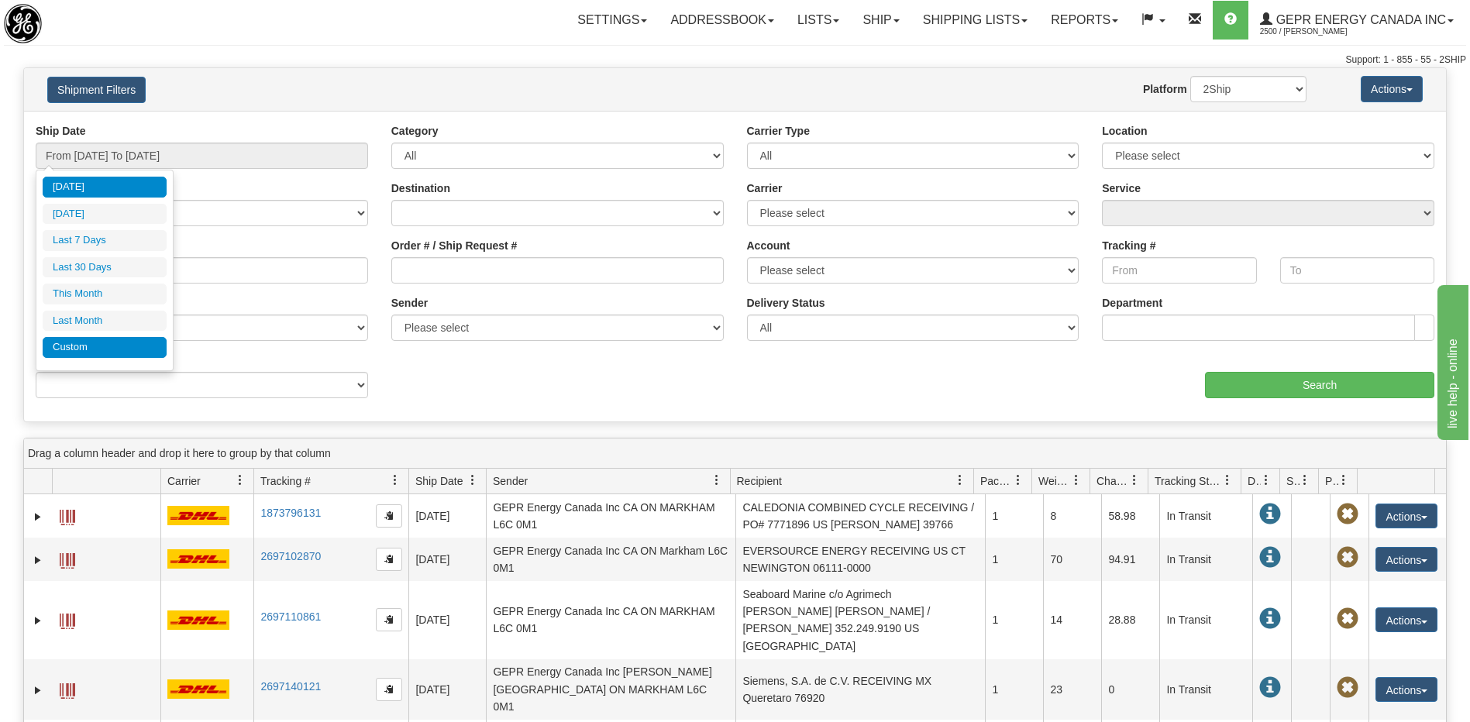
click at [129, 354] on li "Custom" at bounding box center [105, 347] width 124 height 21
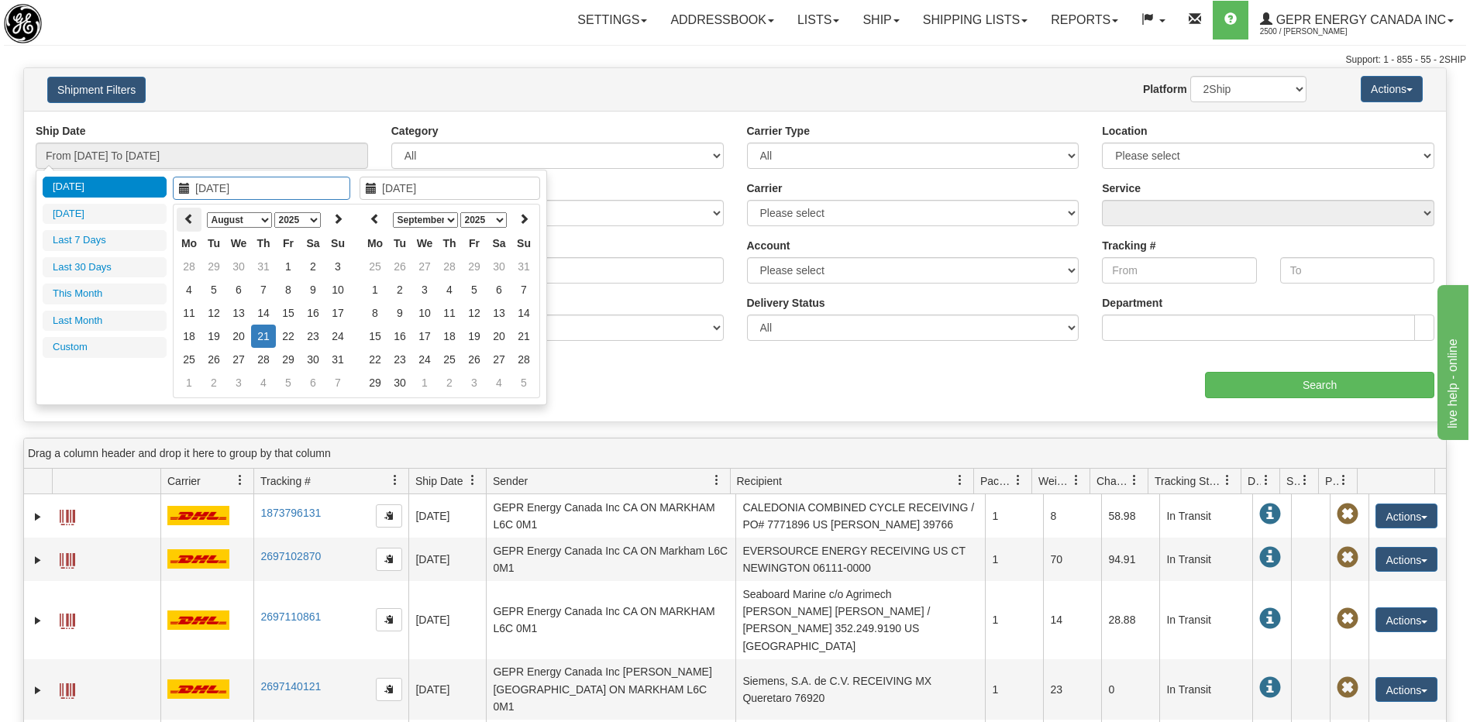
click at [187, 222] on icon at bounding box center [189, 218] width 11 height 11
type input "[DATE]"
click at [195, 362] on td "23" at bounding box center [189, 359] width 25 height 23
click at [365, 216] on th at bounding box center [375, 220] width 25 height 24
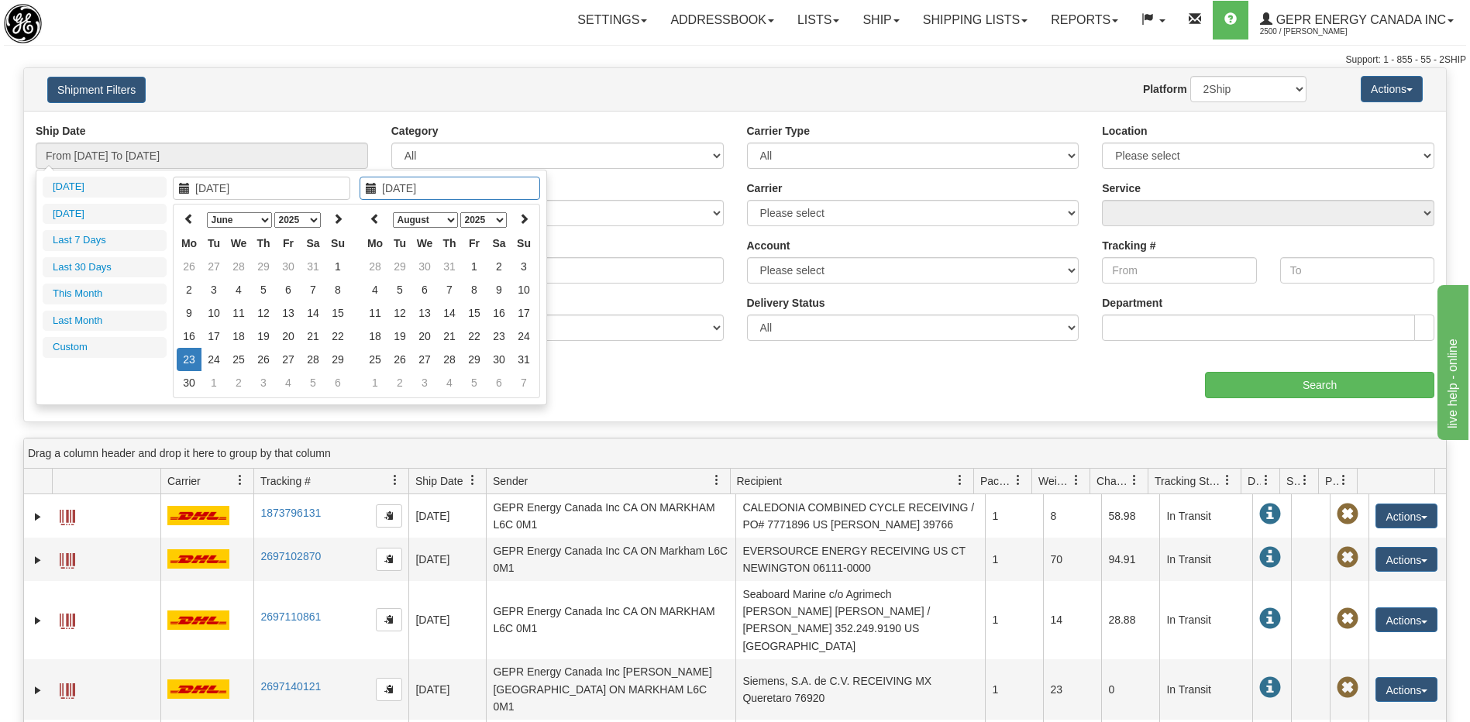
click at [365, 216] on th at bounding box center [375, 220] width 25 height 24
type input "[DATE]"
click at [372, 367] on td "23" at bounding box center [375, 359] width 25 height 23
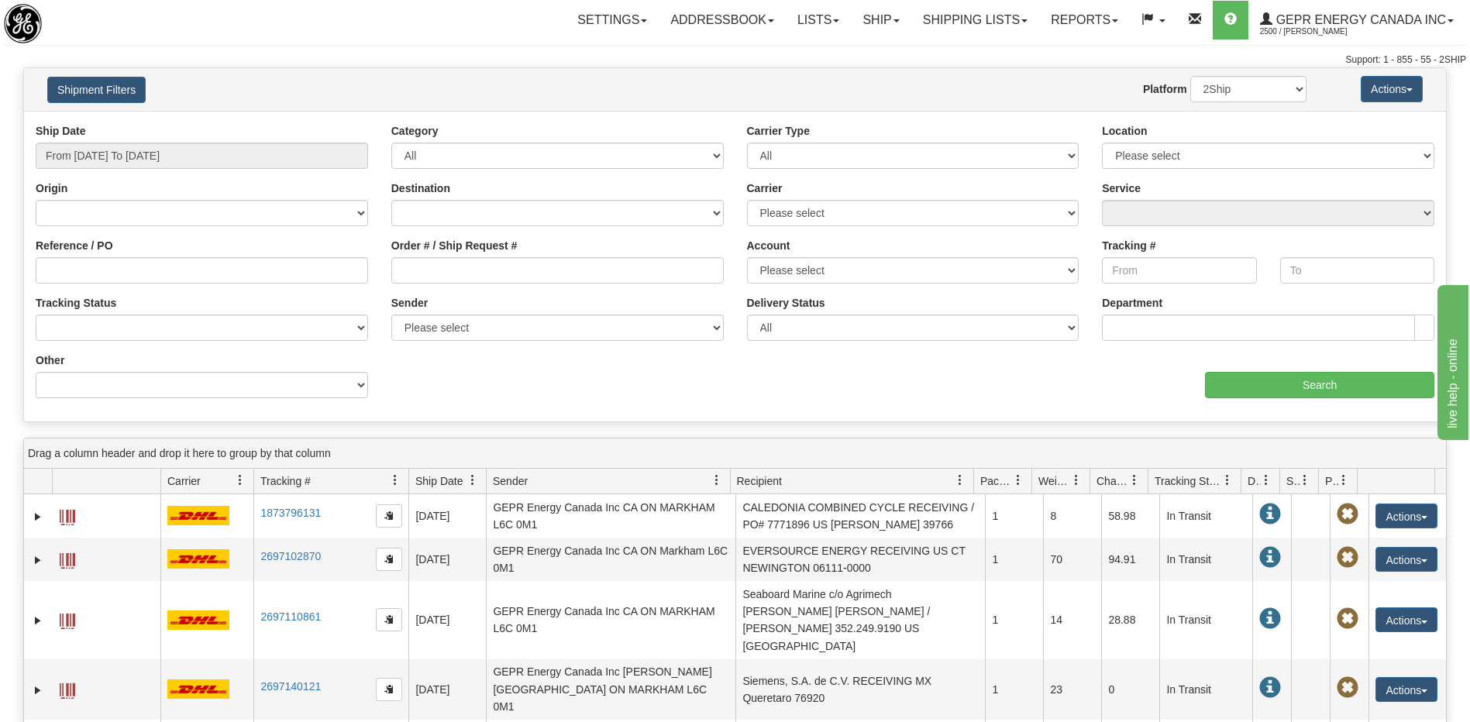
type input "From [DATE] To [DATE]"
click at [789, 205] on select "Please select 2Ship [DATE] DHL FedEx Express® FedEx® LTL Purolator UPS" at bounding box center [913, 213] width 332 height 26
select select "2"
click at [747, 200] on select "Please select 2Ship Today DHL FedEx Express® FedEx® LTL Purolator UPS" at bounding box center [913, 213] width 332 height 26
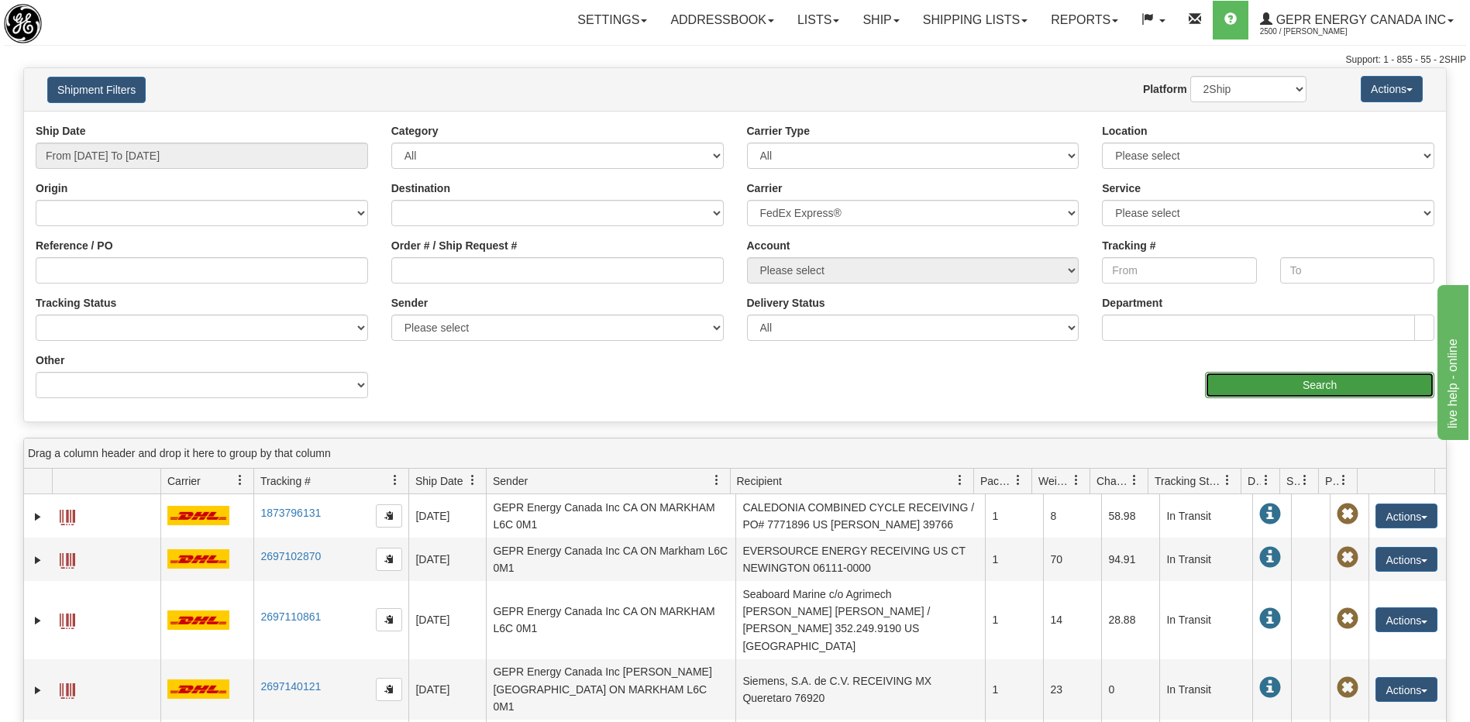
click at [1272, 394] on input "Search" at bounding box center [1319, 385] width 229 height 26
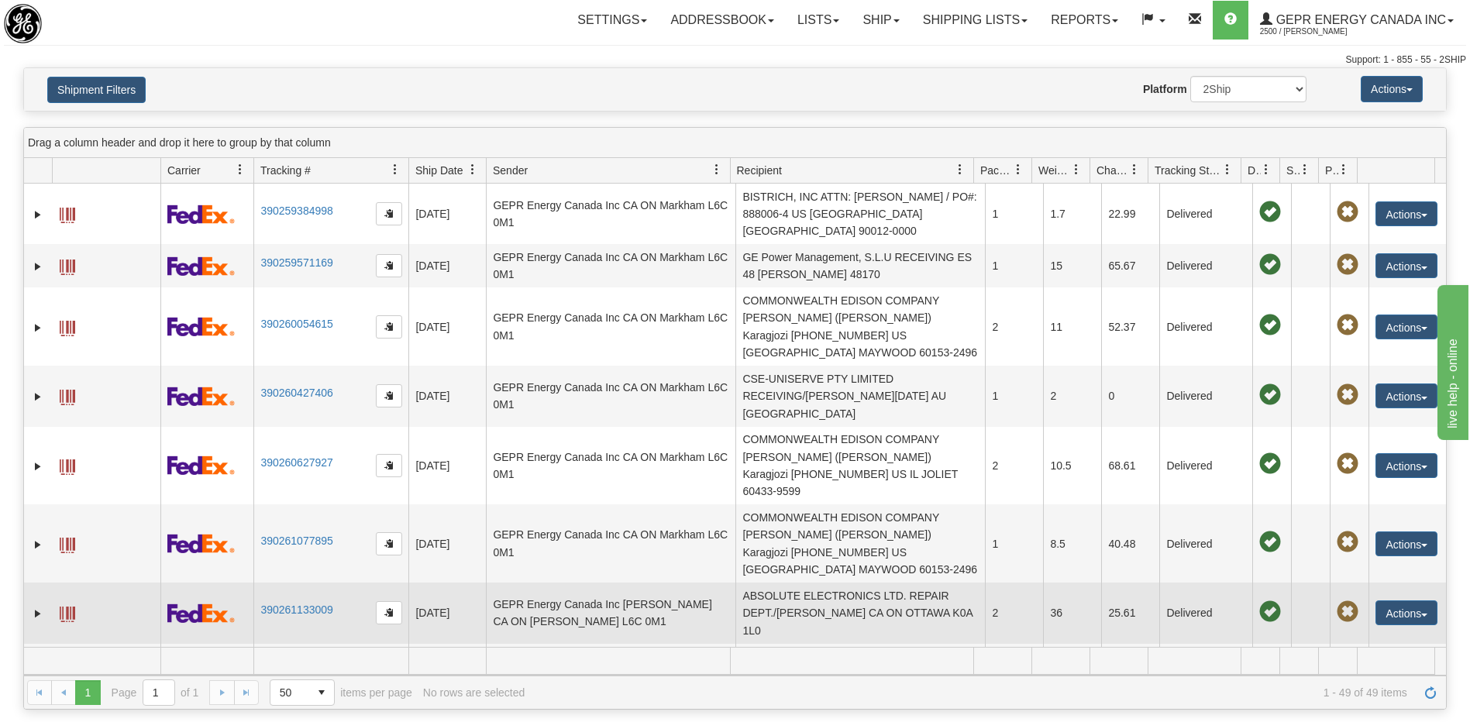
click at [335, 583] on td "390261133009" at bounding box center [330, 613] width 155 height 60
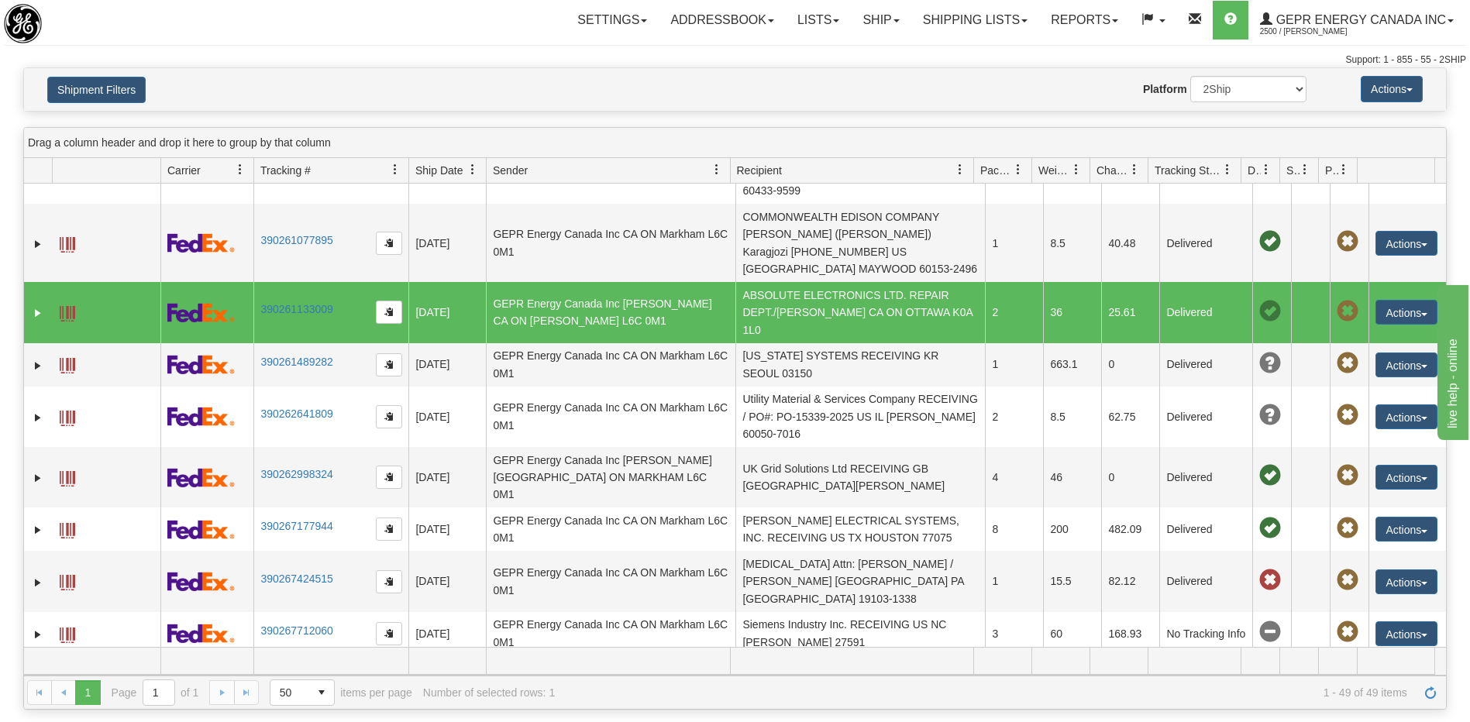
scroll to position [310, 0]
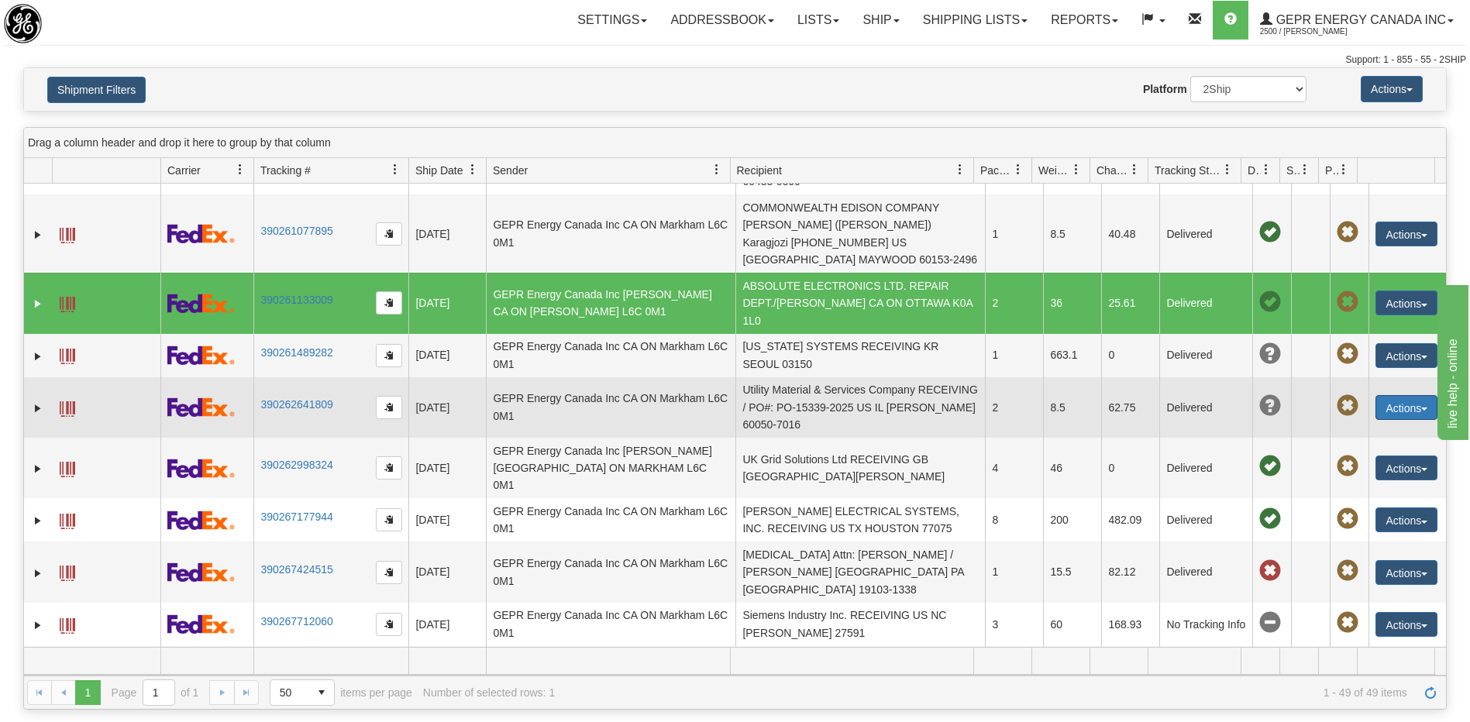
click at [1387, 395] on button "Actions" at bounding box center [1406, 407] width 62 height 25
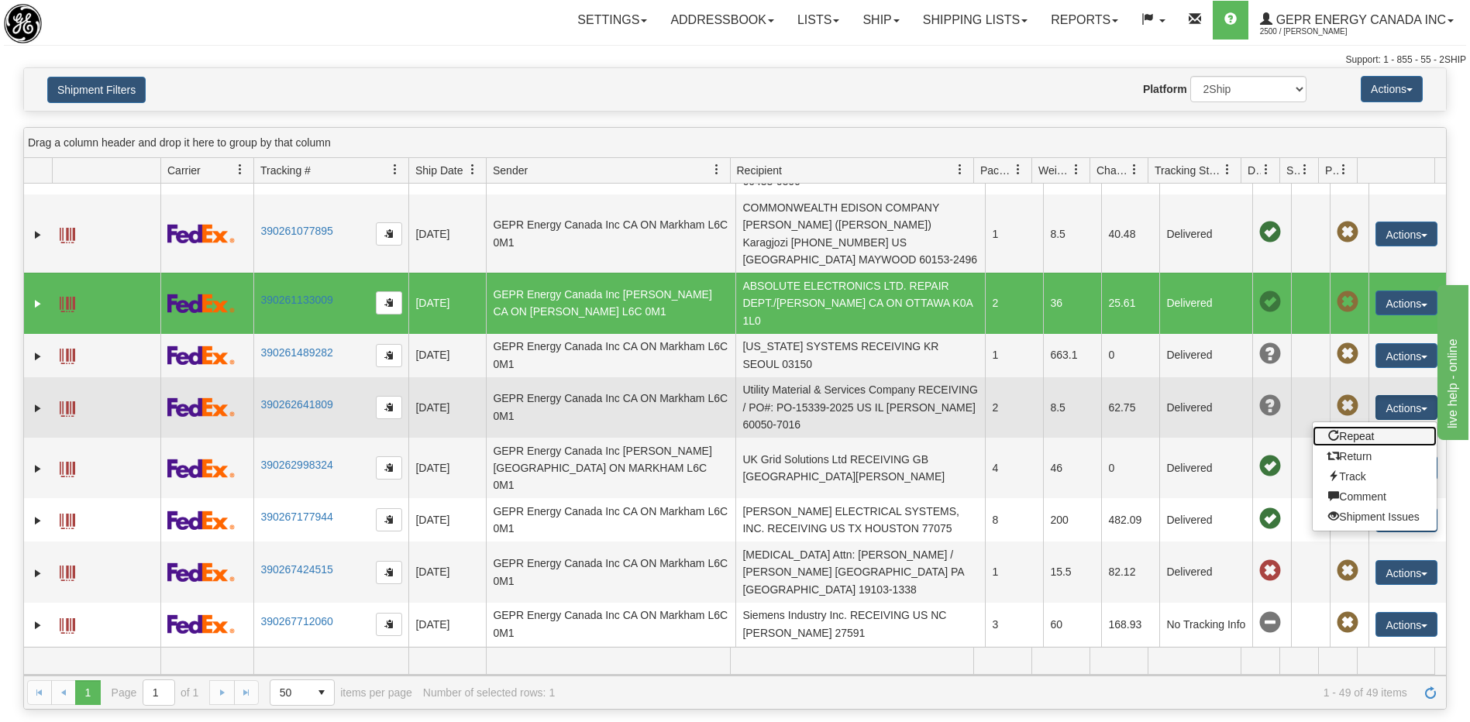
click at [1348, 426] on link "Repeat" at bounding box center [1374, 436] width 124 height 20
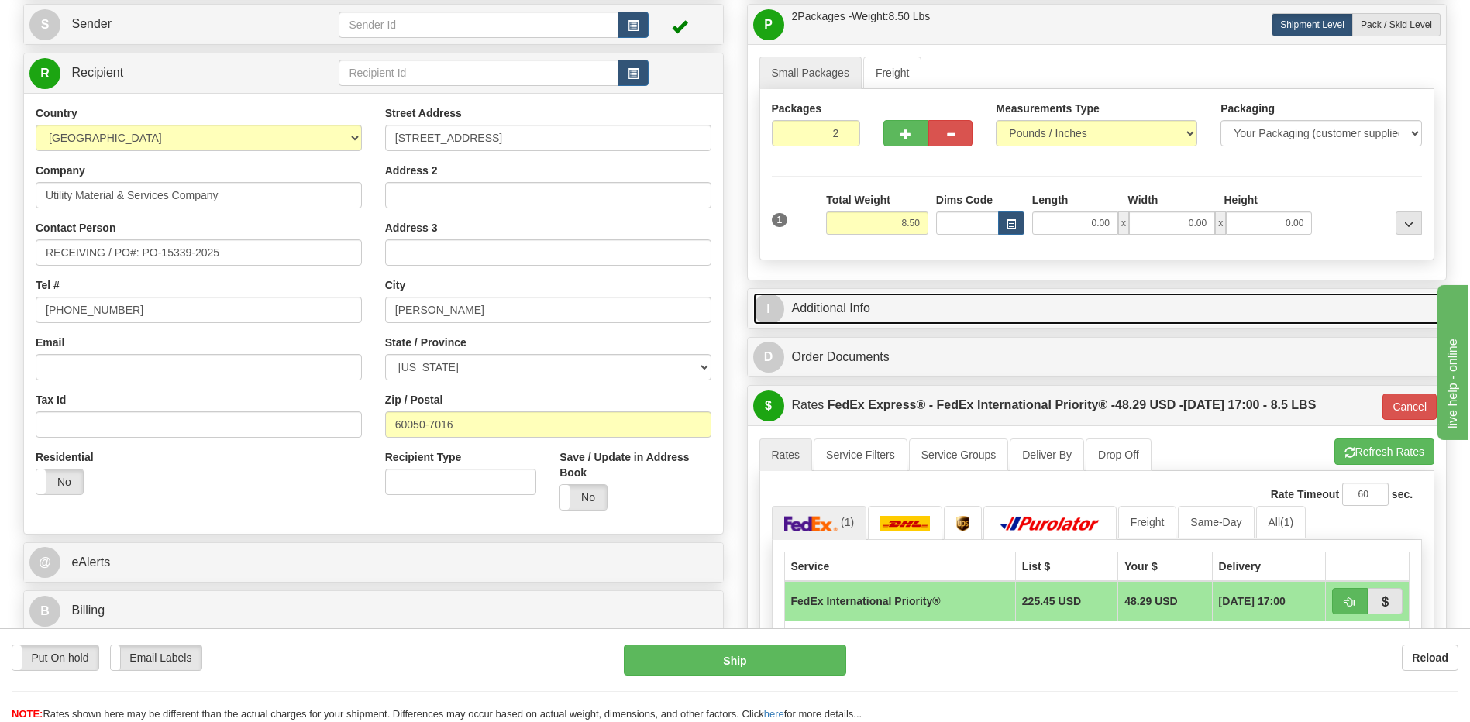
click at [876, 315] on link "I Additional Info" at bounding box center [1097, 309] width 688 height 32
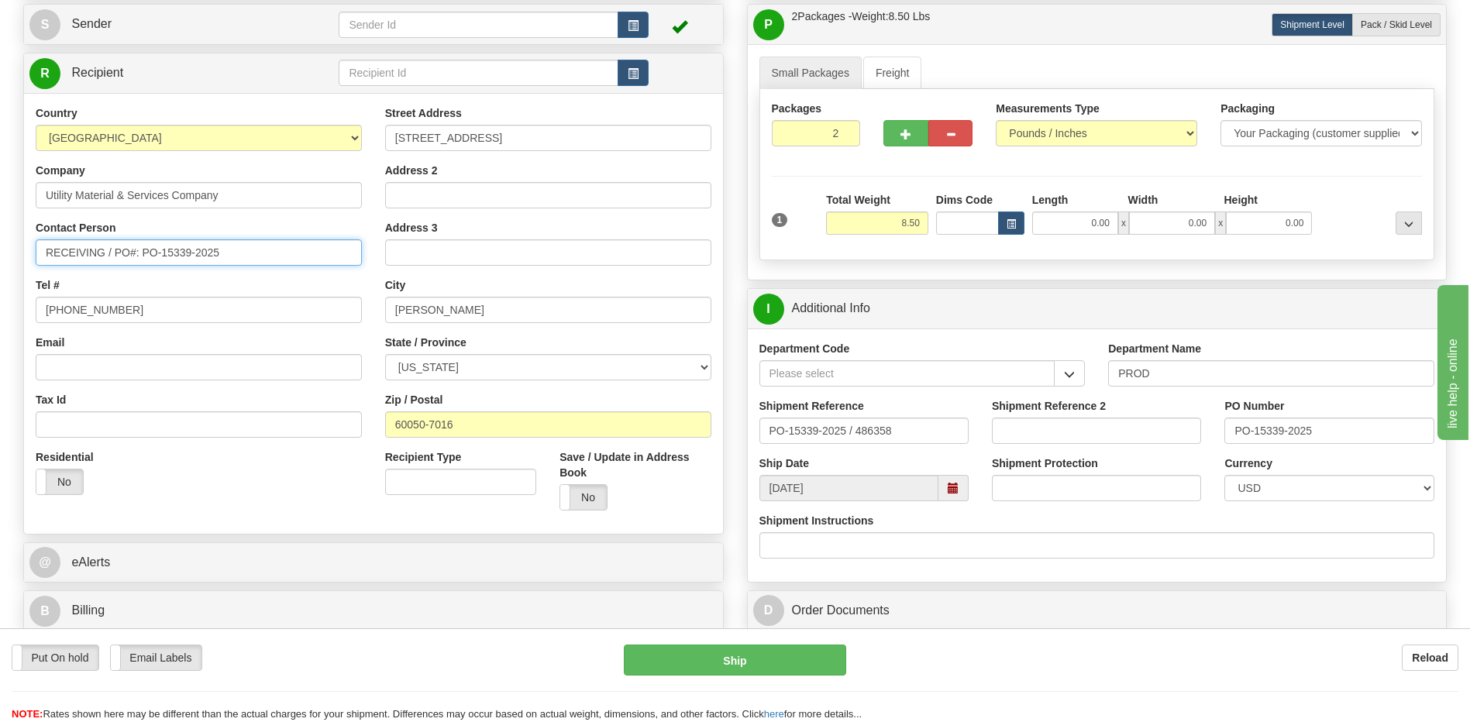
drag, startPoint x: 232, startPoint y: 255, endPoint x: 143, endPoint y: 255, distance: 89.1
click at [143, 255] on input "RECEIVING / PO#: PO-15339-2025" at bounding box center [199, 252] width 326 height 26
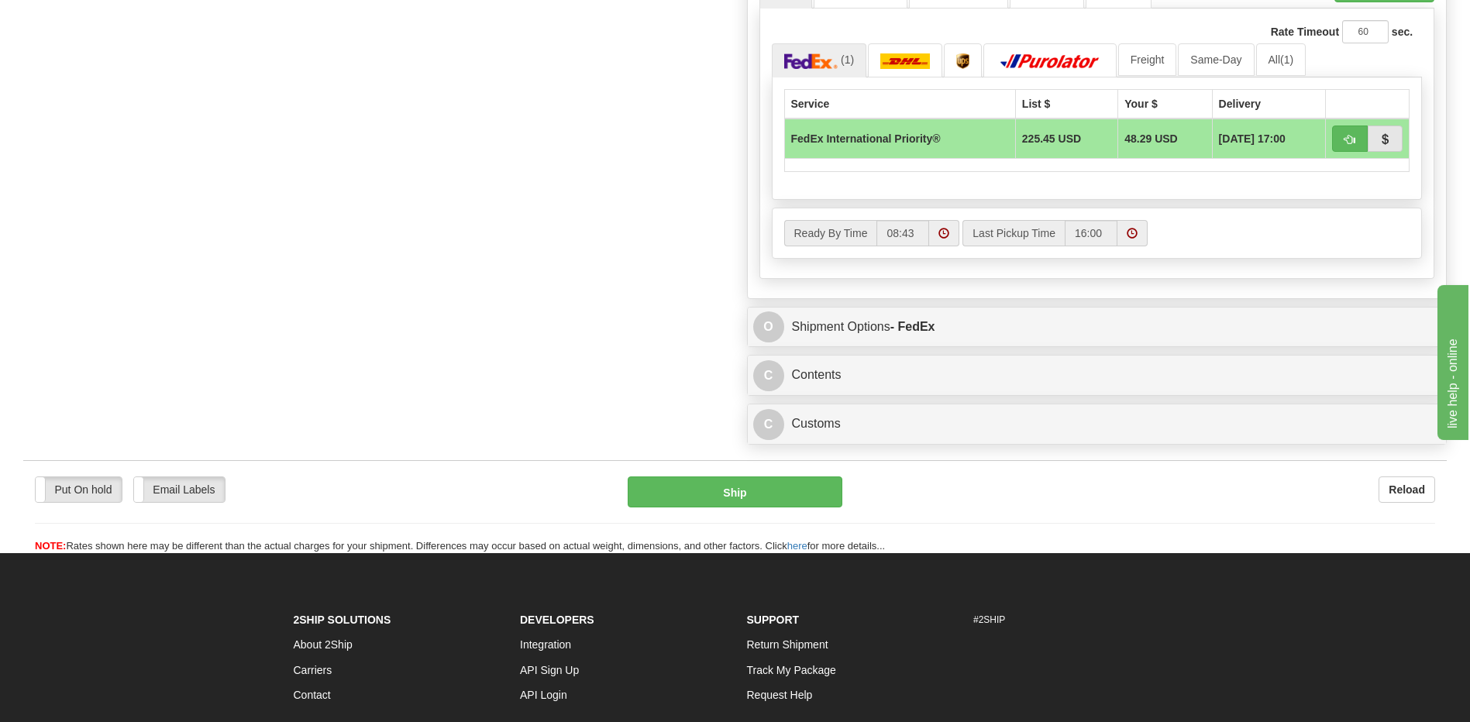
scroll to position [1007, 0]
